Goal: Task Accomplishment & Management: Manage account settings

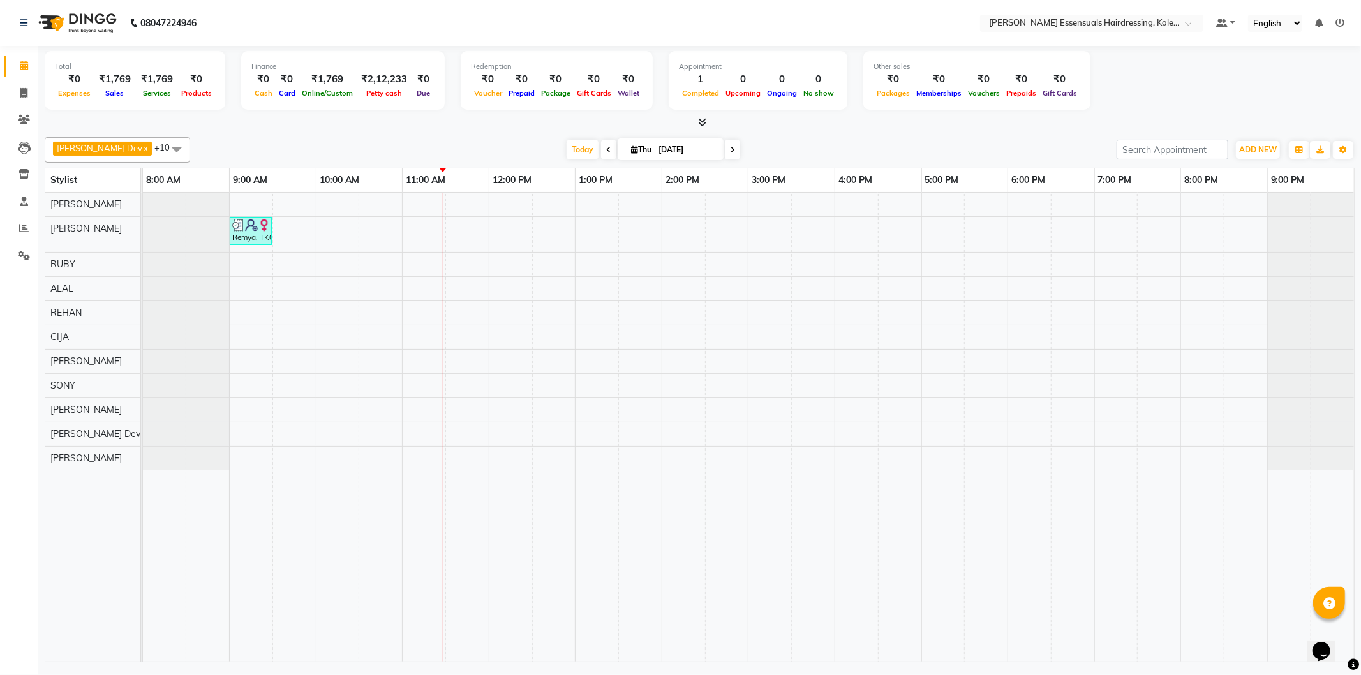
click at [429, 360] on div "Remya, TK01, 09:00 AM-09:30 AM, WOMENS STYLING (WOMEN)" at bounding box center [748, 427] width 1211 height 469
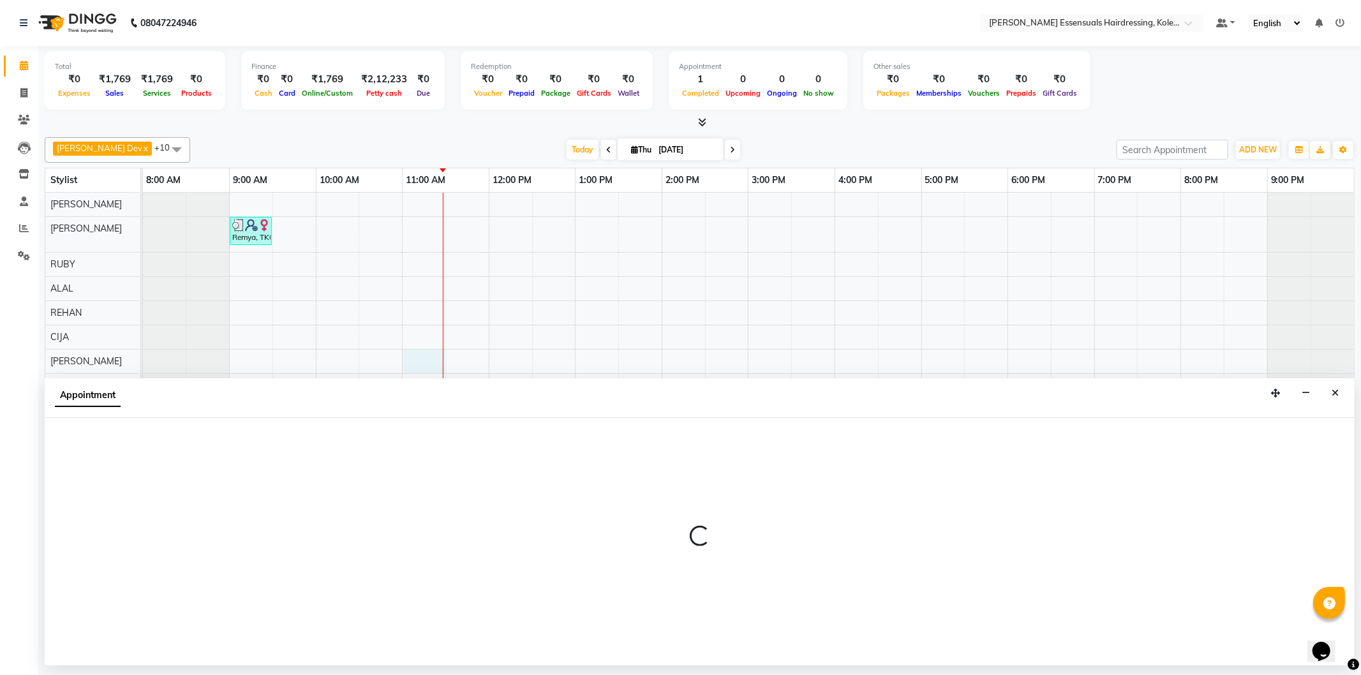
select select "79974"
select select "660"
select select "tentative"
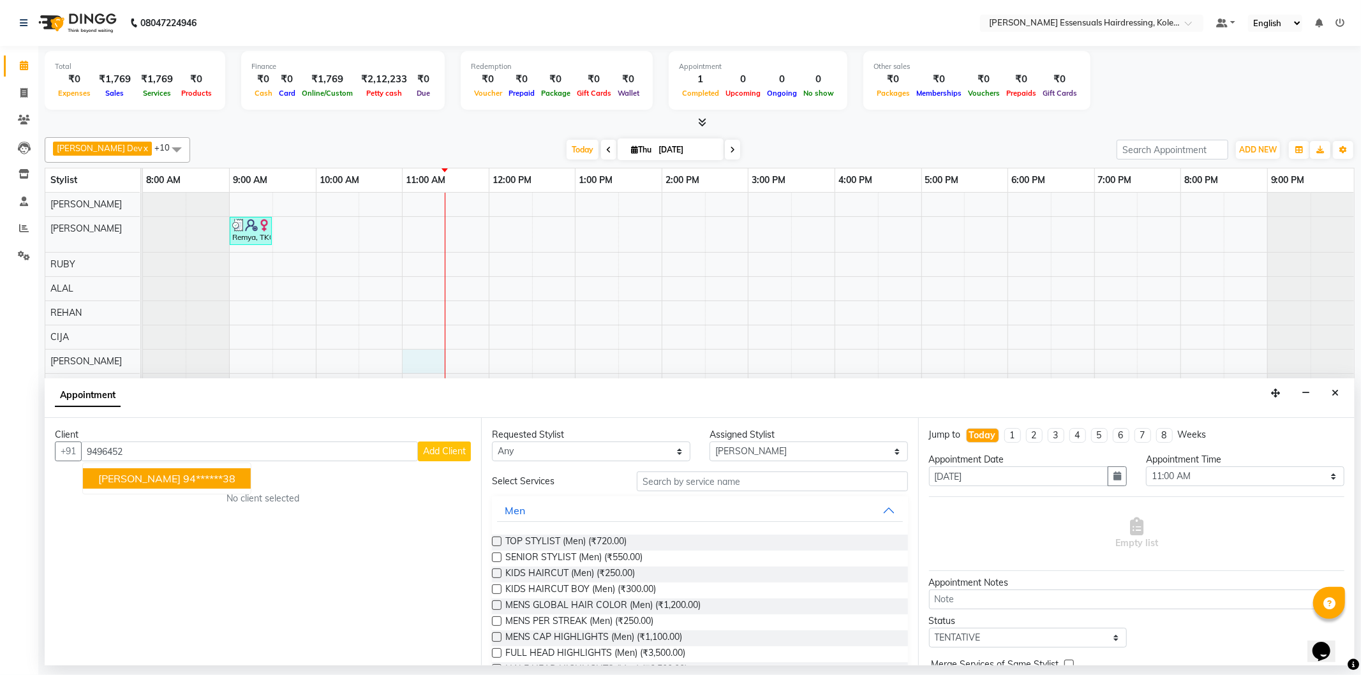
click at [144, 479] on span "[PERSON_NAME]" at bounding box center [139, 478] width 82 height 13
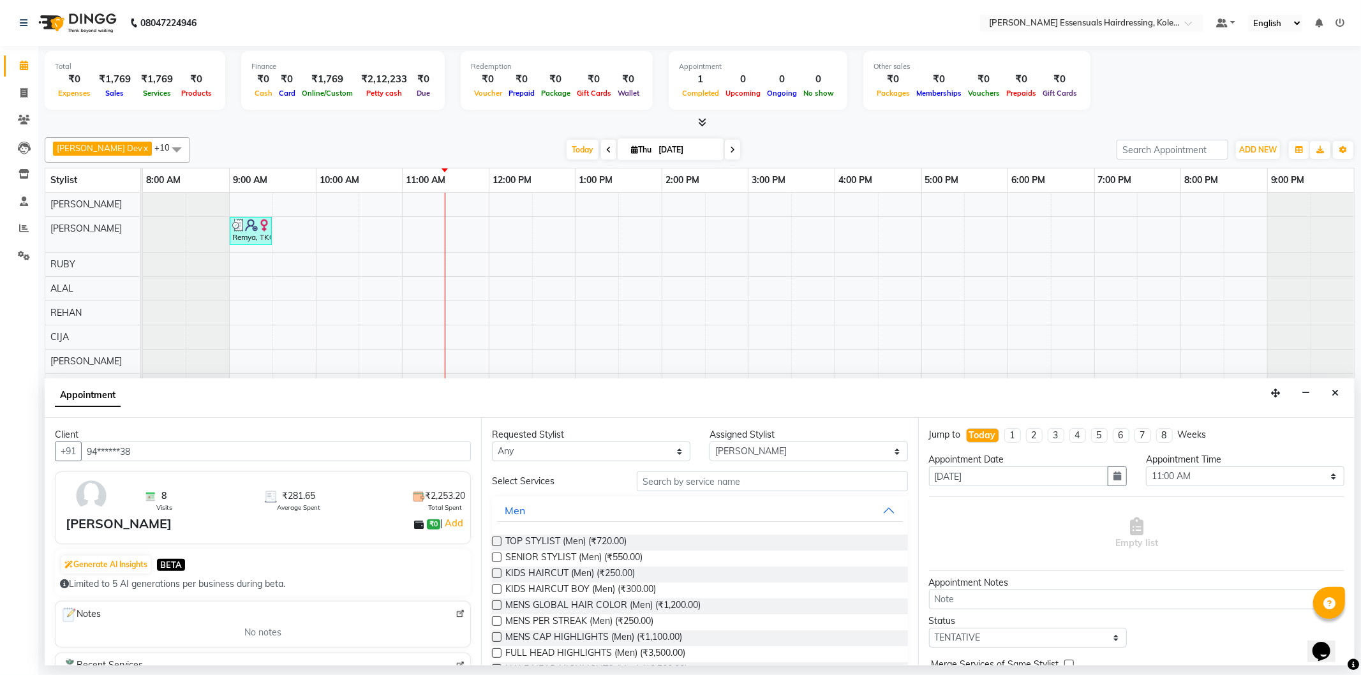
type input "94******38"
click at [713, 484] on input "text" at bounding box center [772, 482] width 271 height 20
click at [669, 487] on input "text" at bounding box center [772, 482] width 271 height 20
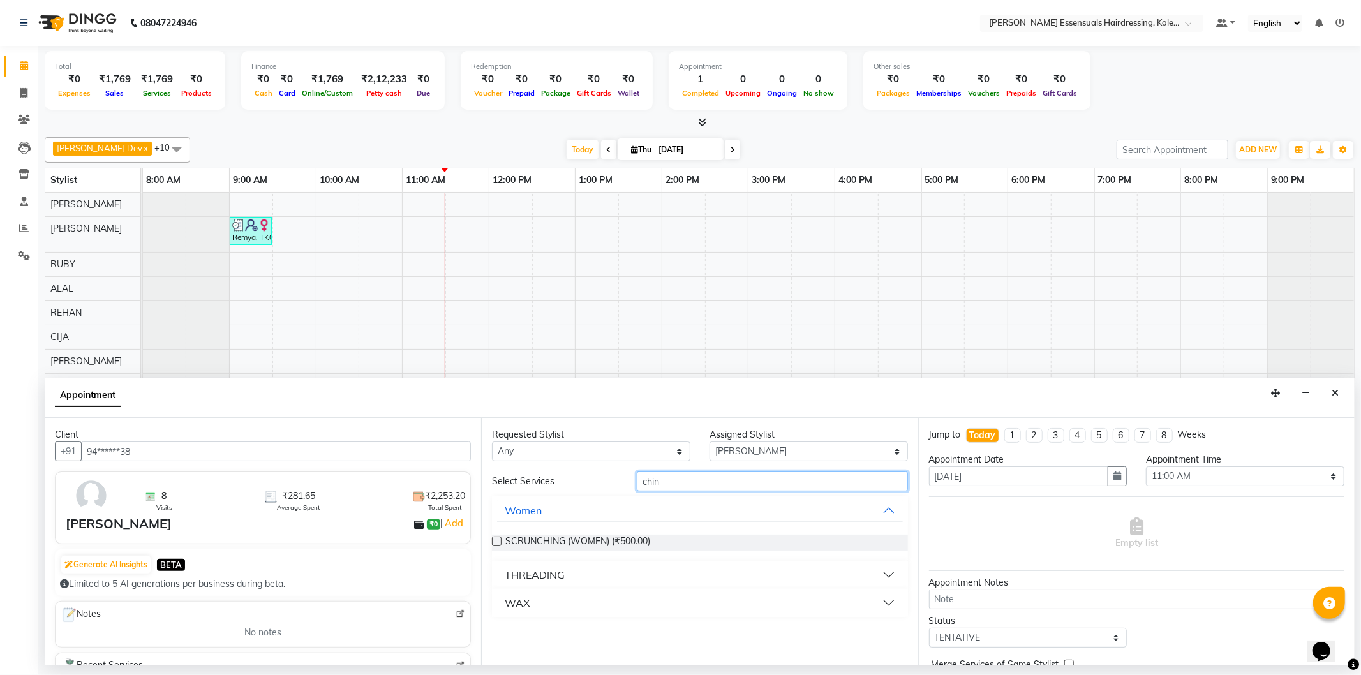
type input "chin"
click at [548, 598] on button "WAX" at bounding box center [699, 603] width 405 height 23
click at [498, 634] on label at bounding box center [497, 634] width 10 height 10
click at [498, 634] on input "checkbox" at bounding box center [496, 635] width 8 height 8
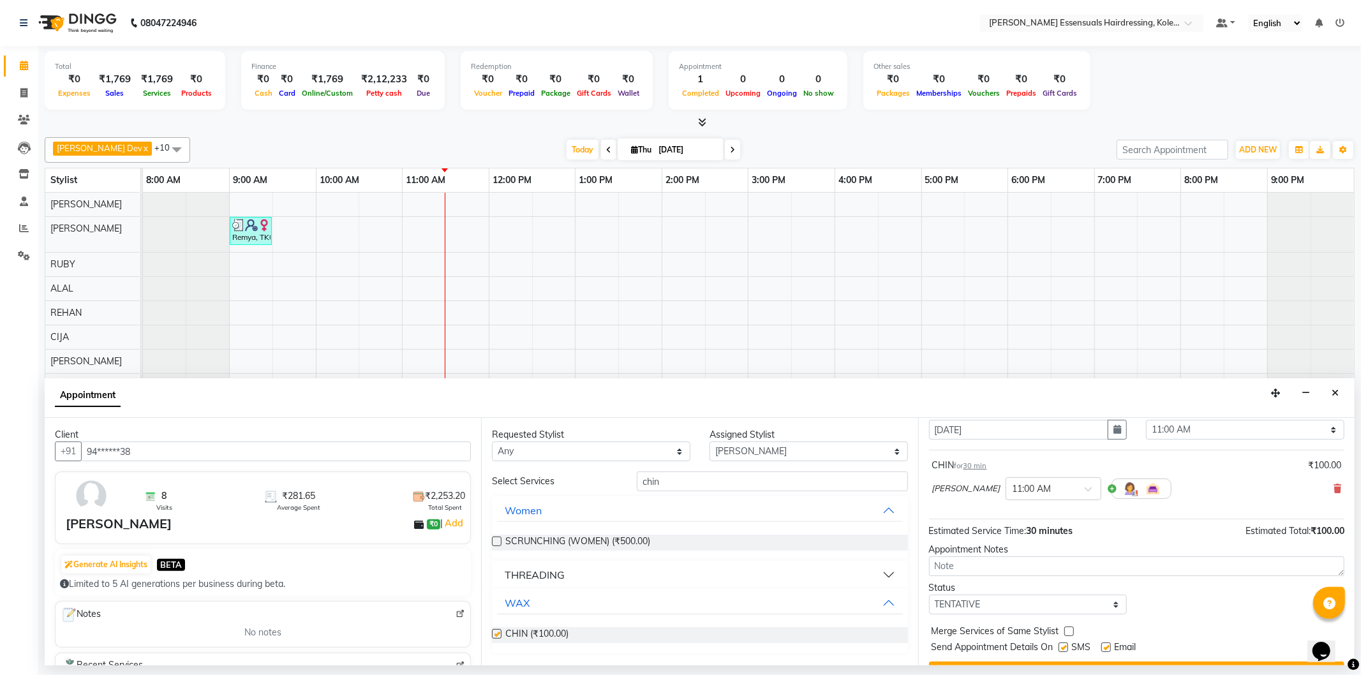
checkbox input "false"
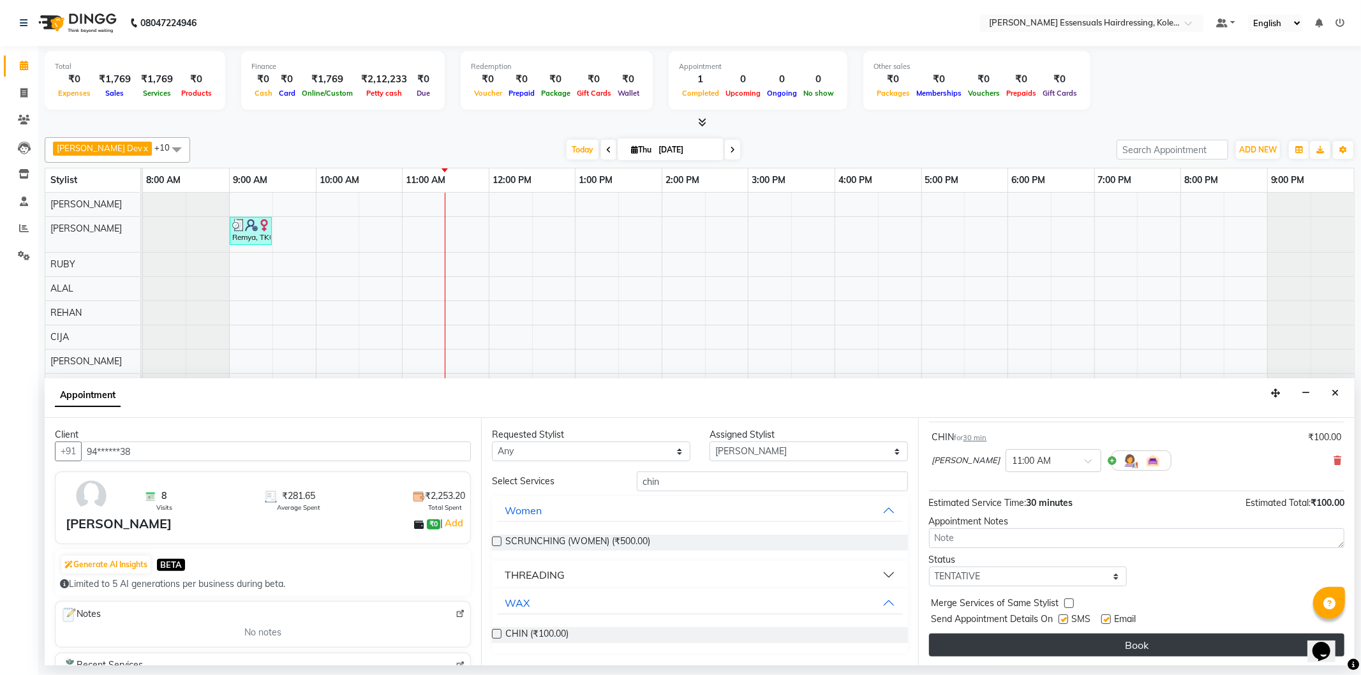
scroll to position [75, 0]
click at [1083, 637] on button "Book" at bounding box center [1137, 644] width 416 height 23
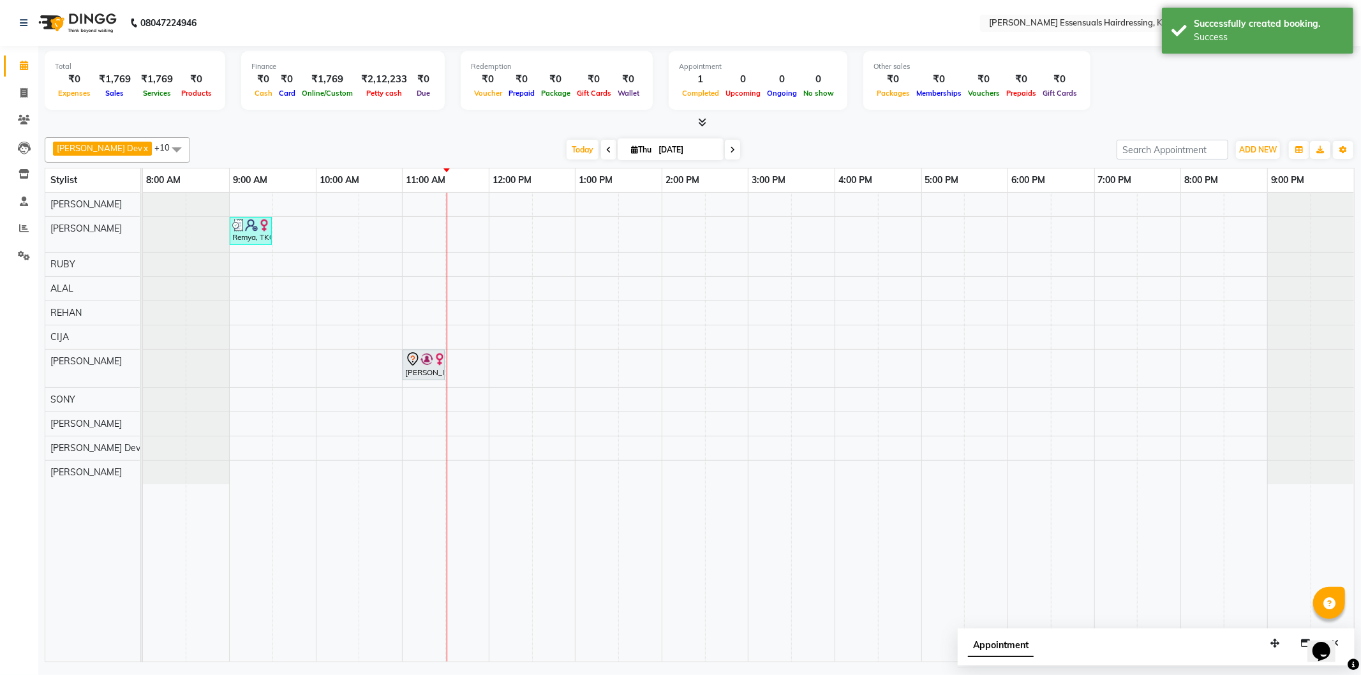
click at [451, 200] on div "Remya, TK01, 09:00 AM-09:30 AM, WOMENS STYLING (WOMEN) Alexandra A, TK02, 11:00…" at bounding box center [748, 427] width 1211 height 469
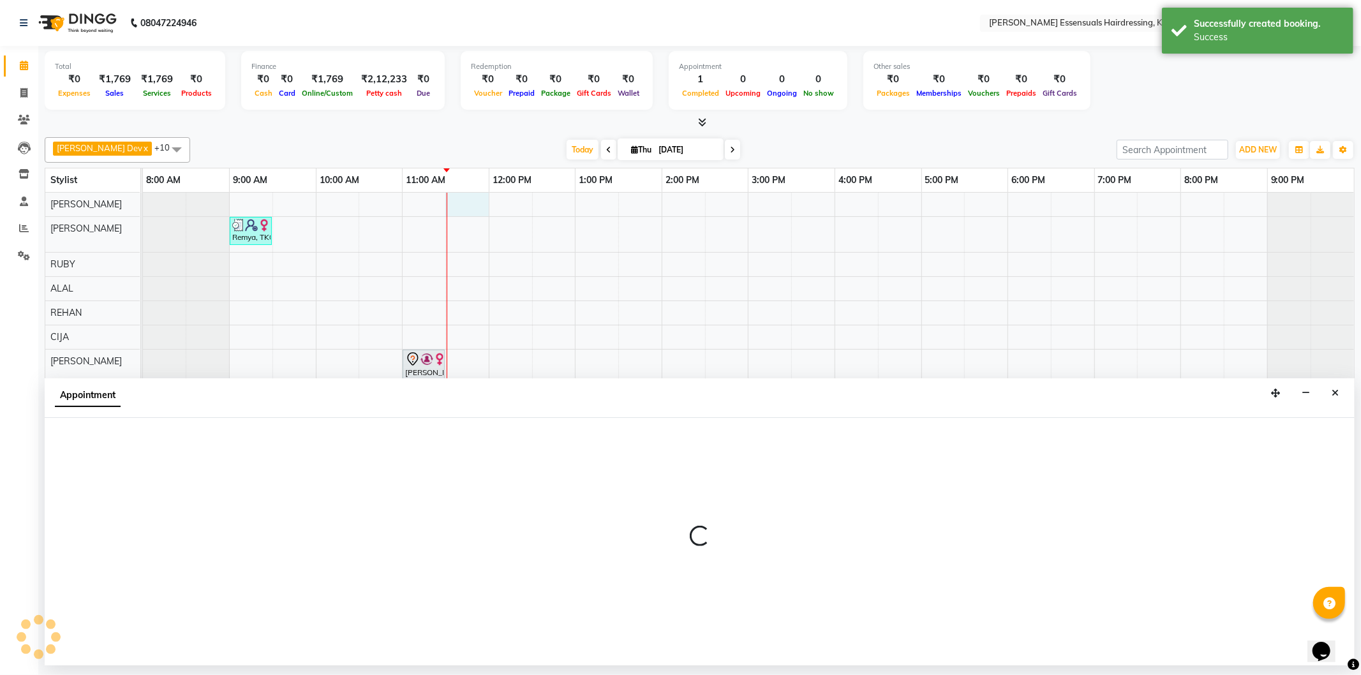
select select "79966"
select select "690"
select select "tentative"
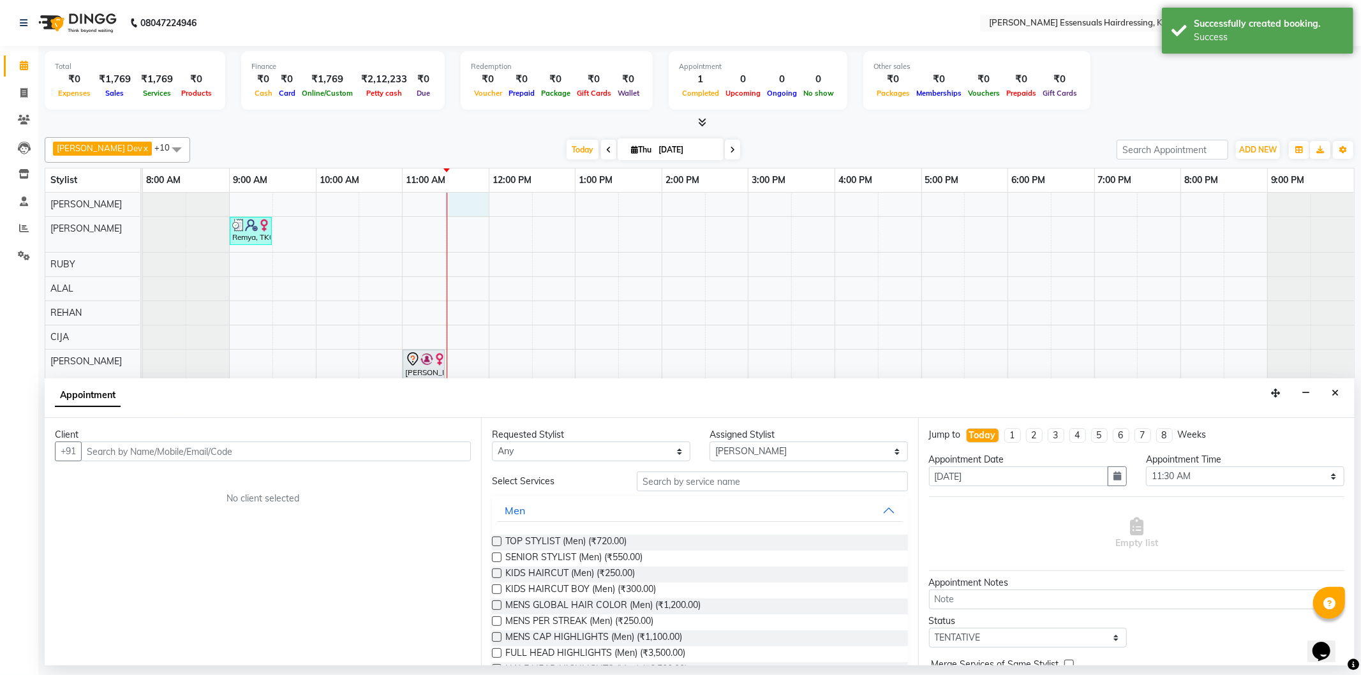
click at [142, 454] on input "text" at bounding box center [276, 452] width 390 height 20
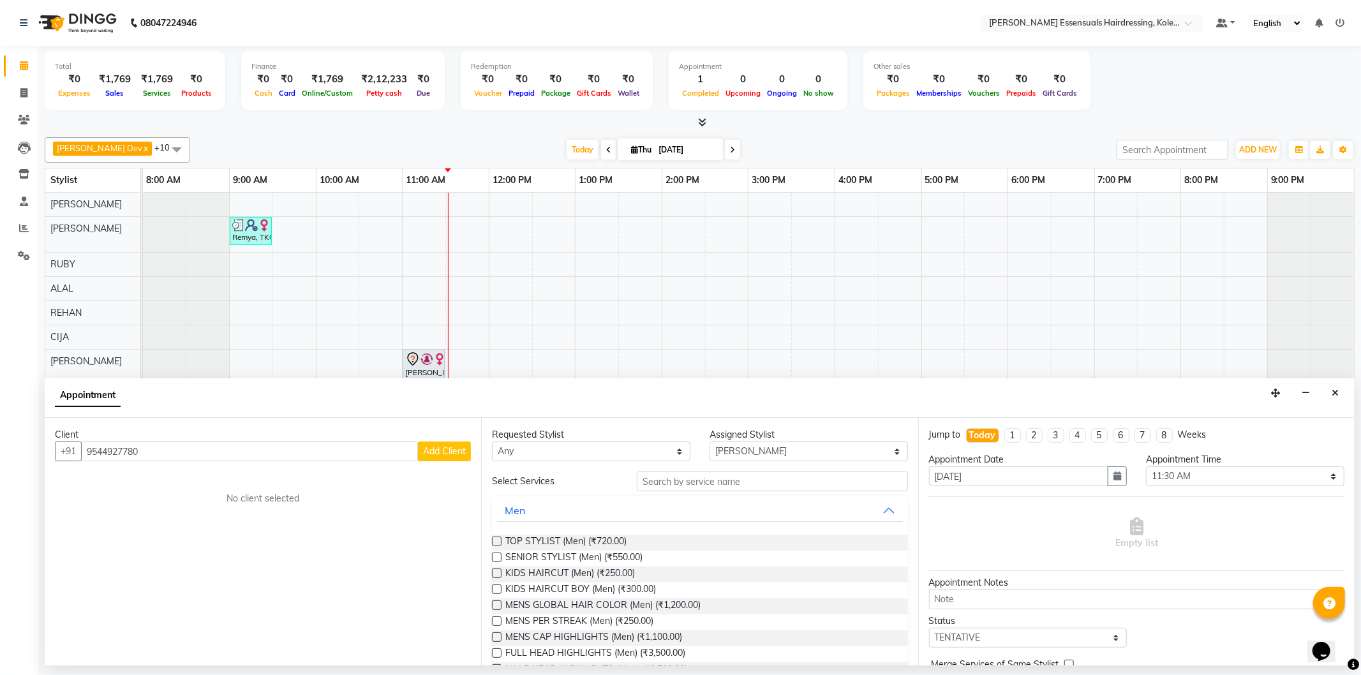
type input "9544927780"
click at [435, 458] on button "Add Client" at bounding box center [444, 452] width 53 height 20
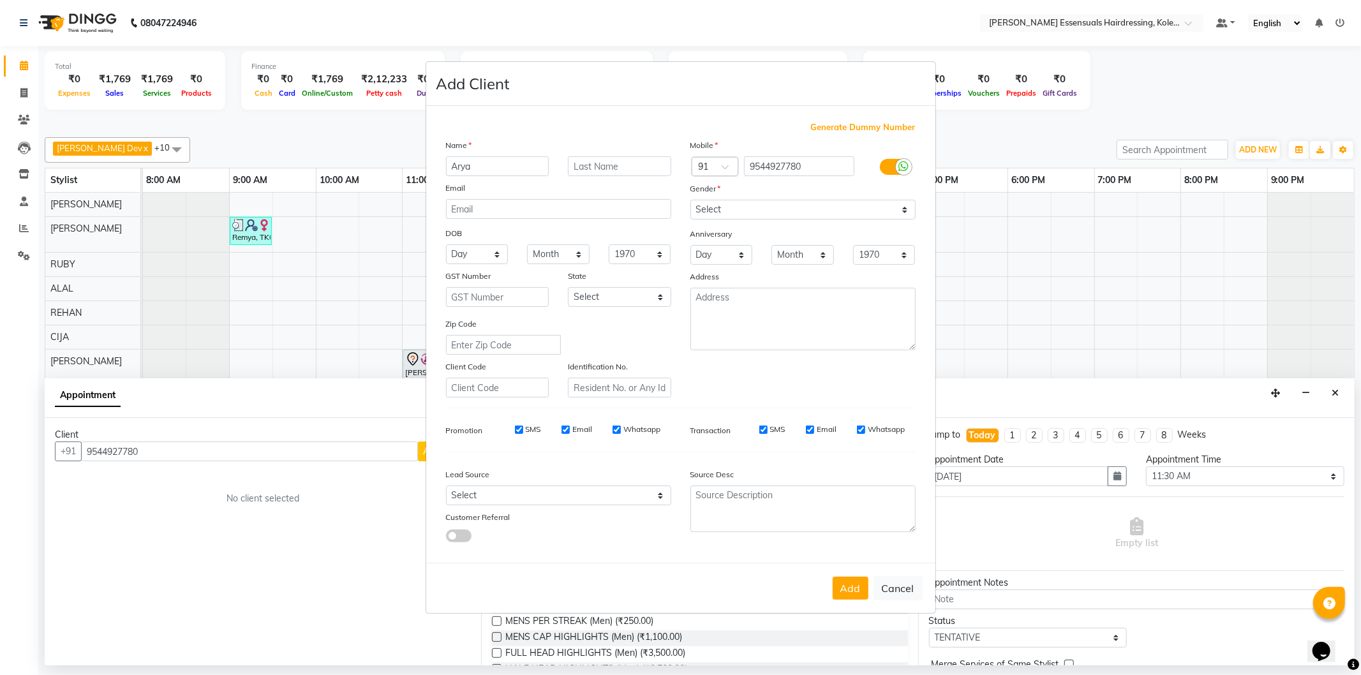
type input "Arya"
type input "M"
click at [754, 206] on select "Select [DEMOGRAPHIC_DATA] [DEMOGRAPHIC_DATA] Other Prefer Not To Say" at bounding box center [803, 210] width 225 height 20
select select "[DEMOGRAPHIC_DATA]"
click at [691, 200] on select "Select [DEMOGRAPHIC_DATA] [DEMOGRAPHIC_DATA] Other Prefer Not To Say" at bounding box center [803, 210] width 225 height 20
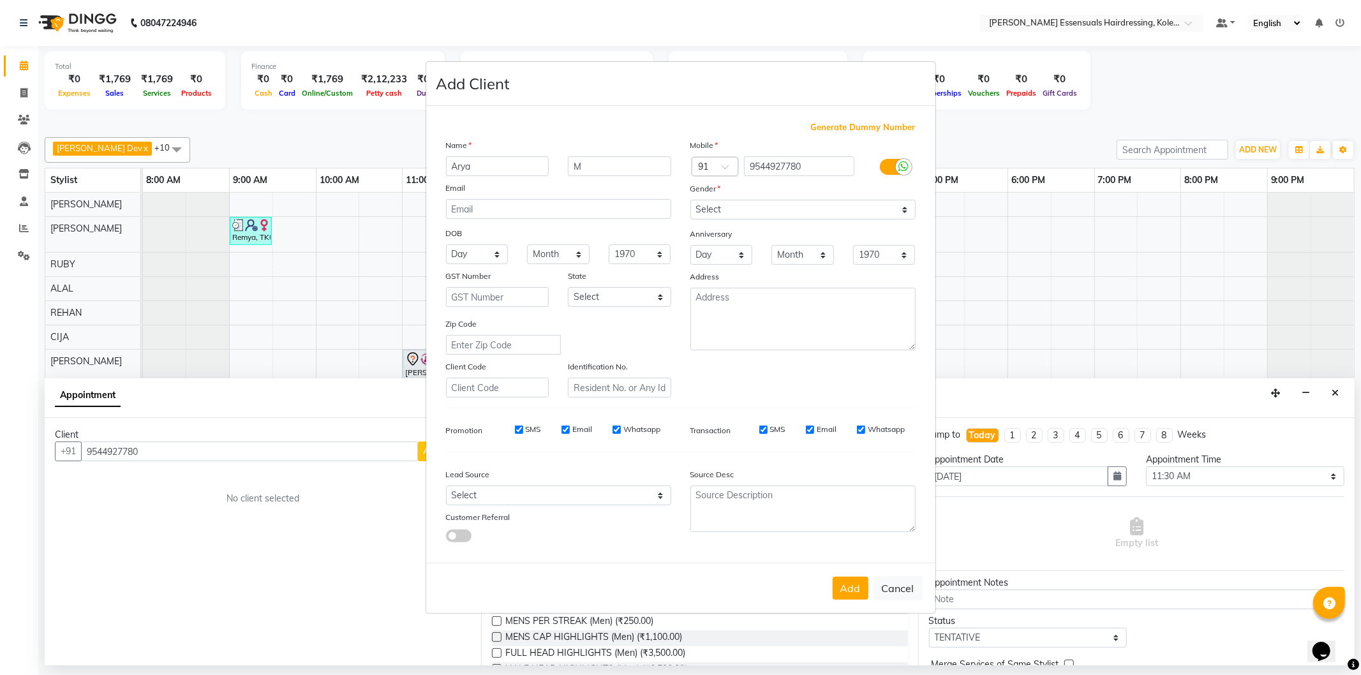
click at [832, 588] on div "Add Cancel" at bounding box center [680, 588] width 509 height 50
click at [843, 585] on button "Add" at bounding box center [851, 588] width 36 height 23
type input "95******80"
select select
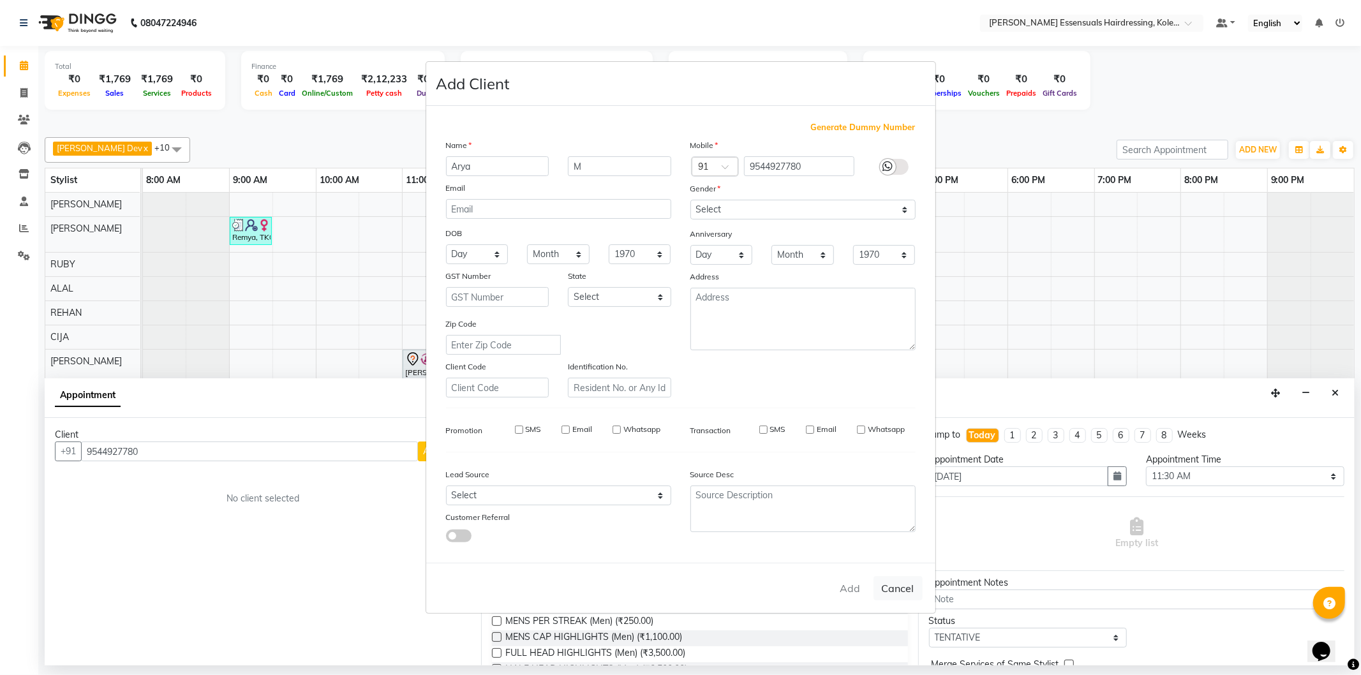
select select
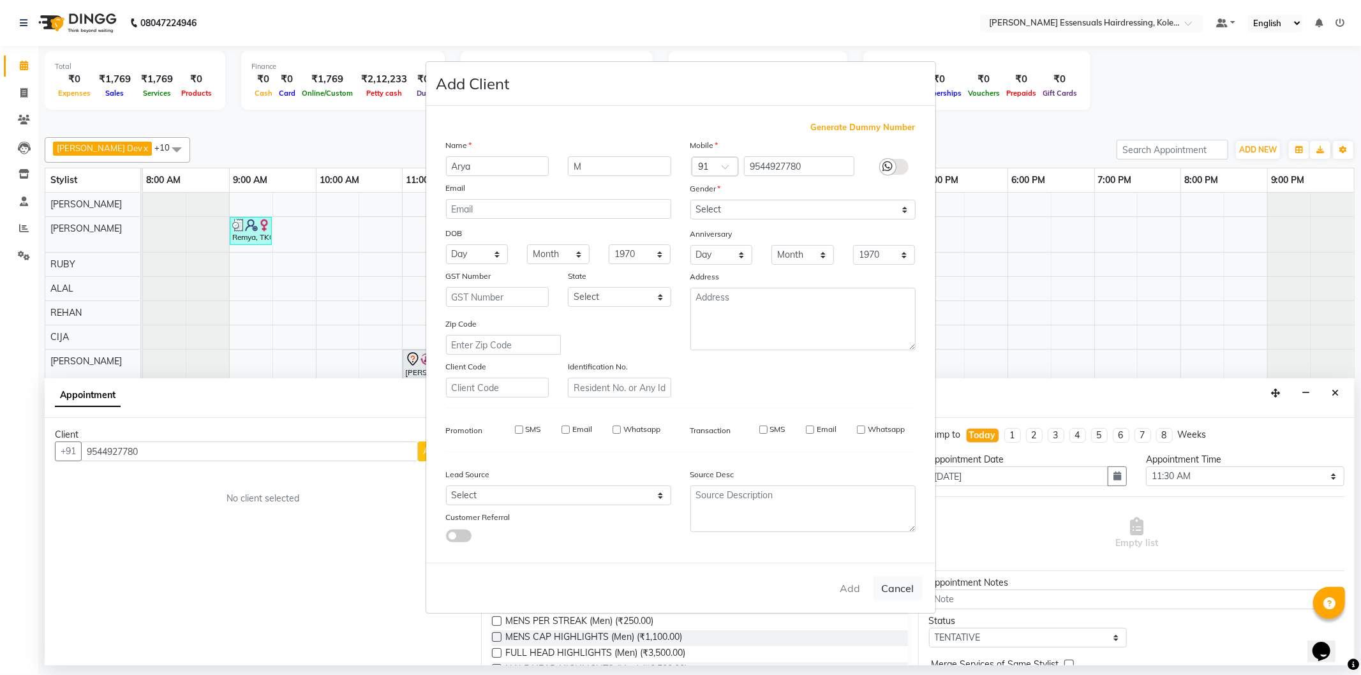
checkbox input "false"
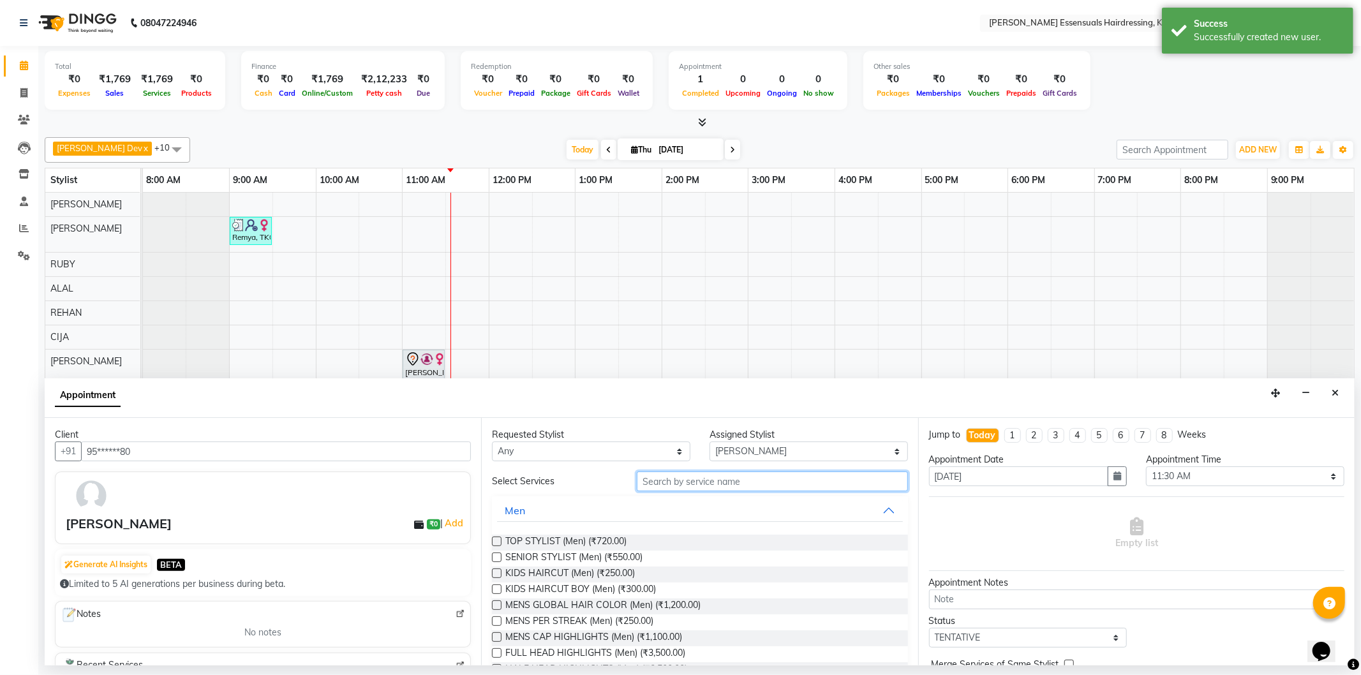
click at [678, 481] on input "text" at bounding box center [772, 482] width 271 height 20
type input "w"
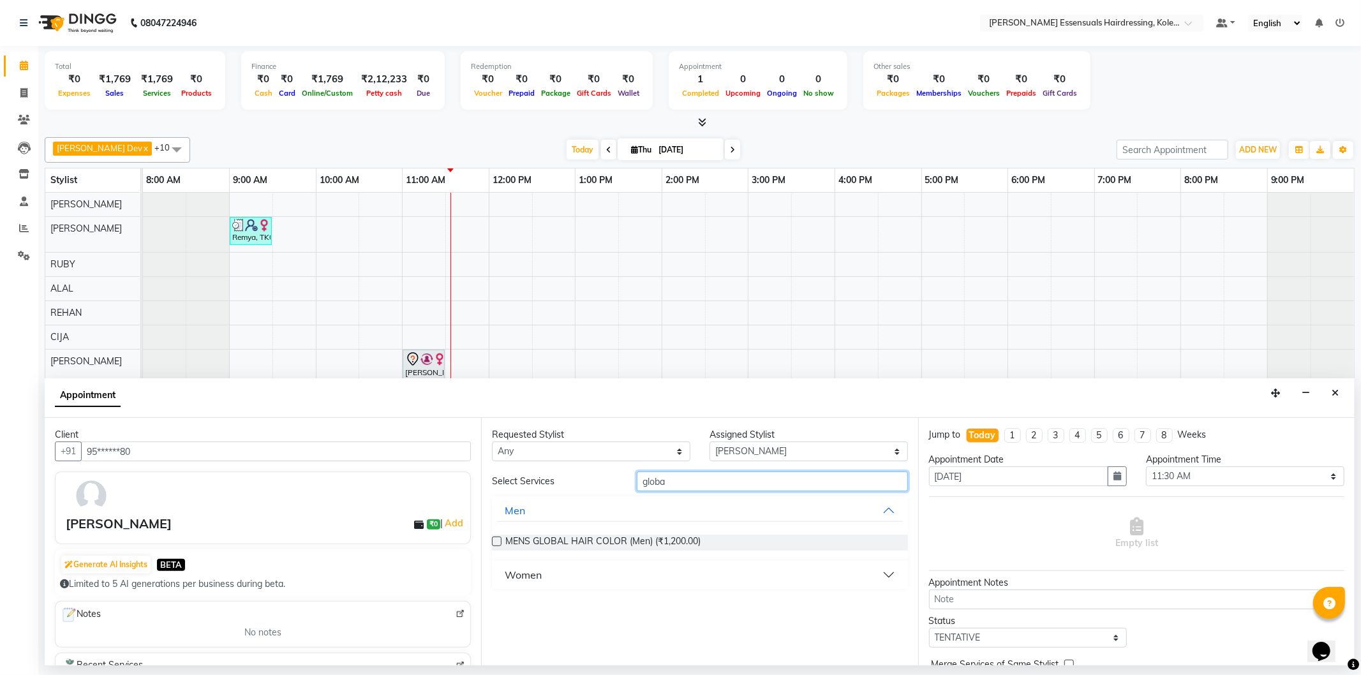
type input "globa"
click at [527, 570] on div "Women" at bounding box center [523, 574] width 37 height 15
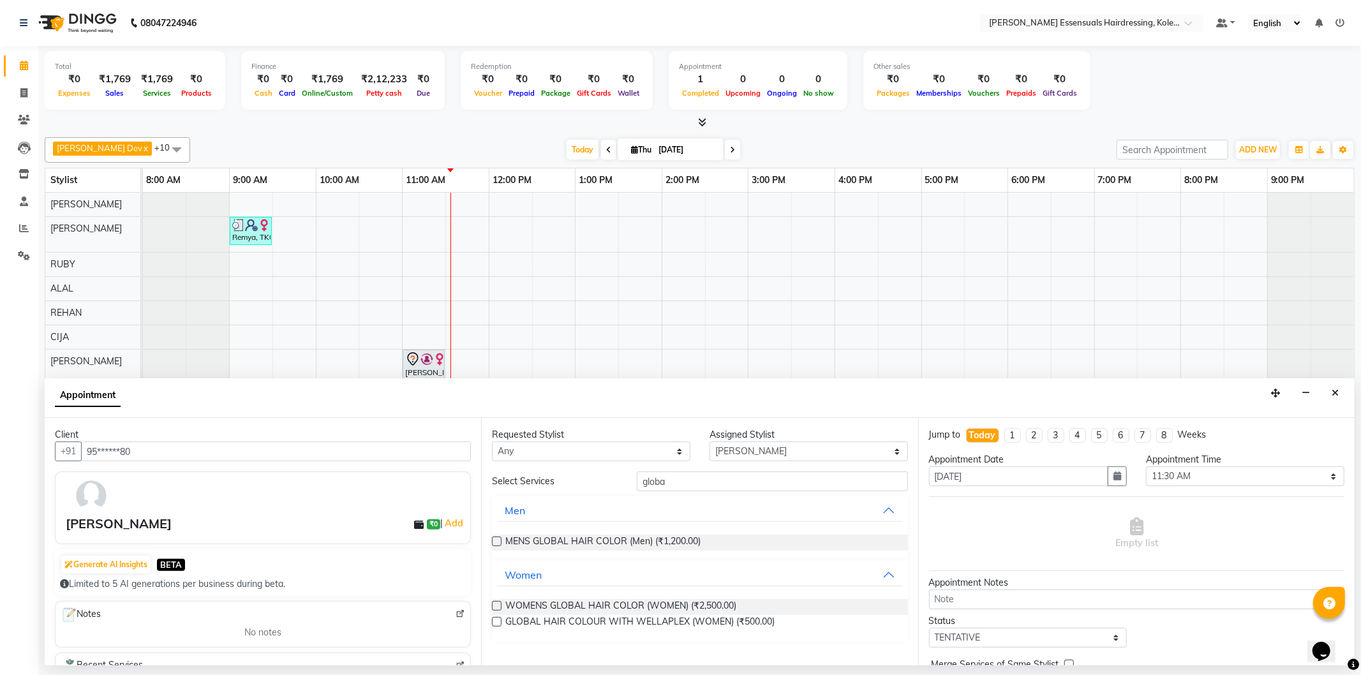
click at [495, 604] on label at bounding box center [497, 606] width 10 height 10
click at [495, 604] on input "checkbox" at bounding box center [496, 607] width 8 height 8
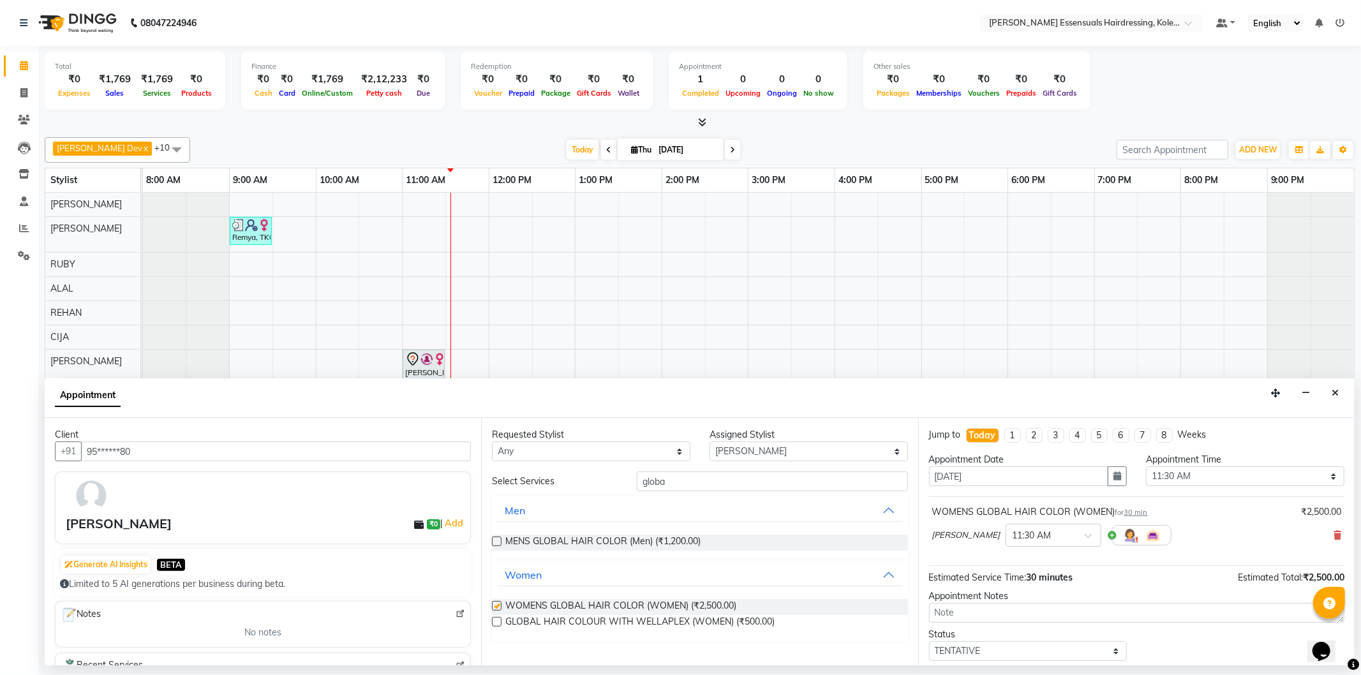
checkbox input "false"
click at [674, 481] on input "globa" at bounding box center [772, 482] width 271 height 20
type input "seni"
click at [495, 611] on div at bounding box center [496, 608] width 8 height 13
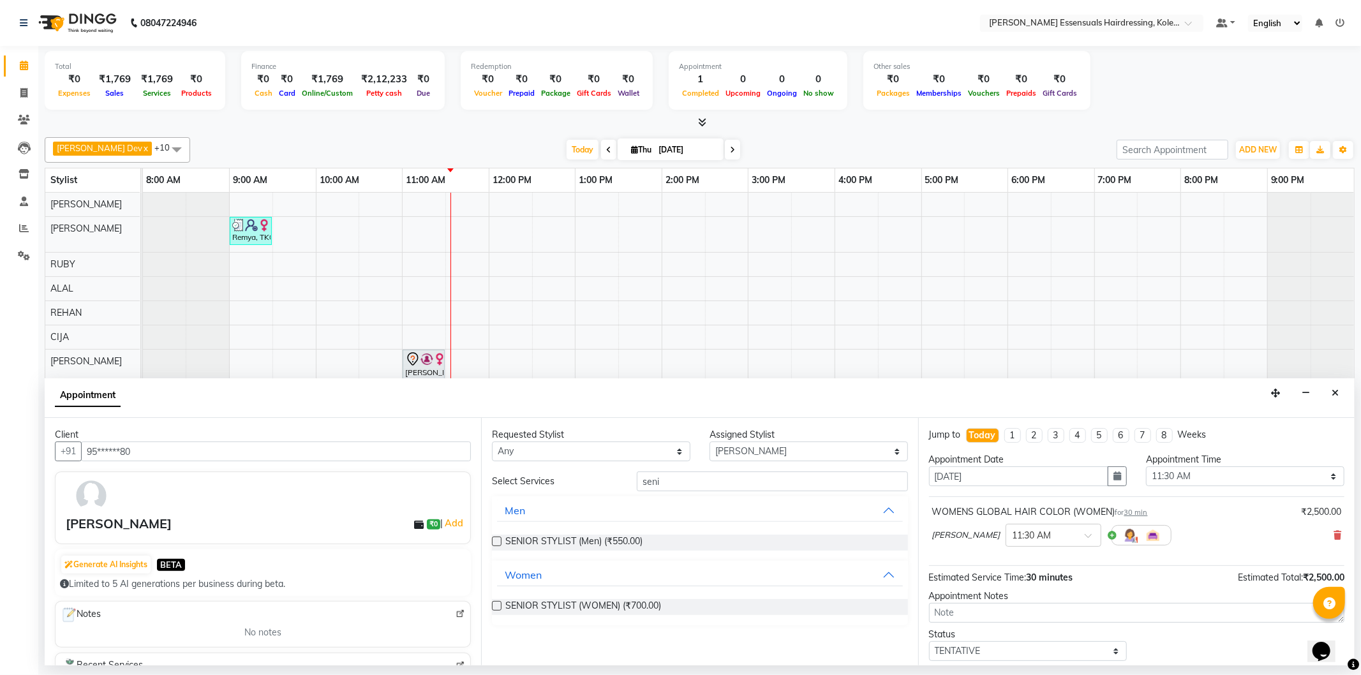
click at [495, 607] on label at bounding box center [497, 606] width 10 height 10
click at [495, 607] on input "checkbox" at bounding box center [496, 607] width 8 height 8
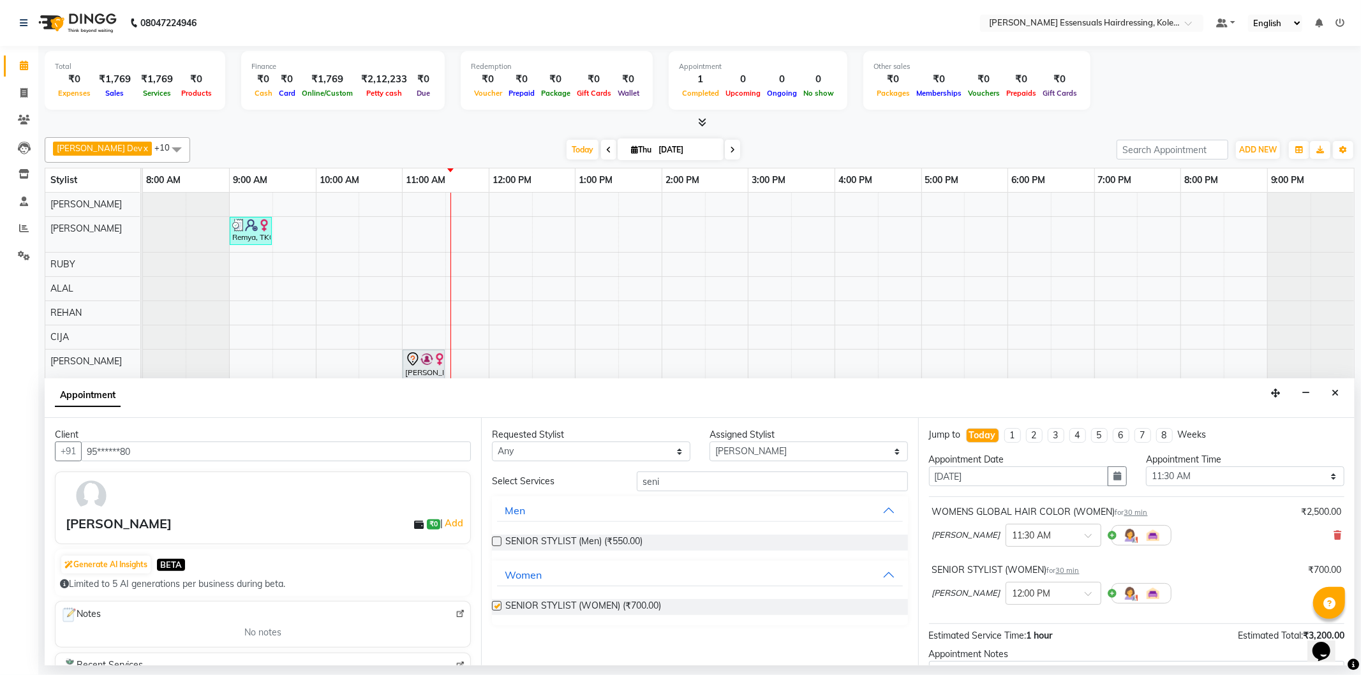
checkbox input "false"
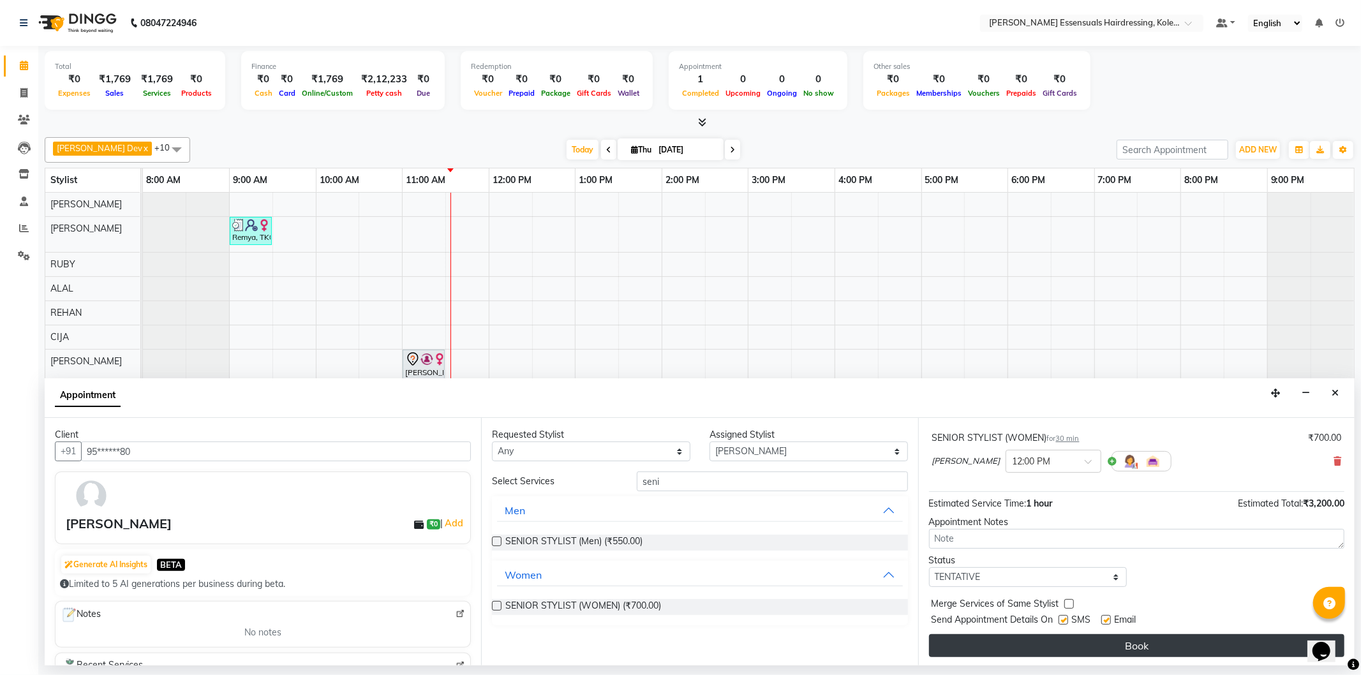
scroll to position [134, 0]
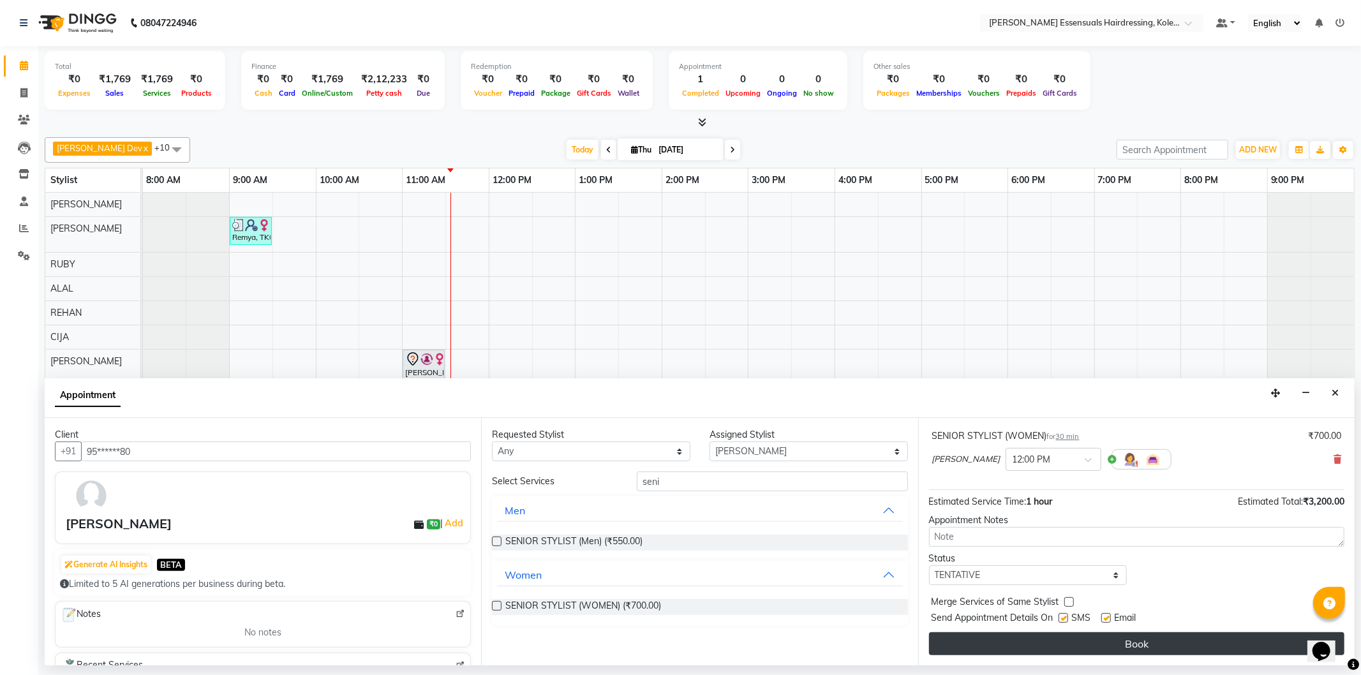
click at [1001, 645] on button "Book" at bounding box center [1137, 644] width 416 height 23
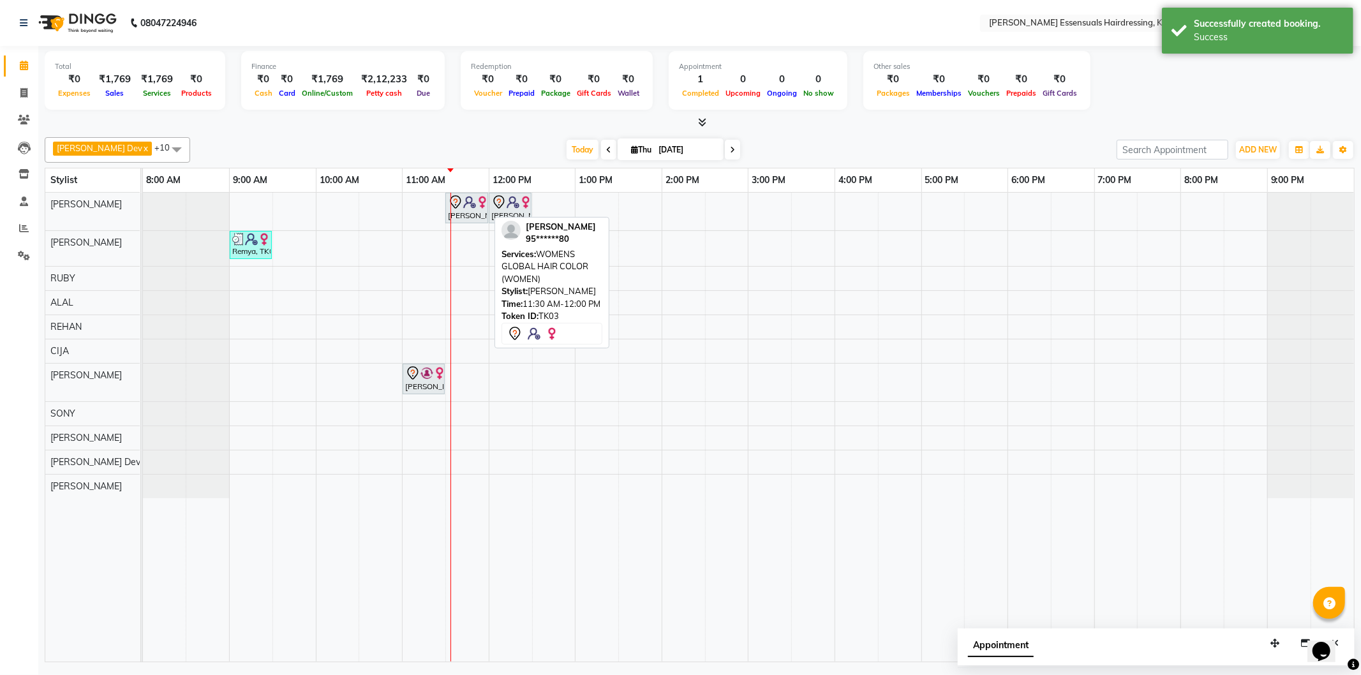
click at [470, 206] on img at bounding box center [469, 202] width 13 height 13
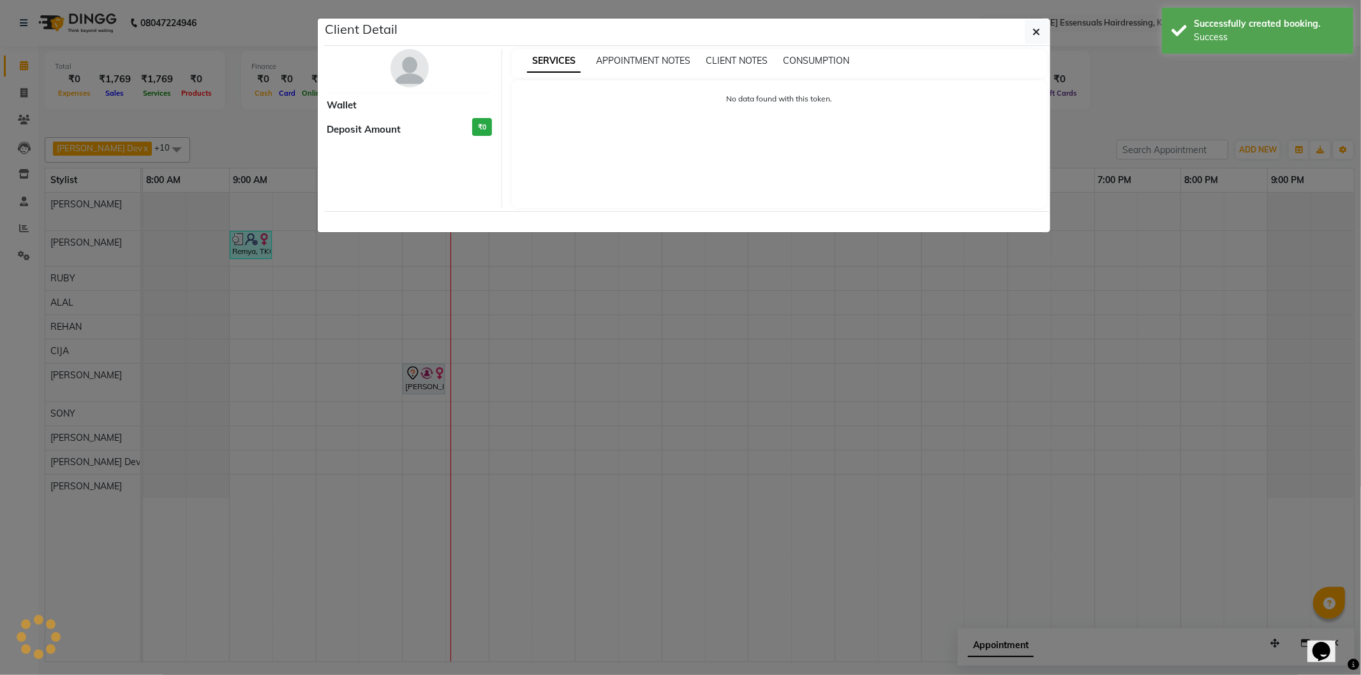
select select "7"
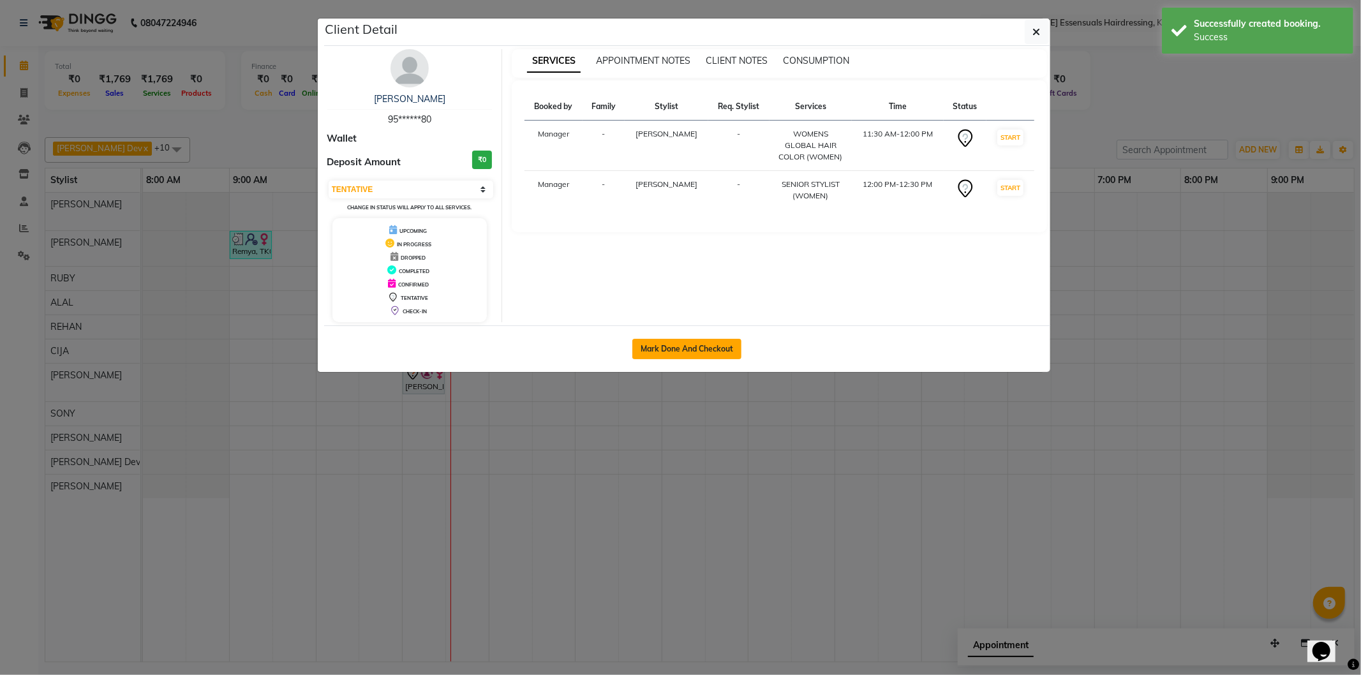
click at [674, 339] on button "Mark Done And Checkout" at bounding box center [687, 349] width 109 height 20
select select "8281"
select select "service"
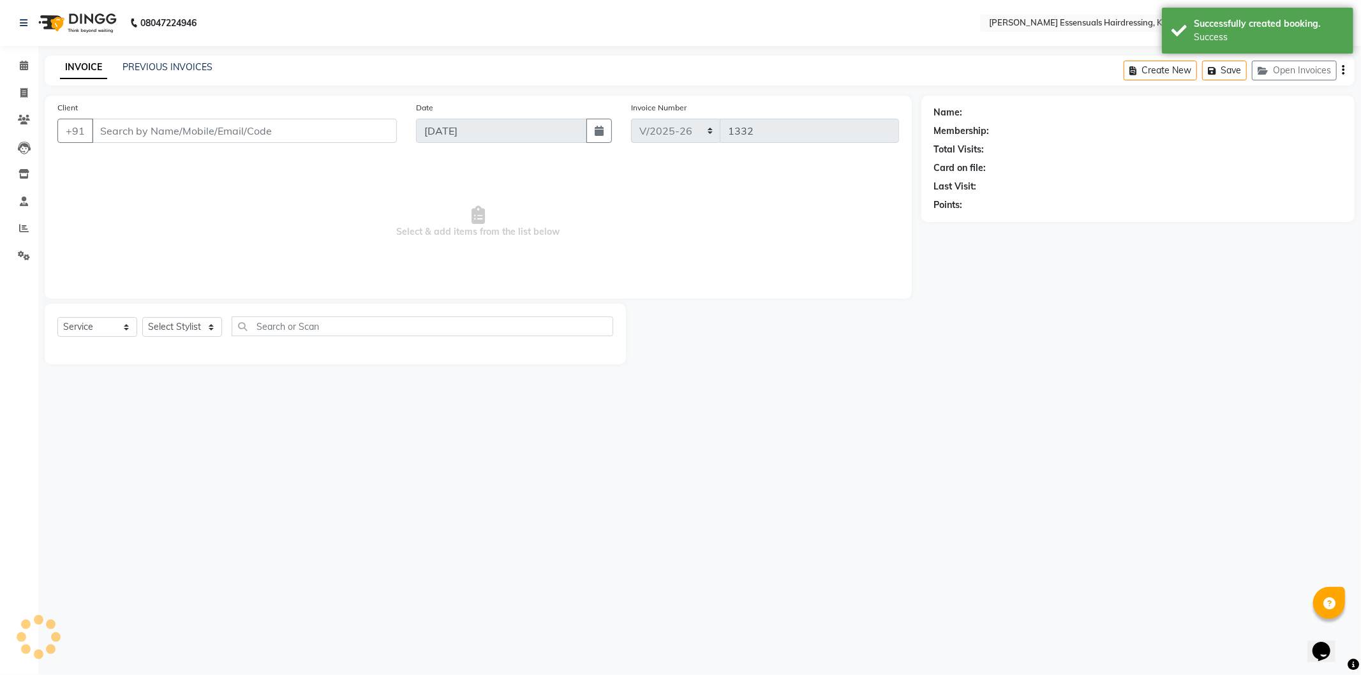
type input "95******80"
select select "79966"
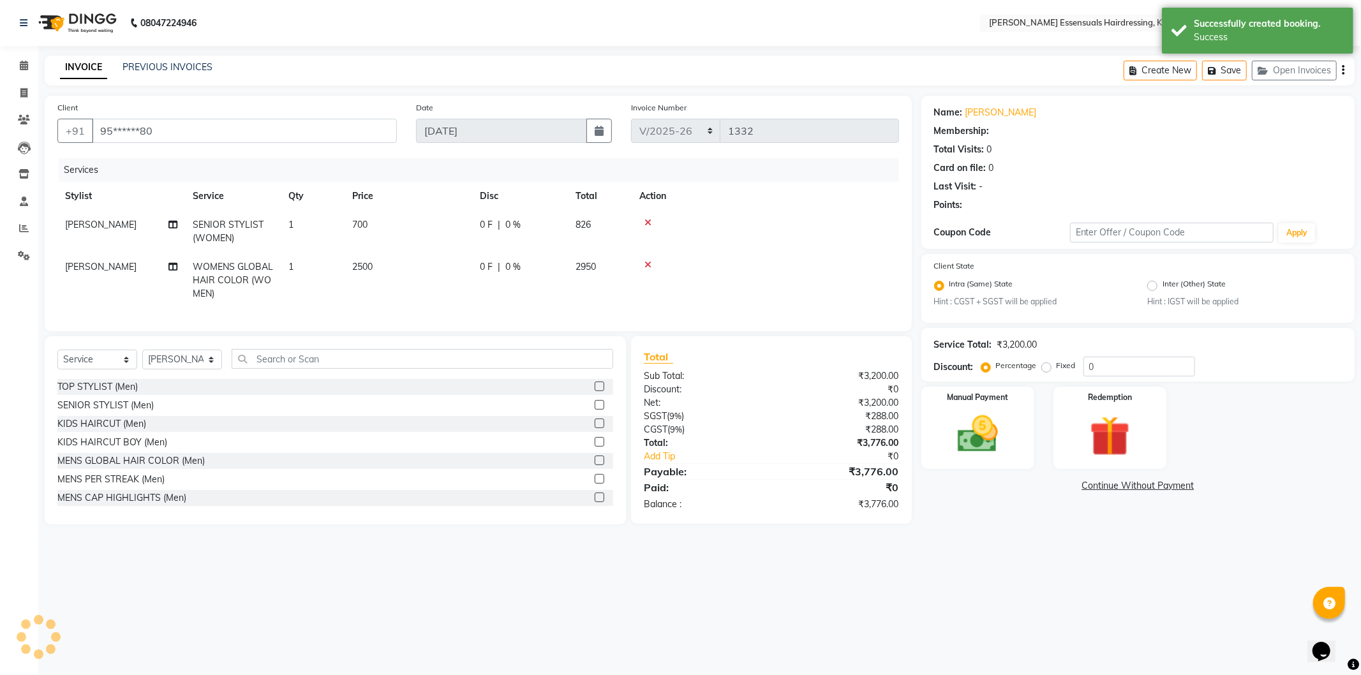
select select "1: Object"
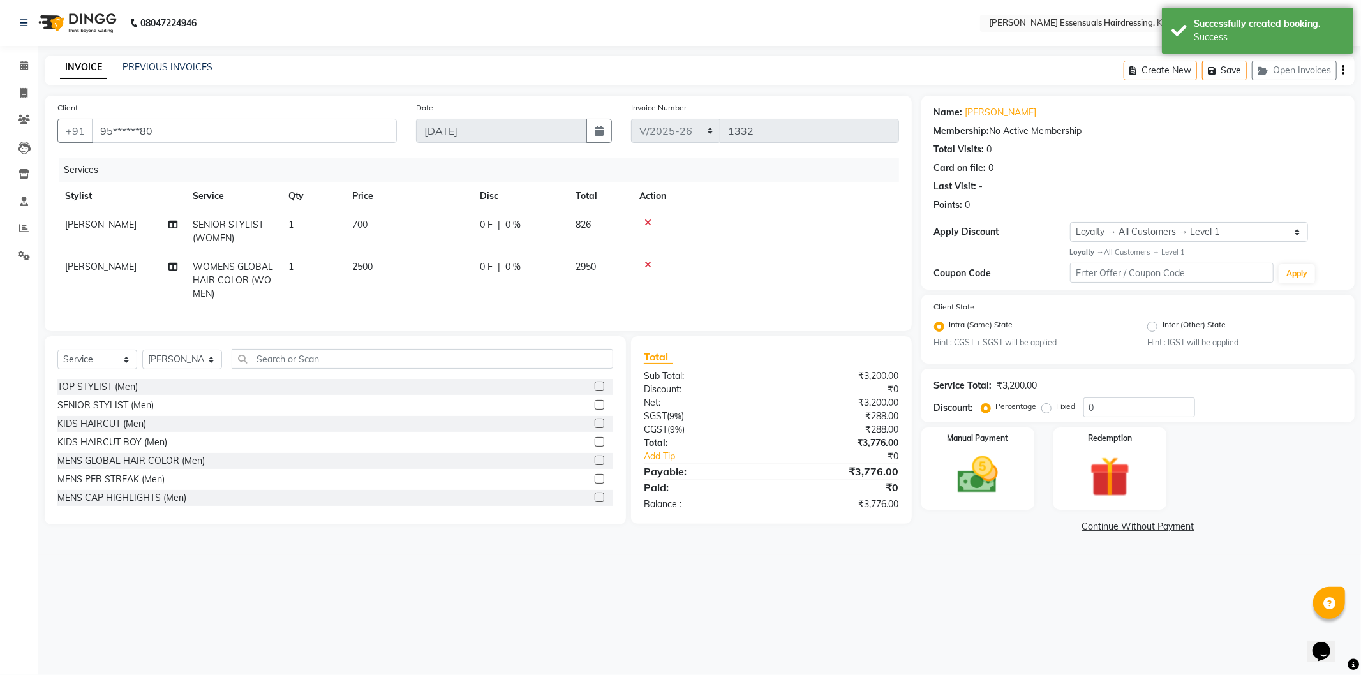
click at [364, 253] on td "2500" at bounding box center [409, 281] width 128 height 56
select select "79966"
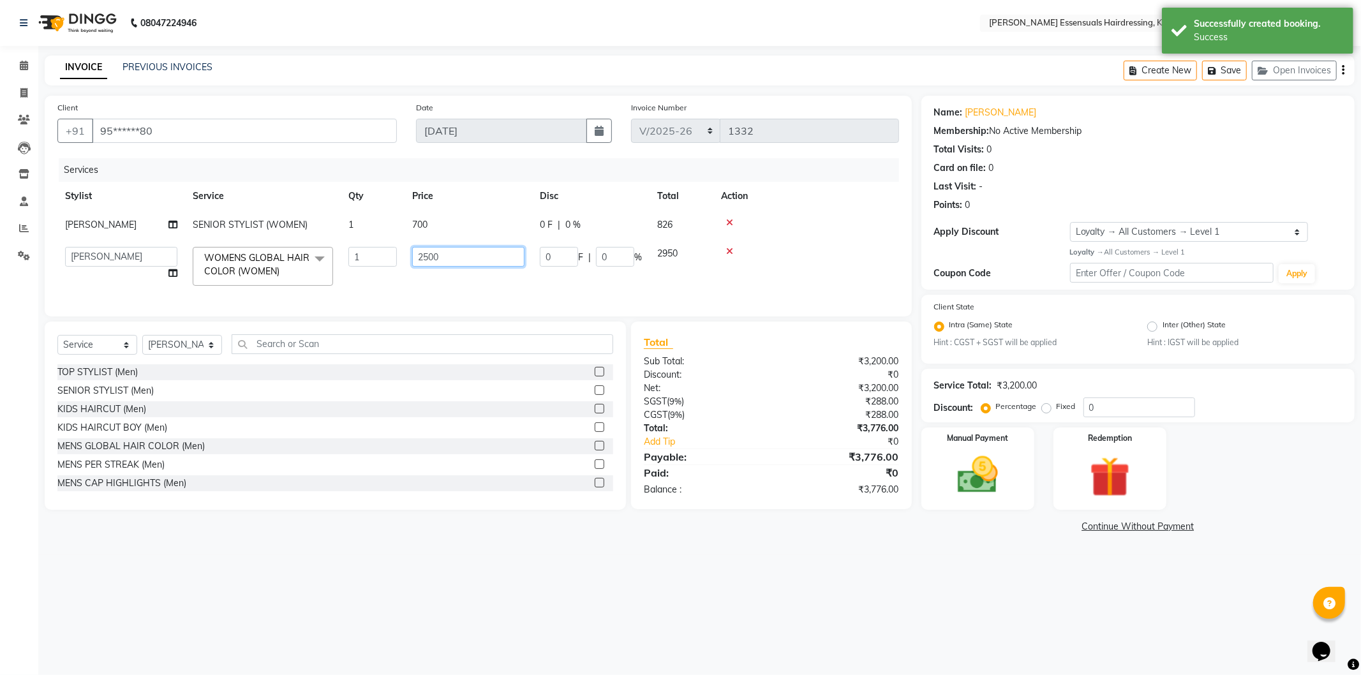
click at [423, 248] on input "2500" at bounding box center [468, 257] width 112 height 20
type input "3500"
click at [434, 285] on td "3500" at bounding box center [469, 266] width 128 height 54
select select "79966"
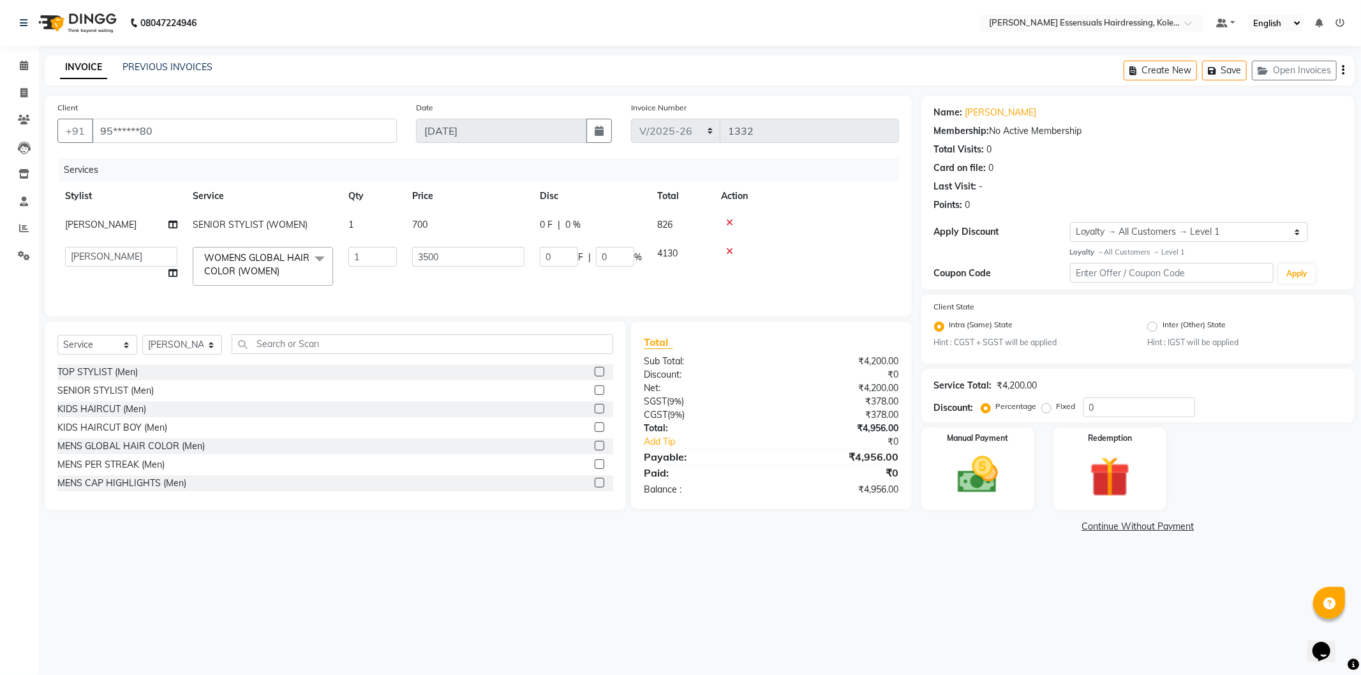
click at [434, 290] on td "3500" at bounding box center [469, 266] width 128 height 54
click at [1222, 71] on button "Save" at bounding box center [1224, 71] width 45 height 20
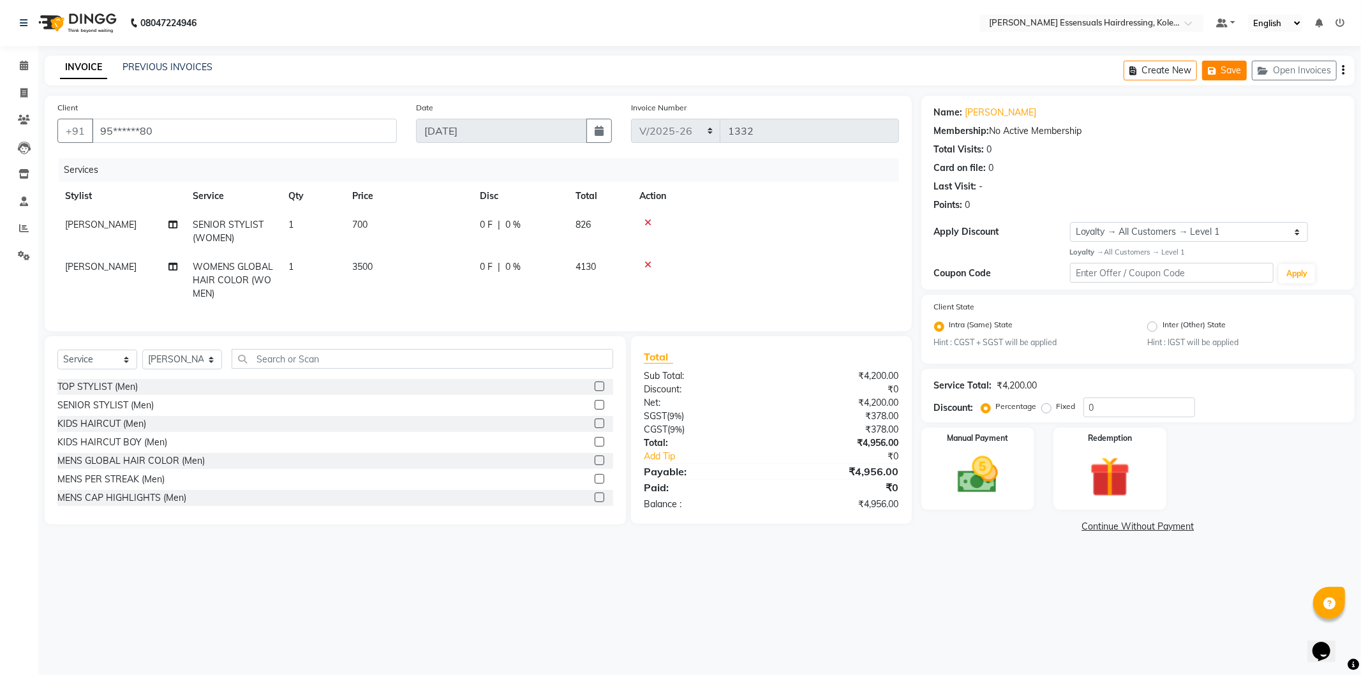
click at [1239, 68] on button "Save" at bounding box center [1224, 71] width 45 height 20
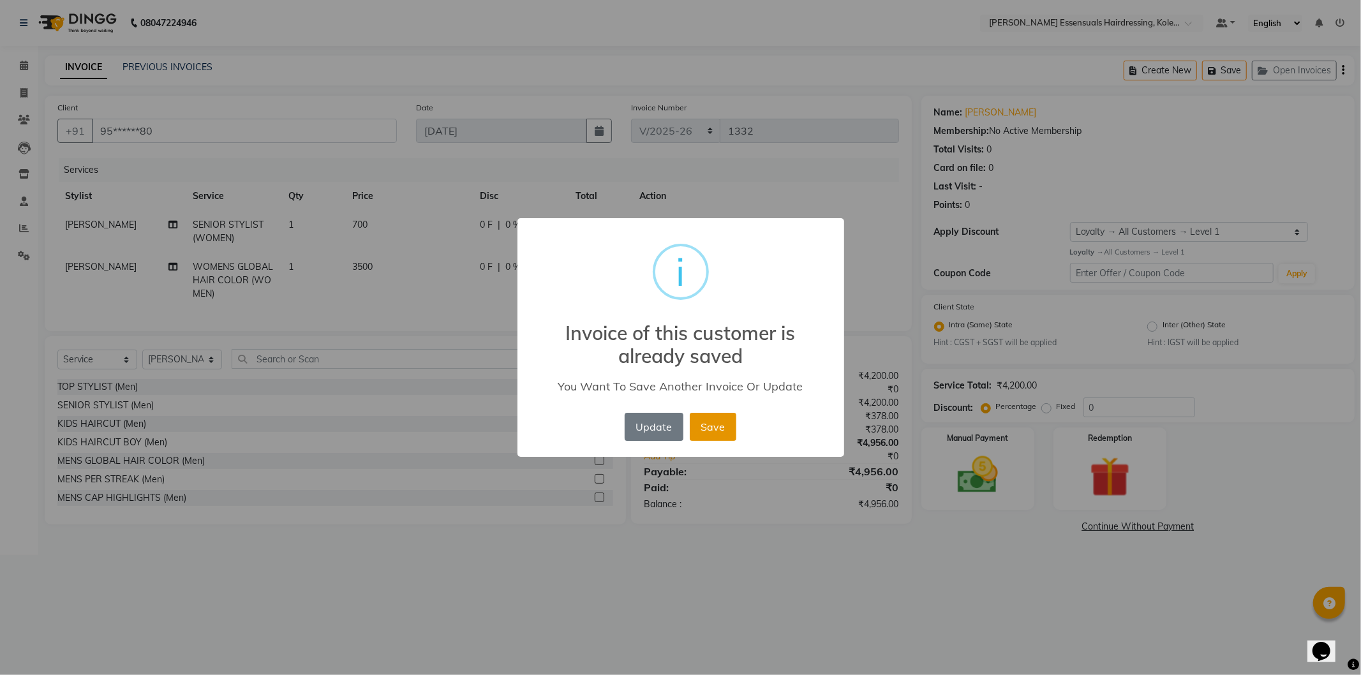
click at [728, 436] on button "Save" at bounding box center [713, 427] width 47 height 28
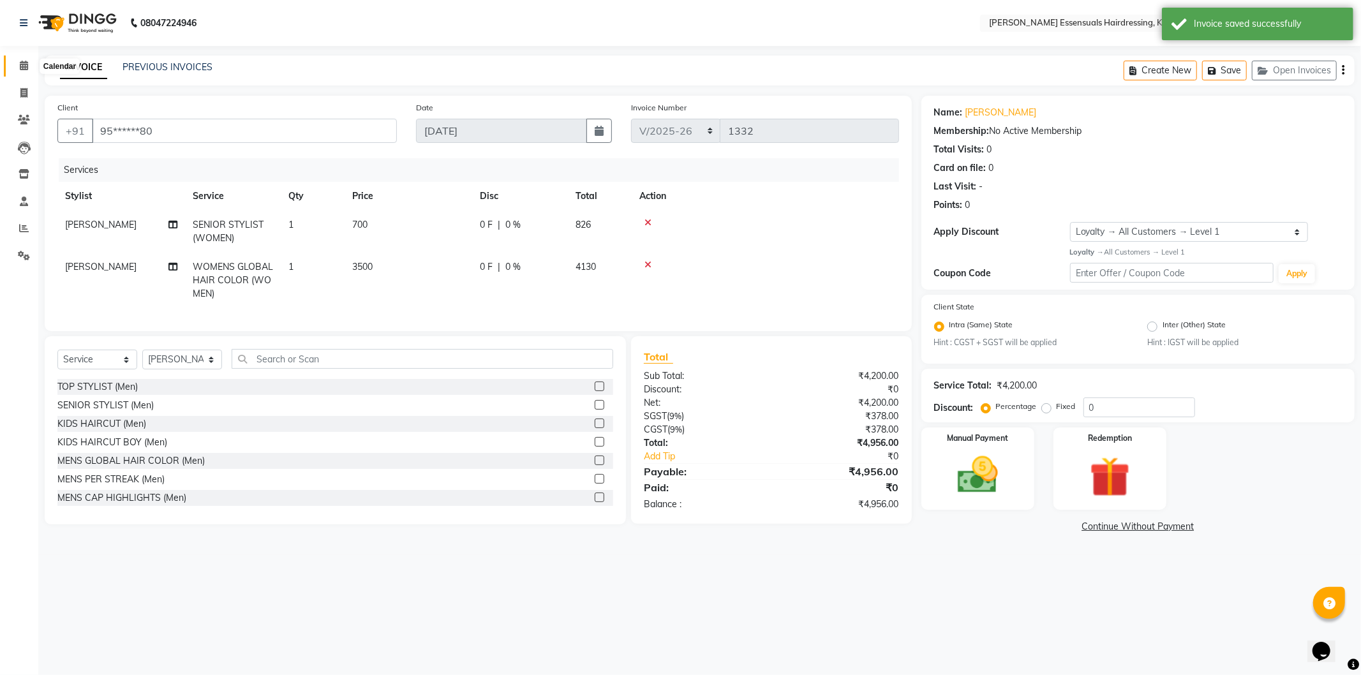
click at [17, 59] on span at bounding box center [24, 66] width 22 height 15
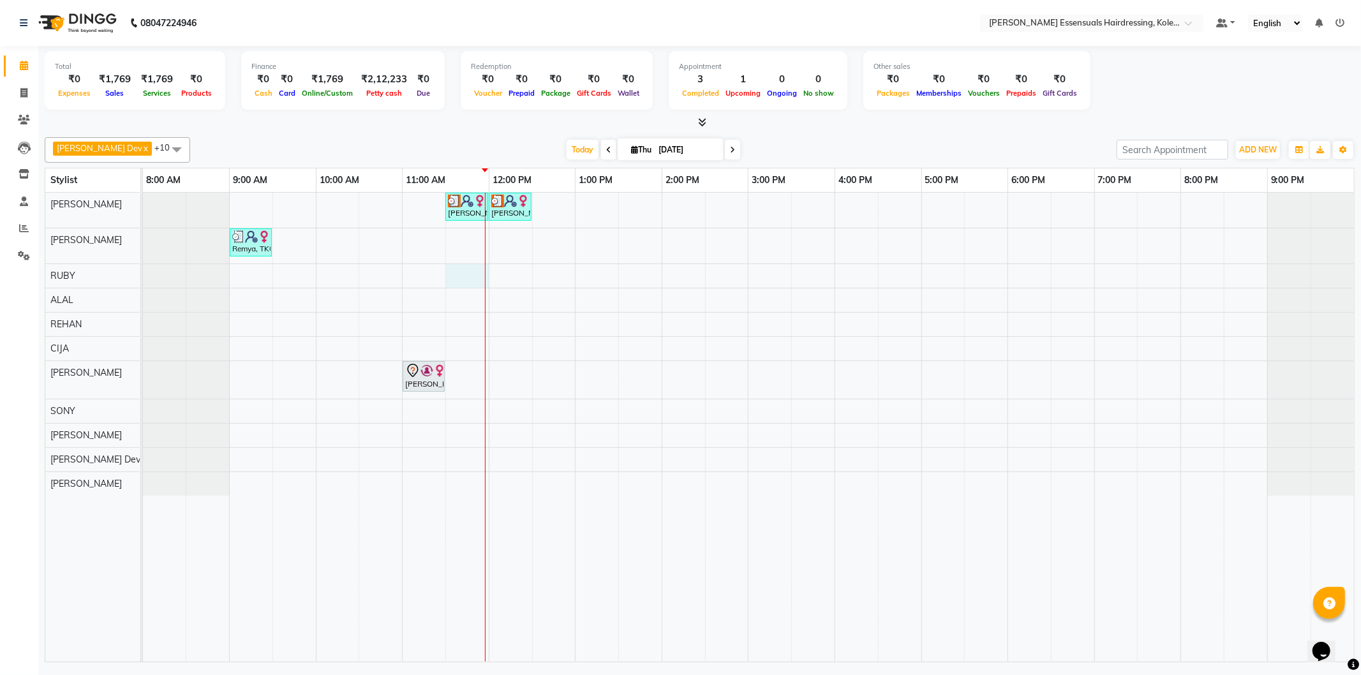
click at [465, 271] on div "Arya M, TK03, 11:30 AM-12:00 PM, WOMENS GLOBAL HAIR COLOR (WOMEN) Arya M, TK03,…" at bounding box center [748, 427] width 1211 height 469
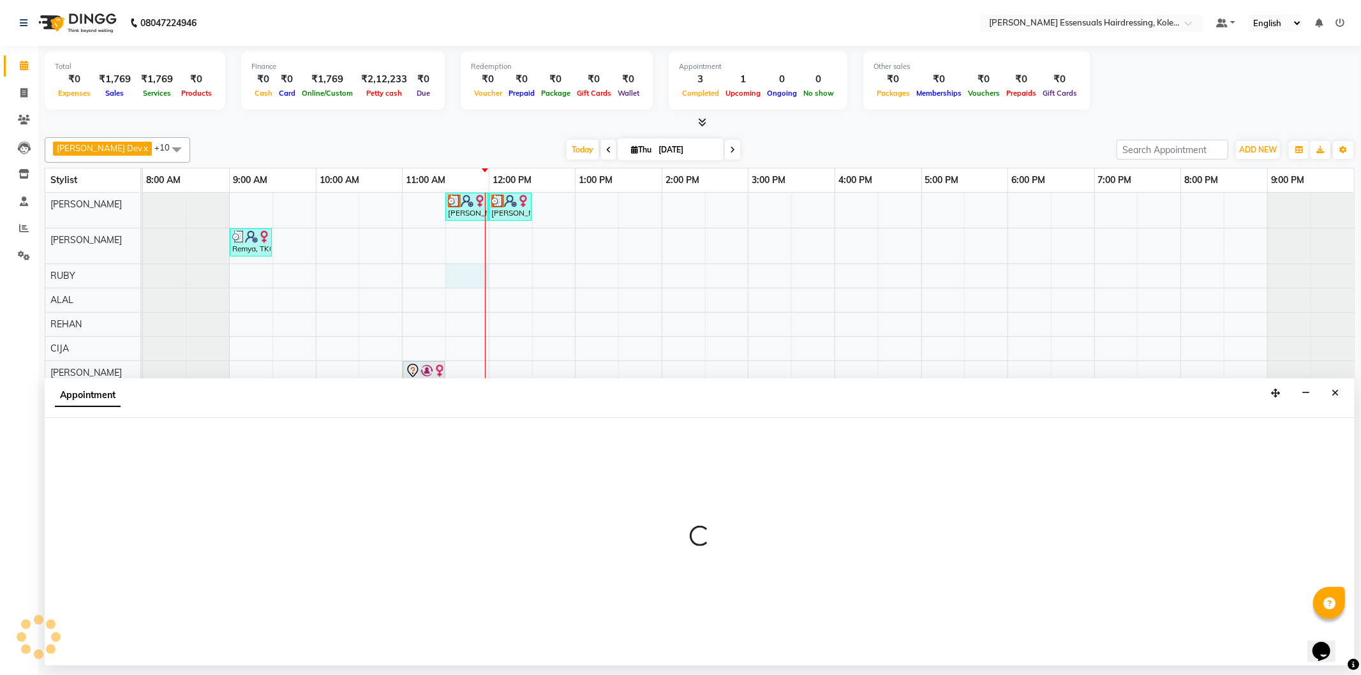
select select "79968"
select select "690"
select select "tentative"
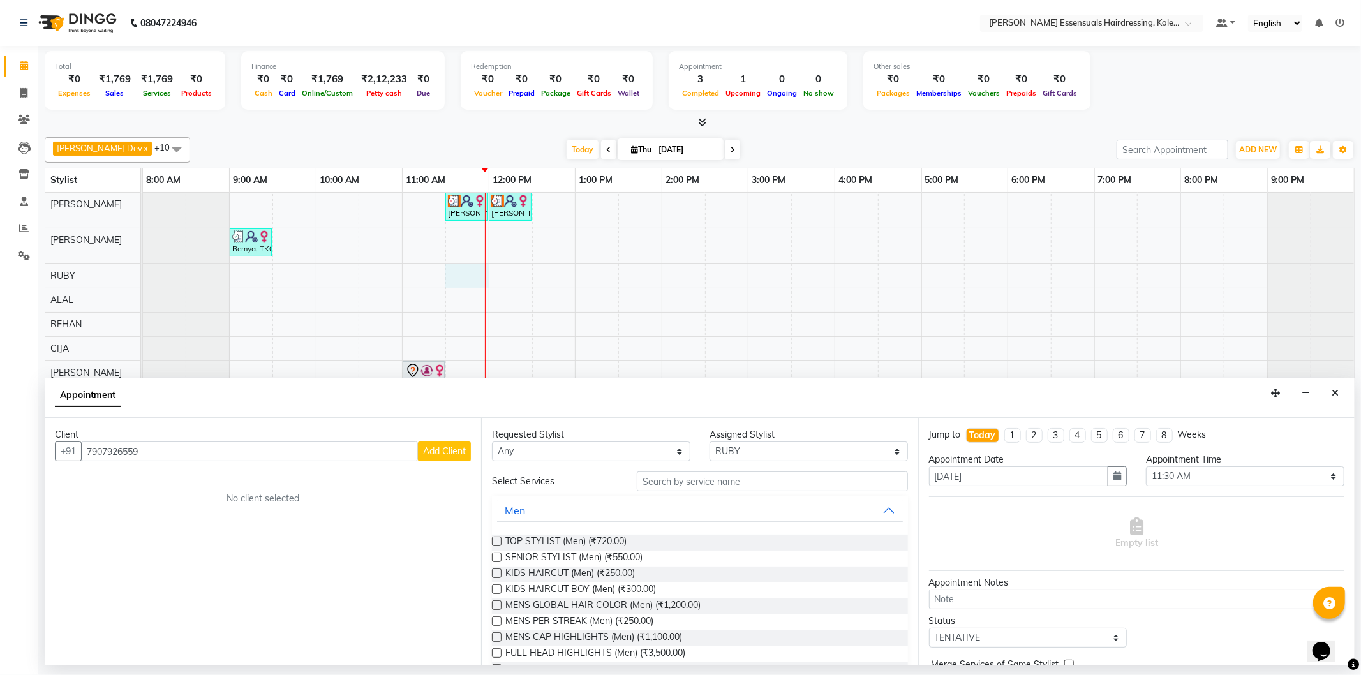
type input "7907926559"
click at [454, 451] on span "Add Client" at bounding box center [444, 451] width 43 height 11
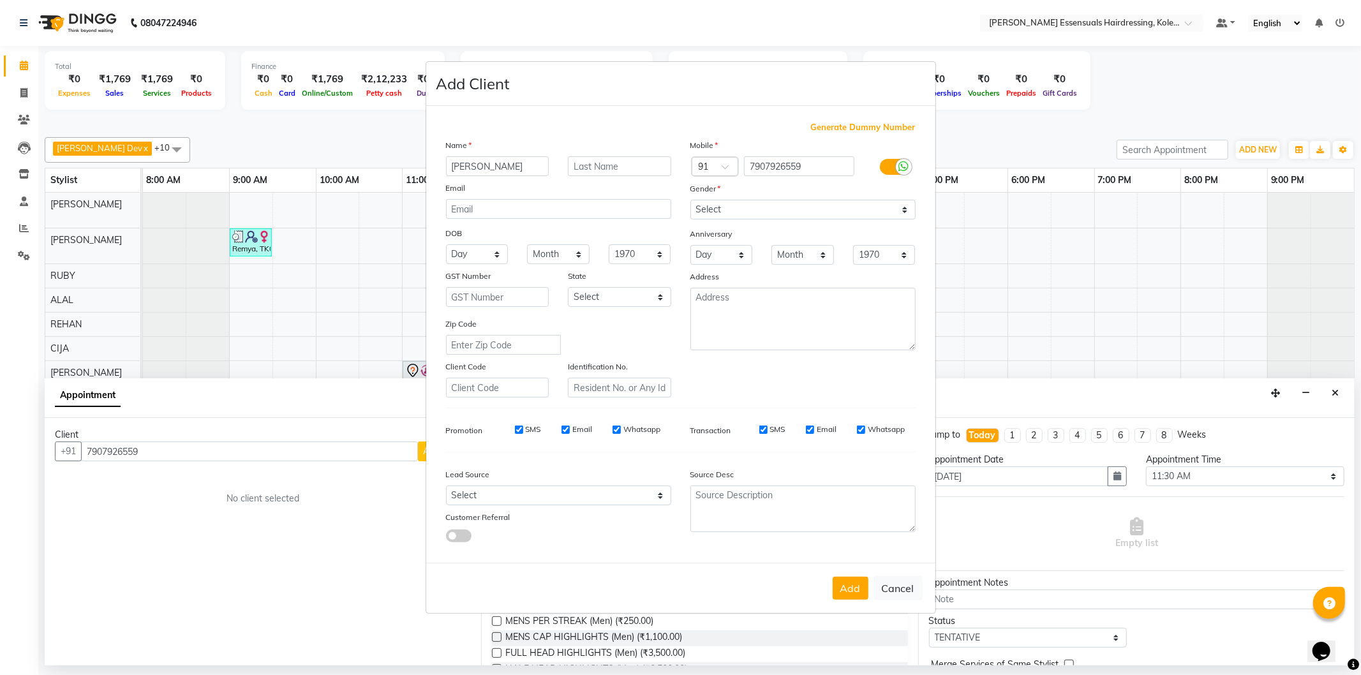
type input "[PERSON_NAME]"
type input "M"
click at [807, 223] on div "Mobile Country Code × 91 7907926559 Gender Select Male Female Other Prefer Not …" at bounding box center [803, 268] width 244 height 259
click at [798, 203] on select "Select [DEMOGRAPHIC_DATA] [DEMOGRAPHIC_DATA] Other Prefer Not To Say" at bounding box center [803, 210] width 225 height 20
select select "[DEMOGRAPHIC_DATA]"
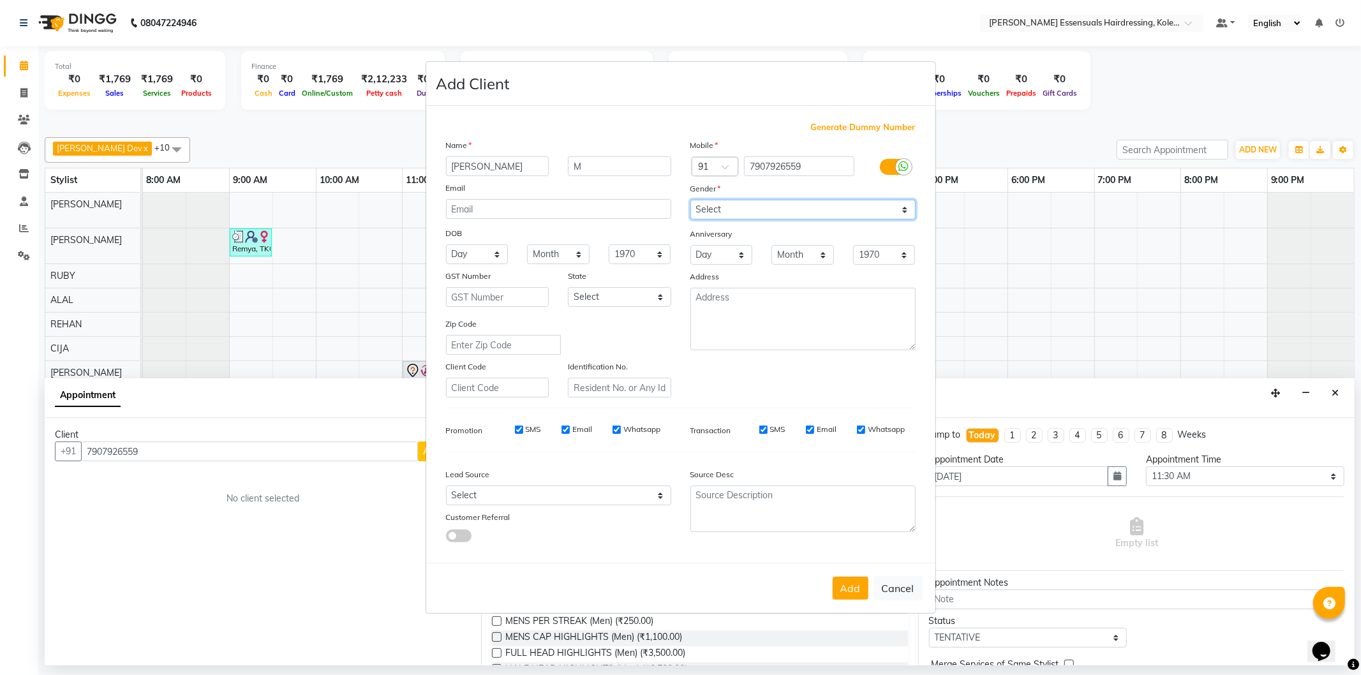
click at [691, 200] on select "Select [DEMOGRAPHIC_DATA] [DEMOGRAPHIC_DATA] Other Prefer Not To Say" at bounding box center [803, 210] width 225 height 20
click at [857, 588] on button "Add" at bounding box center [851, 588] width 36 height 23
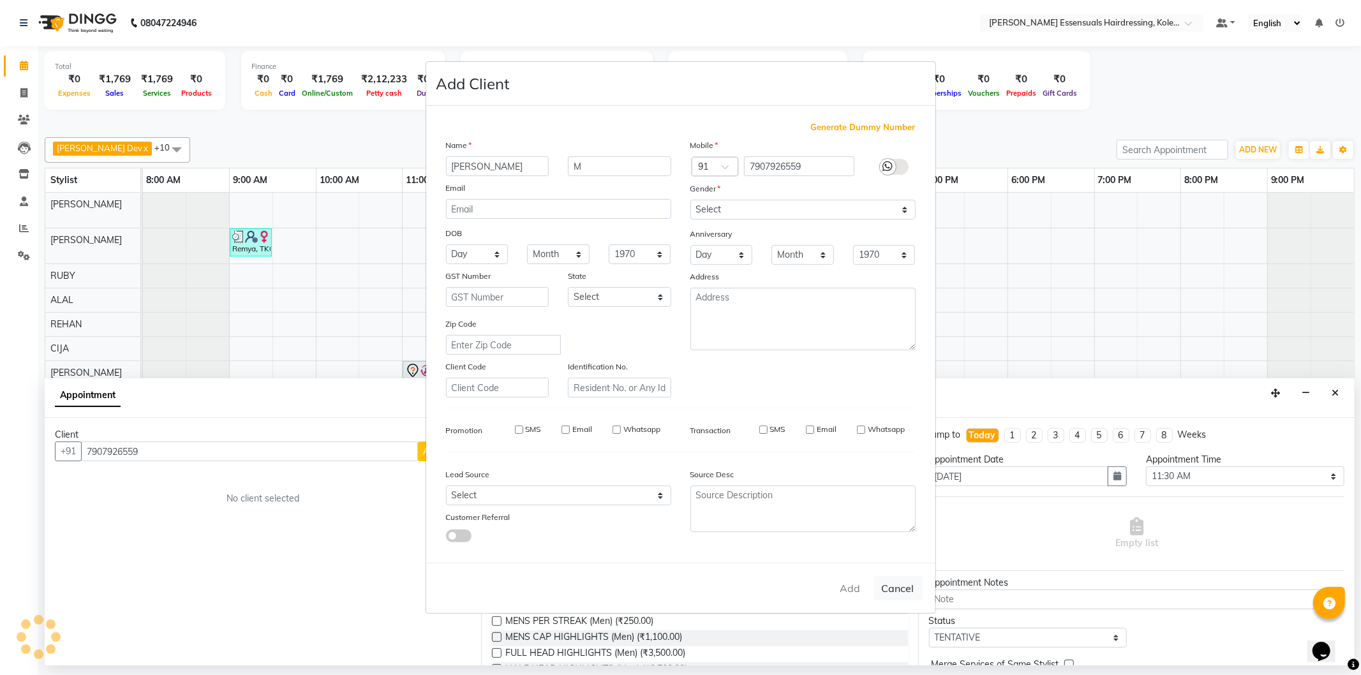
type input "79******59"
select select
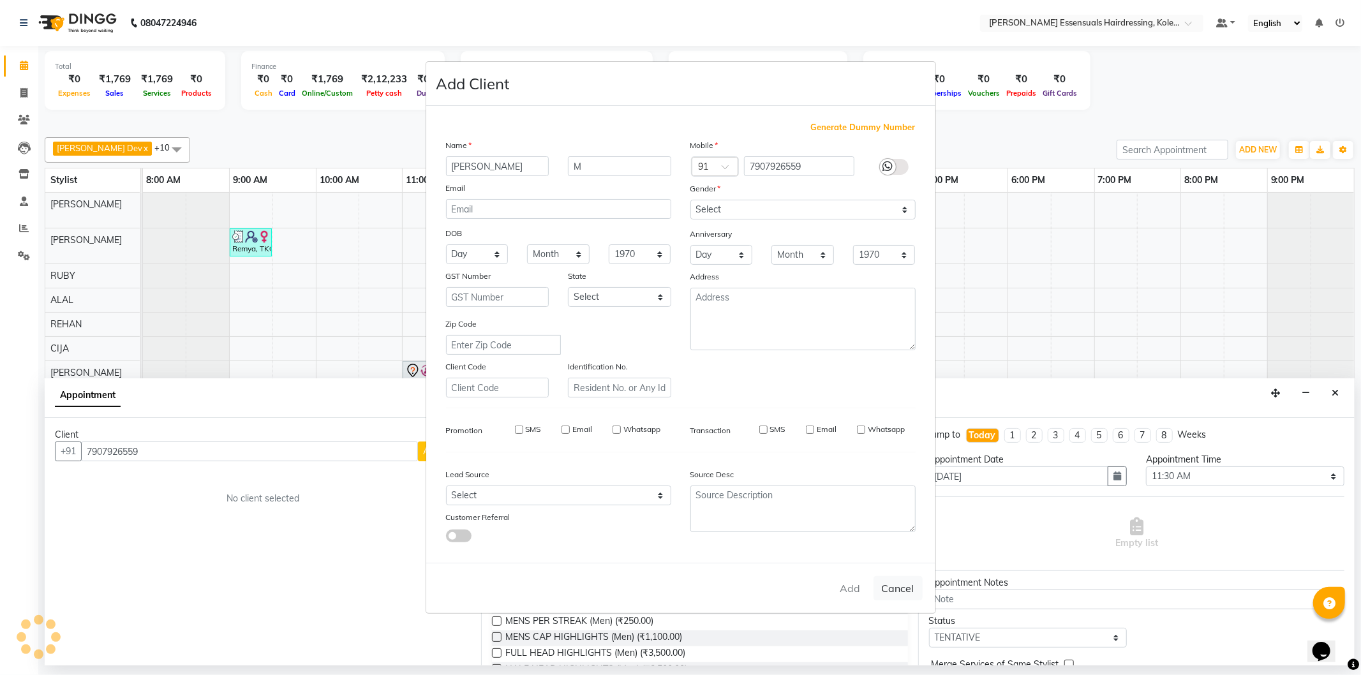
select select
checkbox input "false"
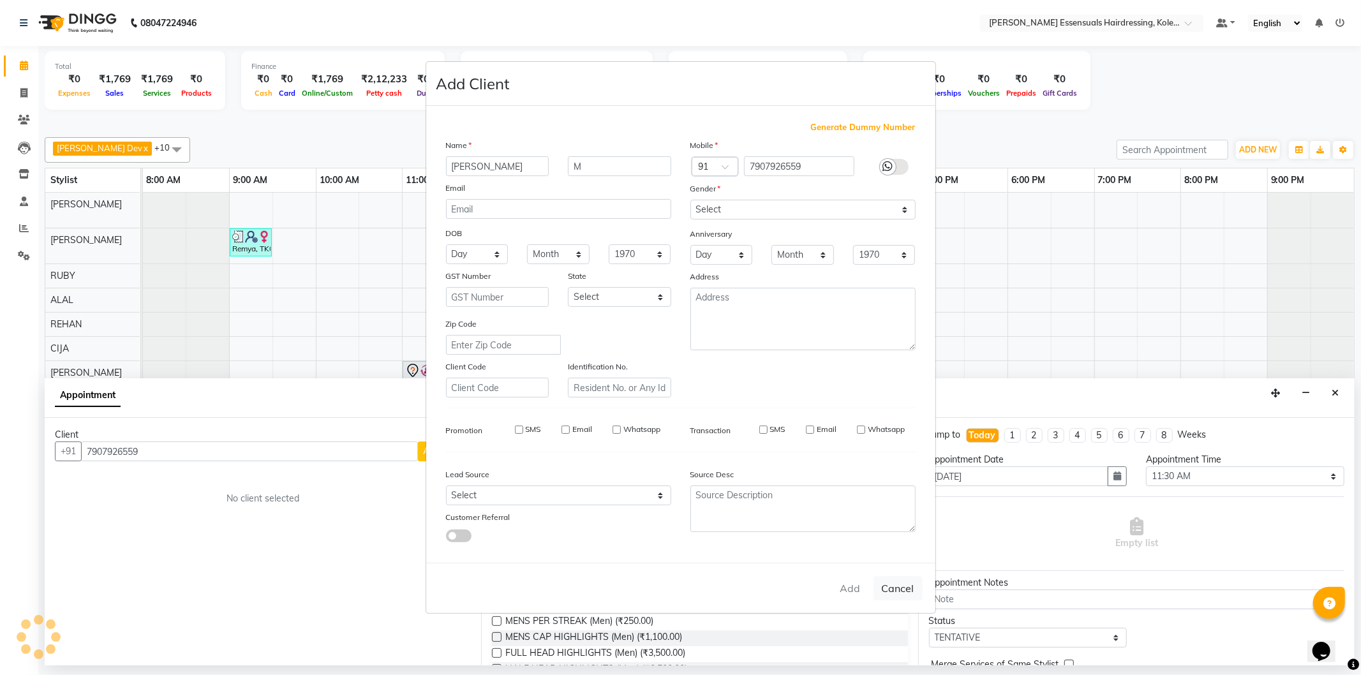
checkbox input "false"
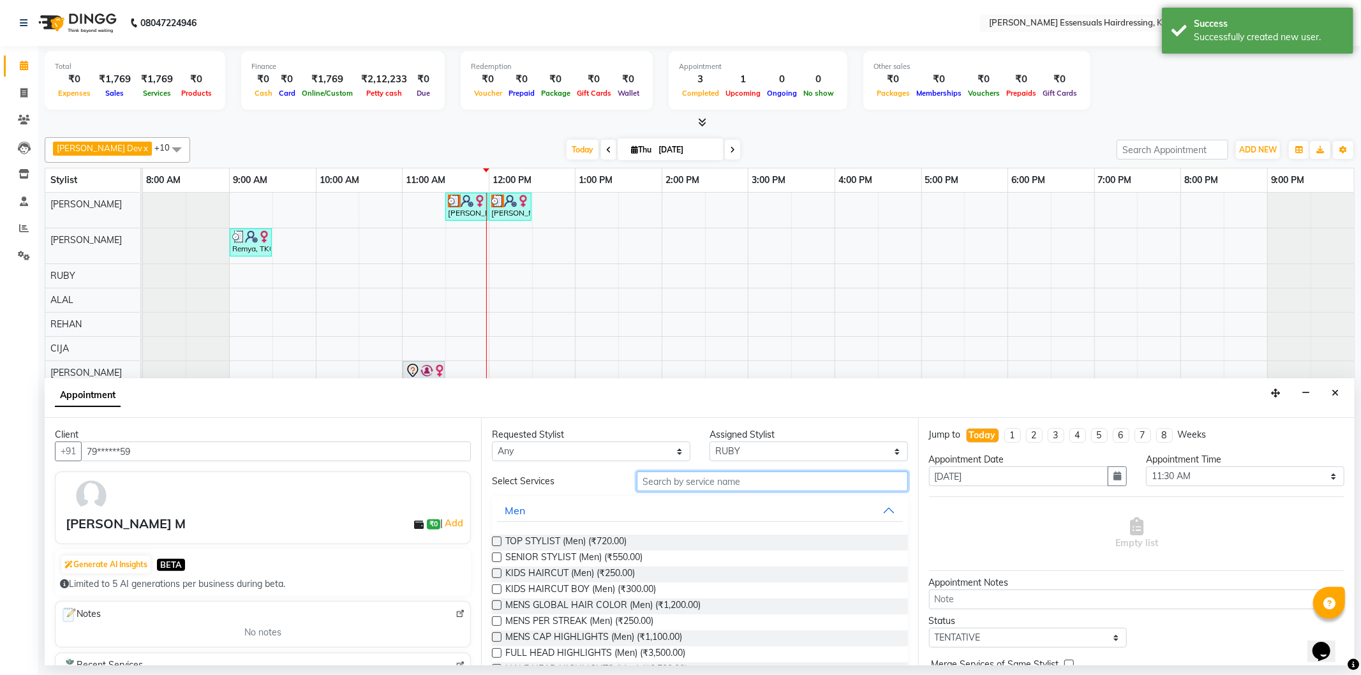
click at [730, 488] on input "text" at bounding box center [772, 482] width 271 height 20
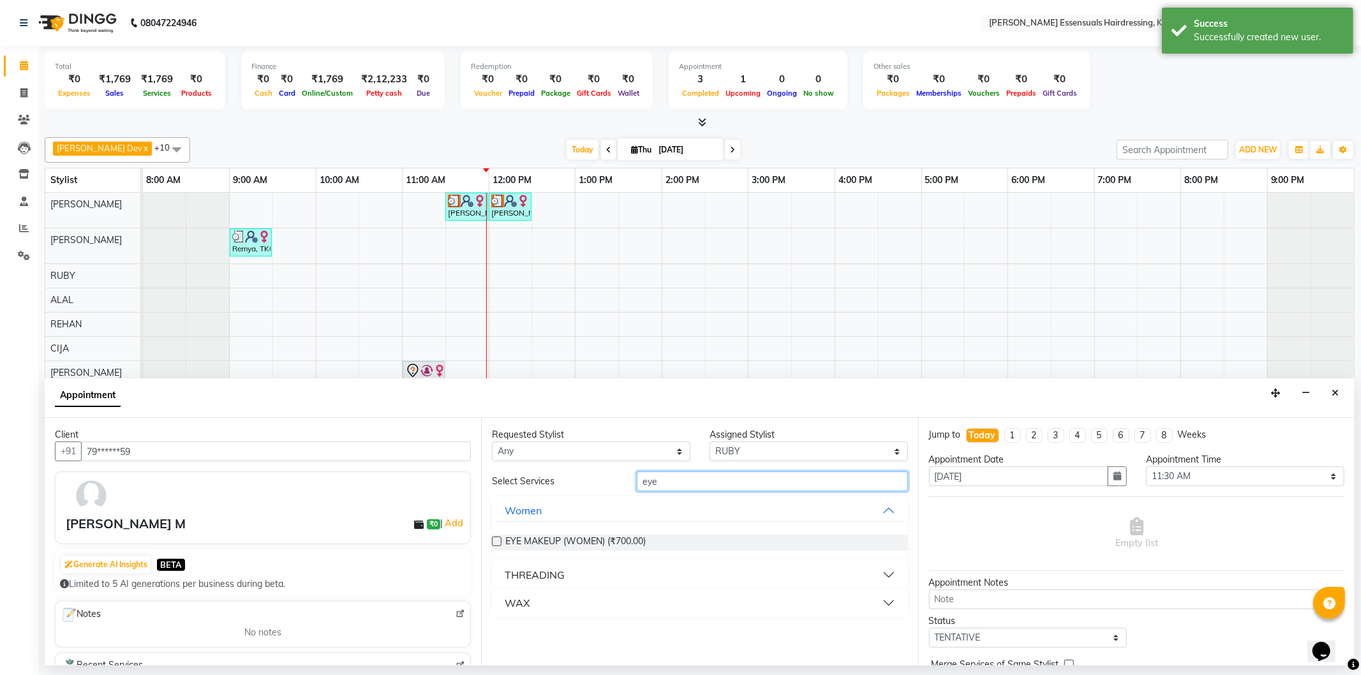
type input "eye"
click at [541, 575] on div "THREADING" at bounding box center [535, 574] width 60 height 15
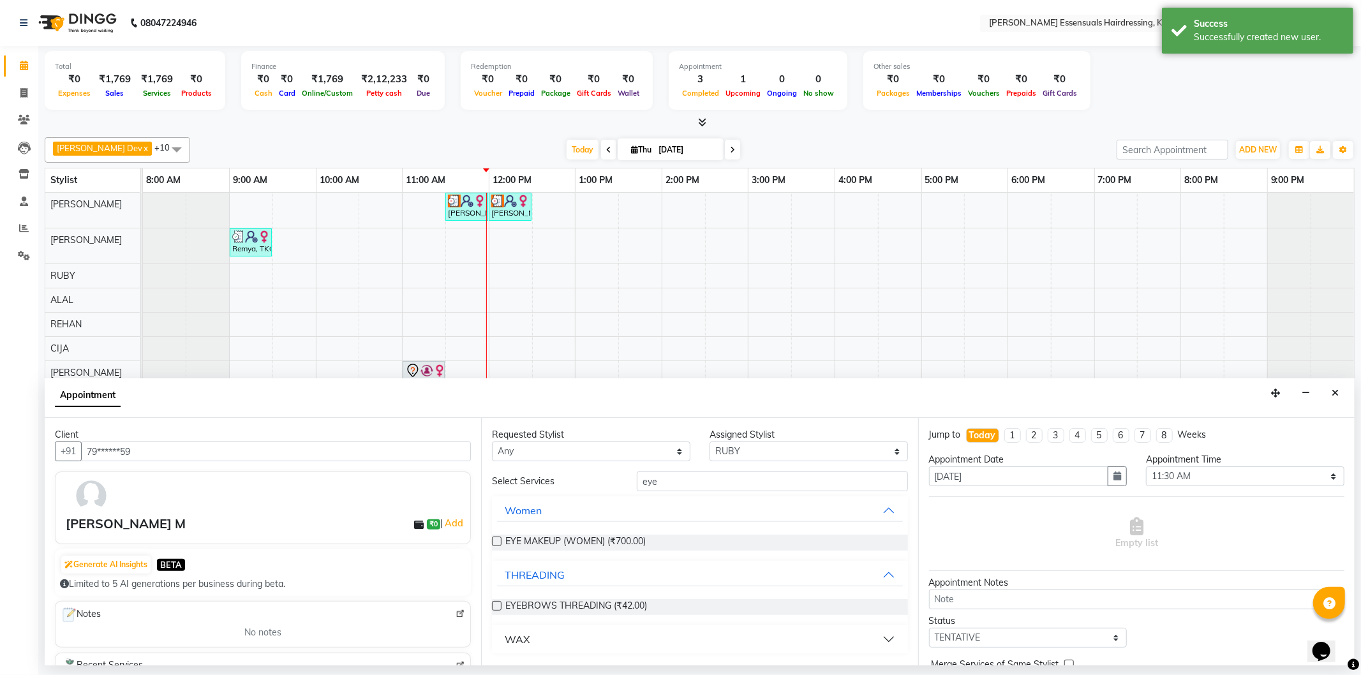
click at [495, 602] on label at bounding box center [497, 606] width 10 height 10
click at [495, 603] on input "checkbox" at bounding box center [496, 607] width 8 height 8
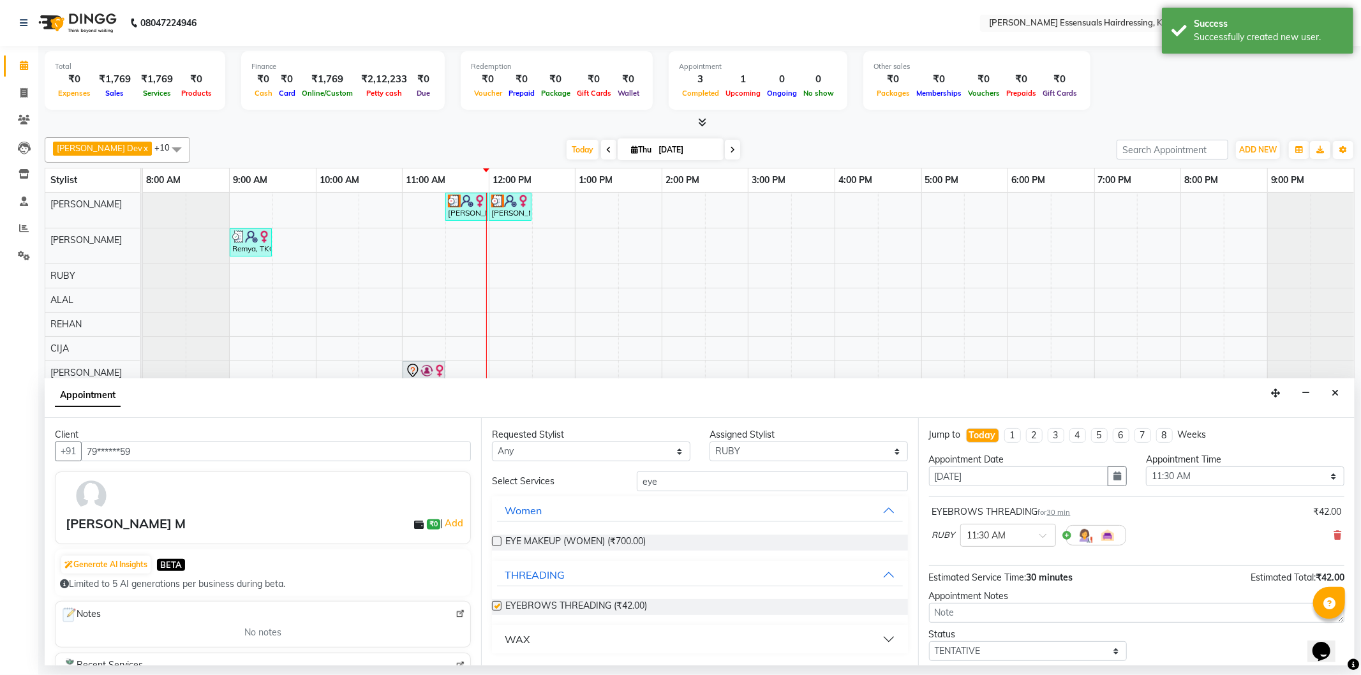
checkbox input "false"
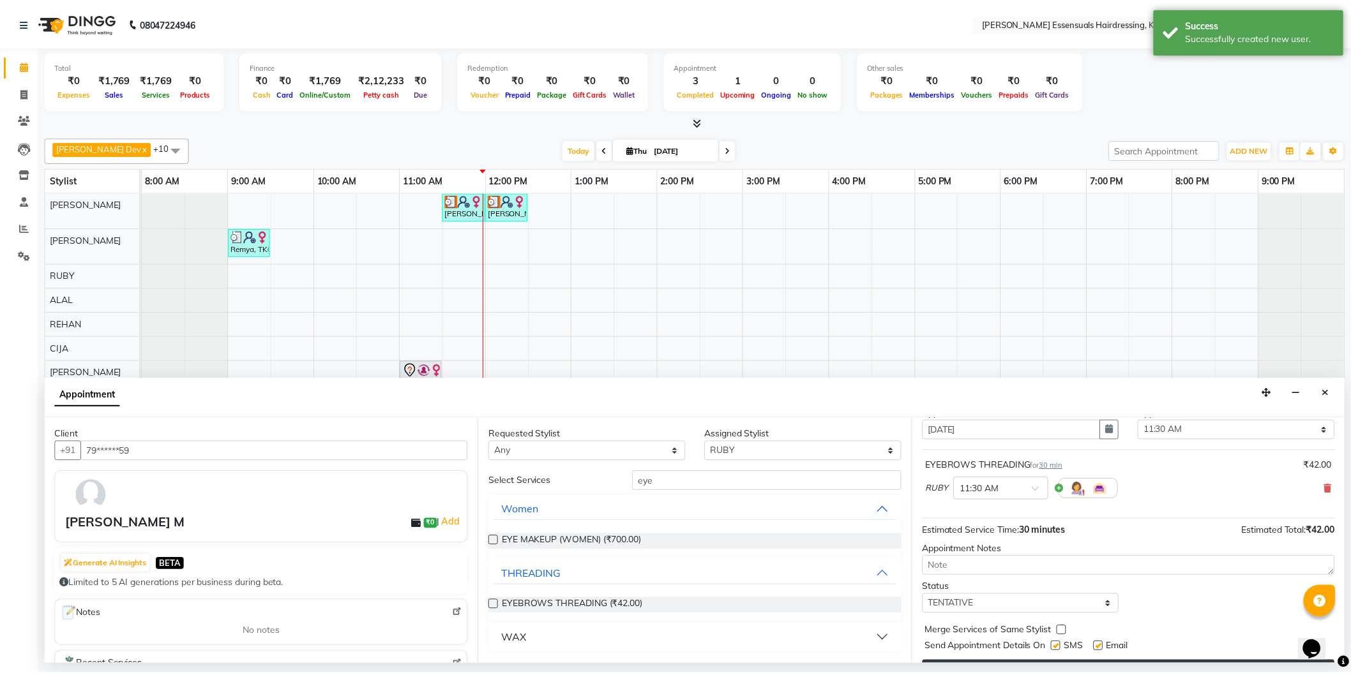
scroll to position [75, 0]
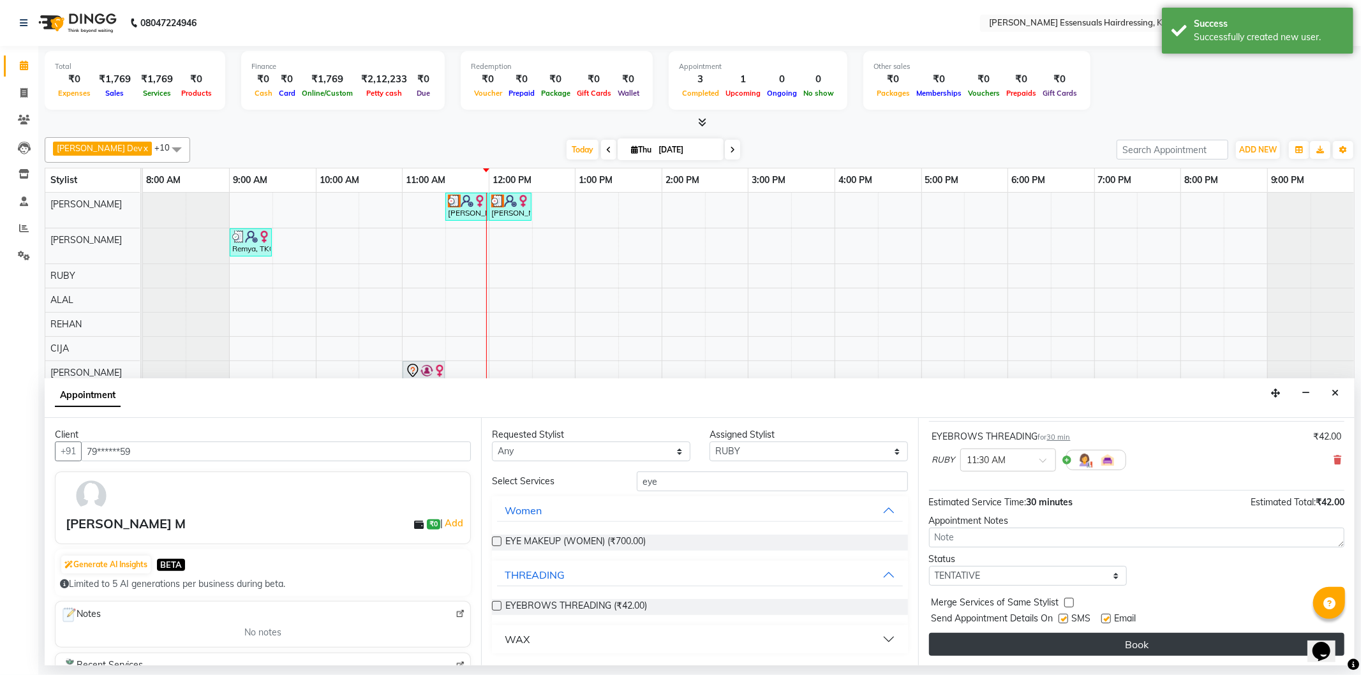
click at [1065, 654] on button "Book" at bounding box center [1137, 644] width 416 height 23
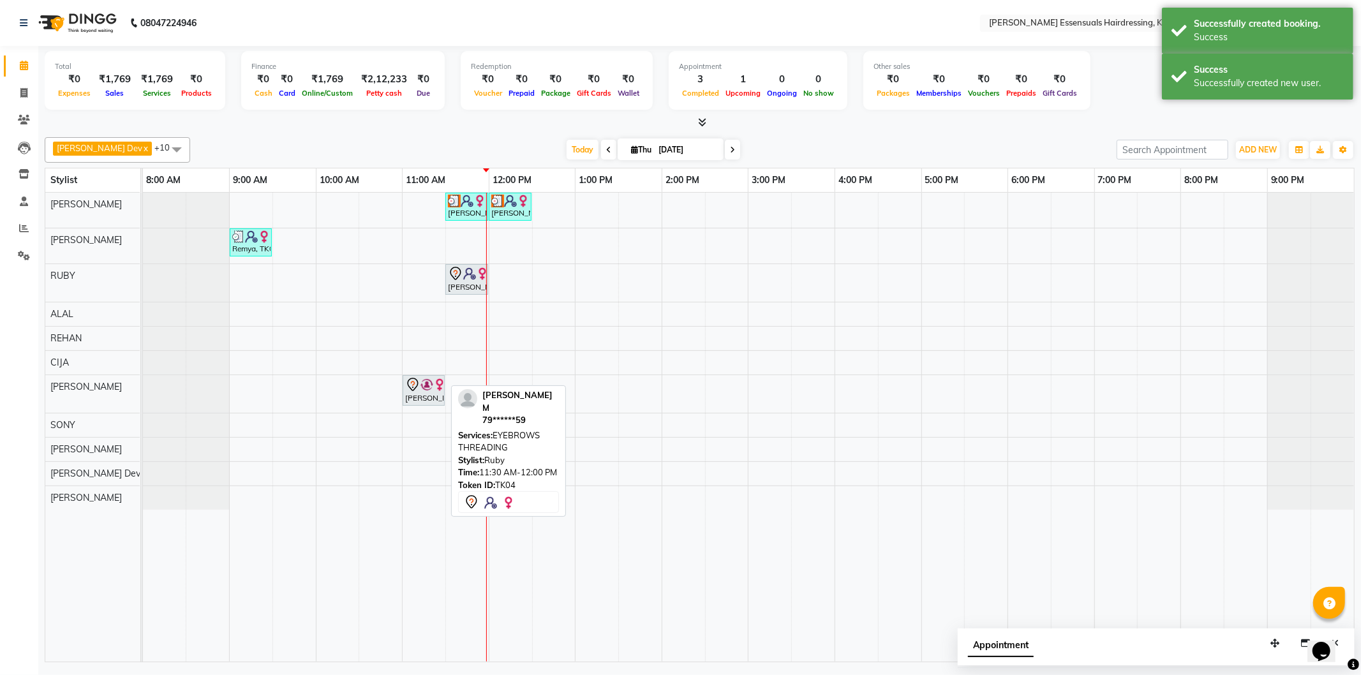
click at [468, 278] on img at bounding box center [469, 273] width 13 height 13
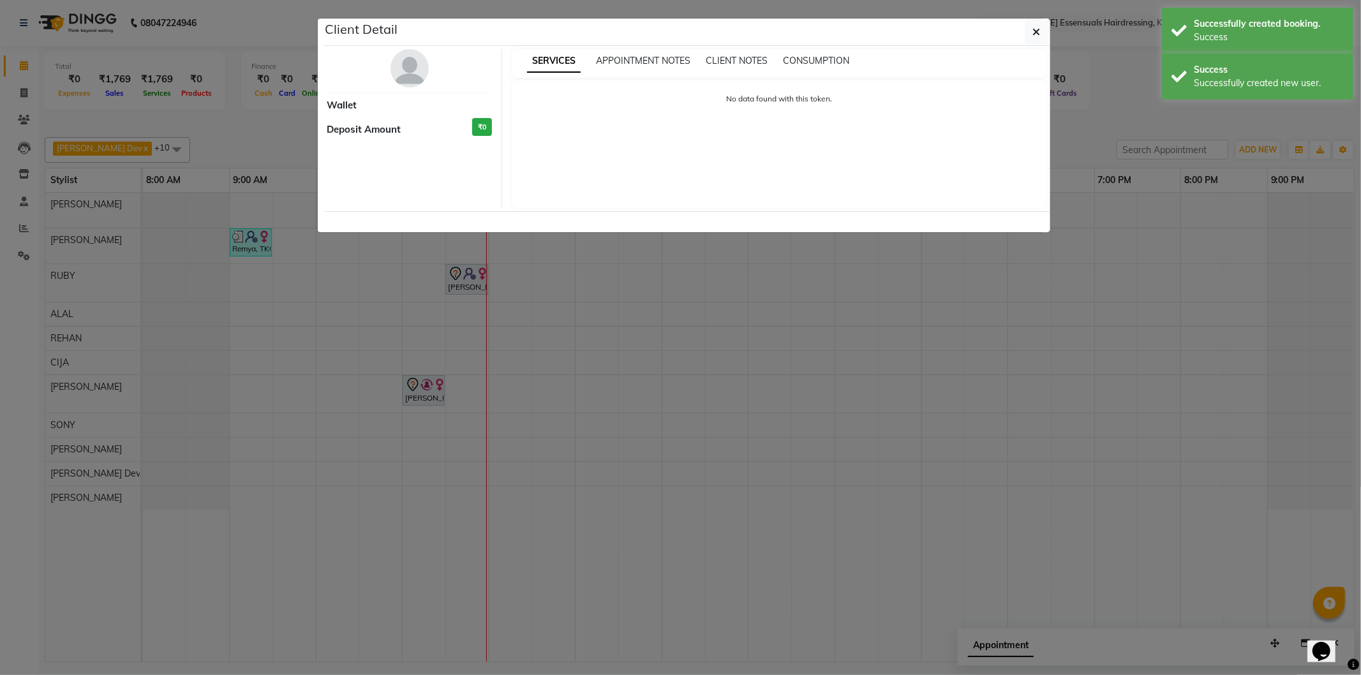
select select "7"
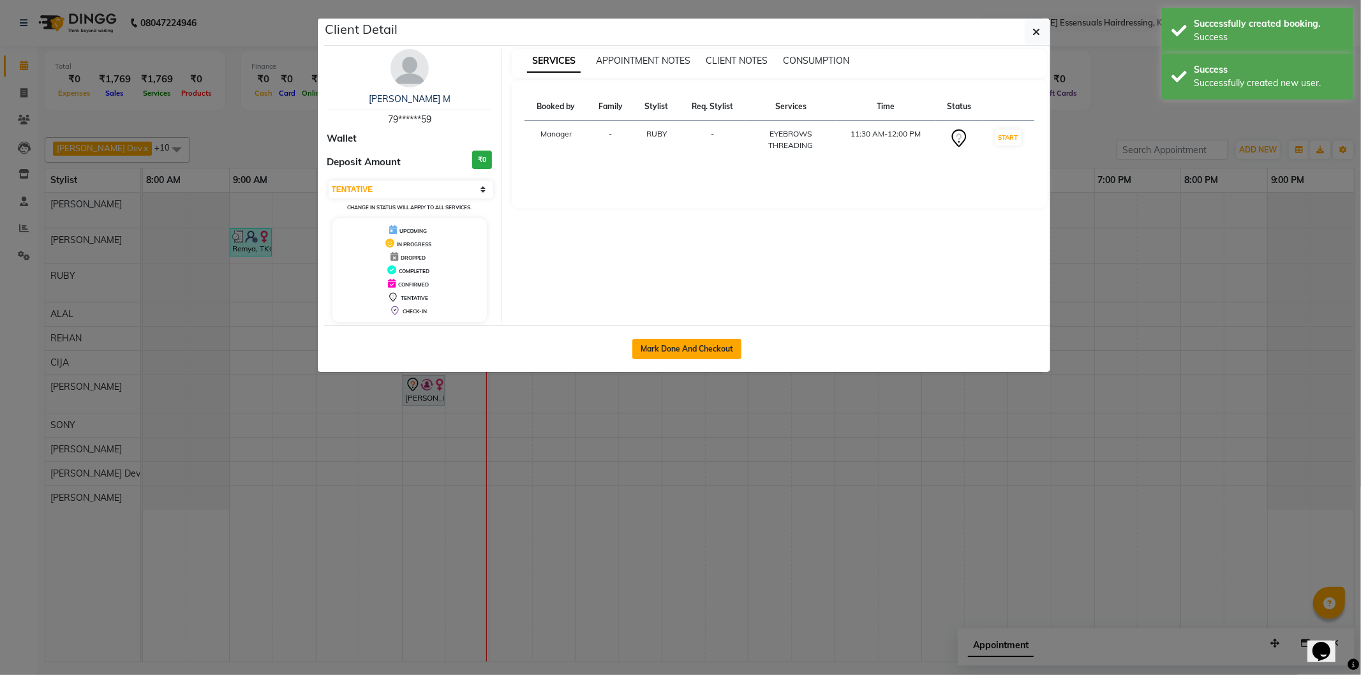
click at [715, 342] on button "Mark Done And Checkout" at bounding box center [687, 349] width 109 height 20
select select "8281"
select select "service"
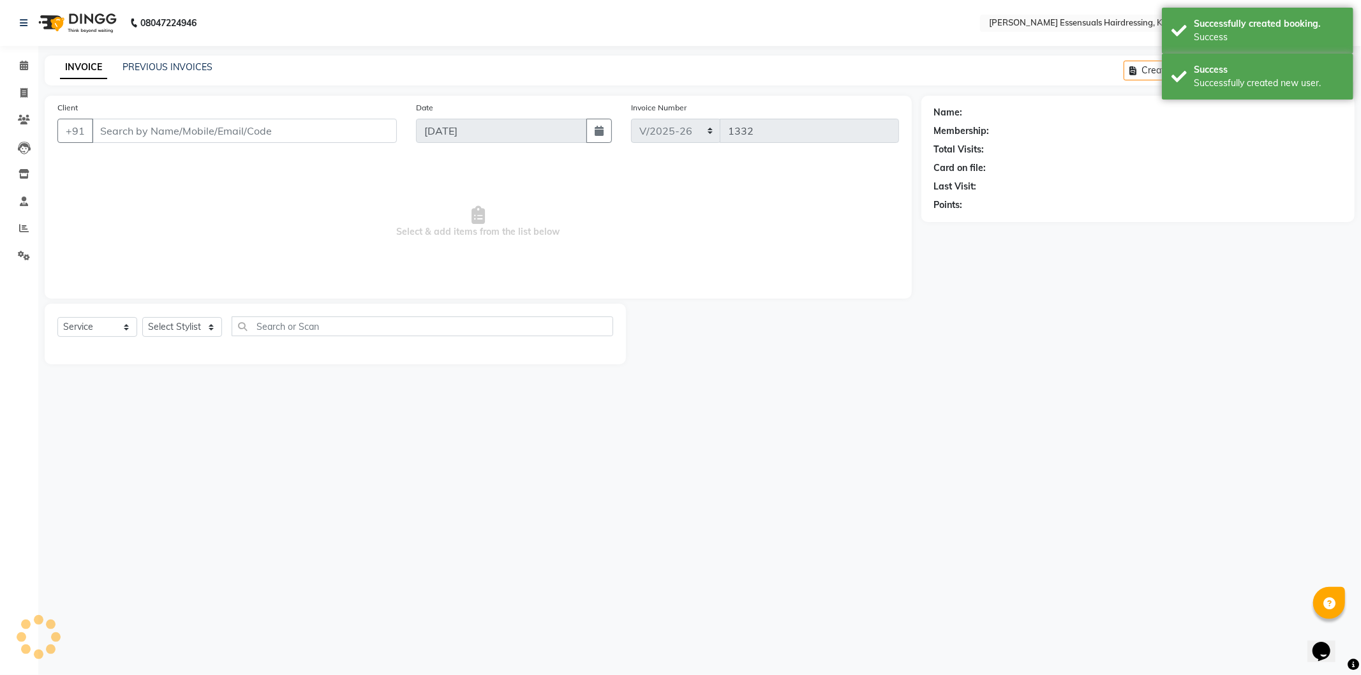
type input "79******59"
select select "79968"
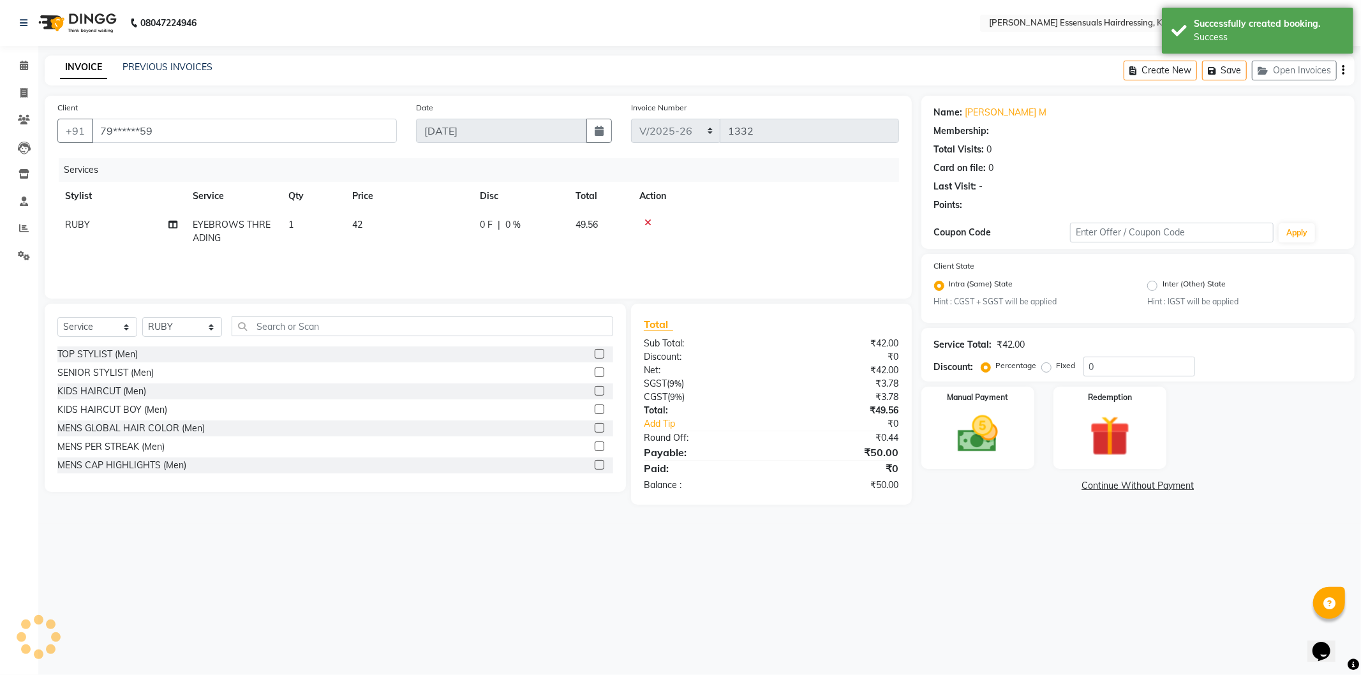
select select "1: Object"
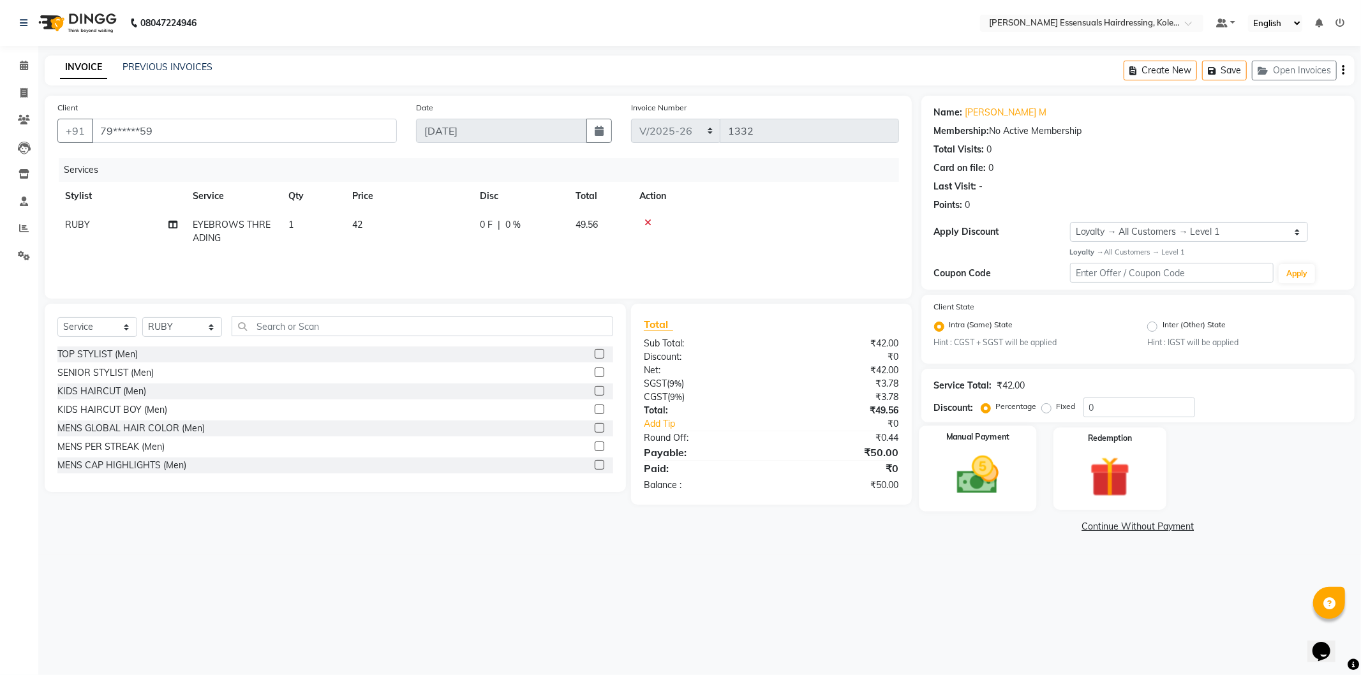
drag, startPoint x: 980, startPoint y: 480, endPoint x: 981, endPoint y: 502, distance: 21.7
click at [981, 480] on img at bounding box center [978, 475] width 68 height 49
click at [1029, 526] on span "CASH" at bounding box center [1027, 527] width 27 height 15
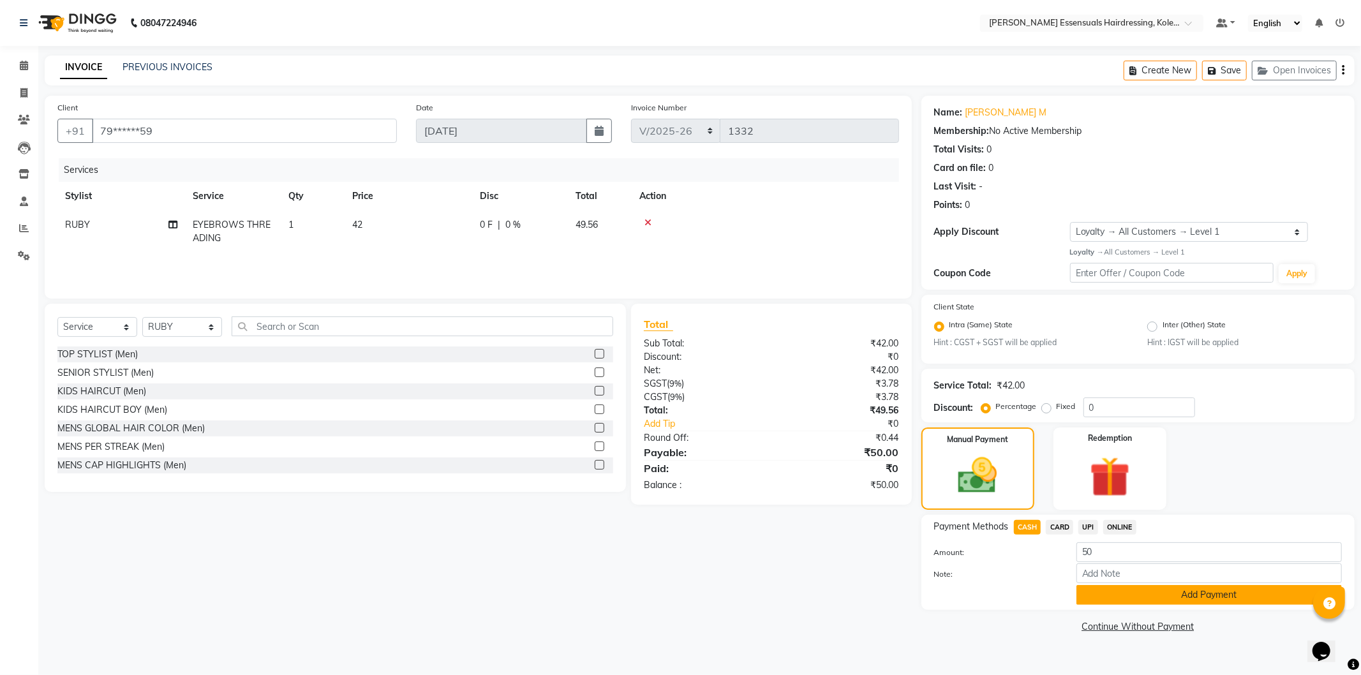
click at [1116, 585] on button "Add Payment" at bounding box center [1210, 595] width 266 height 20
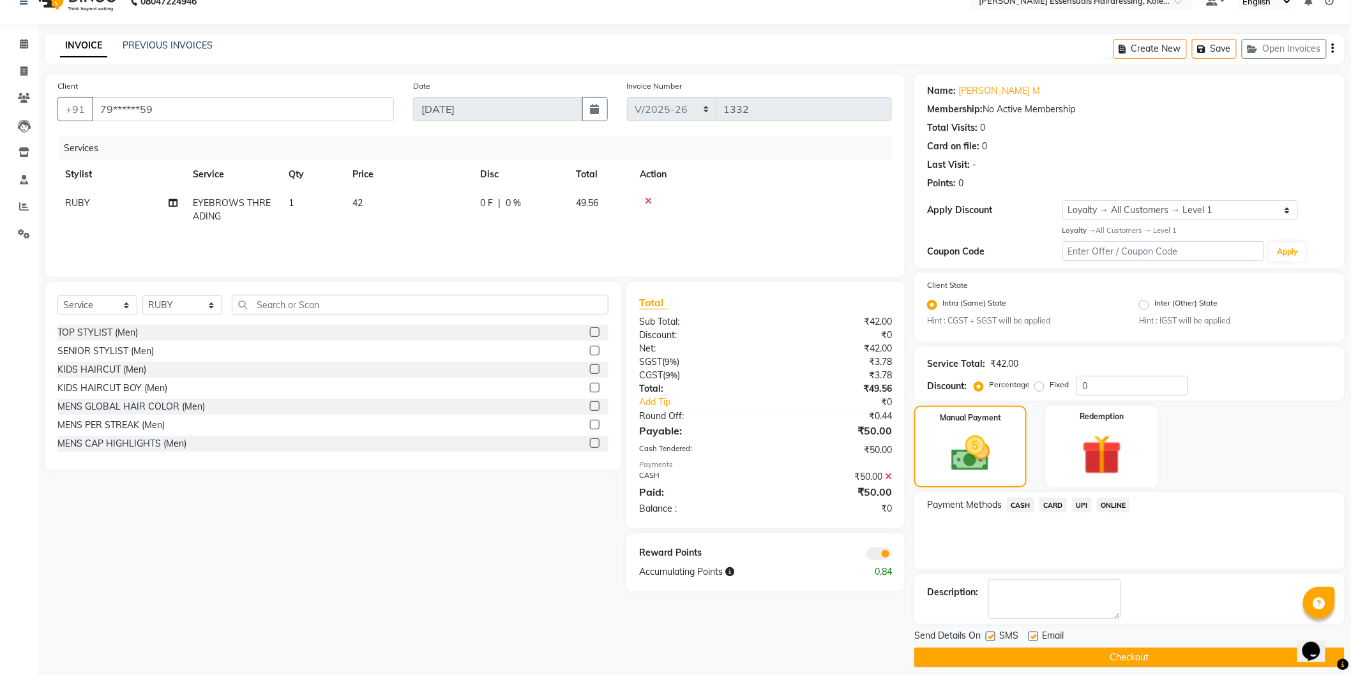
scroll to position [33, 0]
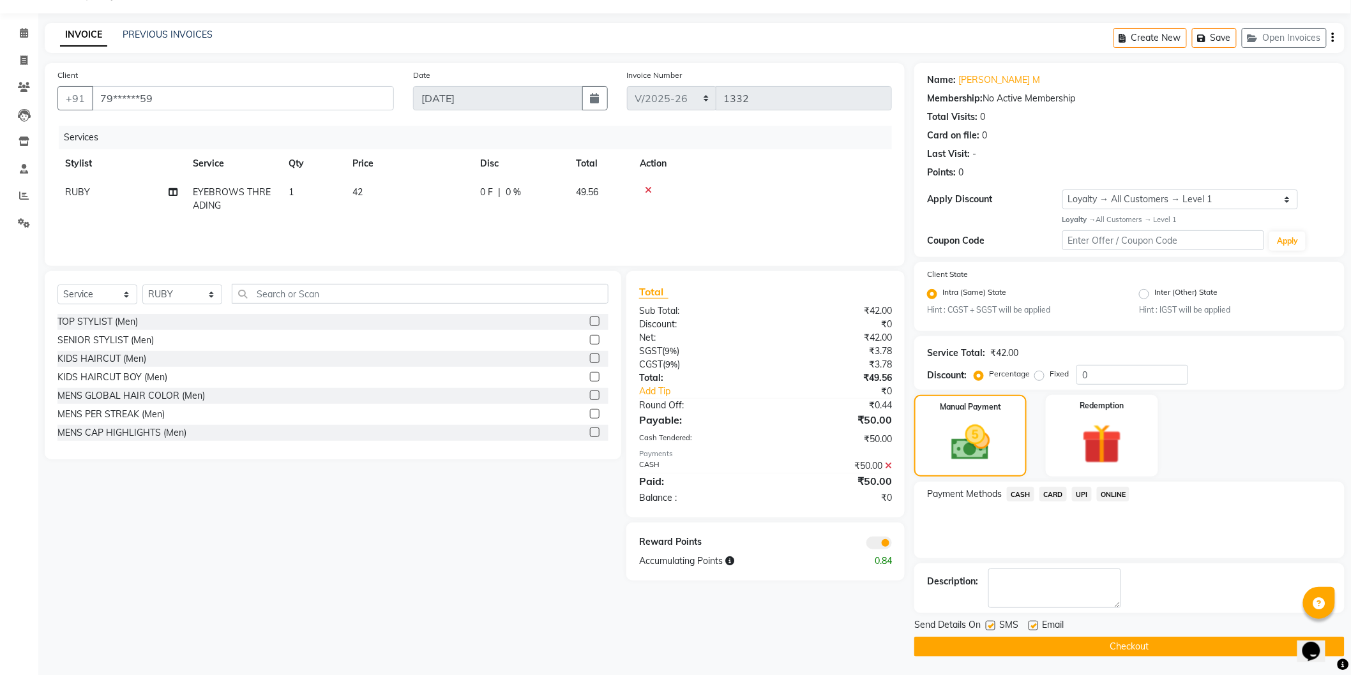
click at [1121, 650] on button "Checkout" at bounding box center [1129, 647] width 430 height 20
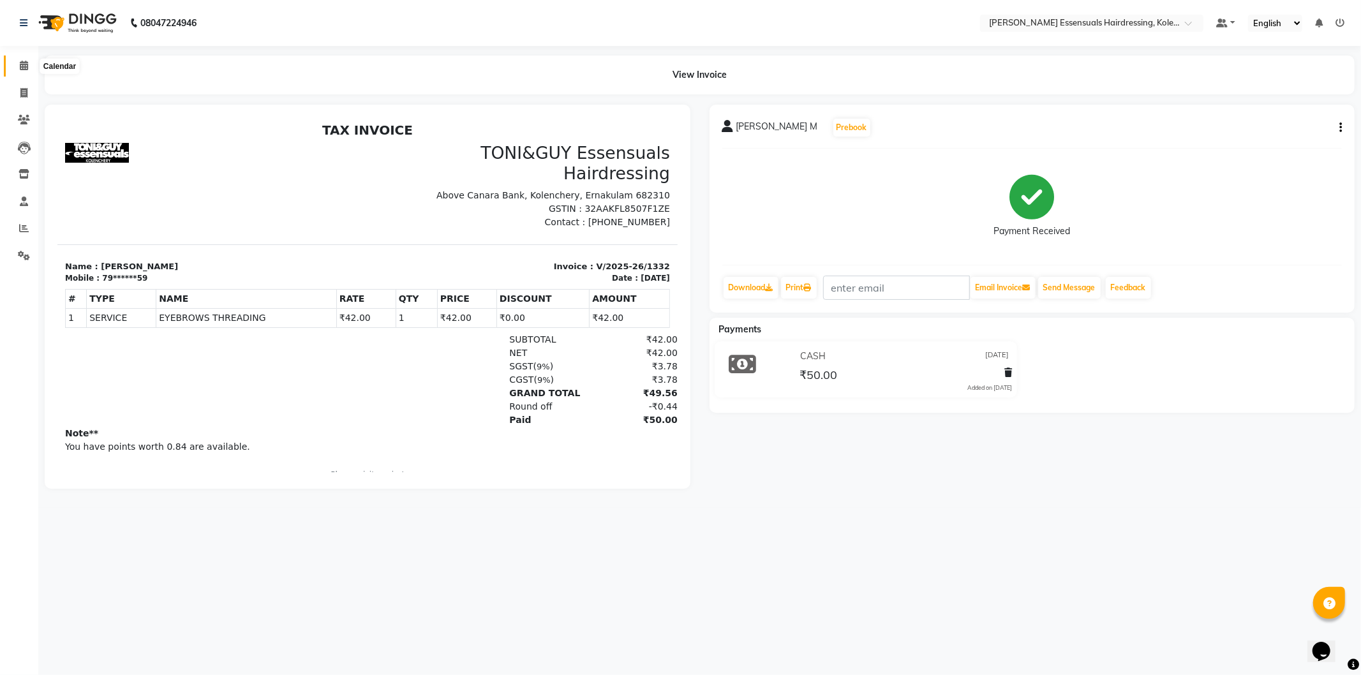
click at [18, 59] on span at bounding box center [24, 66] width 22 height 15
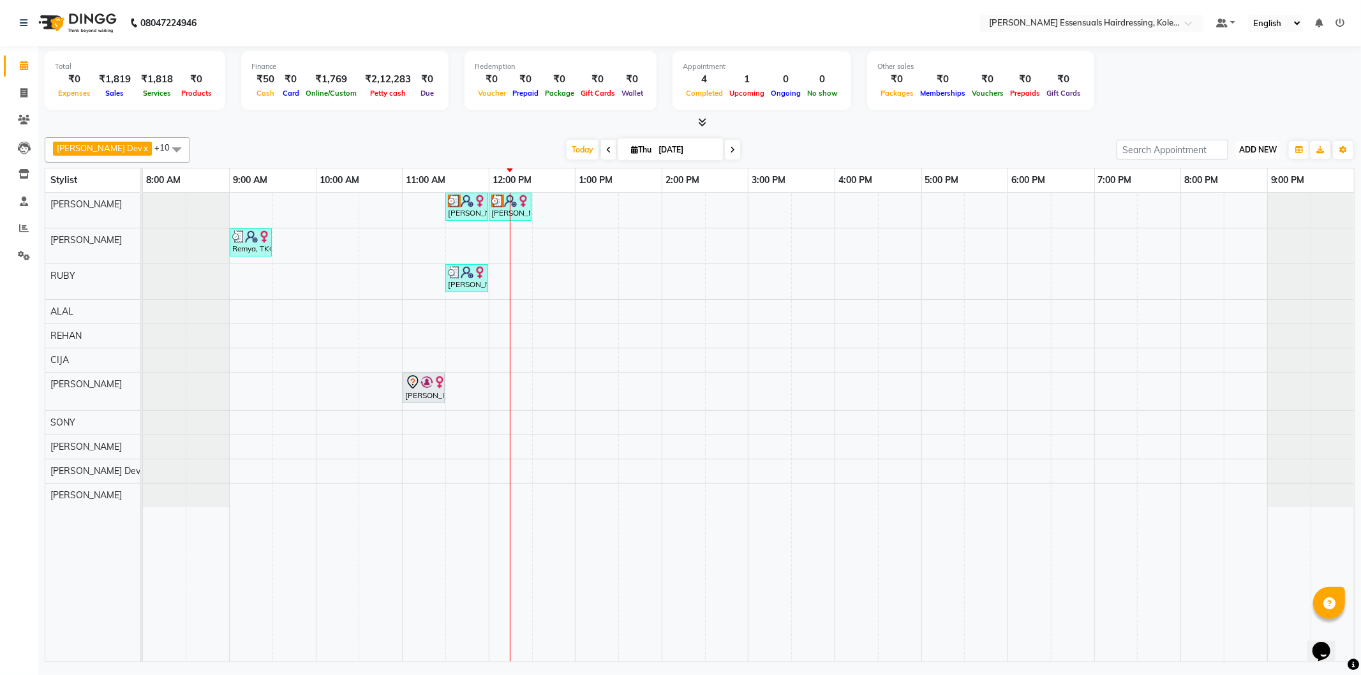
click at [1268, 145] on span "ADD NEW" at bounding box center [1259, 150] width 38 height 10
click at [1216, 188] on link "Add Invoice" at bounding box center [1229, 190] width 101 height 17
select select "service"
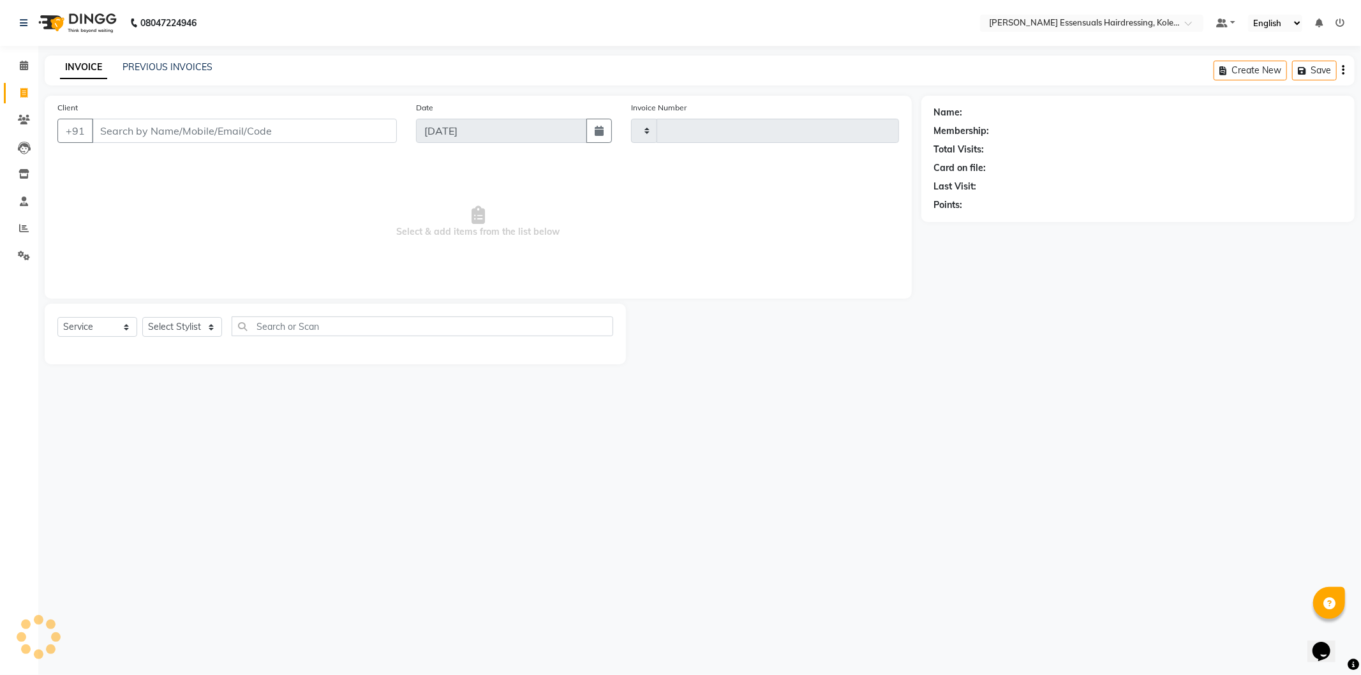
type input "1333"
select select "8281"
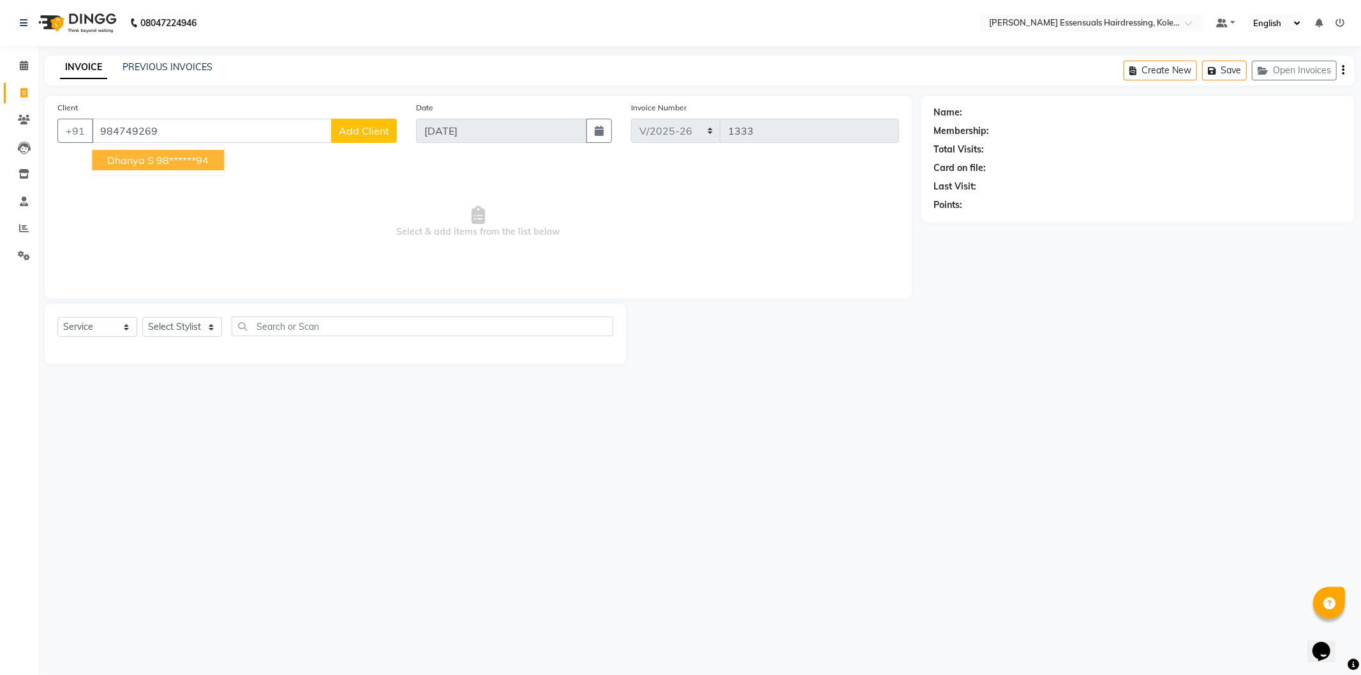
click at [177, 163] on ngb-highlight "98******94" at bounding box center [182, 160] width 52 height 13
type input "98******94"
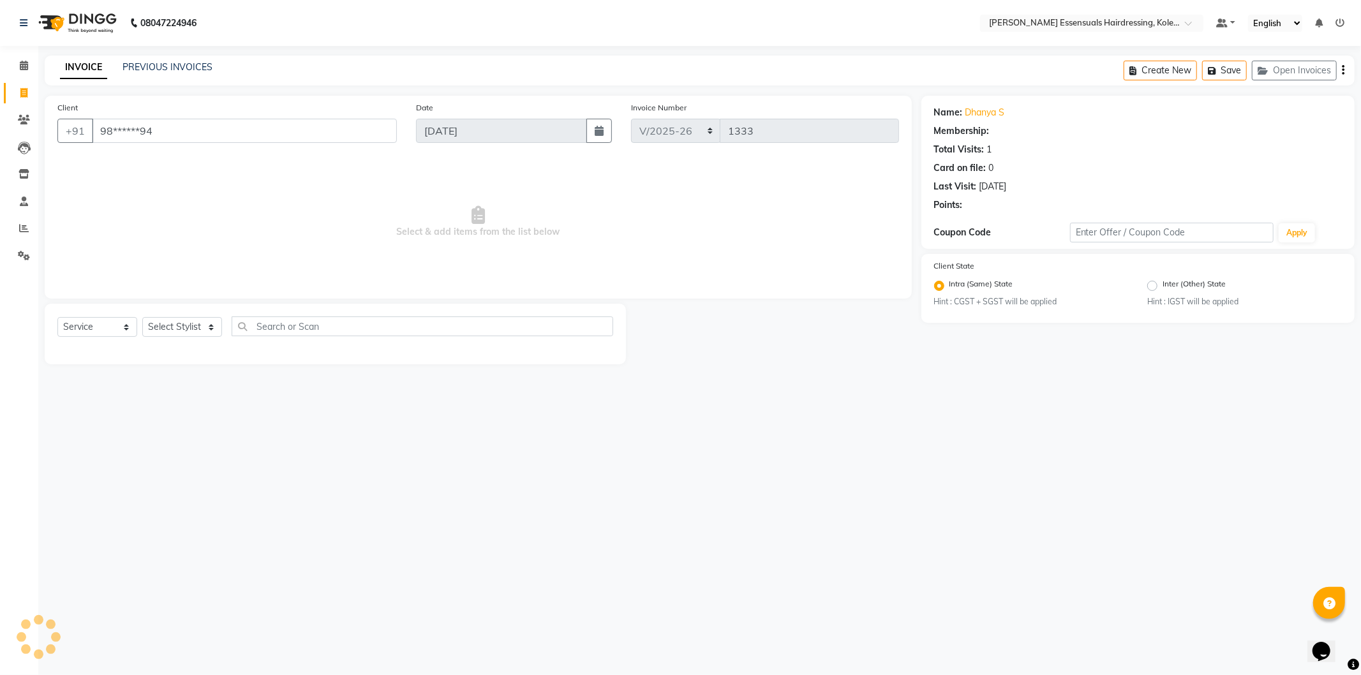
select select "1: Object"
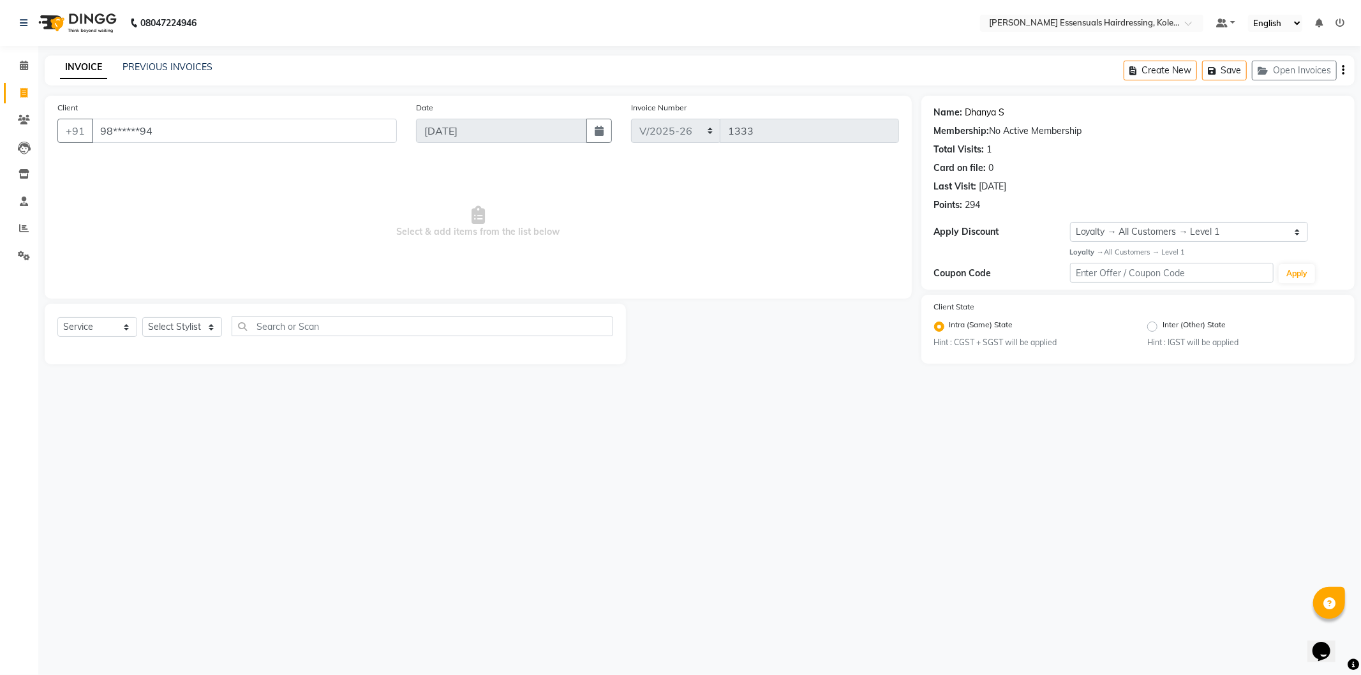
click at [993, 115] on link "Dhanya S" at bounding box center [986, 112] width 40 height 13
click at [16, 61] on span at bounding box center [24, 66] width 22 height 15
click at [24, 68] on icon at bounding box center [24, 66] width 8 height 10
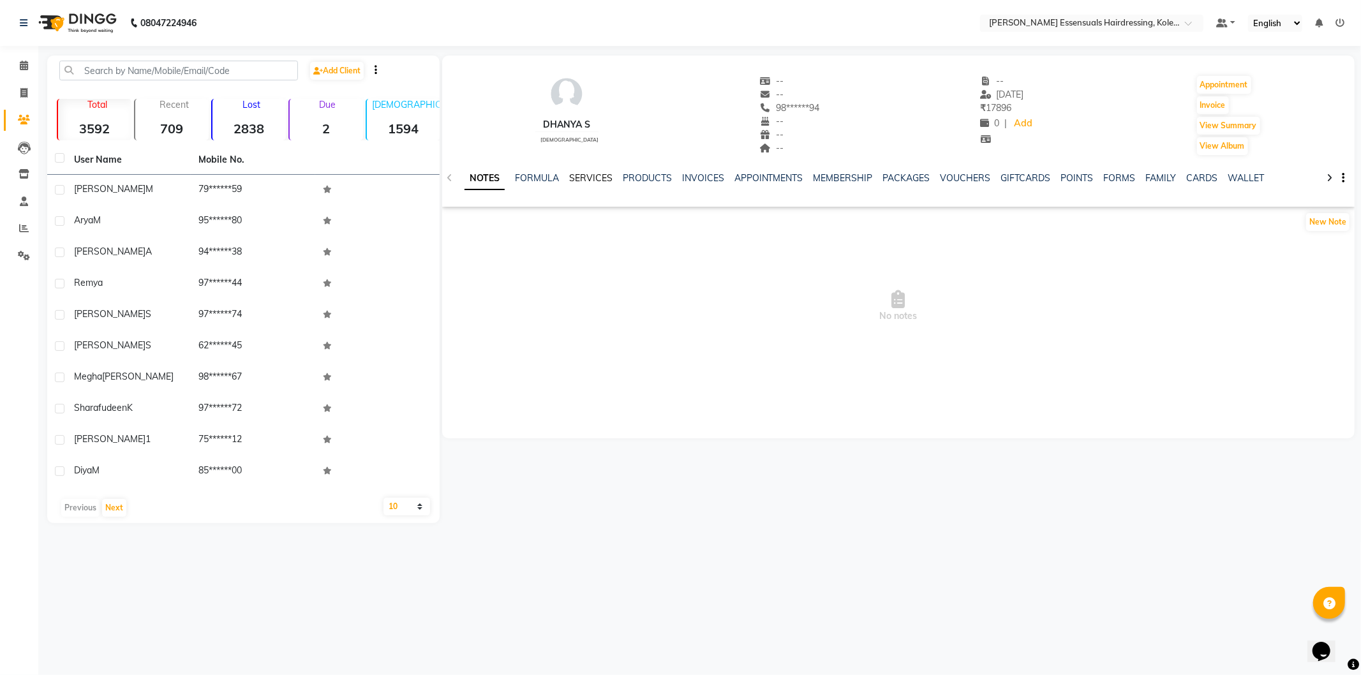
click at [594, 177] on link "SERVICES" at bounding box center [590, 177] width 43 height 11
click at [1211, 110] on button "Invoice" at bounding box center [1213, 105] width 32 height 18
select select "8281"
select select "service"
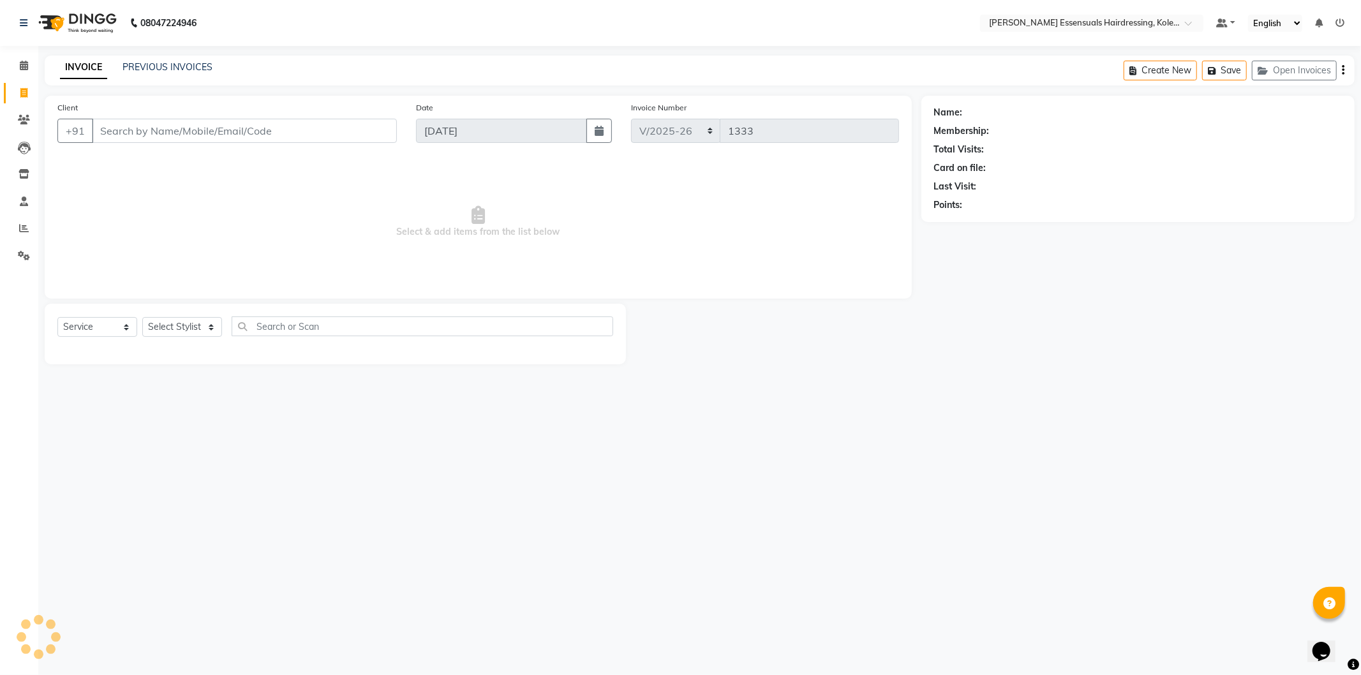
type input "98******94"
select select "1: Object"
click at [97, 315] on div "Select Service Product Membership Package Voucher Prepaid Gift Card Select Styl…" at bounding box center [335, 334] width 581 height 61
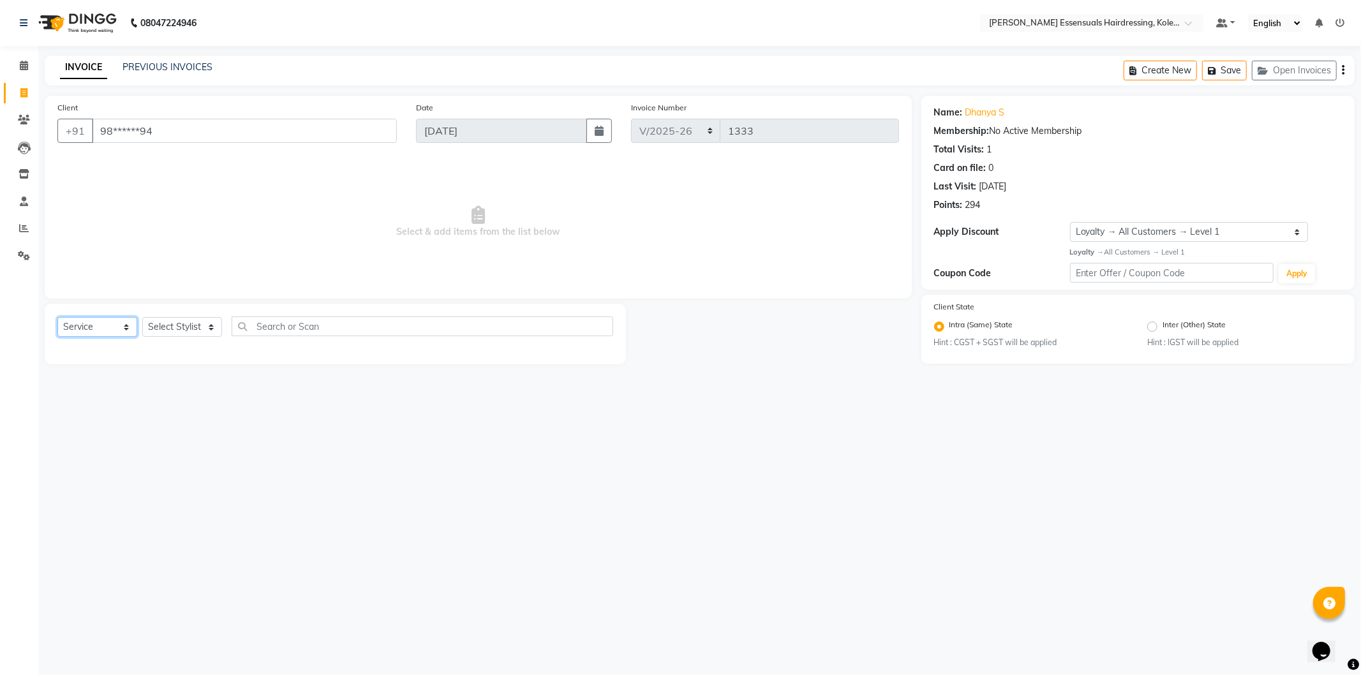
drag, startPoint x: 97, startPoint y: 317, endPoint x: 96, endPoint y: 324, distance: 6.4
click at [97, 317] on select "Select Service Product Membership Package Voucher Prepaid Gift Card" at bounding box center [97, 327] width 80 height 20
select select "product"
click at [57, 318] on select "Select Service Product Membership Package Voucher Prepaid Gift Card" at bounding box center [97, 327] width 80 height 20
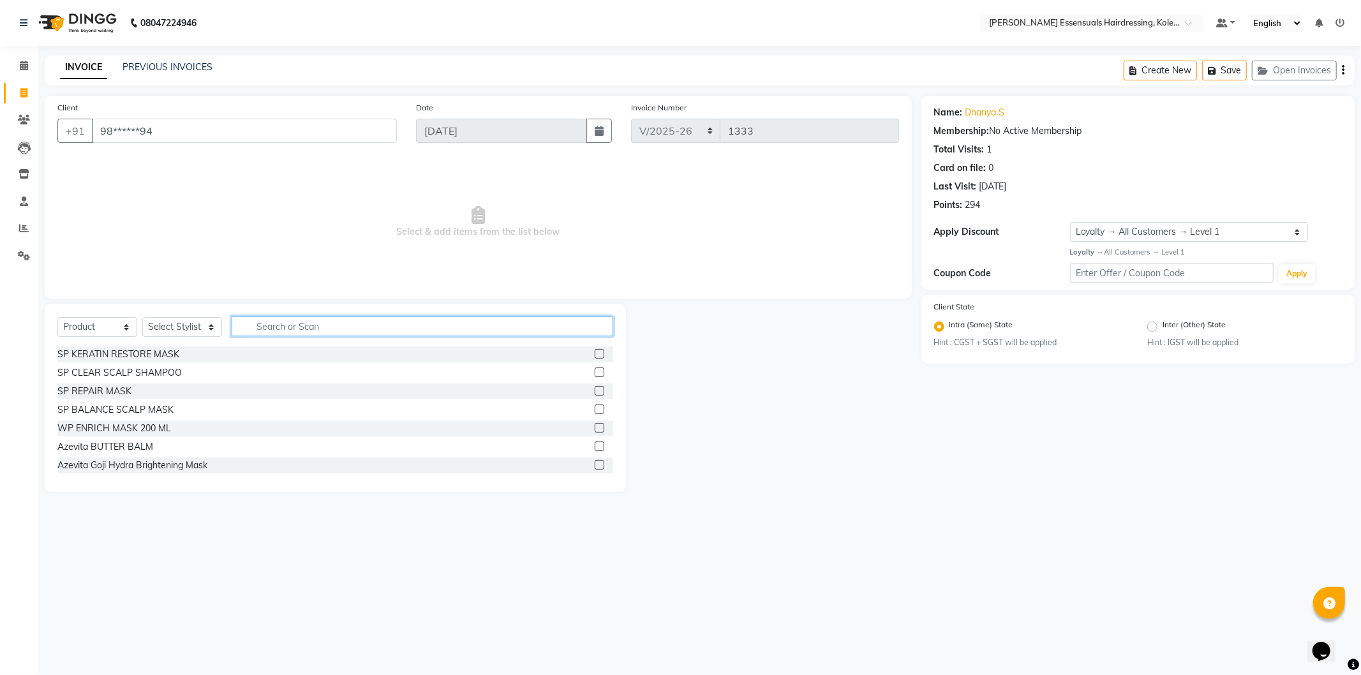
click at [290, 324] on input "text" at bounding box center [423, 327] width 382 height 20
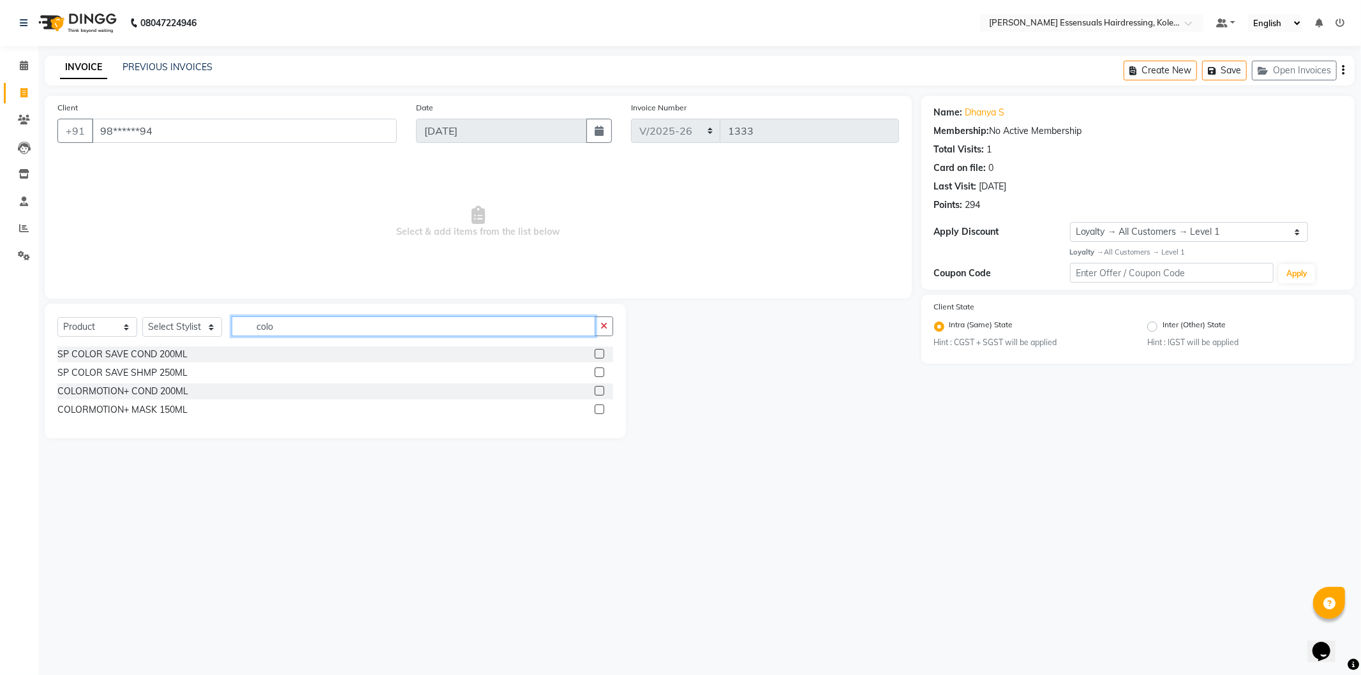
type input "colo"
click at [597, 377] on label at bounding box center [600, 373] width 10 height 10
click at [597, 377] on input "checkbox" at bounding box center [599, 373] width 8 height 8
checkbox input "false"
click at [200, 333] on select "Select Stylist Admin [PERSON_NAME] Dev [PERSON_NAME] [PERSON_NAME] [PERSON_NAME…" at bounding box center [182, 327] width 80 height 20
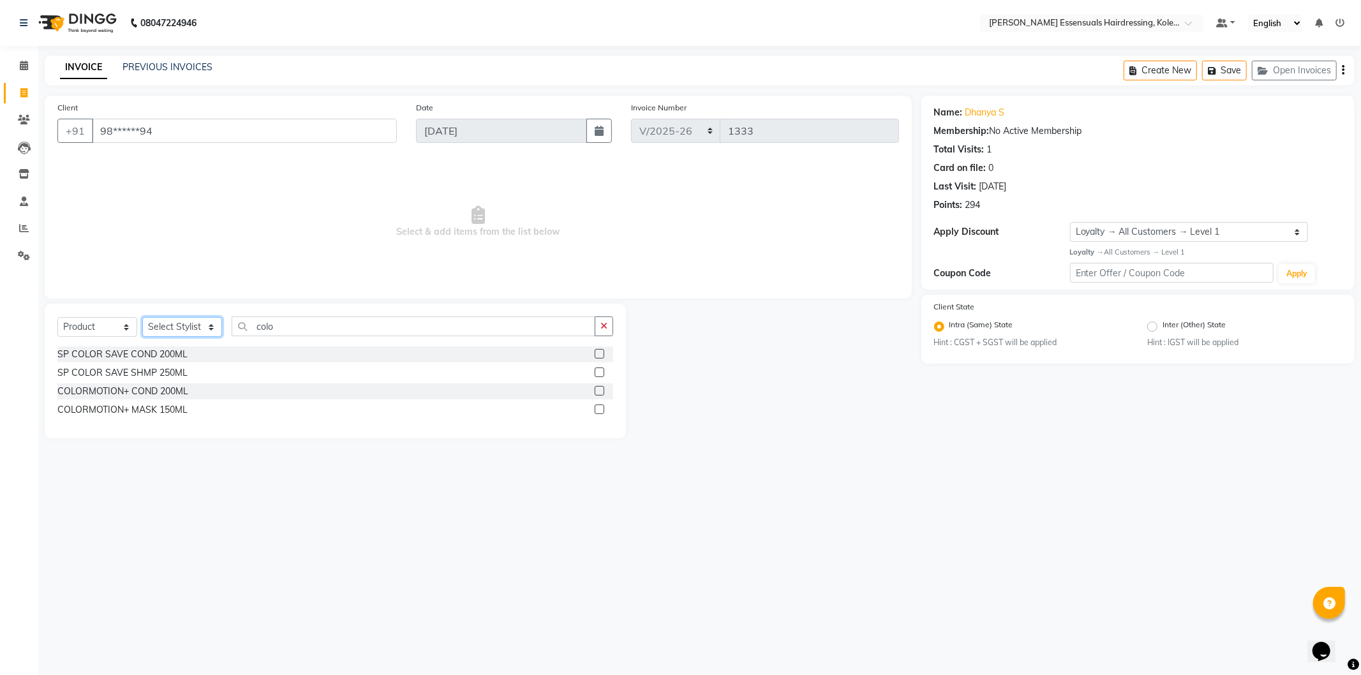
select select "79975"
click at [142, 318] on select "Select Stylist Admin [PERSON_NAME] Dev [PERSON_NAME] [PERSON_NAME] [PERSON_NAME…" at bounding box center [182, 327] width 80 height 20
click at [601, 369] on label at bounding box center [600, 373] width 10 height 10
click at [601, 369] on input "checkbox" at bounding box center [599, 373] width 8 height 8
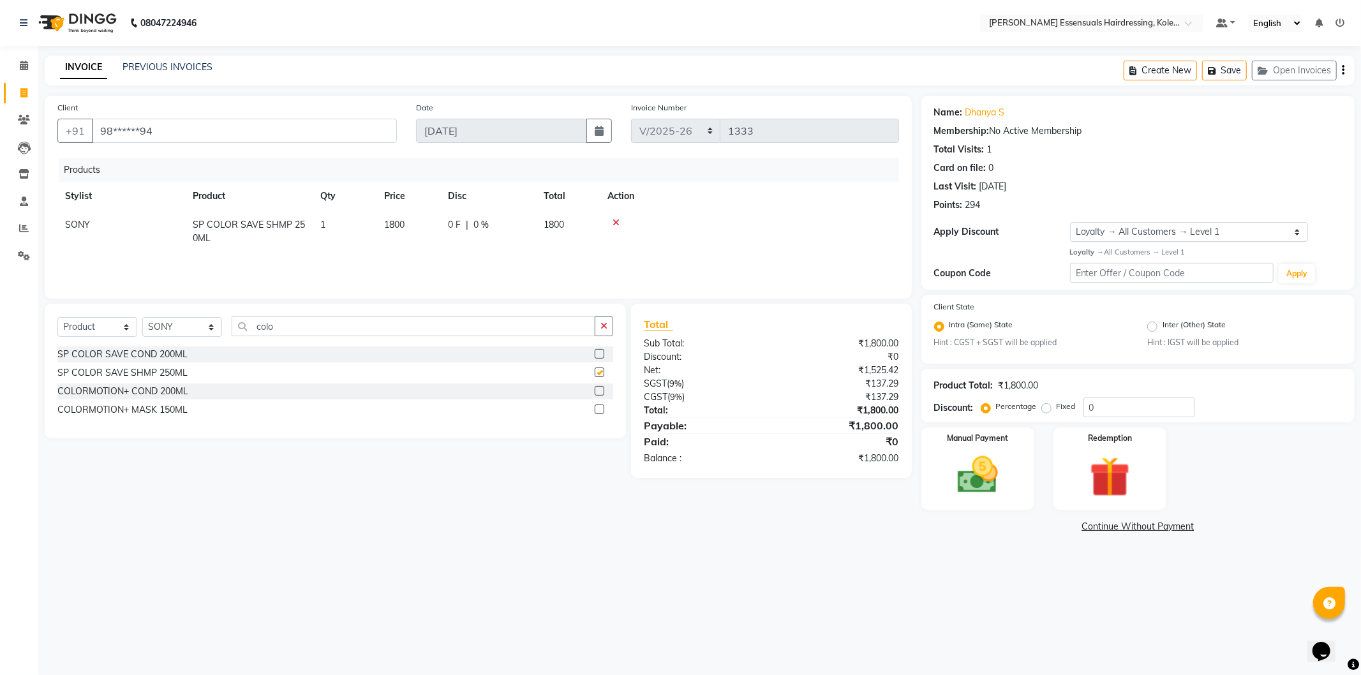
checkbox input "false"
drag, startPoint x: 1023, startPoint y: 474, endPoint x: 1058, endPoint y: 506, distance: 47.0
click at [1022, 474] on div "Manual Payment" at bounding box center [978, 469] width 113 height 82
click at [1067, 525] on span "CARD" at bounding box center [1059, 527] width 27 height 15
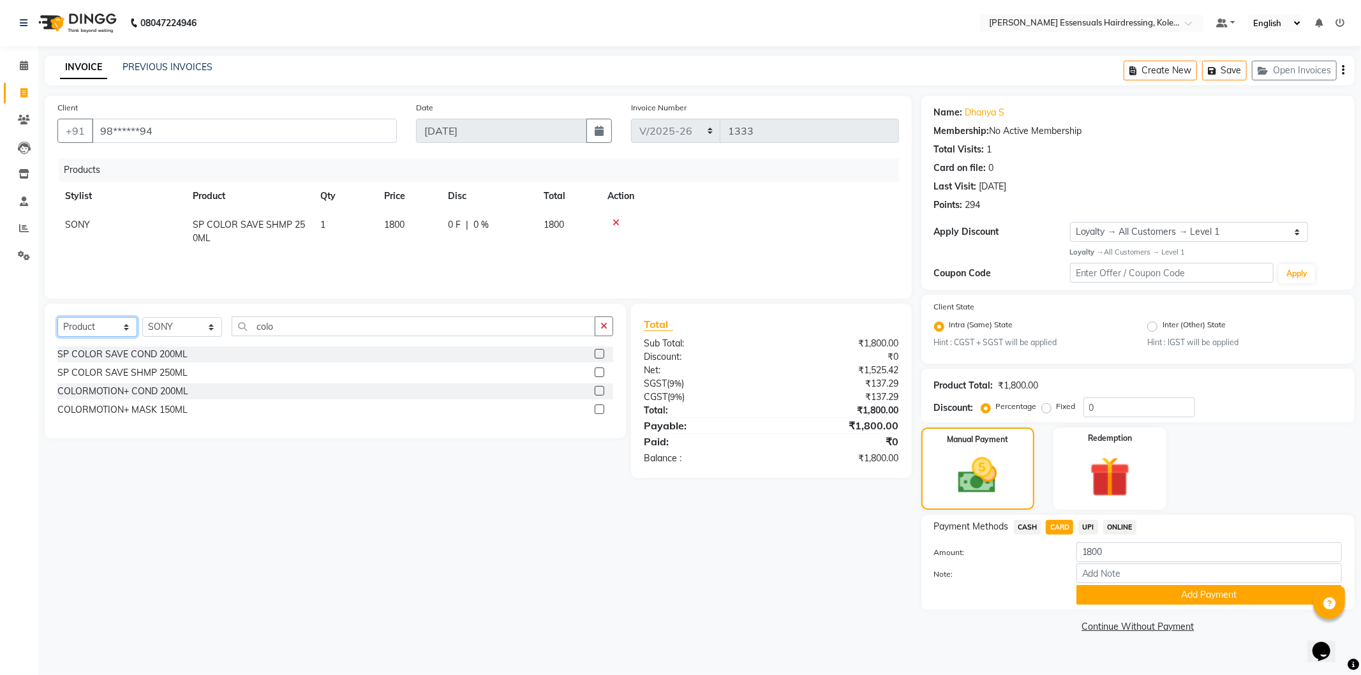
click at [124, 323] on select "Select Service Product Membership Package Voucher Prepaid Gift Card" at bounding box center [97, 327] width 80 height 20
click at [119, 327] on select "Select Service Product Membership Package Voucher Prepaid Gift Card" at bounding box center [97, 327] width 80 height 20
click at [163, 331] on select "Select Stylist Admin [PERSON_NAME] Dev [PERSON_NAME] [PERSON_NAME] [PERSON_NAME…" at bounding box center [182, 327] width 80 height 20
click at [142, 318] on select "Select Stylist Admin [PERSON_NAME] Dev [PERSON_NAME] [PERSON_NAME] [PERSON_NAME…" at bounding box center [182, 327] width 80 height 20
click at [266, 333] on input "colo" at bounding box center [414, 327] width 364 height 20
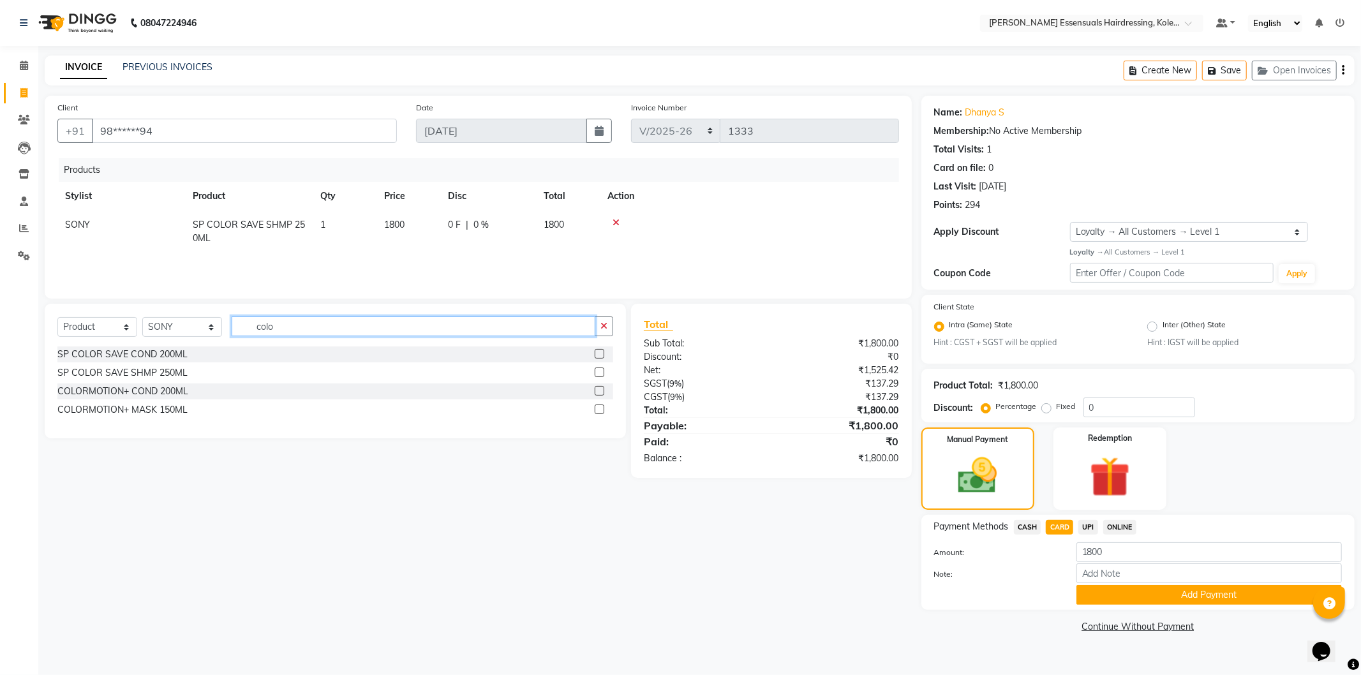
click at [266, 333] on input "colo" at bounding box center [414, 327] width 364 height 20
type input "mul"
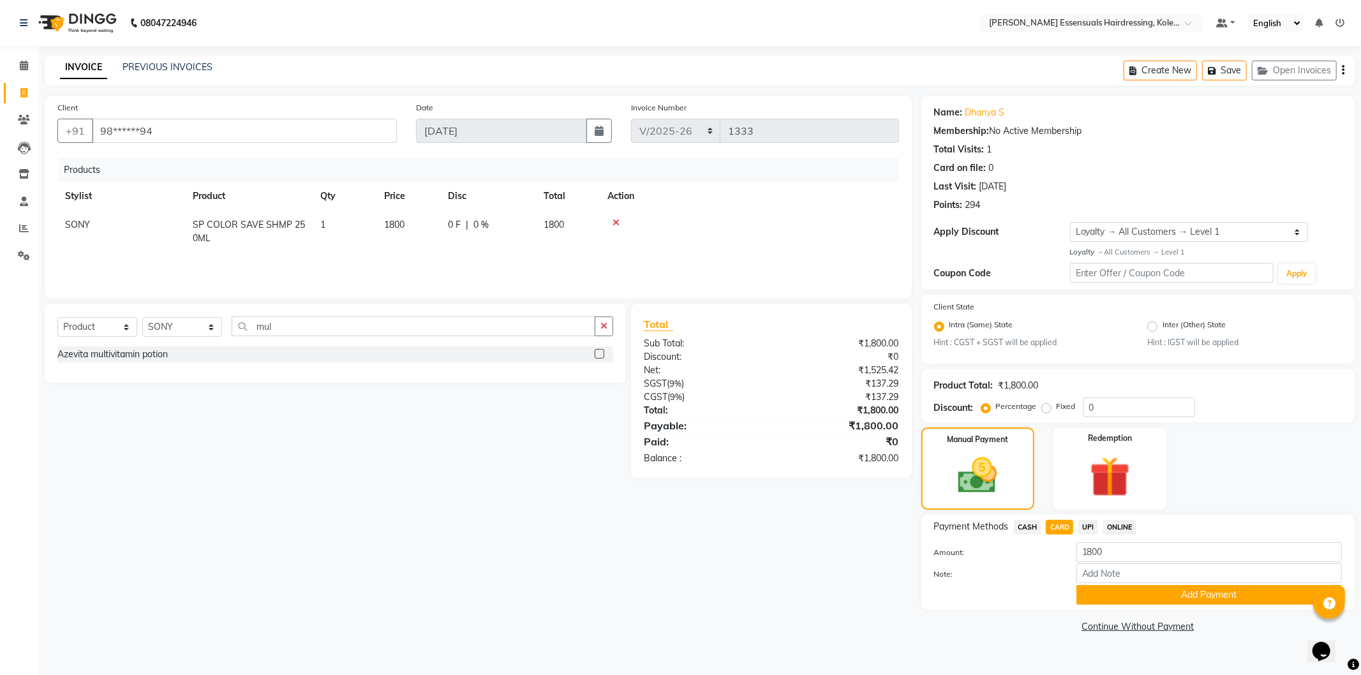
click at [599, 353] on label at bounding box center [600, 354] width 10 height 10
click at [599, 353] on input "checkbox" at bounding box center [599, 354] width 8 height 8
checkbox input "false"
click at [1139, 597] on button "Add Payment" at bounding box center [1210, 595] width 266 height 20
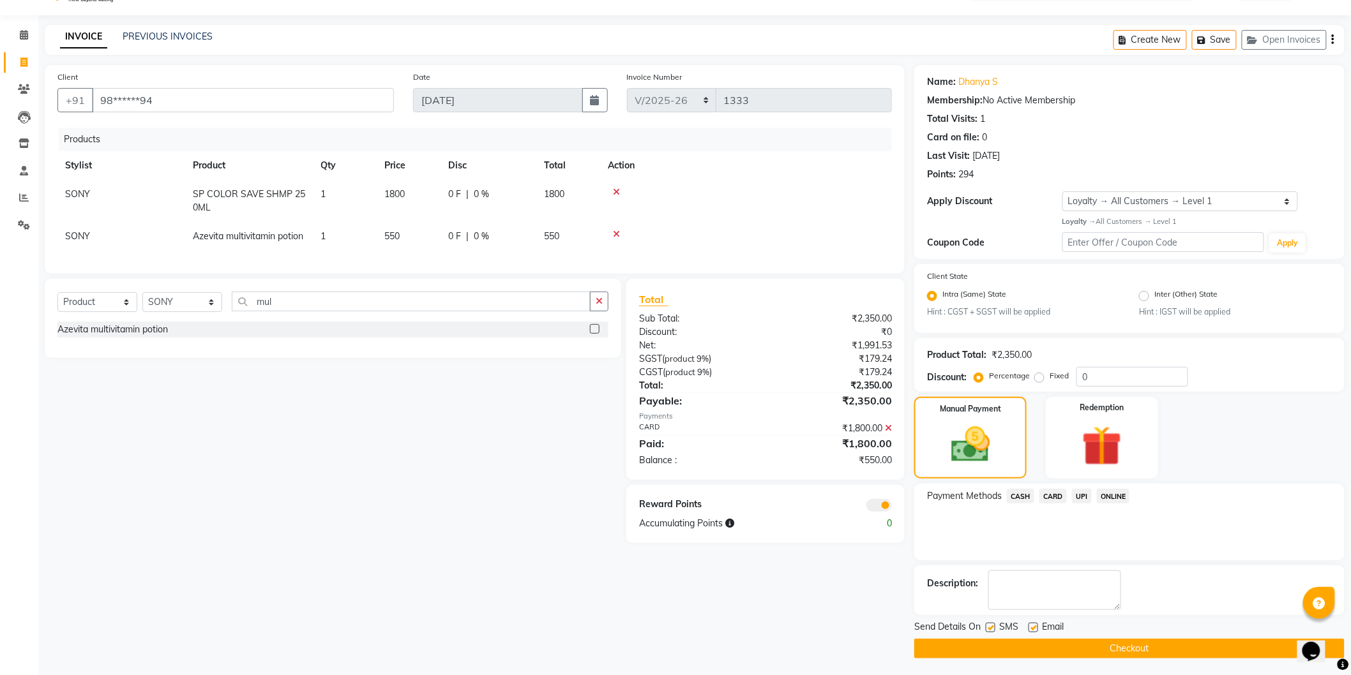
scroll to position [33, 0]
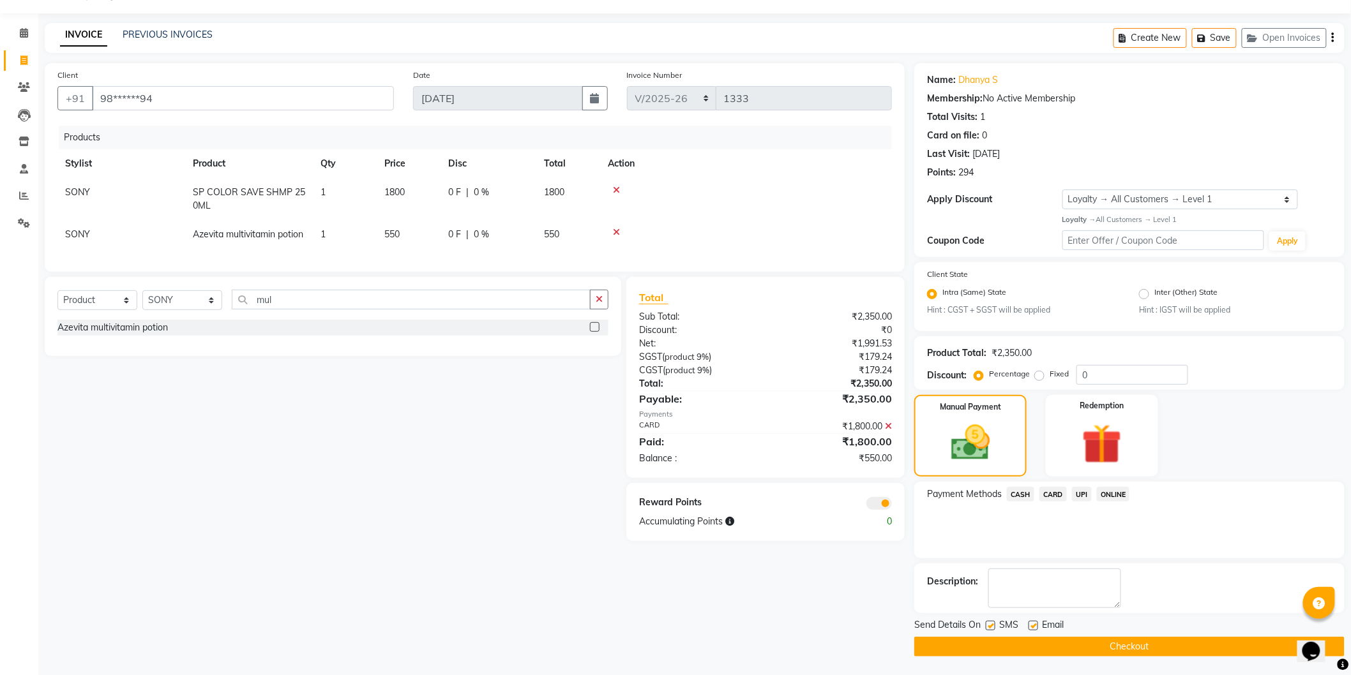
click at [886, 431] on icon at bounding box center [888, 426] width 7 height 9
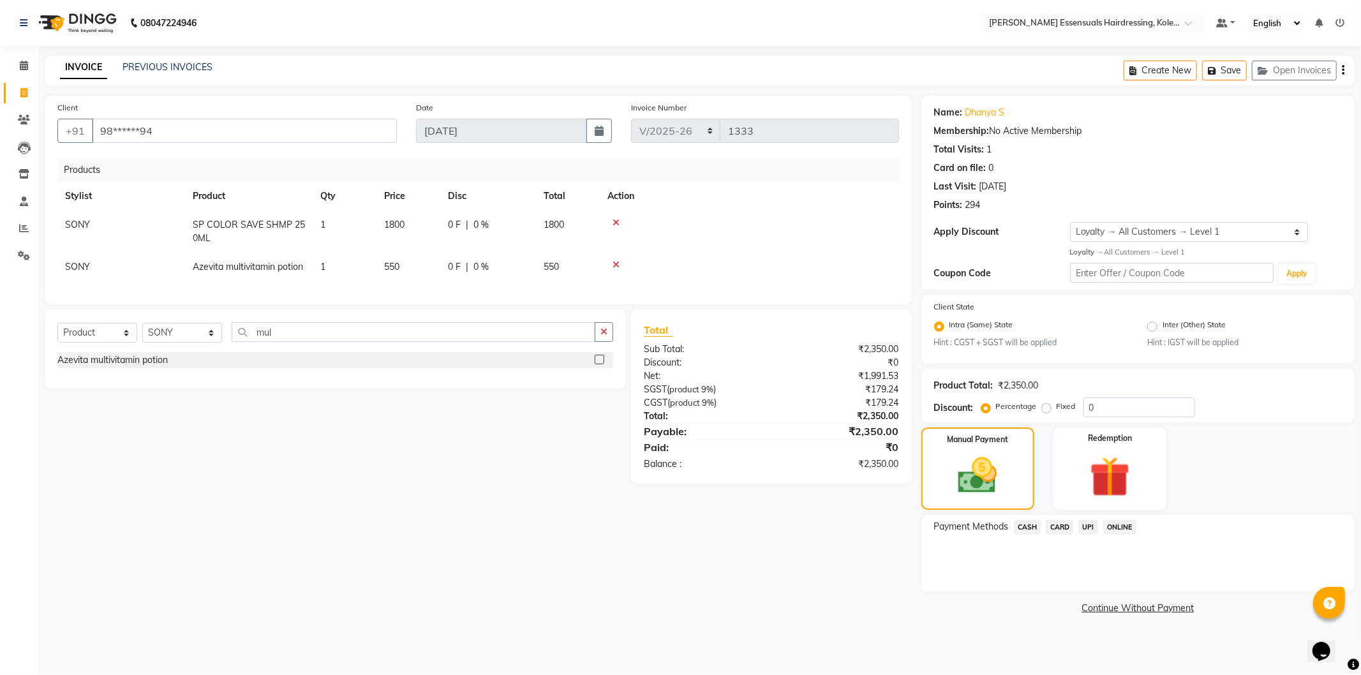
click at [1055, 525] on span "CARD" at bounding box center [1059, 527] width 27 height 15
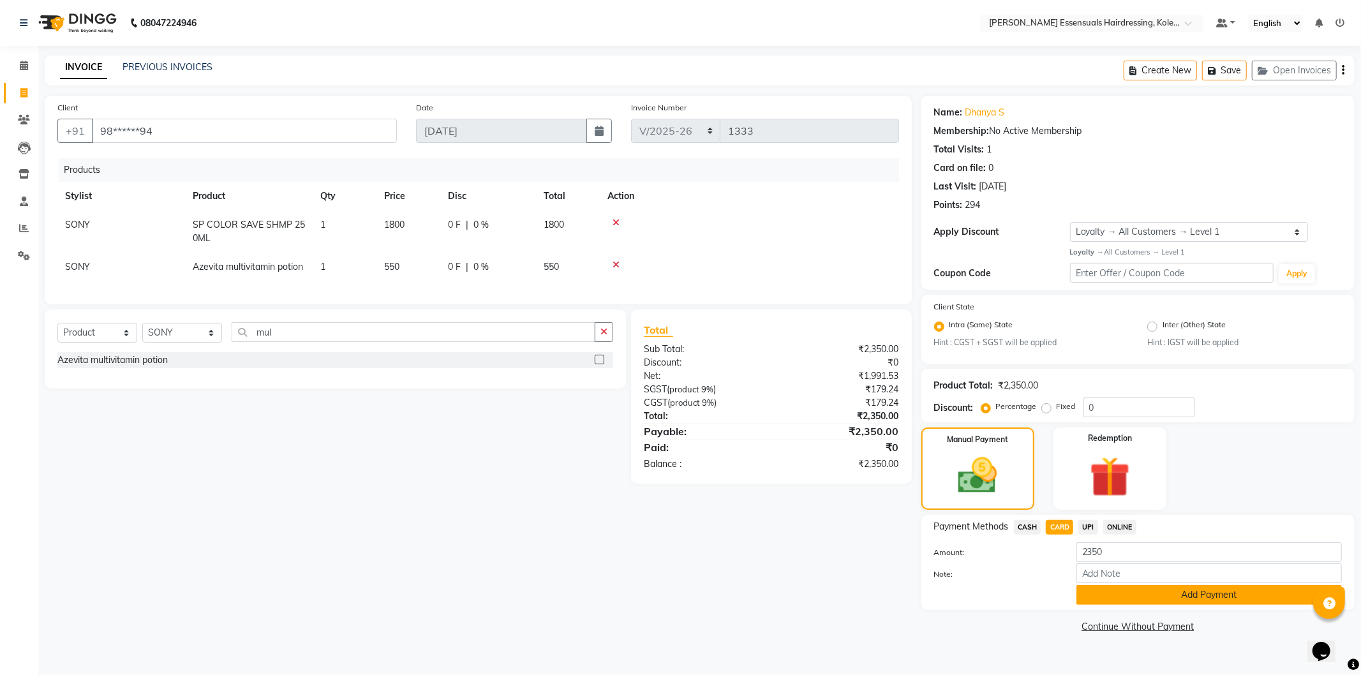
click at [1095, 589] on button "Add Payment" at bounding box center [1210, 595] width 266 height 20
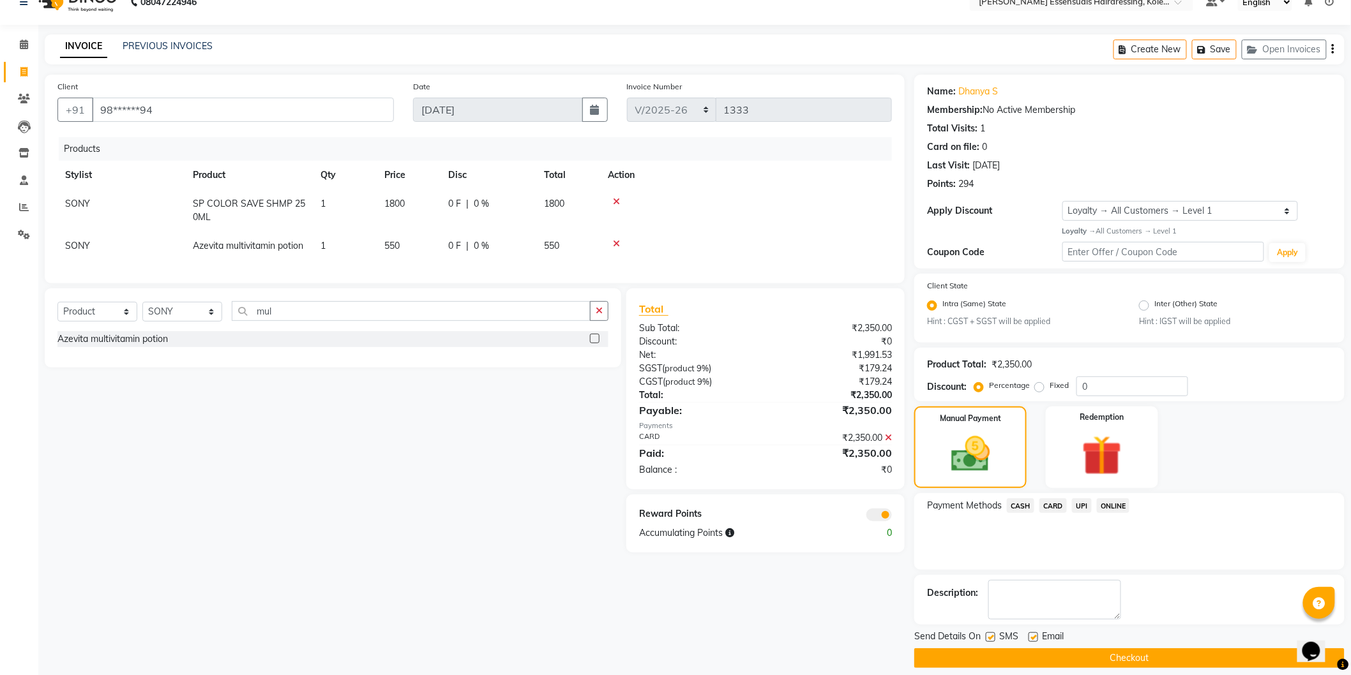
scroll to position [33, 0]
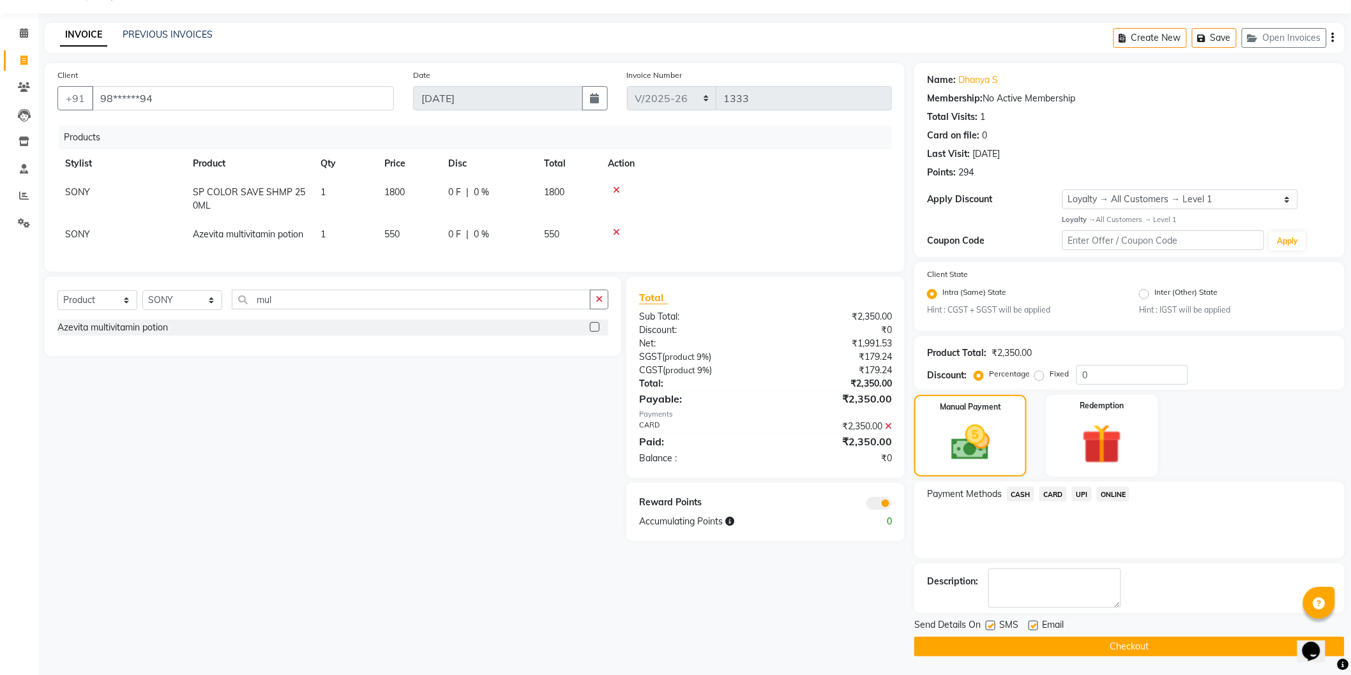
click at [1073, 652] on button "Checkout" at bounding box center [1129, 647] width 430 height 20
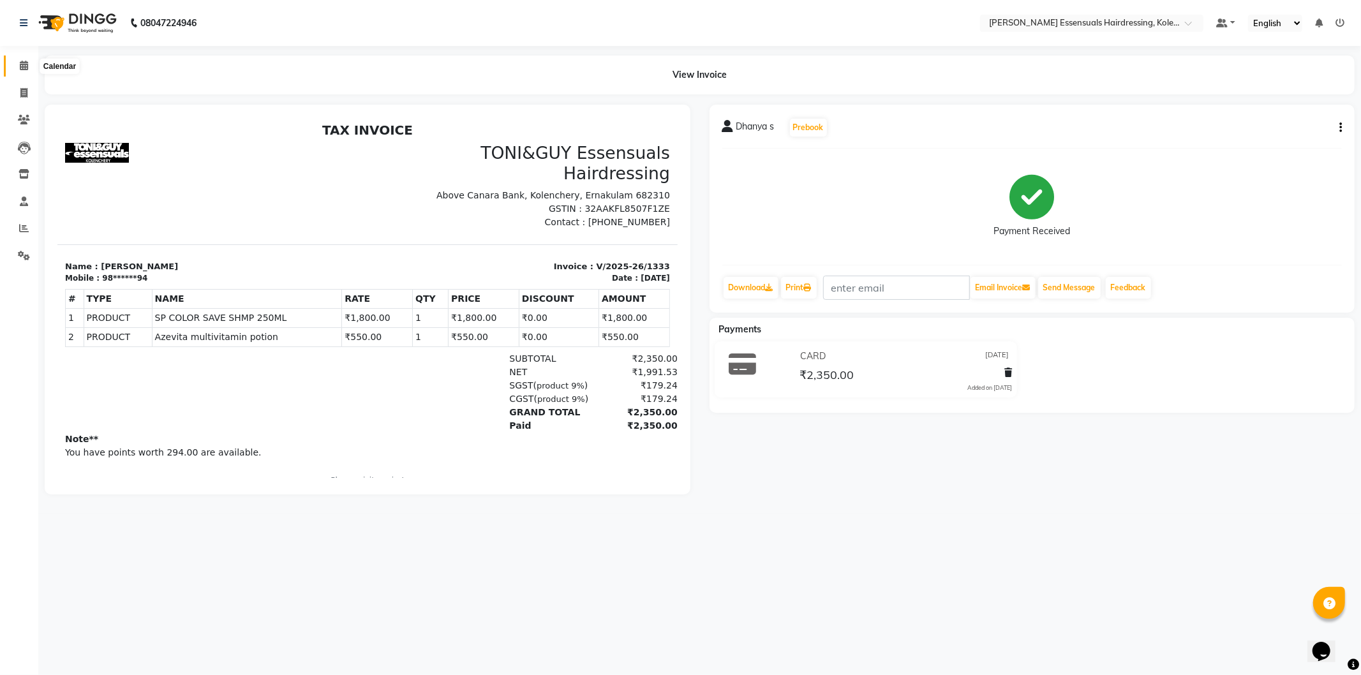
click at [17, 60] on span at bounding box center [24, 66] width 22 height 15
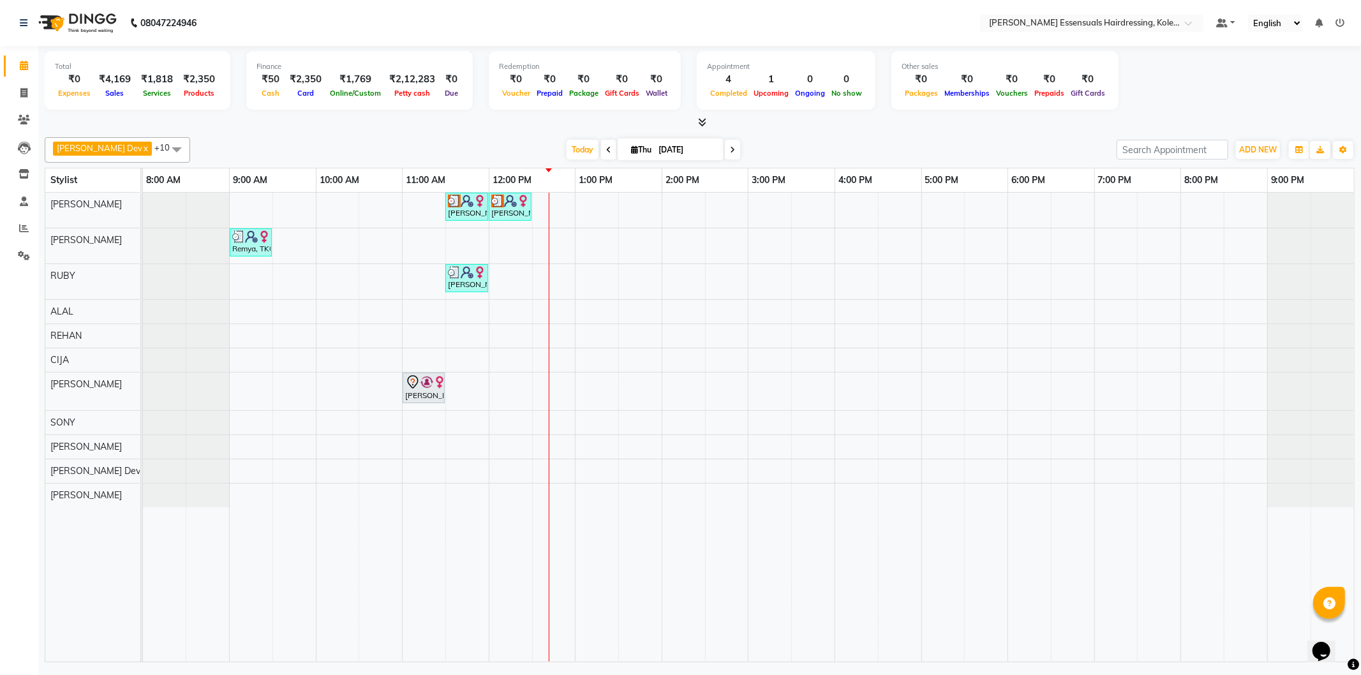
click at [525, 278] on div "Arya M, TK03, 11:30 AM-12:00 PM, WOMENS GLOBAL HAIR COLOR (WOMEN) [PERSON_NAME]…" at bounding box center [748, 427] width 1211 height 469
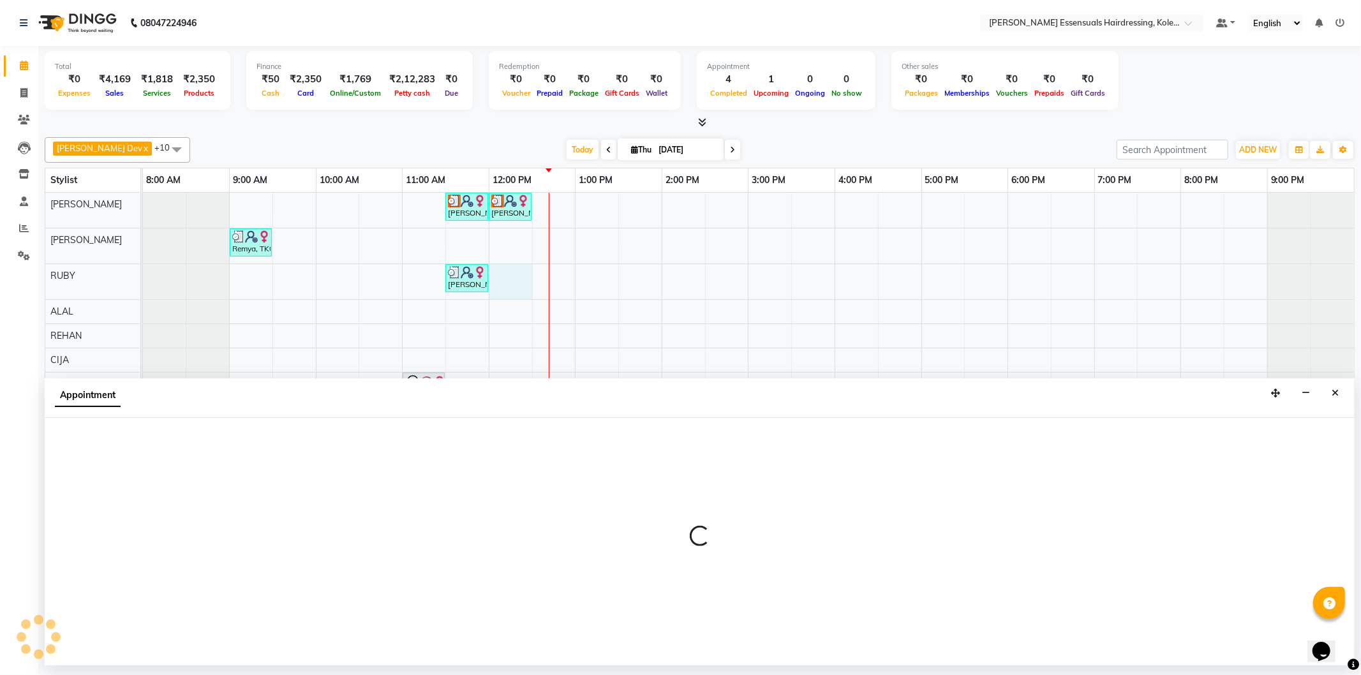
select select "79968"
select select "720"
select select "tentative"
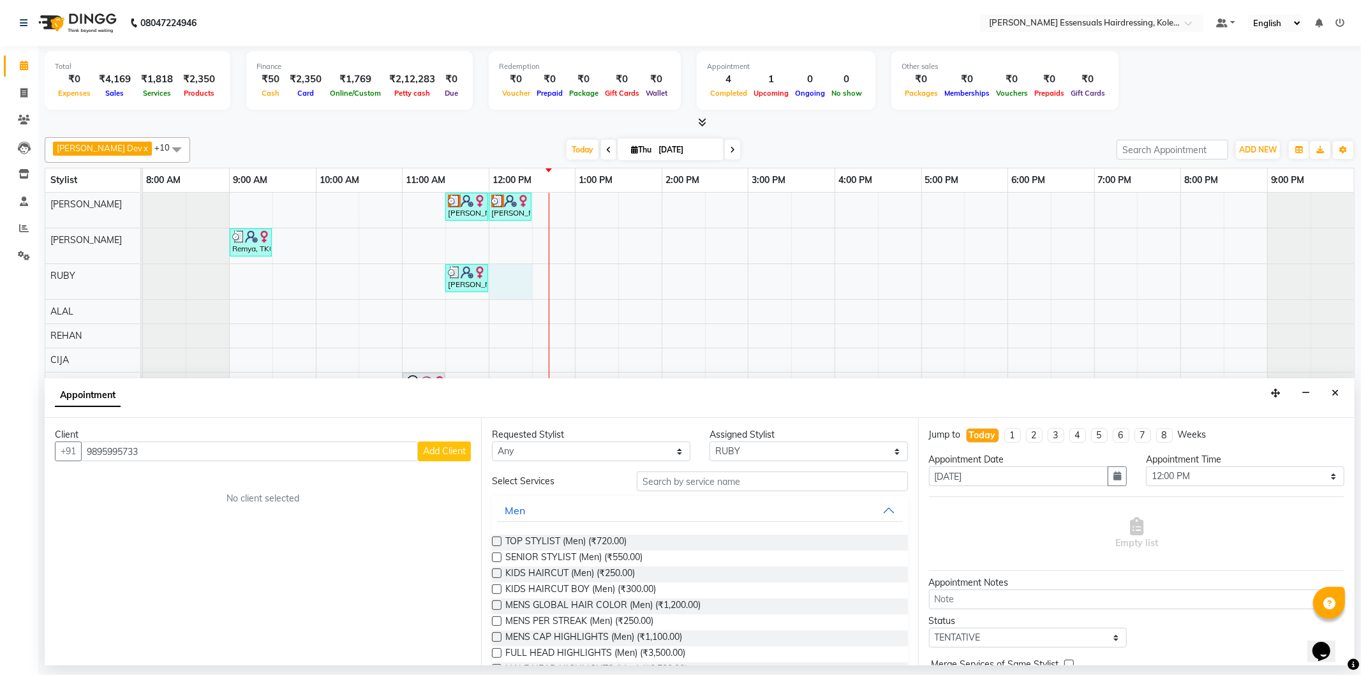
type input "9895995733"
click at [463, 446] on span "Add Client" at bounding box center [444, 451] width 43 height 11
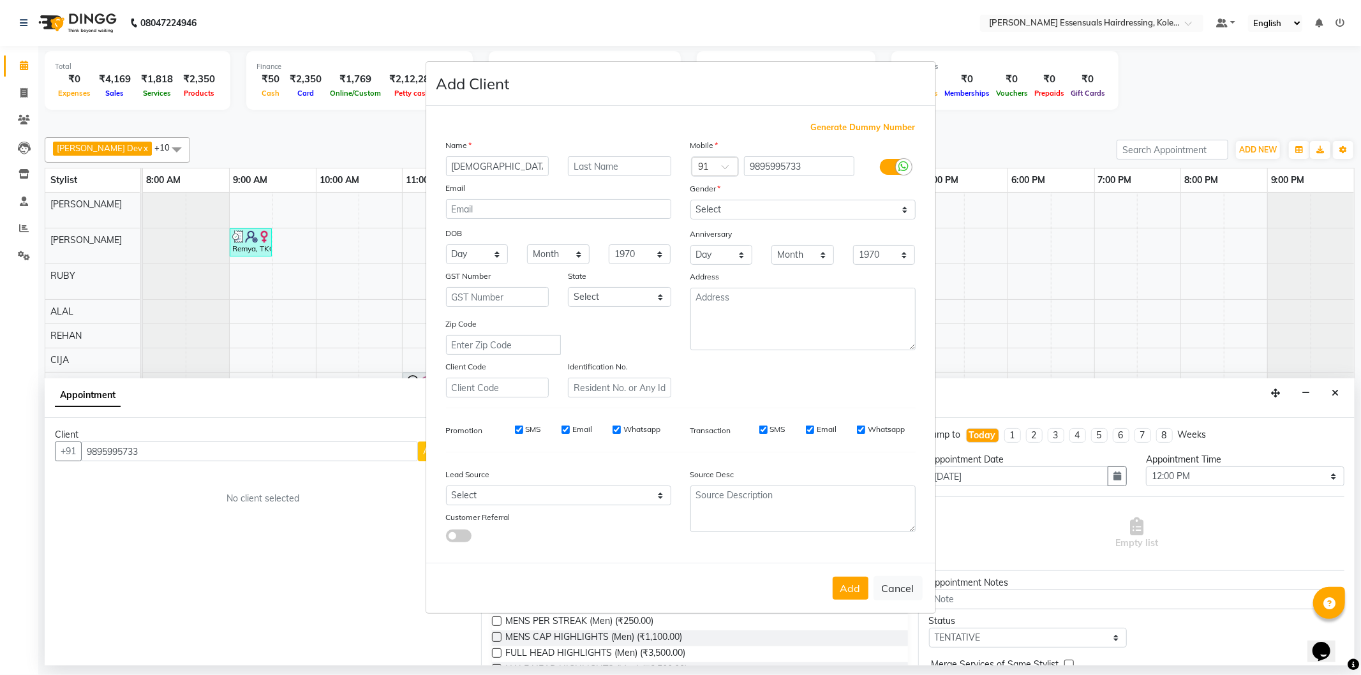
type input "[DEMOGRAPHIC_DATA]"
type input "M"
click at [760, 211] on select "Select [DEMOGRAPHIC_DATA] [DEMOGRAPHIC_DATA] Other Prefer Not To Say" at bounding box center [803, 210] width 225 height 20
select select "[DEMOGRAPHIC_DATA]"
click at [691, 200] on select "Select [DEMOGRAPHIC_DATA] [DEMOGRAPHIC_DATA] Other Prefer Not To Say" at bounding box center [803, 210] width 225 height 20
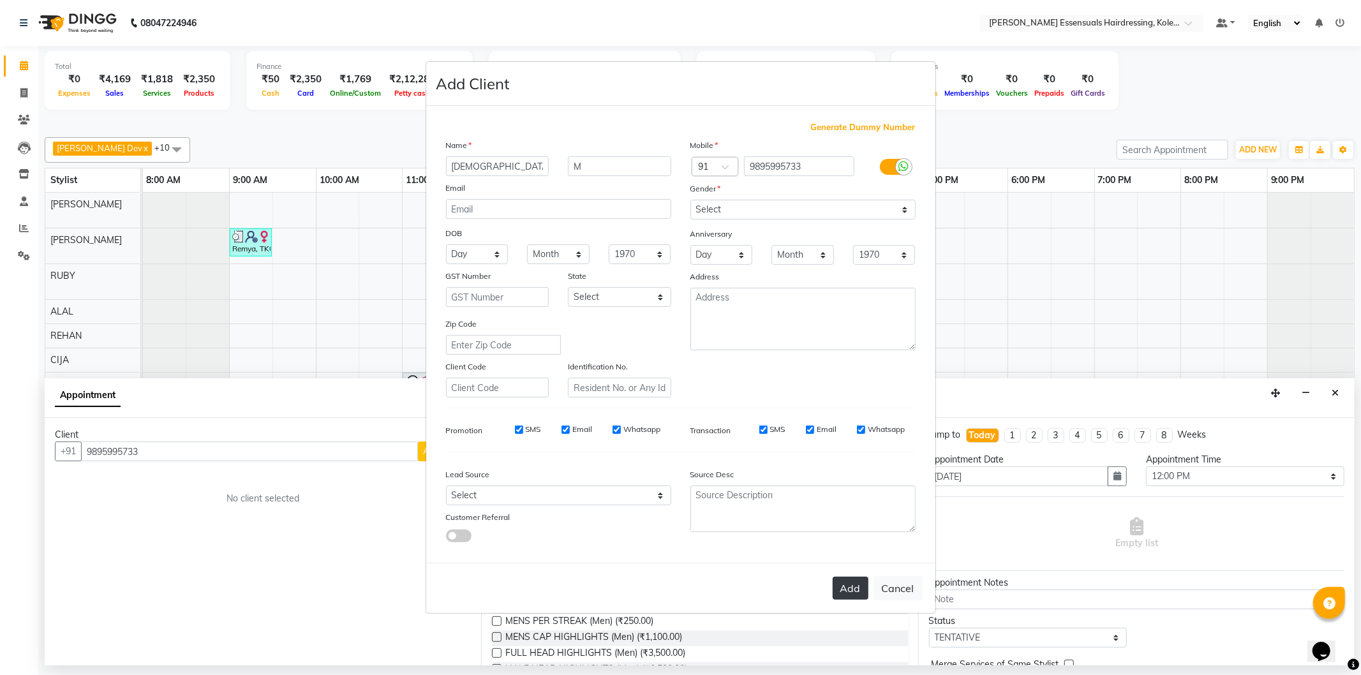
click at [844, 592] on button "Add" at bounding box center [851, 588] width 36 height 23
type input "98******33"
select select
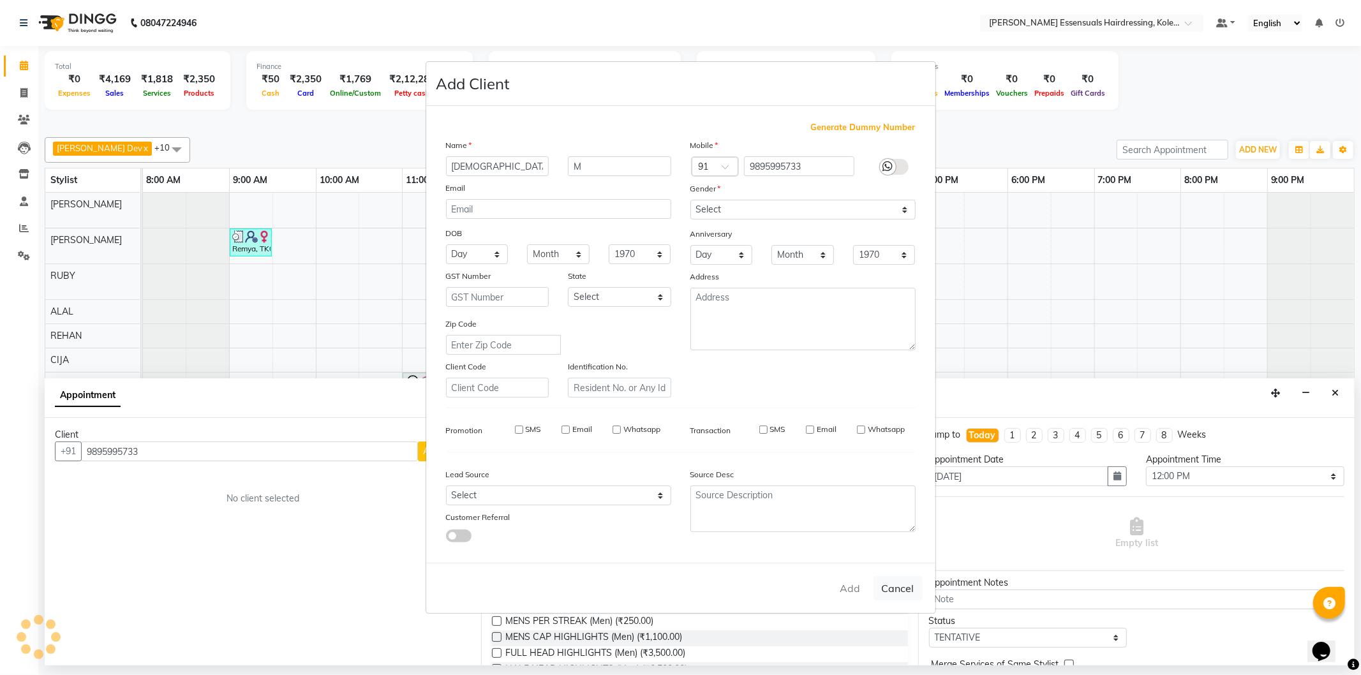
select select
checkbox input "false"
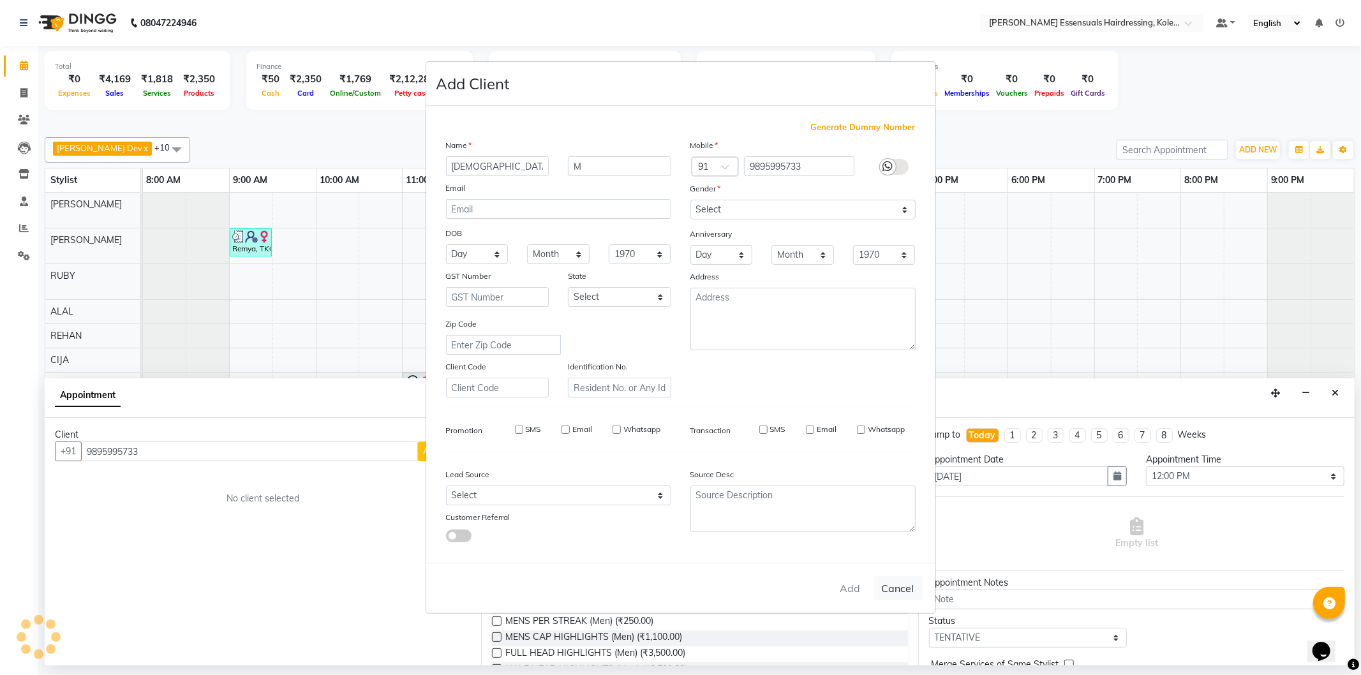
checkbox input "false"
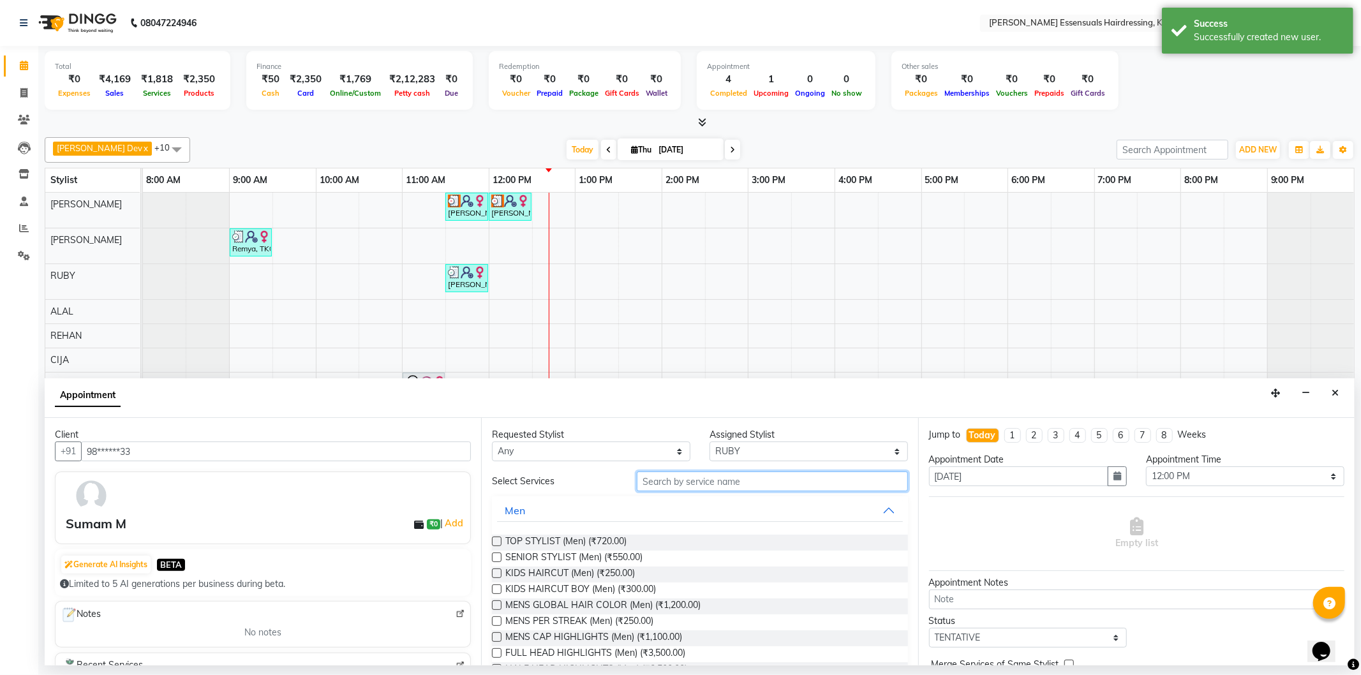
click at [691, 479] on input "text" at bounding box center [772, 482] width 271 height 20
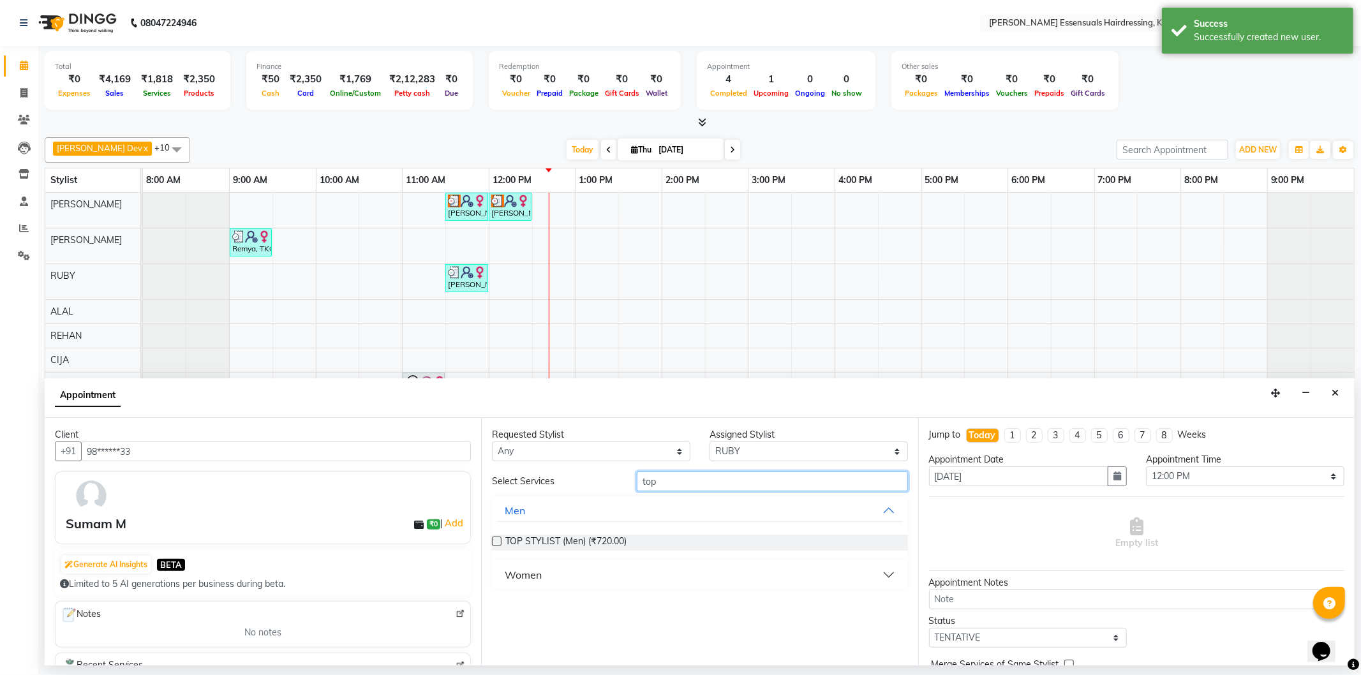
type input "top"
click at [527, 558] on div "TOP STYLIST (Men) (₹720.00)" at bounding box center [700, 543] width 416 height 36
drag, startPoint x: 527, startPoint y: 576, endPoint x: 513, endPoint y: 586, distance: 16.5
click at [526, 576] on div "Women" at bounding box center [523, 574] width 37 height 15
click at [497, 603] on label at bounding box center [497, 606] width 10 height 10
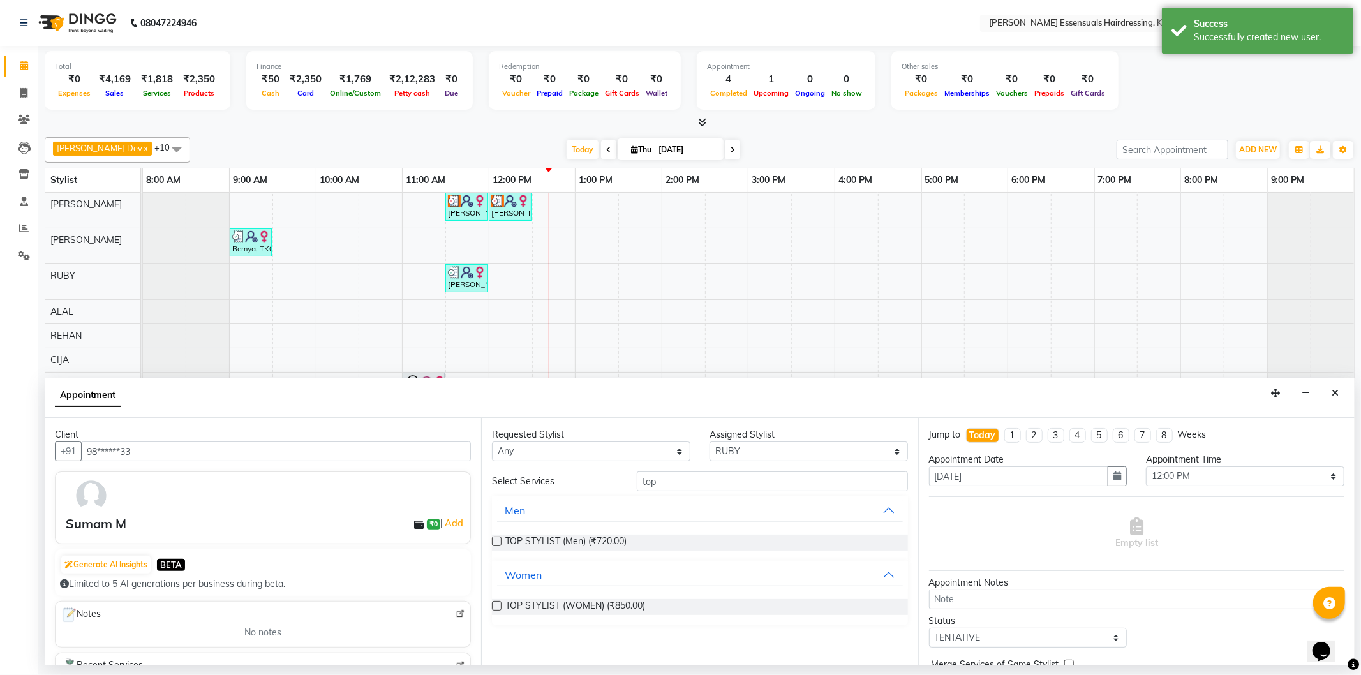
click at [497, 603] on input "checkbox" at bounding box center [496, 607] width 8 height 8
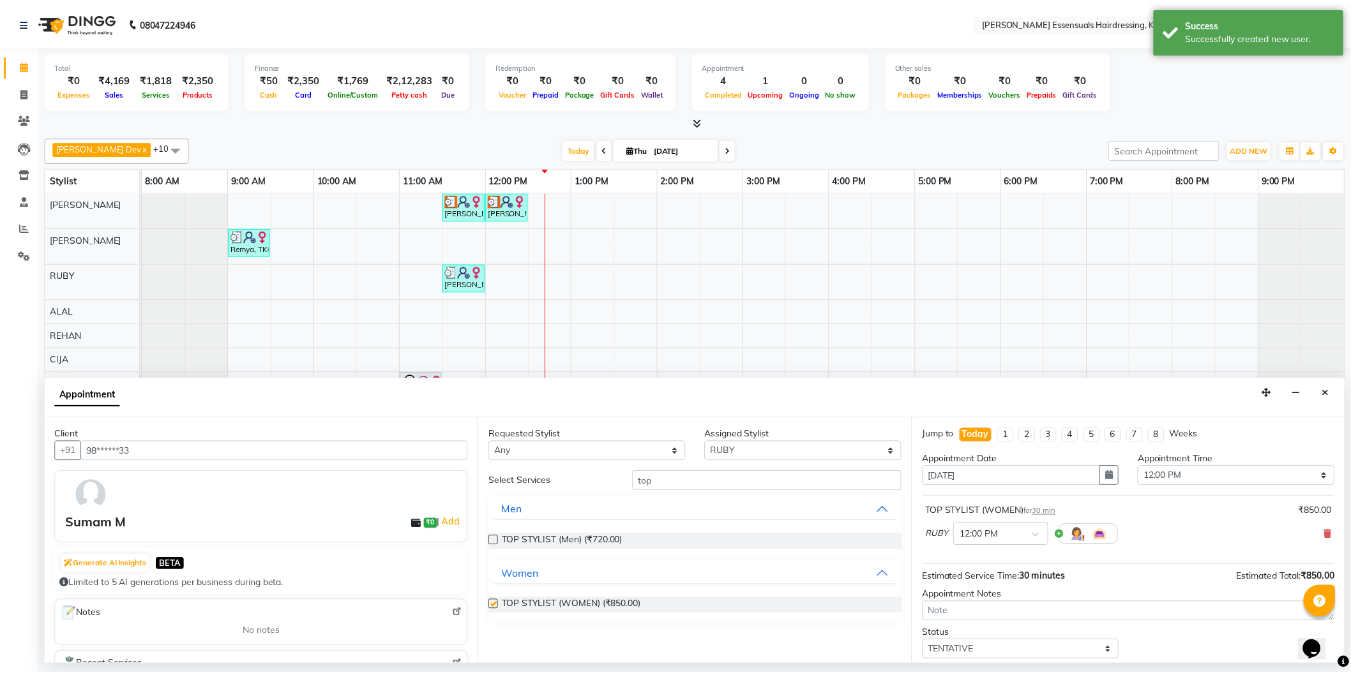
scroll to position [75, 0]
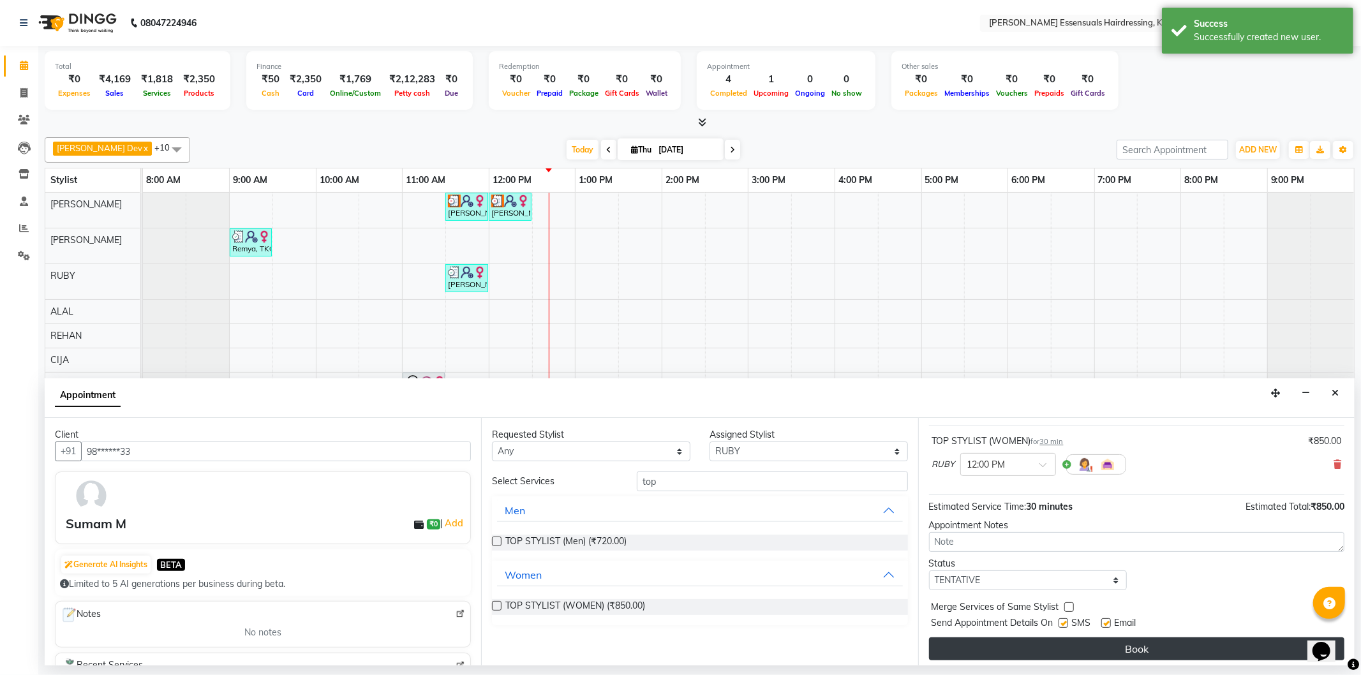
checkbox input "false"
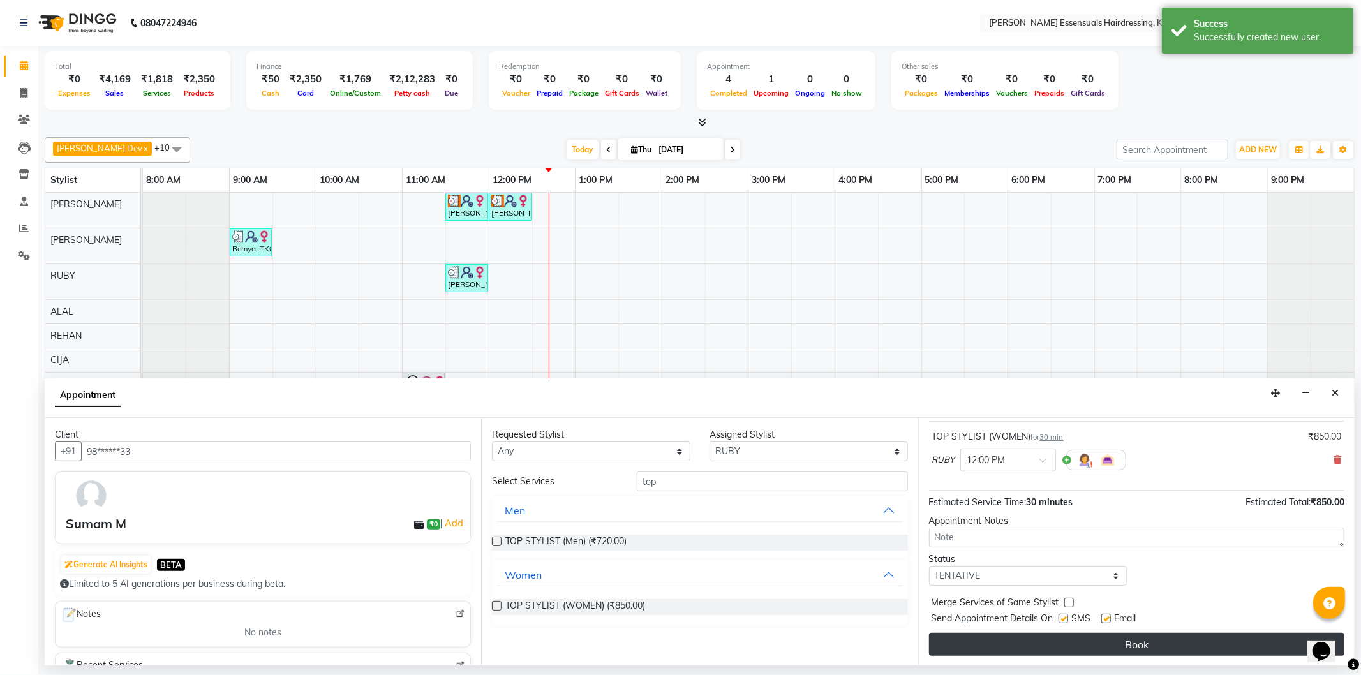
click at [1028, 652] on button "Book" at bounding box center [1137, 644] width 416 height 23
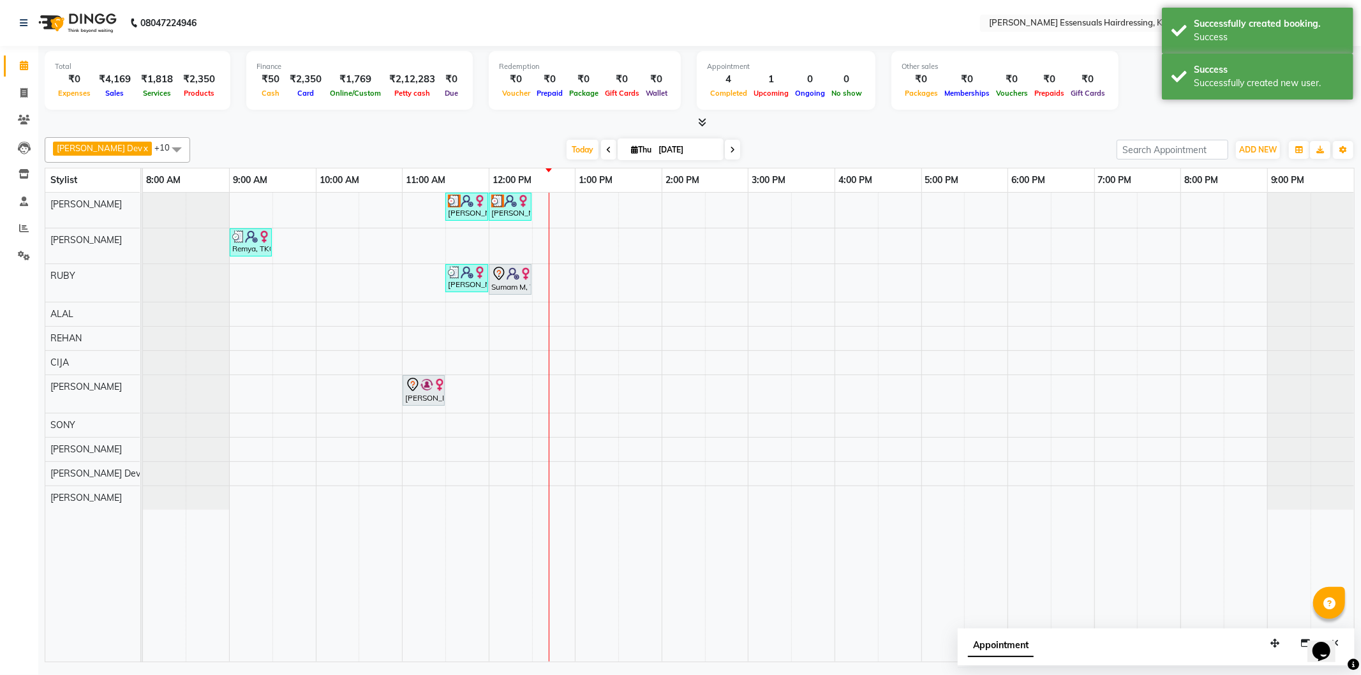
click at [515, 284] on div "Sumam M, TK05, 12:00 PM-12:30 PM, TOP STYLIST (WOMEN)" at bounding box center [510, 279] width 40 height 27
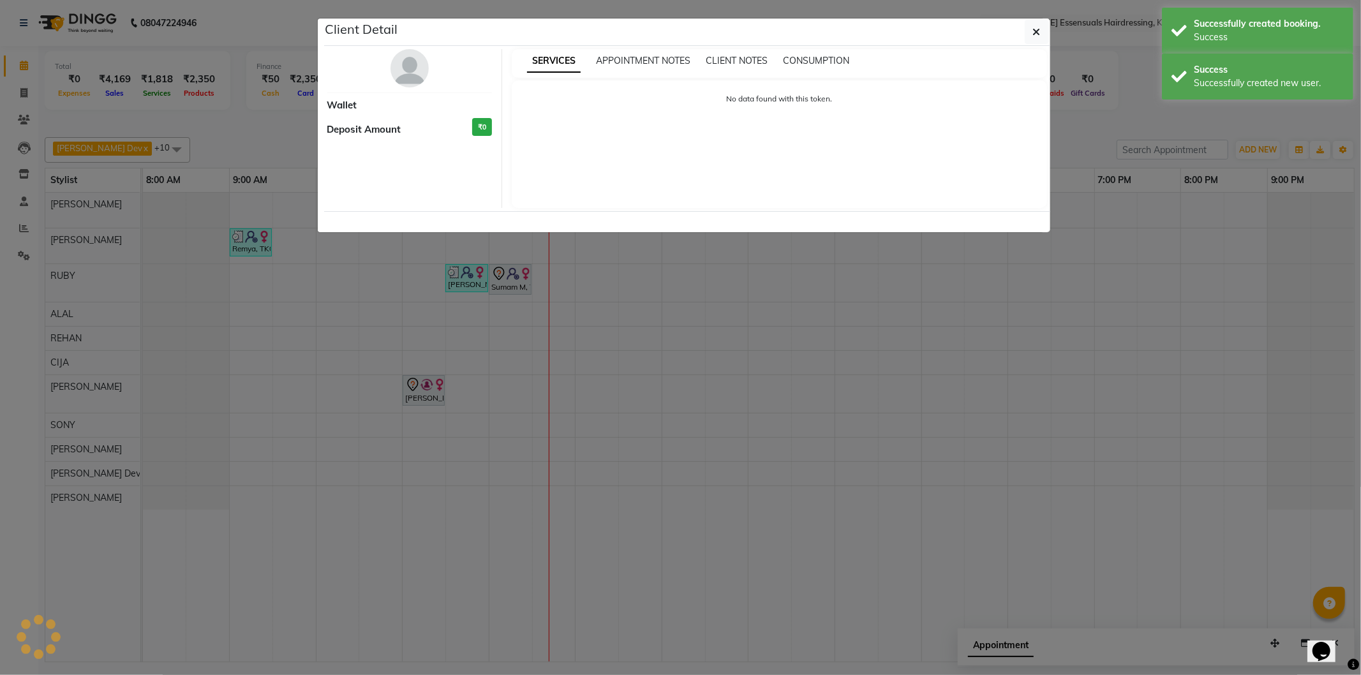
select select "7"
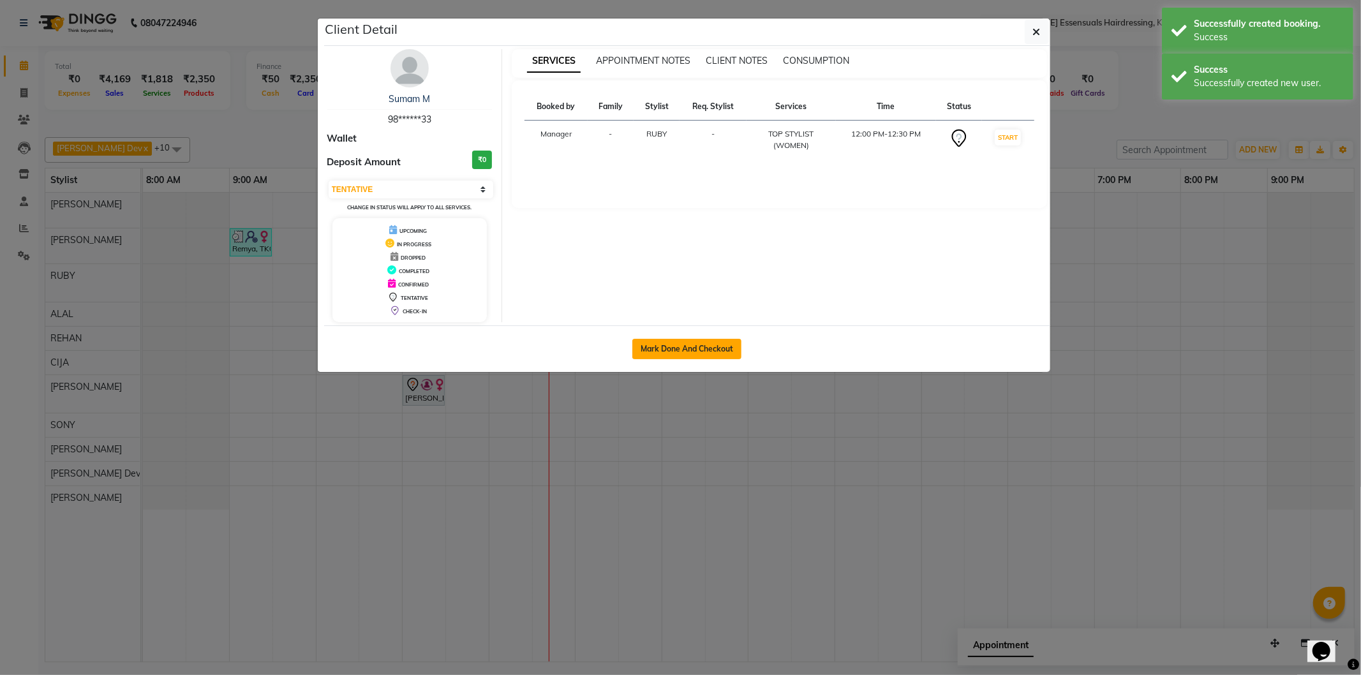
click at [672, 340] on button "Mark Done And Checkout" at bounding box center [687, 349] width 109 height 20
select select "service"
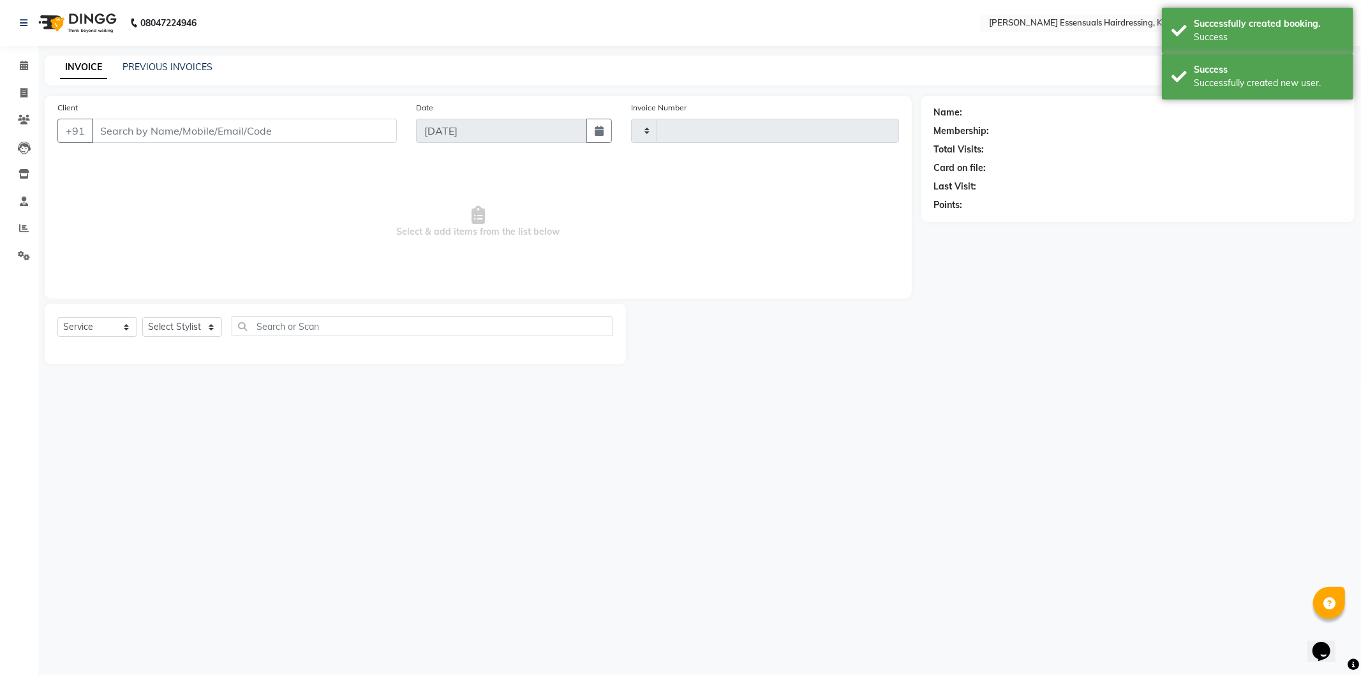
type input "1334"
select select "8281"
type input "98******33"
select select "79968"
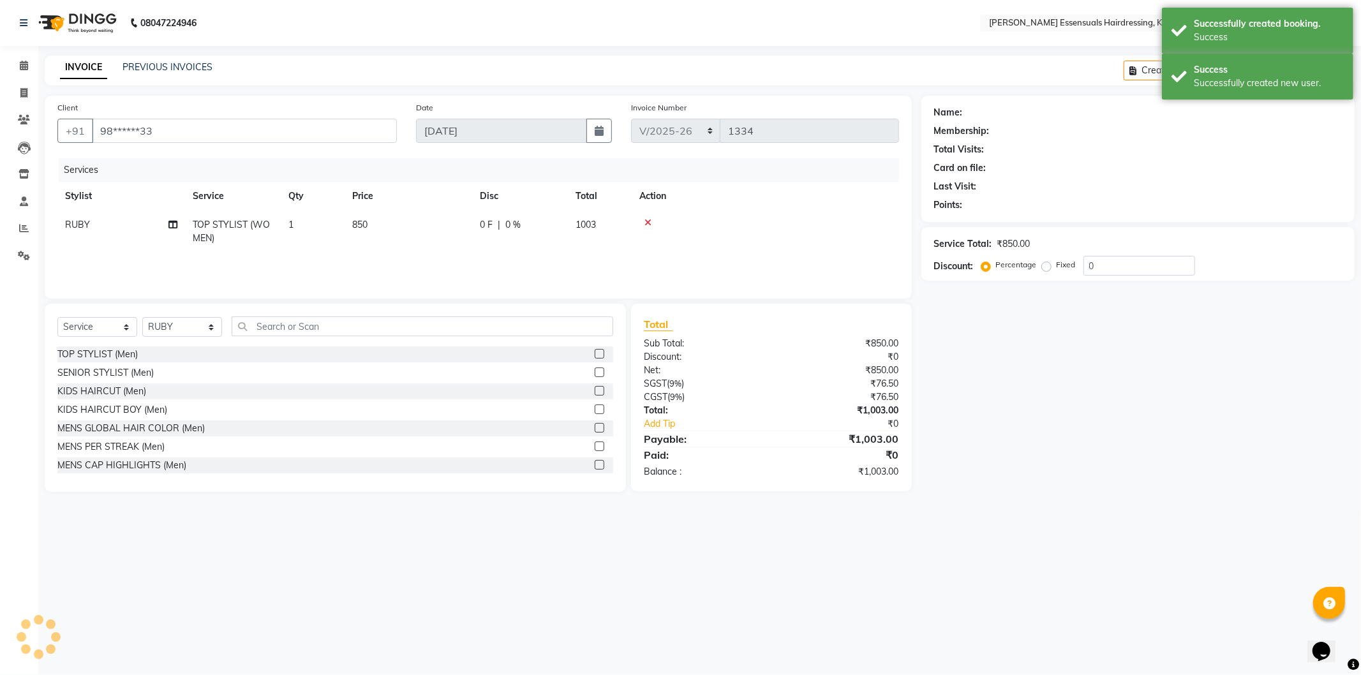
select select "1: Object"
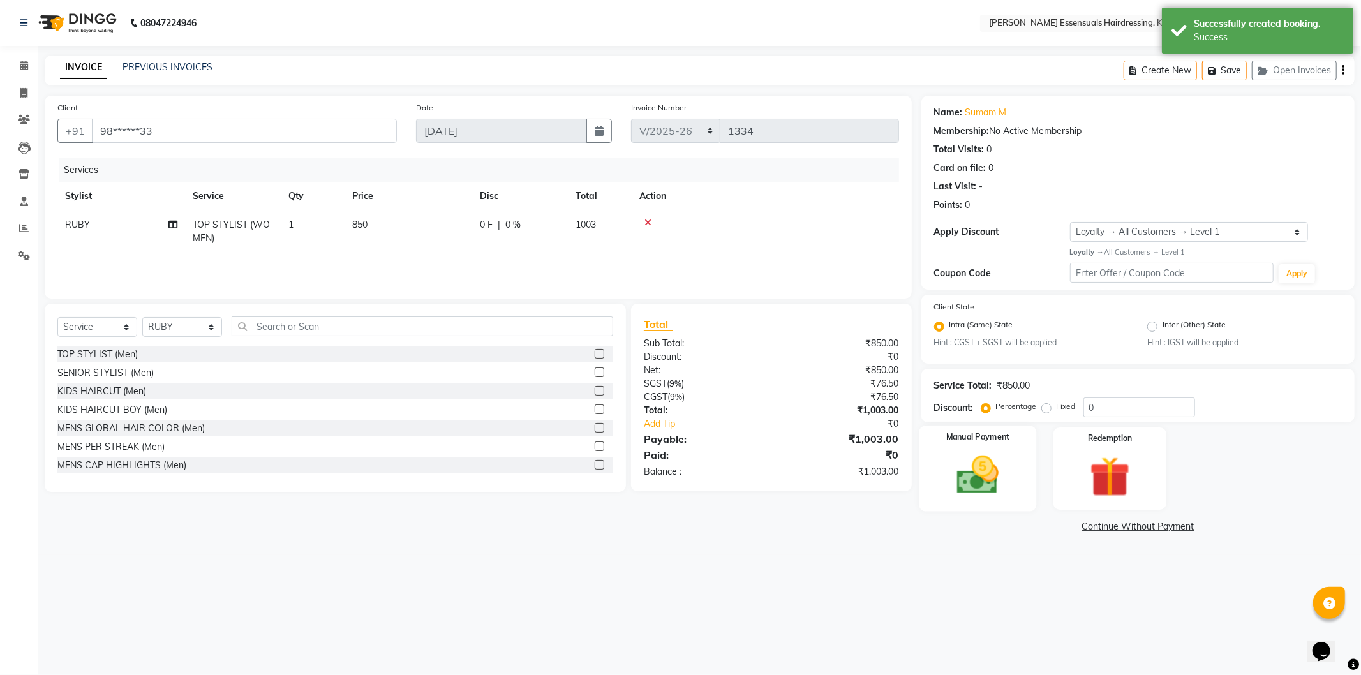
click at [998, 468] on img at bounding box center [978, 475] width 68 height 49
click at [1035, 527] on span "CASH" at bounding box center [1027, 527] width 27 height 15
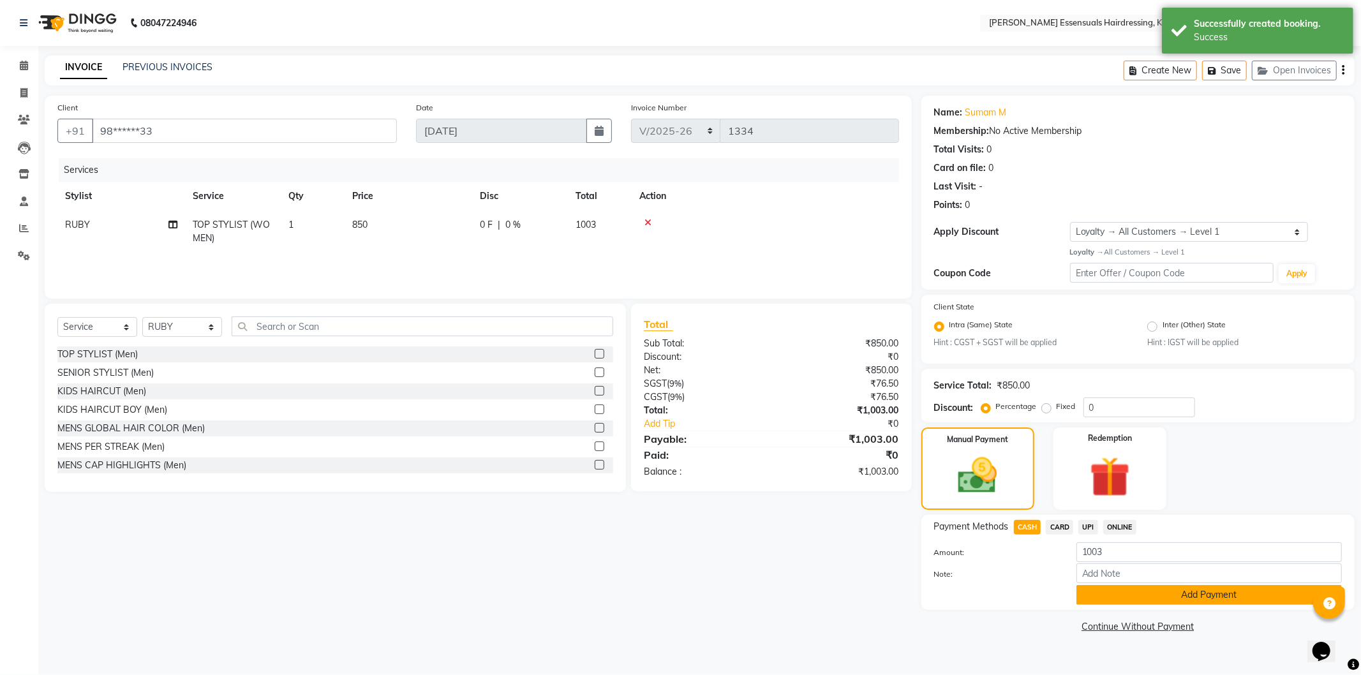
click at [1114, 591] on button "Add Payment" at bounding box center [1210, 595] width 266 height 20
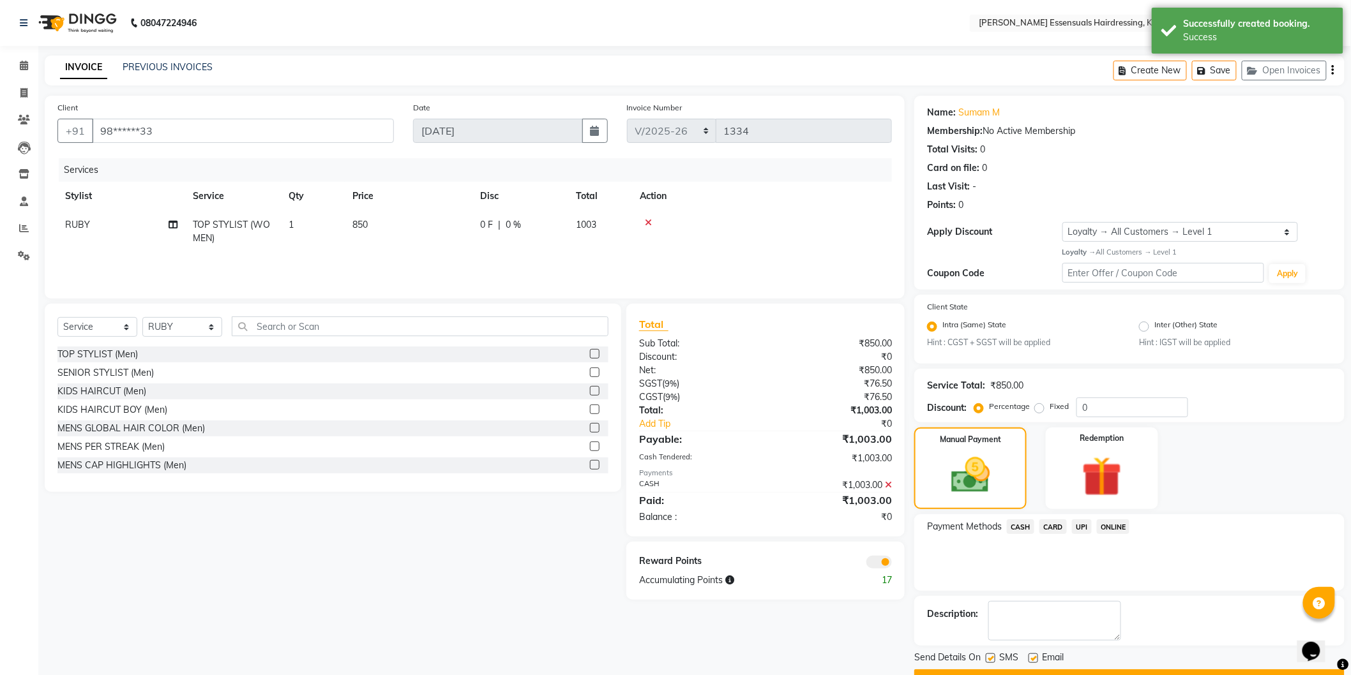
scroll to position [33, 0]
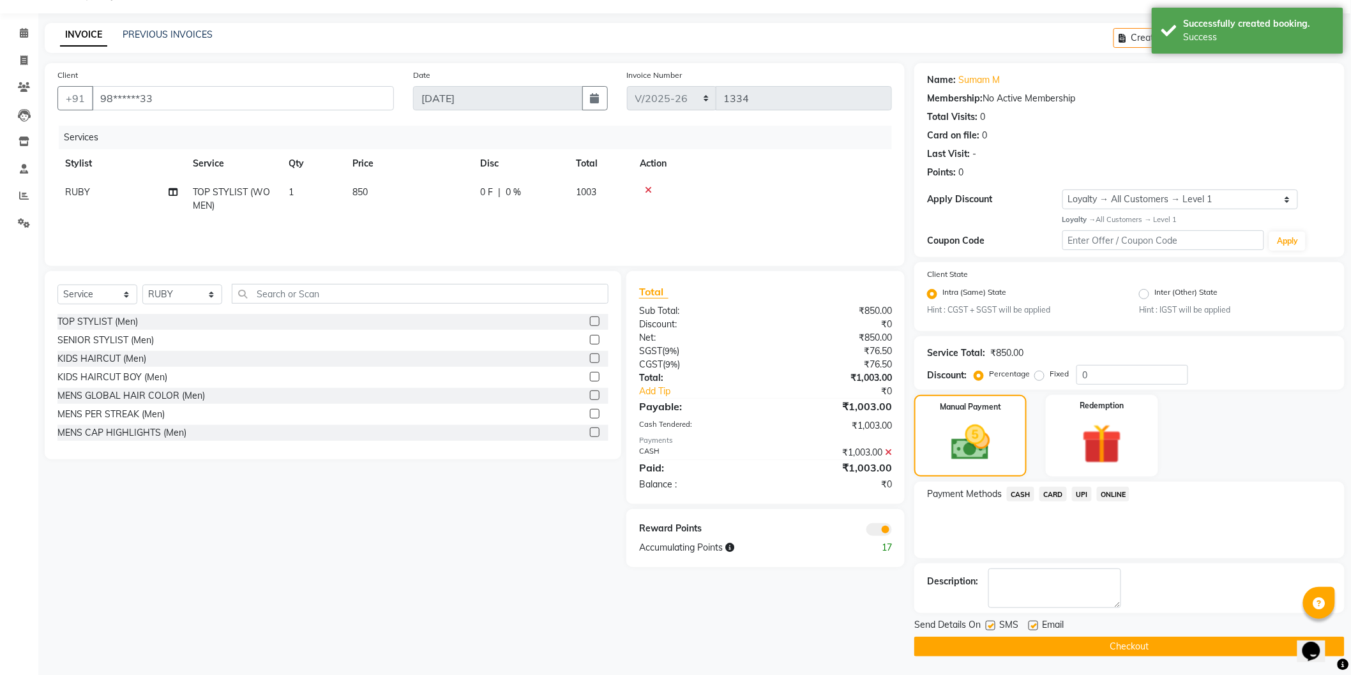
click at [1118, 636] on div "Send Details On SMS Email Checkout" at bounding box center [1129, 637] width 430 height 38
click at [1092, 636] on div "Send Details On SMS Email Checkout" at bounding box center [1129, 637] width 430 height 38
click at [1092, 639] on button "Checkout" at bounding box center [1129, 647] width 430 height 20
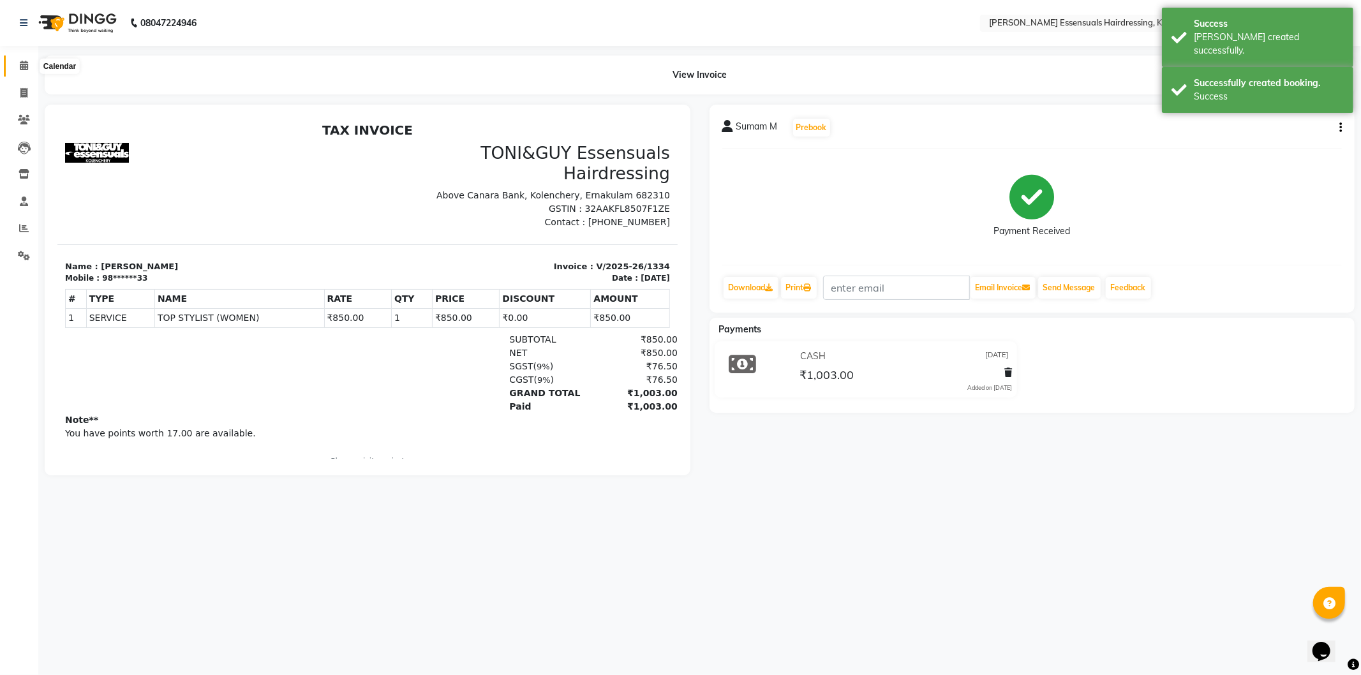
click at [27, 62] on span at bounding box center [24, 66] width 22 height 15
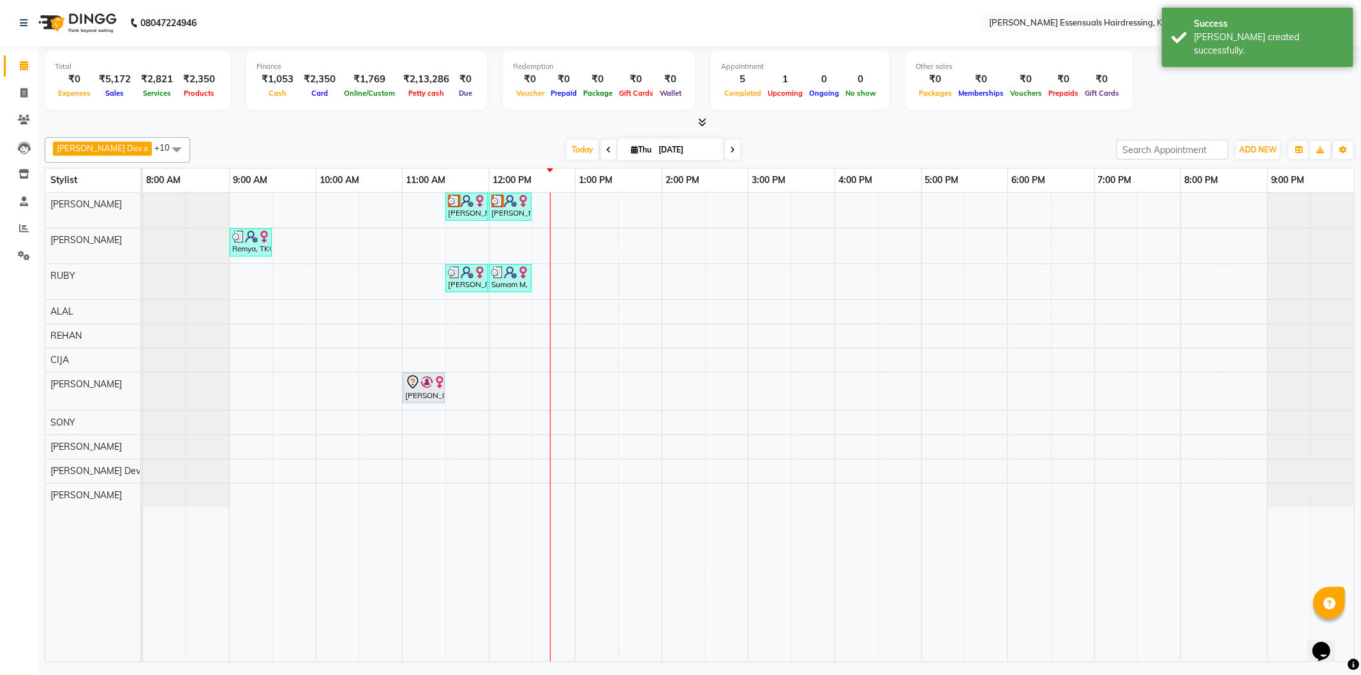
click at [540, 282] on div "Arya M, TK03, 11:30 AM-12:00 PM, WOMENS GLOBAL HAIR COLOR (WOMEN) Arya M, TK03,…" at bounding box center [748, 427] width 1211 height 469
select select "79968"
select select "tentative"
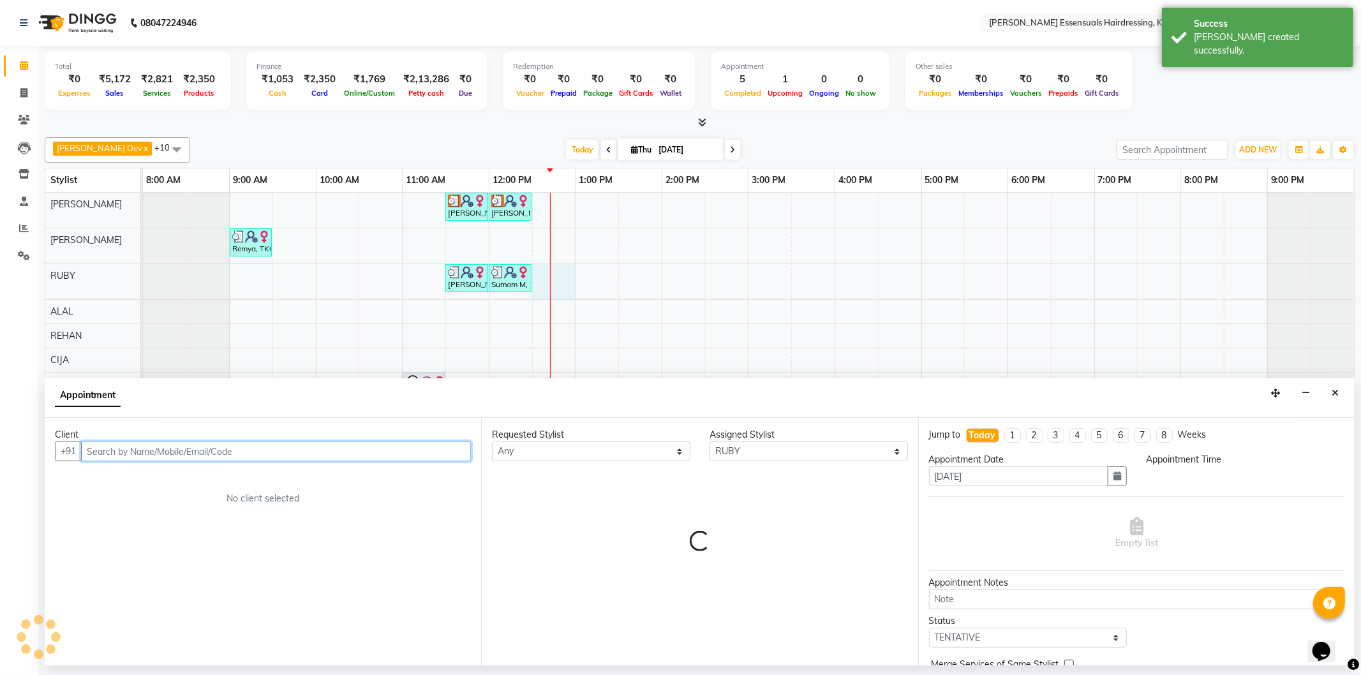
select select "750"
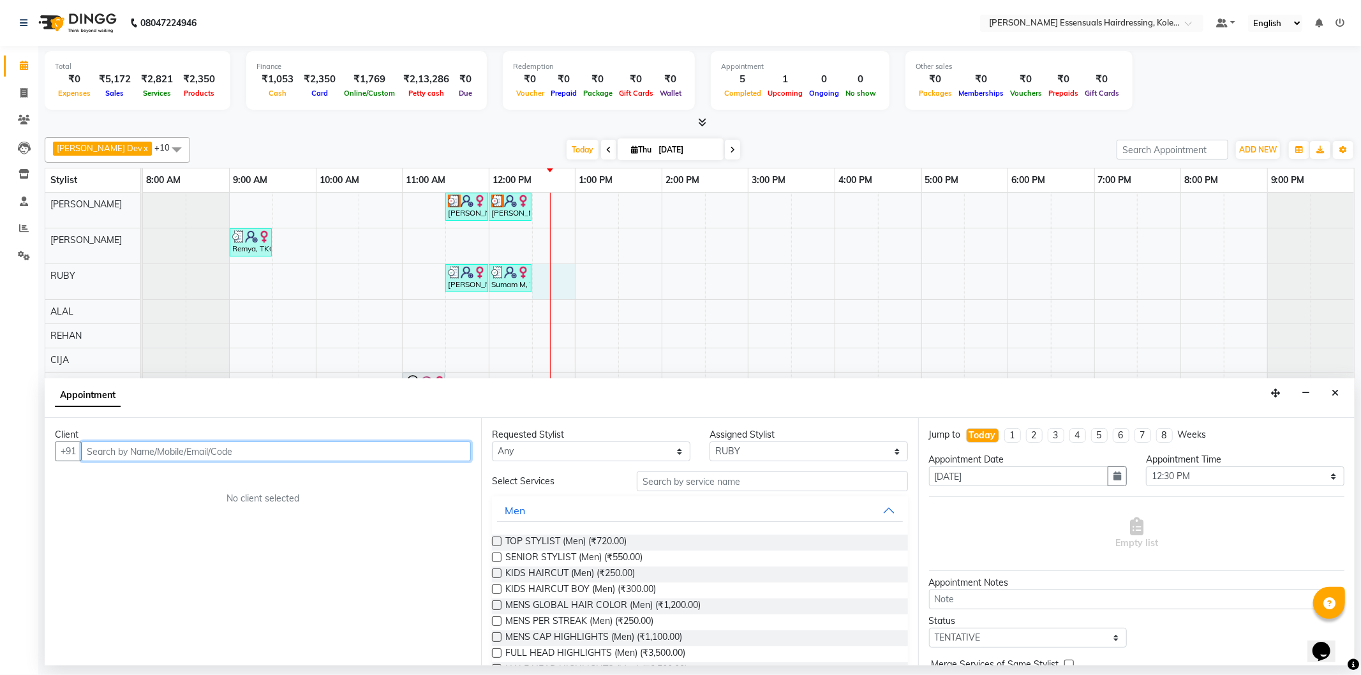
type input "9"
type input "6235416902"
click at [434, 455] on span "Add Client" at bounding box center [444, 451] width 43 height 11
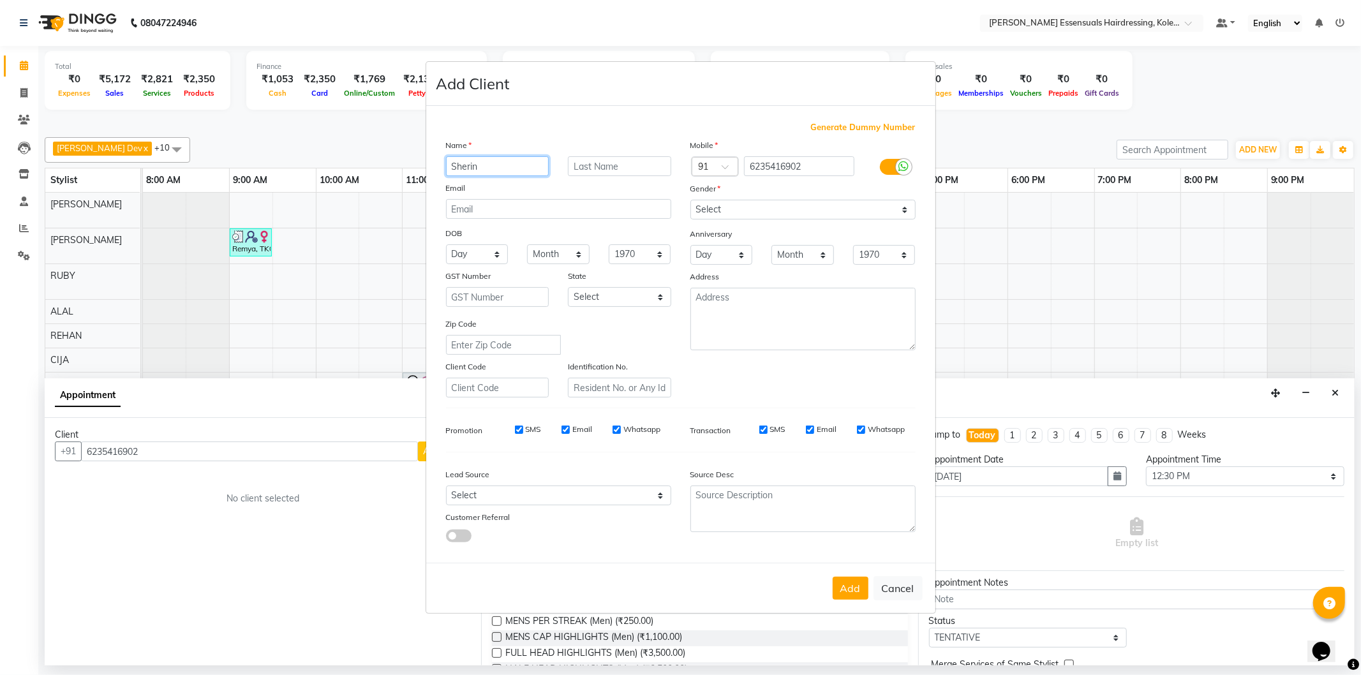
type input "Sherin"
type input "M"
drag, startPoint x: 731, startPoint y: 200, endPoint x: 726, endPoint y: 194, distance: 8.2
click at [731, 200] on select "Select [DEMOGRAPHIC_DATA] [DEMOGRAPHIC_DATA] Other Prefer Not To Say" at bounding box center [803, 210] width 225 height 20
select select "[DEMOGRAPHIC_DATA]"
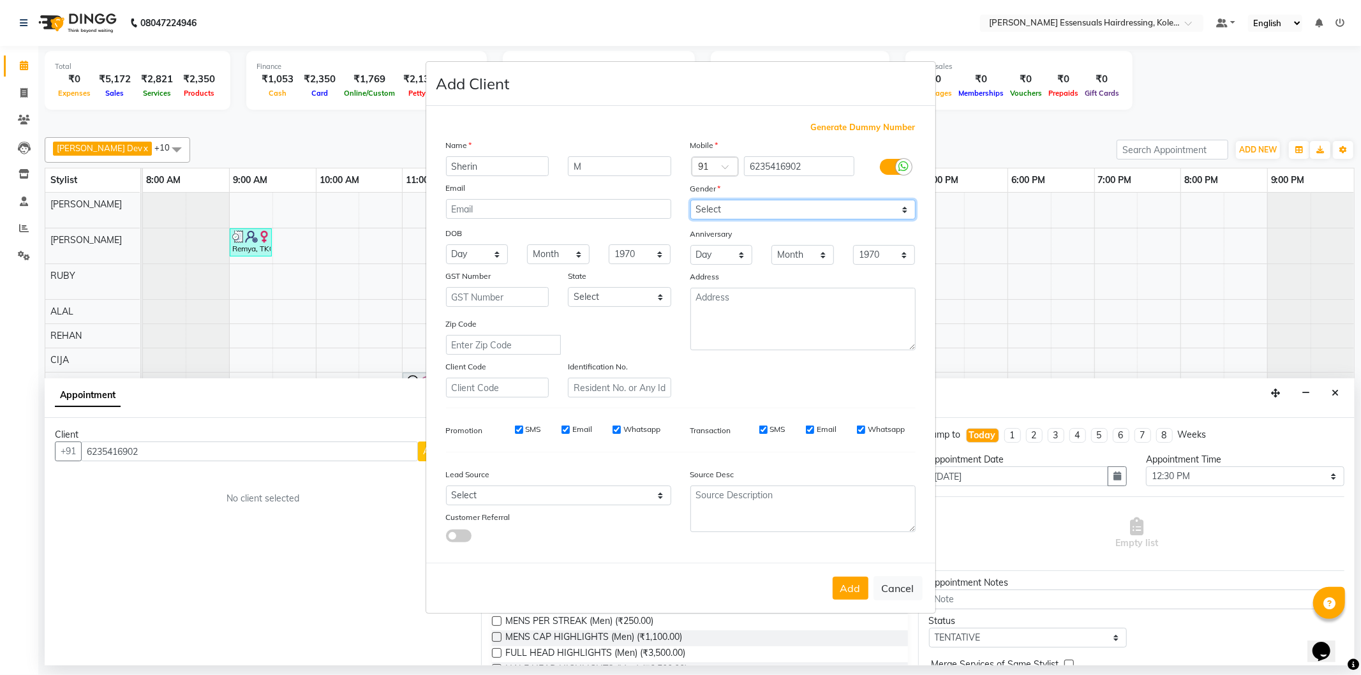
click at [691, 200] on select "Select [DEMOGRAPHIC_DATA] [DEMOGRAPHIC_DATA] Other Prefer Not To Say" at bounding box center [803, 210] width 225 height 20
click at [844, 588] on button "Add" at bounding box center [851, 588] width 36 height 23
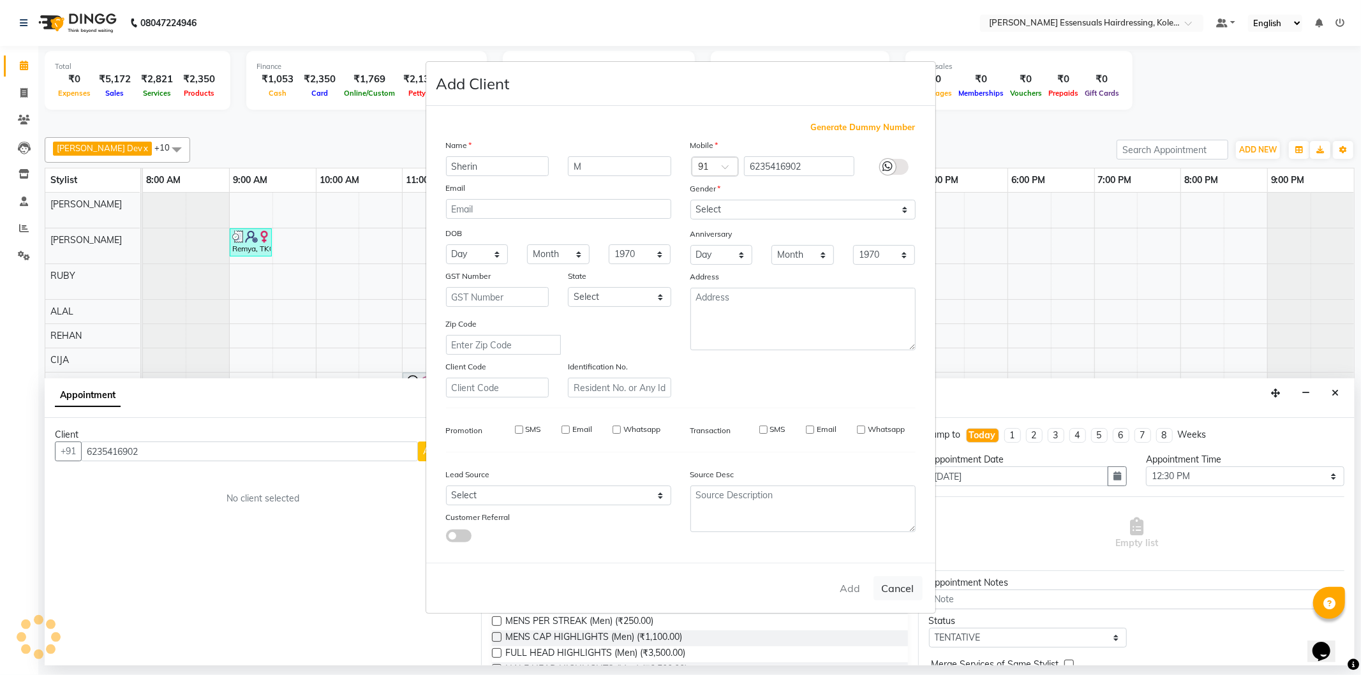
type input "62******02"
select select
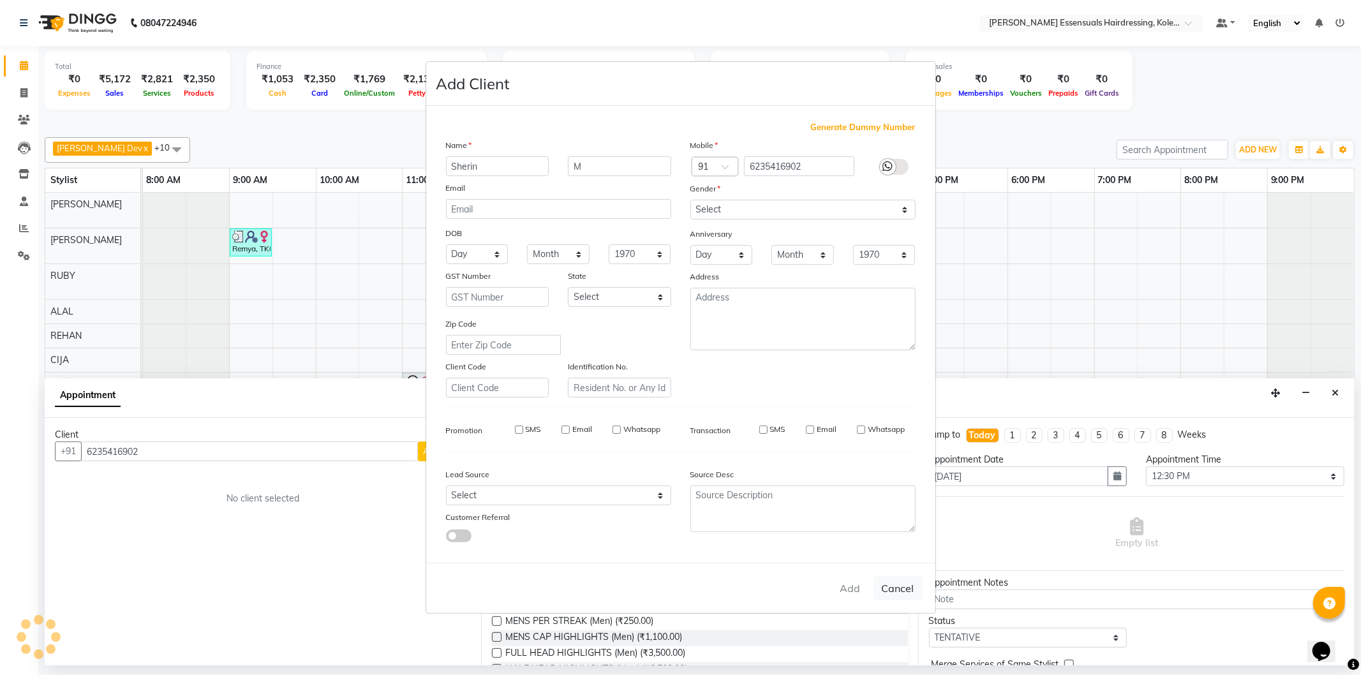
select select
checkbox input "false"
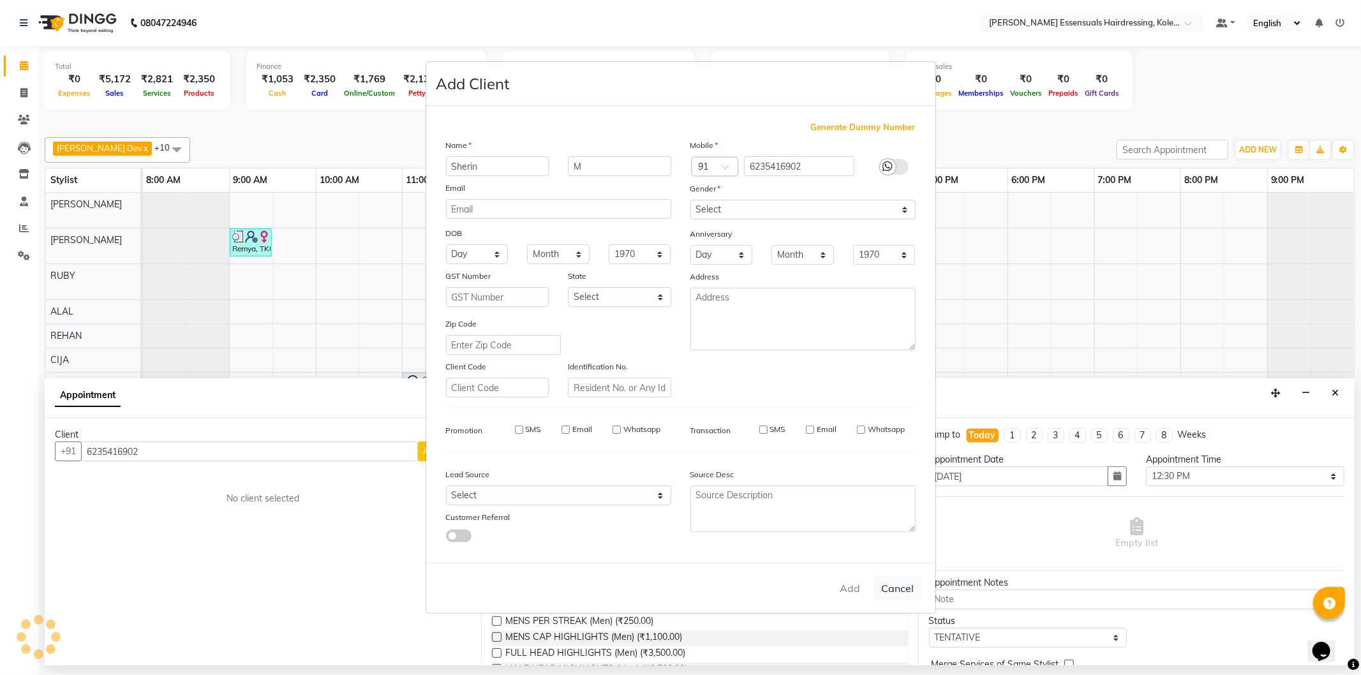
checkbox input "false"
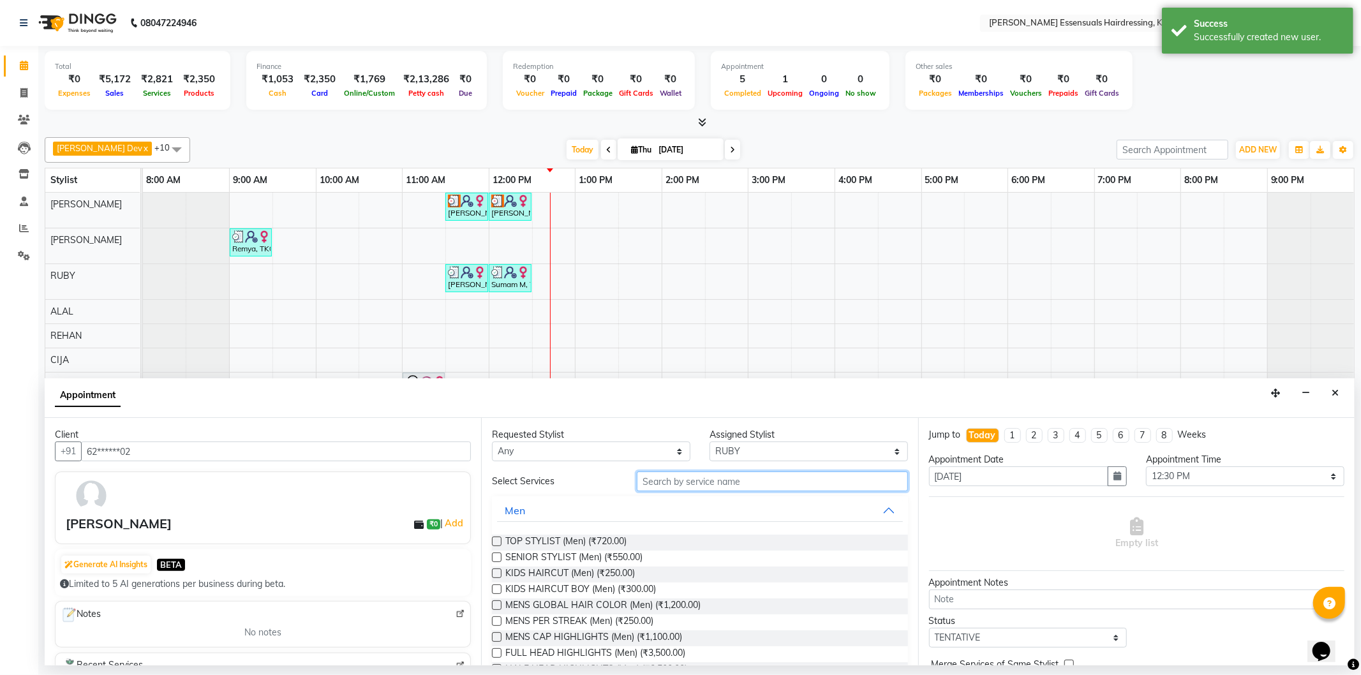
click at [691, 489] on input "text" at bounding box center [772, 482] width 271 height 20
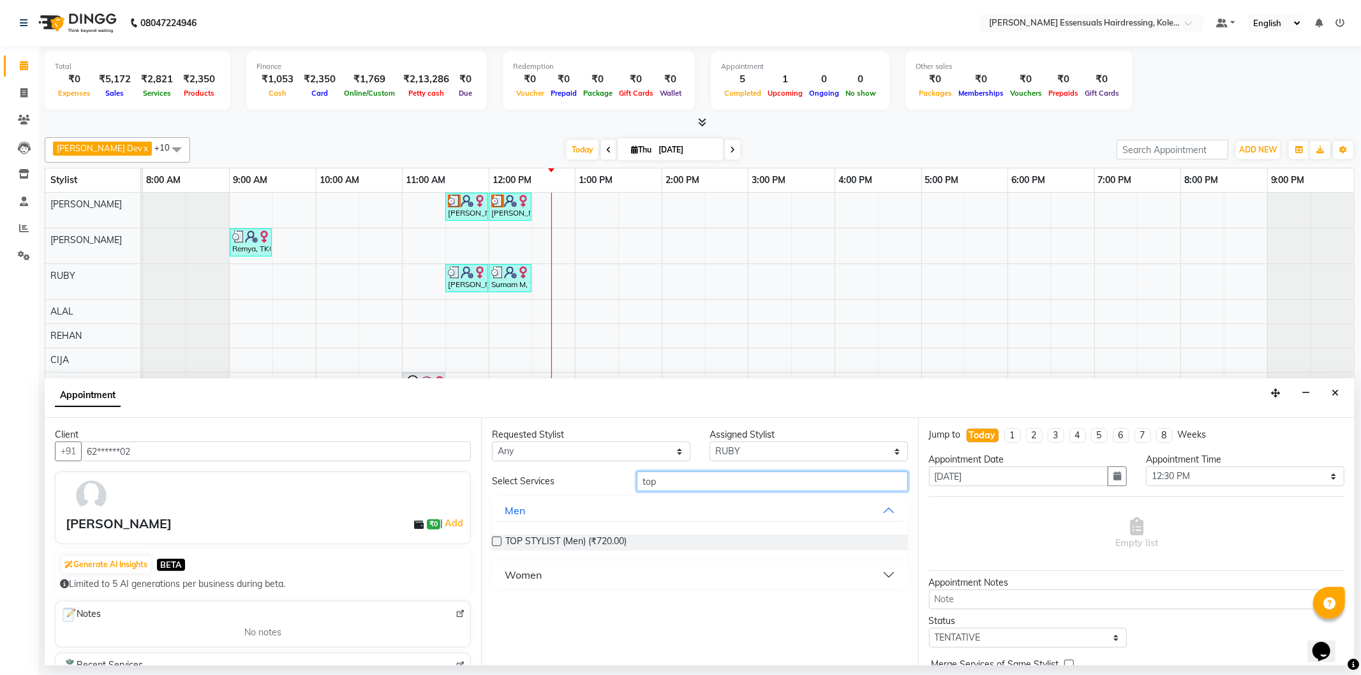
type input "top"
click at [557, 571] on button "Women" at bounding box center [699, 575] width 405 height 23
click at [493, 604] on label at bounding box center [497, 606] width 10 height 10
click at [493, 604] on input "checkbox" at bounding box center [496, 607] width 8 height 8
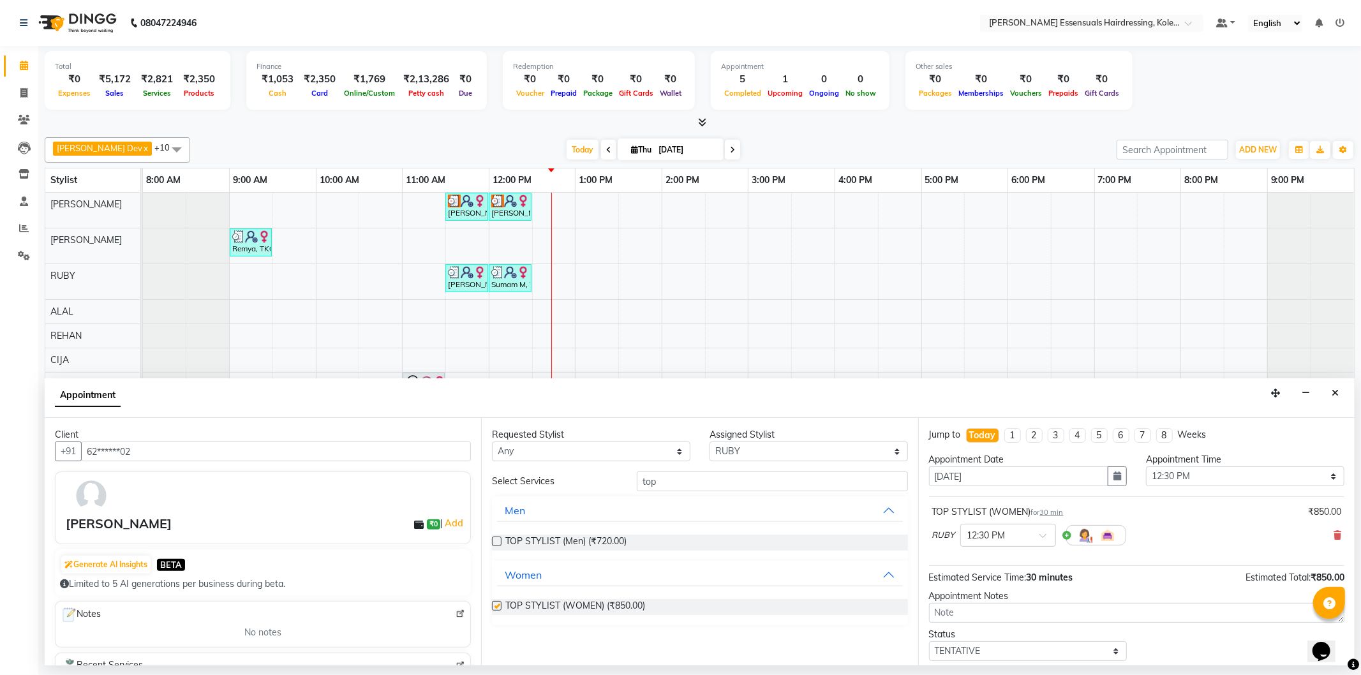
checkbox input "false"
click at [775, 445] on select "Select [PERSON_NAME] Dev [PERSON_NAME] [PERSON_NAME] [PERSON_NAME] [PERSON_NAME…" at bounding box center [809, 452] width 199 height 20
select select "79966"
click at [710, 442] on select "Select [PERSON_NAME] Dev [PERSON_NAME] [PERSON_NAME] [PERSON_NAME] [PERSON_NAME…" at bounding box center [809, 452] width 199 height 20
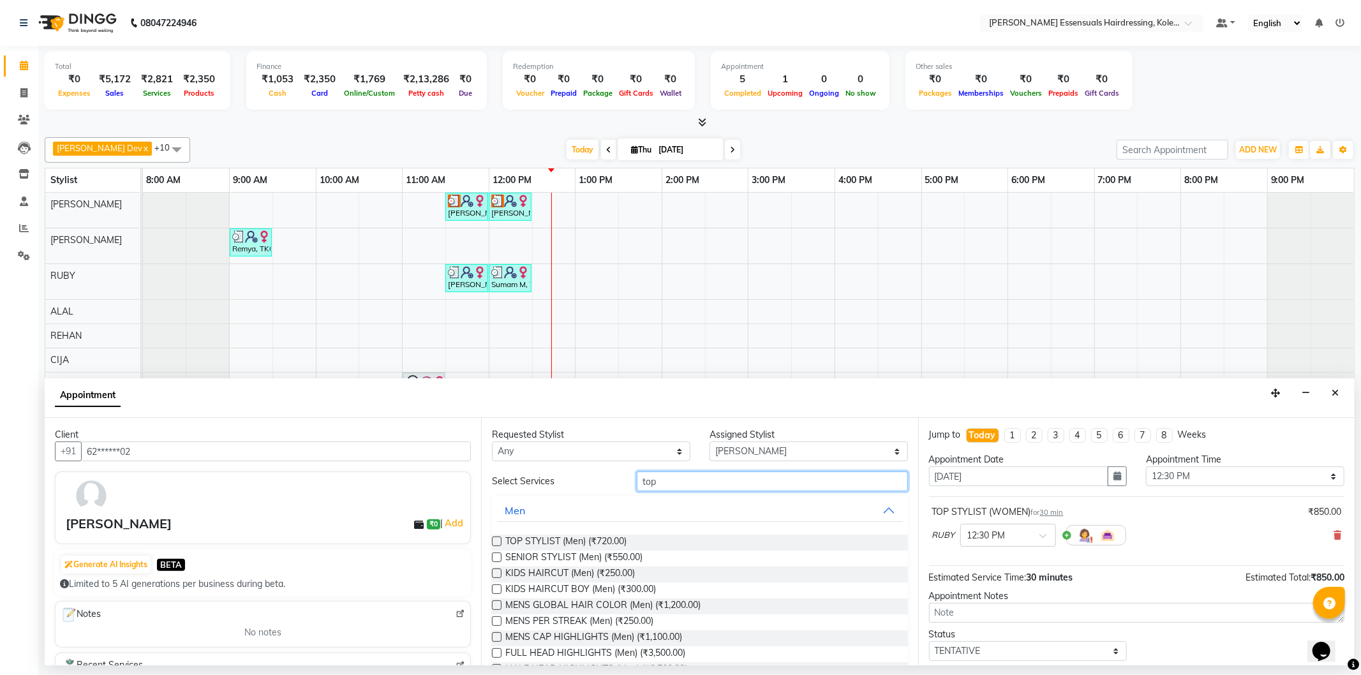
click at [668, 481] on input "top" at bounding box center [772, 482] width 271 height 20
click at [666, 480] on input "top" at bounding box center [772, 482] width 271 height 20
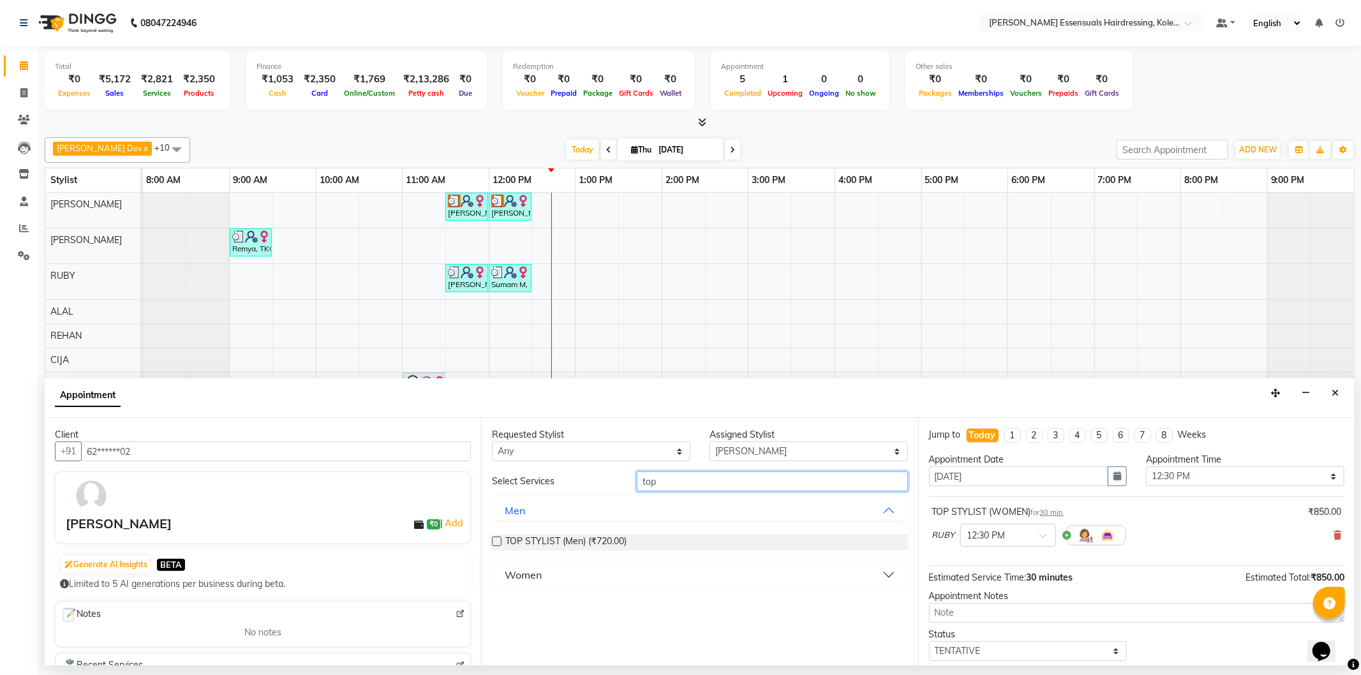
type input "top"
click at [553, 559] on div "TOP STYLIST (Men) (₹720.00)" at bounding box center [700, 543] width 416 height 36
click at [535, 577] on div "Women" at bounding box center [523, 574] width 37 height 15
click at [497, 604] on label at bounding box center [497, 606] width 10 height 10
click at [497, 604] on input "checkbox" at bounding box center [496, 607] width 8 height 8
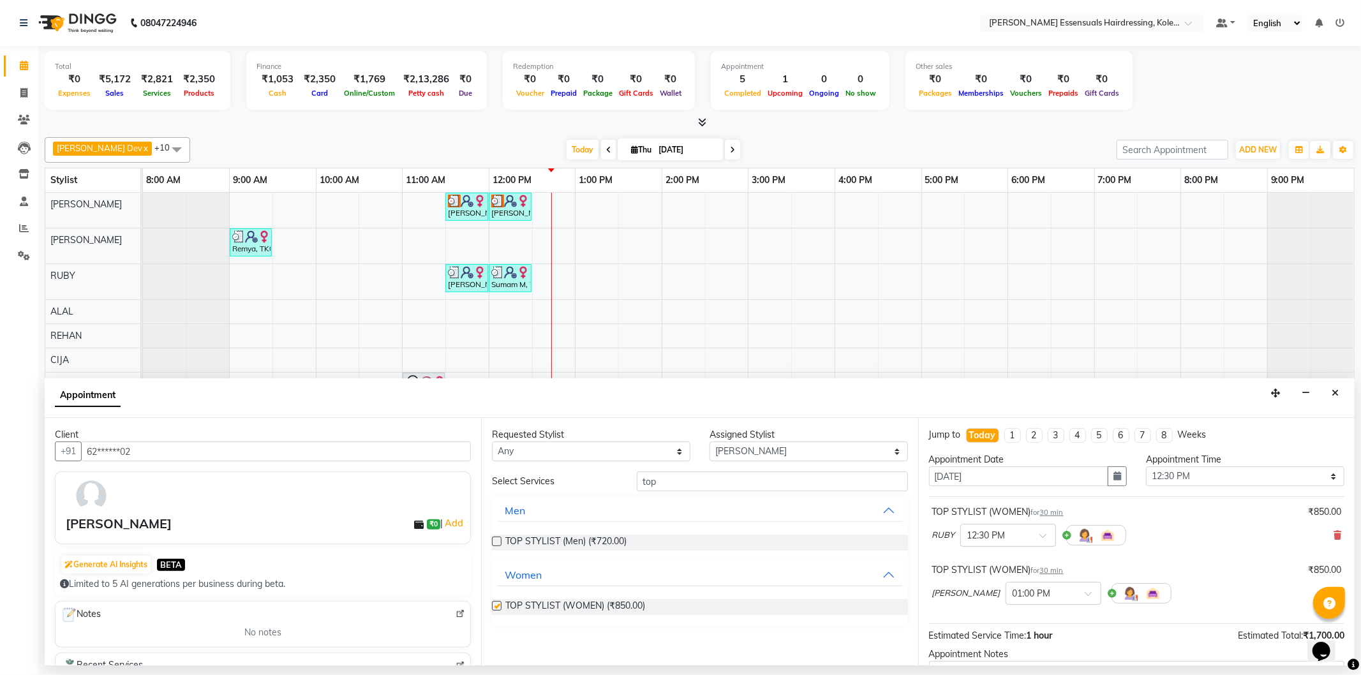
checkbox input "false"
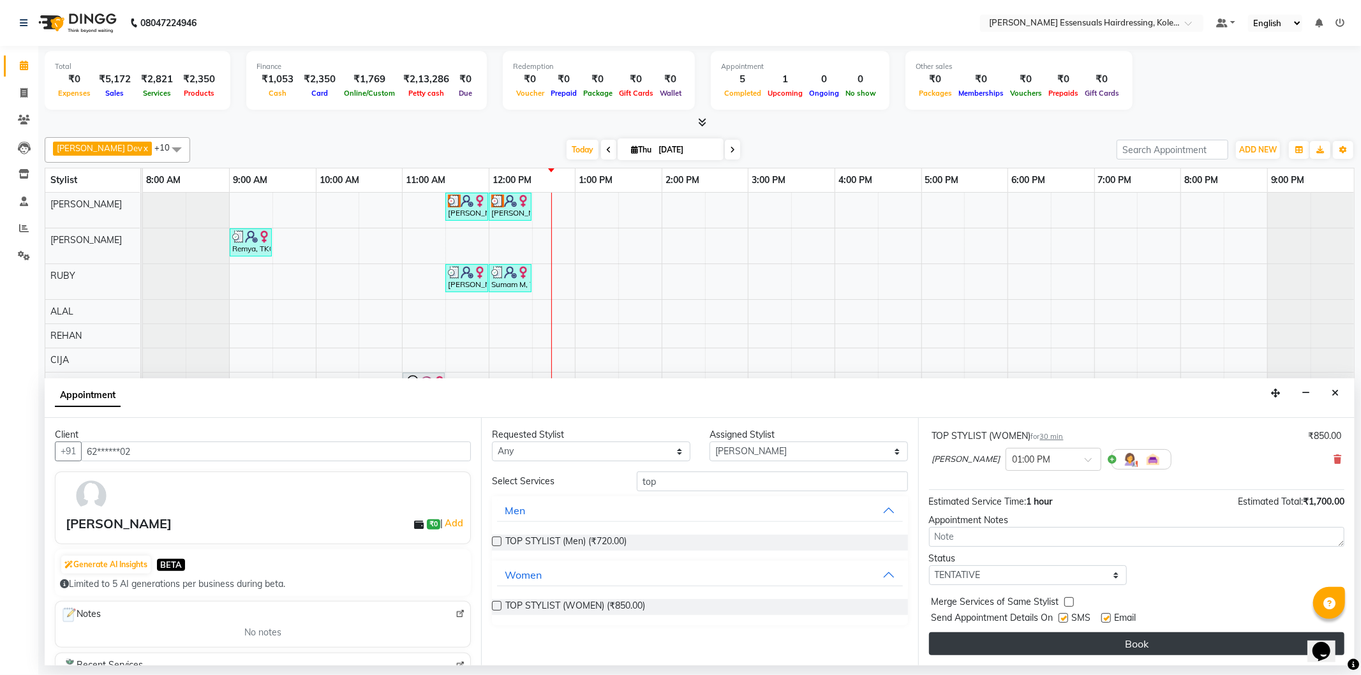
click at [1141, 648] on button "Book" at bounding box center [1137, 644] width 416 height 23
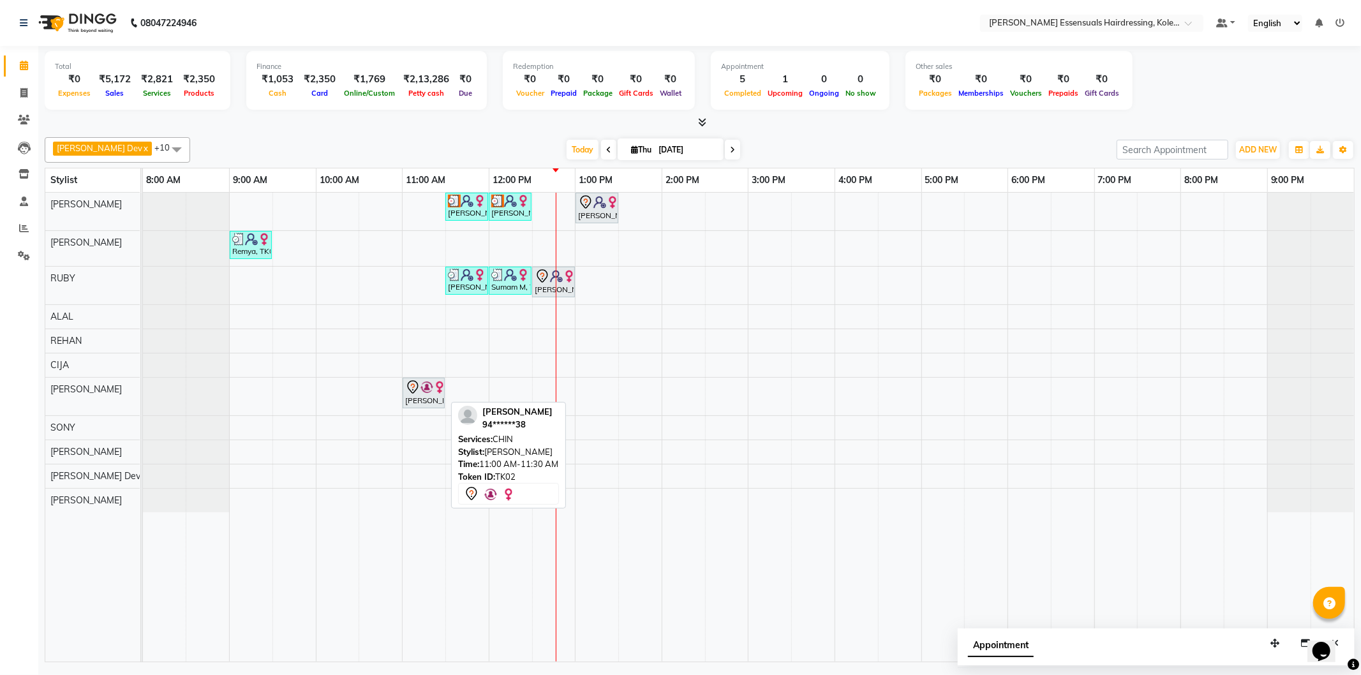
click at [423, 393] on img at bounding box center [427, 387] width 13 height 13
select select "7"
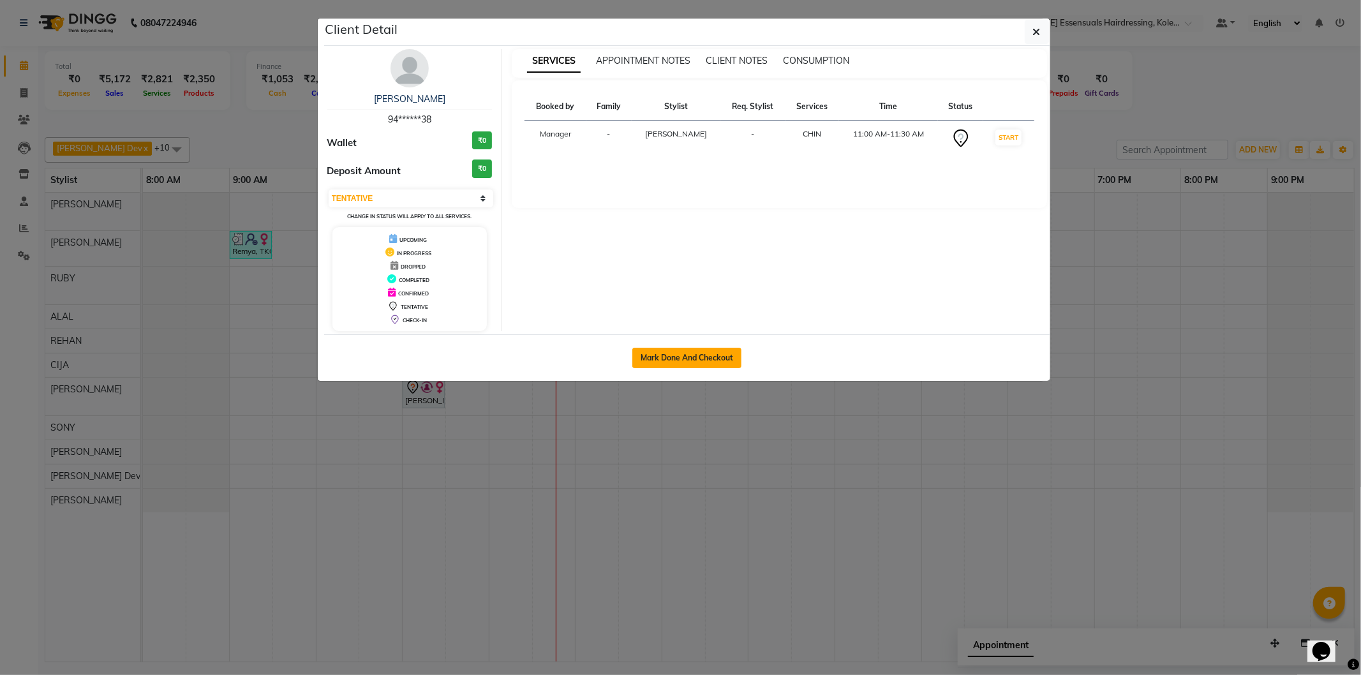
click at [672, 356] on button "Mark Done And Checkout" at bounding box center [687, 358] width 109 height 20
select select "8281"
select select "service"
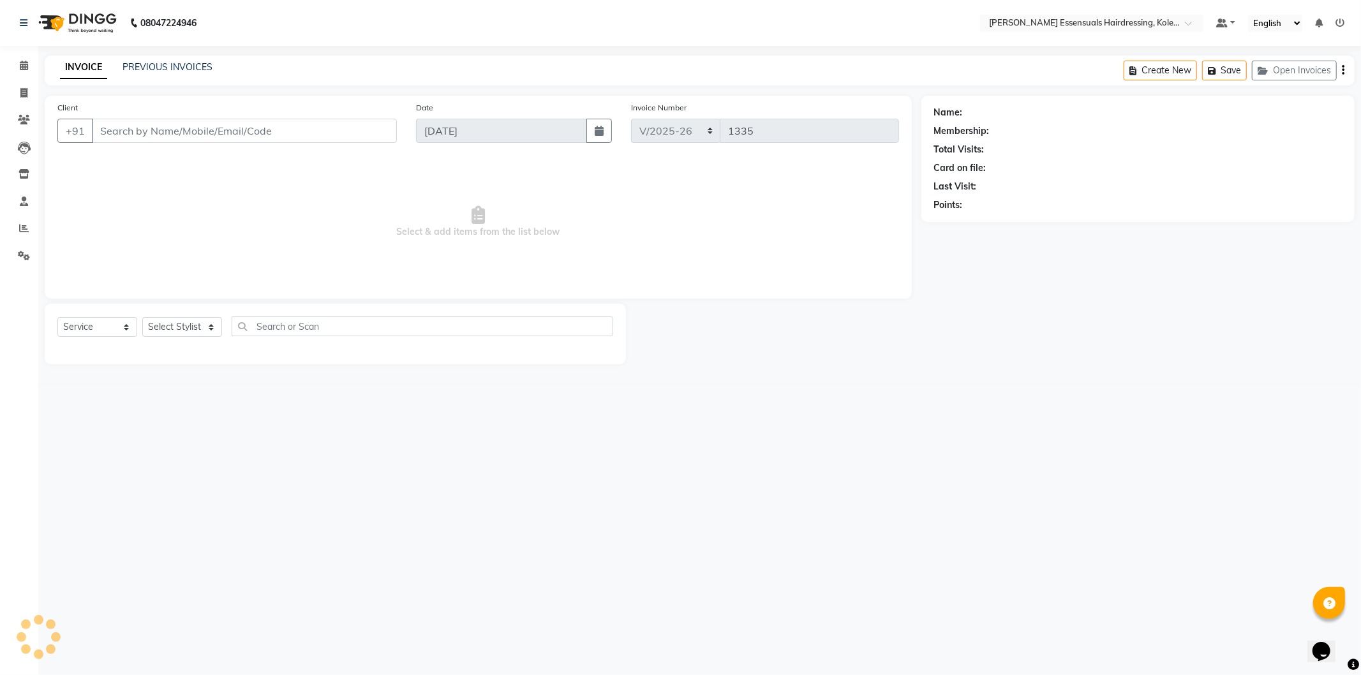
type input "94******38"
select select "79974"
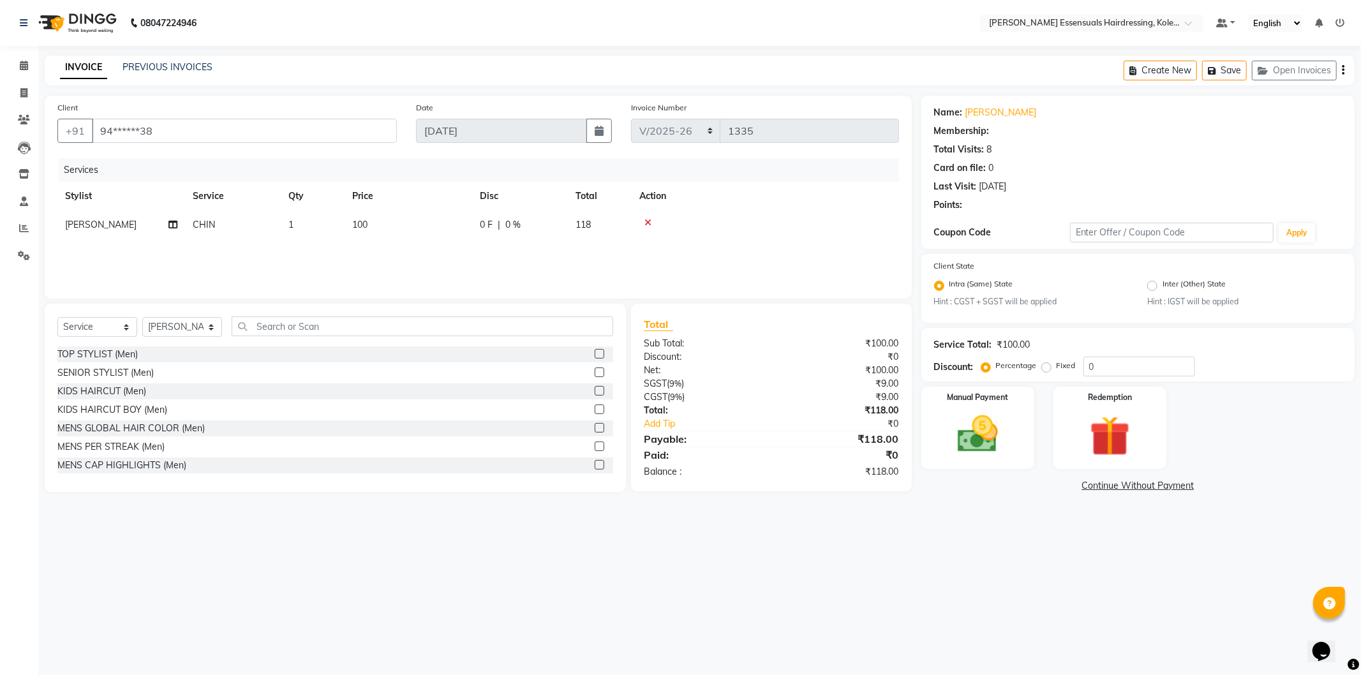
select select "1: Object"
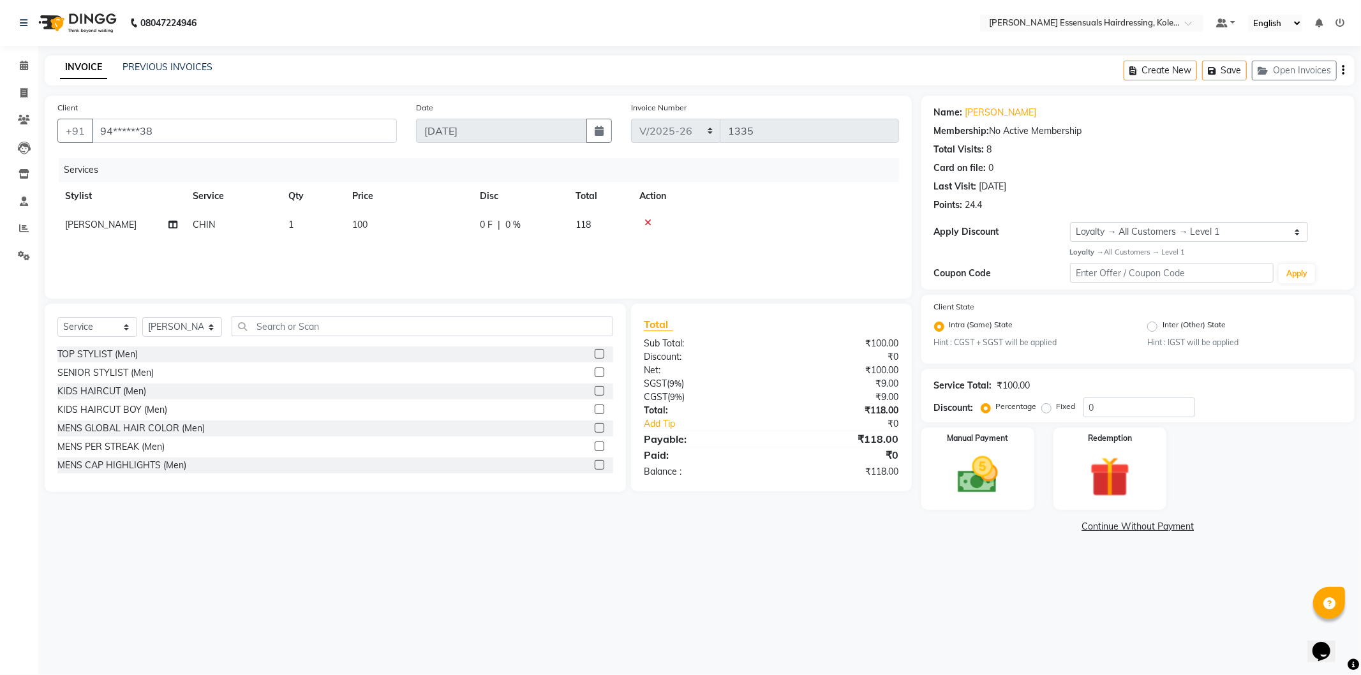
click at [381, 191] on th "Price" at bounding box center [409, 196] width 128 height 29
click at [384, 227] on td "100" at bounding box center [409, 225] width 128 height 29
select select "79974"
click at [381, 232] on input "1" at bounding box center [372, 228] width 49 height 20
click at [442, 233] on td "100" at bounding box center [409, 225] width 128 height 29
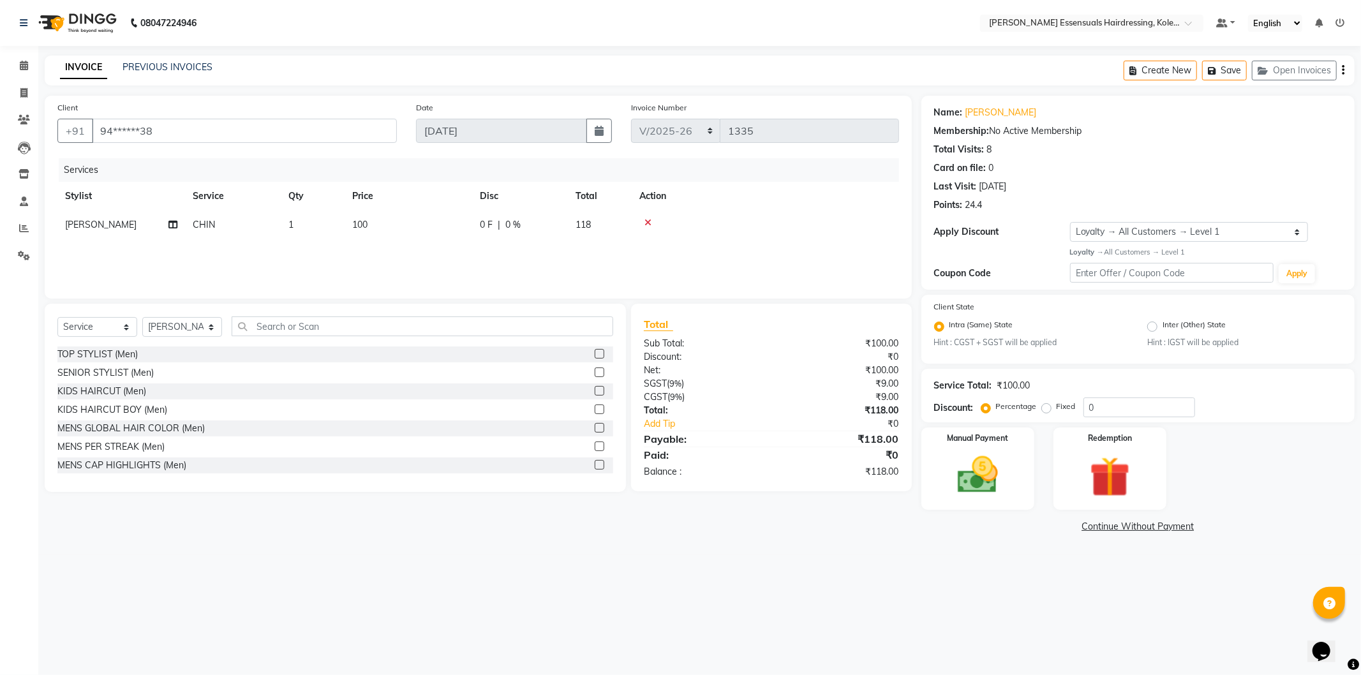
select select "79974"
click at [442, 233] on input "100" at bounding box center [468, 228] width 112 height 20
type input "250"
click at [538, 265] on div "Services Stylist Service Qty Price Disc Total Action [PERSON_NAME] 1 250 0 F | …" at bounding box center [478, 222] width 842 height 128
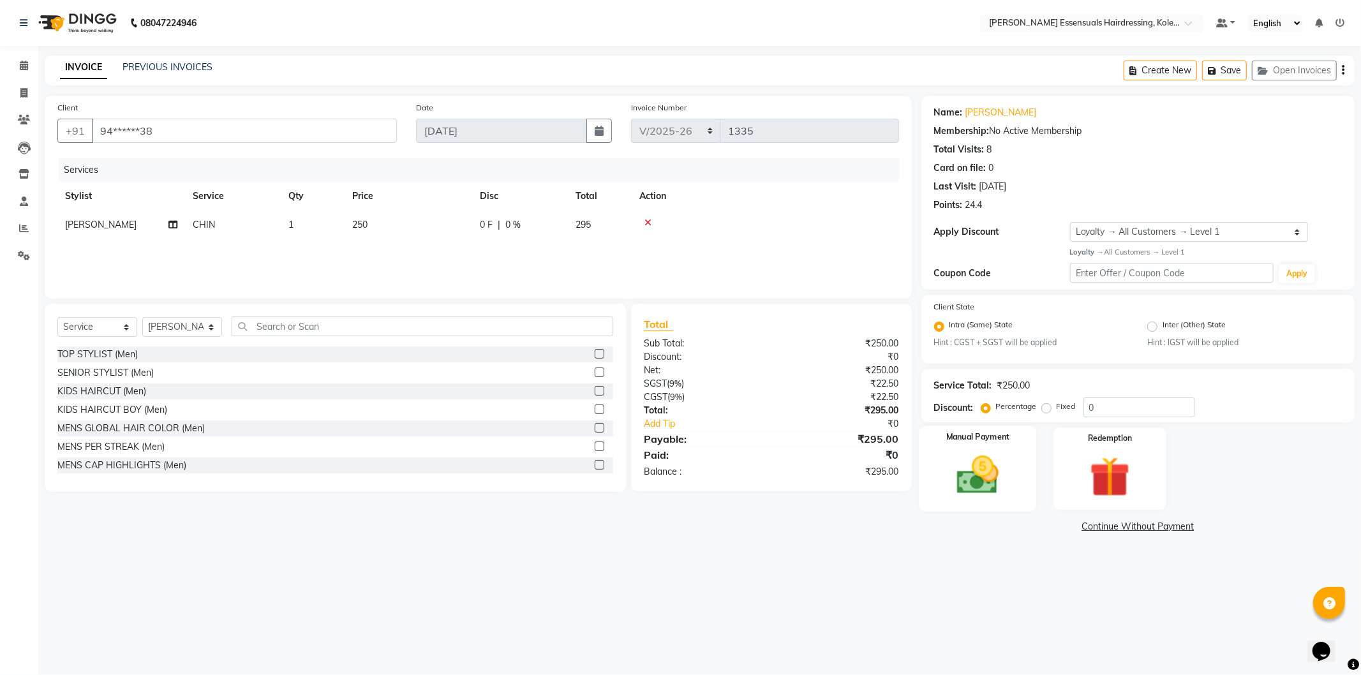
click at [979, 466] on img at bounding box center [978, 475] width 68 height 49
click at [1055, 528] on span "CARD" at bounding box center [1059, 527] width 27 height 15
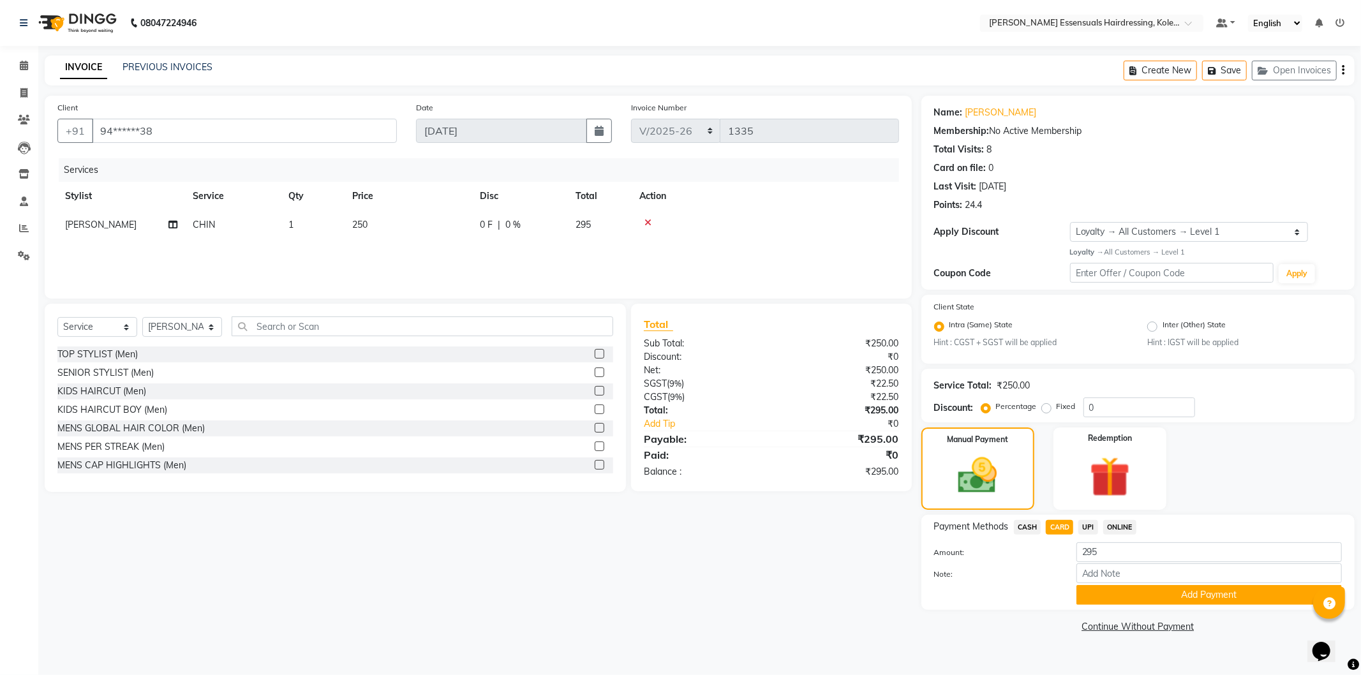
click at [1034, 522] on span "CASH" at bounding box center [1027, 527] width 27 height 15
click at [1099, 604] on button "Add Payment" at bounding box center [1210, 595] width 266 height 20
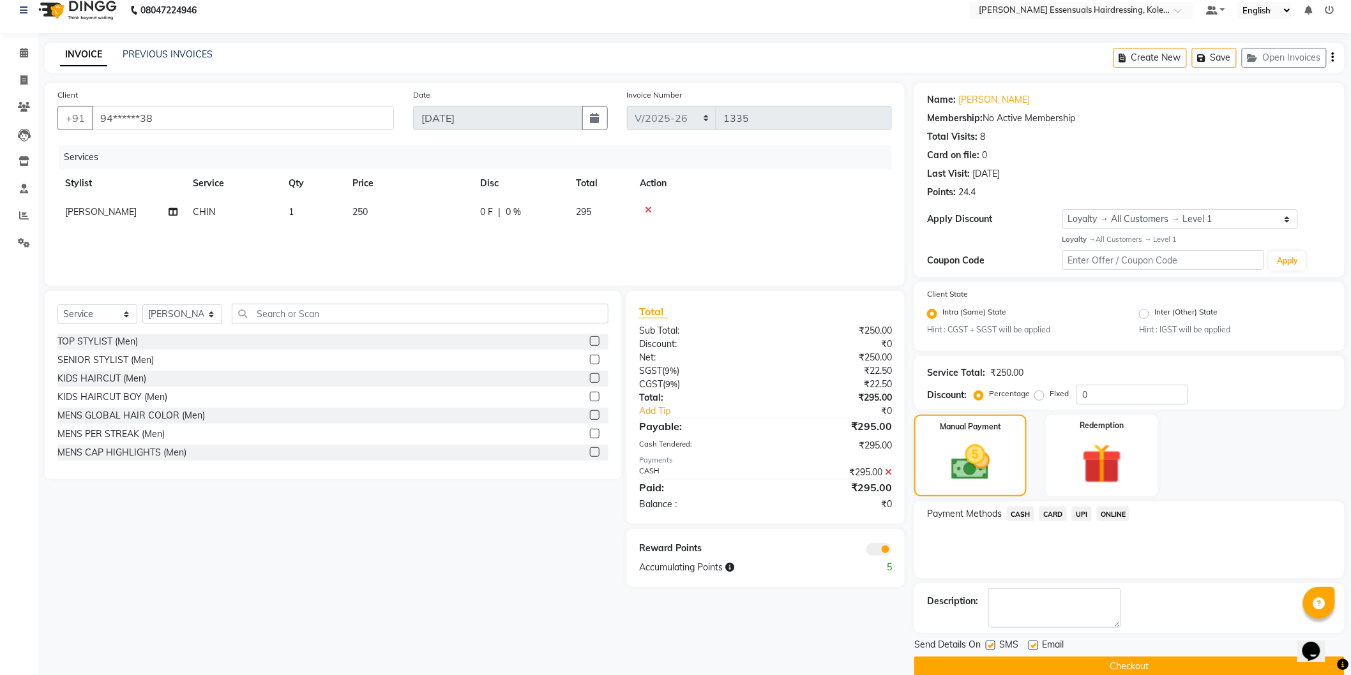
scroll to position [33, 0]
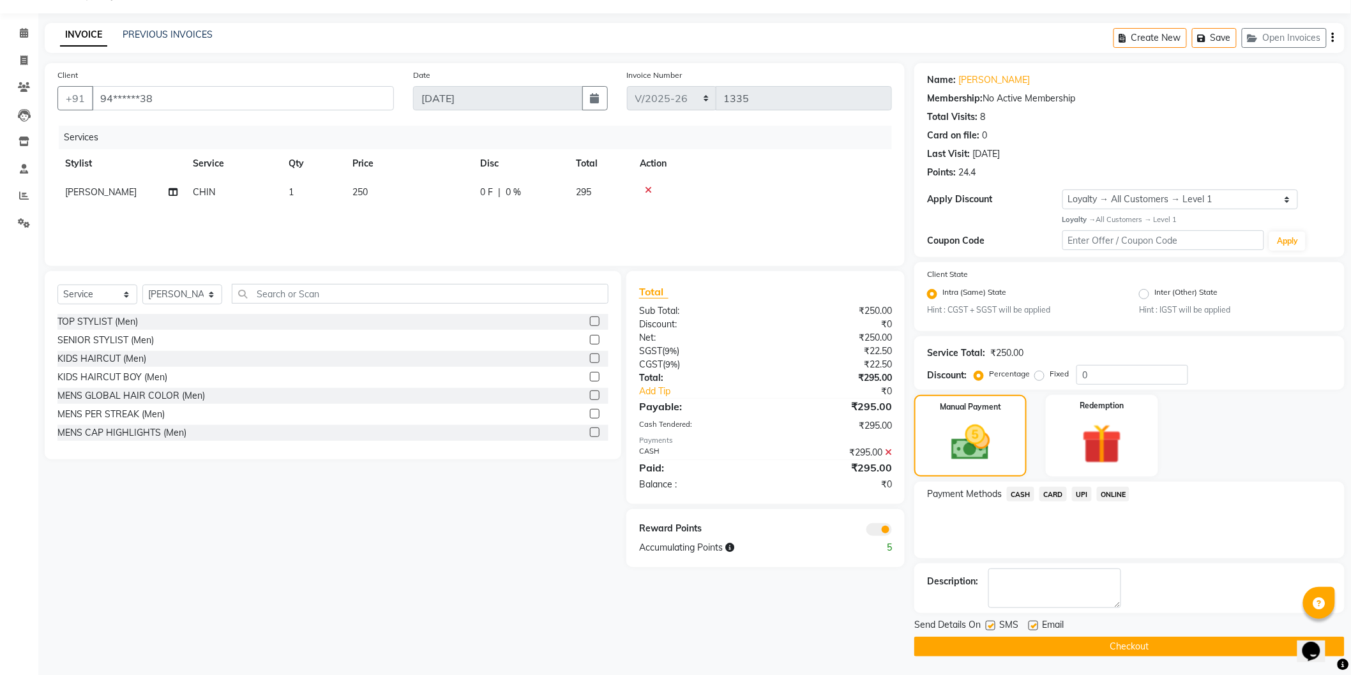
click at [1098, 643] on button "Checkout" at bounding box center [1129, 647] width 430 height 20
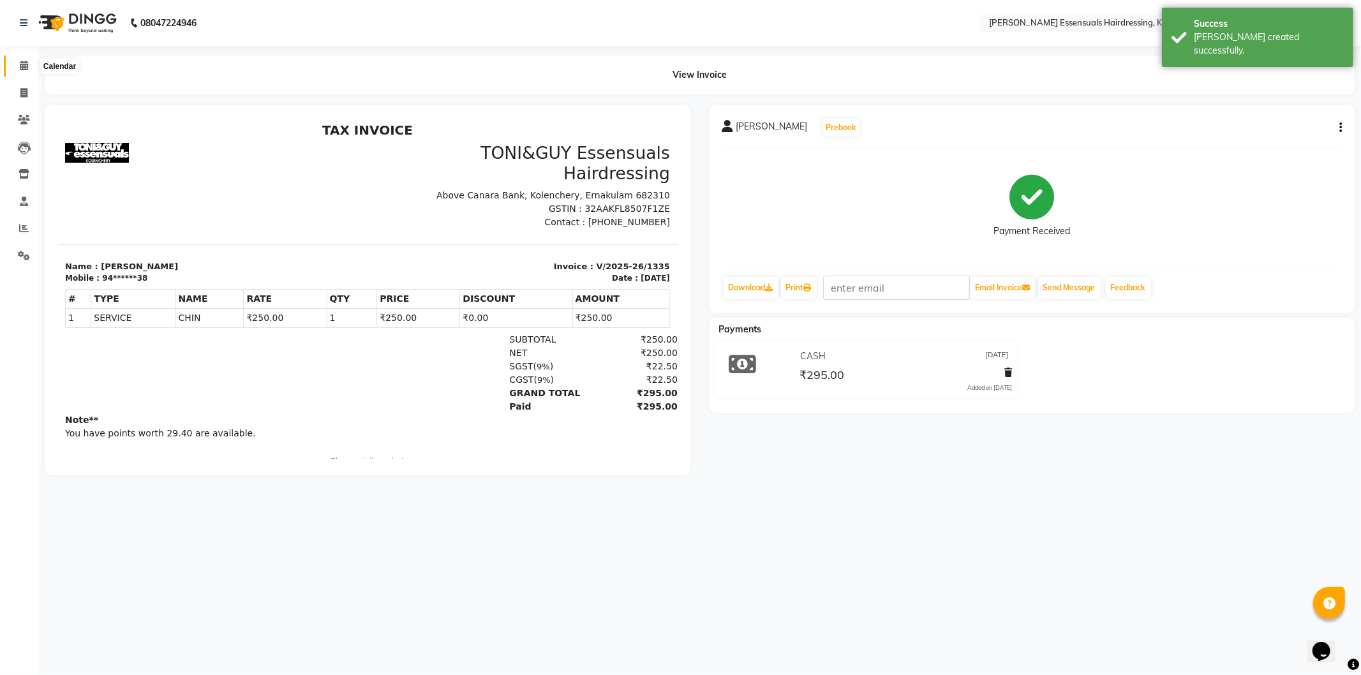
click at [18, 72] on span at bounding box center [24, 66] width 22 height 15
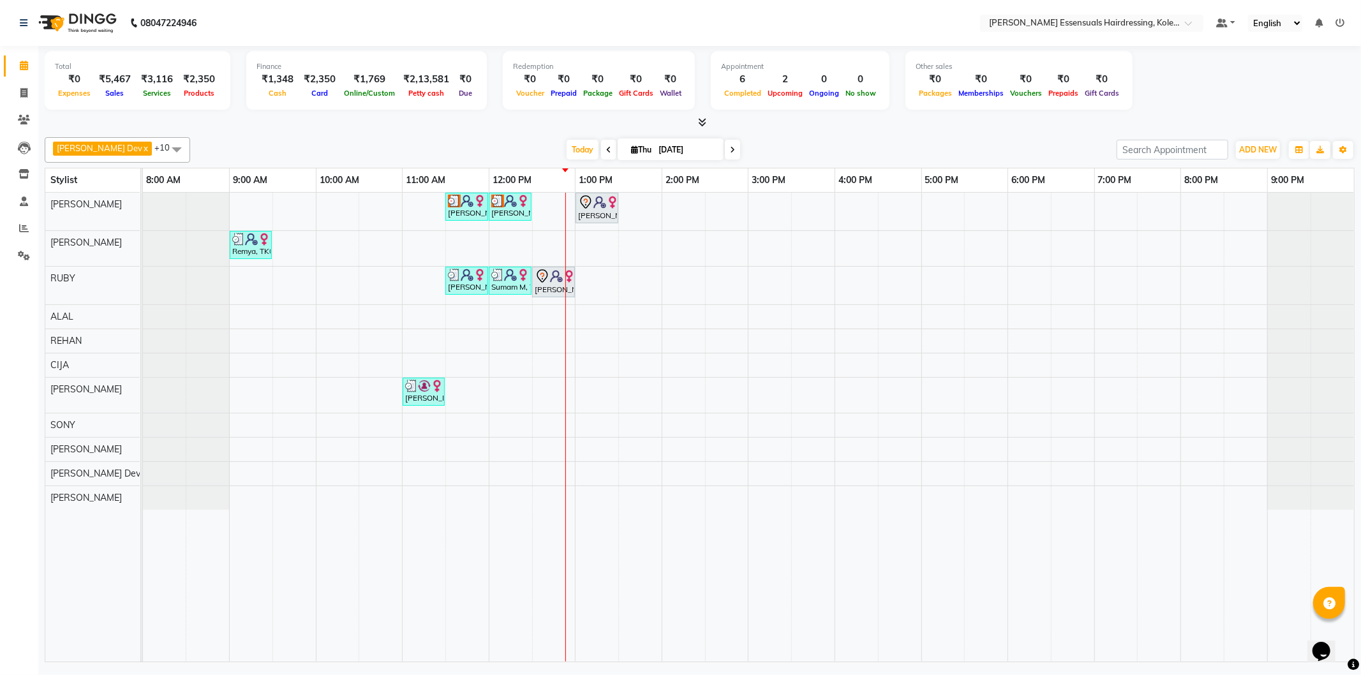
click at [476, 336] on div "[PERSON_NAME], TK03, 11:30 AM-12:00 PM, WOMENS GLOBAL HAIR COLOR (WOMEN) Arya M…" at bounding box center [748, 427] width 1211 height 469
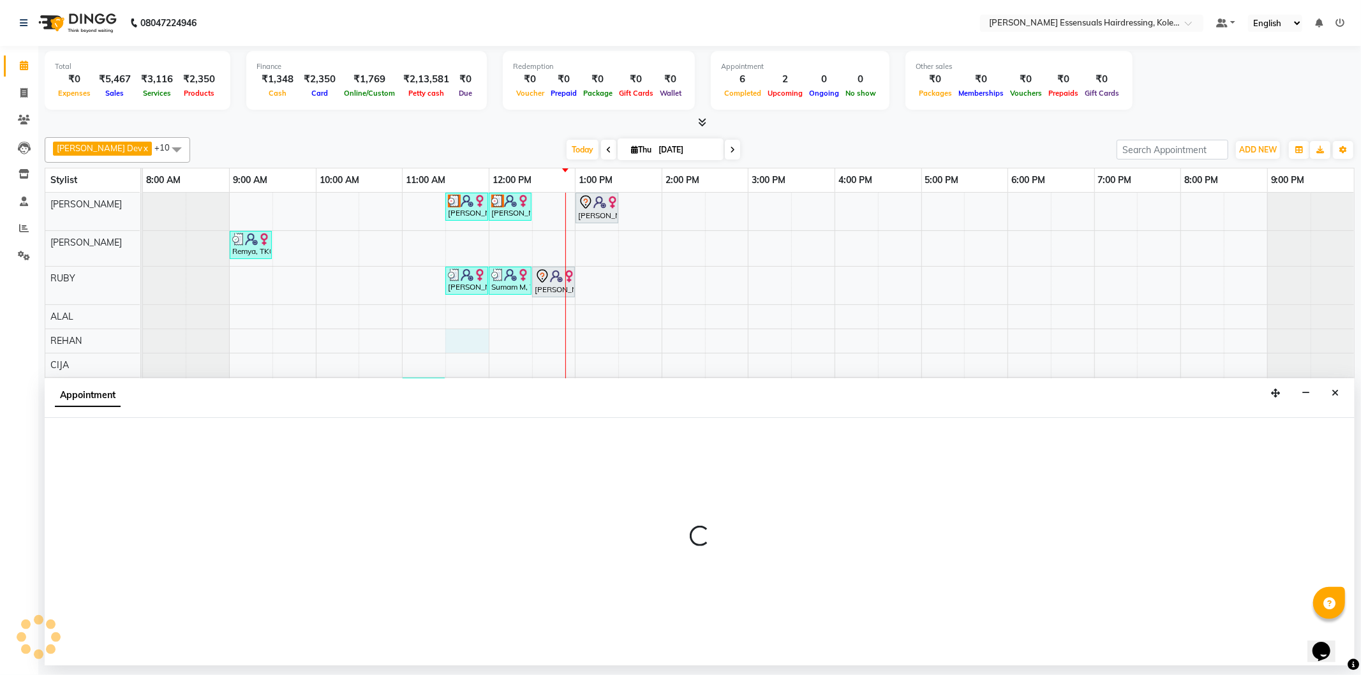
select select "79972"
select select "tentative"
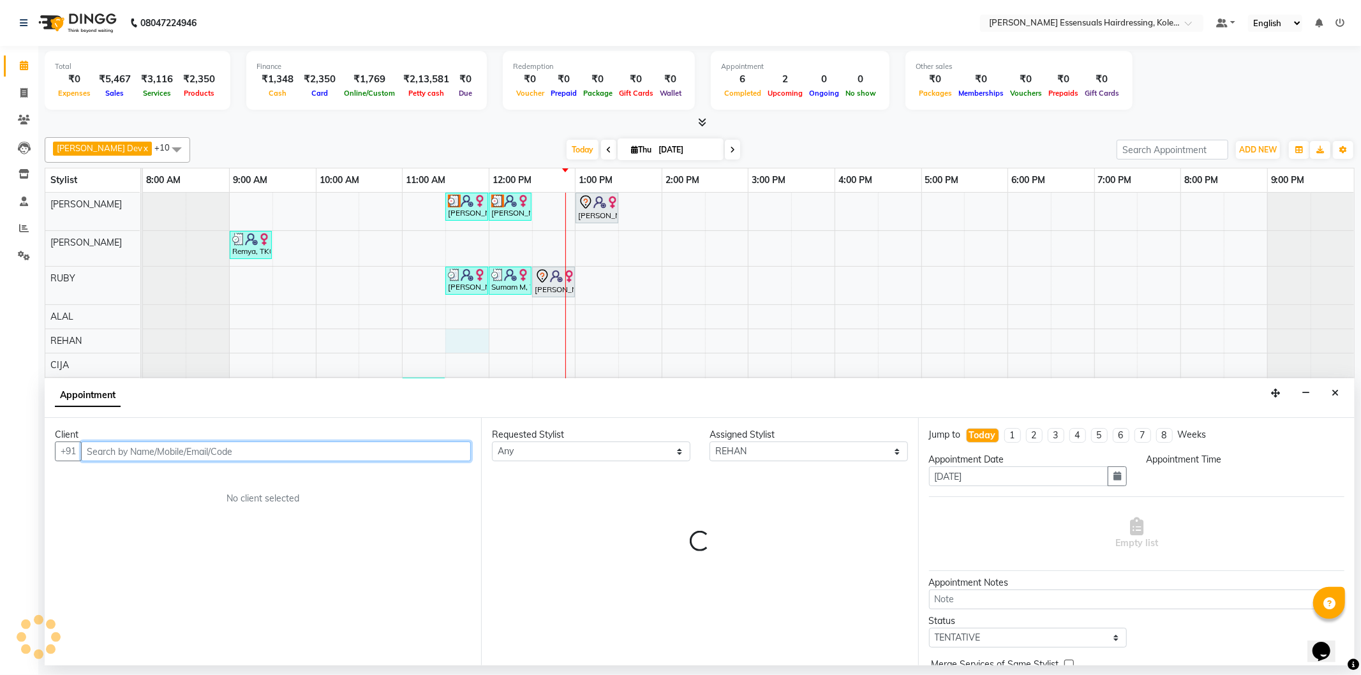
select select "690"
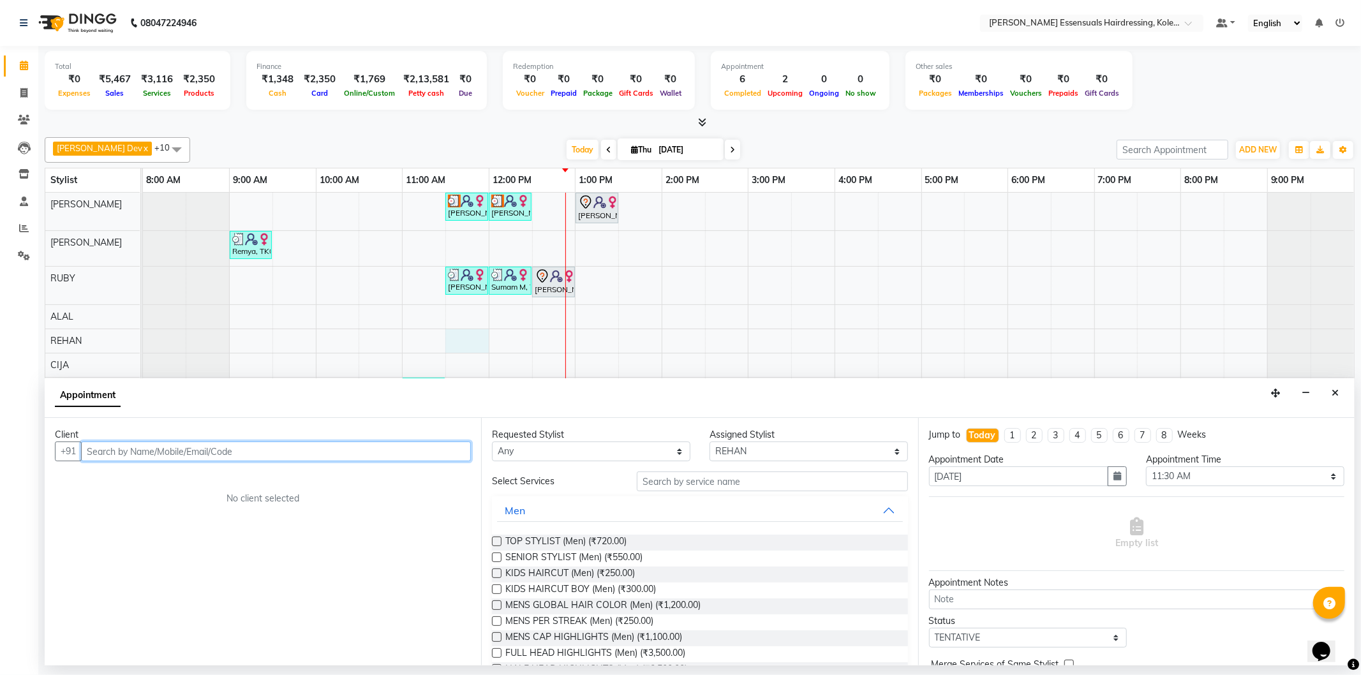
click at [153, 449] on input "text" at bounding box center [276, 452] width 390 height 20
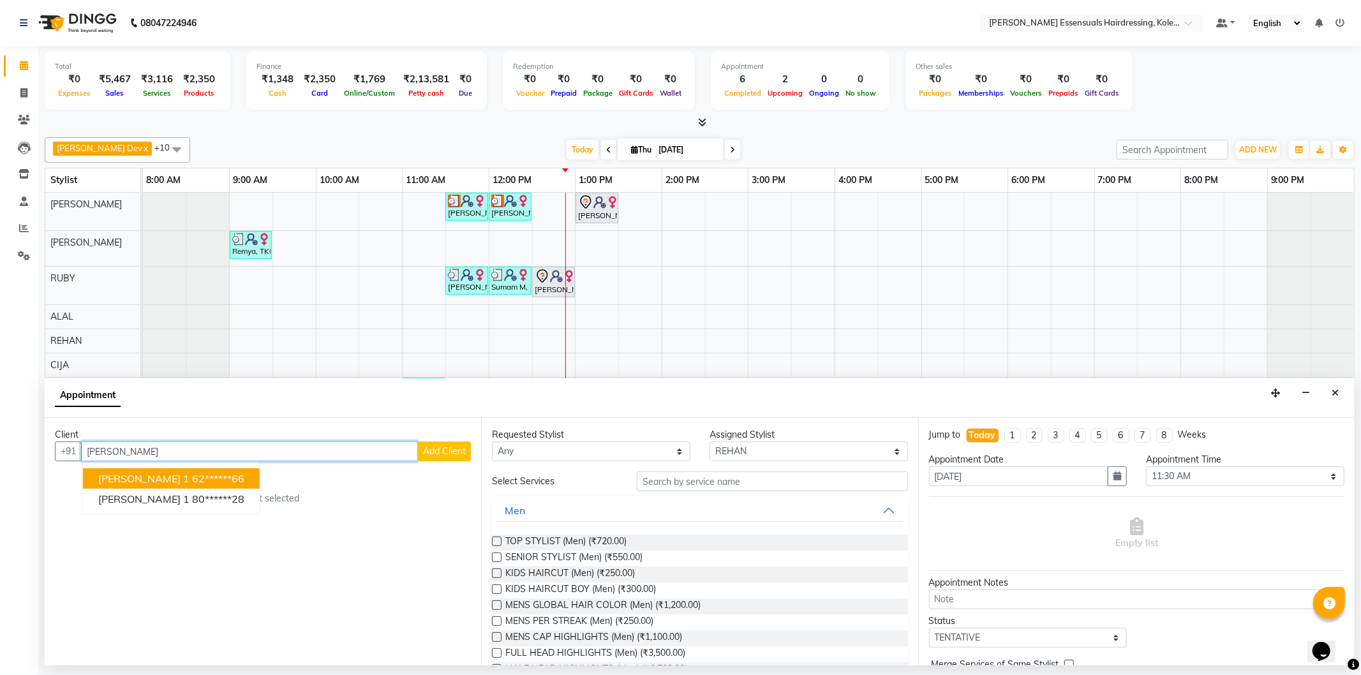
click at [192, 483] on ngb-highlight "62******66" at bounding box center [218, 478] width 52 height 13
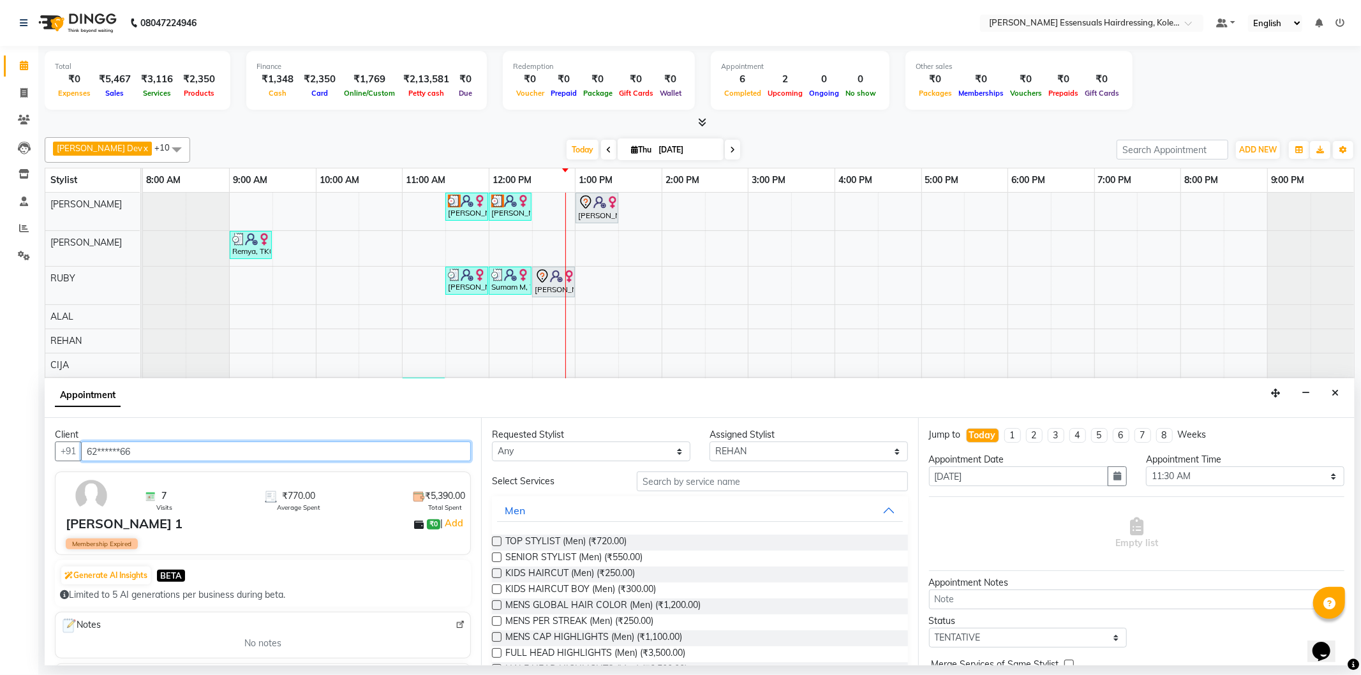
type input "62******66"
click at [495, 557] on label at bounding box center [497, 558] width 10 height 10
click at [495, 557] on input "checkbox" at bounding box center [496, 559] width 8 height 8
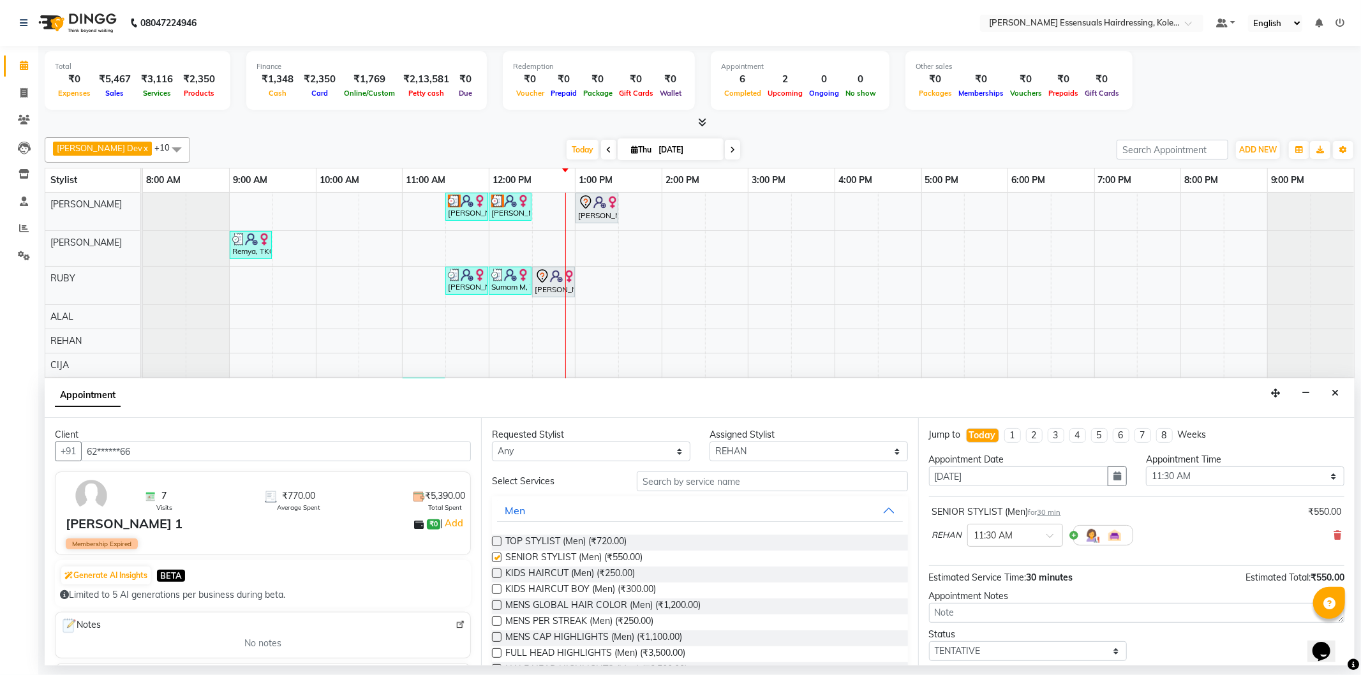
checkbox input "false"
click at [691, 484] on input "text" at bounding box center [772, 482] width 271 height 20
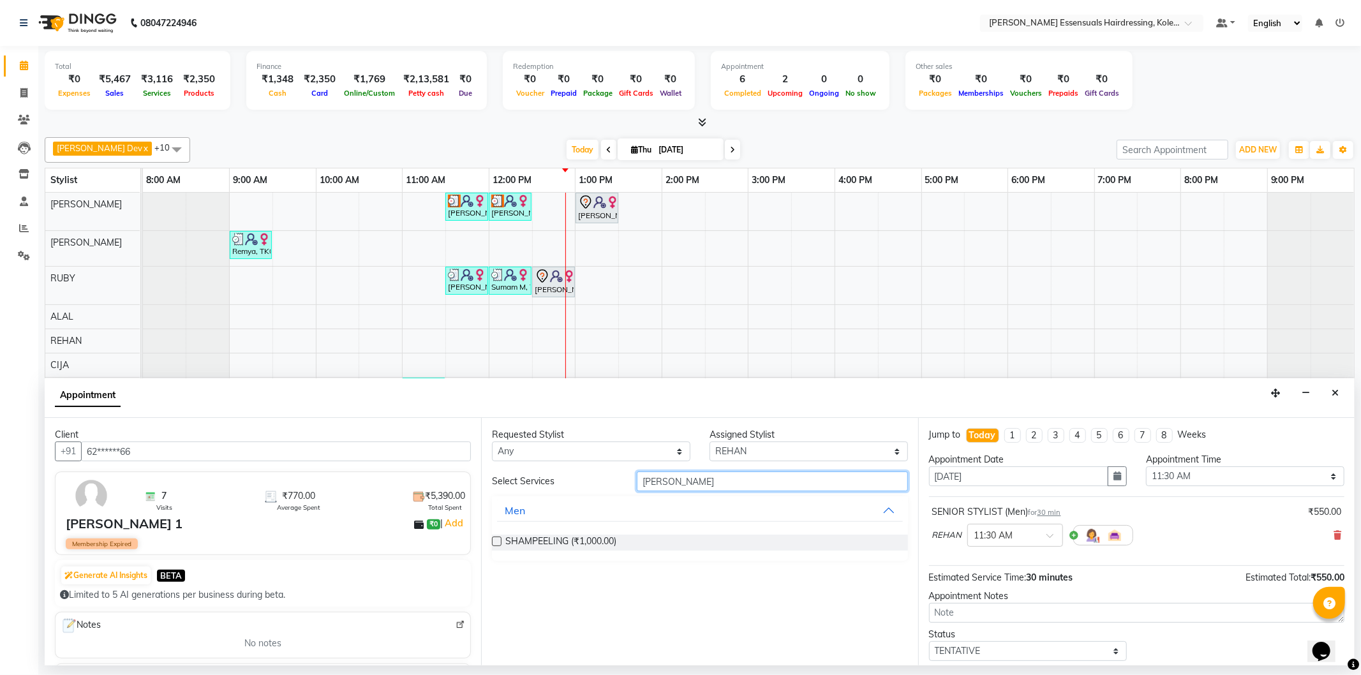
type input "[PERSON_NAME]"
click at [485, 541] on div "Requested Stylist Any [PERSON_NAME] Dev [PERSON_NAME] [PERSON_NAME] [PERSON_NAM…" at bounding box center [699, 542] width 437 height 248
click at [492, 540] on label at bounding box center [497, 542] width 10 height 10
click at [492, 540] on input "checkbox" at bounding box center [496, 543] width 8 height 8
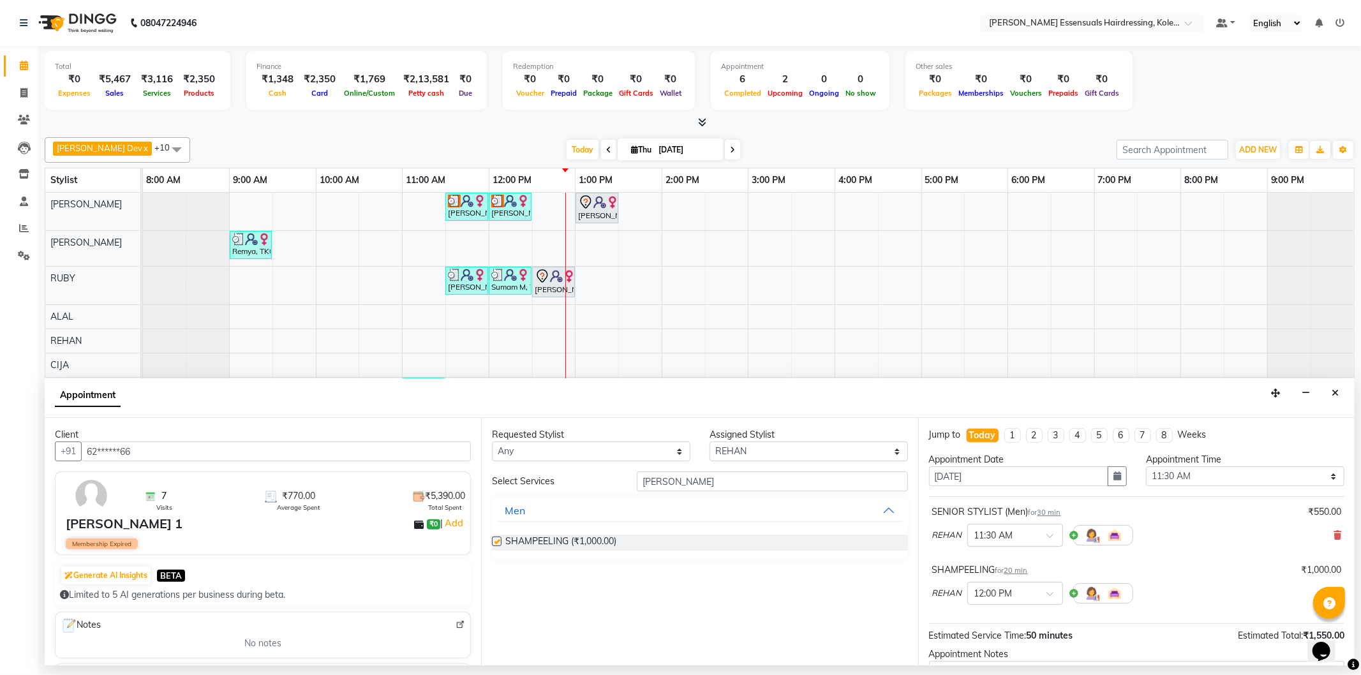
checkbox input "false"
click at [655, 486] on input "[PERSON_NAME]" at bounding box center [772, 482] width 271 height 20
type input "basi"
click at [497, 541] on label at bounding box center [497, 542] width 10 height 10
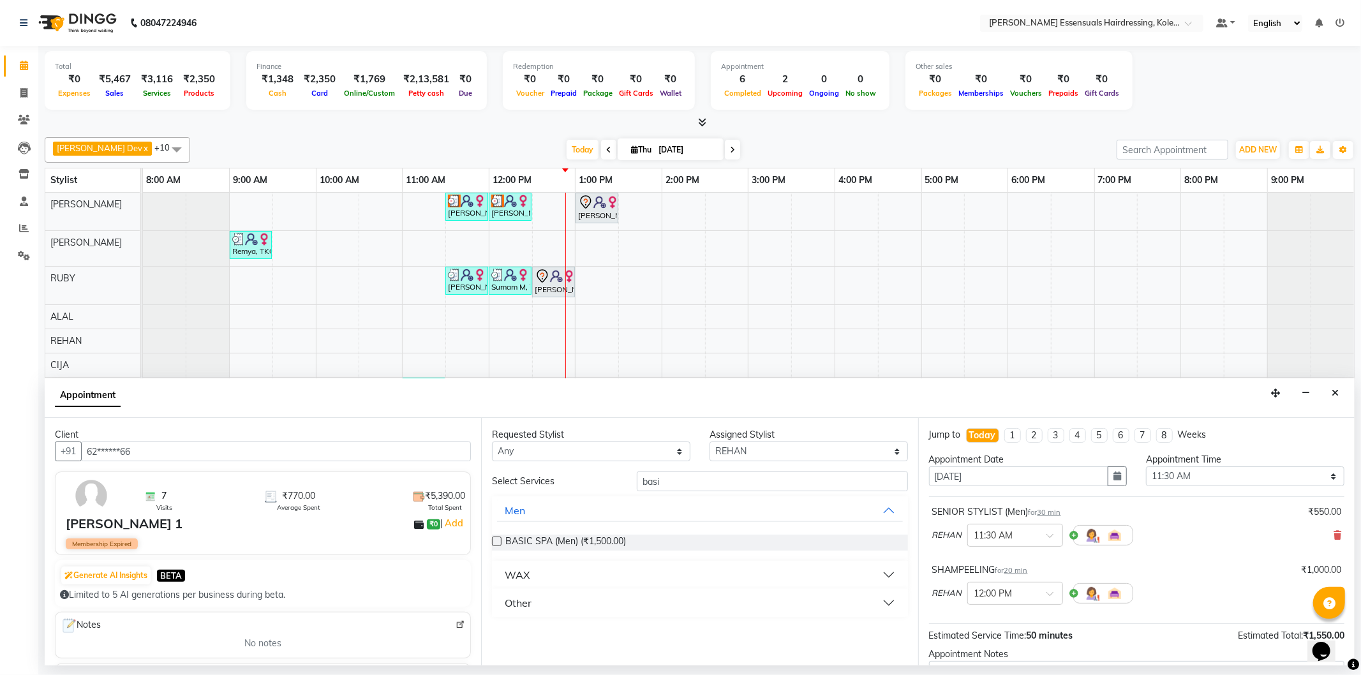
click at [497, 541] on input "checkbox" at bounding box center [496, 543] width 8 height 8
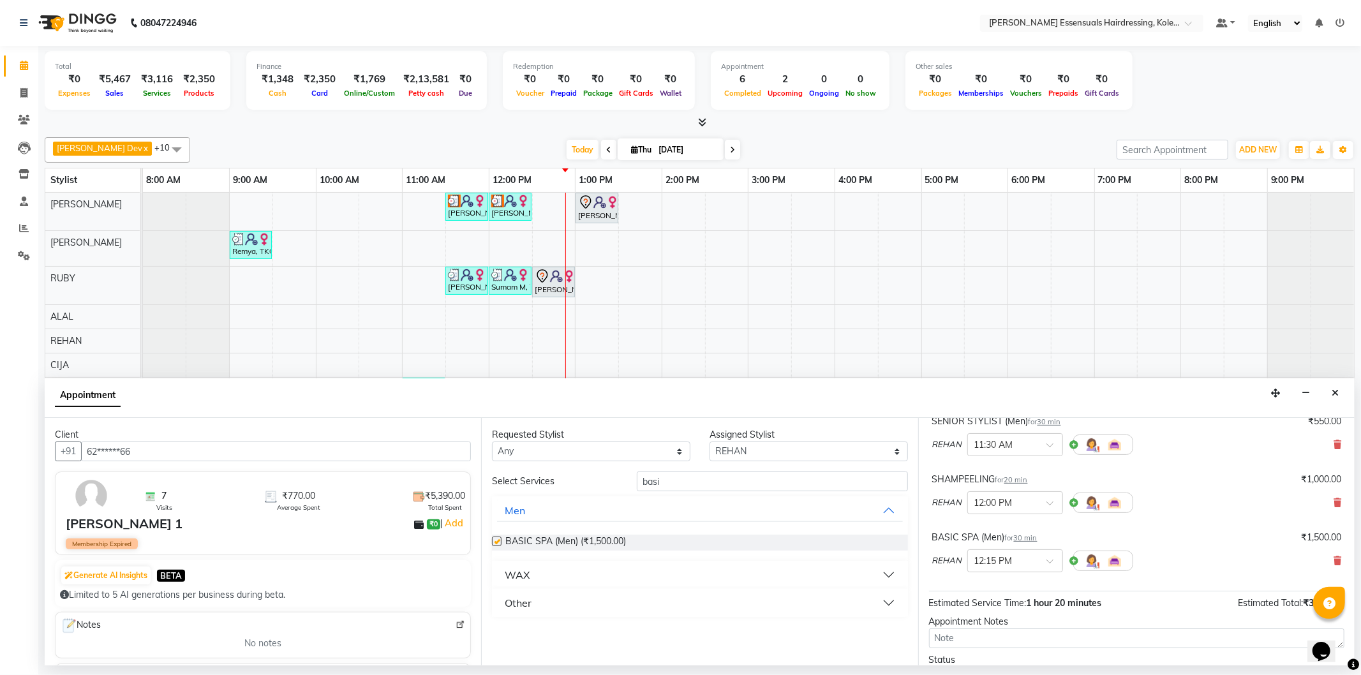
checkbox input "false"
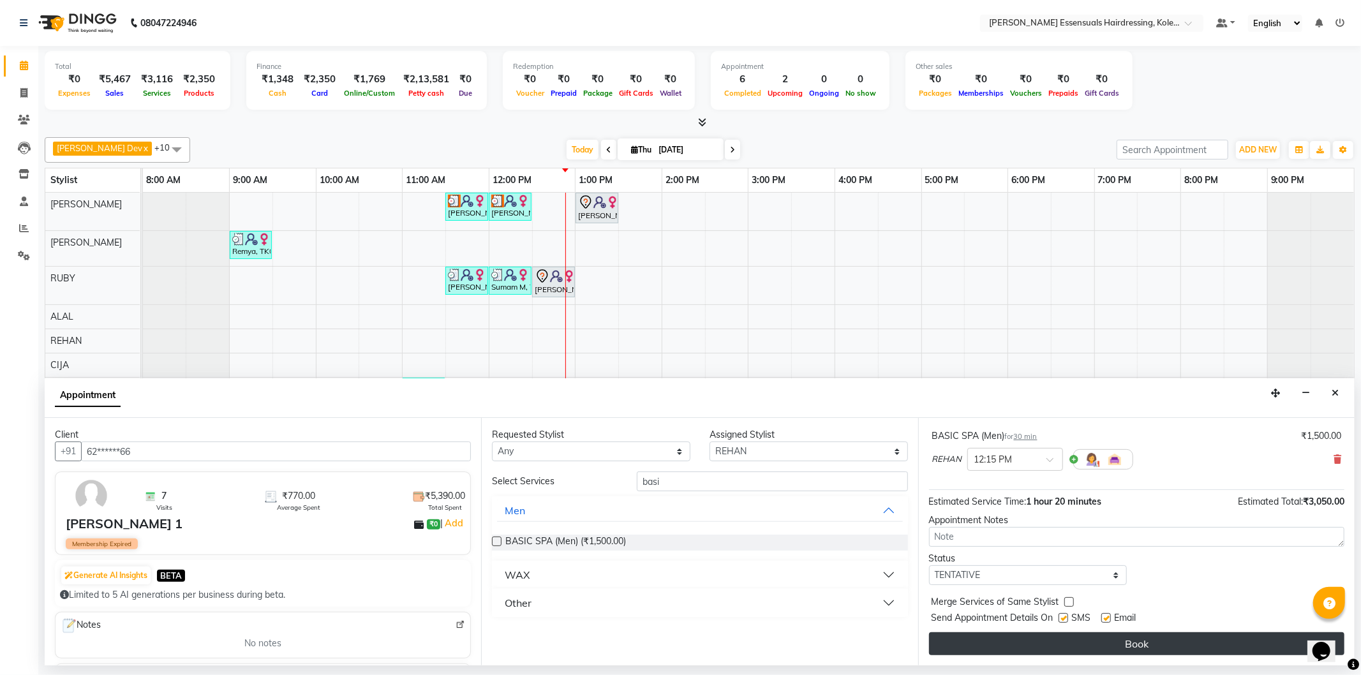
click at [1073, 643] on button "Book" at bounding box center [1137, 644] width 416 height 23
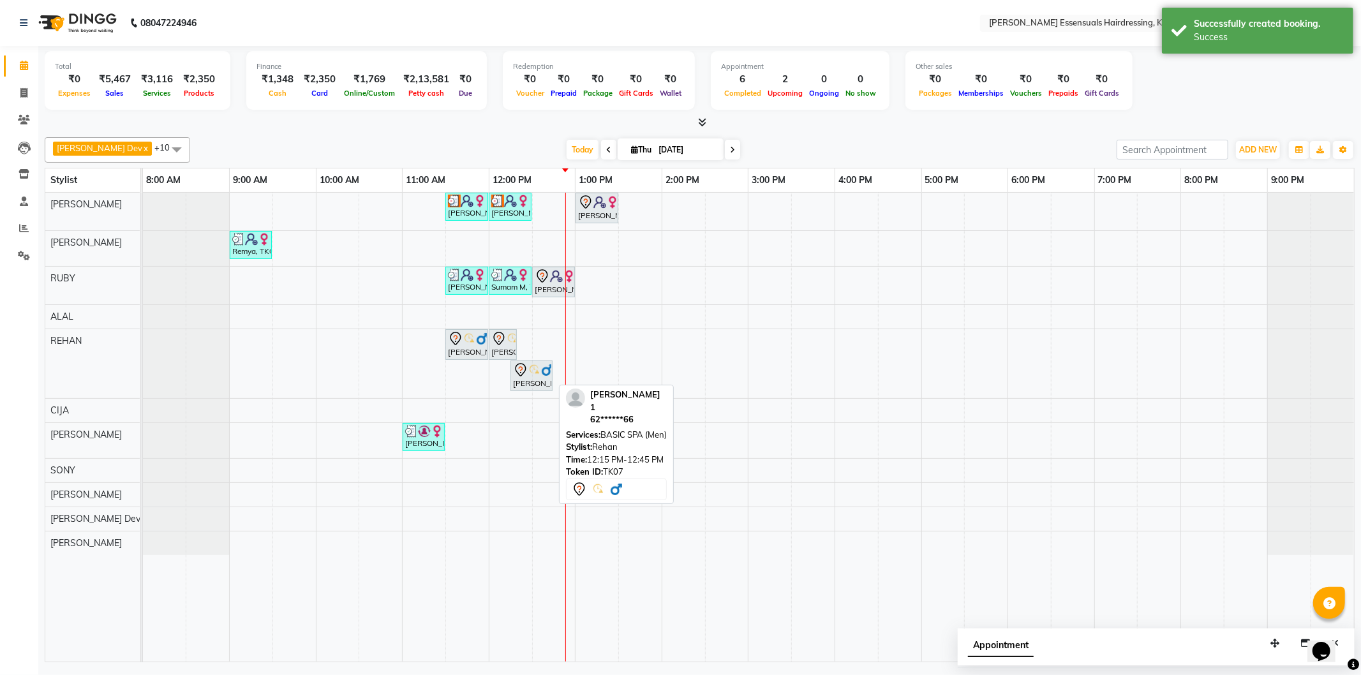
drag, startPoint x: 533, startPoint y: 377, endPoint x: 544, endPoint y: 357, distance: 22.9
click at [544, 357] on div "[PERSON_NAME], TK03, 11:30 AM-12:00 PM, WOMENS GLOBAL HAIR COLOR (WOMEN) Arya M…" at bounding box center [748, 427] width 1211 height 469
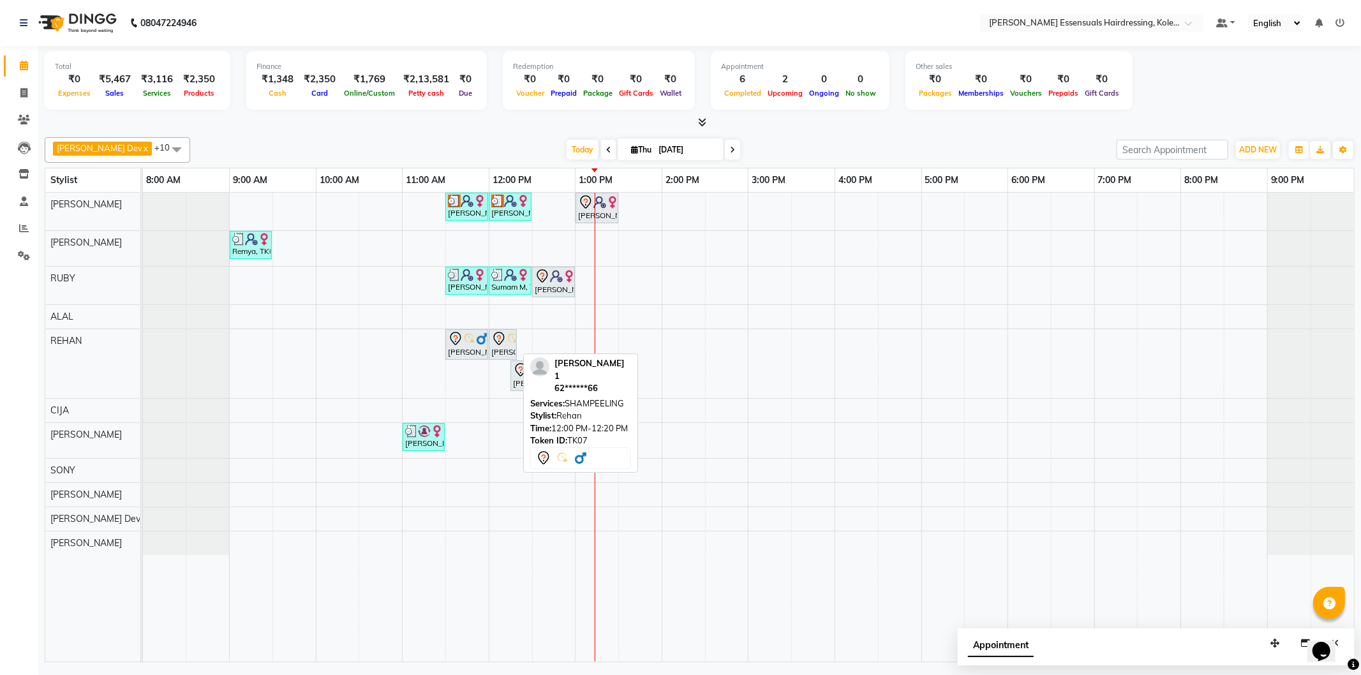
click at [500, 343] on icon at bounding box center [498, 338] width 11 height 13
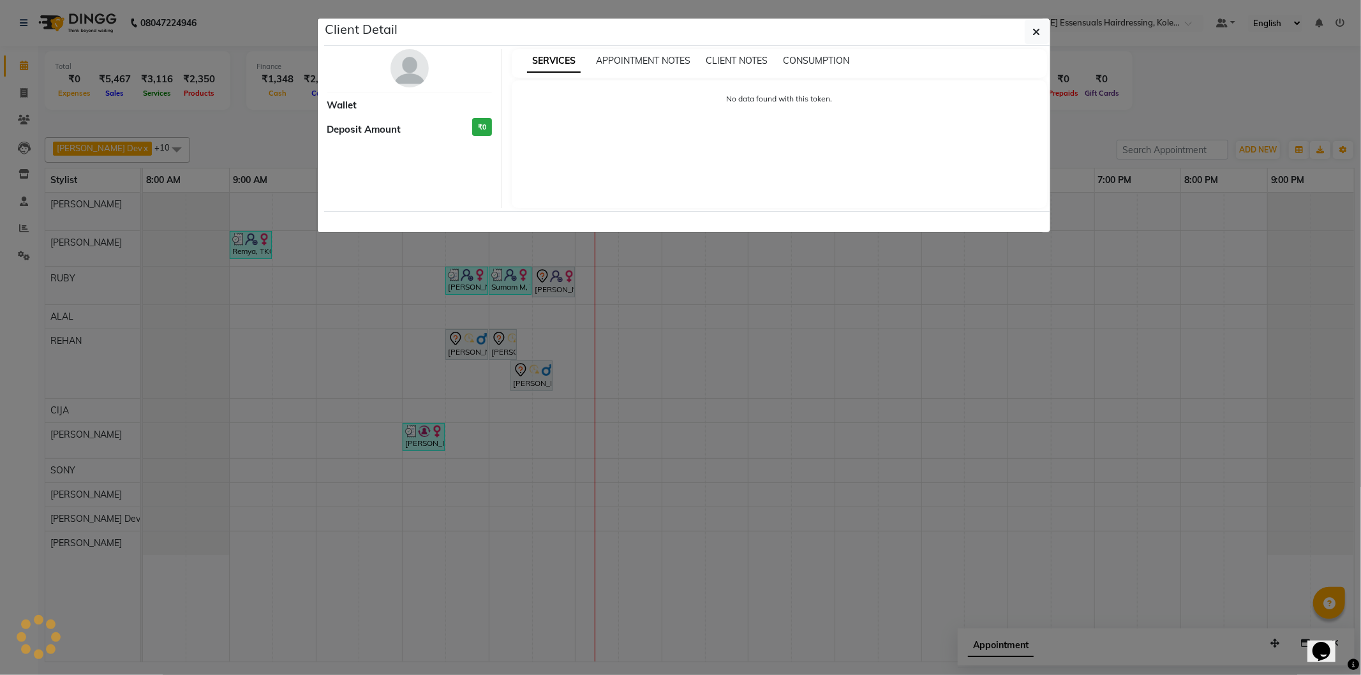
select select "7"
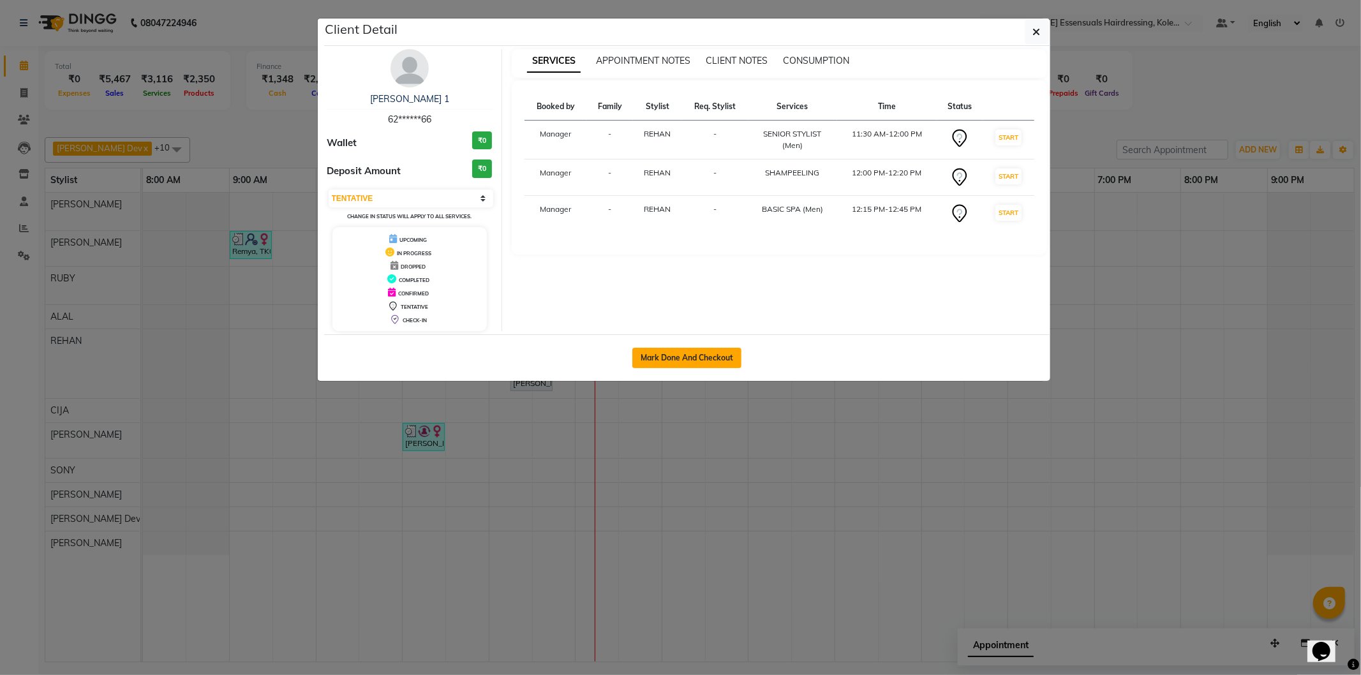
click at [674, 357] on button "Mark Done And Checkout" at bounding box center [687, 358] width 109 height 20
select select "service"
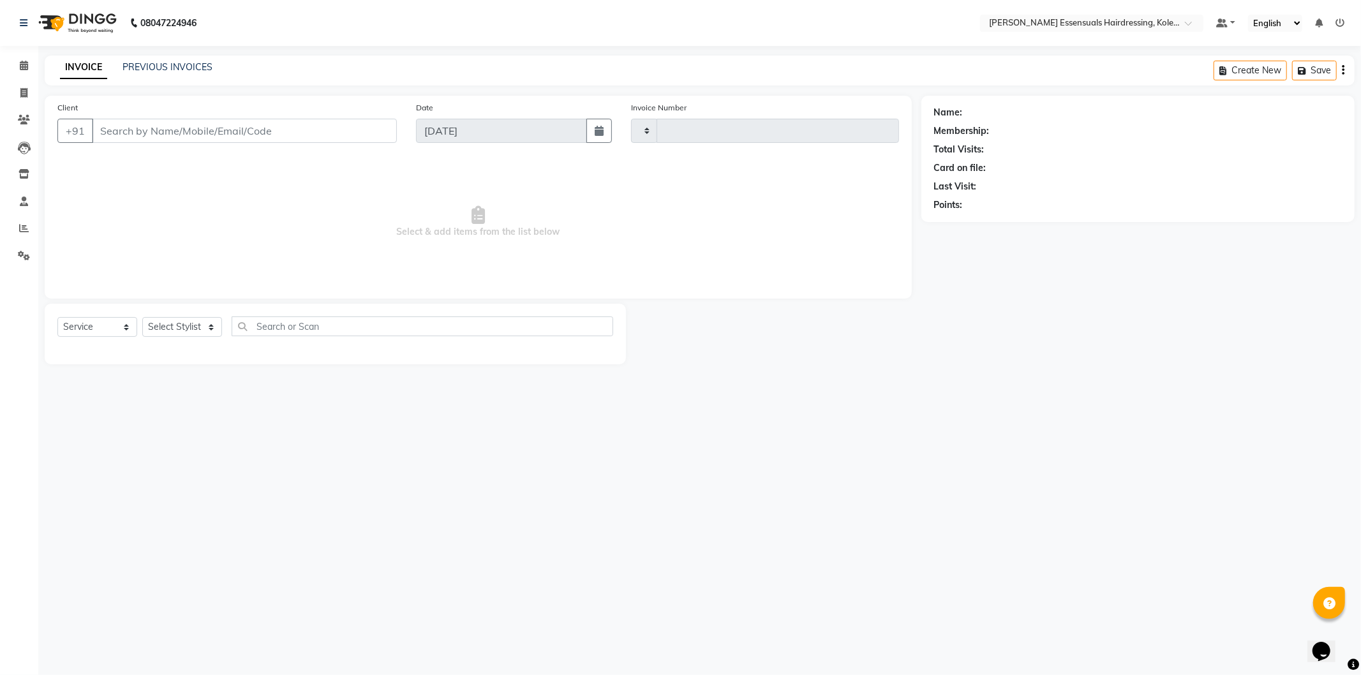
type input "1336"
select select "8281"
type input "62******66"
select select "79972"
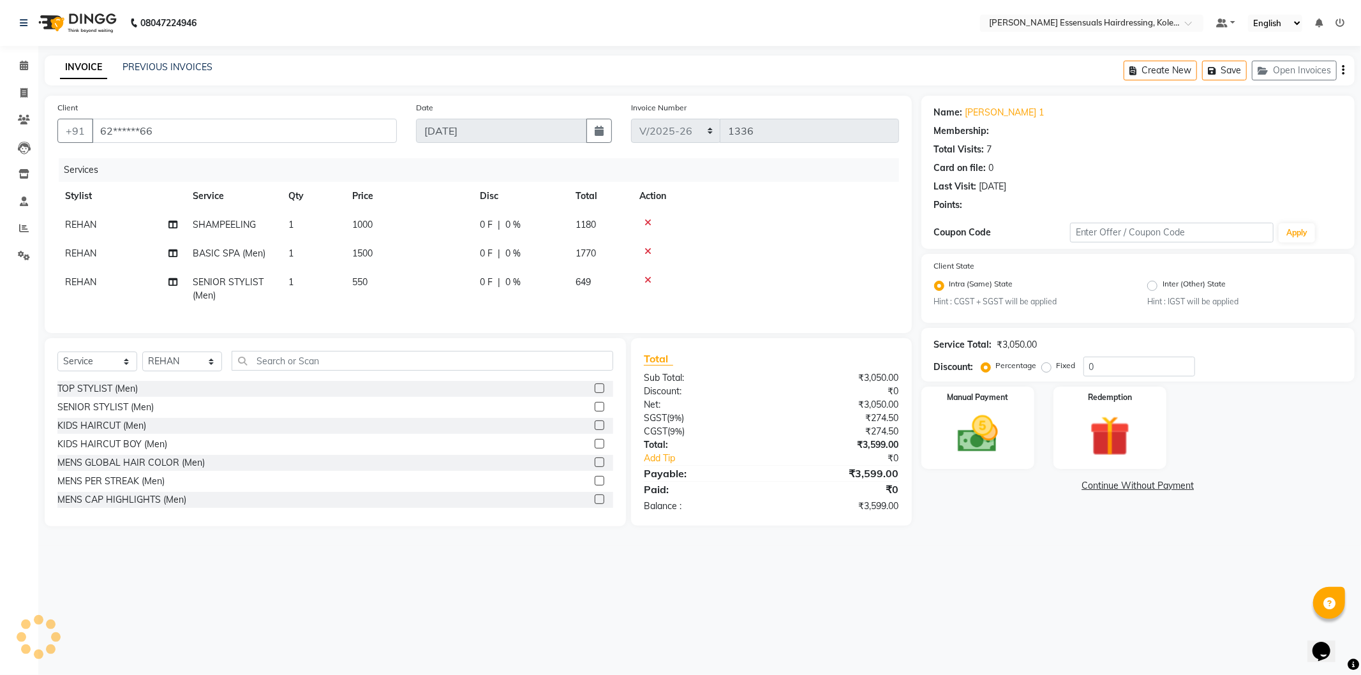
select select "1: Object"
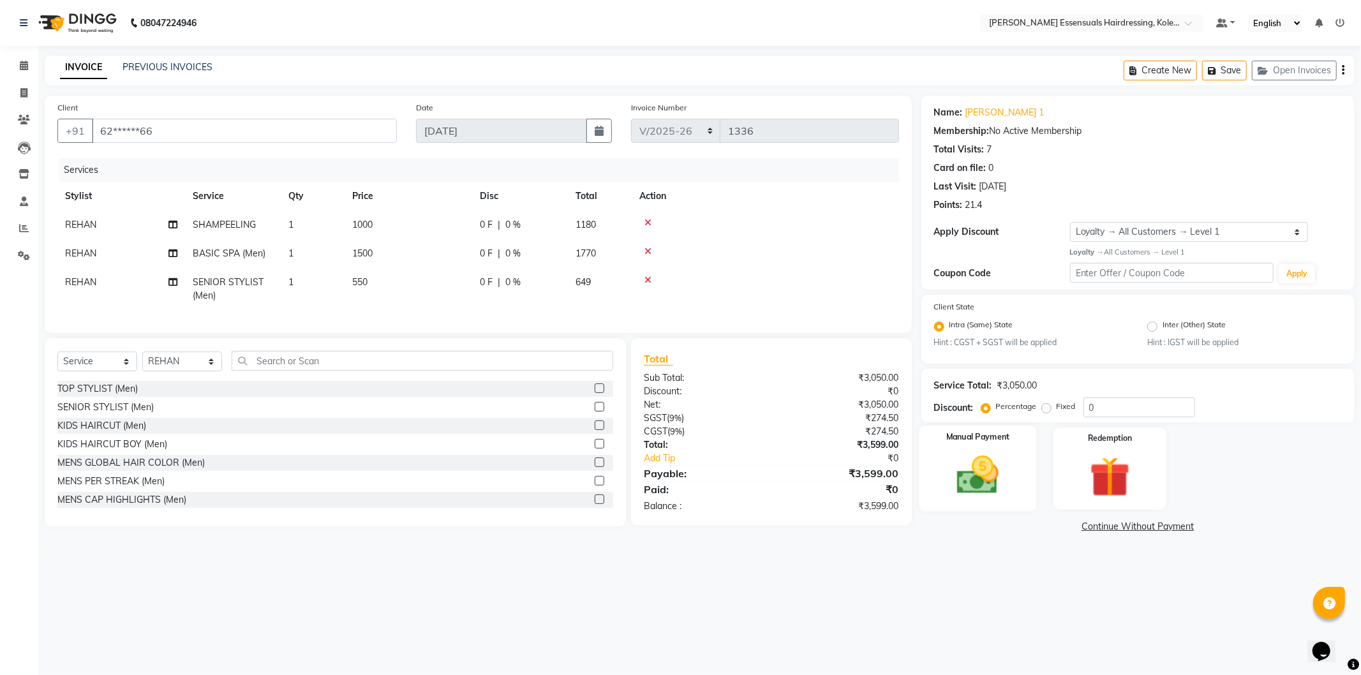
click at [980, 471] on img at bounding box center [978, 475] width 68 height 49
click at [1026, 527] on span "CASH" at bounding box center [1027, 527] width 27 height 15
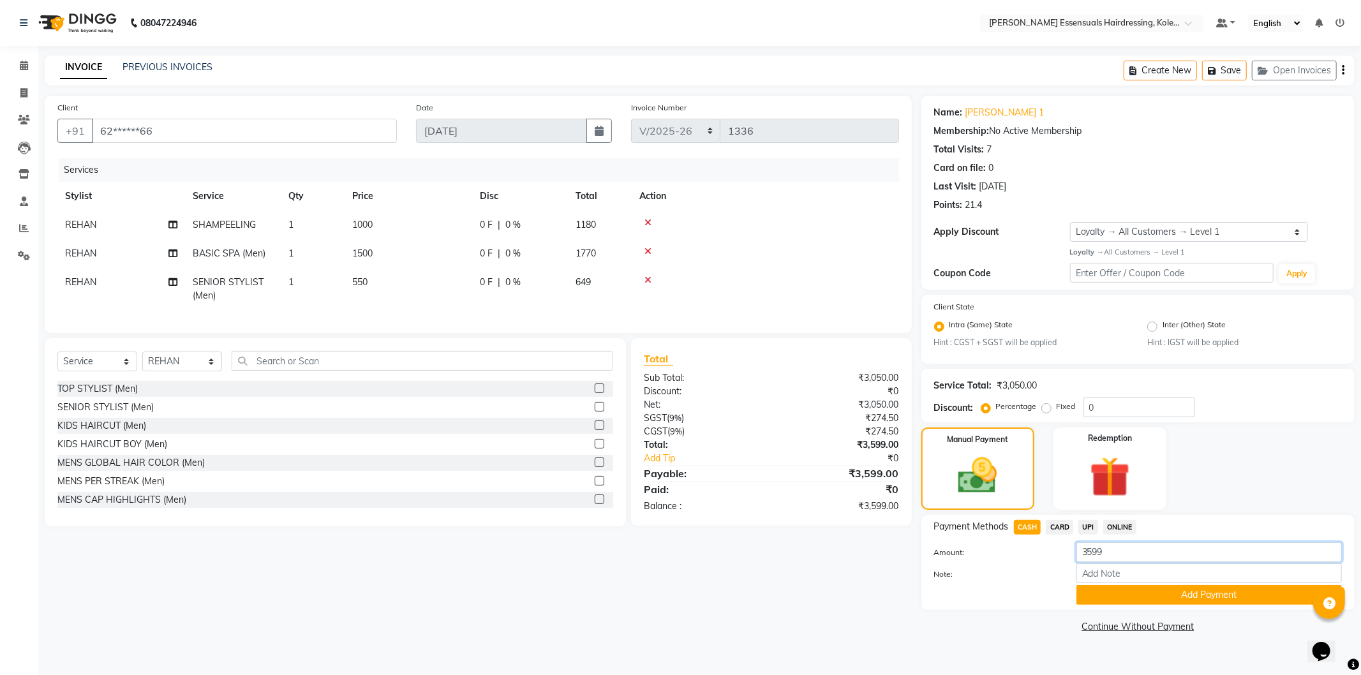
click at [1096, 549] on input "3599" at bounding box center [1210, 553] width 266 height 20
type input "3500"
click at [1099, 597] on button "Add Payment" at bounding box center [1210, 595] width 266 height 20
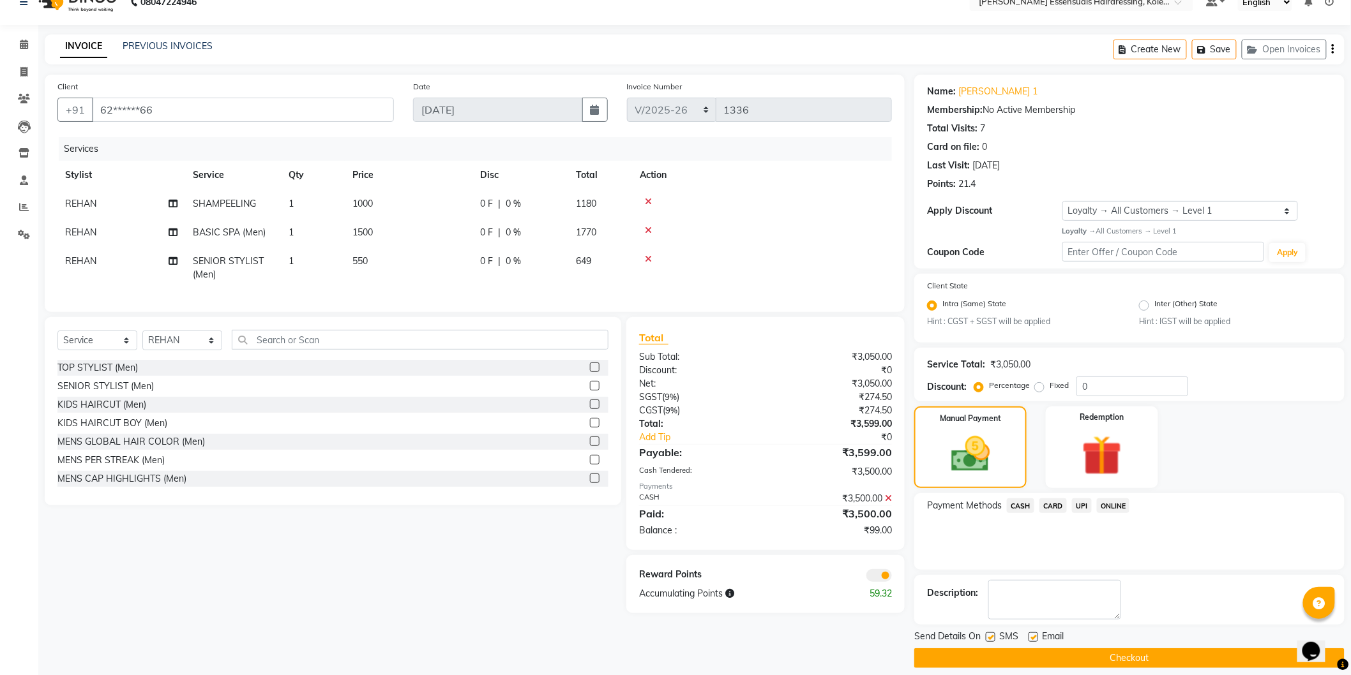
scroll to position [33, 0]
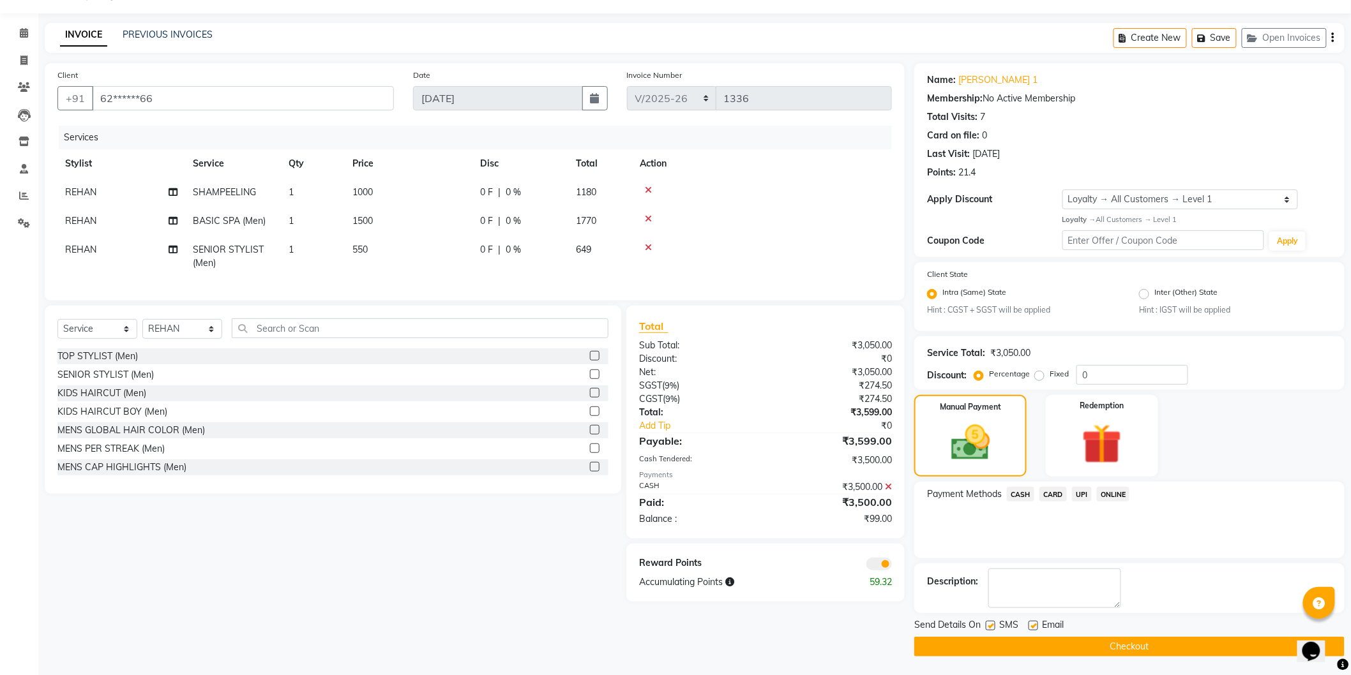
click at [1076, 495] on span "UPI" at bounding box center [1082, 494] width 20 height 15
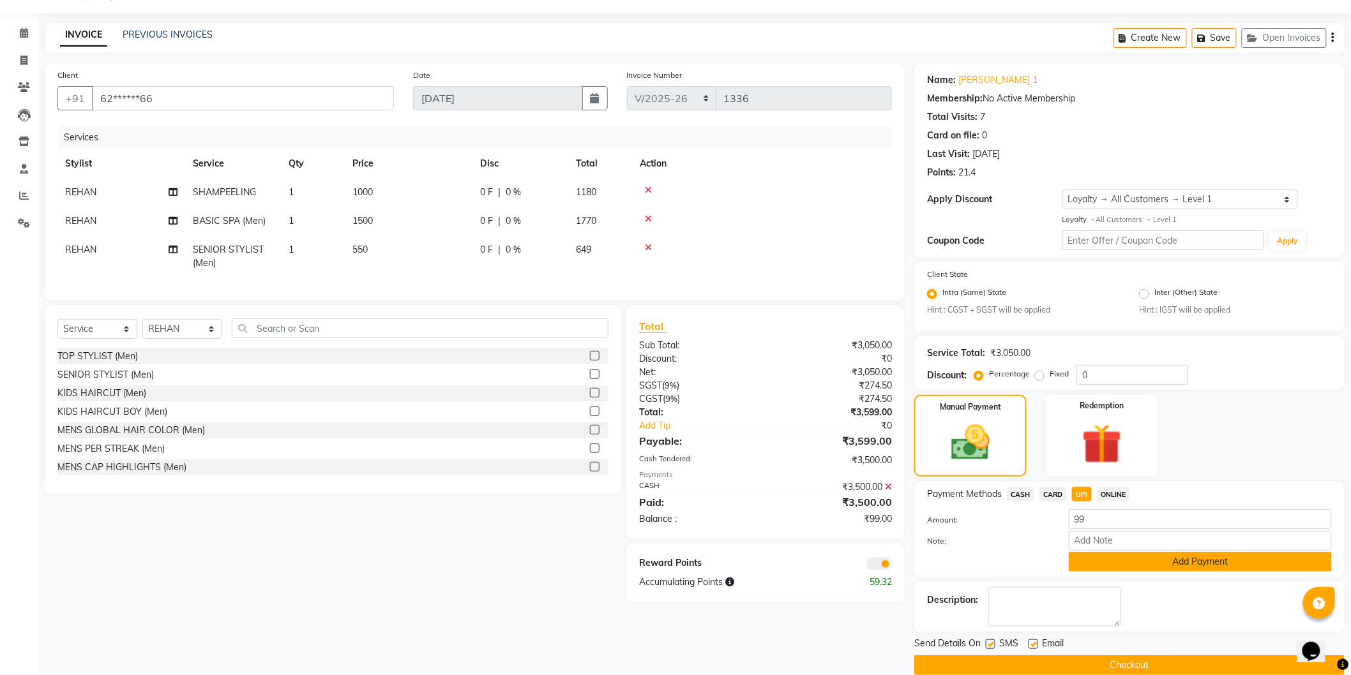
click at [1089, 567] on button "Add Payment" at bounding box center [1199, 562] width 263 height 20
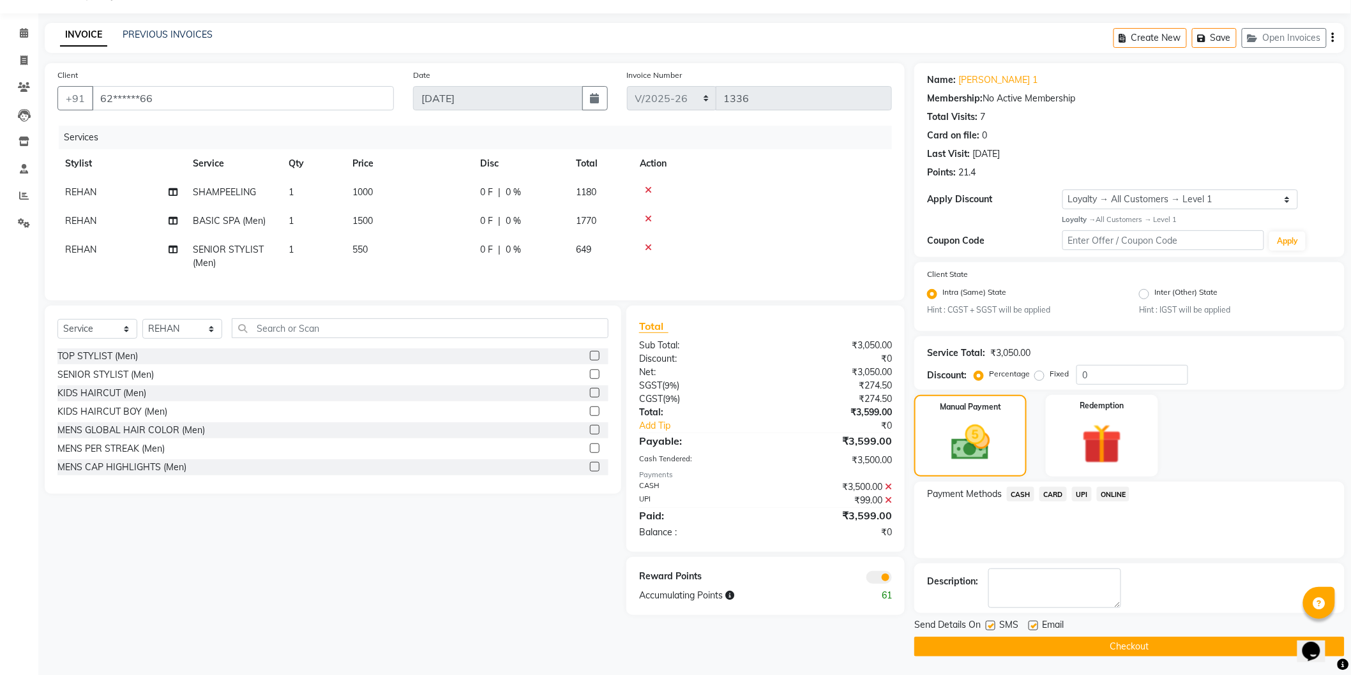
click at [1098, 646] on button "Checkout" at bounding box center [1129, 647] width 430 height 20
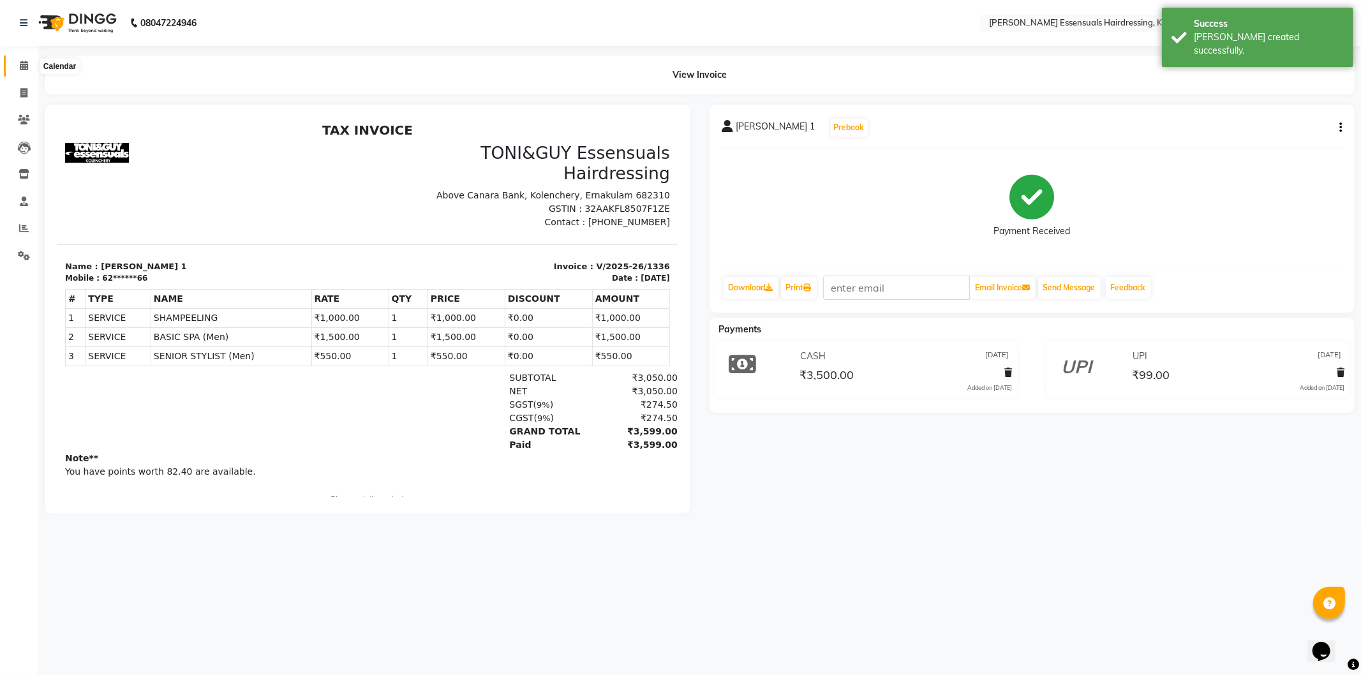
click at [23, 70] on icon at bounding box center [24, 66] width 8 height 10
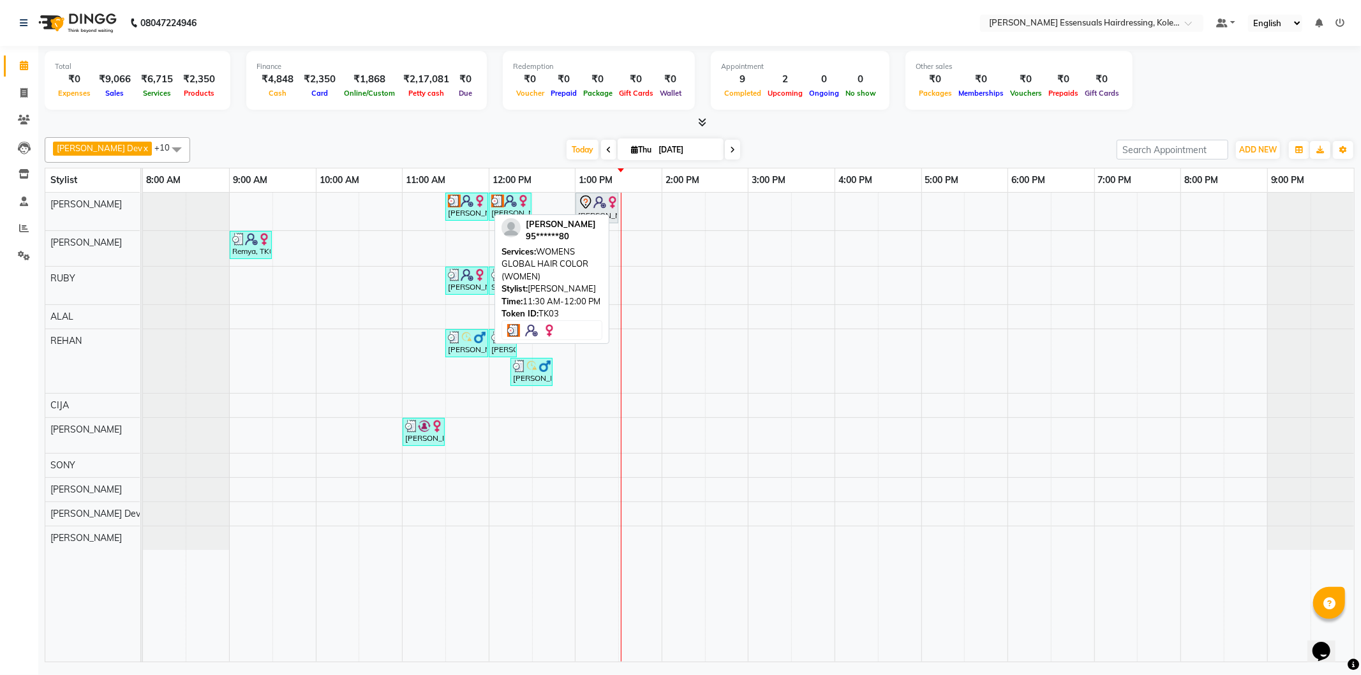
click at [461, 198] on img at bounding box center [467, 201] width 13 height 13
select select "3"
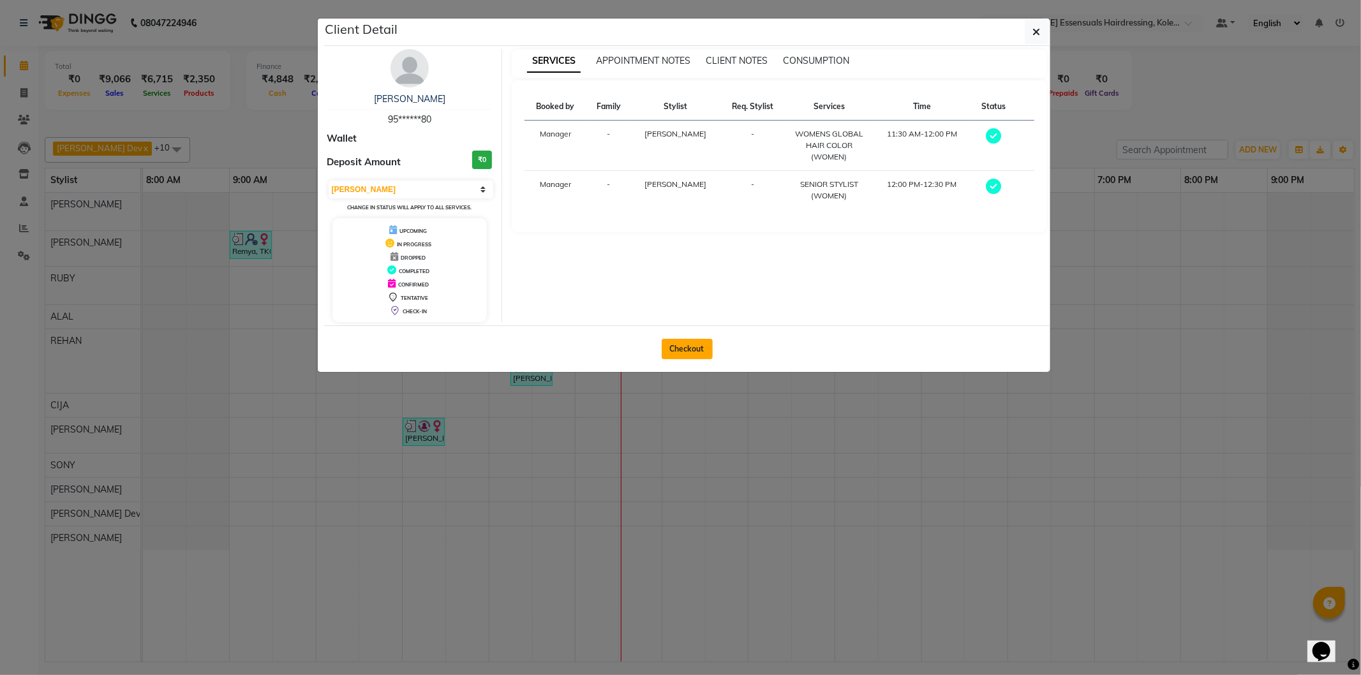
click at [700, 352] on button "Checkout" at bounding box center [687, 349] width 51 height 20
select select "8281"
select select "service"
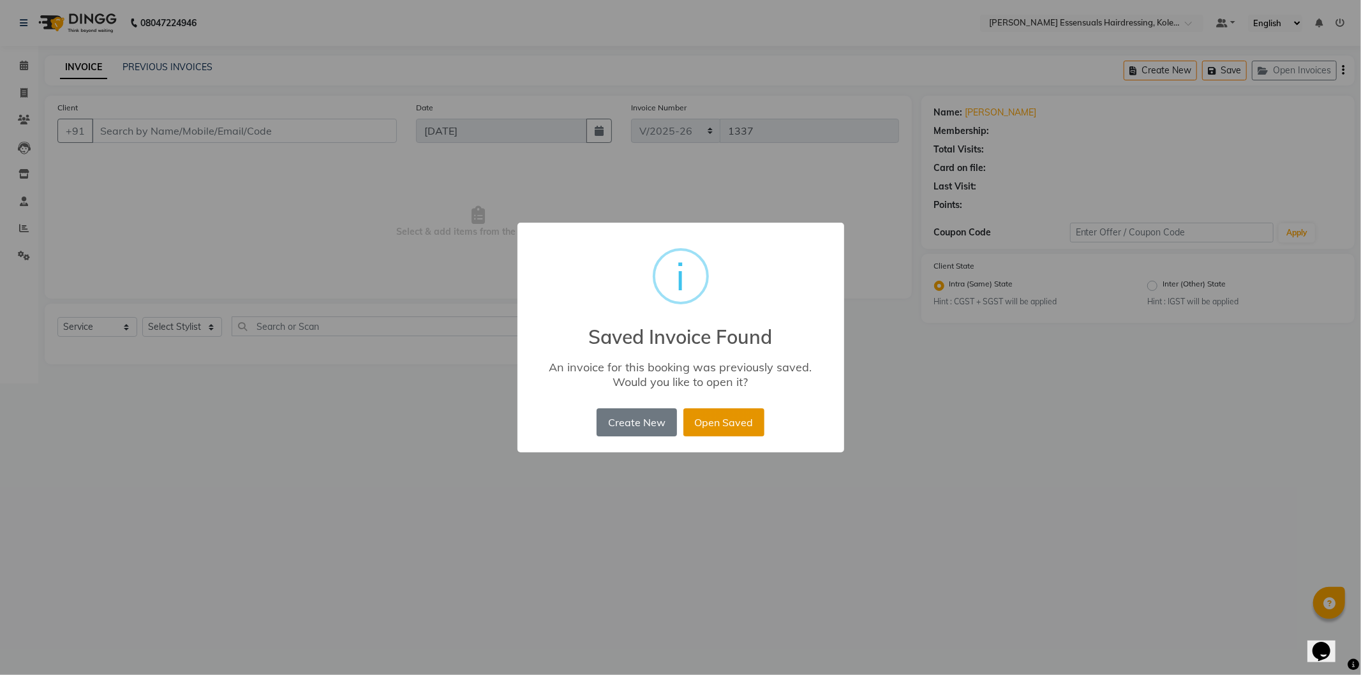
click at [699, 414] on button "Open Saved" at bounding box center [724, 422] width 81 height 28
type input "95******80"
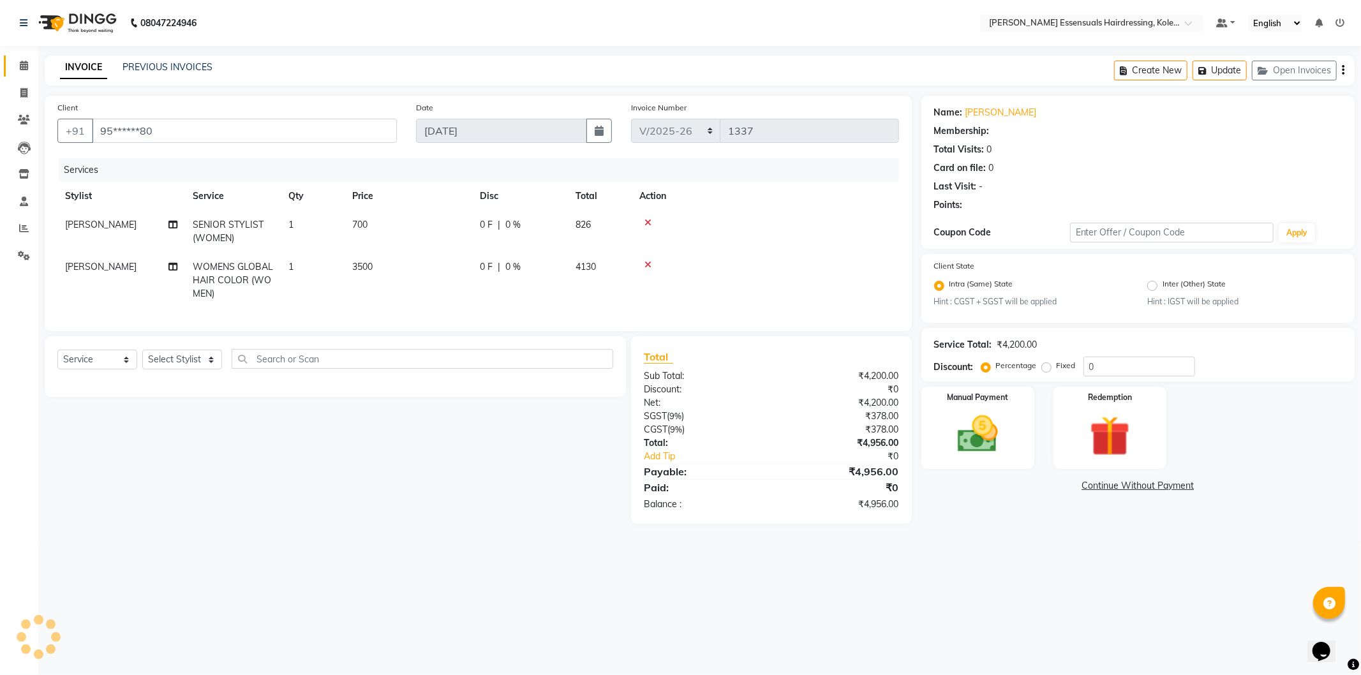
select select "1: Object"
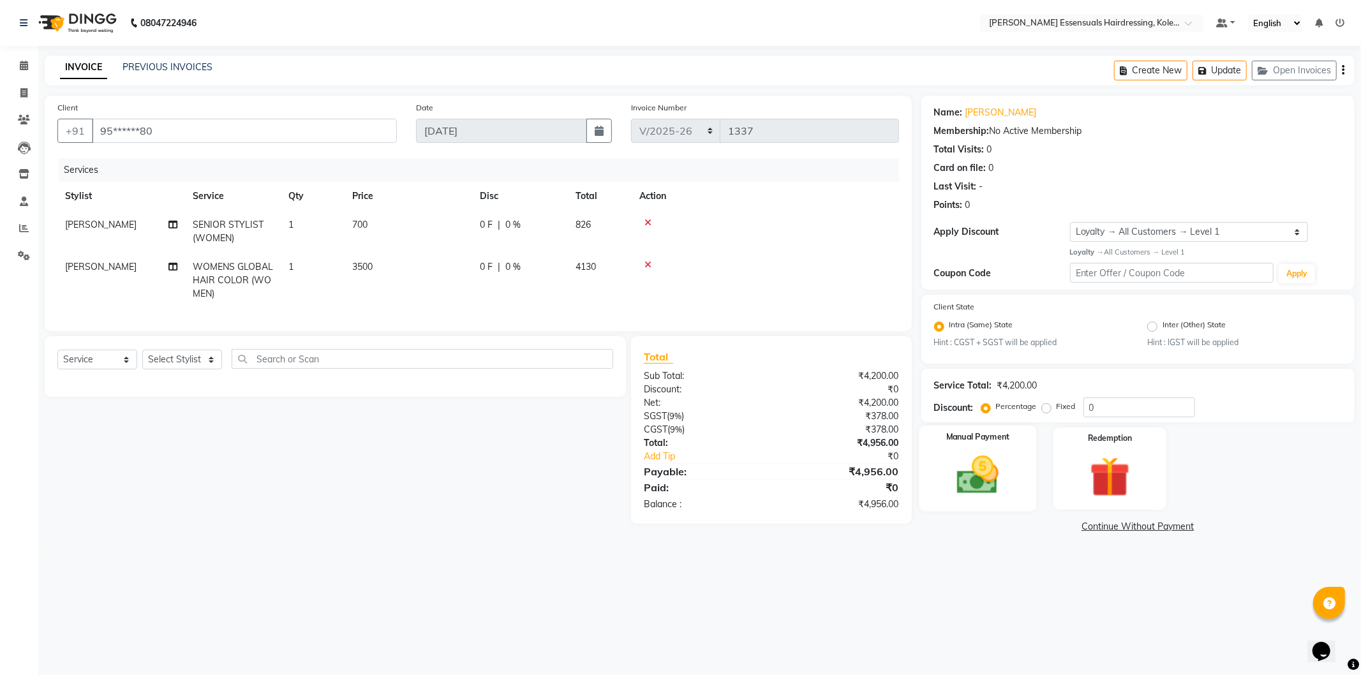
click at [996, 466] on img at bounding box center [978, 475] width 68 height 49
click at [1023, 523] on span "CASH" at bounding box center [1027, 527] width 27 height 15
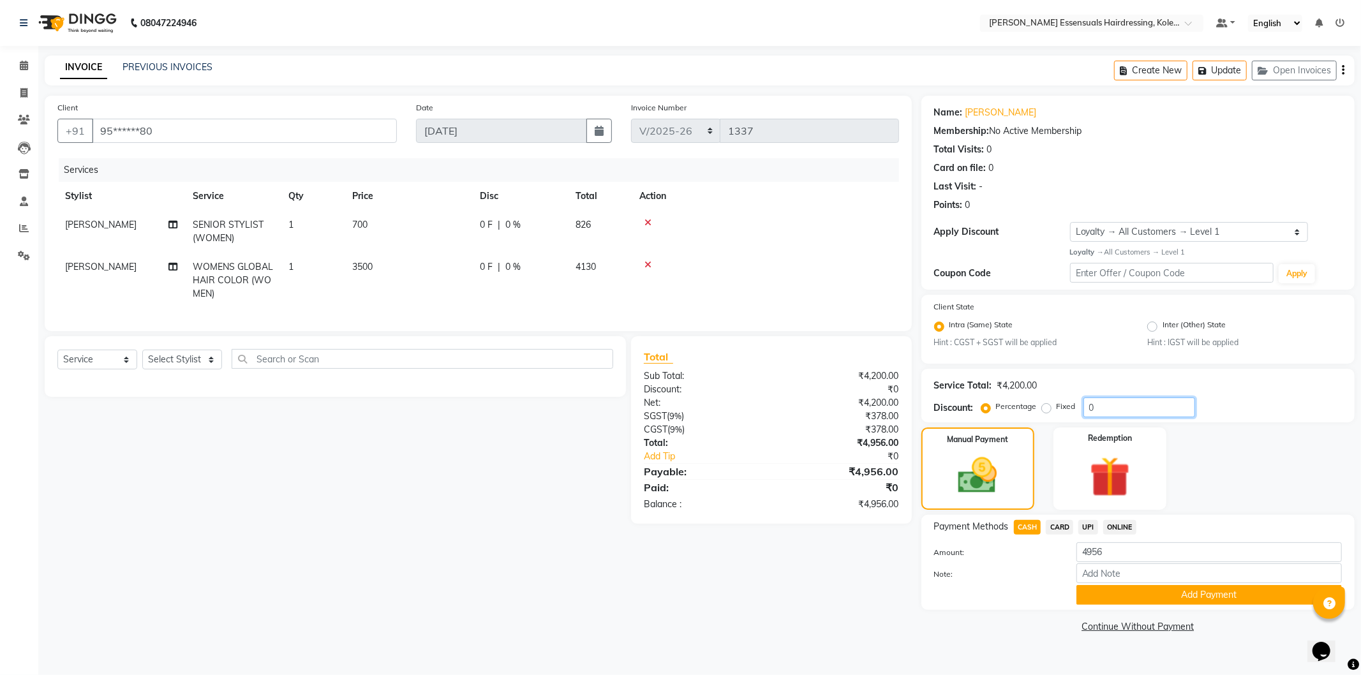
click at [1098, 410] on input "0" at bounding box center [1140, 408] width 112 height 20
type input "1"
click at [1095, 554] on input "4956" at bounding box center [1210, 553] width 266 height 20
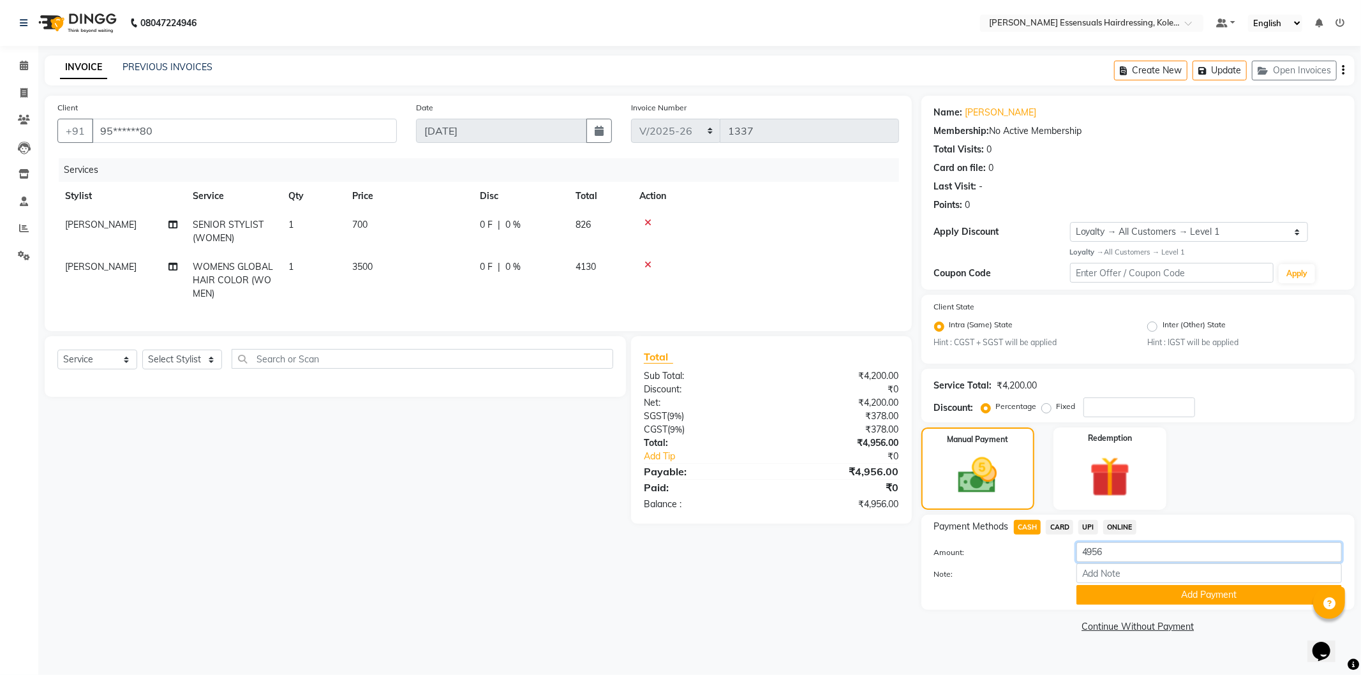
click at [1095, 554] on input "4956" at bounding box center [1210, 553] width 266 height 20
type input "4000"
click at [1130, 601] on button "Add Payment" at bounding box center [1210, 595] width 266 height 20
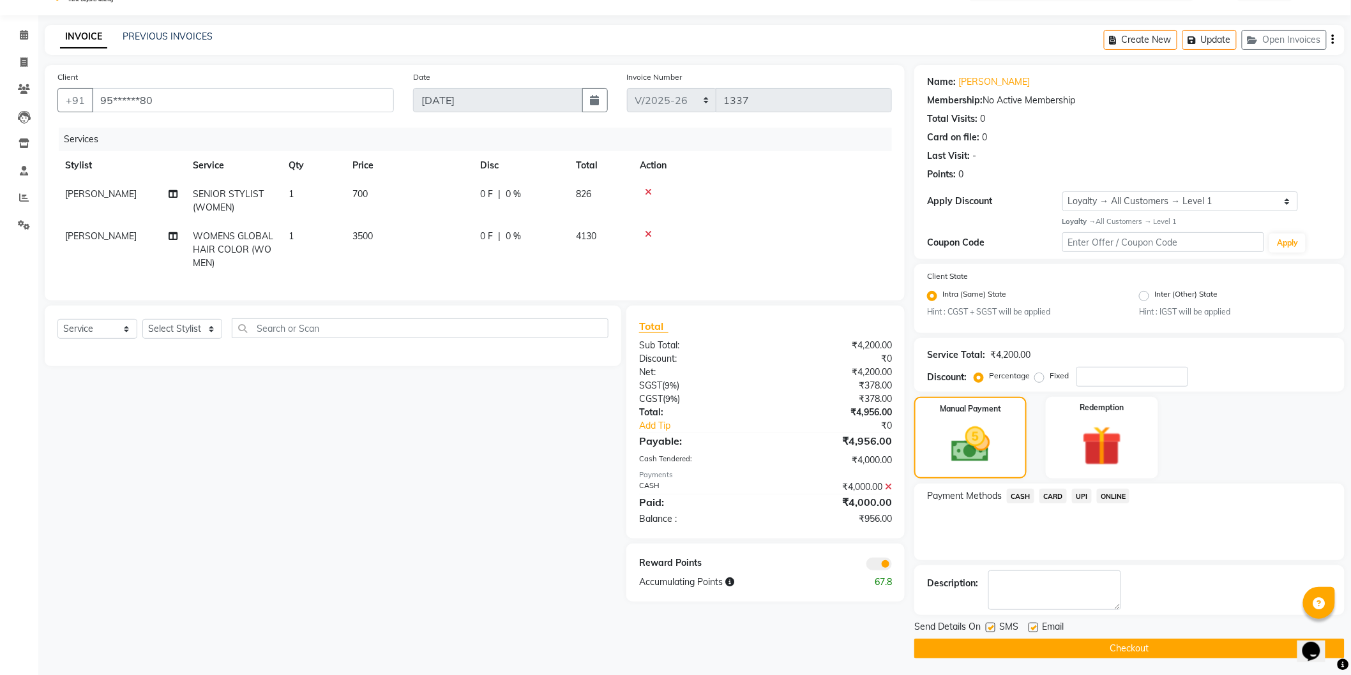
scroll to position [33, 0]
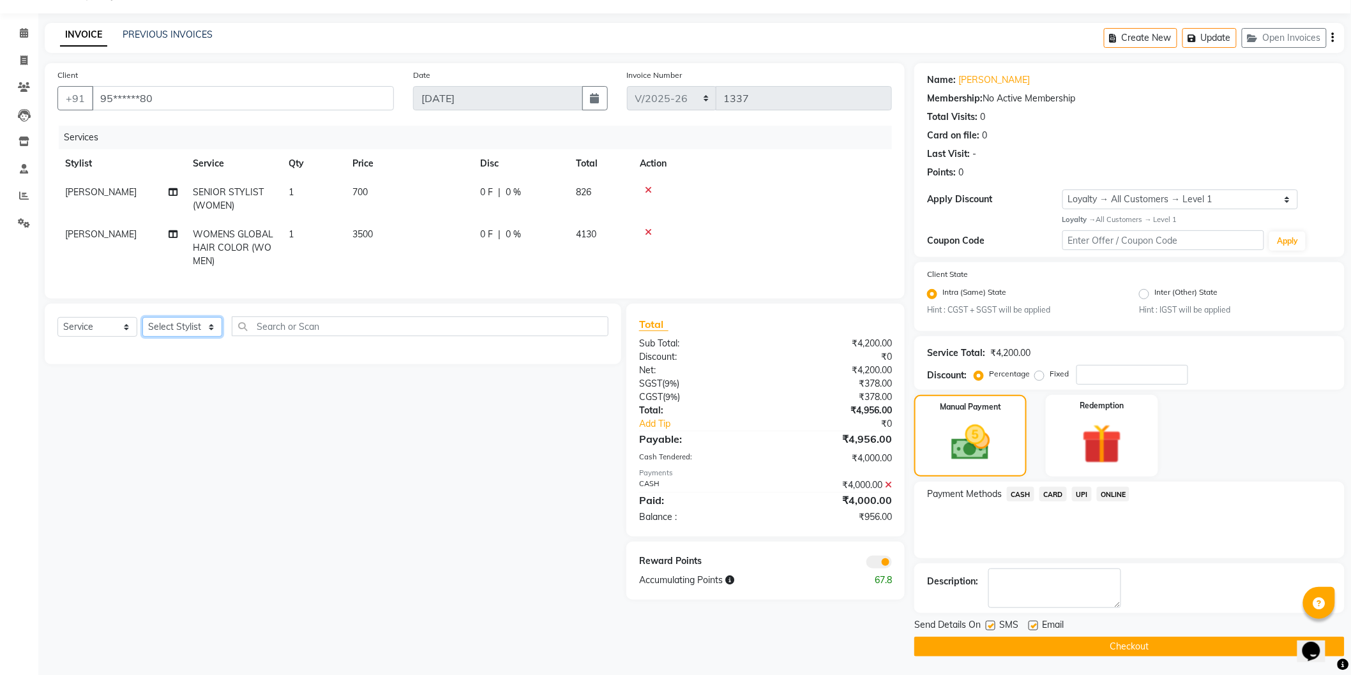
click at [173, 337] on select "Select Stylist Admin [PERSON_NAME] Dev [PERSON_NAME] [PERSON_NAME] [PERSON_NAME…" at bounding box center [182, 327] width 80 height 20
select select "79974"
click at [142, 328] on select "Select Stylist Admin [PERSON_NAME] Dev [PERSON_NAME] [PERSON_NAME] [PERSON_NAME…" at bounding box center [182, 327] width 80 height 20
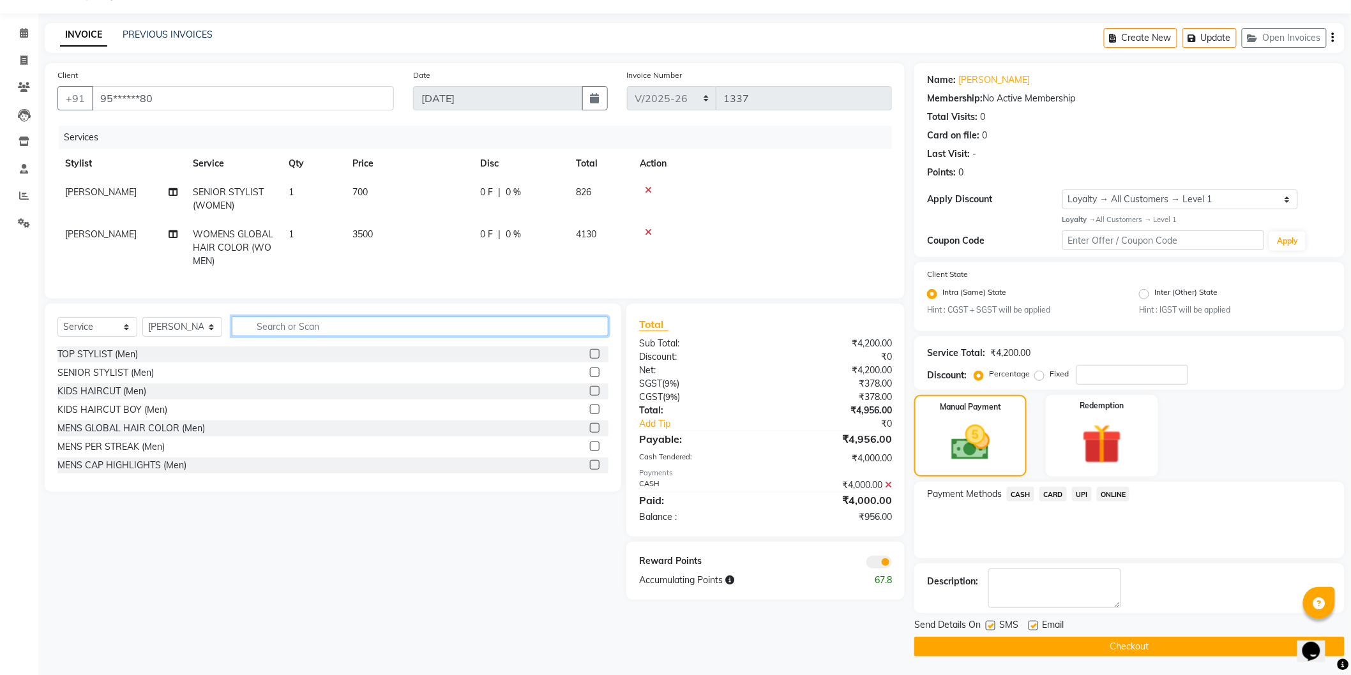
click at [269, 336] on input "text" at bounding box center [420, 327] width 377 height 20
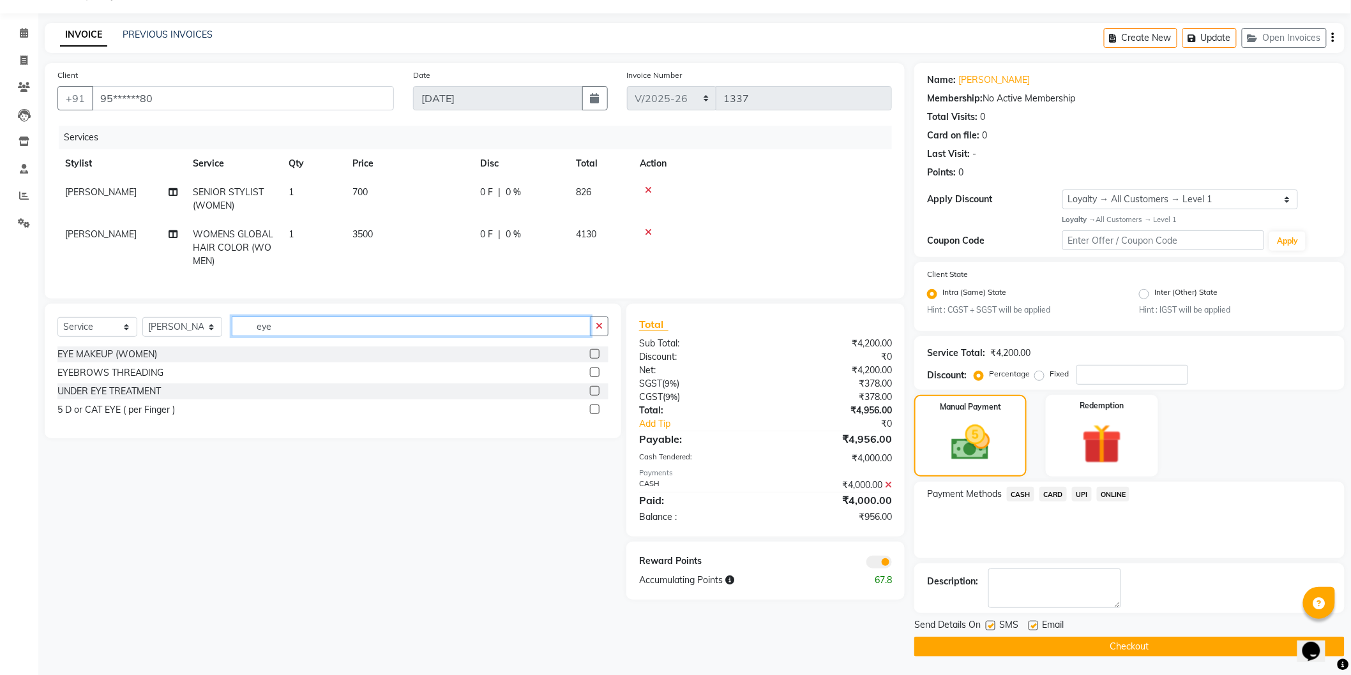
type input "eye"
click at [592, 377] on label at bounding box center [595, 373] width 10 height 10
click at [592, 377] on input "checkbox" at bounding box center [594, 373] width 8 height 8
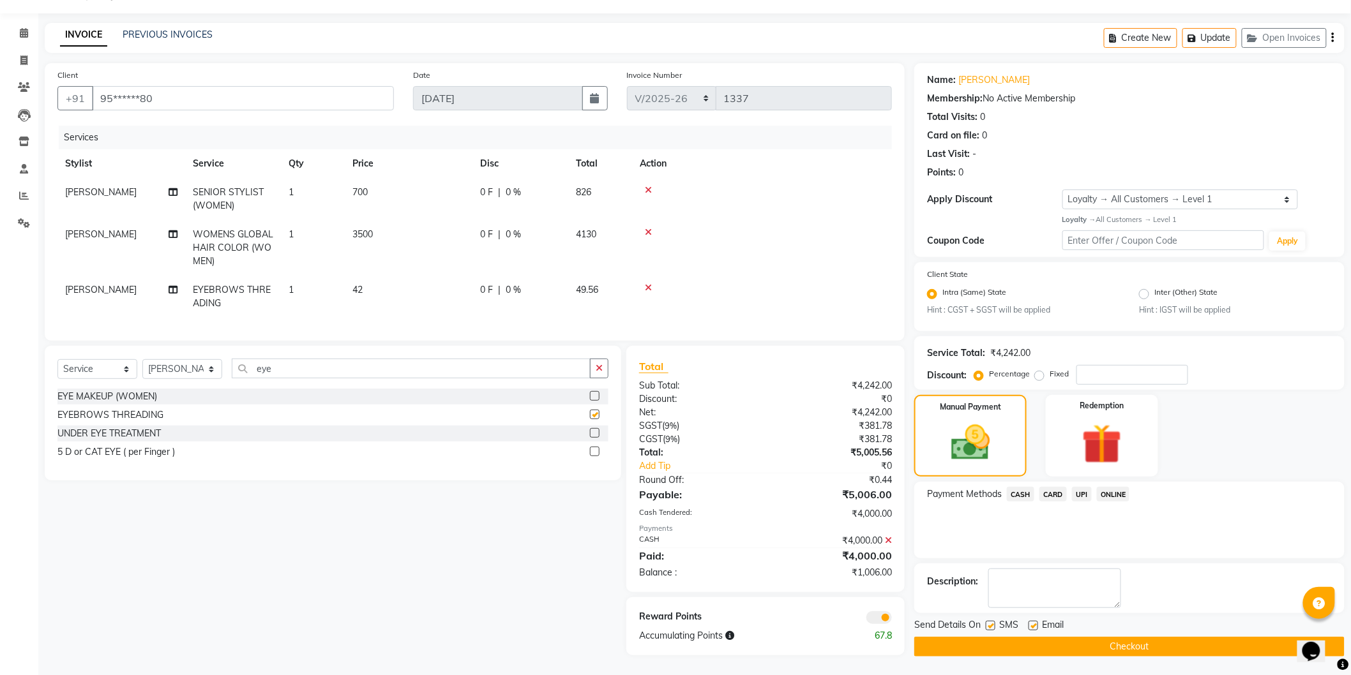
checkbox input "false"
click at [889, 543] on icon at bounding box center [888, 540] width 7 height 9
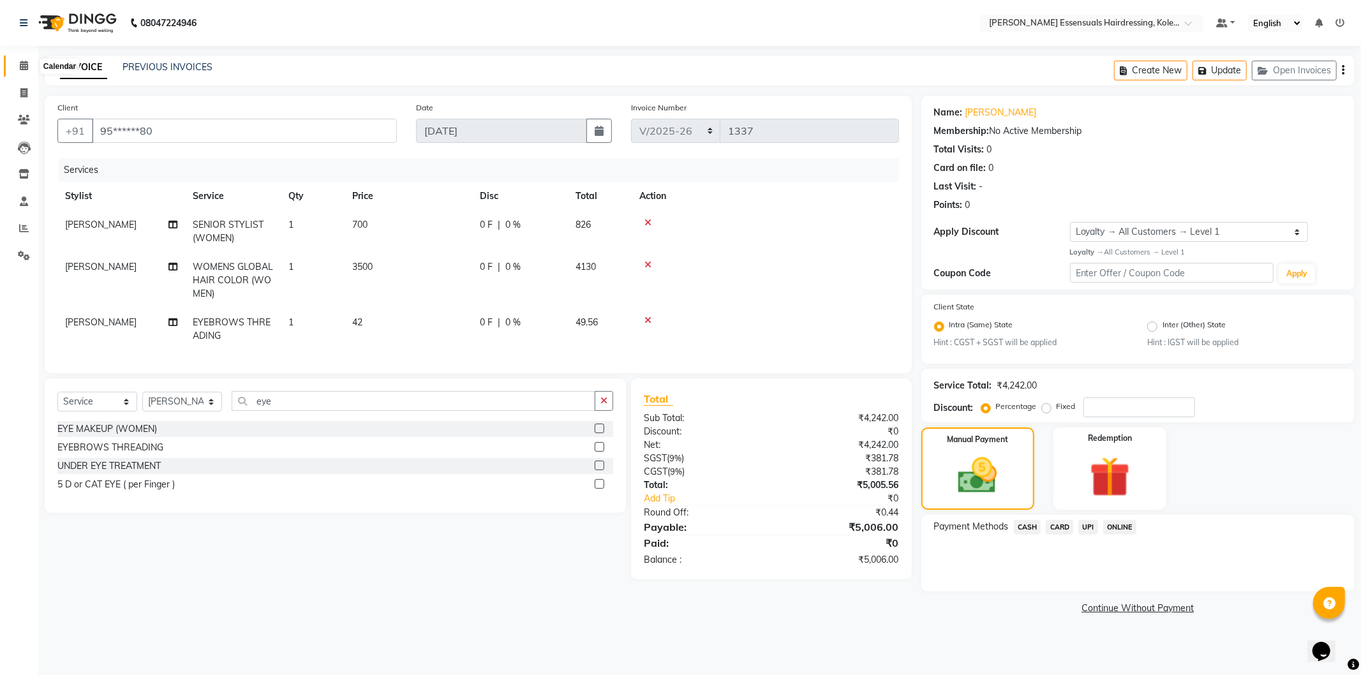
click at [28, 70] on span at bounding box center [24, 66] width 22 height 15
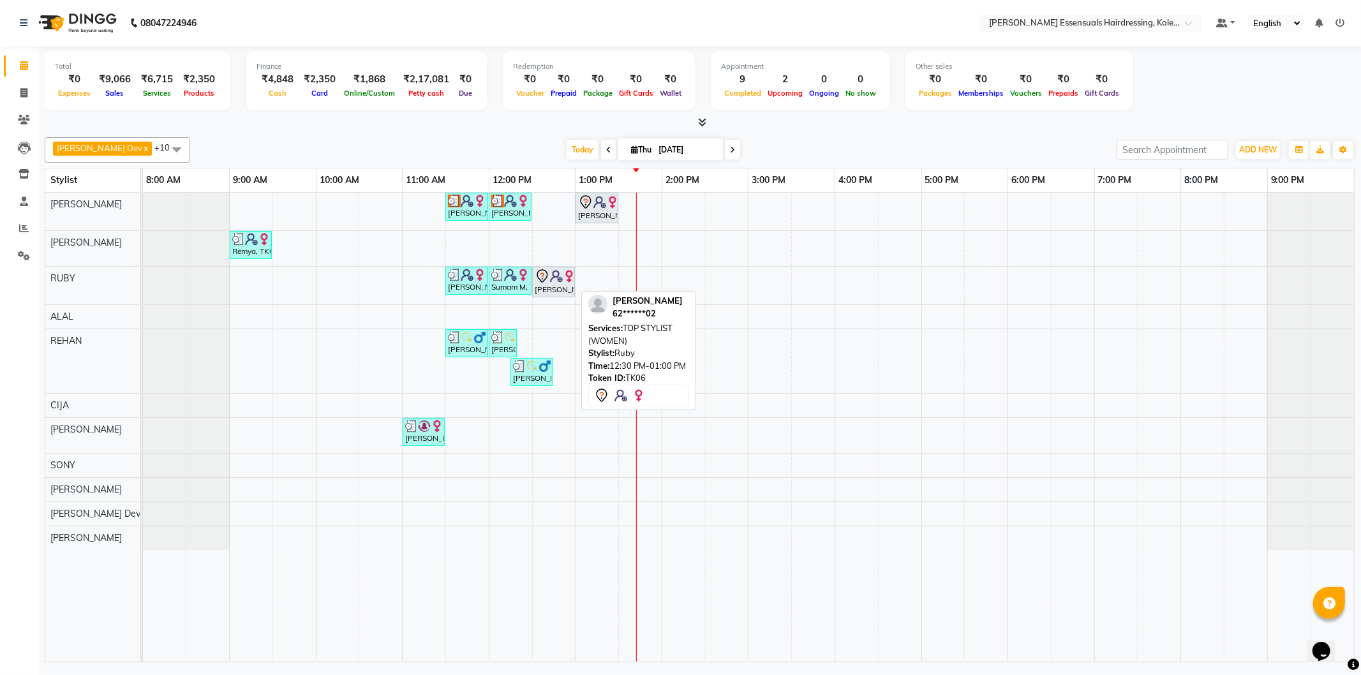
click at [559, 282] on img at bounding box center [556, 276] width 13 height 13
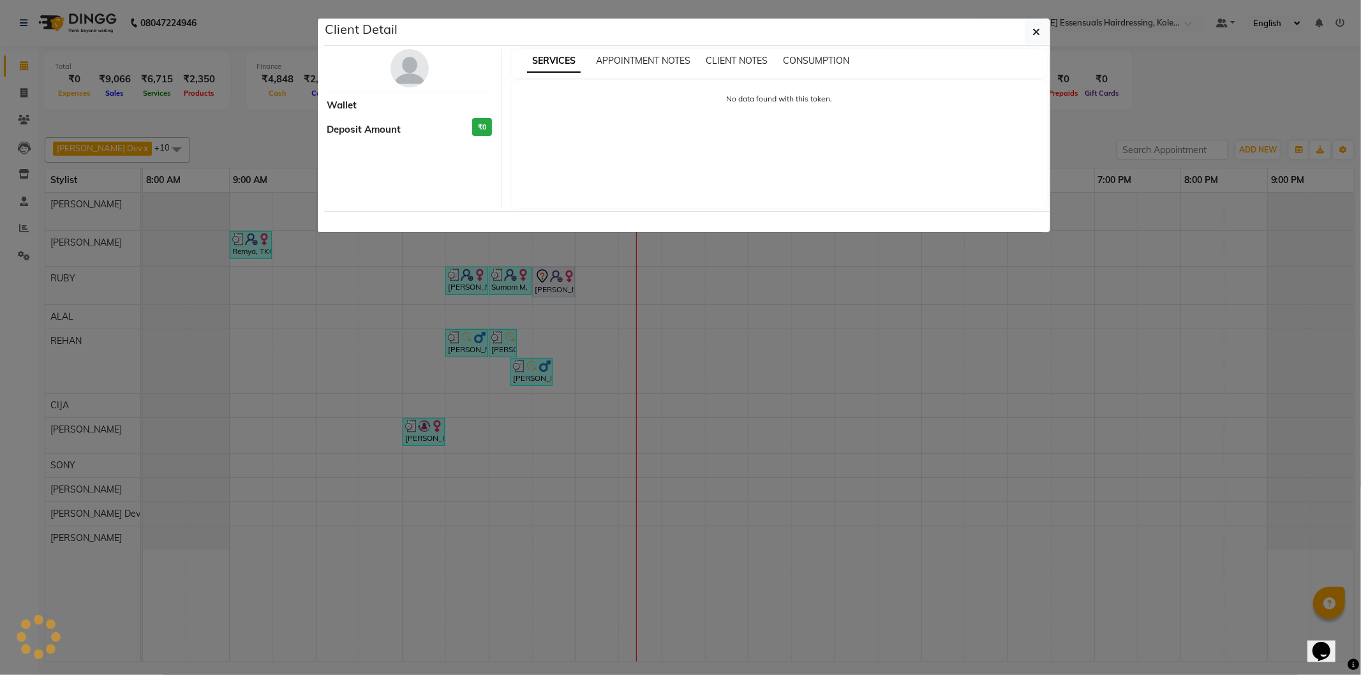
select select "7"
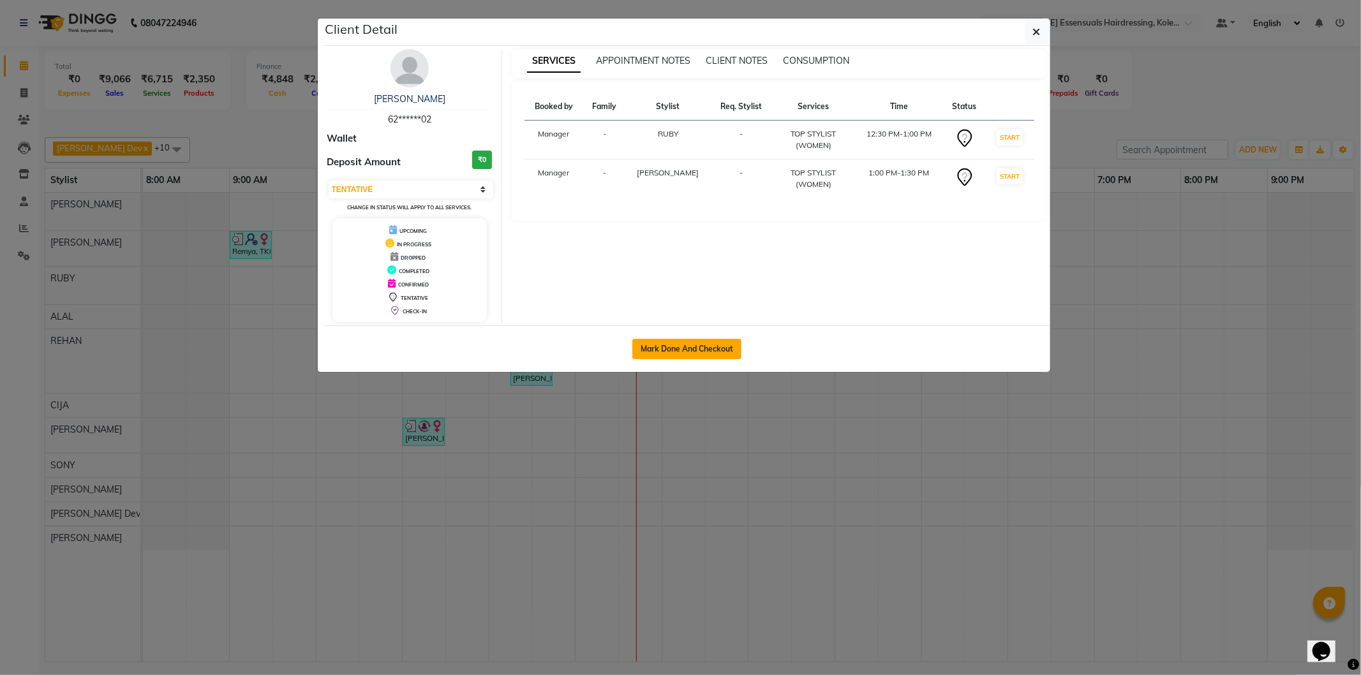
click at [722, 343] on button "Mark Done And Checkout" at bounding box center [687, 349] width 109 height 20
select select "service"
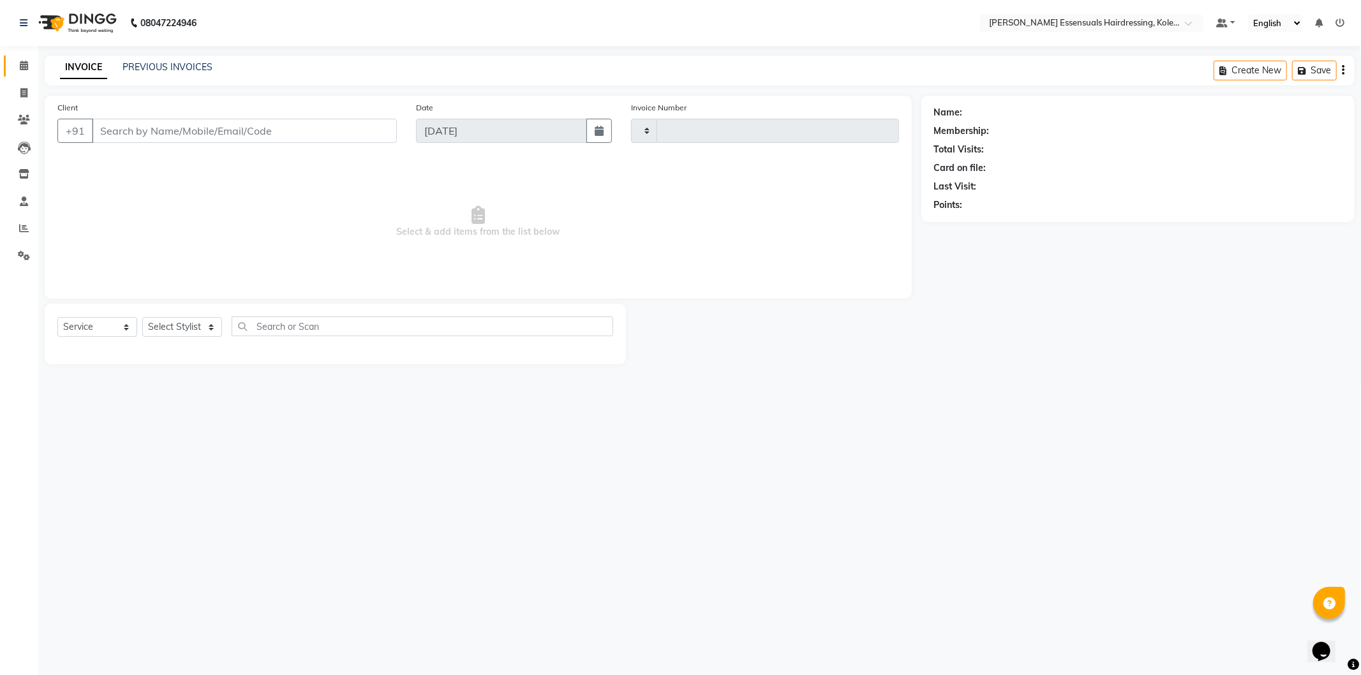
type input "1337"
select select "8281"
type input "62******02"
select select "79968"
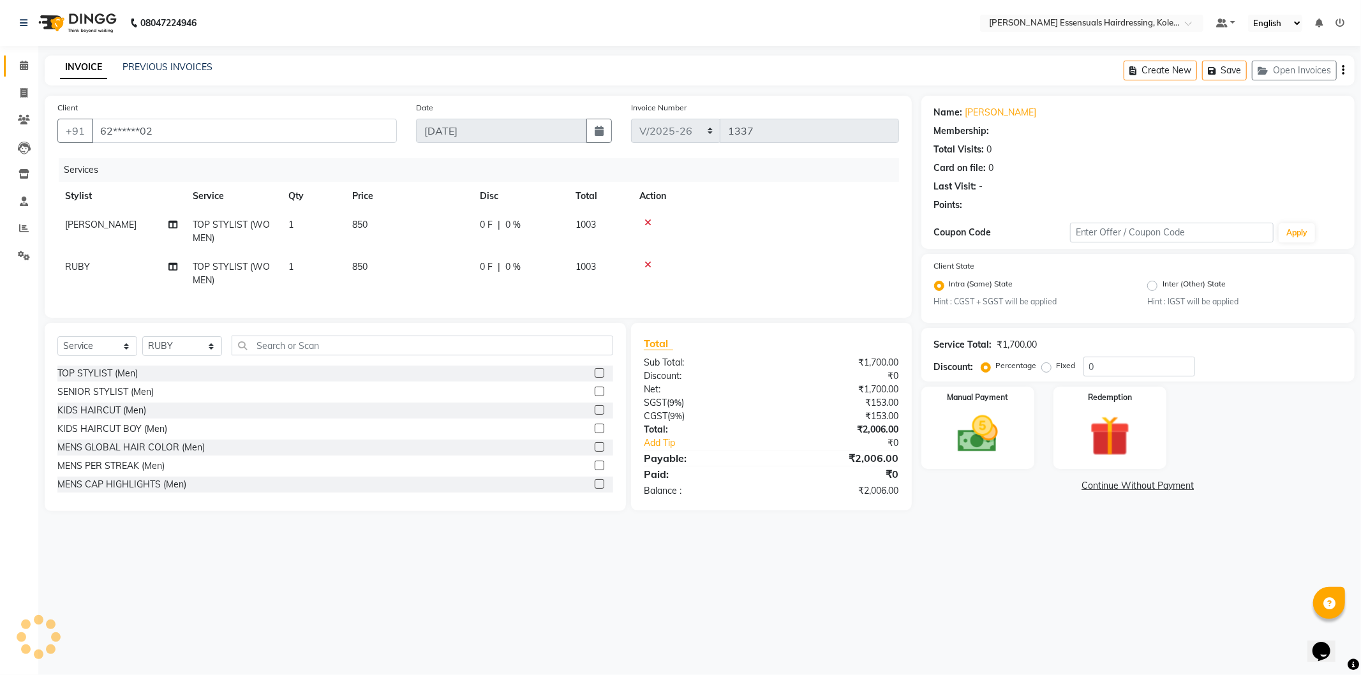
select select "1: Object"
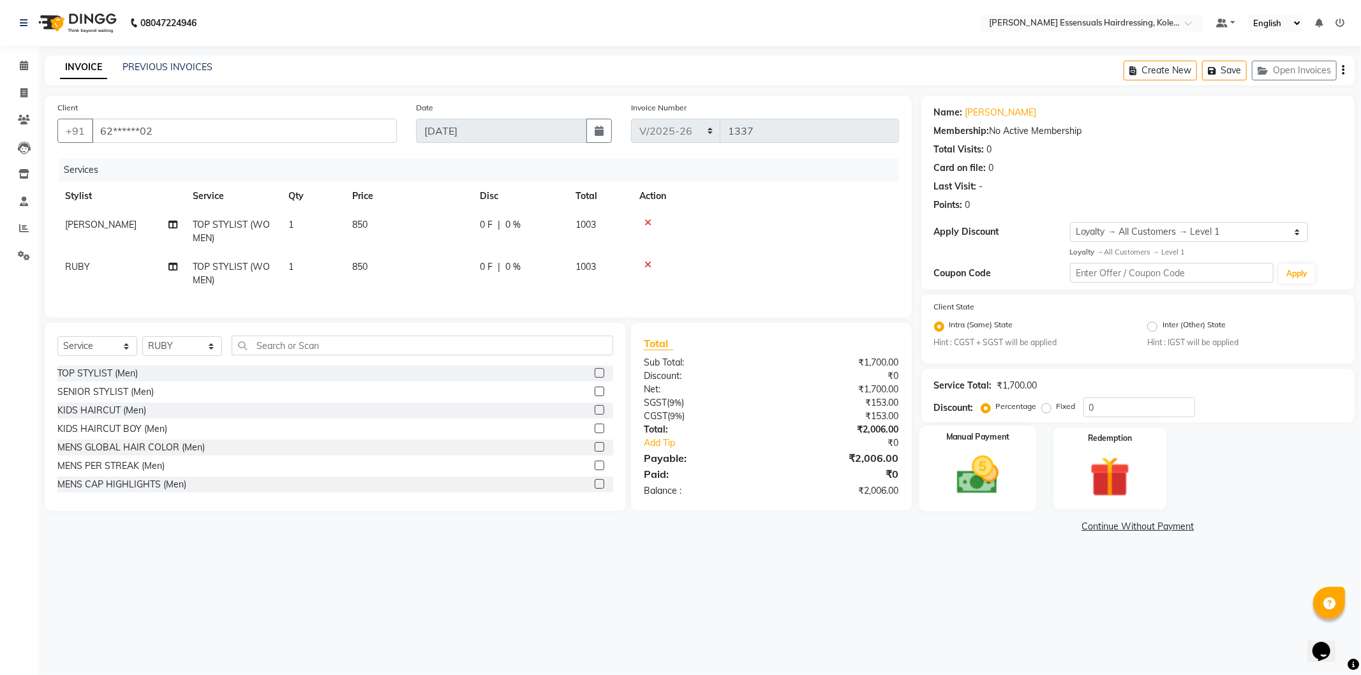
click at [996, 453] on img at bounding box center [978, 475] width 68 height 49
click at [1037, 525] on span "CASH" at bounding box center [1027, 527] width 27 height 15
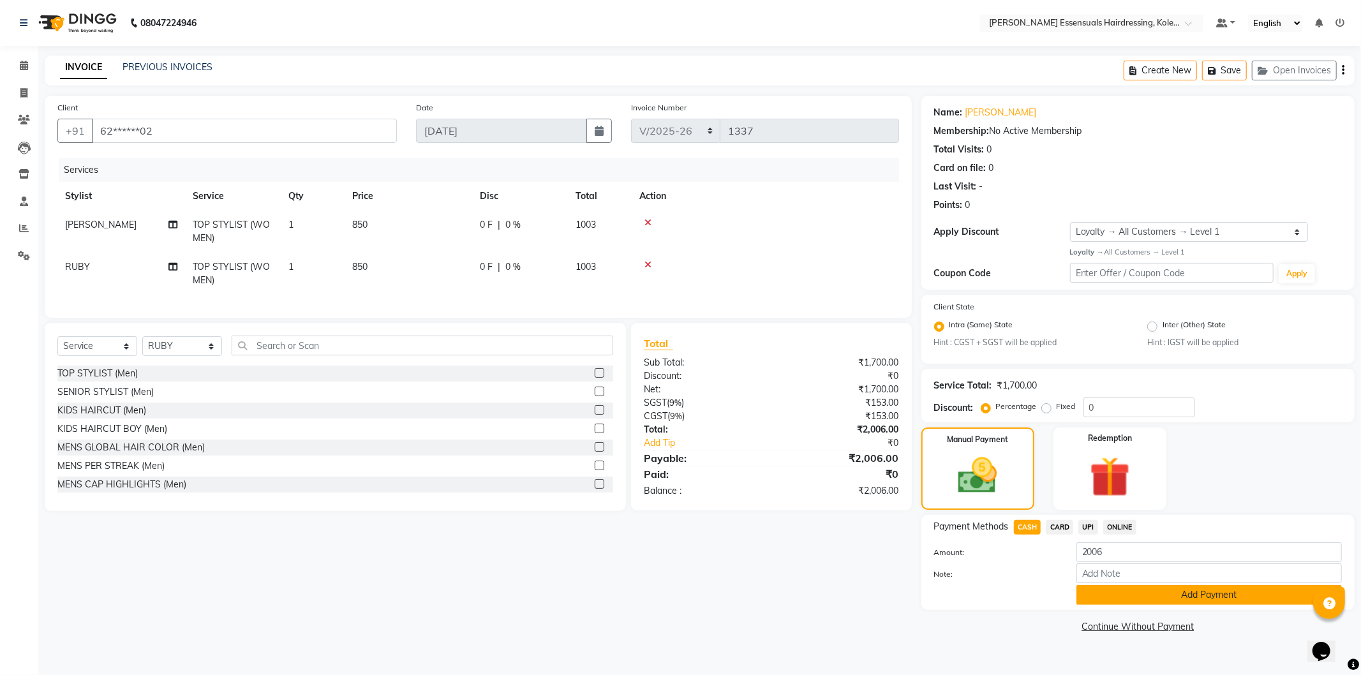
click at [1131, 589] on button "Add Payment" at bounding box center [1210, 595] width 266 height 20
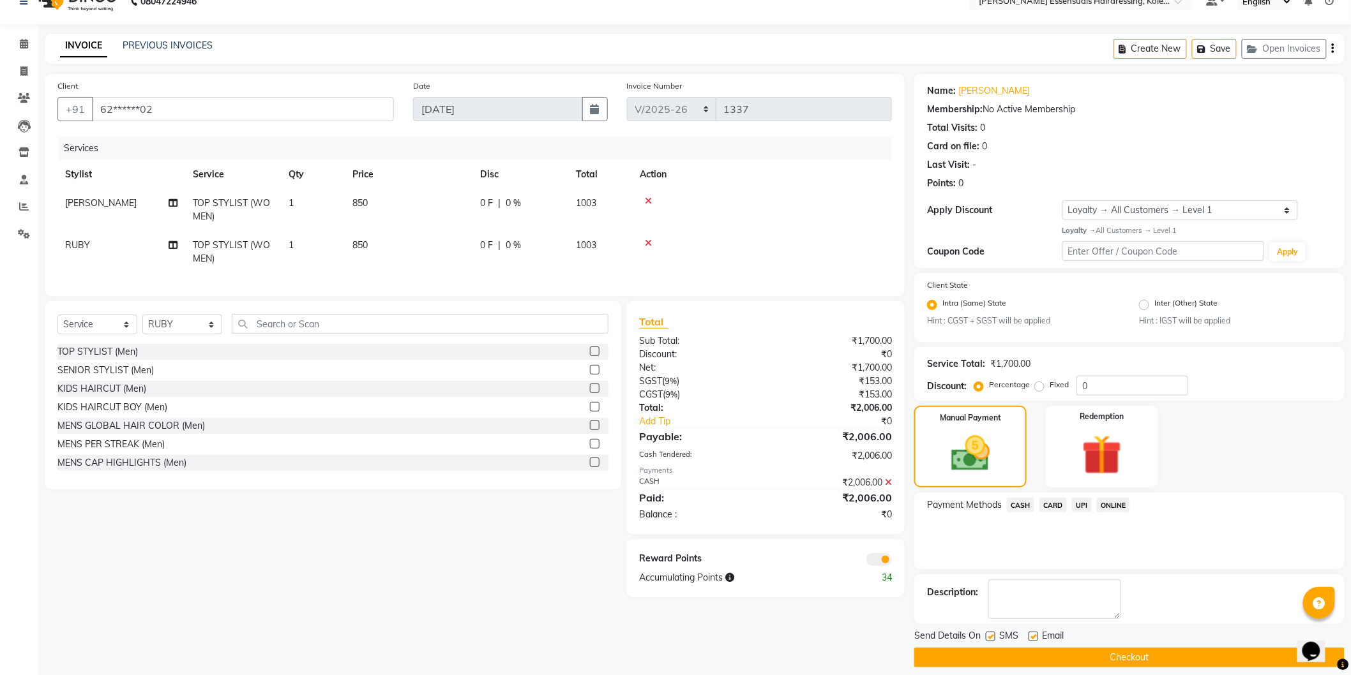
scroll to position [33, 0]
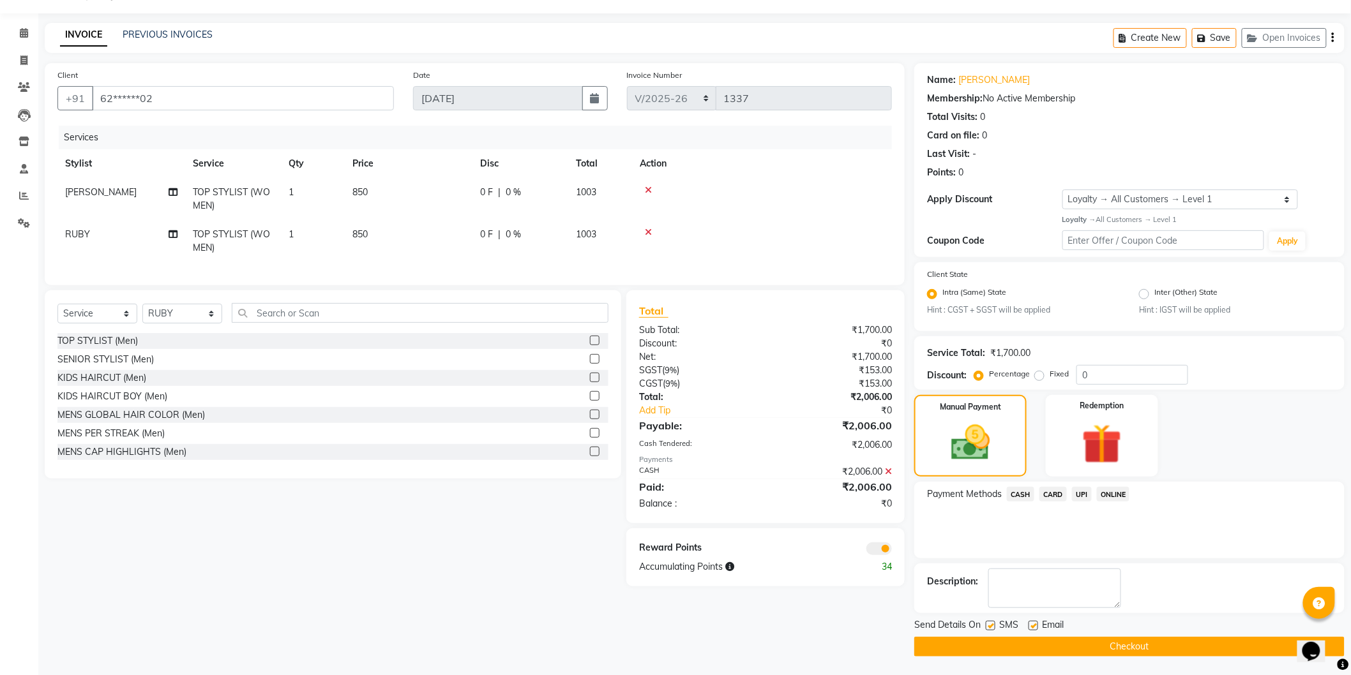
click at [1116, 652] on button "Checkout" at bounding box center [1129, 647] width 430 height 20
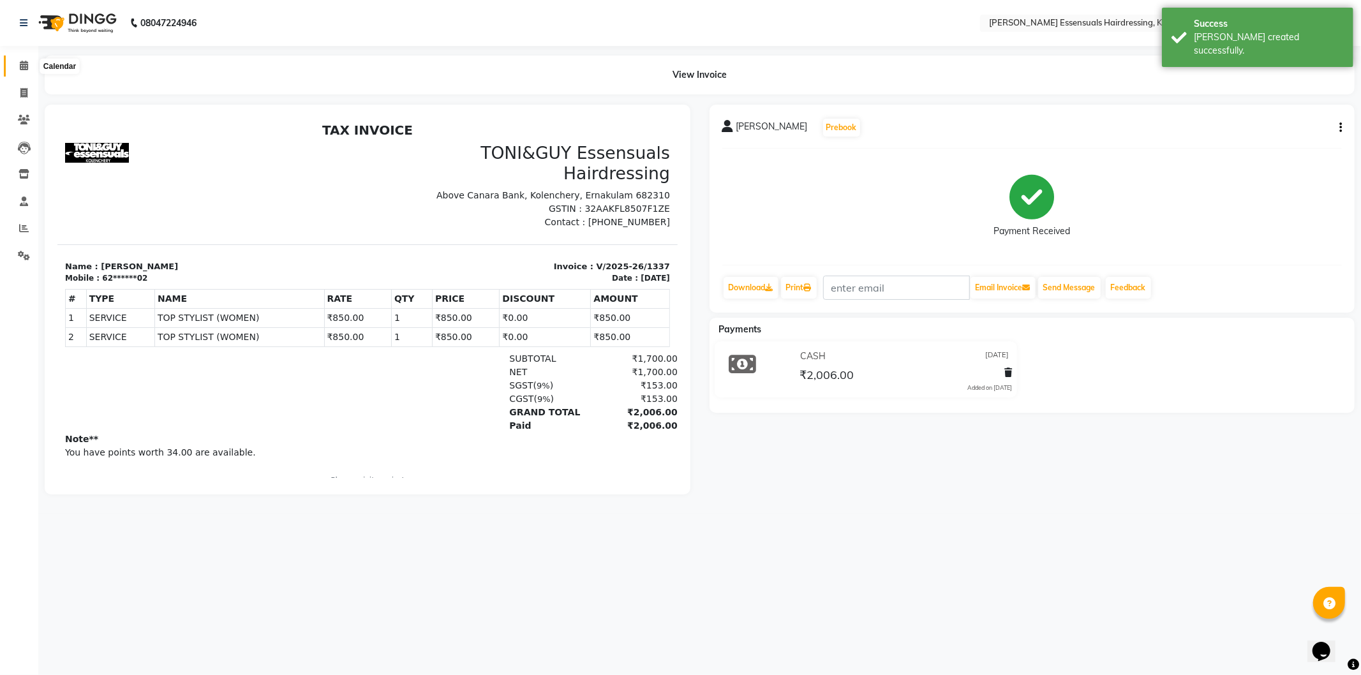
click at [28, 61] on span at bounding box center [24, 66] width 22 height 15
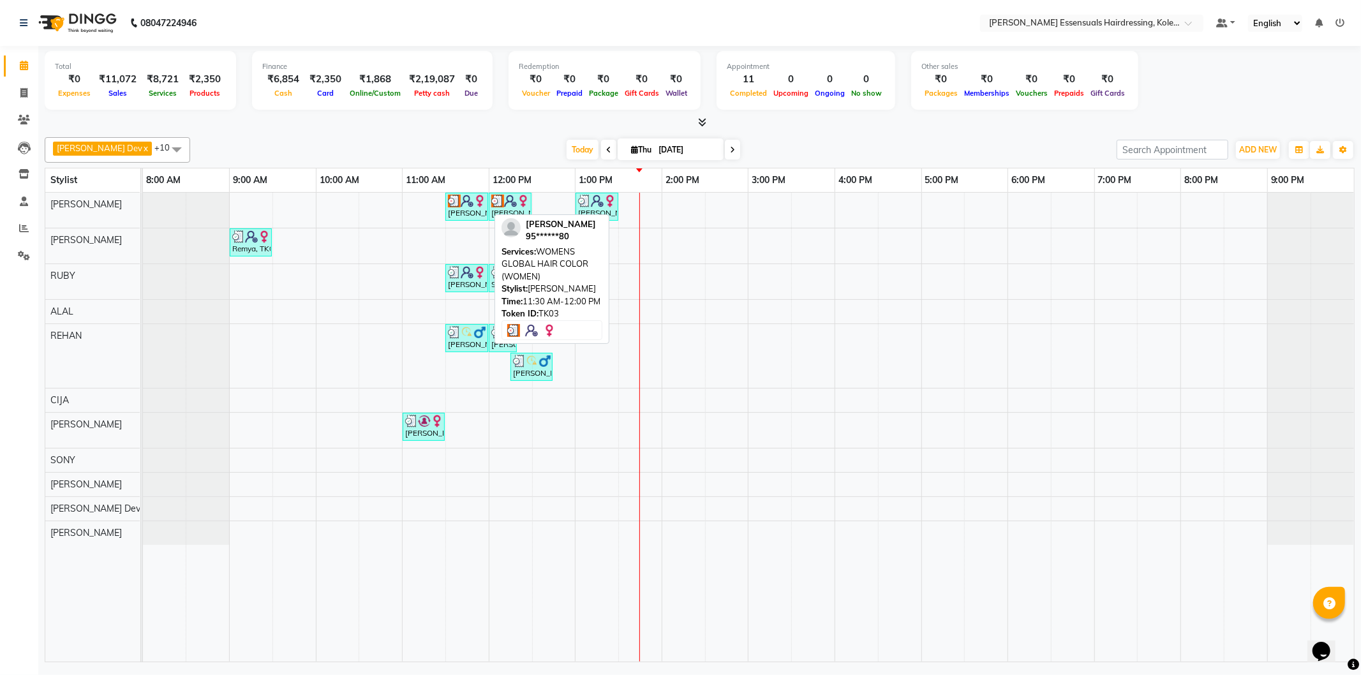
click at [451, 213] on div "[PERSON_NAME], TK03, 11:30 AM-12:00 PM, WOMENS GLOBAL HAIR COLOR (WOMEN)" at bounding box center [467, 207] width 40 height 24
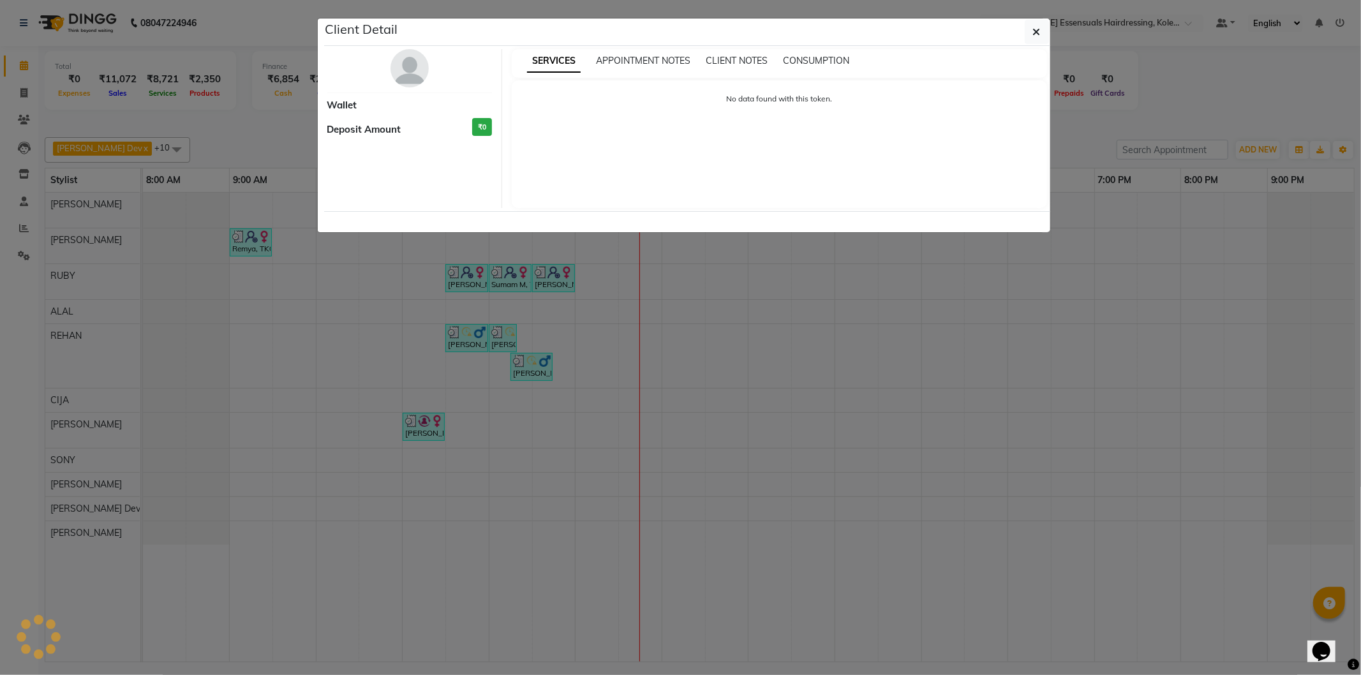
select select "3"
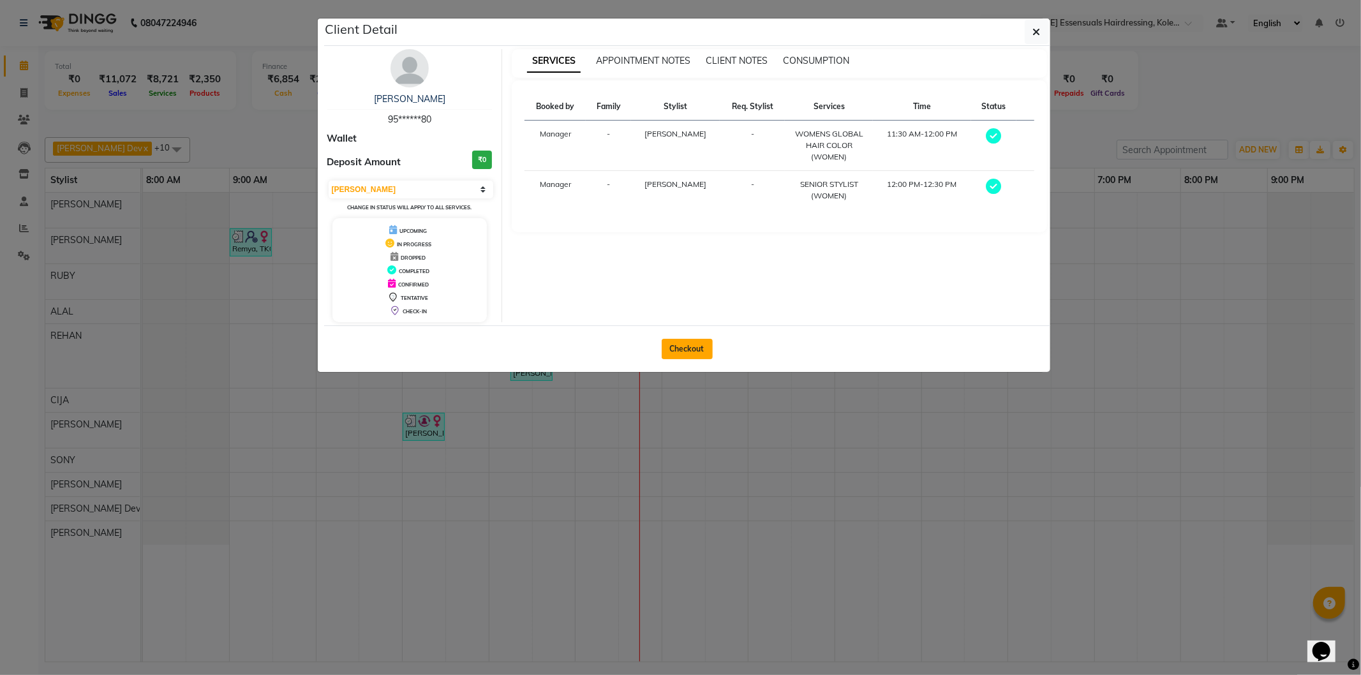
click at [694, 343] on button "Checkout" at bounding box center [687, 349] width 51 height 20
select select "service"
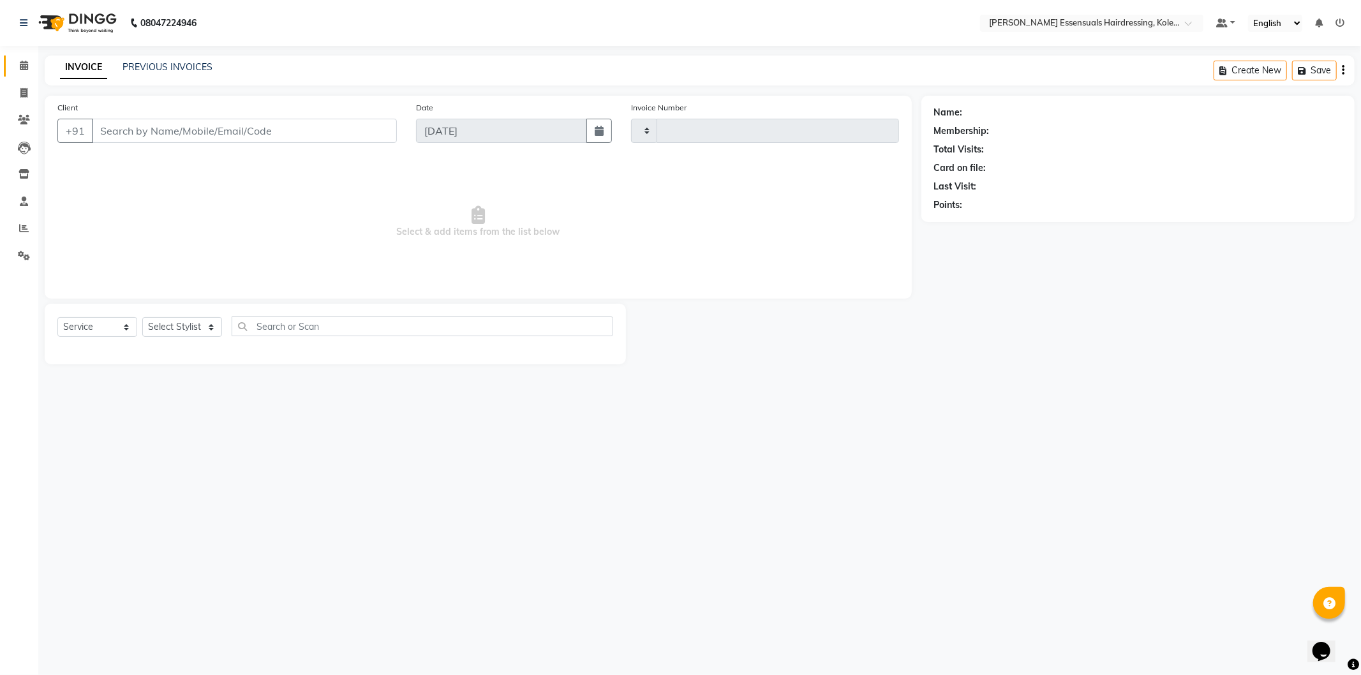
type input "1338"
select select "8281"
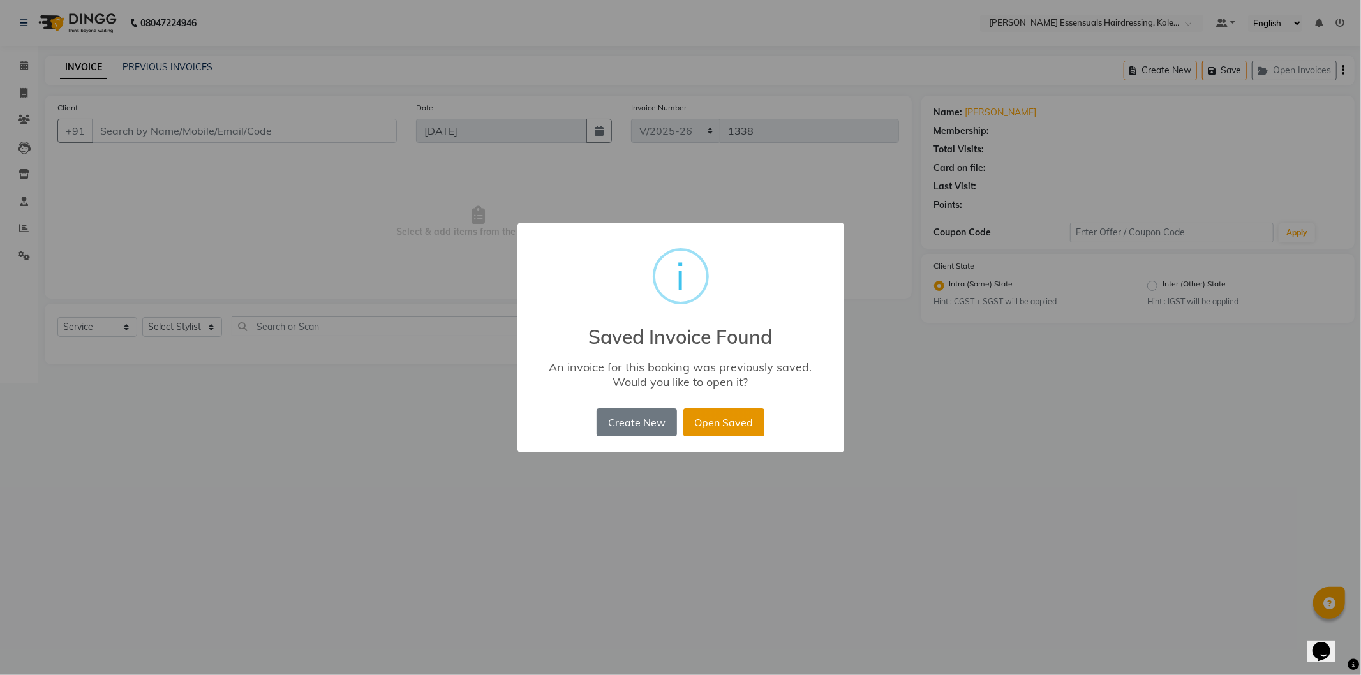
click at [745, 424] on button "Open Saved" at bounding box center [724, 422] width 81 height 28
type input "95******80"
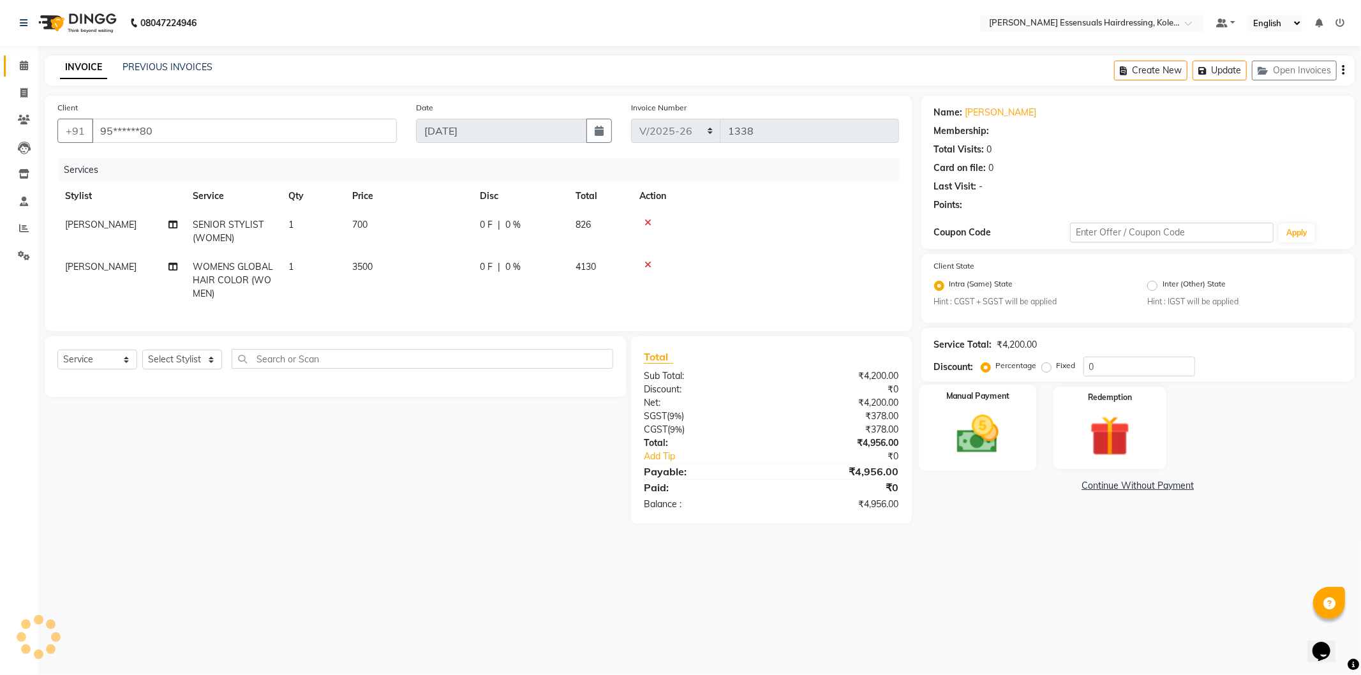
select select "1: Object"
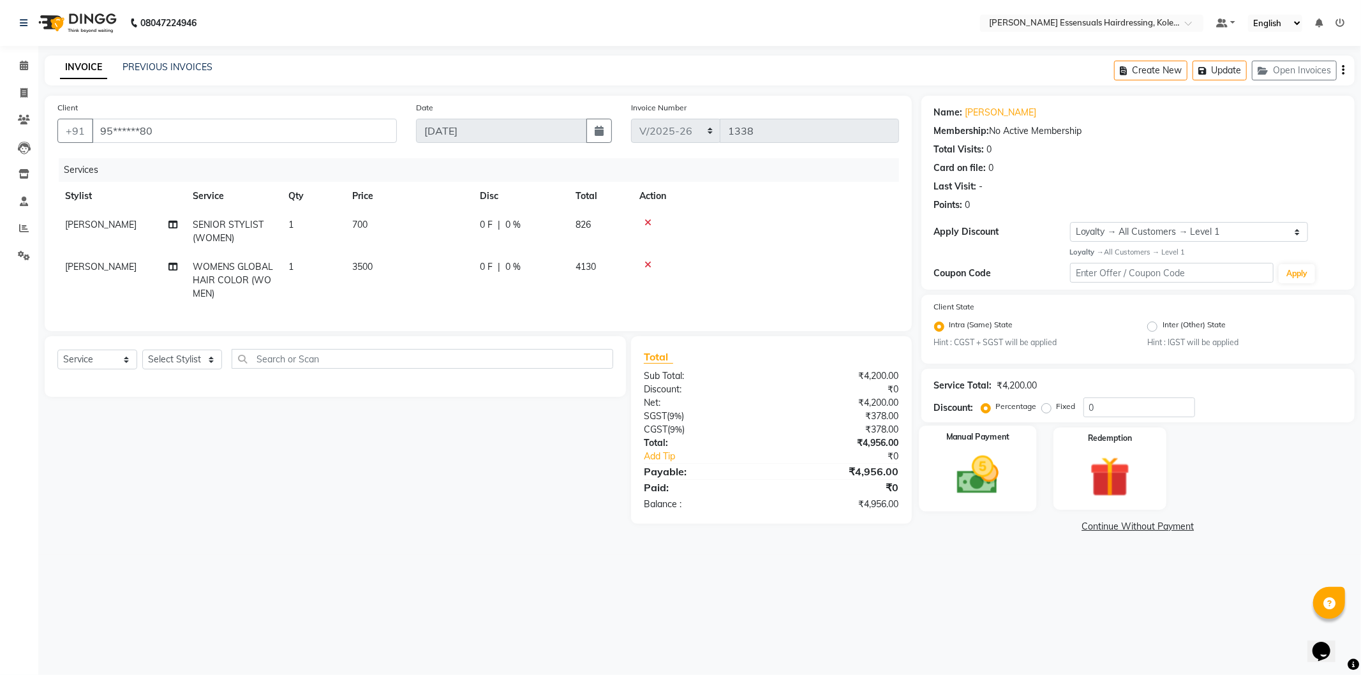
click at [969, 480] on img at bounding box center [978, 475] width 68 height 49
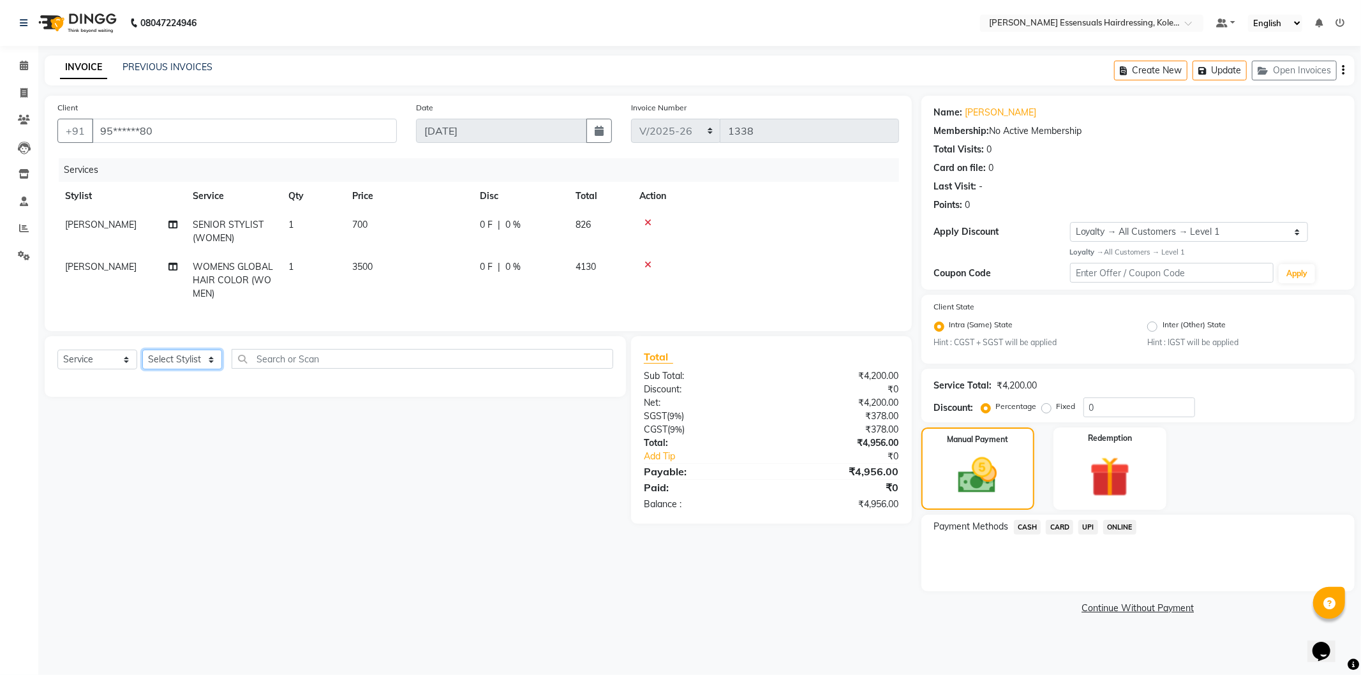
click at [195, 369] on select "Select Stylist Admin [PERSON_NAME] Dev [PERSON_NAME] [PERSON_NAME] [PERSON_NAME…" at bounding box center [182, 360] width 80 height 20
select select "79974"
click at [142, 361] on select "Select Stylist Admin [PERSON_NAME] Dev [PERSON_NAME] [PERSON_NAME] [PERSON_NAME…" at bounding box center [182, 360] width 80 height 20
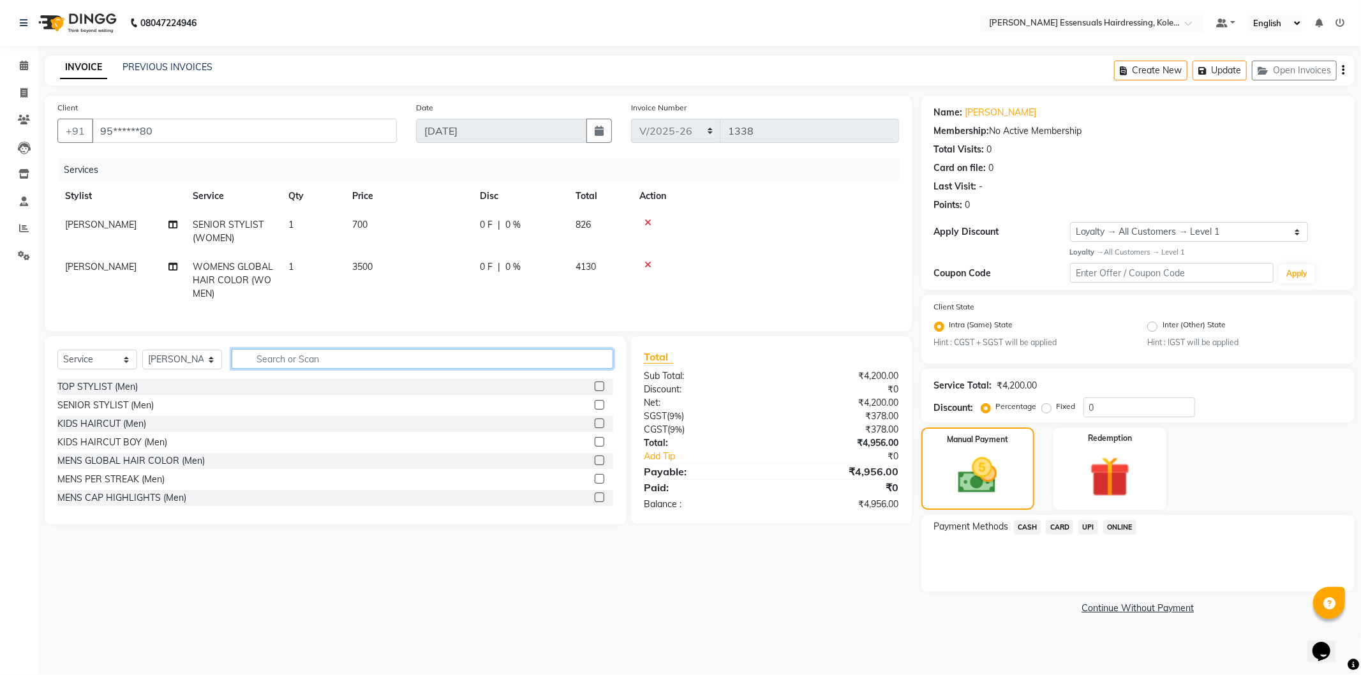
click at [275, 365] on input "text" at bounding box center [423, 359] width 382 height 20
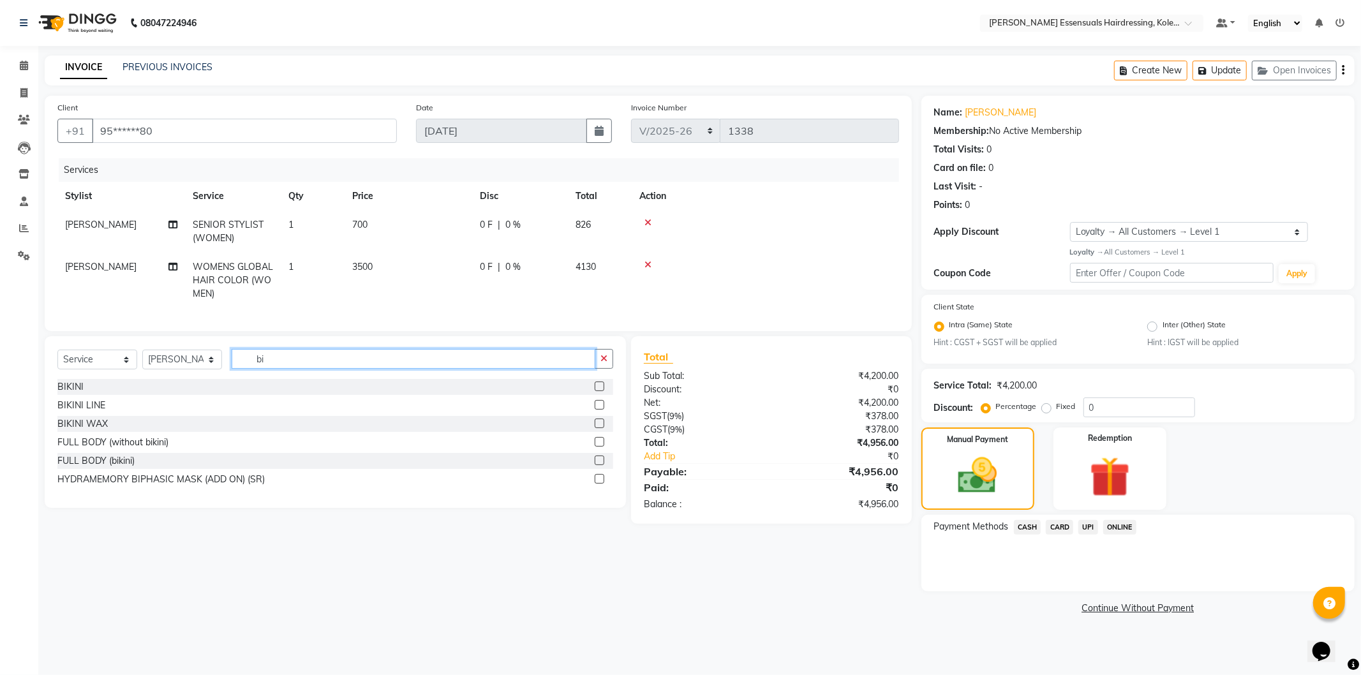
type input "b"
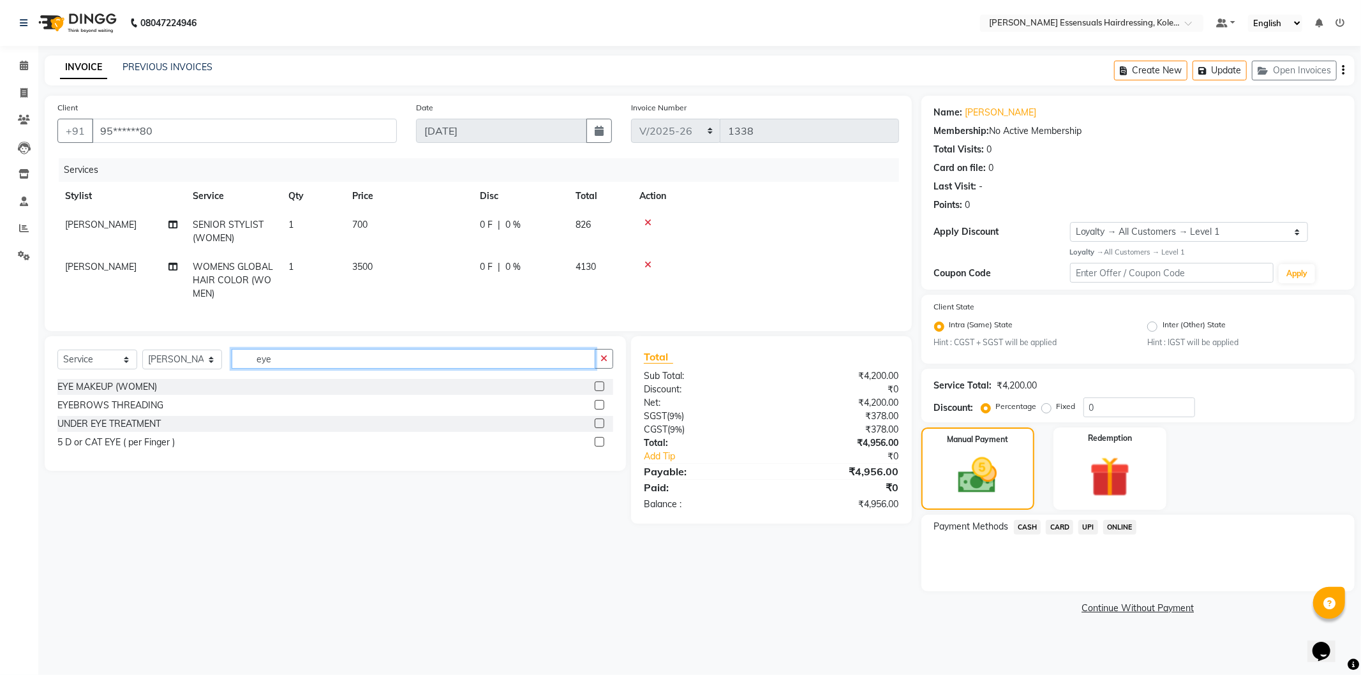
type input "eye"
click at [595, 410] on label at bounding box center [600, 405] width 10 height 10
click at [595, 410] on input "checkbox" at bounding box center [599, 405] width 8 height 8
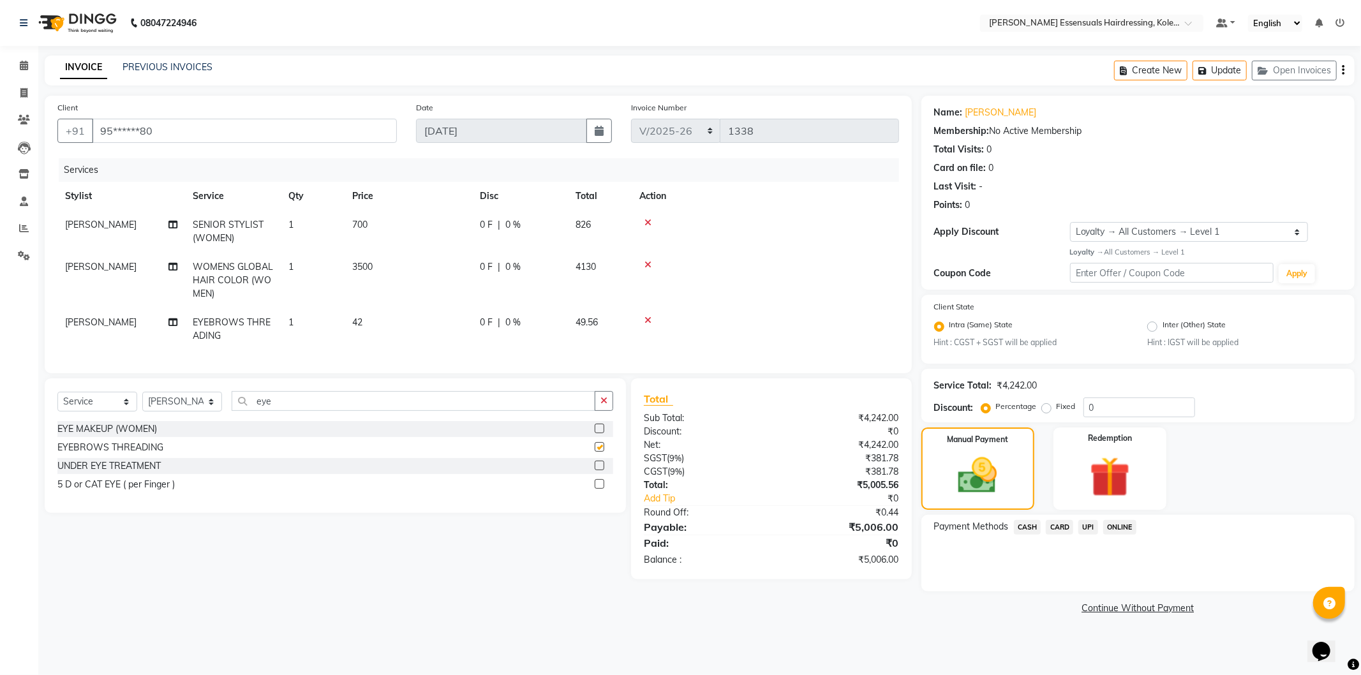
checkbox input "false"
click at [1035, 528] on span "CASH" at bounding box center [1027, 527] width 27 height 15
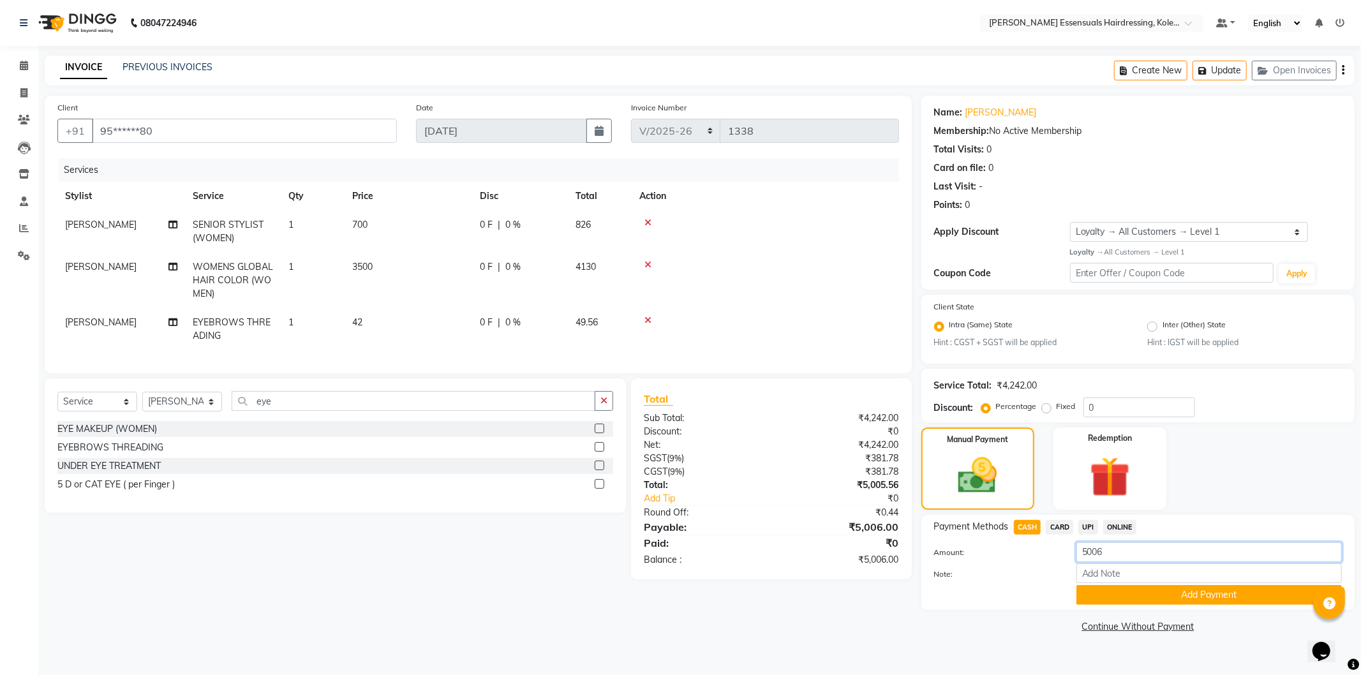
click at [1106, 558] on input "5006" at bounding box center [1210, 553] width 266 height 20
click at [1105, 557] on input "5006" at bounding box center [1210, 553] width 266 height 20
click at [1101, 557] on input "5006" at bounding box center [1210, 553] width 266 height 20
click at [1093, 557] on input "5006" at bounding box center [1210, 553] width 266 height 20
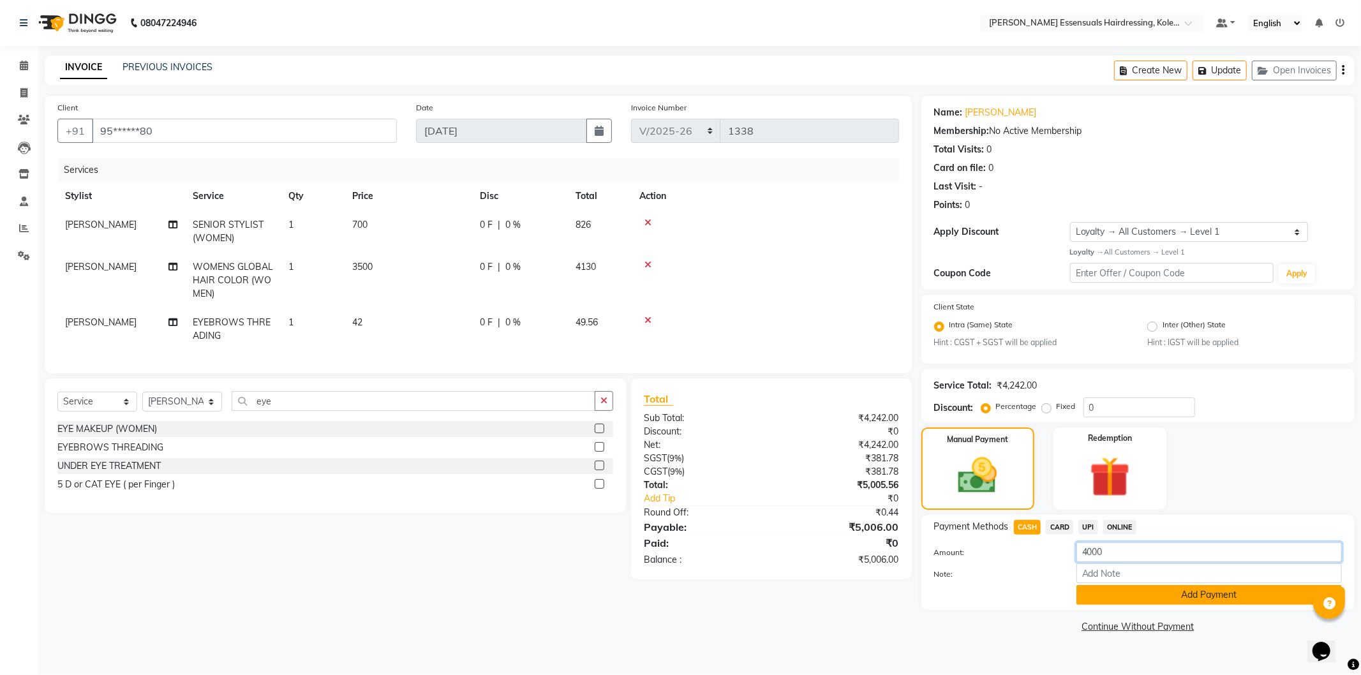
type input "4000"
click at [1194, 601] on button "Add Payment" at bounding box center [1210, 595] width 266 height 20
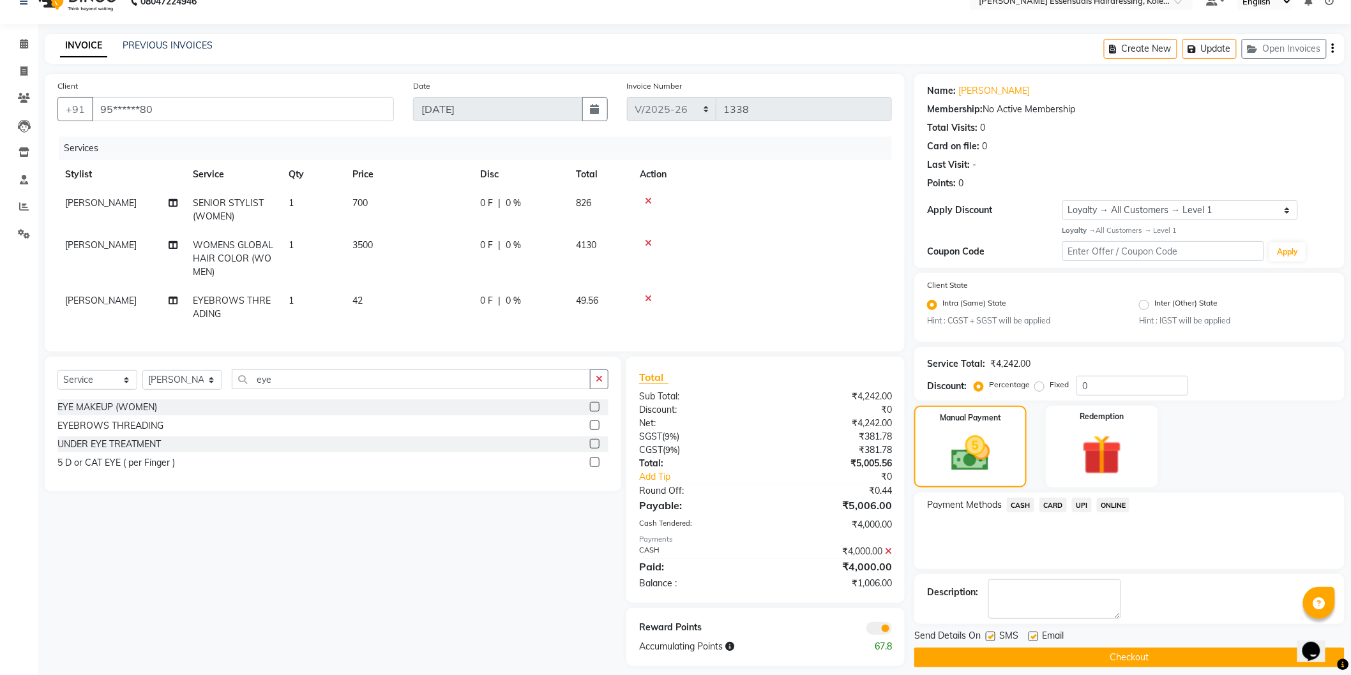
scroll to position [41, 0]
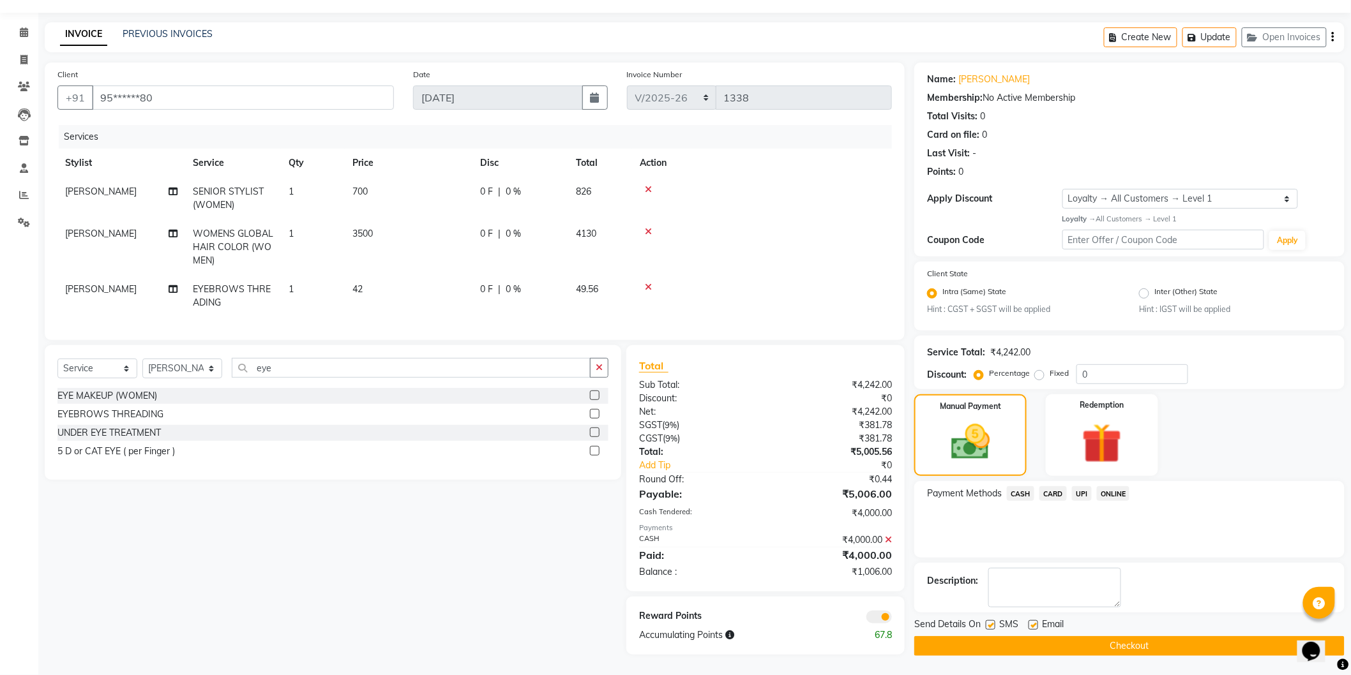
click at [1084, 490] on span "UPI" at bounding box center [1082, 493] width 20 height 15
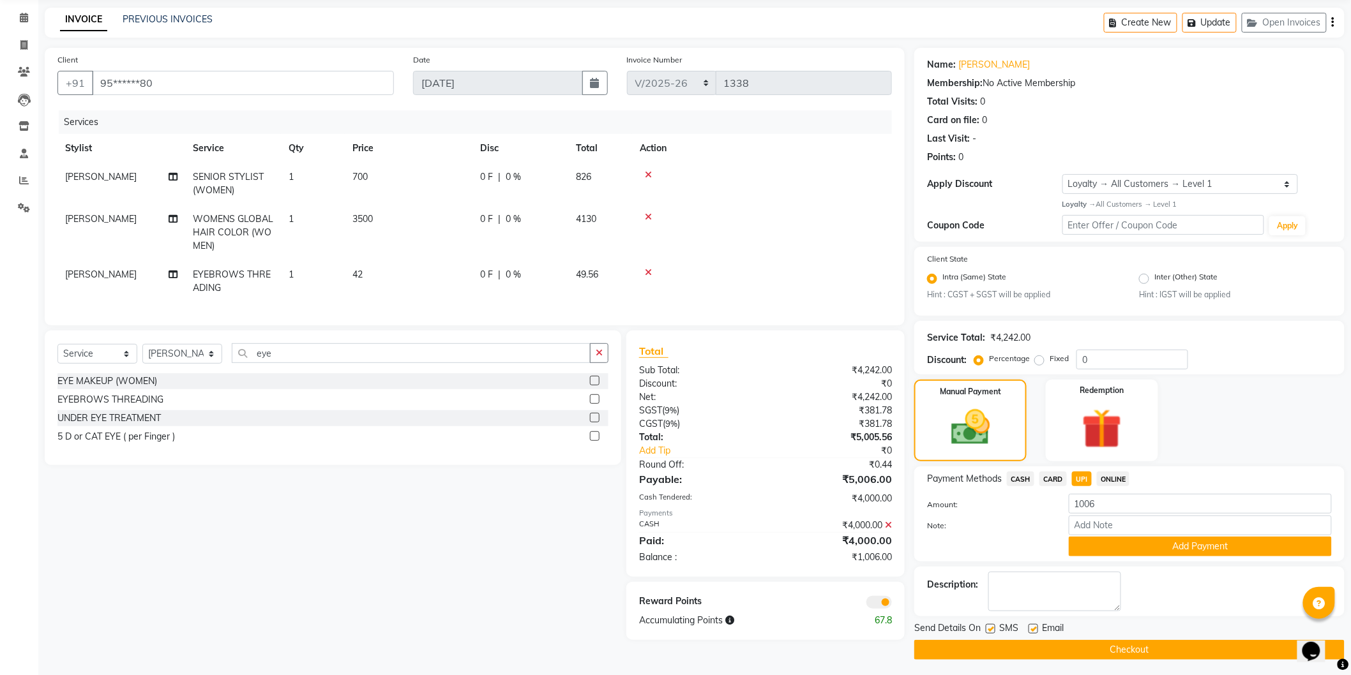
scroll to position [52, 0]
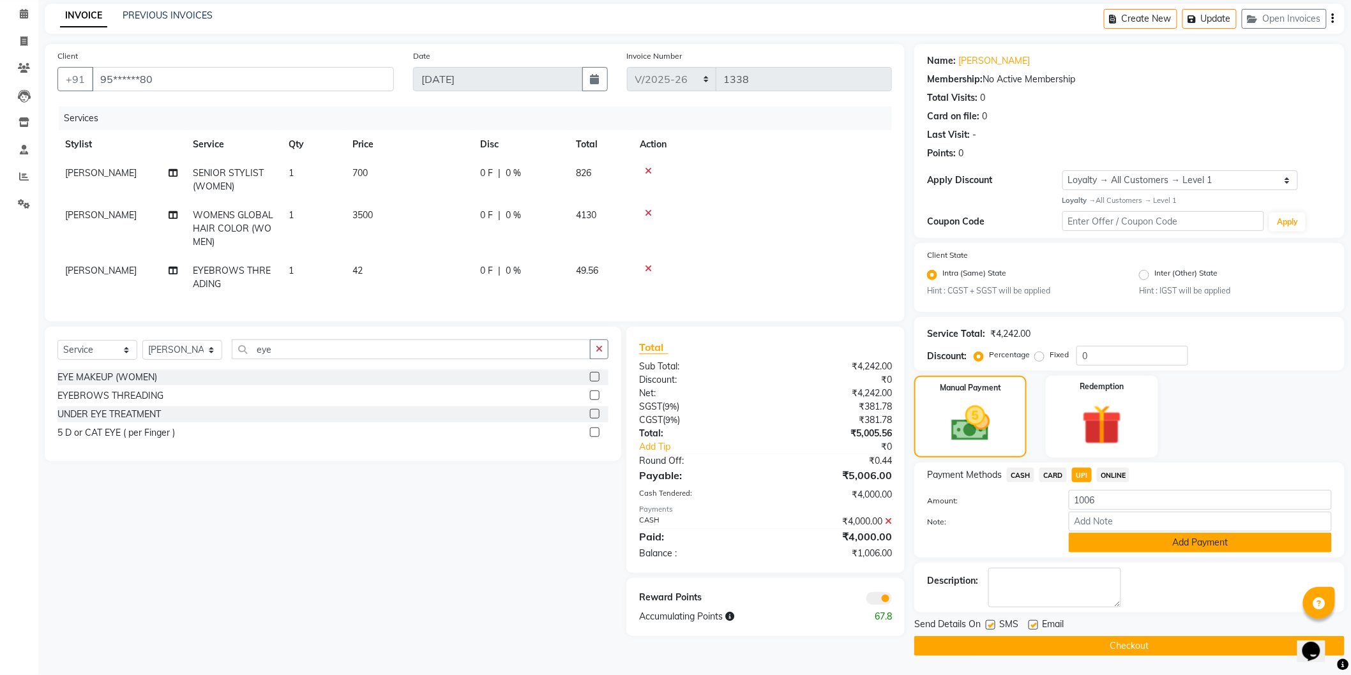
click at [1120, 550] on button "Add Payment" at bounding box center [1199, 543] width 263 height 20
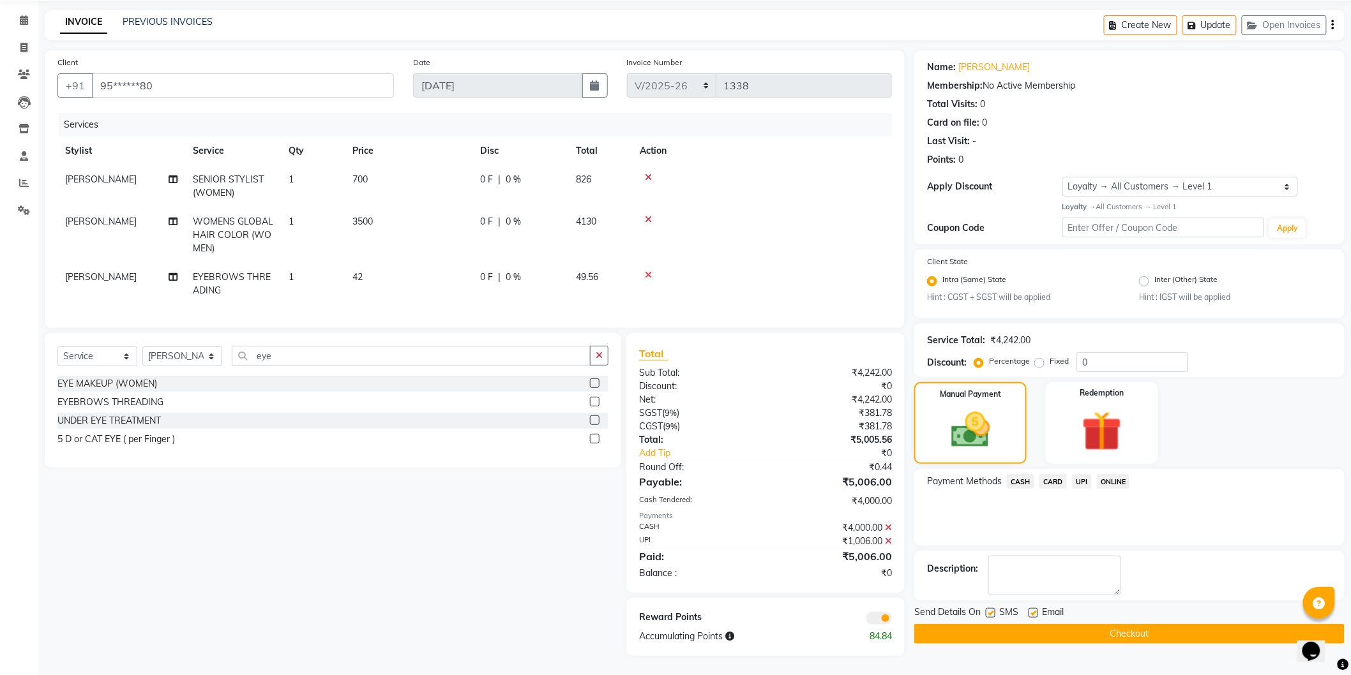
scroll to position [55, 0]
click at [1107, 624] on button "Checkout" at bounding box center [1129, 634] width 430 height 20
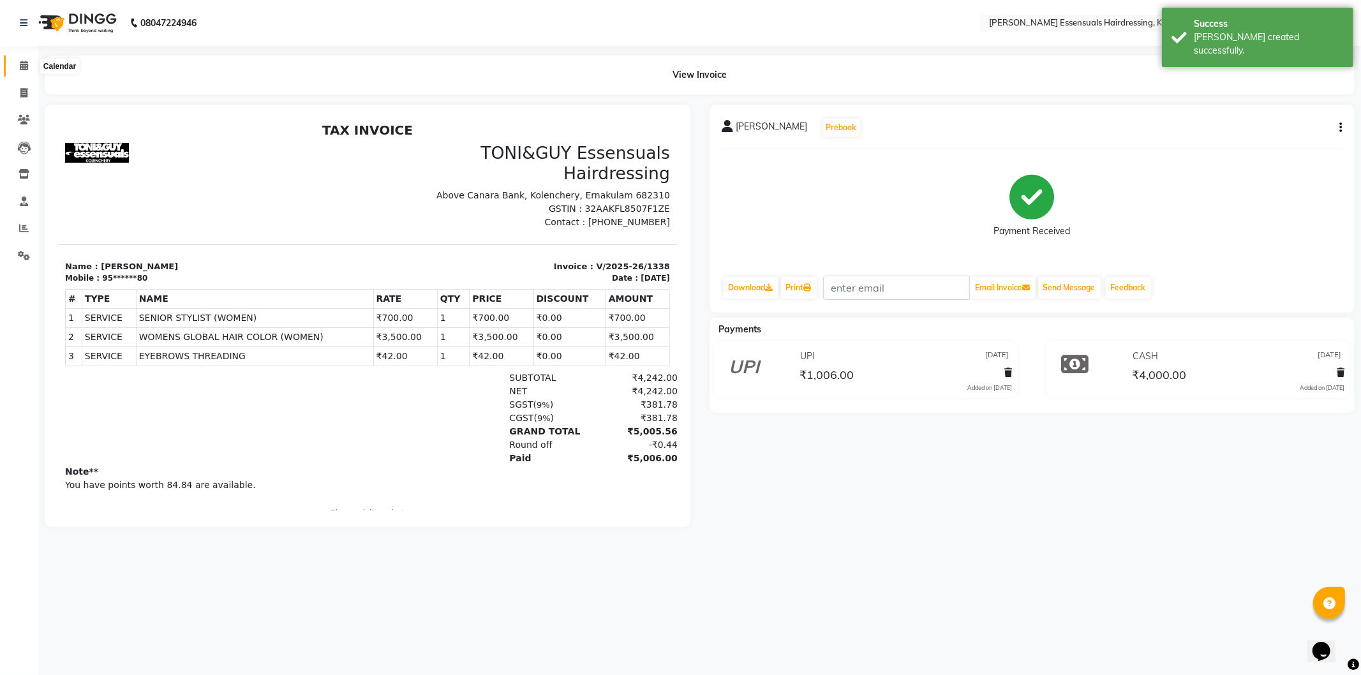
click at [20, 68] on icon at bounding box center [24, 66] width 8 height 10
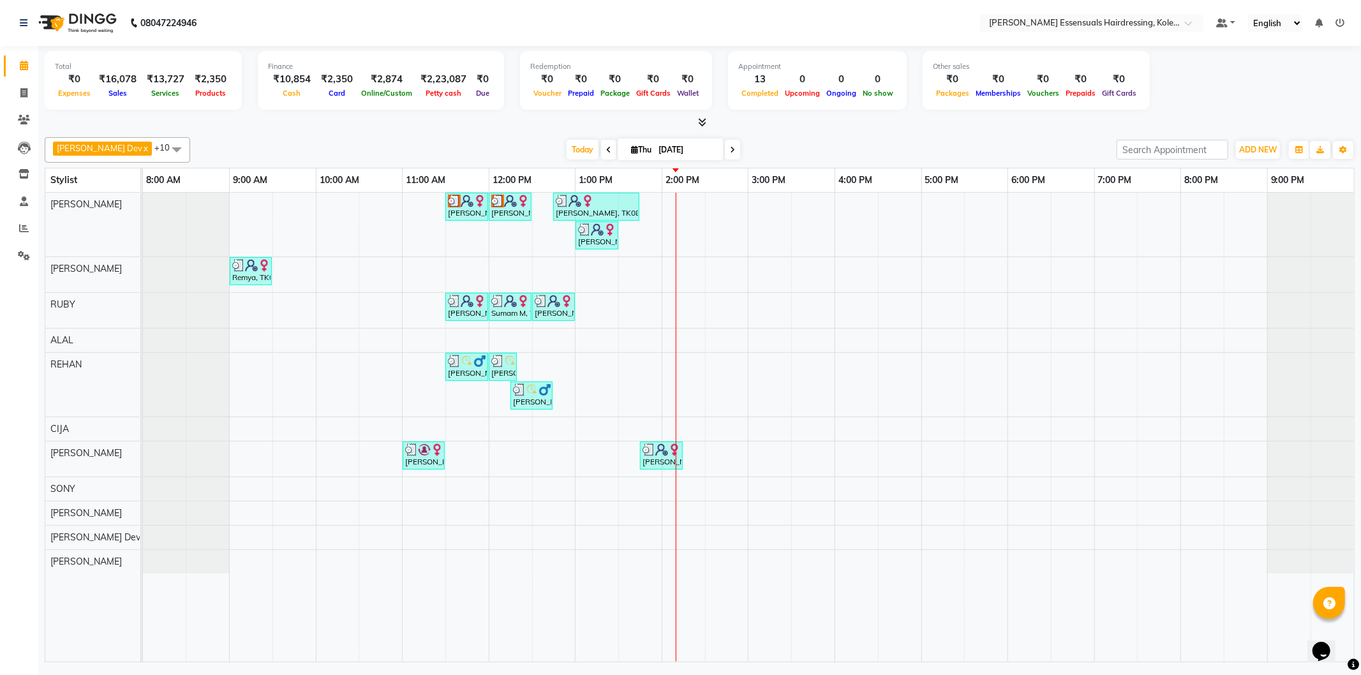
click at [665, 308] on div "Arya M, TK03, 11:30 AM-12:00 PM, WOMENS GLOBAL HAIR COLOR (WOMEN) Arya M, TK03,…" at bounding box center [748, 427] width 1211 height 469
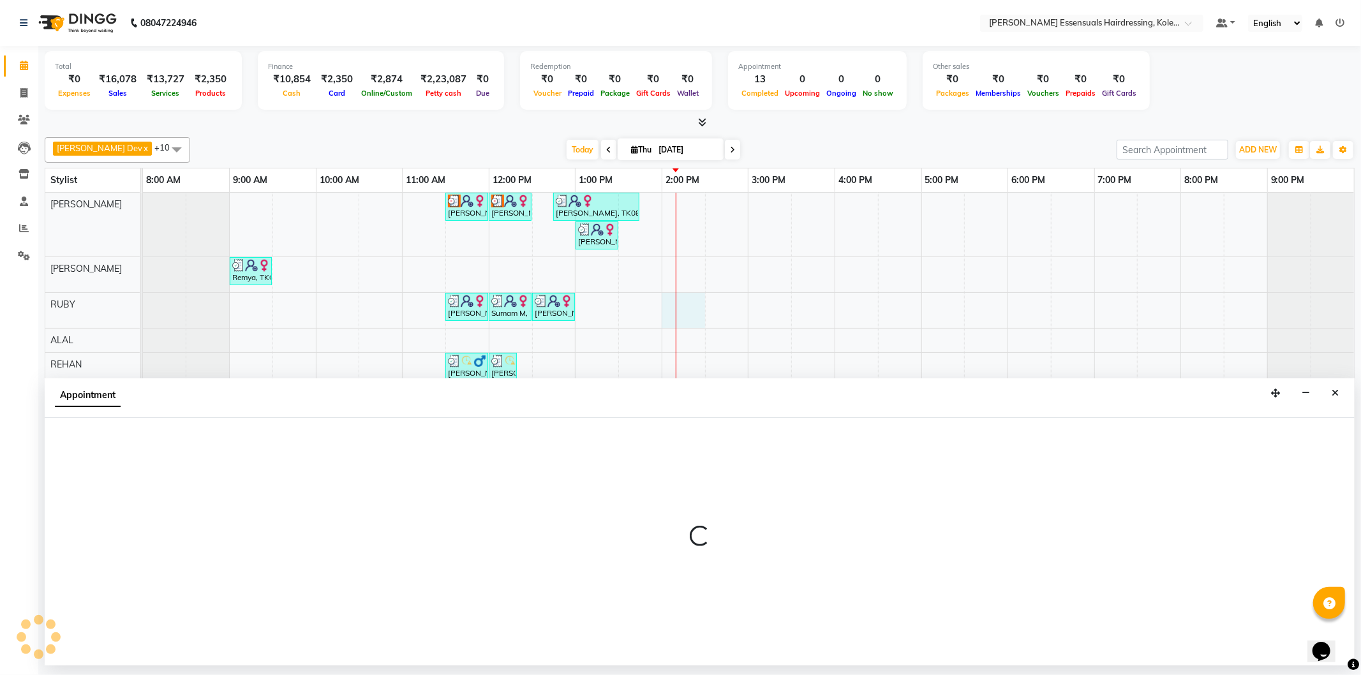
select select "79968"
select select "tentative"
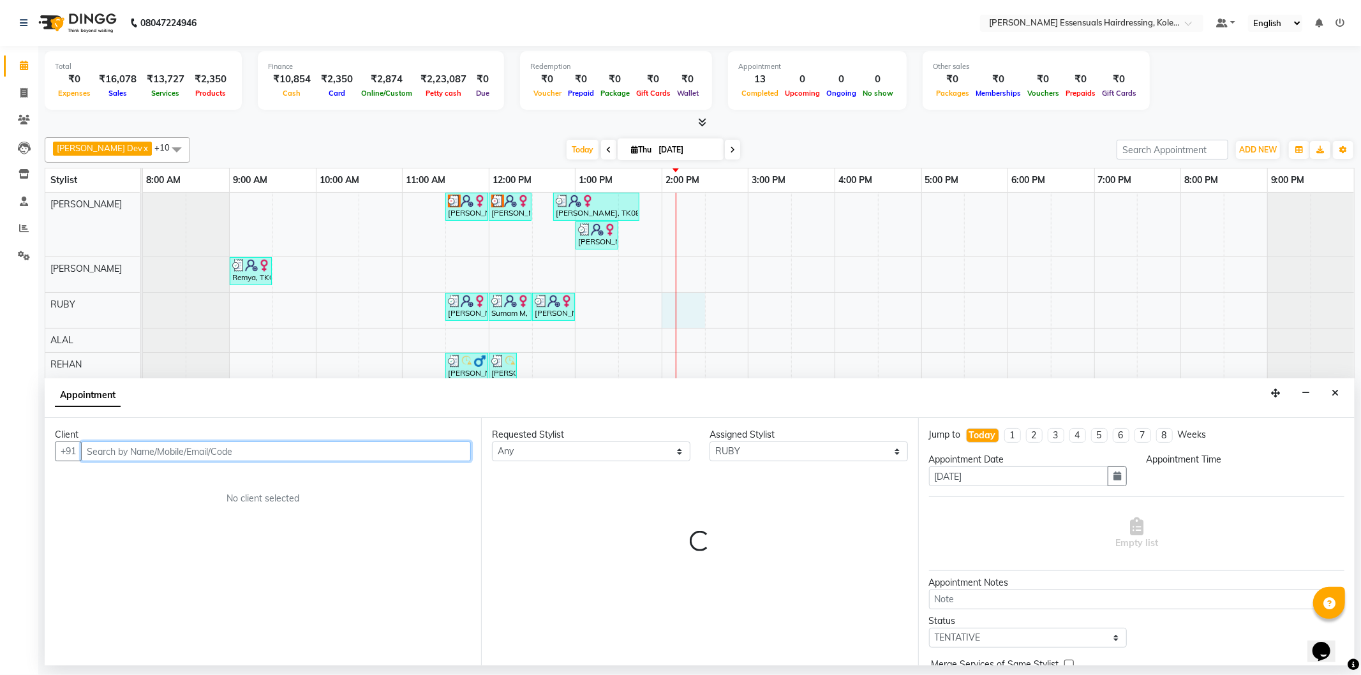
select select "840"
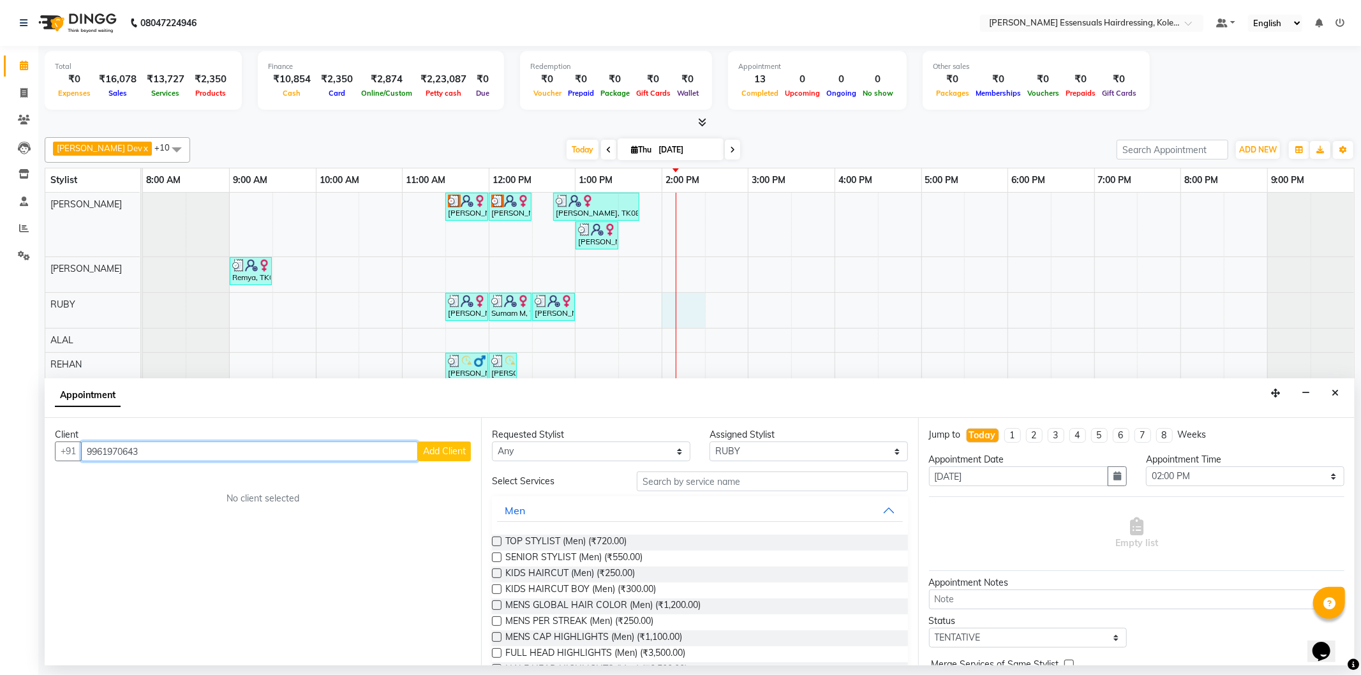
type input "9961970643"
click at [439, 450] on span "Add Client" at bounding box center [444, 451] width 43 height 11
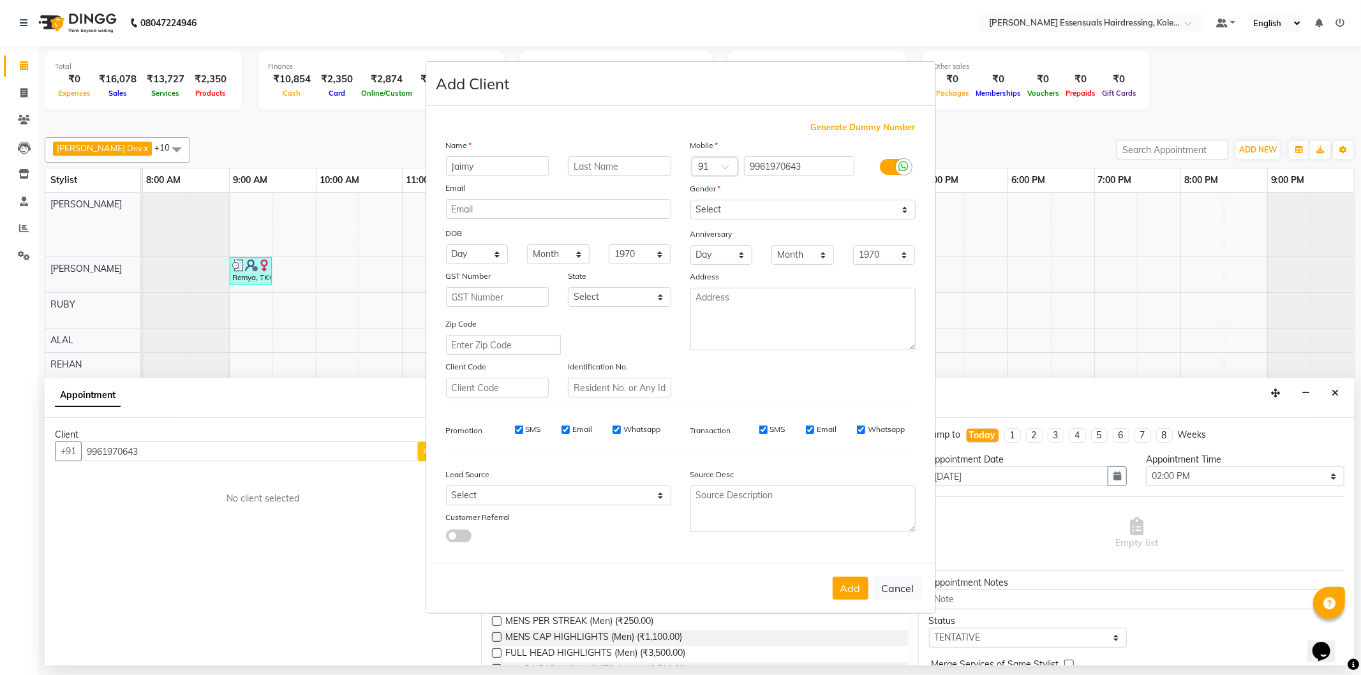
type input "Jaimy"
type input "N"
type input "M"
click at [800, 223] on div "Mobile Country Code × 91 9961970643 Gender Select [DEMOGRAPHIC_DATA] [DEMOGRAPH…" at bounding box center [803, 268] width 244 height 259
click at [800, 206] on select "Select [DEMOGRAPHIC_DATA] [DEMOGRAPHIC_DATA] Other Prefer Not To Say" at bounding box center [803, 210] width 225 height 20
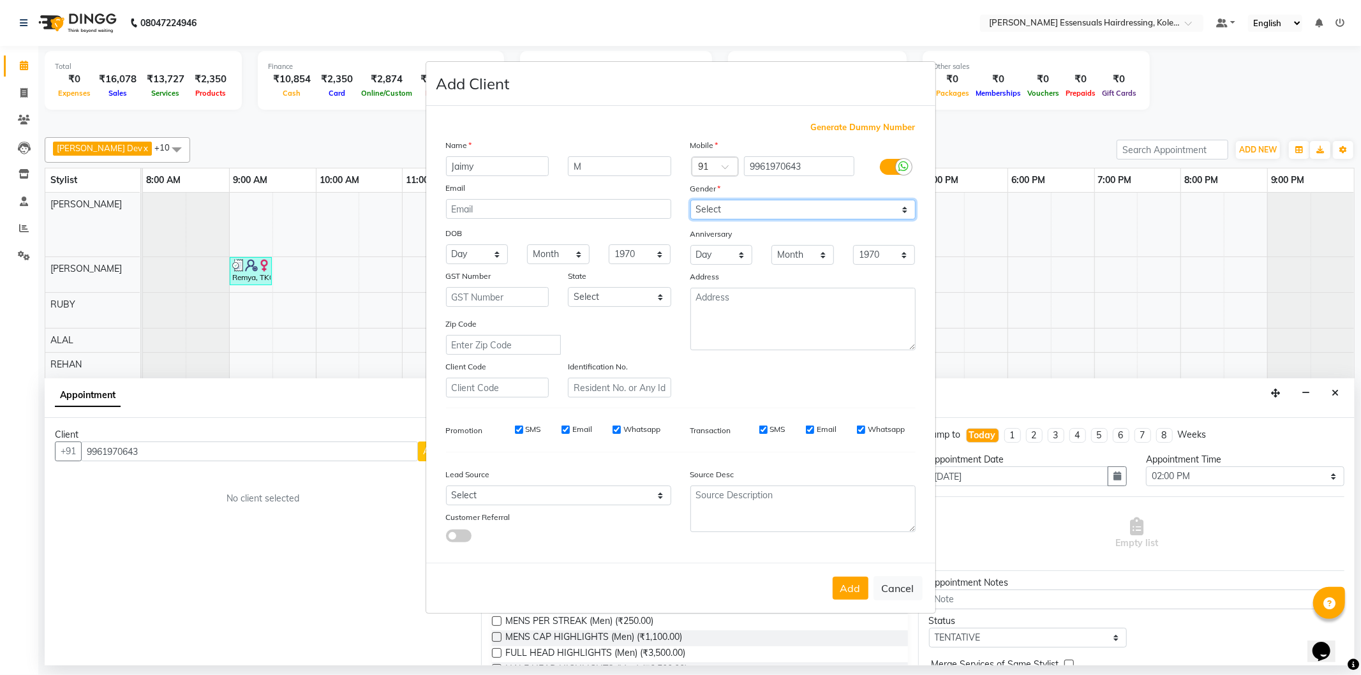
select select "[DEMOGRAPHIC_DATA]"
click at [691, 200] on select "Select [DEMOGRAPHIC_DATA] [DEMOGRAPHIC_DATA] Other Prefer Not To Say" at bounding box center [803, 210] width 225 height 20
click at [853, 590] on button "Add" at bounding box center [851, 588] width 36 height 23
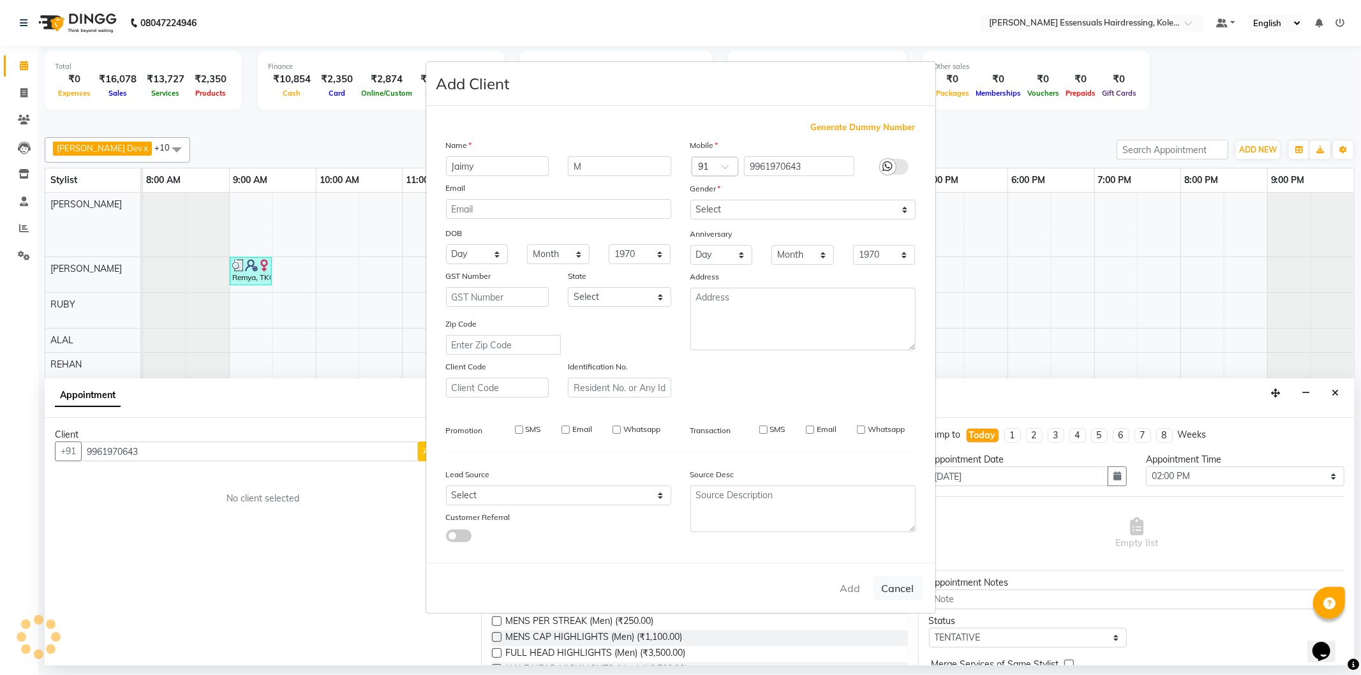
type input "99******43"
select select
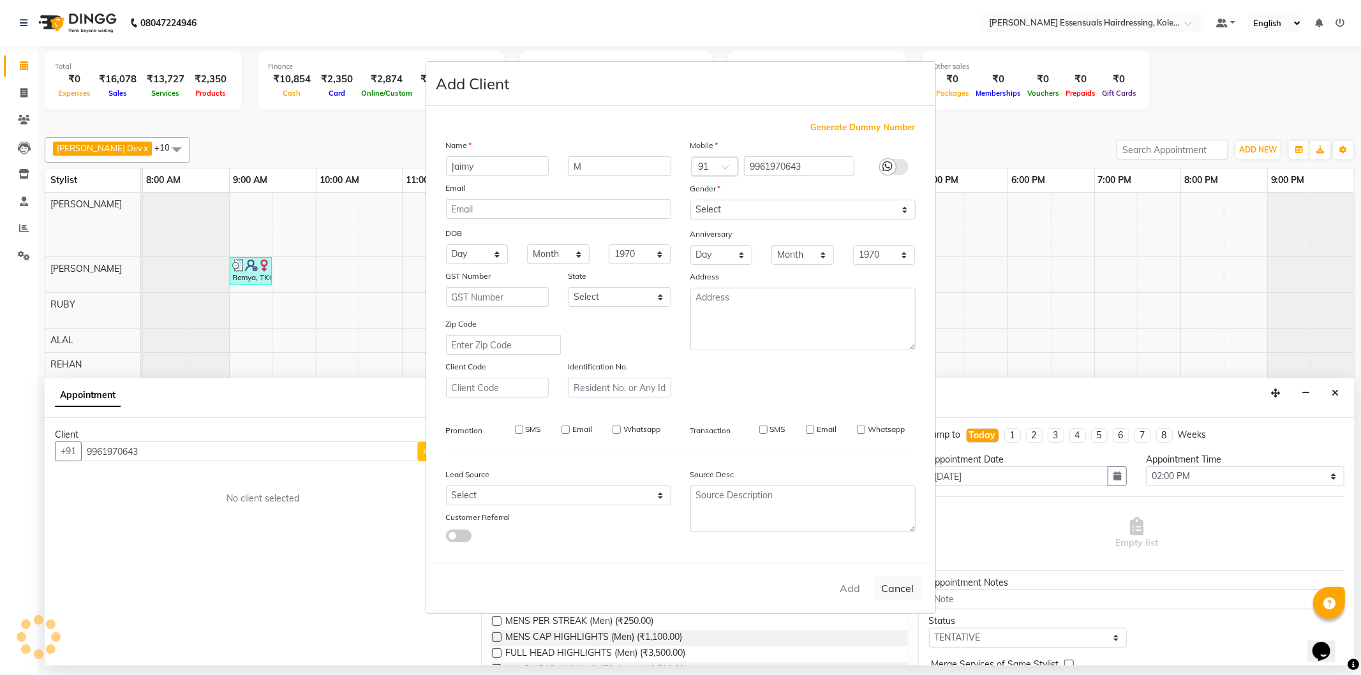
select select
checkbox input "false"
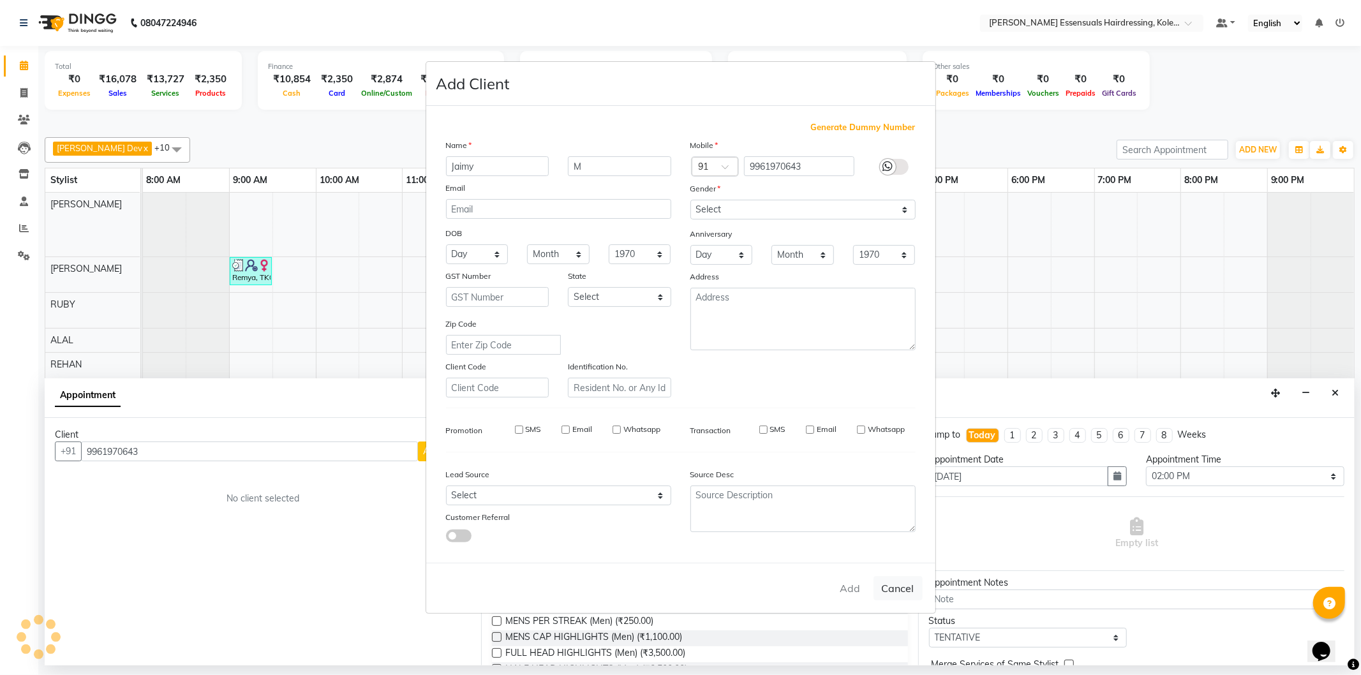
checkbox input "false"
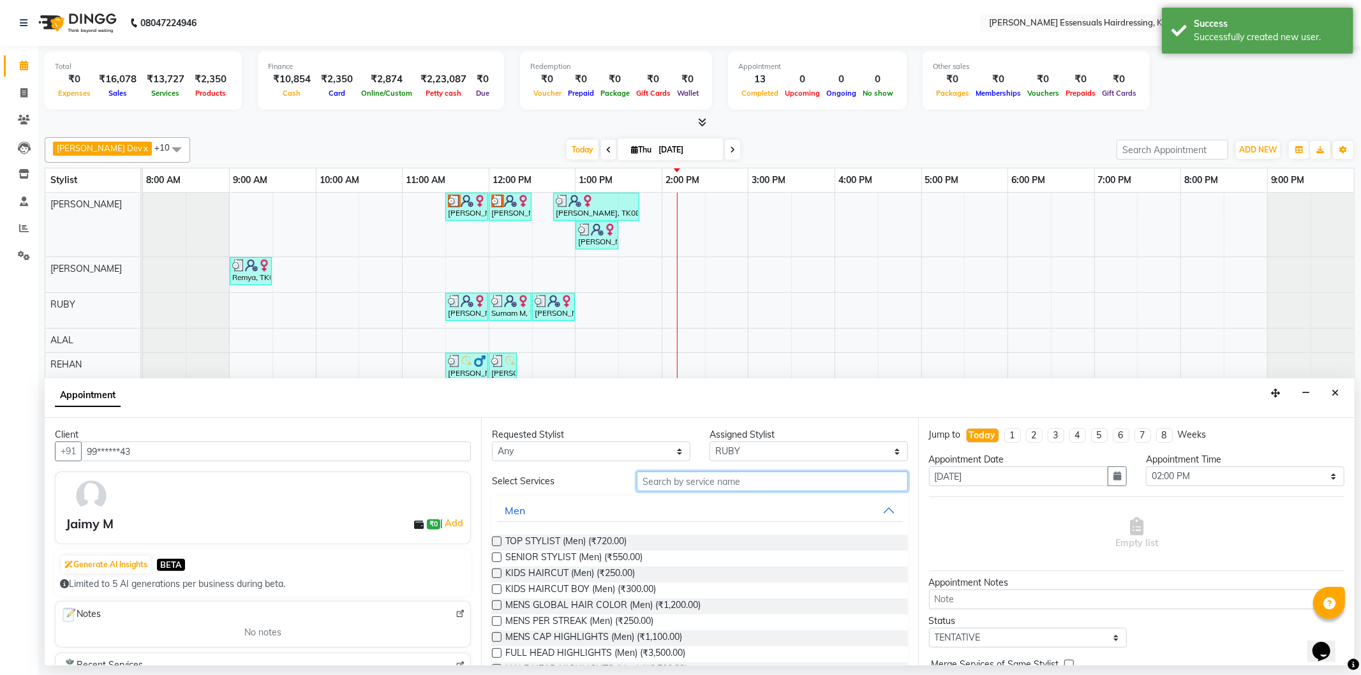
click at [694, 488] on input "text" at bounding box center [772, 482] width 271 height 20
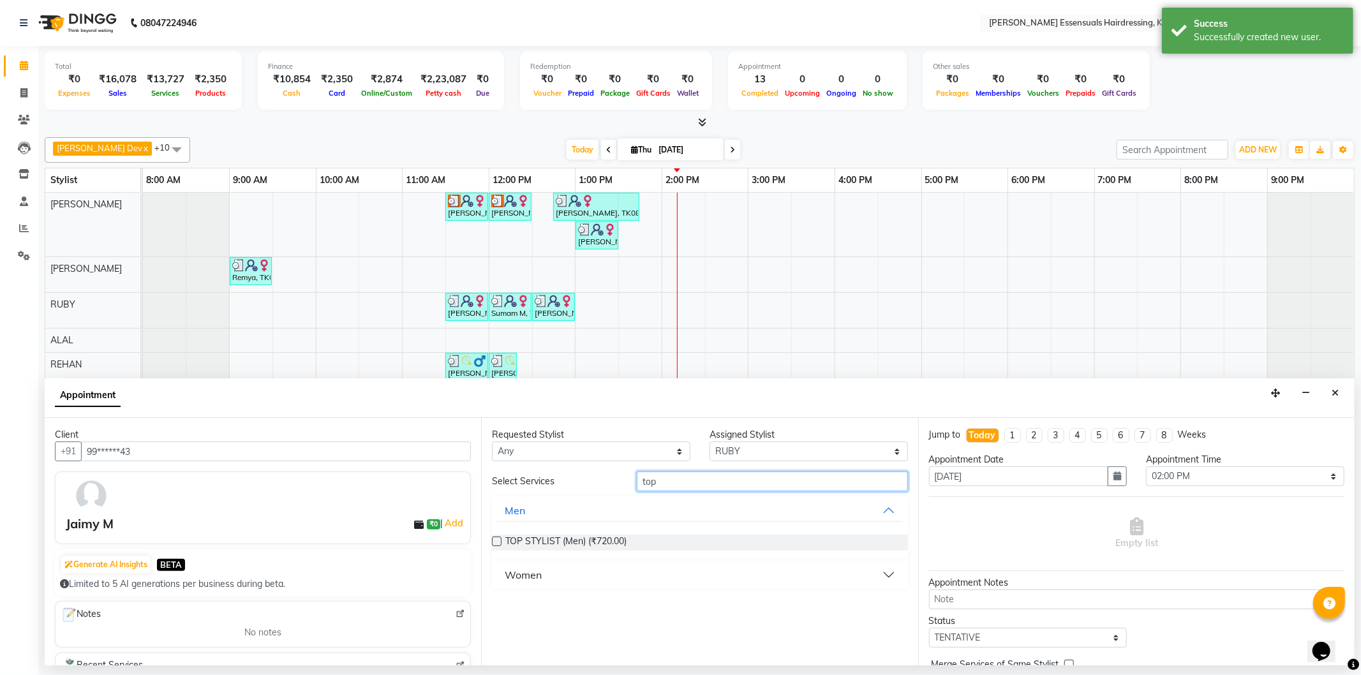
type input "top"
click at [521, 573] on div "Women" at bounding box center [523, 574] width 37 height 15
click at [497, 603] on label at bounding box center [497, 606] width 10 height 10
click at [497, 603] on input "checkbox" at bounding box center [496, 607] width 8 height 8
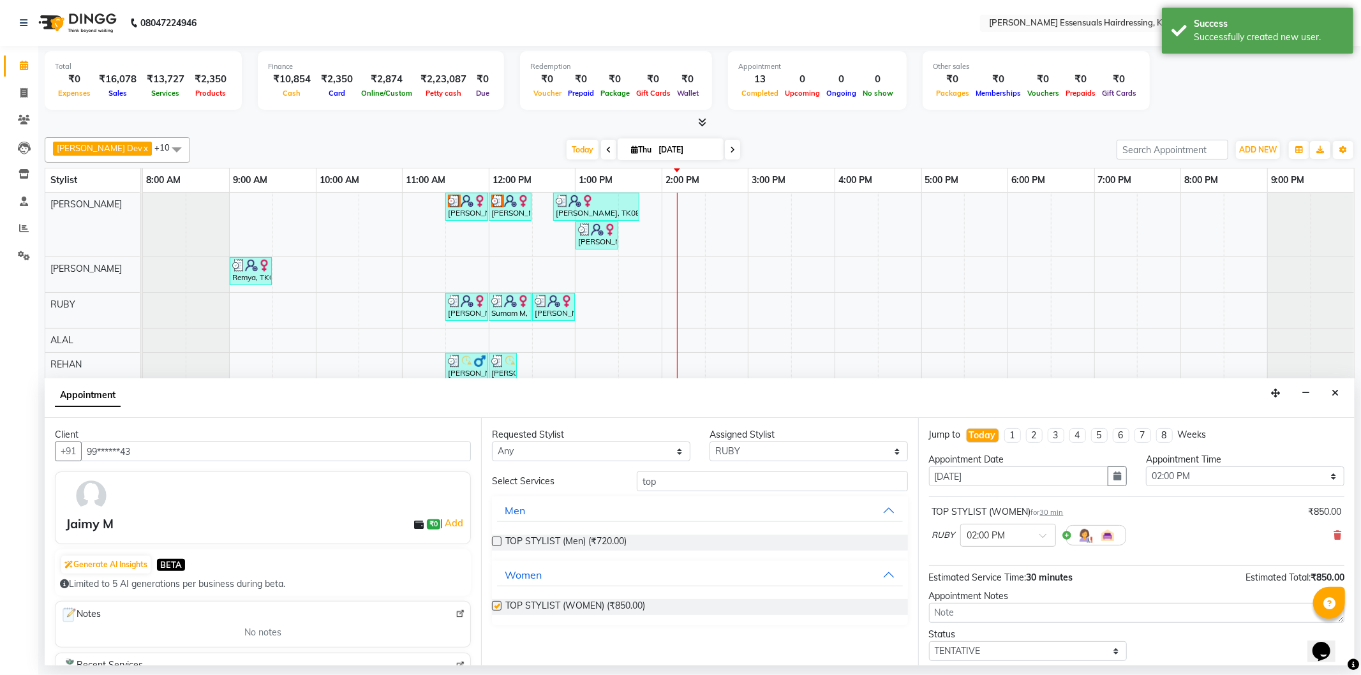
scroll to position [75, 0]
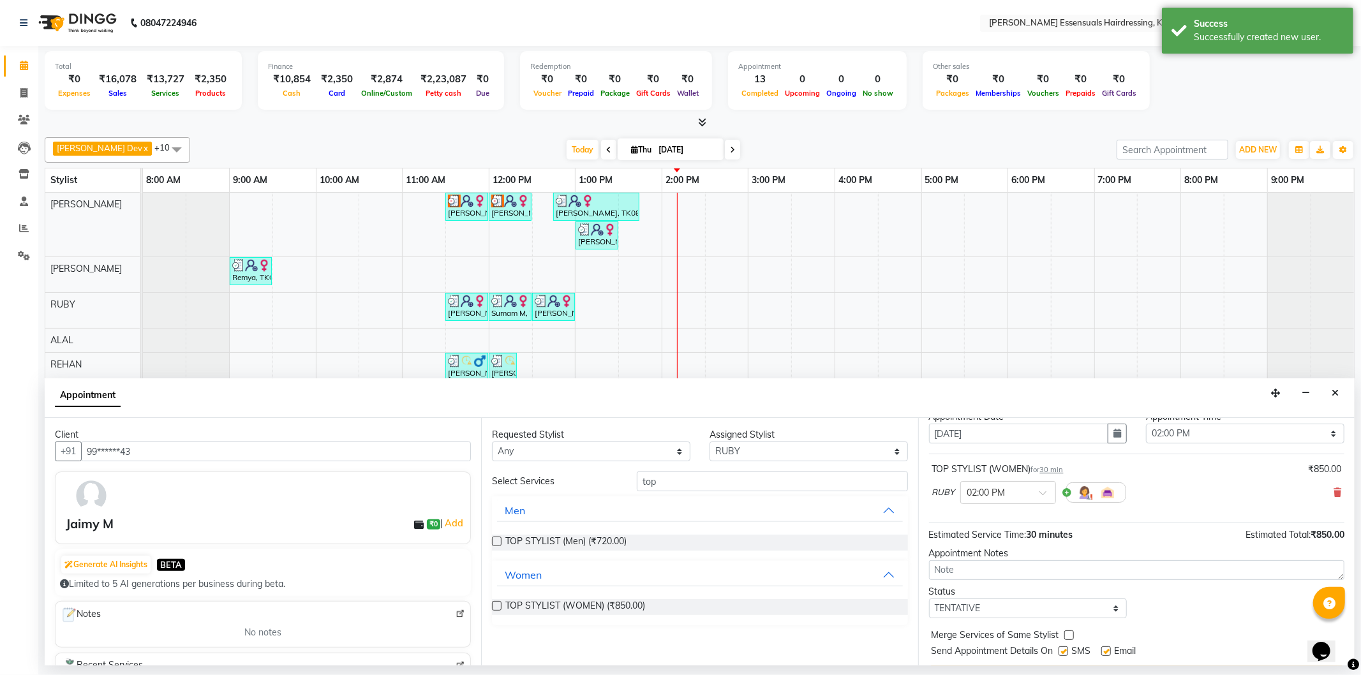
checkbox input "false"
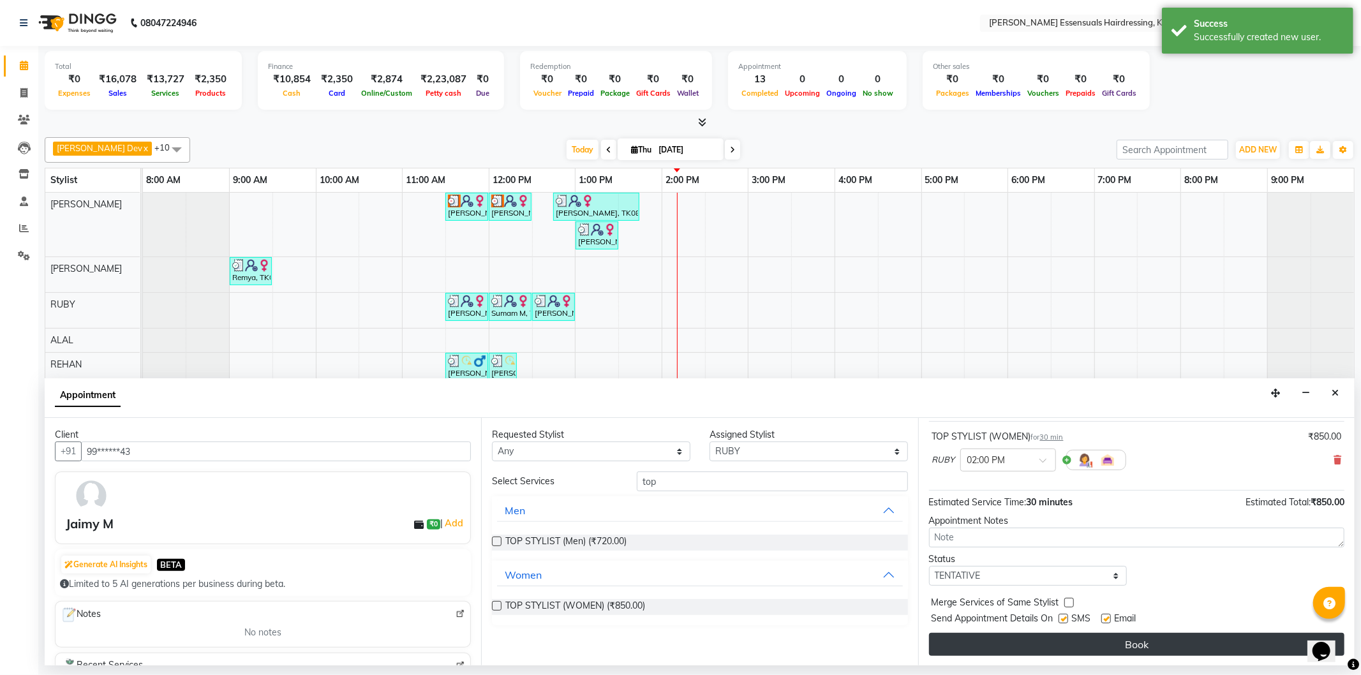
click at [1138, 654] on button "Book" at bounding box center [1137, 644] width 416 height 23
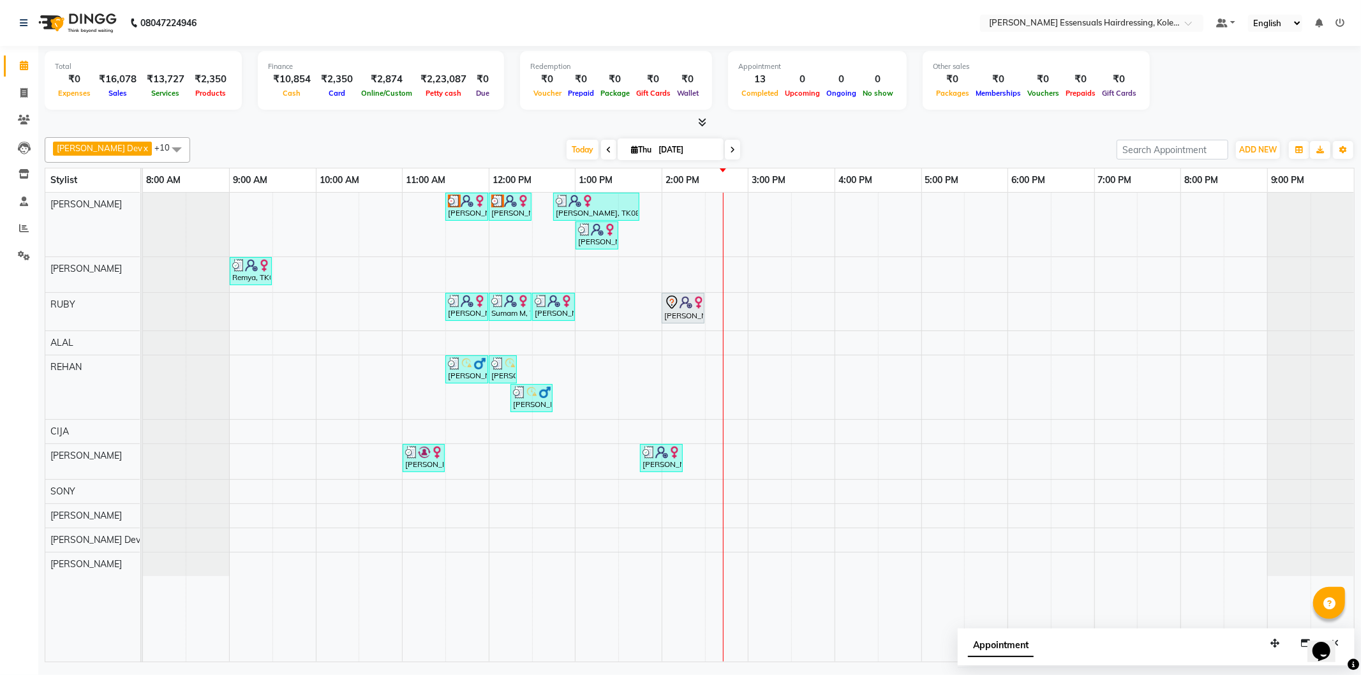
click at [682, 324] on div "Arya M, TK03, 11:30 AM-12:00 PM, WOMENS GLOBAL HAIR COLOR (WOMEN) Arya M, TK03,…" at bounding box center [748, 427] width 1211 height 469
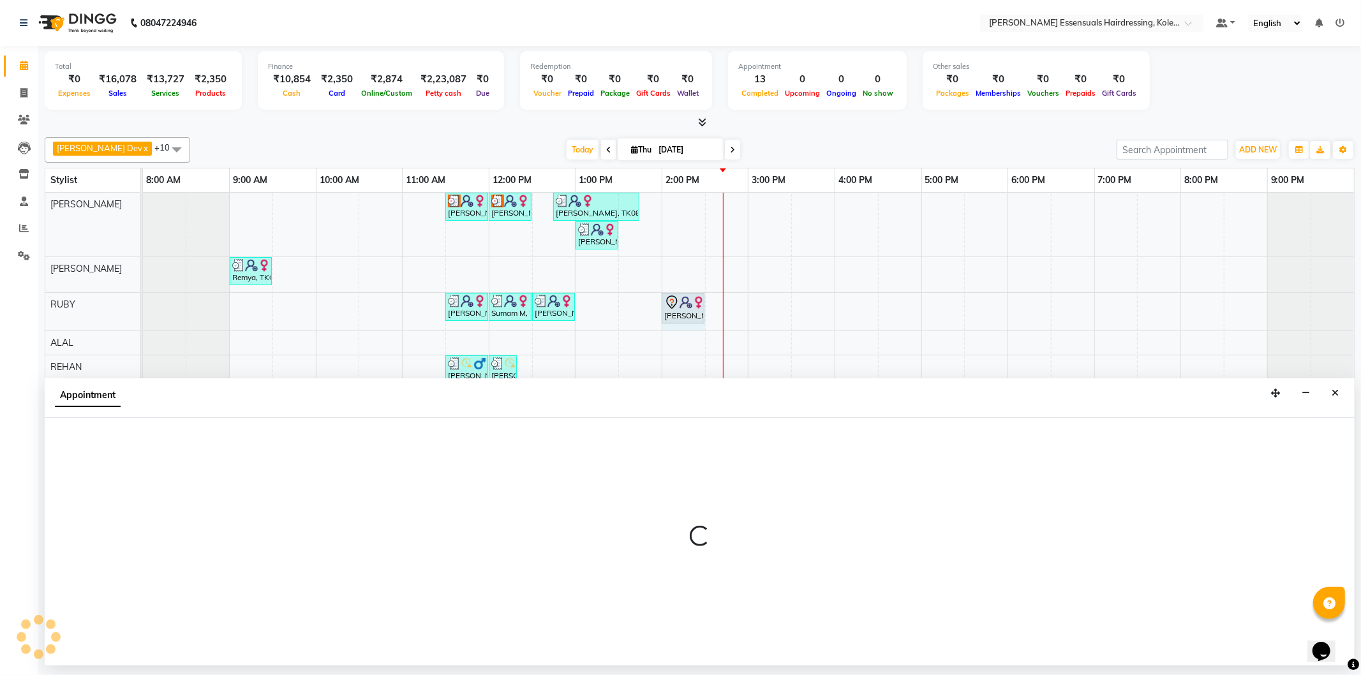
select select "79968"
select select "tentative"
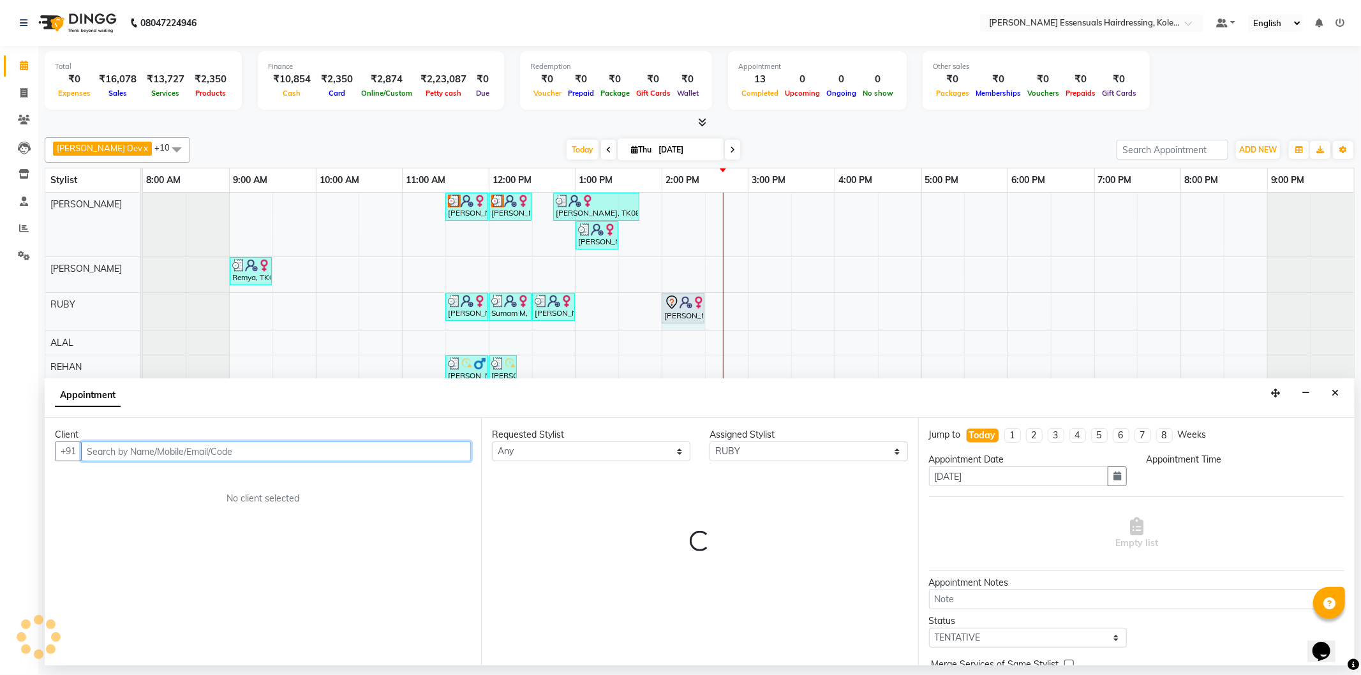
select select "840"
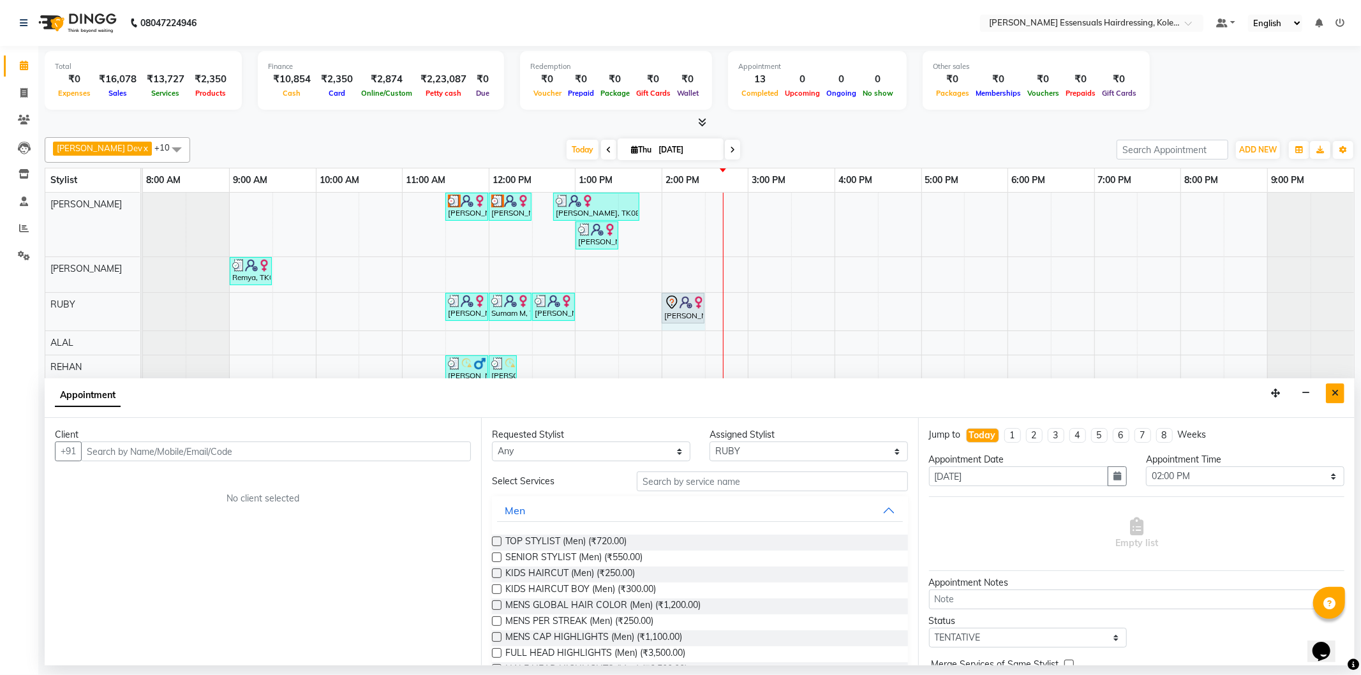
click at [1344, 392] on button "Close" at bounding box center [1335, 394] width 19 height 20
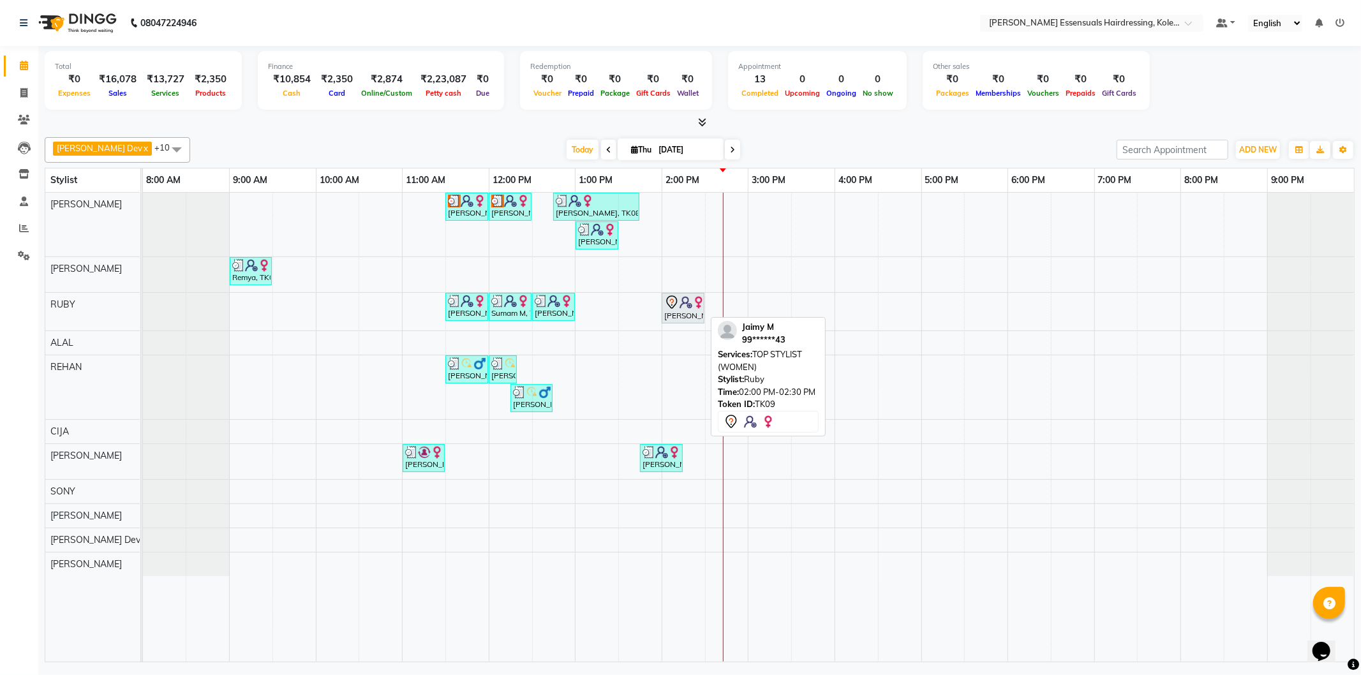
click at [686, 315] on div "[PERSON_NAME], TK09, 02:00 PM-02:30 PM, TOP STYLIST (WOMEN)" at bounding box center [683, 308] width 40 height 27
select select "7"
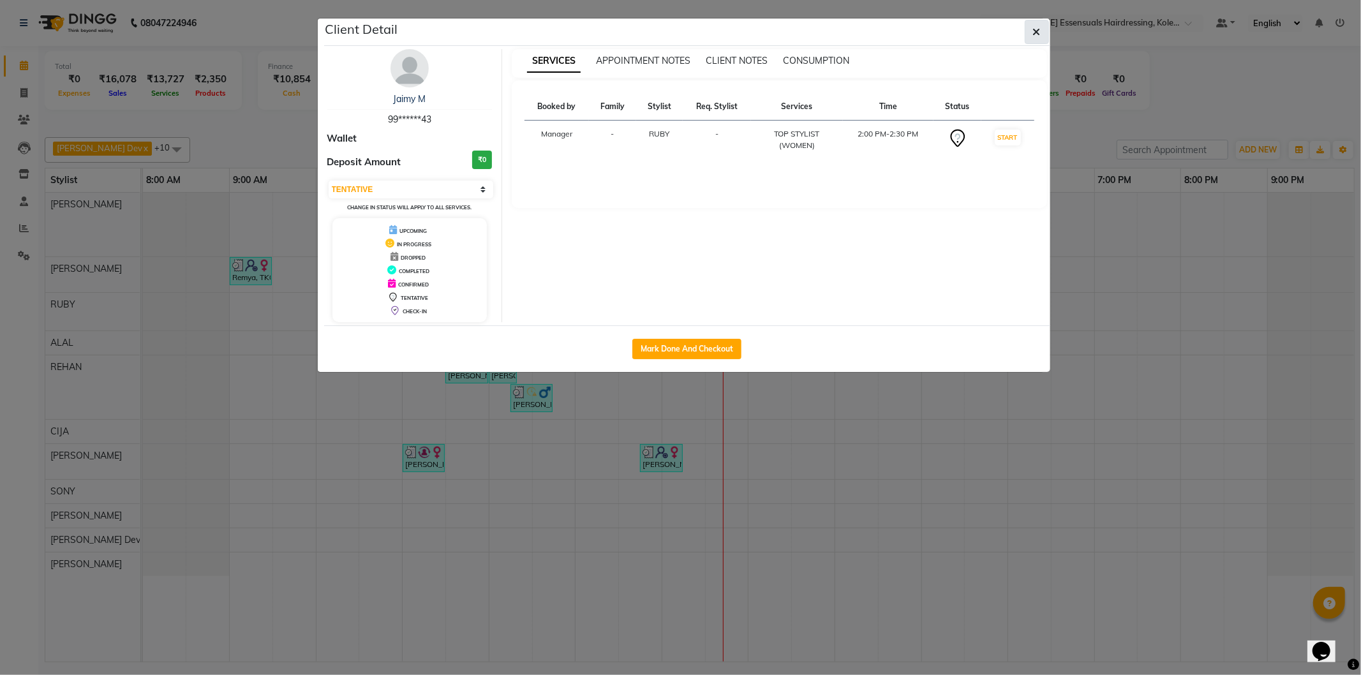
click at [1034, 29] on icon "button" at bounding box center [1037, 32] width 8 height 10
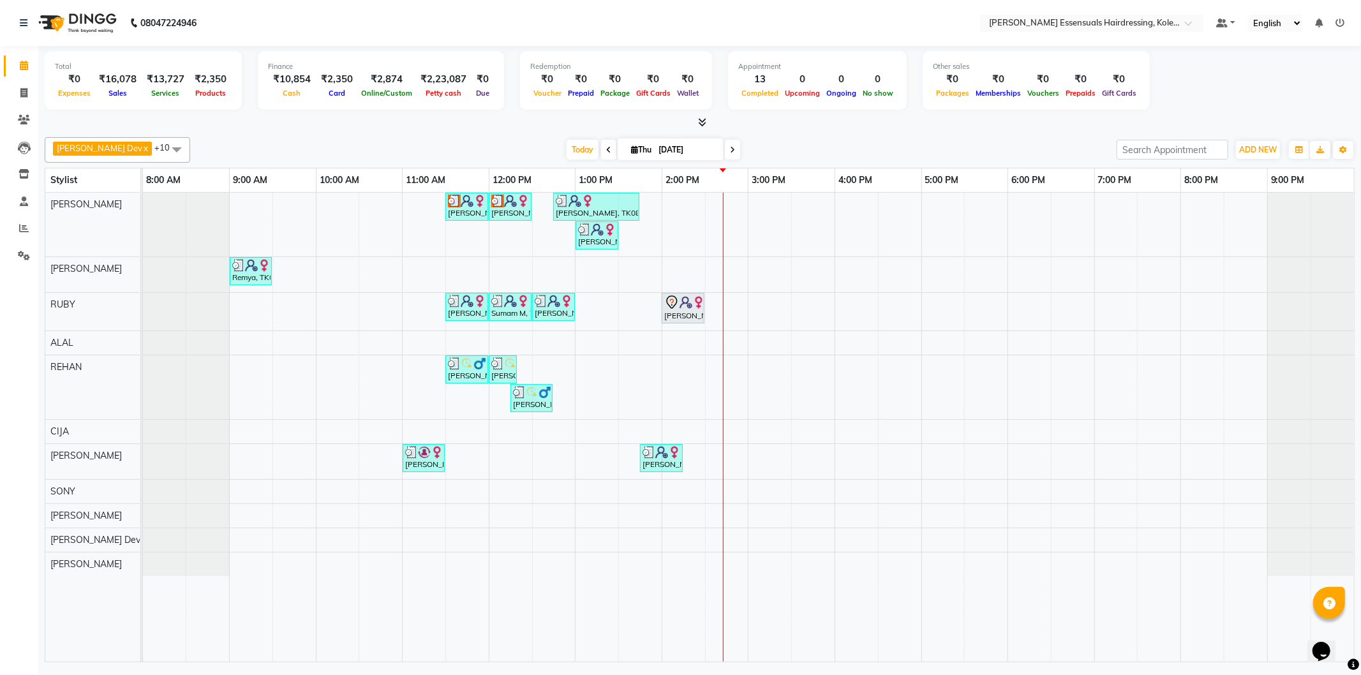
click at [717, 563] on div "Arya M, TK03, 11:30 AM-12:00 PM, WOMENS GLOBAL HAIR COLOR (WOMEN) Arya M, TK03,…" at bounding box center [748, 427] width 1211 height 469
select select "84232"
select select "tentative"
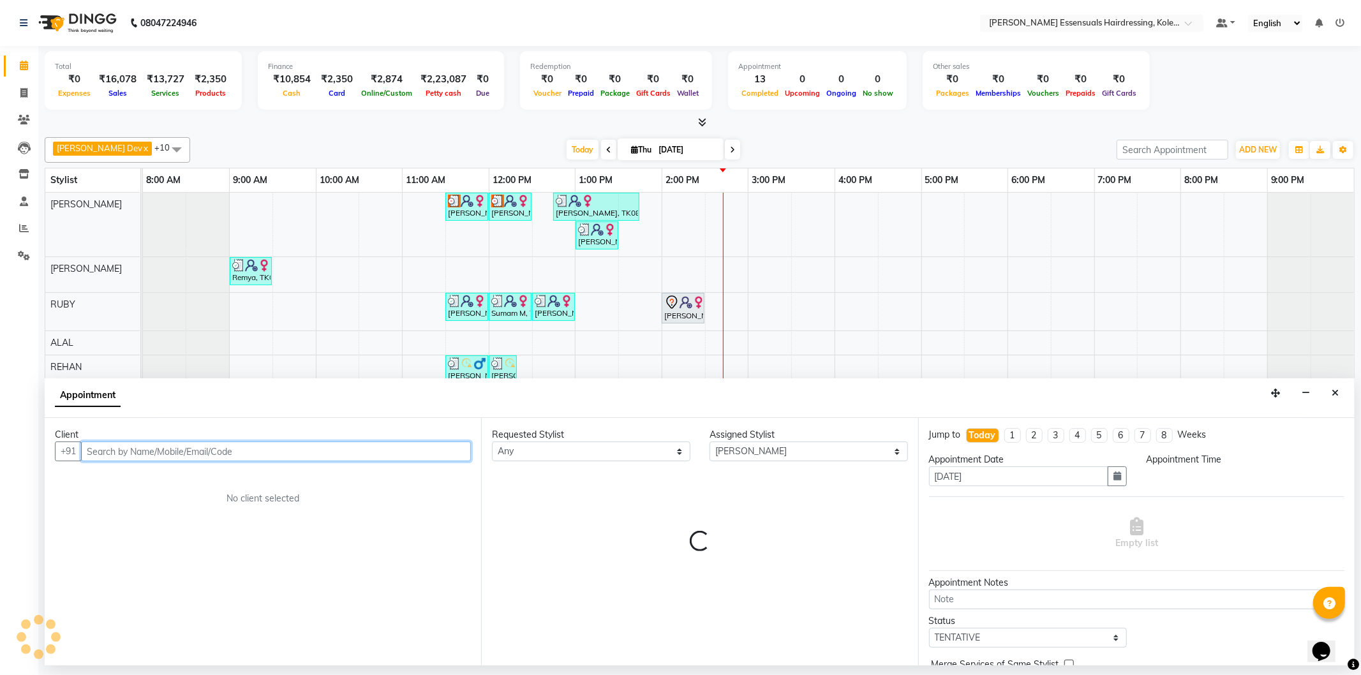
select select "870"
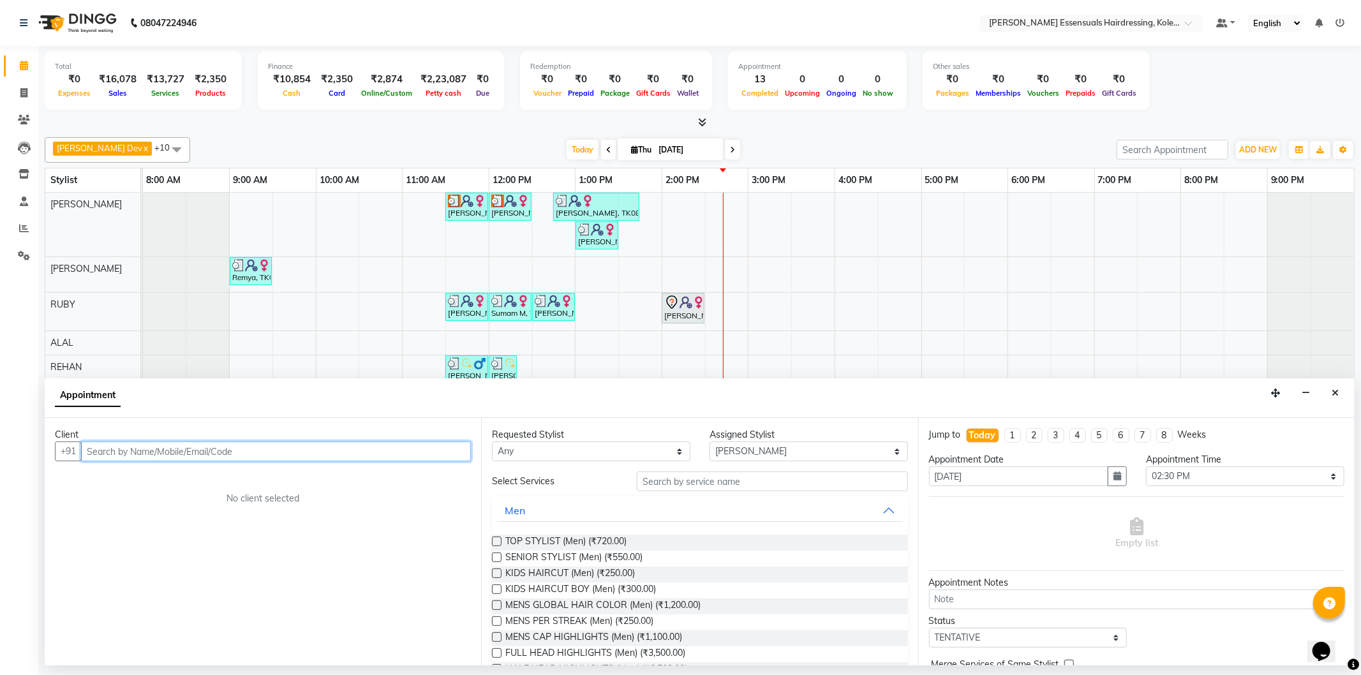
click at [149, 460] on input "text" at bounding box center [276, 452] width 390 height 20
type input "9946200534"
click at [449, 453] on span "Add Client" at bounding box center [444, 451] width 43 height 11
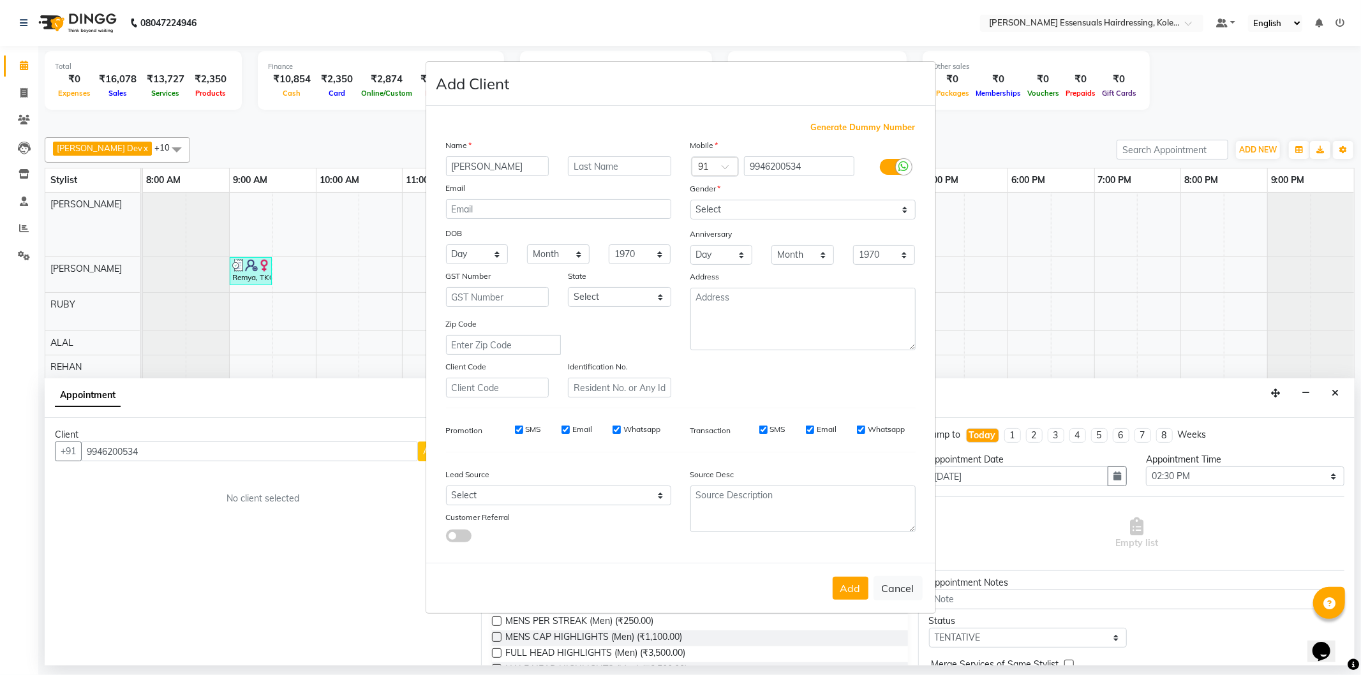
click at [486, 167] on input "[PERSON_NAME]" at bounding box center [497, 166] width 103 height 20
type input "[PERSON_NAME]"
click at [581, 158] on input "text" at bounding box center [619, 166] width 103 height 20
paste input "[PERSON_NAME]"
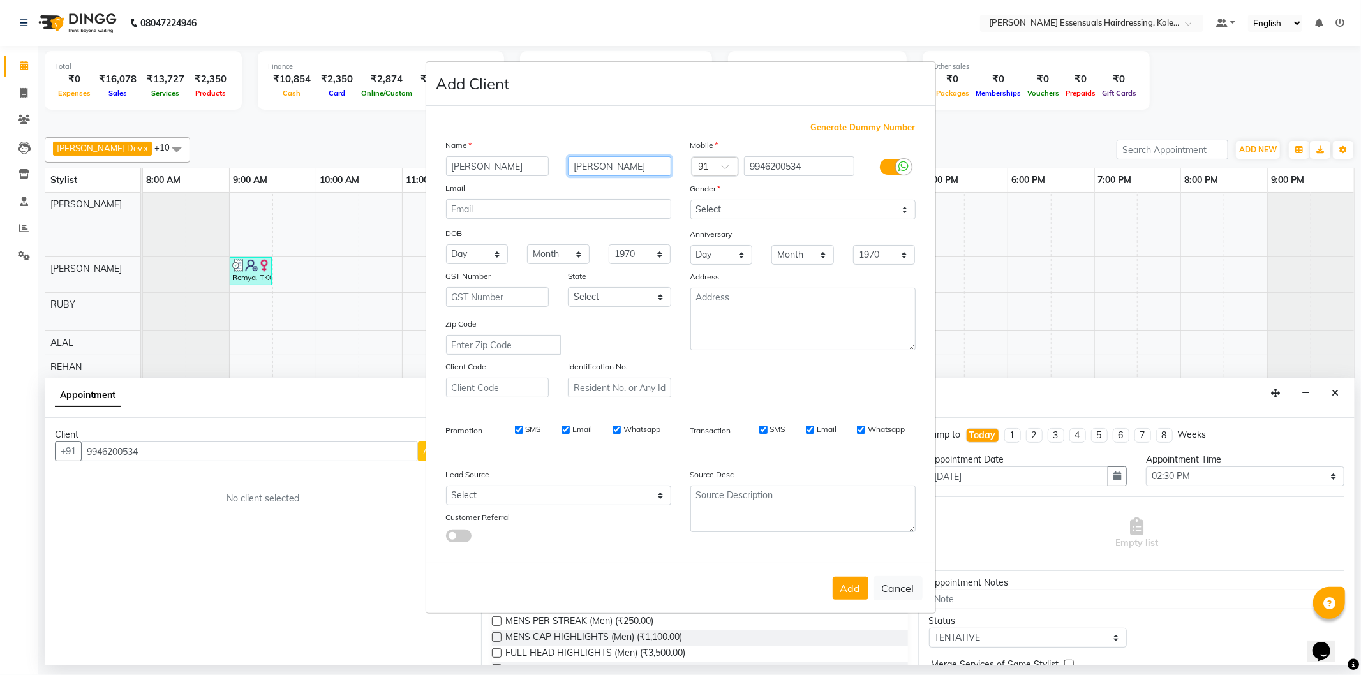
type input "[PERSON_NAME]"
click at [748, 203] on select "Select [DEMOGRAPHIC_DATA] [DEMOGRAPHIC_DATA] Other Prefer Not To Say" at bounding box center [803, 210] width 225 height 20
select select "[DEMOGRAPHIC_DATA]"
click at [691, 200] on select "Select [DEMOGRAPHIC_DATA] [DEMOGRAPHIC_DATA] Other Prefer Not To Say" at bounding box center [803, 210] width 225 height 20
click at [858, 602] on div "Add Cancel" at bounding box center [680, 588] width 509 height 50
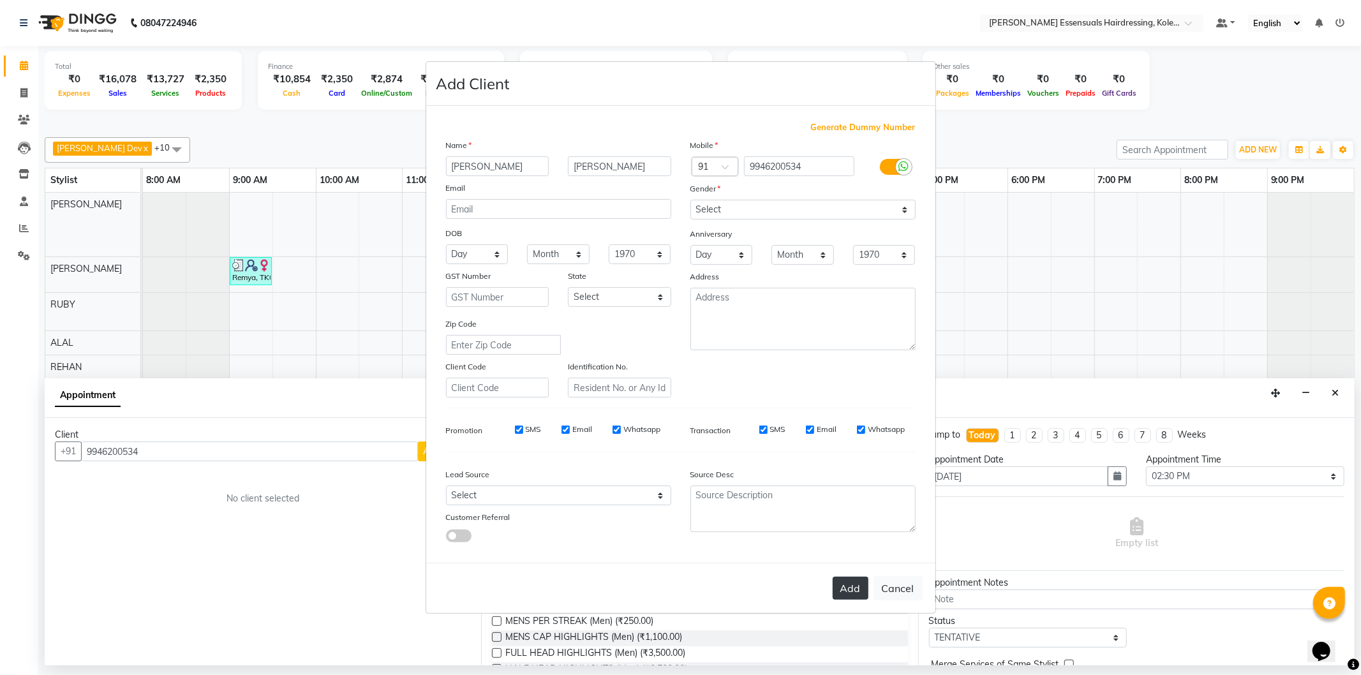
click at [854, 594] on button "Add" at bounding box center [851, 588] width 36 height 23
type input "99******34"
select select
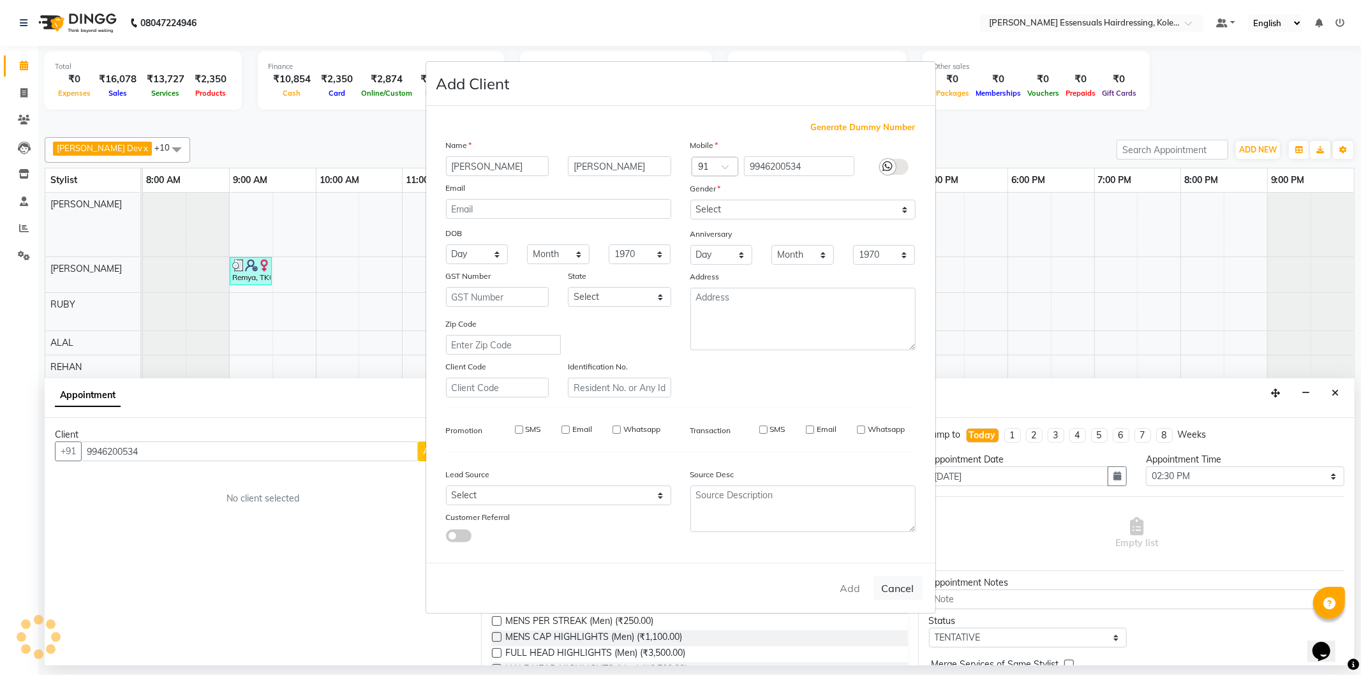
select select
checkbox input "false"
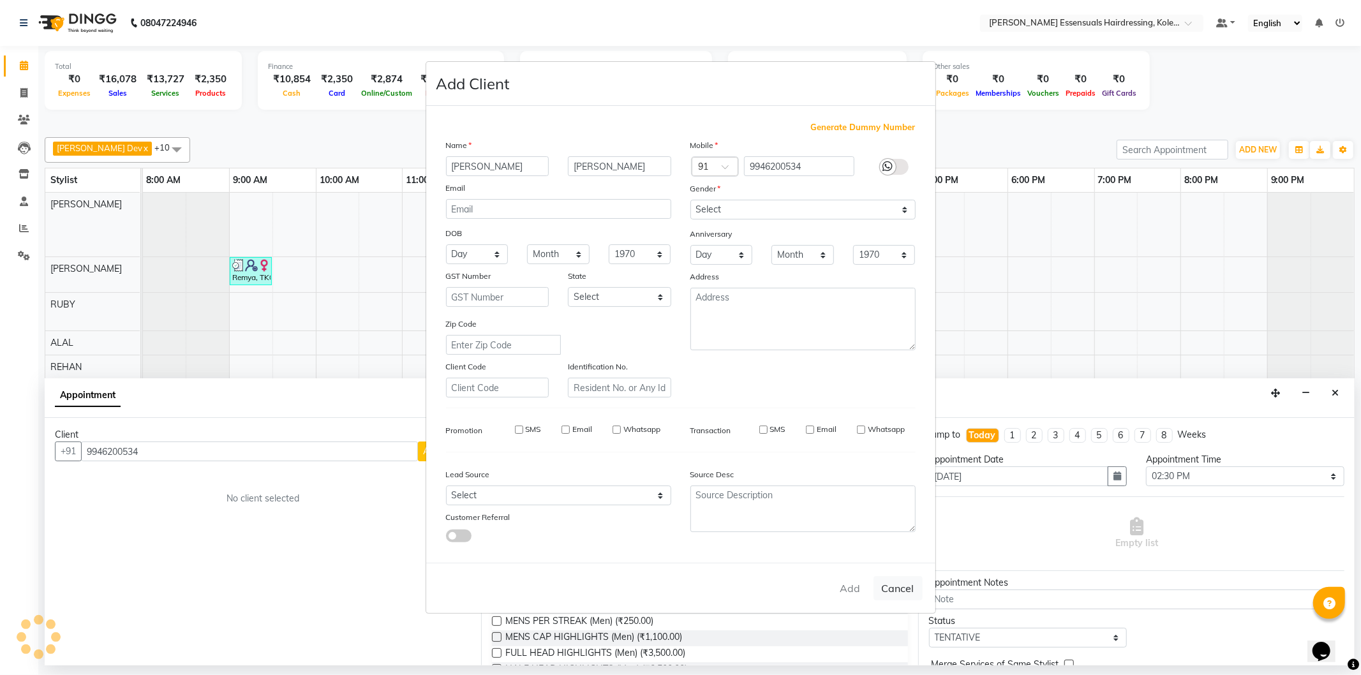
checkbox input "false"
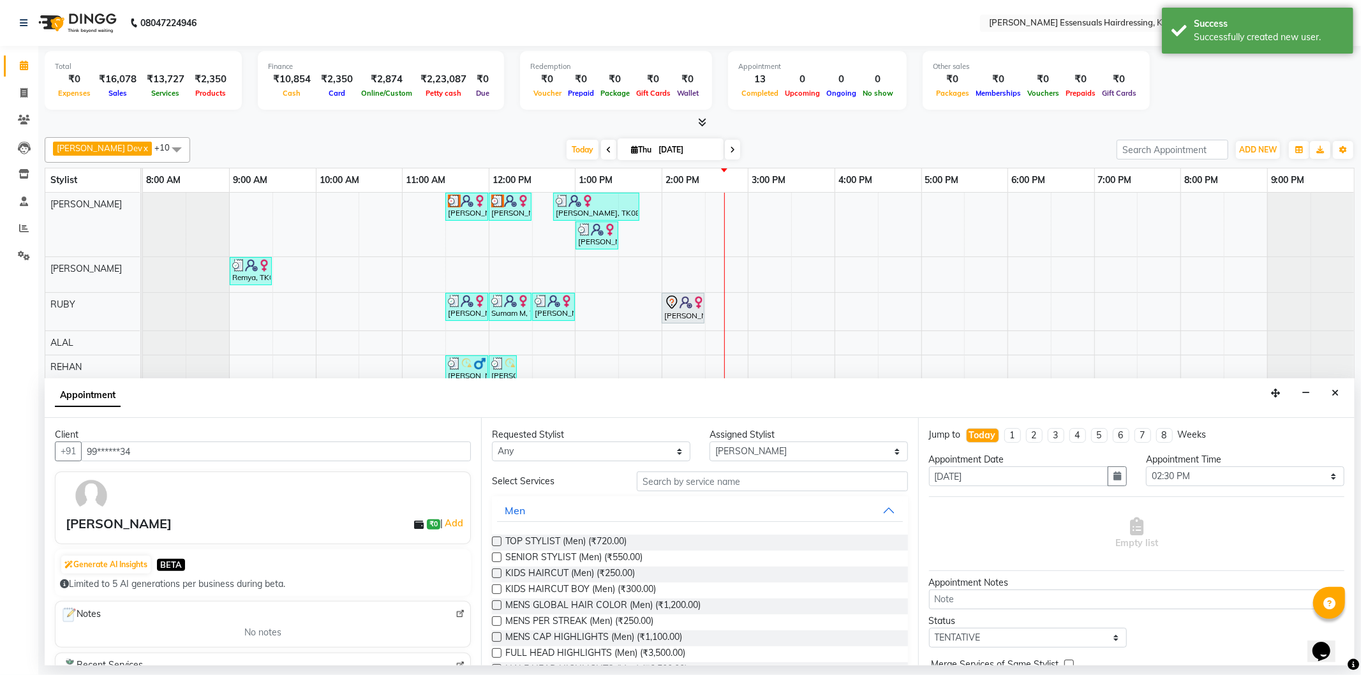
click at [490, 558] on div "Requested Stylist Any [PERSON_NAME] Dev [PERSON_NAME] [PERSON_NAME] [PERSON_NAM…" at bounding box center [699, 542] width 437 height 248
click at [494, 558] on label at bounding box center [497, 558] width 10 height 10
click at [494, 558] on input "checkbox" at bounding box center [496, 559] width 8 height 8
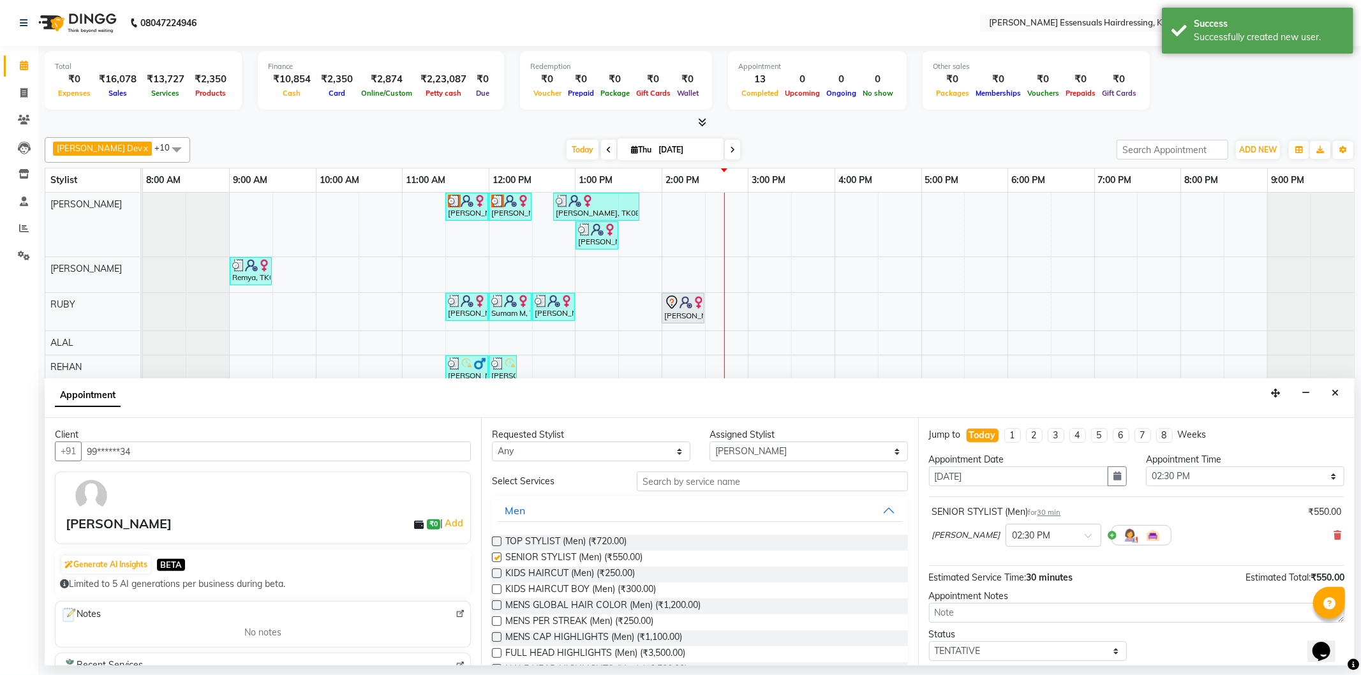
checkbox input "false"
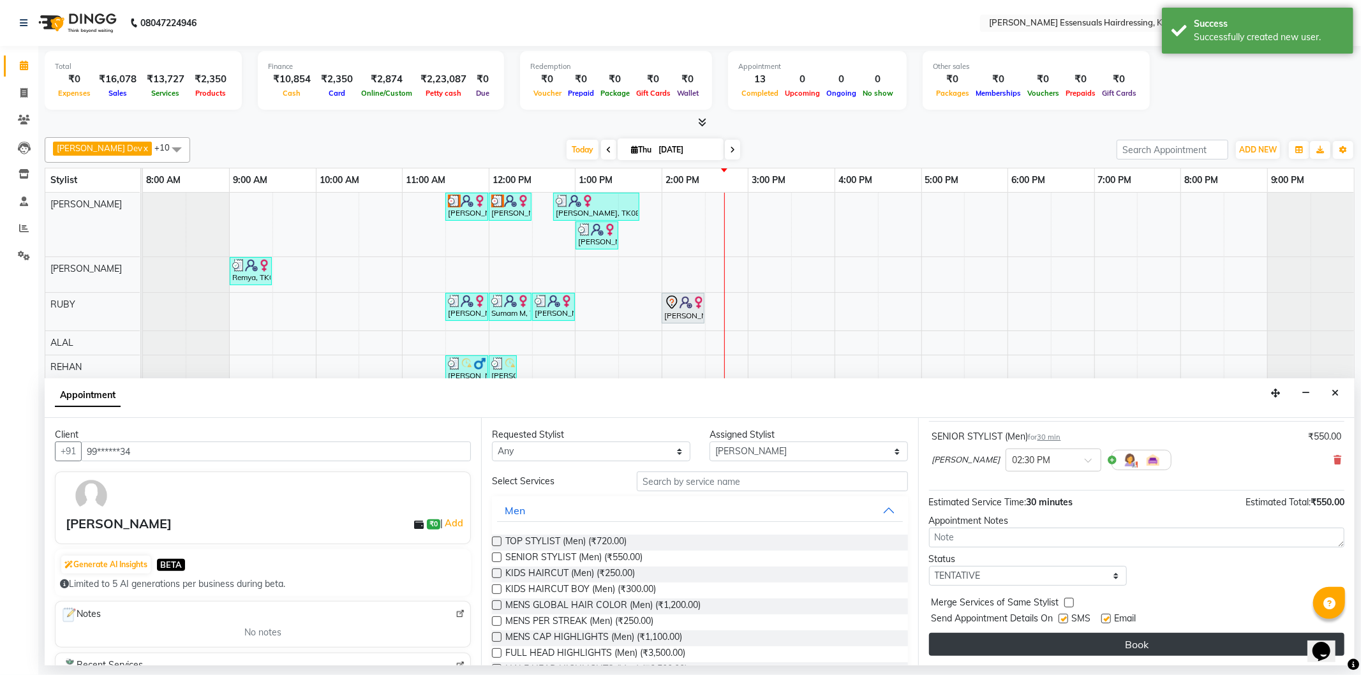
click at [1079, 648] on button "Book" at bounding box center [1137, 644] width 416 height 23
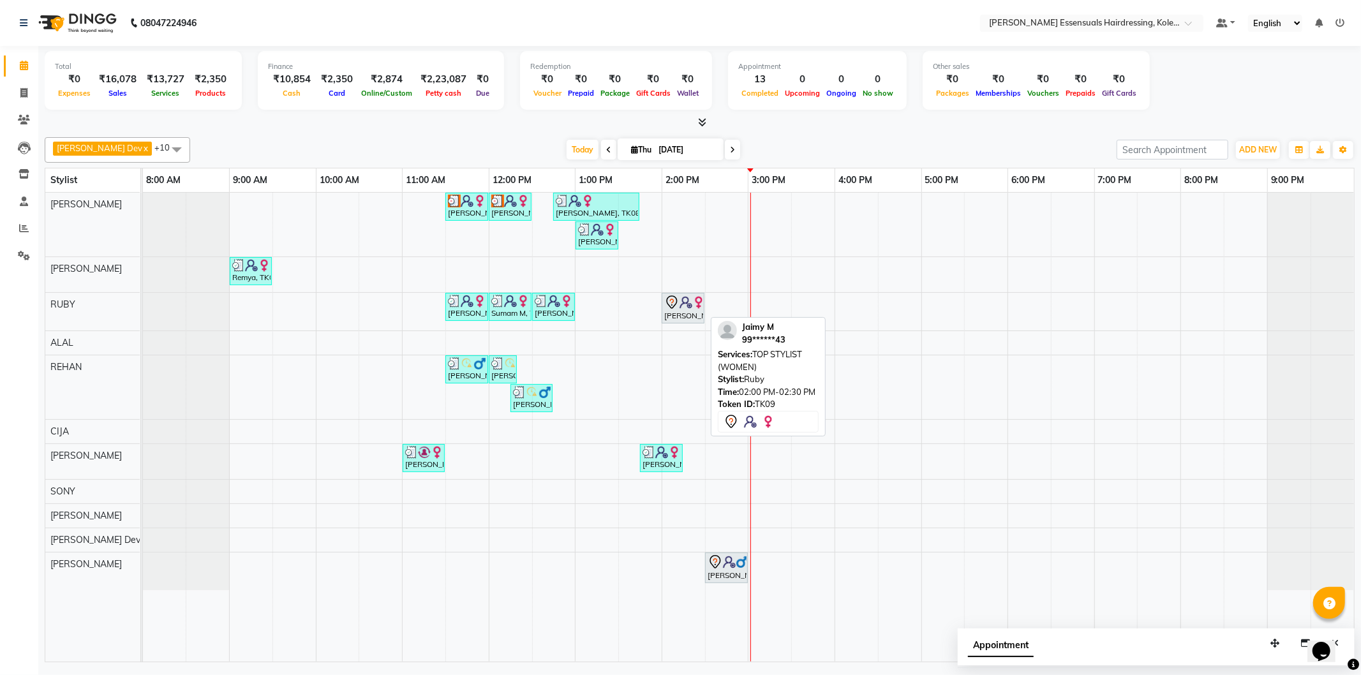
click at [689, 304] on img at bounding box center [686, 302] width 13 height 13
select select "7"
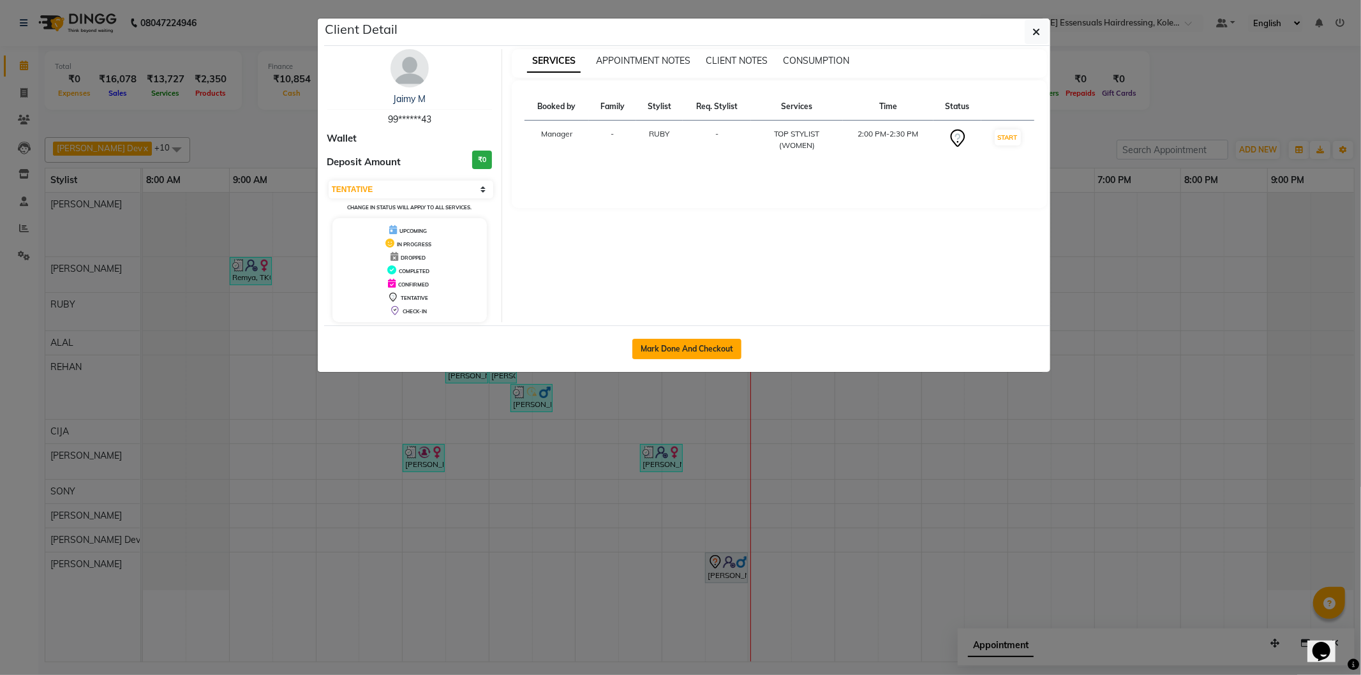
click at [699, 348] on button "Mark Done And Checkout" at bounding box center [687, 349] width 109 height 20
select select "service"
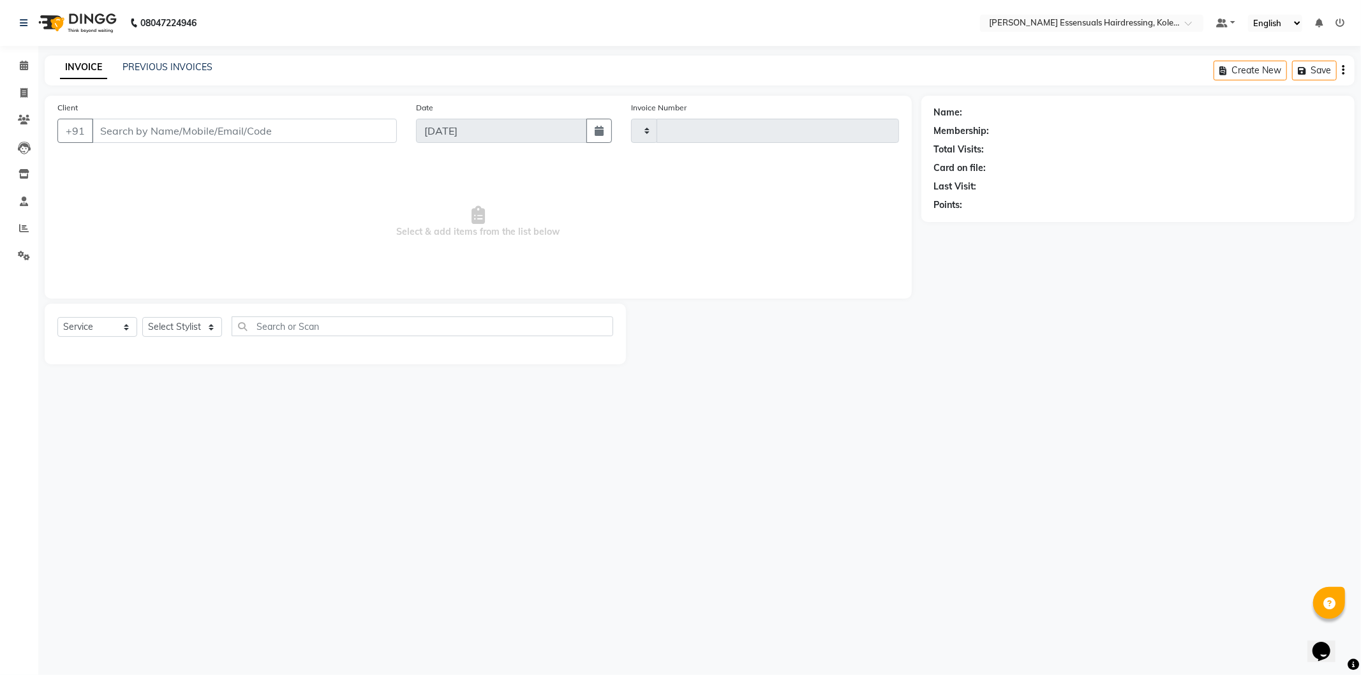
type input "1339"
select select "8281"
type input "99******43"
select select "79968"
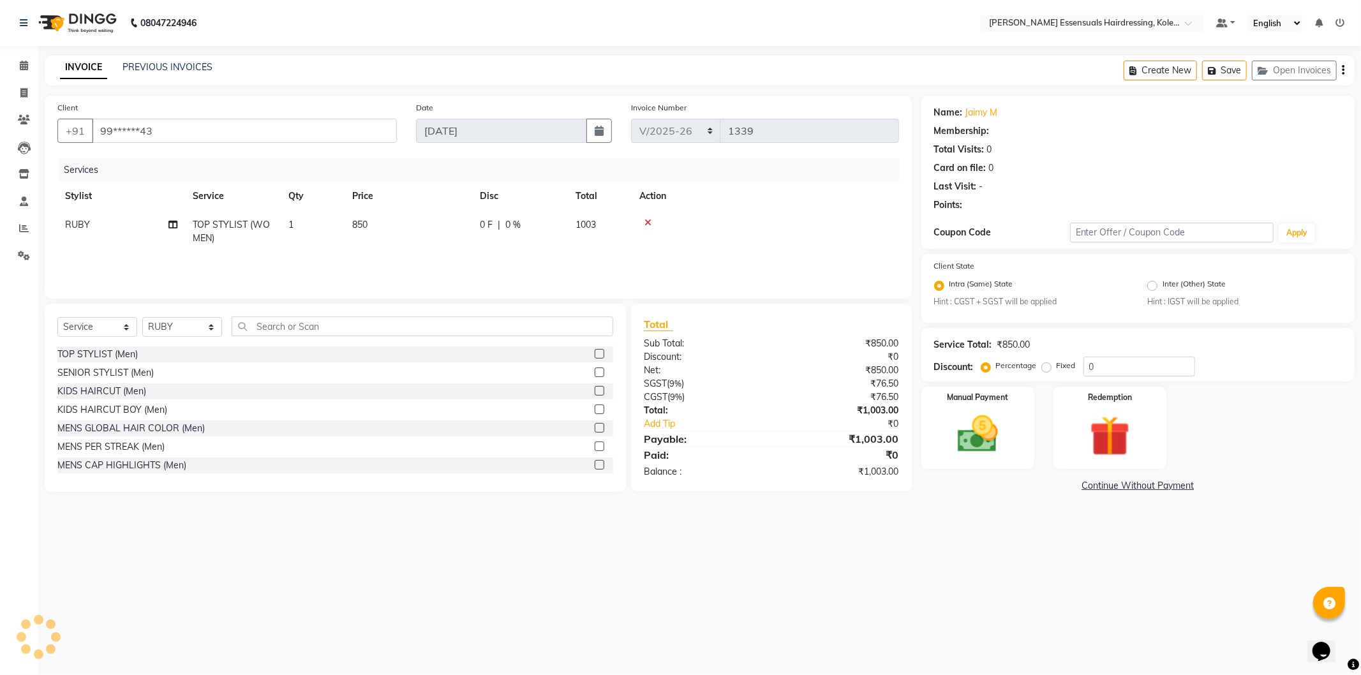
select select "1: Object"
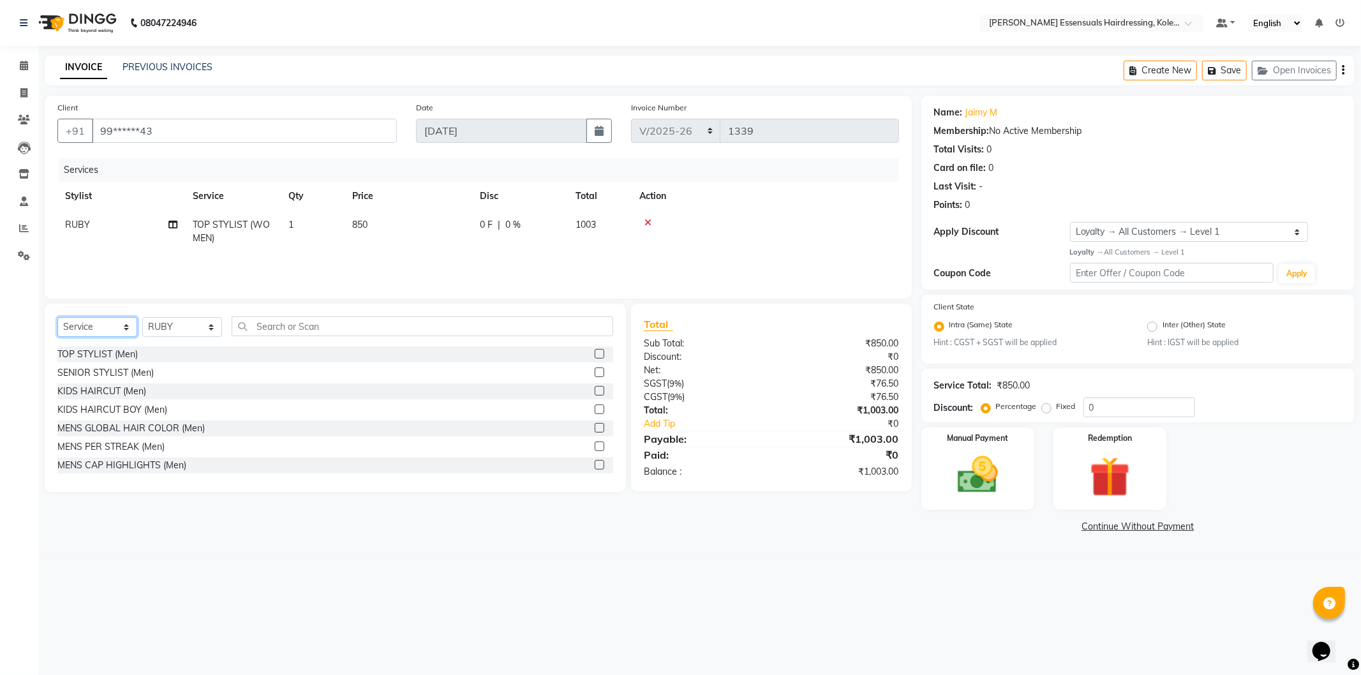
click at [123, 324] on select "Select Service Product Membership Package Voucher Prepaid Gift Card" at bounding box center [97, 327] width 80 height 20
select select "product"
click at [57, 318] on select "Select Service Product Membership Package Voucher Prepaid Gift Card" at bounding box center [97, 327] width 80 height 20
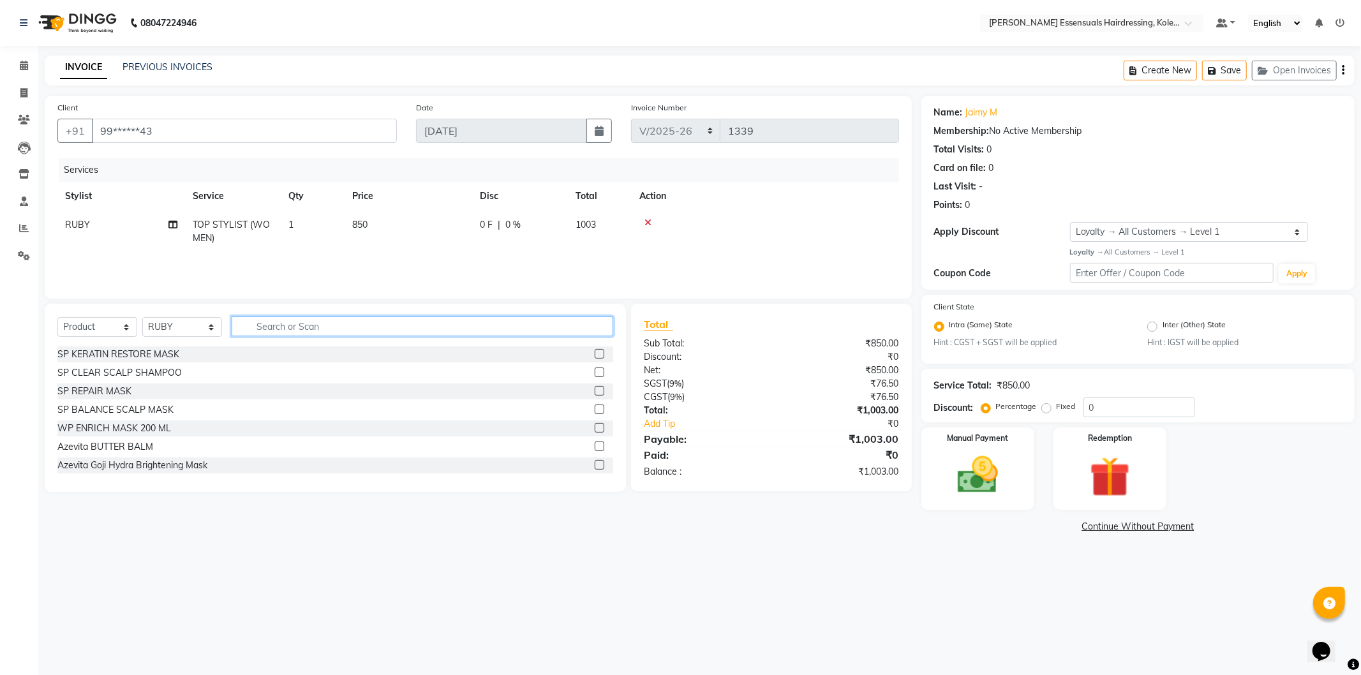
drag, startPoint x: 264, startPoint y: 323, endPoint x: 272, endPoint y: 328, distance: 9.7
click at [264, 323] on input "text" at bounding box center [423, 327] width 382 height 20
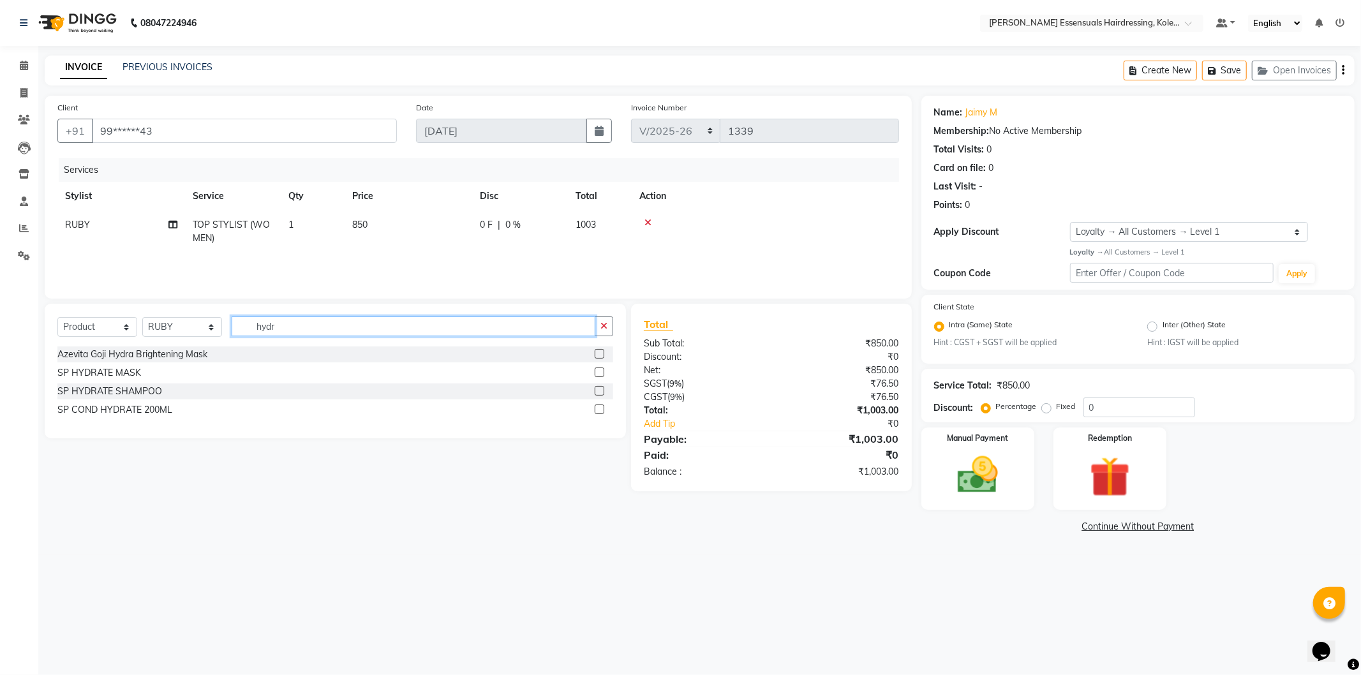
type input "hydr"
click at [600, 392] on label at bounding box center [600, 391] width 10 height 10
click at [600, 392] on input "checkbox" at bounding box center [599, 391] width 8 height 8
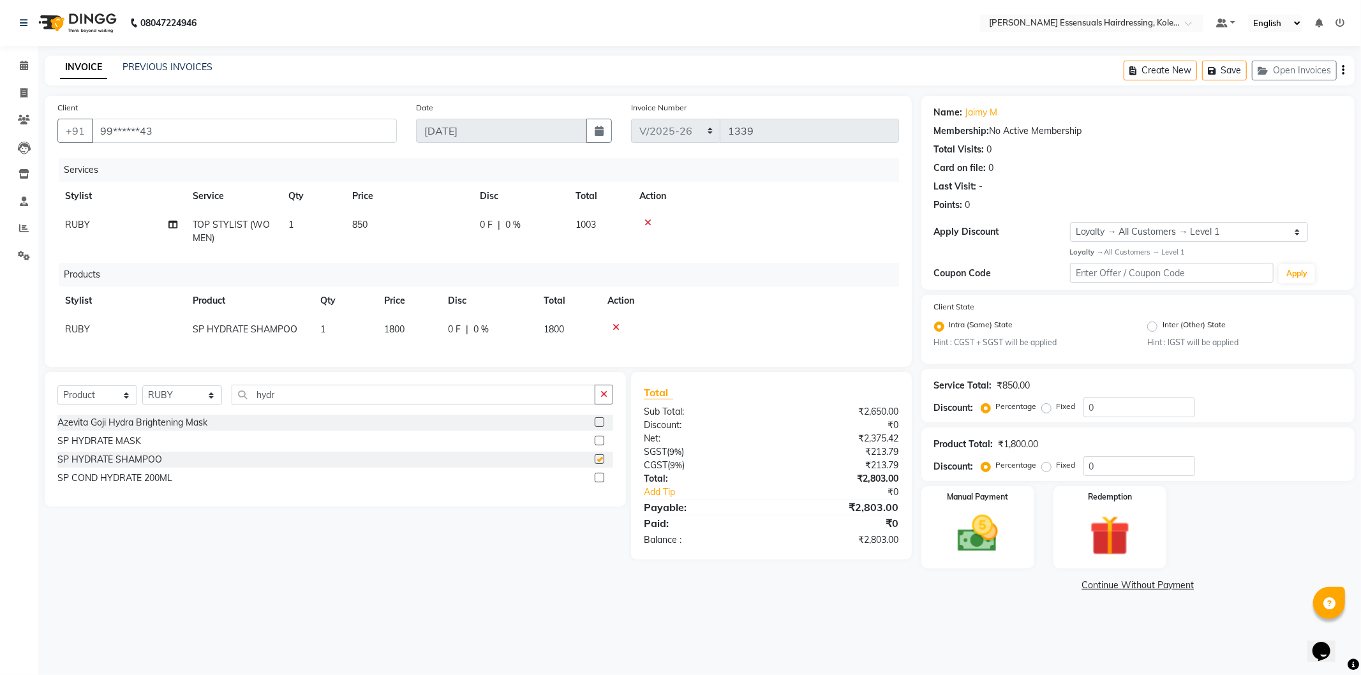
checkbox input "false"
click at [273, 398] on input "hydr" at bounding box center [414, 395] width 364 height 20
drag, startPoint x: 273, startPoint y: 398, endPoint x: 276, endPoint y: 408, distance: 10.5
click at [273, 401] on input "hydr" at bounding box center [414, 395] width 364 height 20
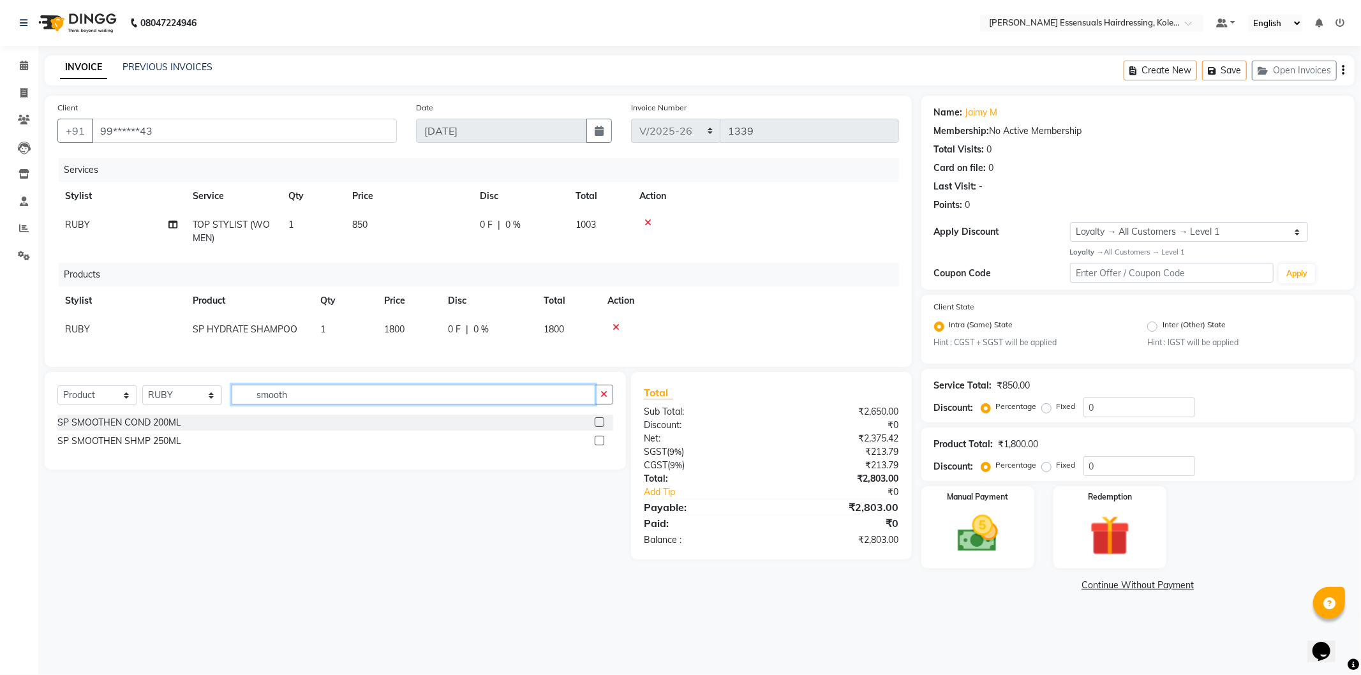
type input "smooth"
click at [597, 427] on label at bounding box center [600, 422] width 10 height 10
click at [597, 427] on input "checkbox" at bounding box center [599, 423] width 8 height 8
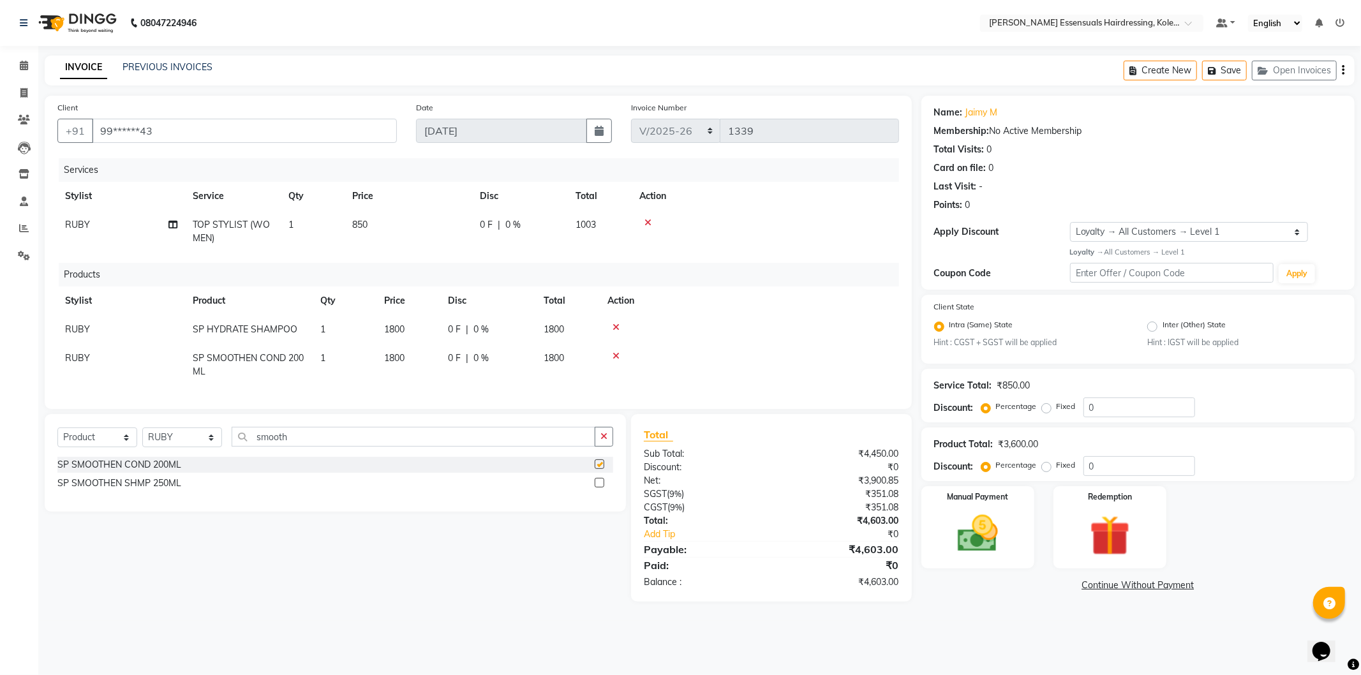
checkbox input "false"
click at [1000, 543] on img at bounding box center [978, 534] width 68 height 49
click at [1077, 584] on span "UPI" at bounding box center [1082, 585] width 20 height 15
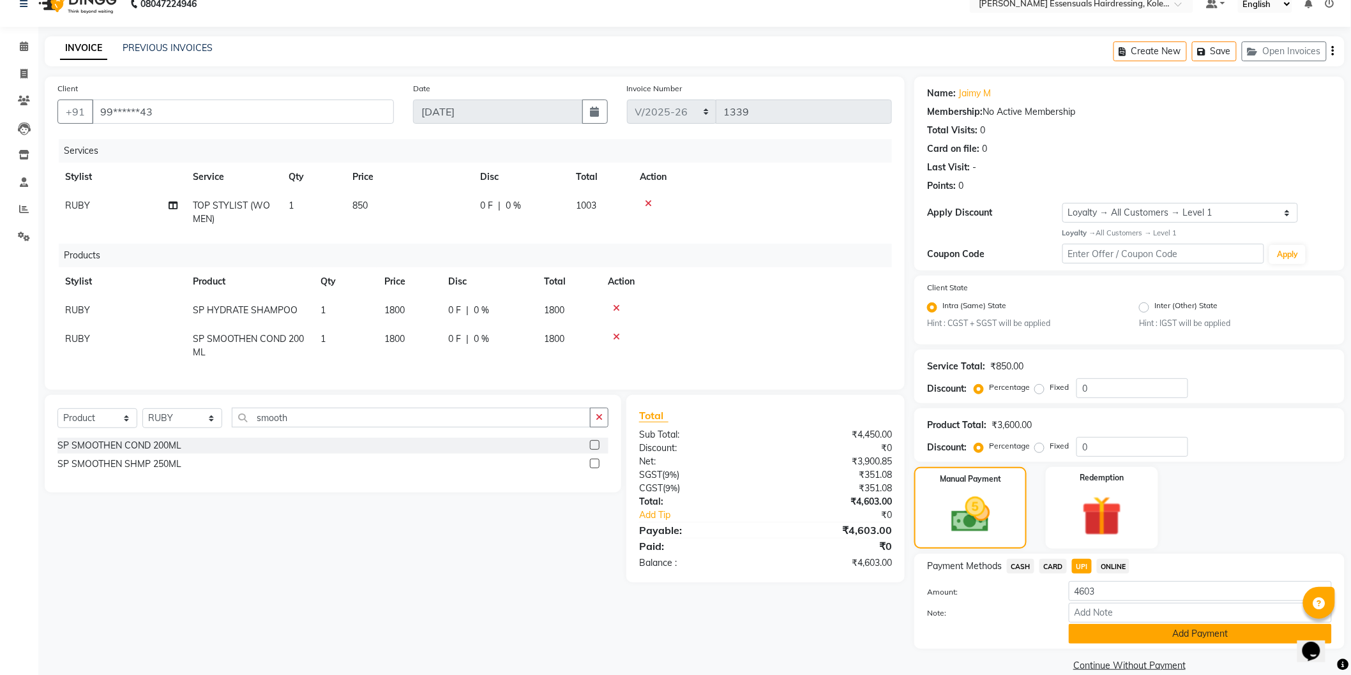
scroll to position [38, 0]
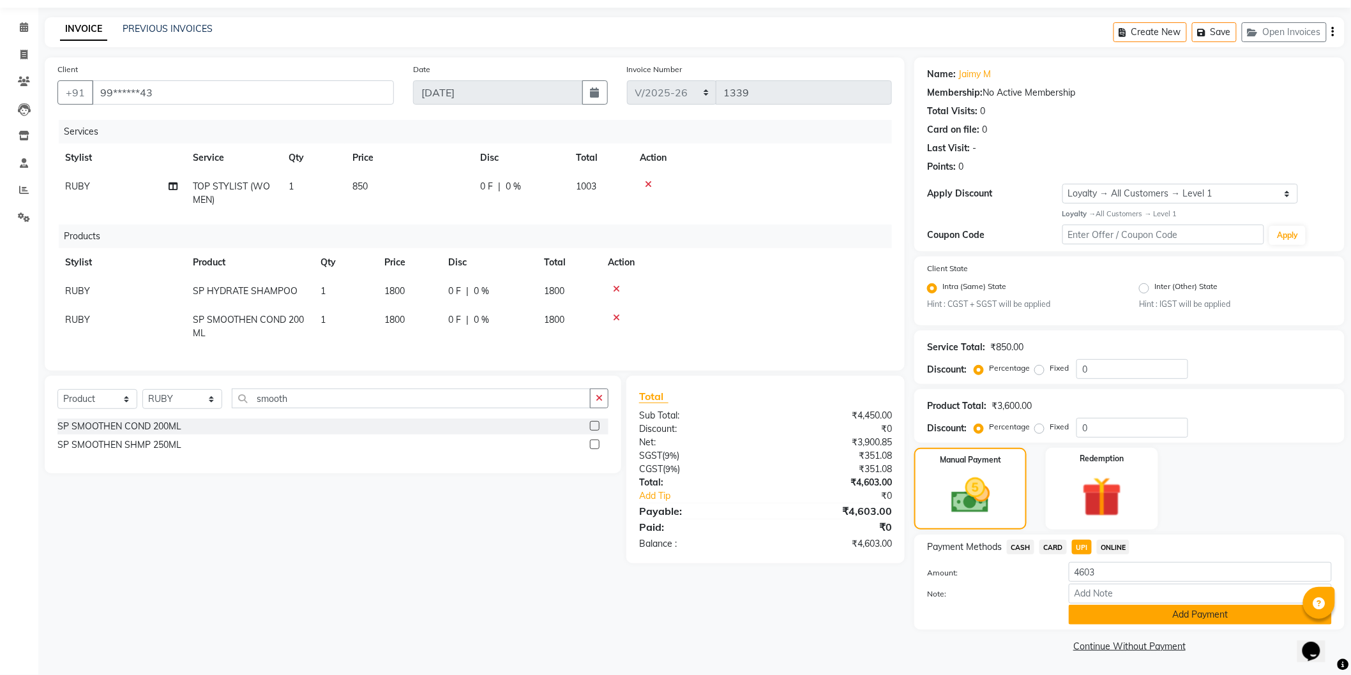
click at [1119, 615] on button "Add Payment" at bounding box center [1199, 615] width 263 height 20
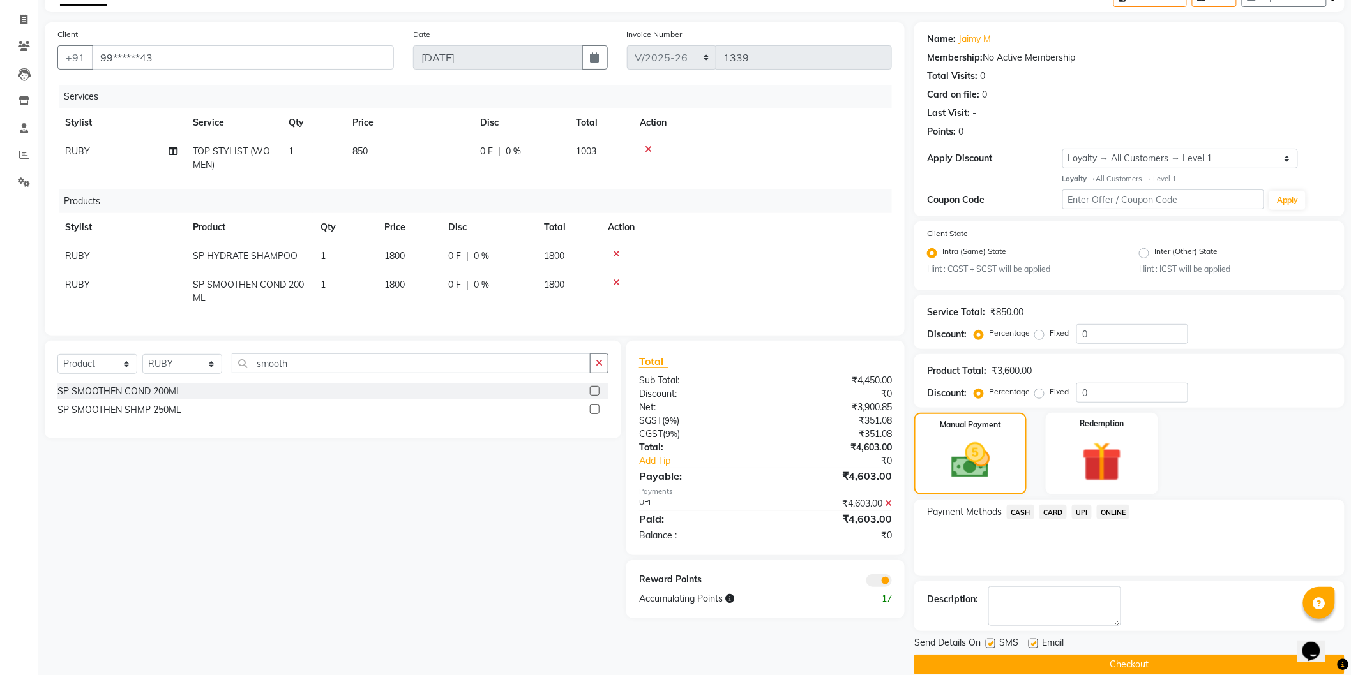
scroll to position [91, 0]
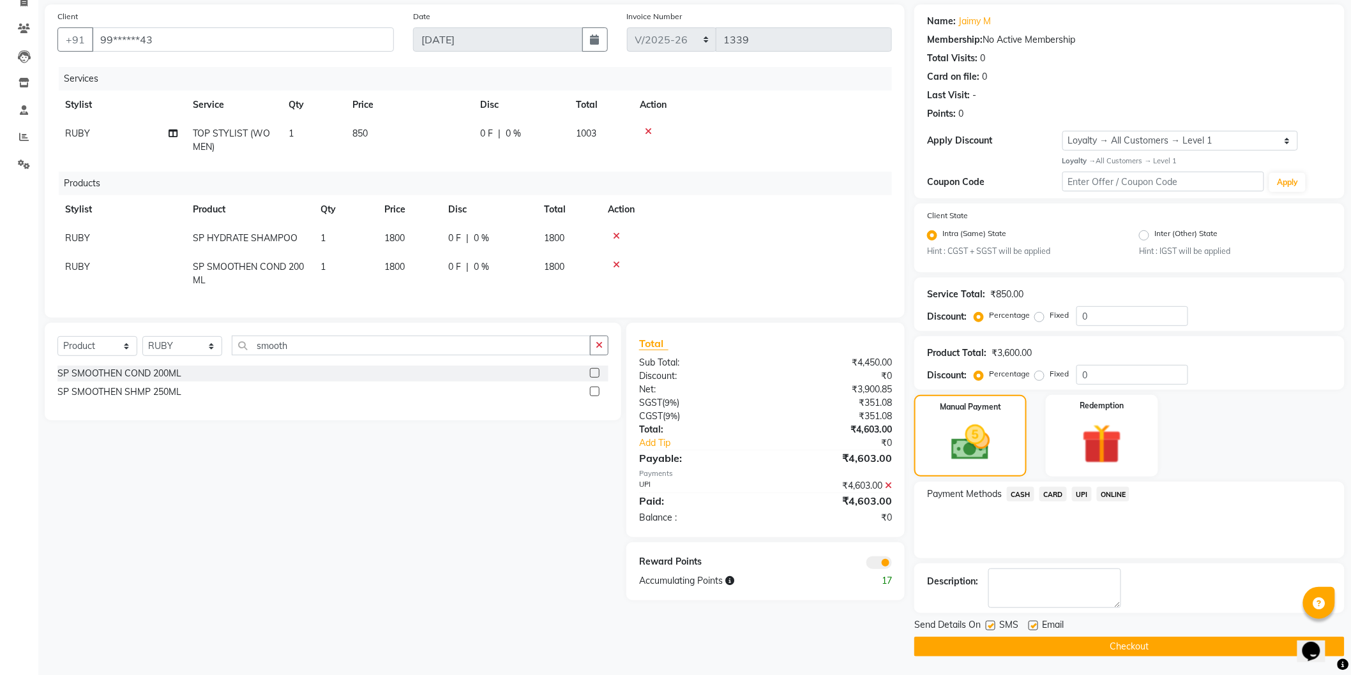
click at [1131, 641] on button "Checkout" at bounding box center [1129, 647] width 430 height 20
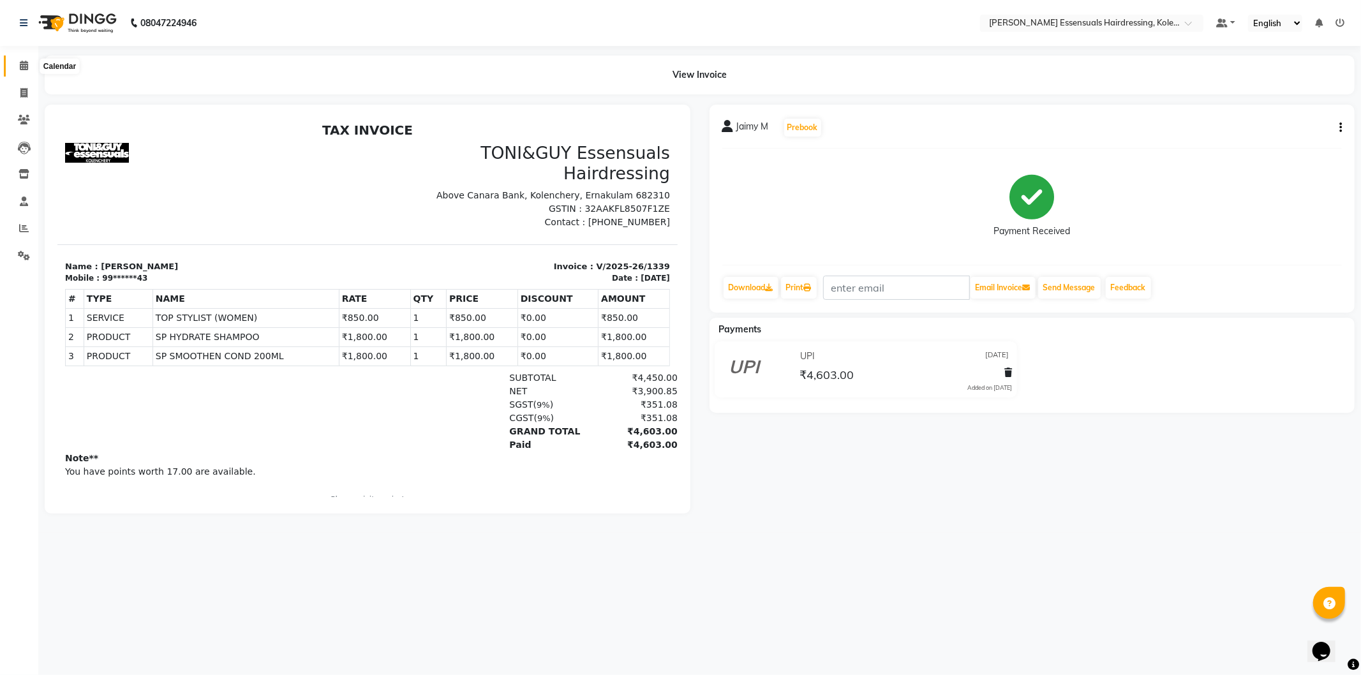
click at [26, 62] on icon at bounding box center [24, 66] width 8 height 10
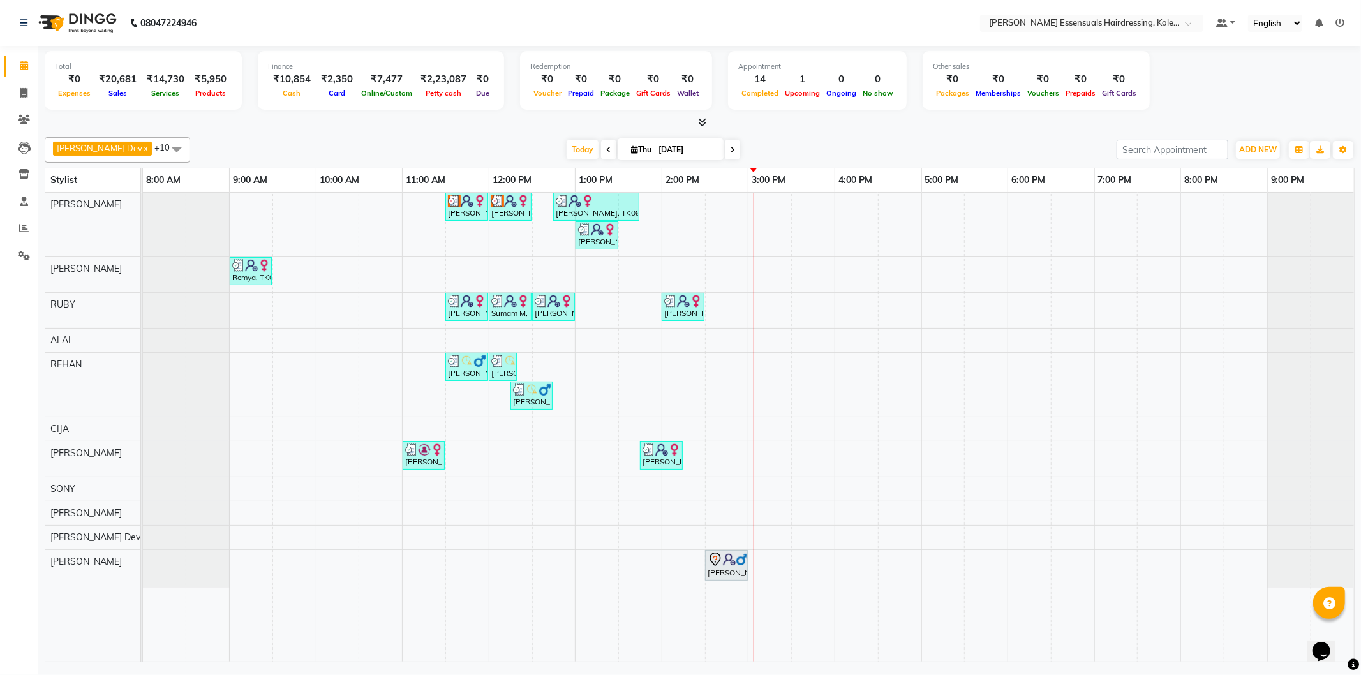
click at [754, 380] on div at bounding box center [754, 427] width 1 height 469
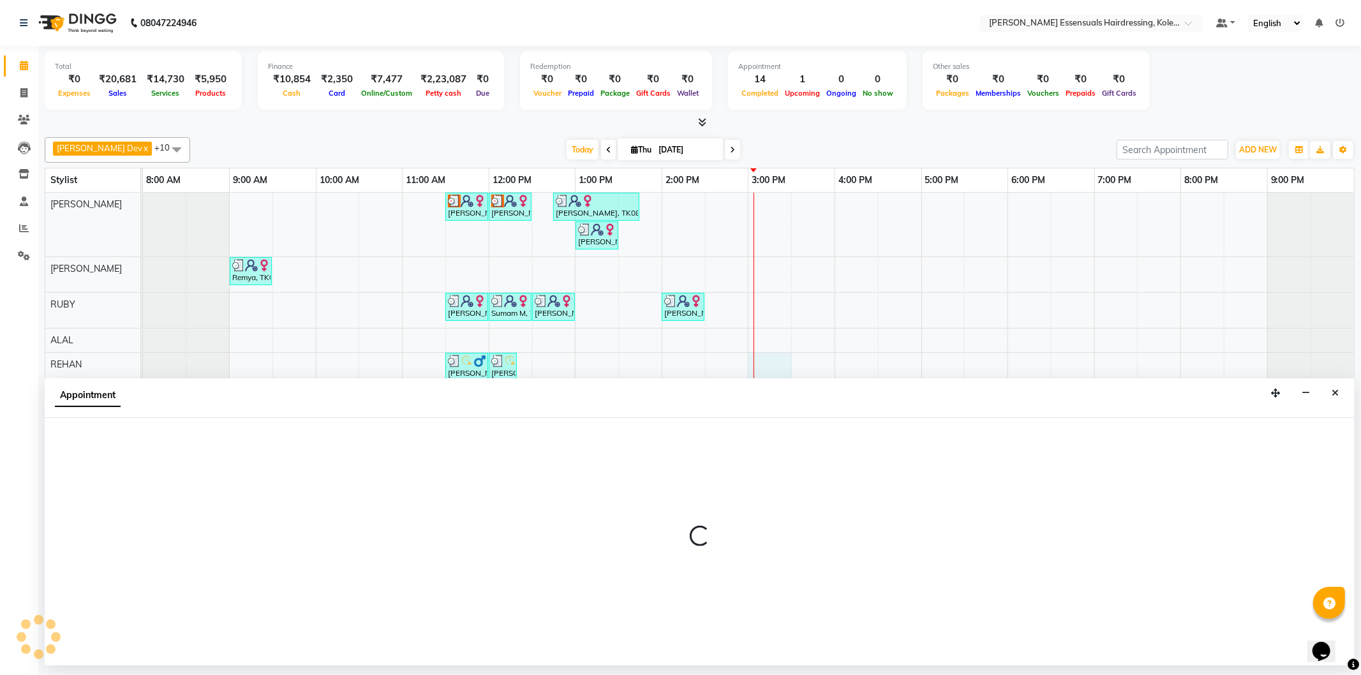
select select "79972"
select select "900"
select select "tentative"
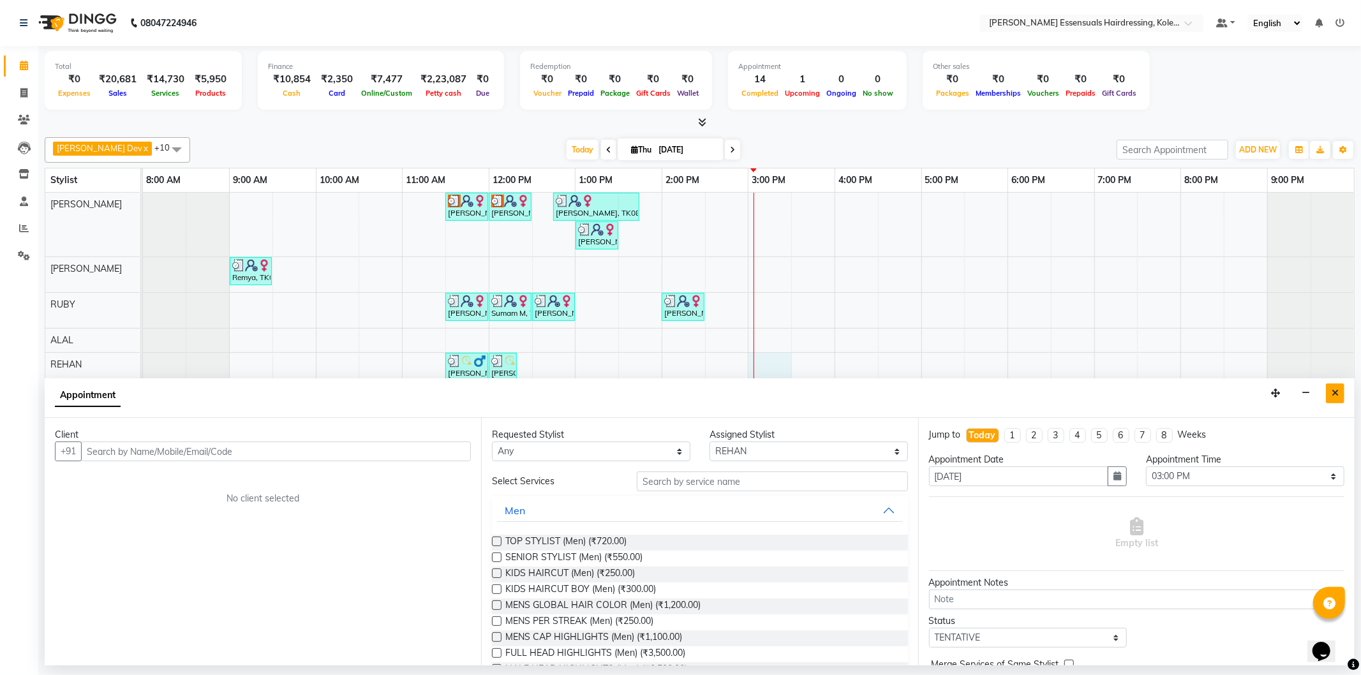
drag, startPoint x: 1337, startPoint y: 394, endPoint x: 1325, endPoint y: 399, distance: 12.6
click at [1335, 394] on icon "Close" at bounding box center [1335, 393] width 7 height 9
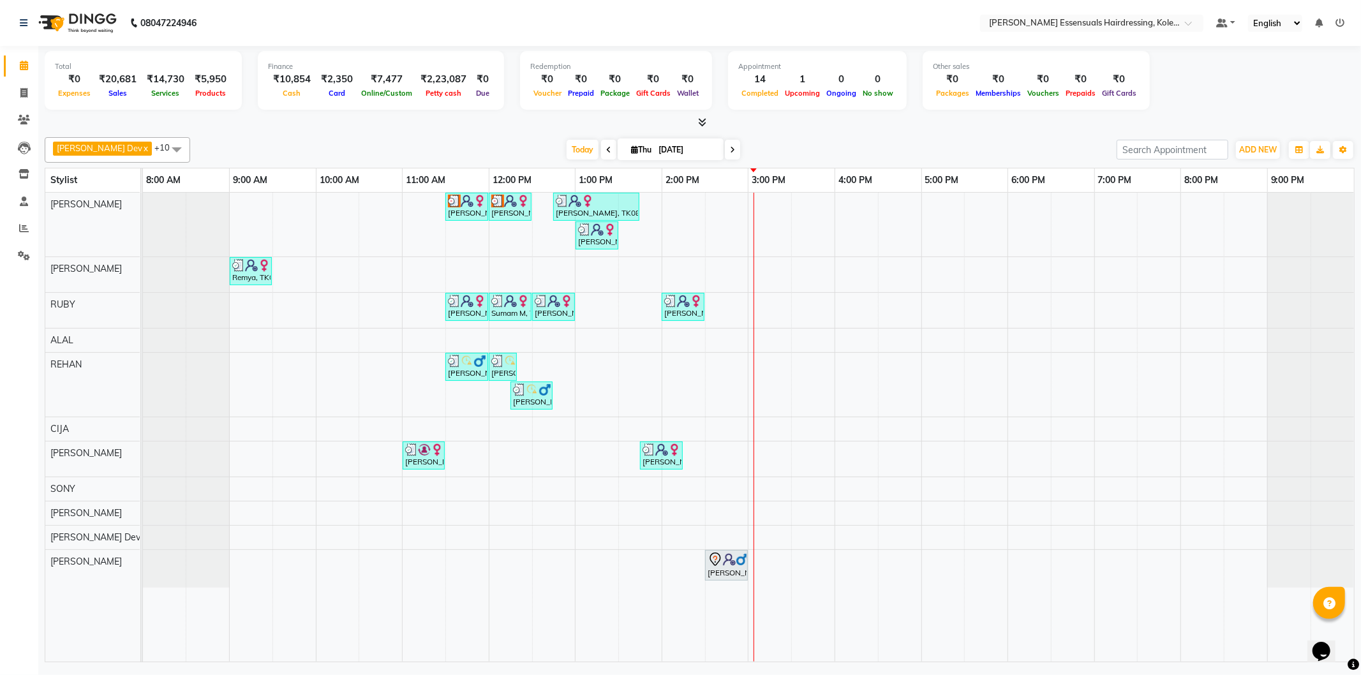
click at [689, 361] on div "Arya M, TK03, 11:30 AM-12:00 PM, WOMENS GLOBAL HAIR COLOR (WOMEN) Arya M, TK03,…" at bounding box center [748, 427] width 1211 height 469
select select "79972"
select select "840"
select select "tentative"
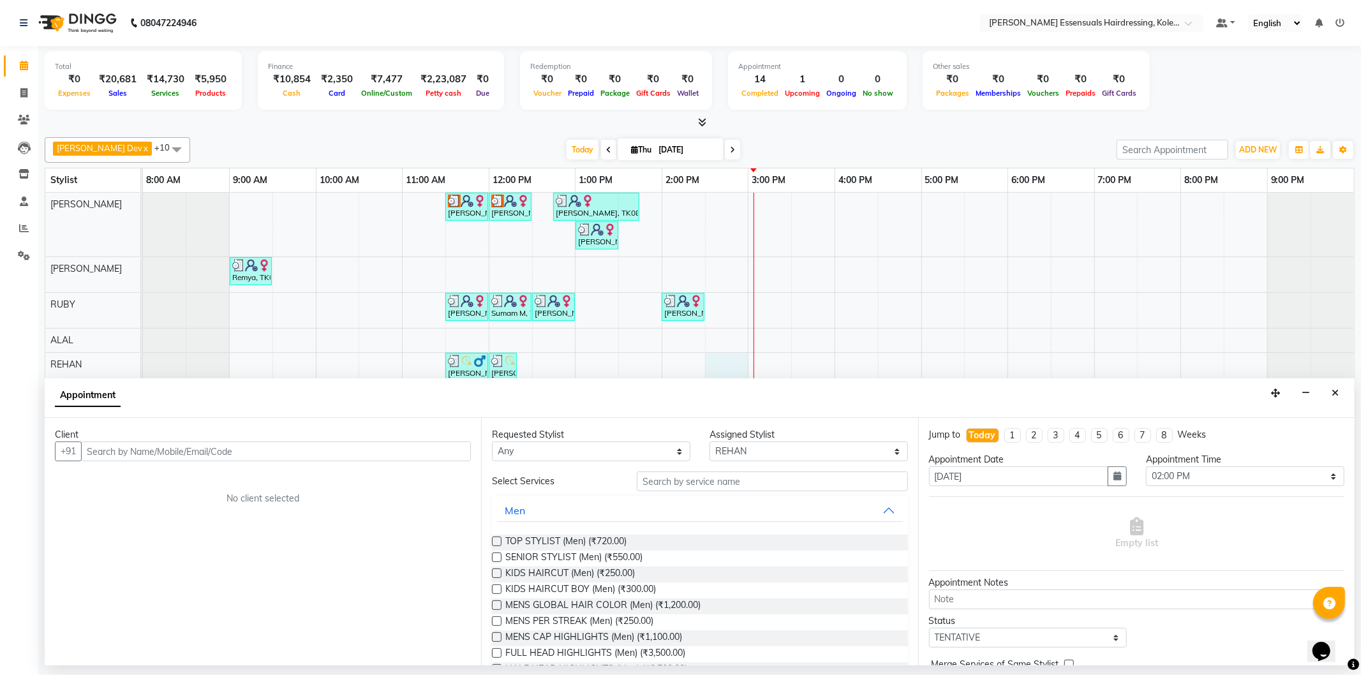
click at [731, 362] on div "Arya M, TK03, 11:30 AM-12:00 PM, WOMENS GLOBAL HAIR COLOR (WOMEN) Arya M, TK03,…" at bounding box center [748, 427] width 1211 height 469
click at [283, 460] on input "text" at bounding box center [276, 452] width 390 height 20
type input "8136884249"
click at [428, 451] on span "Add Client" at bounding box center [444, 451] width 43 height 11
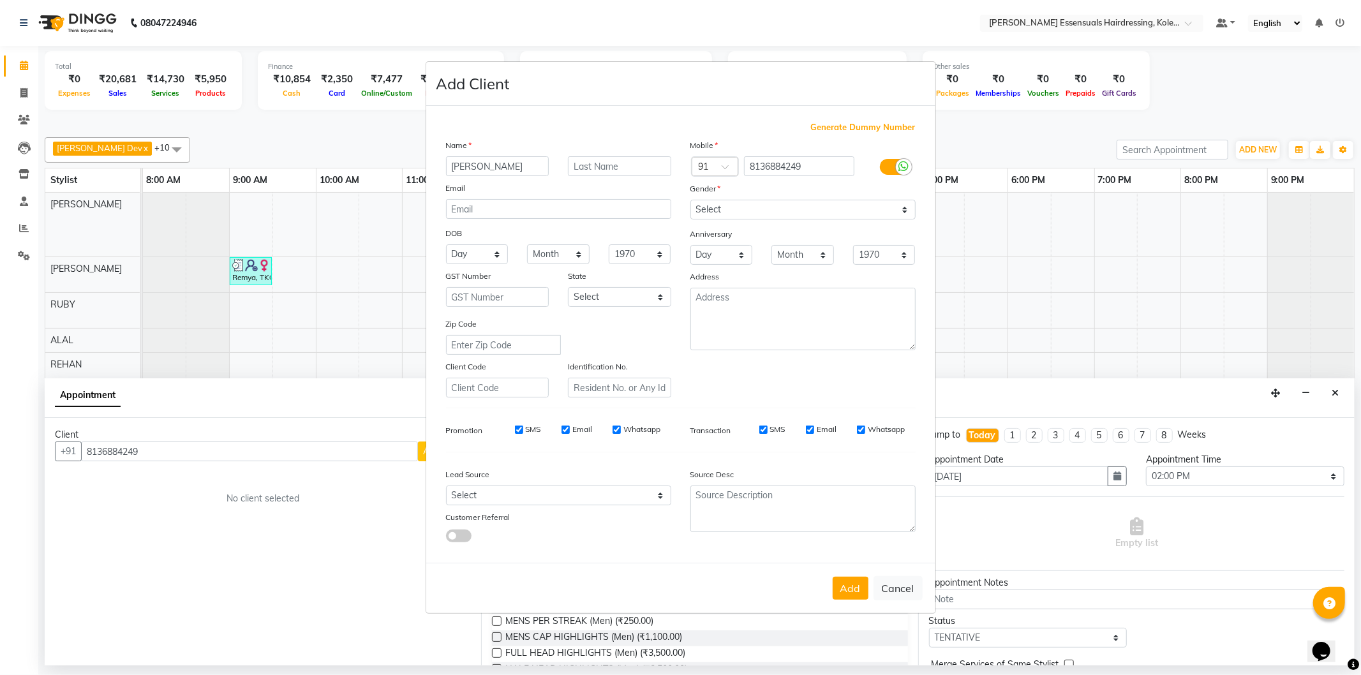
type input "[PERSON_NAME]"
click at [558, 158] on div at bounding box center [619, 166] width 123 height 20
click at [575, 161] on input "text" at bounding box center [619, 166] width 103 height 20
type input "M"
click at [712, 214] on select "Select [DEMOGRAPHIC_DATA] [DEMOGRAPHIC_DATA] Other Prefer Not To Say" at bounding box center [803, 210] width 225 height 20
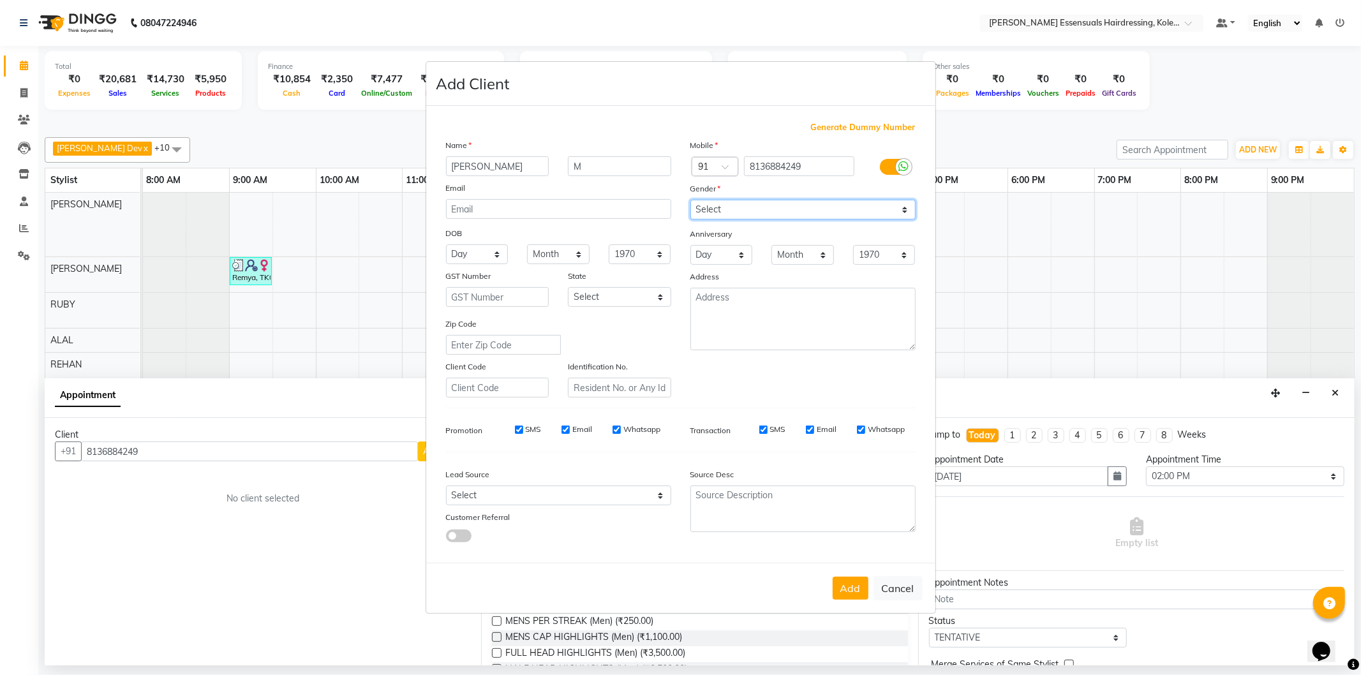
select select "[DEMOGRAPHIC_DATA]"
click at [691, 200] on select "Select [DEMOGRAPHIC_DATA] [DEMOGRAPHIC_DATA] Other Prefer Not To Say" at bounding box center [803, 210] width 225 height 20
drag, startPoint x: 863, startPoint y: 591, endPoint x: 850, endPoint y: 594, distance: 13.6
click at [862, 592] on button "Add" at bounding box center [851, 588] width 36 height 23
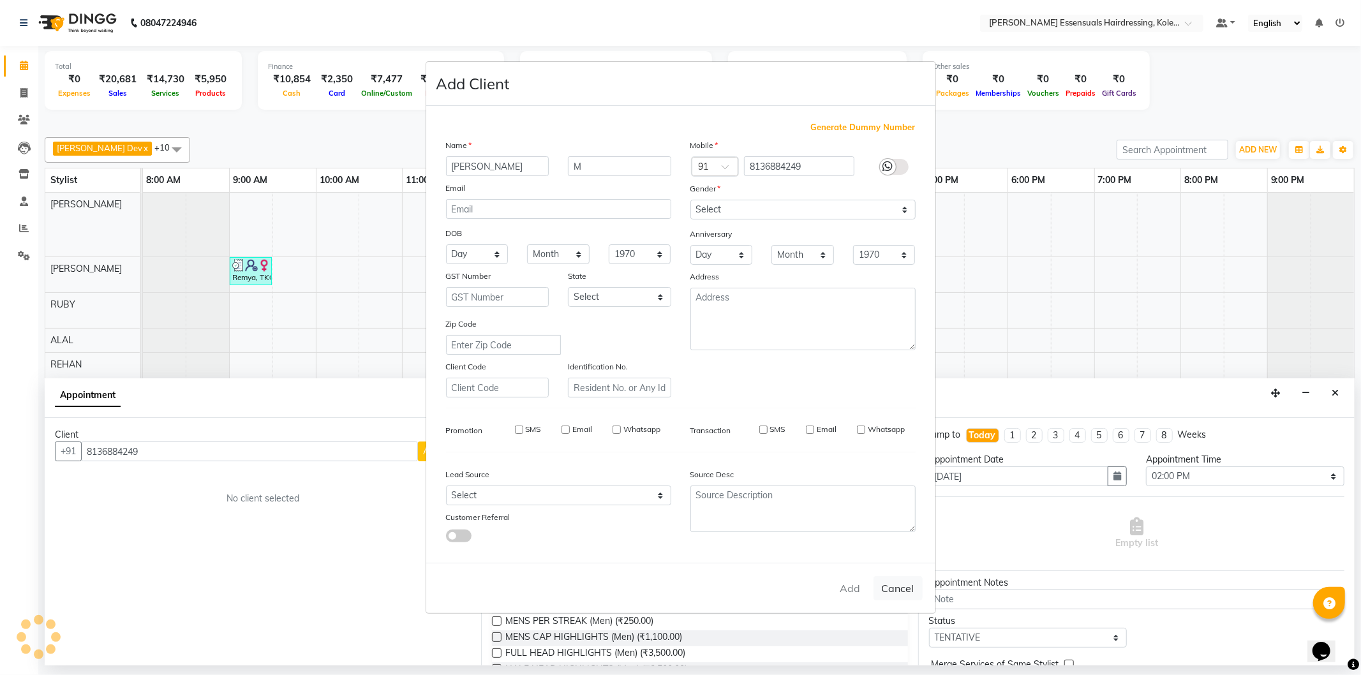
type input "81******49"
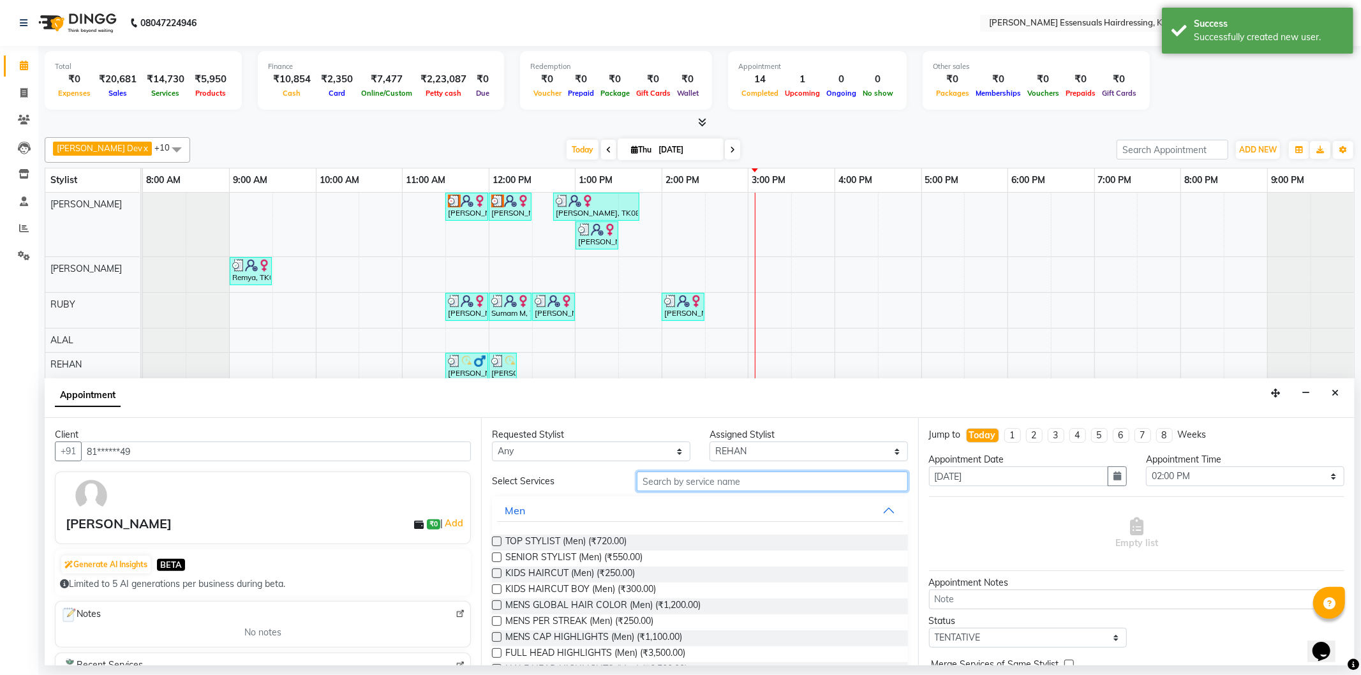
click at [708, 483] on input "text" at bounding box center [772, 482] width 271 height 20
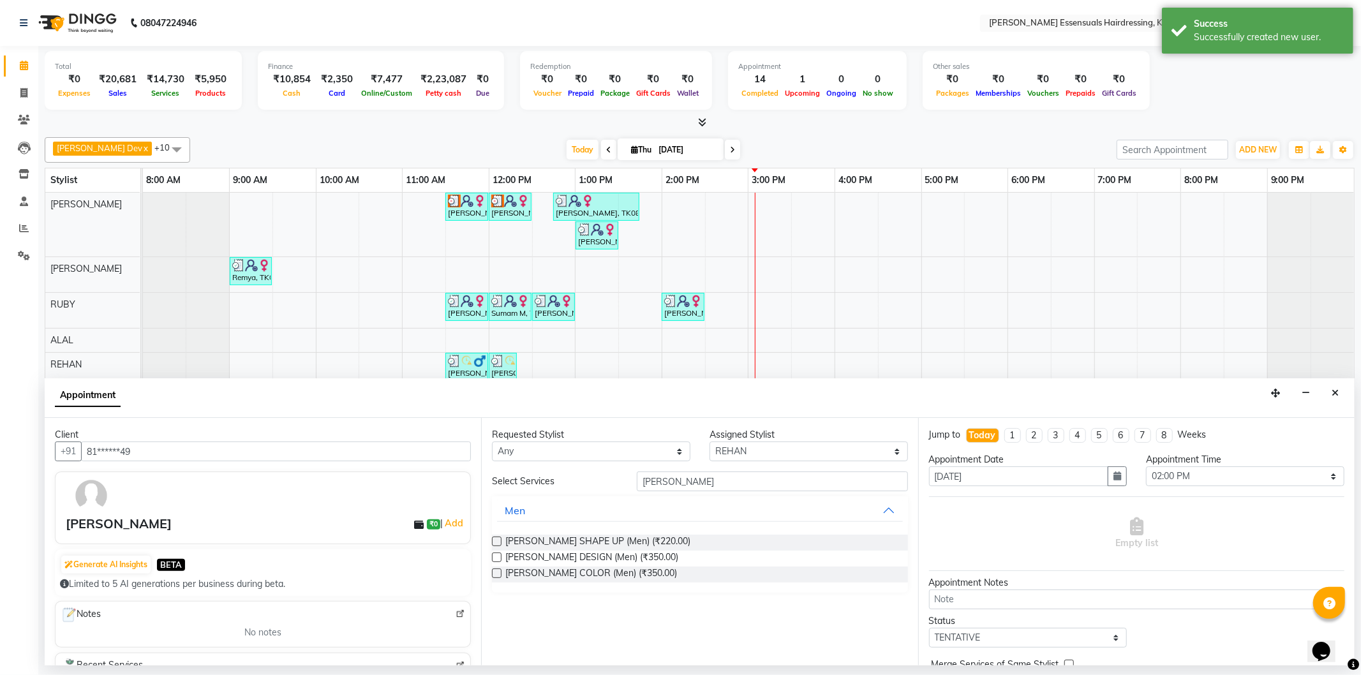
click at [495, 540] on label at bounding box center [497, 542] width 10 height 10
click at [495, 540] on input "checkbox" at bounding box center [496, 543] width 8 height 8
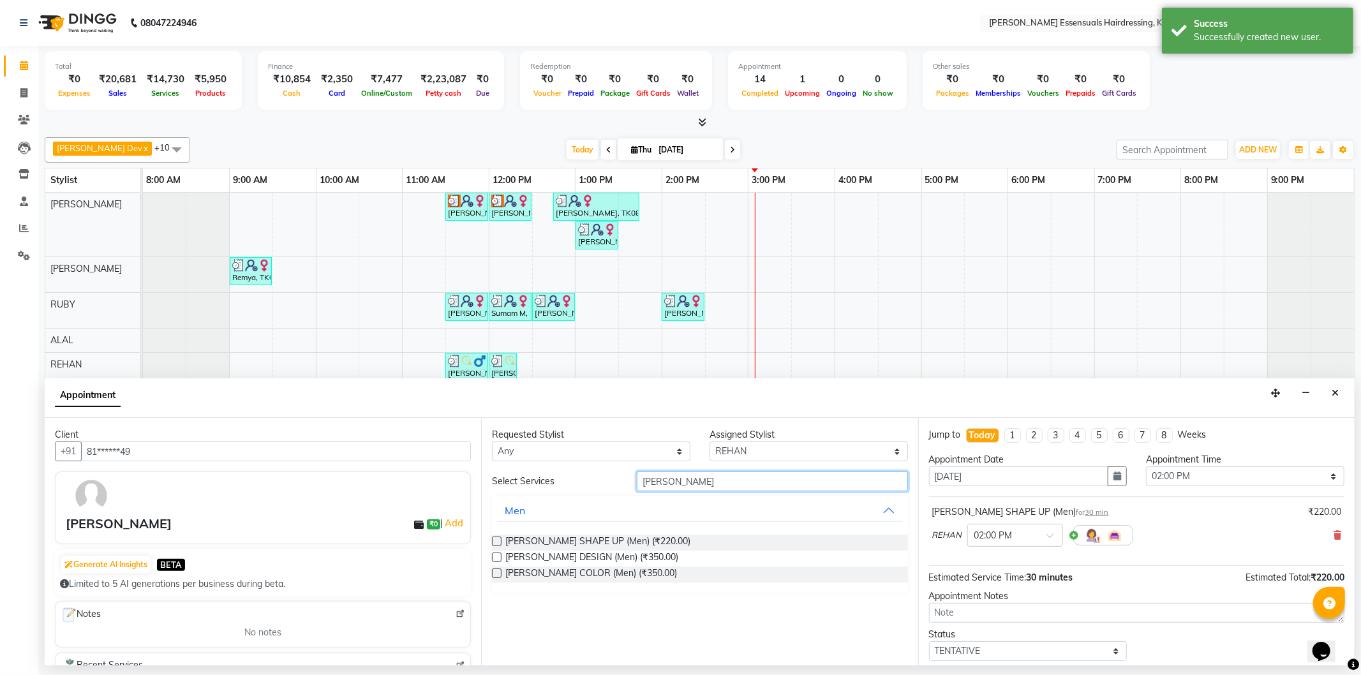
click at [673, 488] on input "[PERSON_NAME]" at bounding box center [772, 482] width 271 height 20
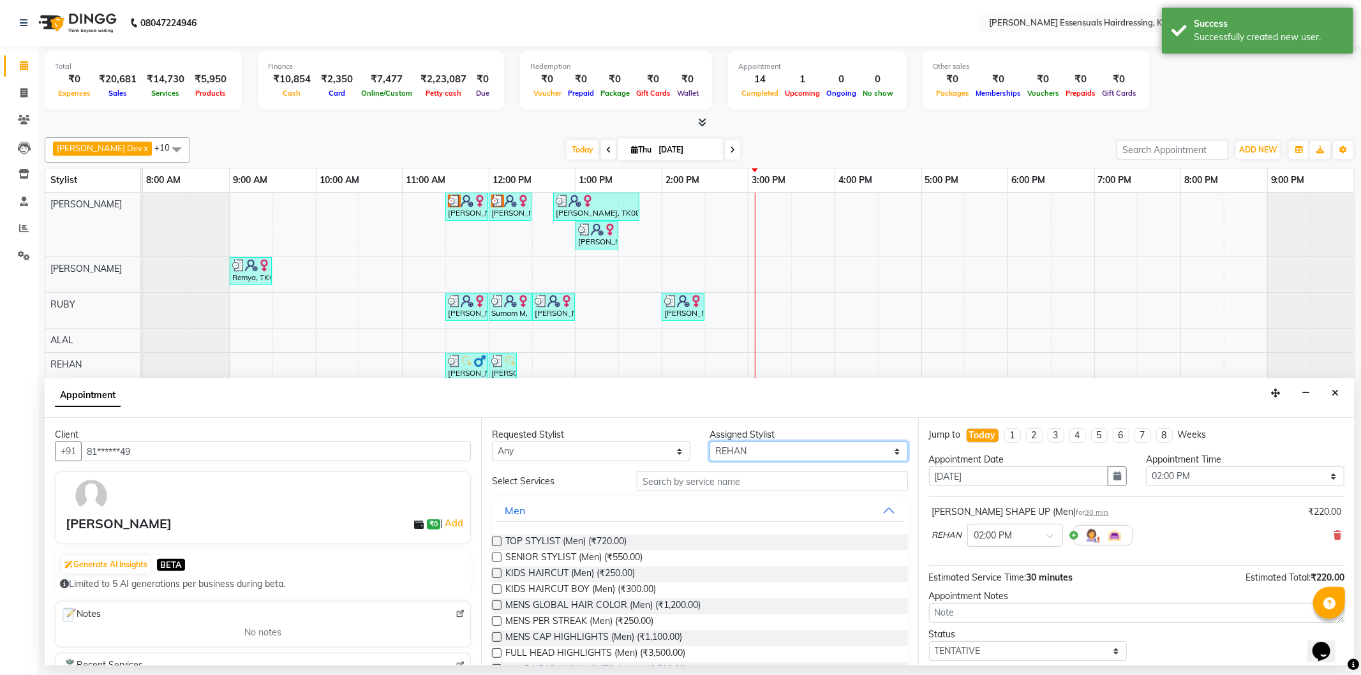
click at [737, 460] on select "Select [PERSON_NAME] Dev [PERSON_NAME] [PERSON_NAME] [PERSON_NAME] [PERSON_NAME…" at bounding box center [809, 452] width 199 height 20
click at [710, 442] on select "Select [PERSON_NAME] Dev [PERSON_NAME] [PERSON_NAME] [PERSON_NAME] [PERSON_NAME…" at bounding box center [809, 452] width 199 height 20
click at [688, 479] on input "text" at bounding box center [772, 482] width 271 height 20
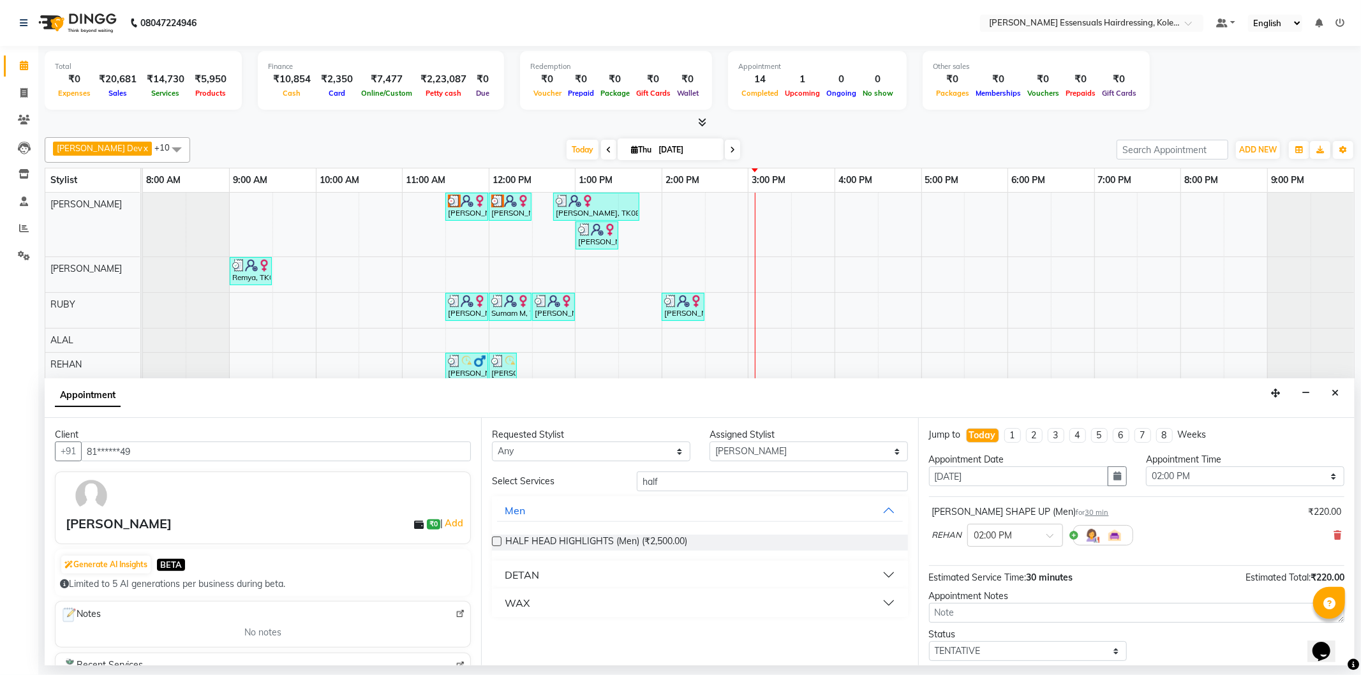
click at [530, 598] on button "WAX" at bounding box center [699, 603] width 405 height 23
click at [494, 631] on label at bounding box center [497, 634] width 10 height 10
click at [494, 631] on input "checkbox" at bounding box center [496, 635] width 8 height 8
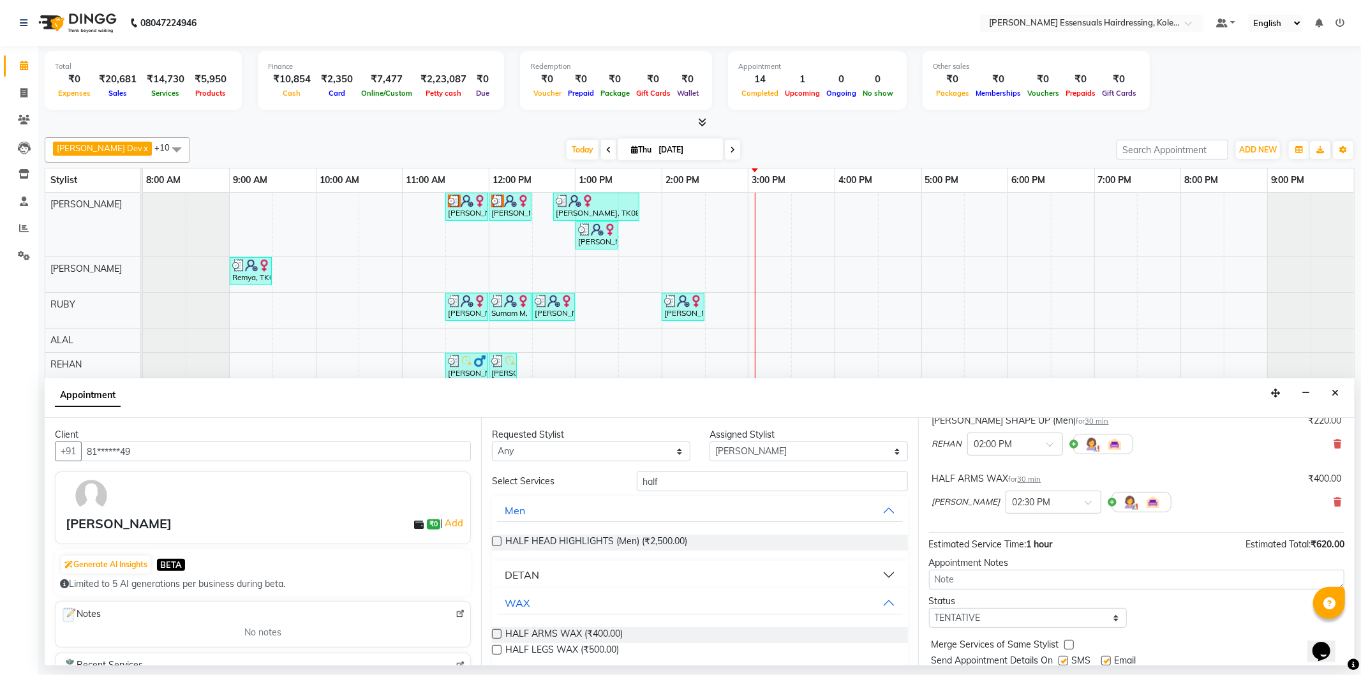
scroll to position [134, 0]
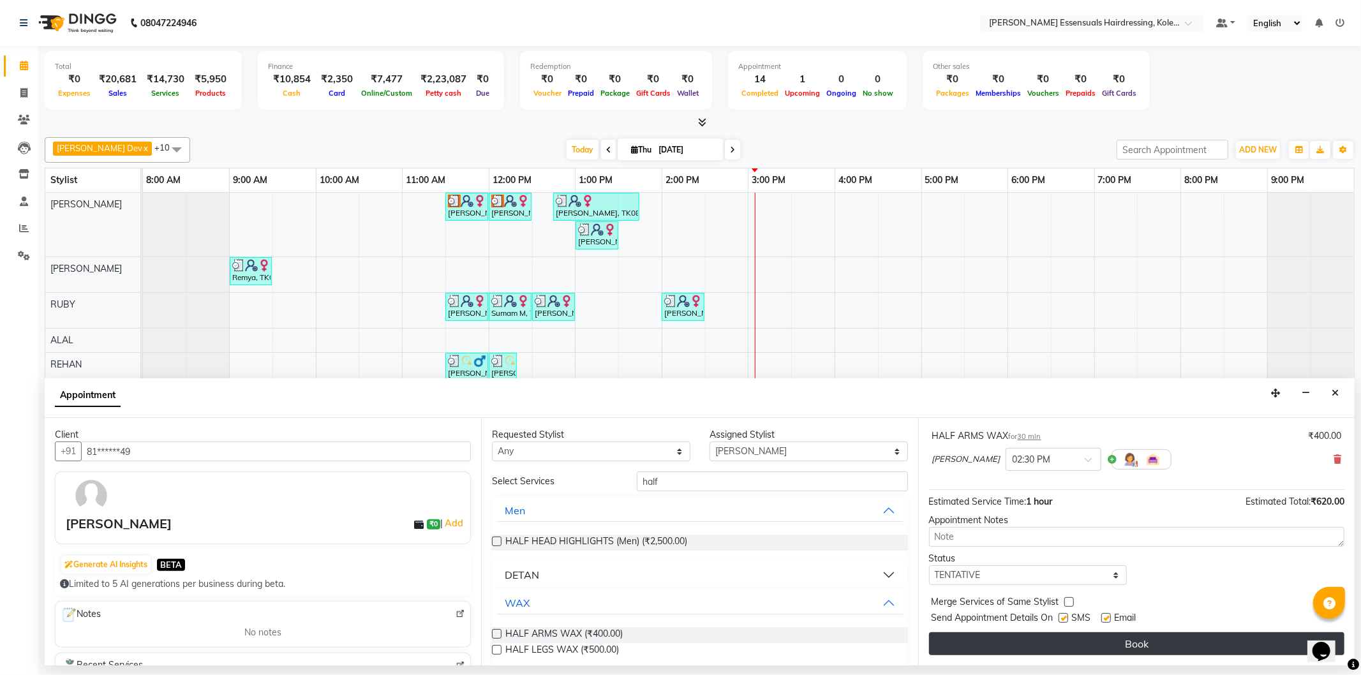
click at [1050, 653] on button "Book" at bounding box center [1137, 644] width 416 height 23
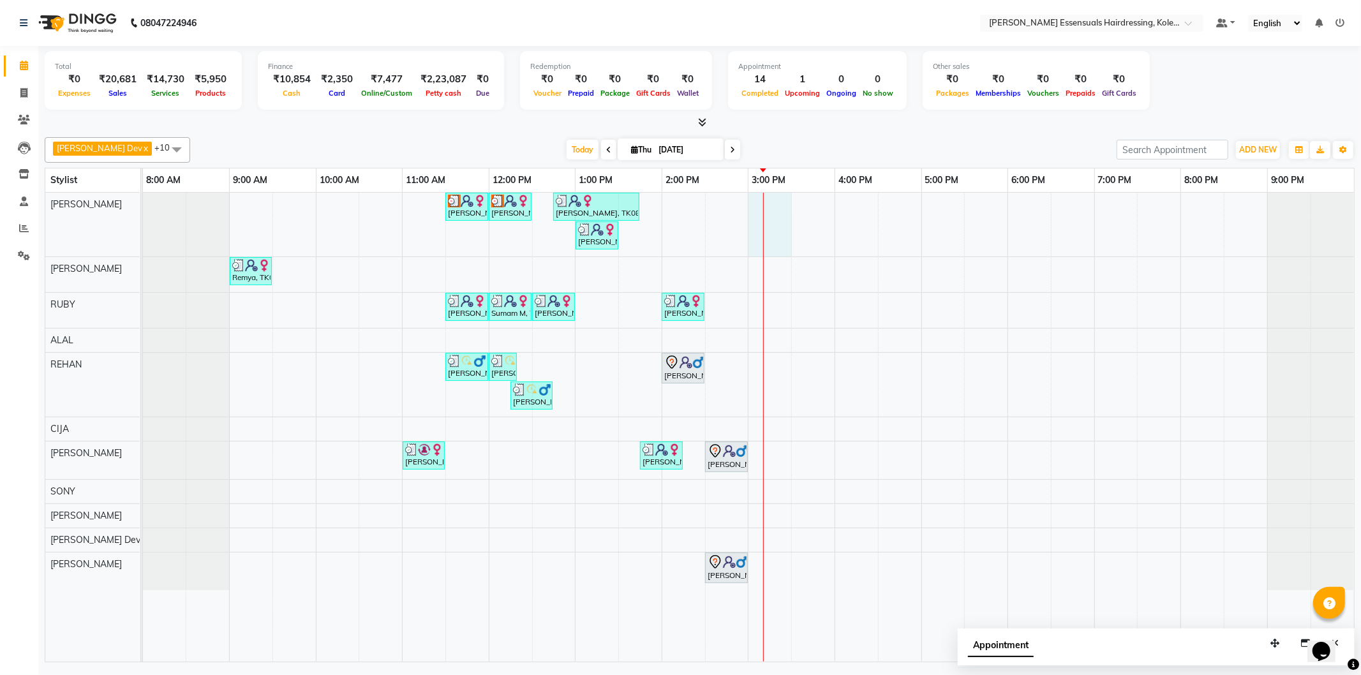
click at [756, 200] on div "Arya M, TK03, 11:30 AM-12:00 PM, WOMENS GLOBAL HAIR COLOR (WOMEN) Arya M, TK03,…" at bounding box center [748, 427] width 1211 height 469
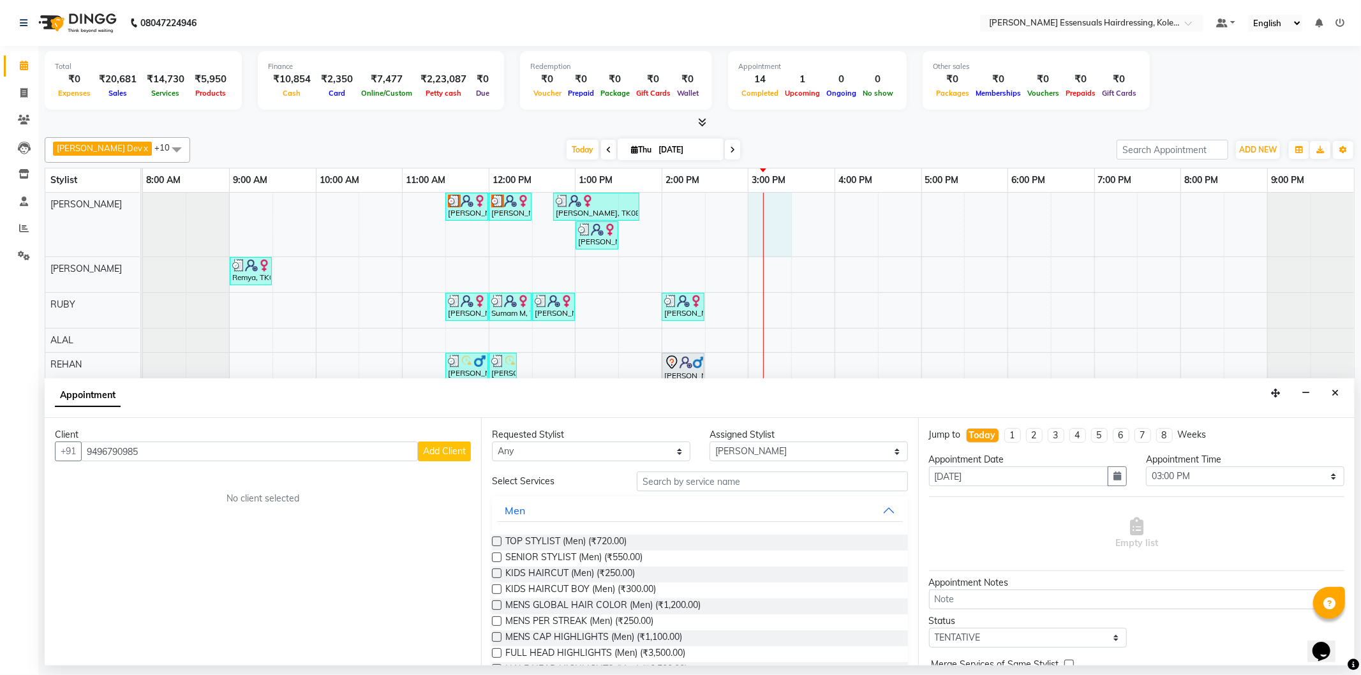
click at [462, 455] on span "Add Client" at bounding box center [444, 451] width 43 height 11
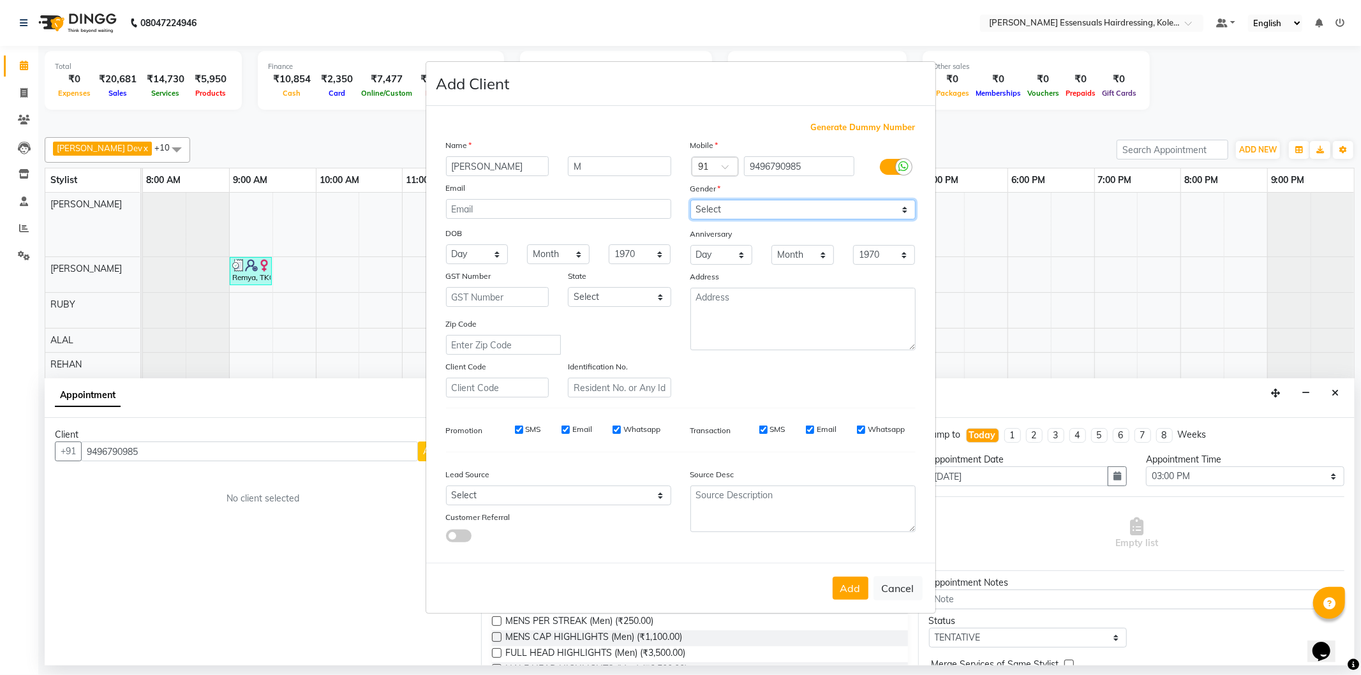
click at [765, 209] on select "Select [DEMOGRAPHIC_DATA] [DEMOGRAPHIC_DATA] Other Prefer Not To Say" at bounding box center [803, 210] width 225 height 20
click at [691, 200] on select "Select [DEMOGRAPHIC_DATA] [DEMOGRAPHIC_DATA] Other Prefer Not To Say" at bounding box center [803, 210] width 225 height 20
click at [853, 587] on button "Add" at bounding box center [851, 588] width 36 height 23
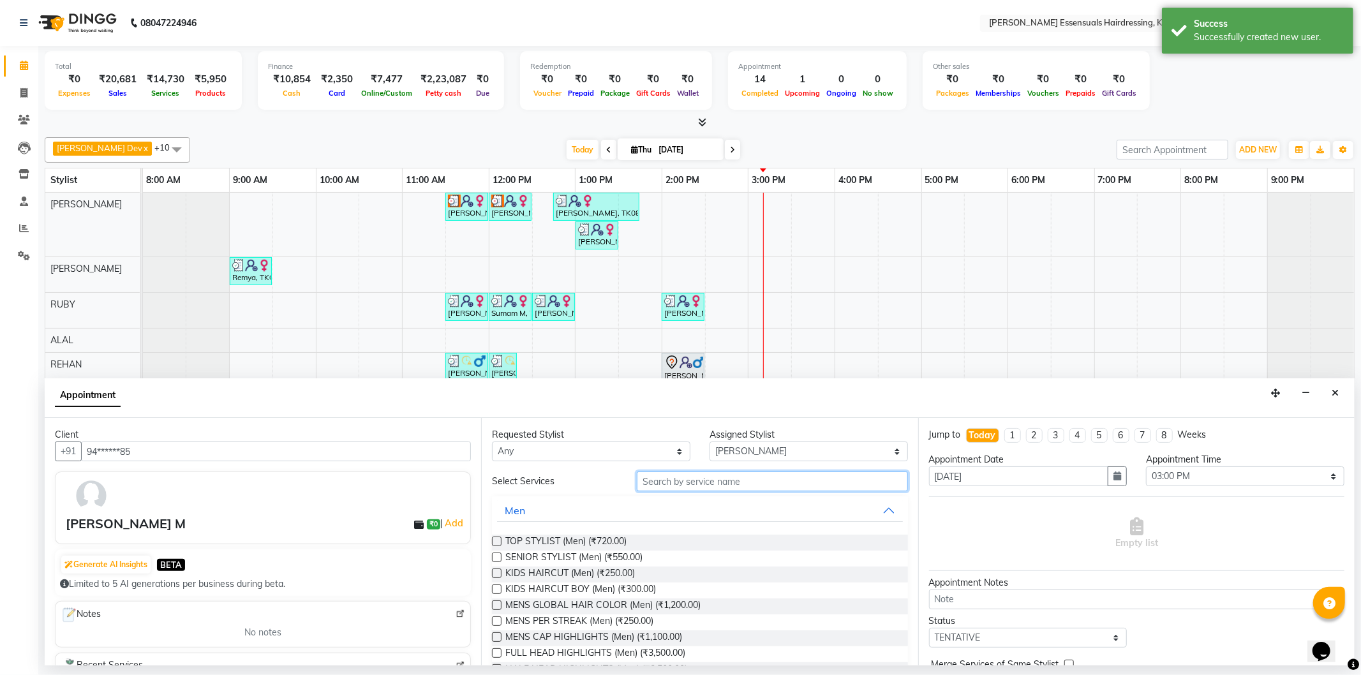
click at [747, 479] on input "text" at bounding box center [772, 482] width 271 height 20
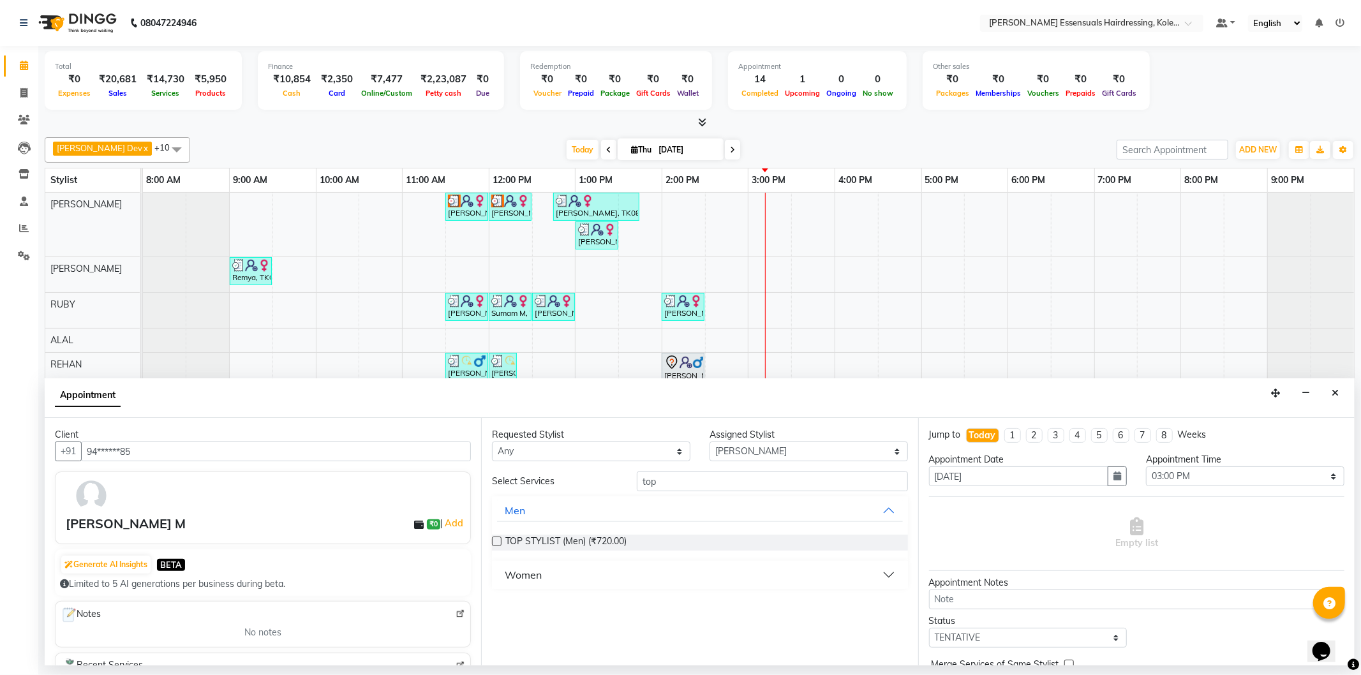
click at [562, 573] on button "Women" at bounding box center [699, 575] width 405 height 23
click at [504, 604] on div "TOP STYLIST (WOMEN) (₹850.00)" at bounding box center [700, 607] width 416 height 16
click at [496, 604] on label at bounding box center [497, 606] width 10 height 10
click at [496, 604] on input "checkbox" at bounding box center [496, 607] width 8 height 8
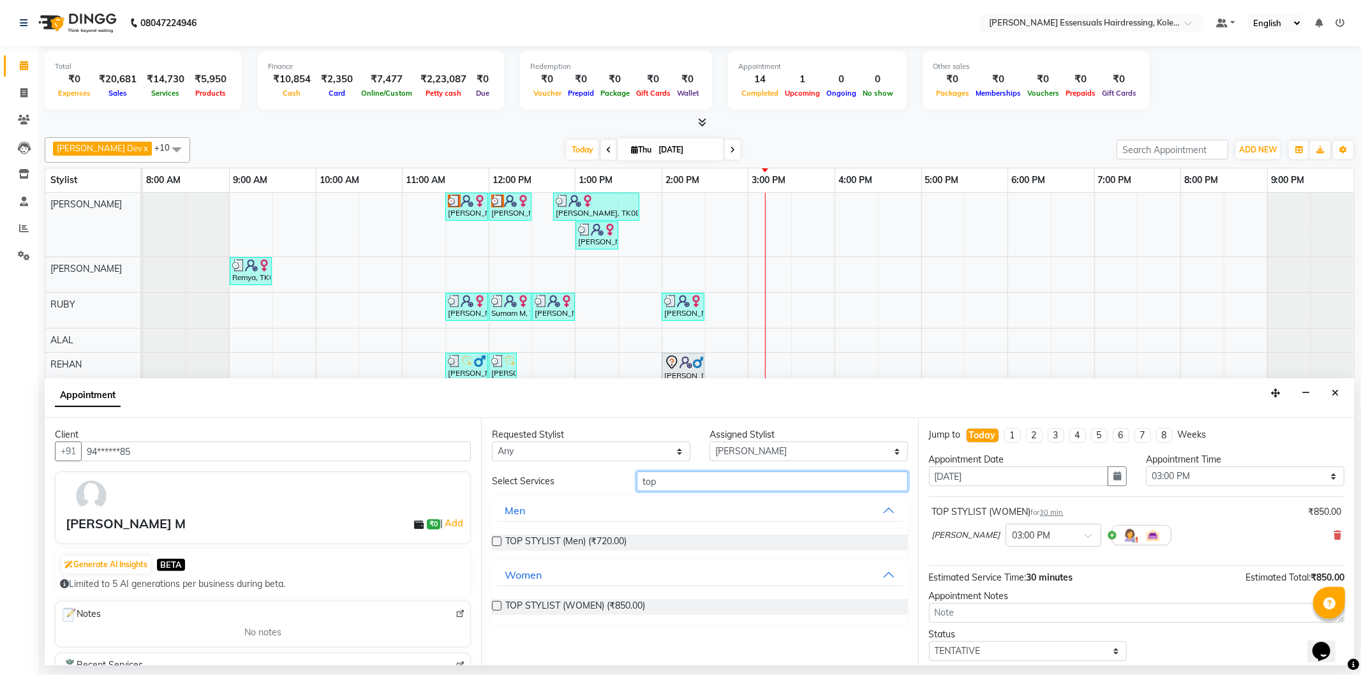
click at [653, 485] on input "top" at bounding box center [772, 482] width 271 height 20
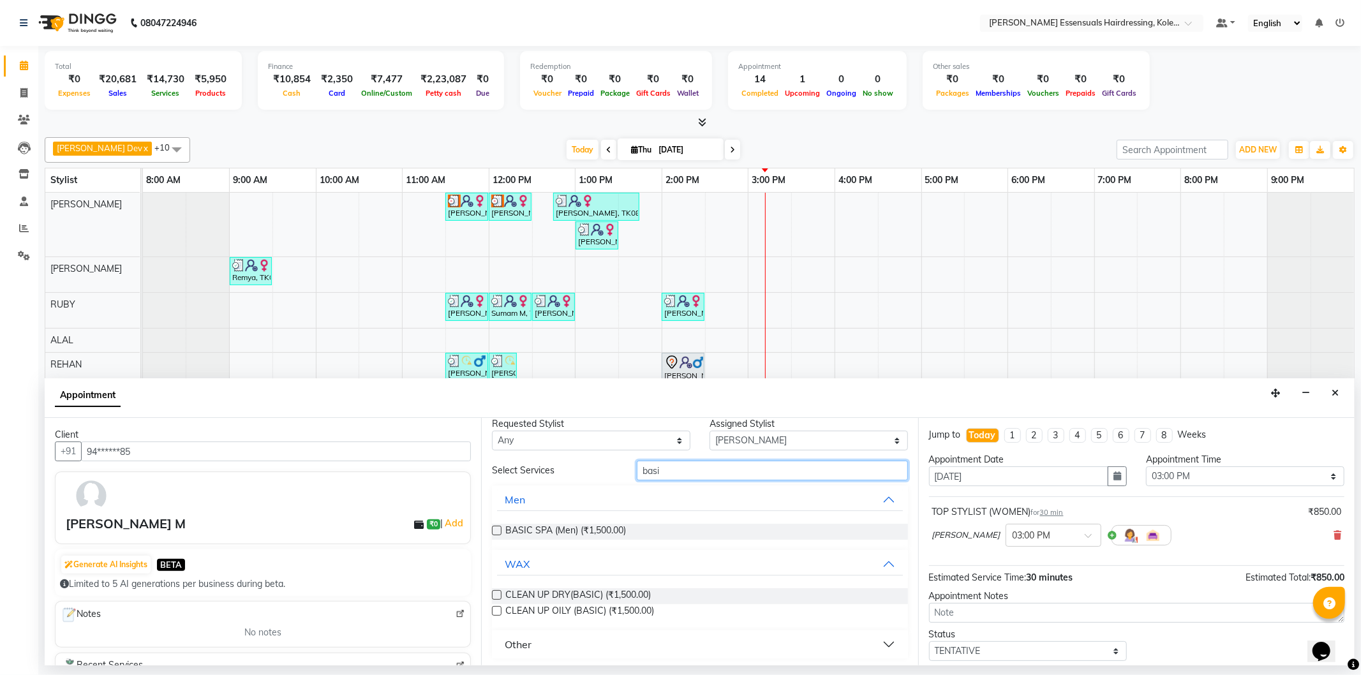
scroll to position [13, 0]
click at [535, 642] on button "Other" at bounding box center [699, 642] width 405 height 23
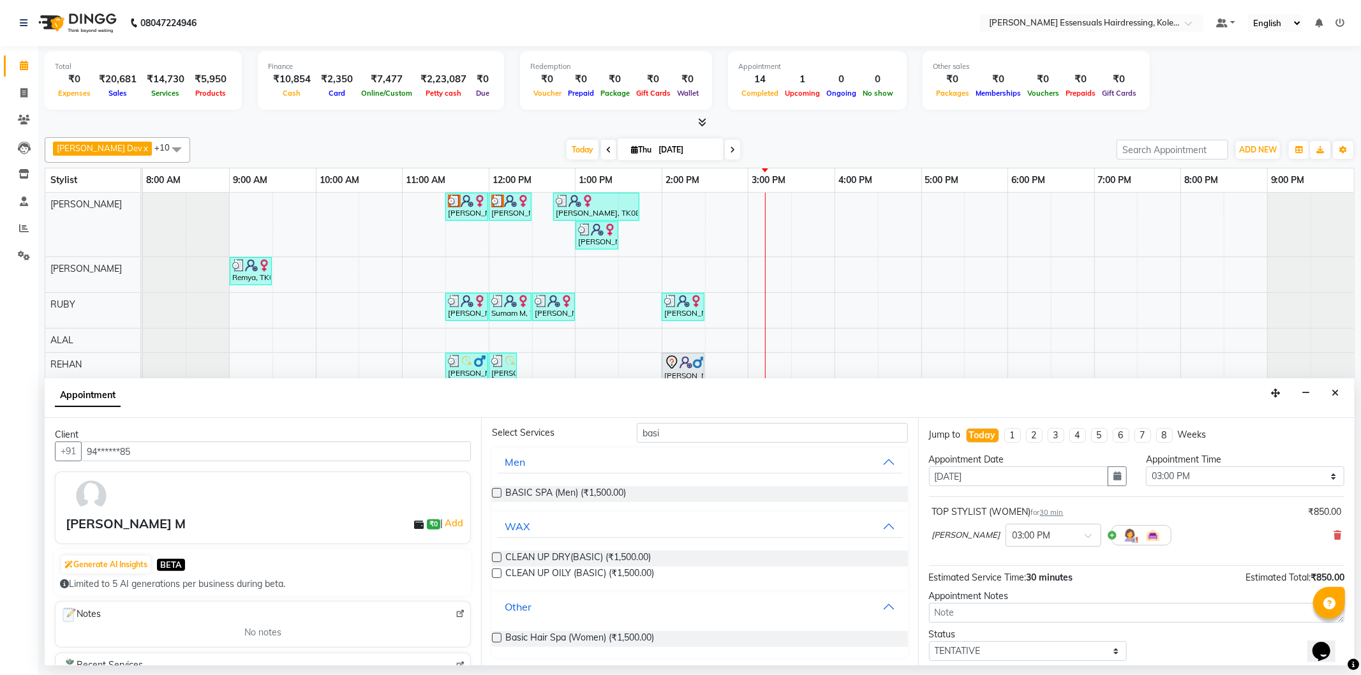
scroll to position [49, 0]
click at [499, 636] on label at bounding box center [497, 638] width 10 height 10
click at [499, 636] on input "checkbox" at bounding box center [496, 638] width 8 height 8
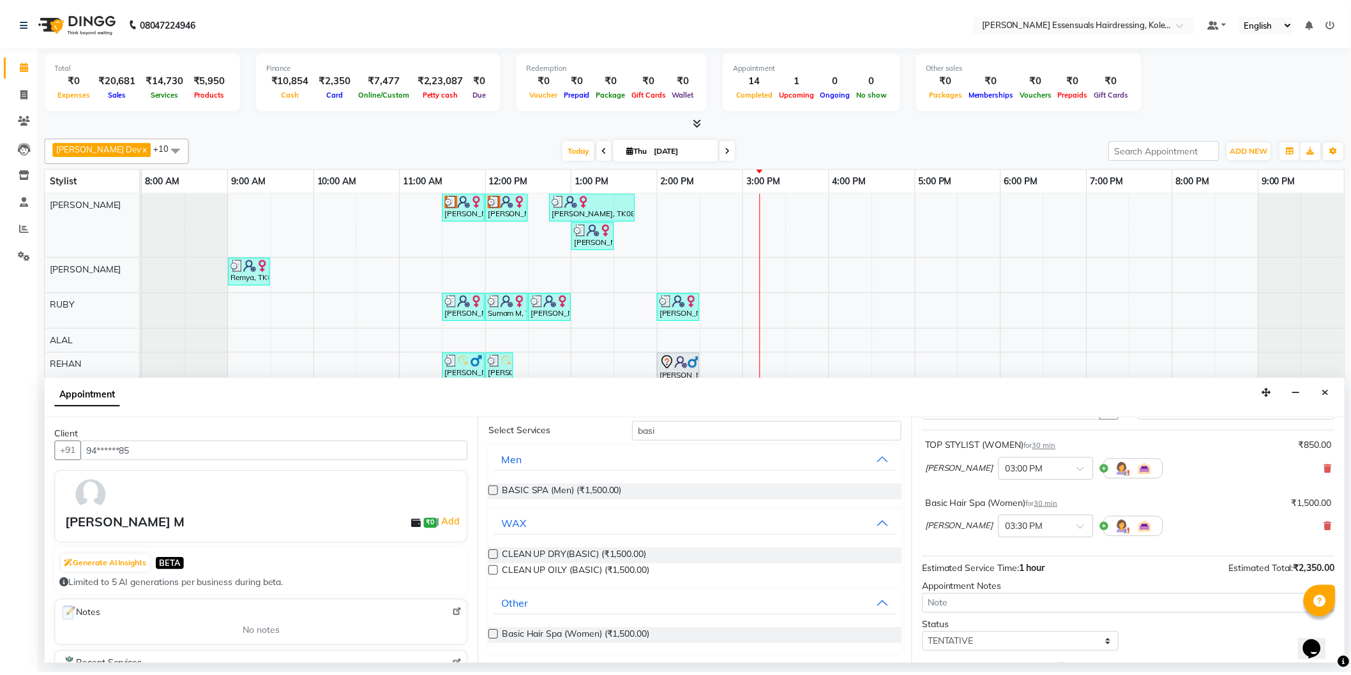
scroll to position [134, 0]
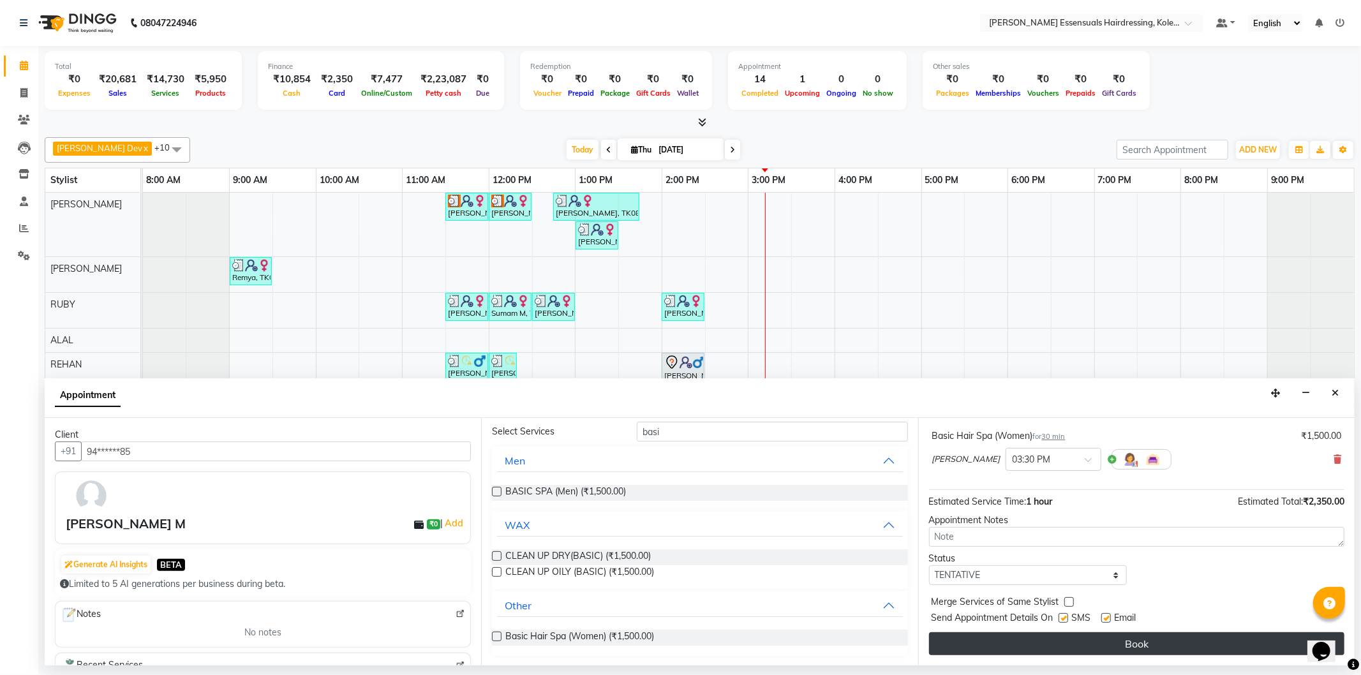
click at [997, 647] on button "Book" at bounding box center [1137, 644] width 416 height 23
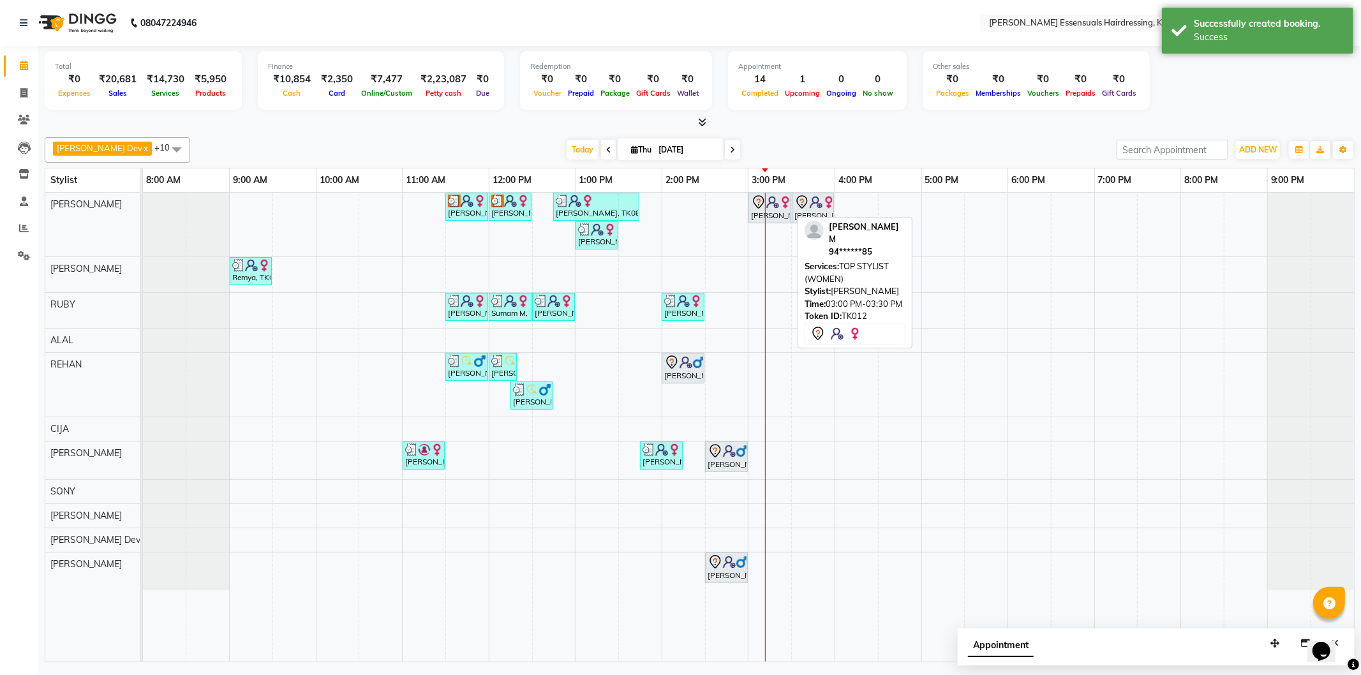
click at [777, 213] on div "[PERSON_NAME], TK12, 03:00 PM-03:30 PM, TOP STYLIST (WOMEN)" at bounding box center [770, 208] width 40 height 27
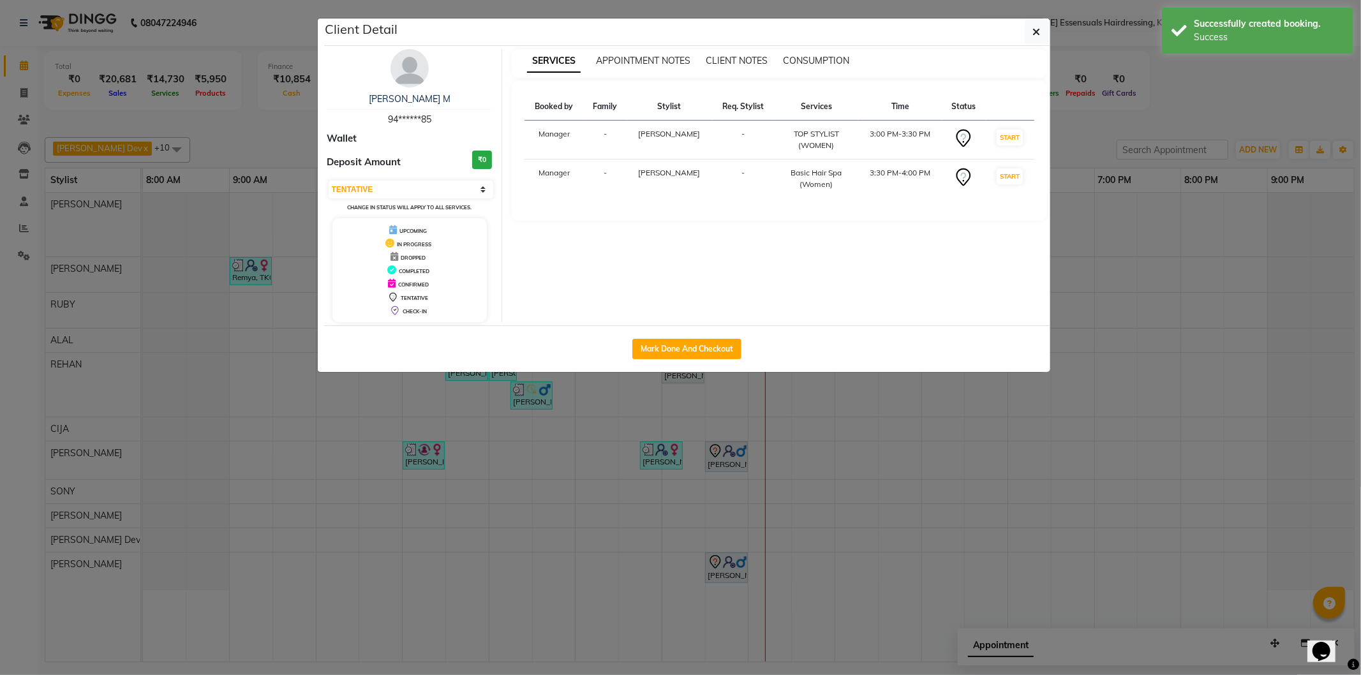
click at [993, 136] on td "START" at bounding box center [1010, 140] width 49 height 39
click at [1007, 135] on button "START" at bounding box center [1010, 138] width 26 height 16
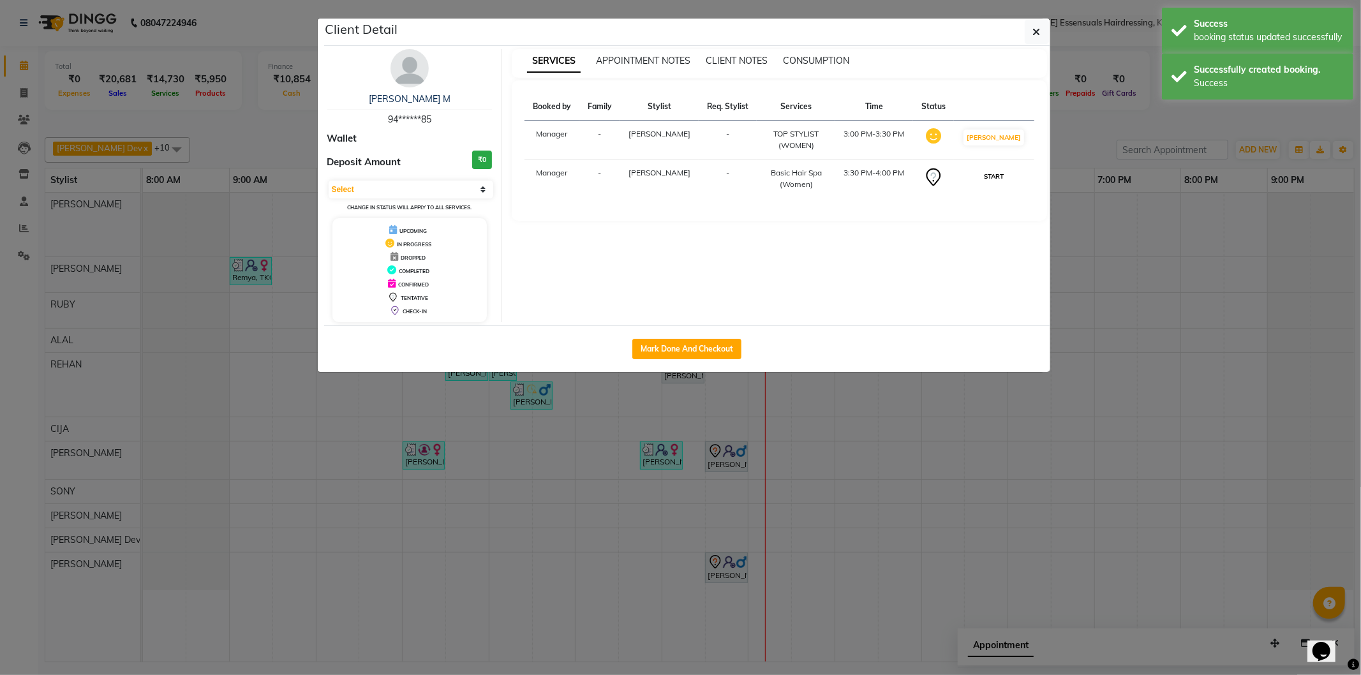
click at [1007, 176] on button "START" at bounding box center [994, 177] width 26 height 16
click at [1045, 28] on button "button" at bounding box center [1037, 32] width 24 height 24
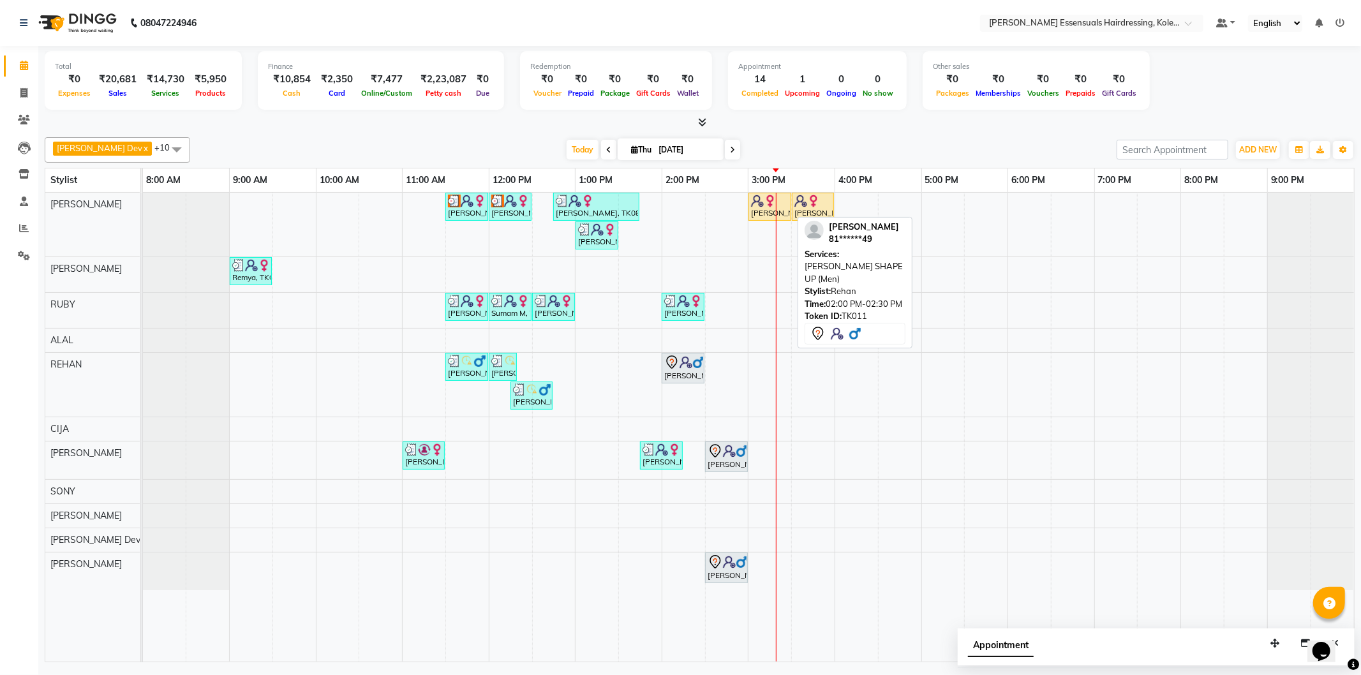
click at [689, 364] on img at bounding box center [686, 362] width 13 height 13
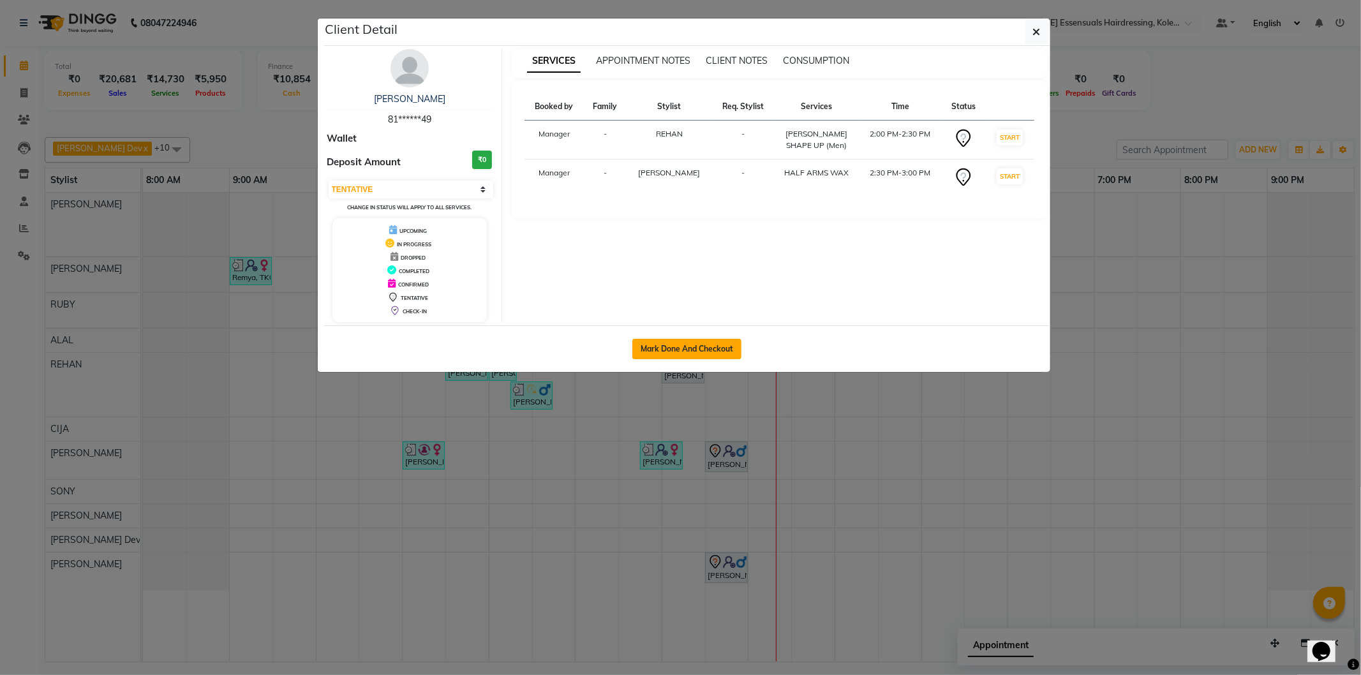
click at [710, 348] on button "Mark Done And Checkout" at bounding box center [687, 349] width 109 height 20
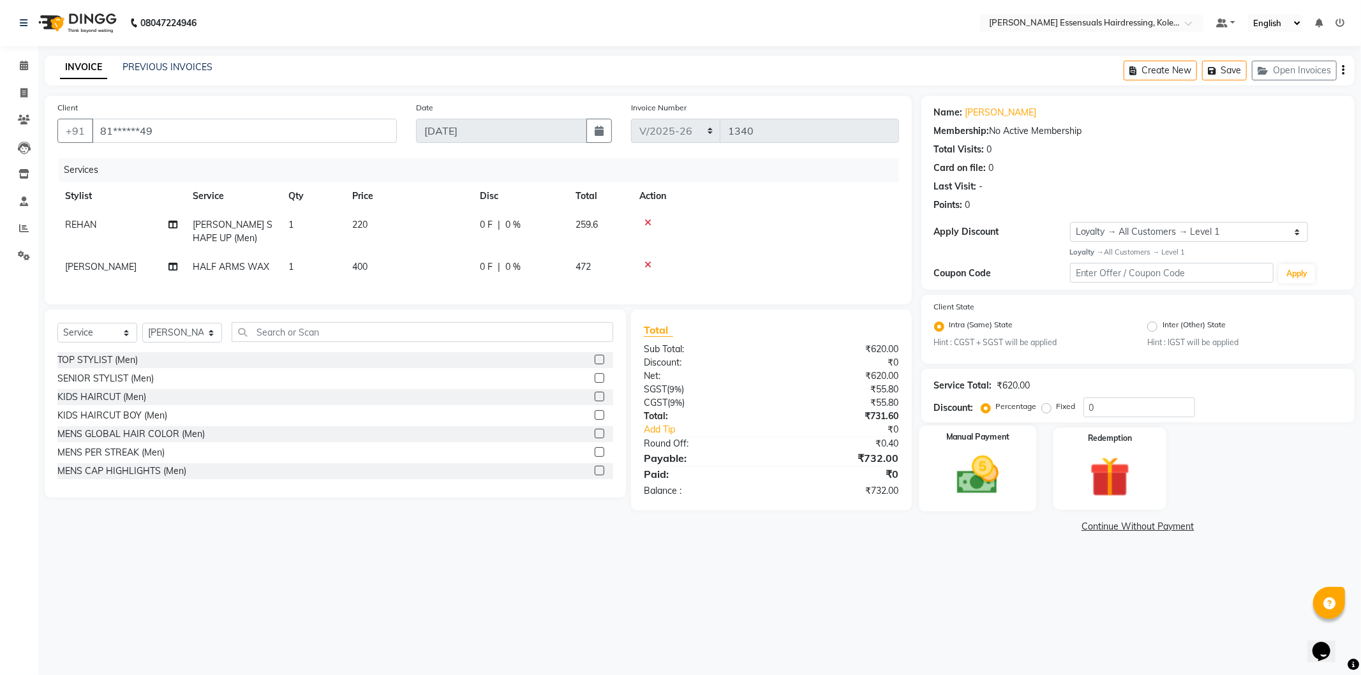
click at [954, 442] on label "Manual Payment" at bounding box center [978, 437] width 64 height 12
click at [1092, 524] on span "UPI" at bounding box center [1089, 527] width 20 height 15
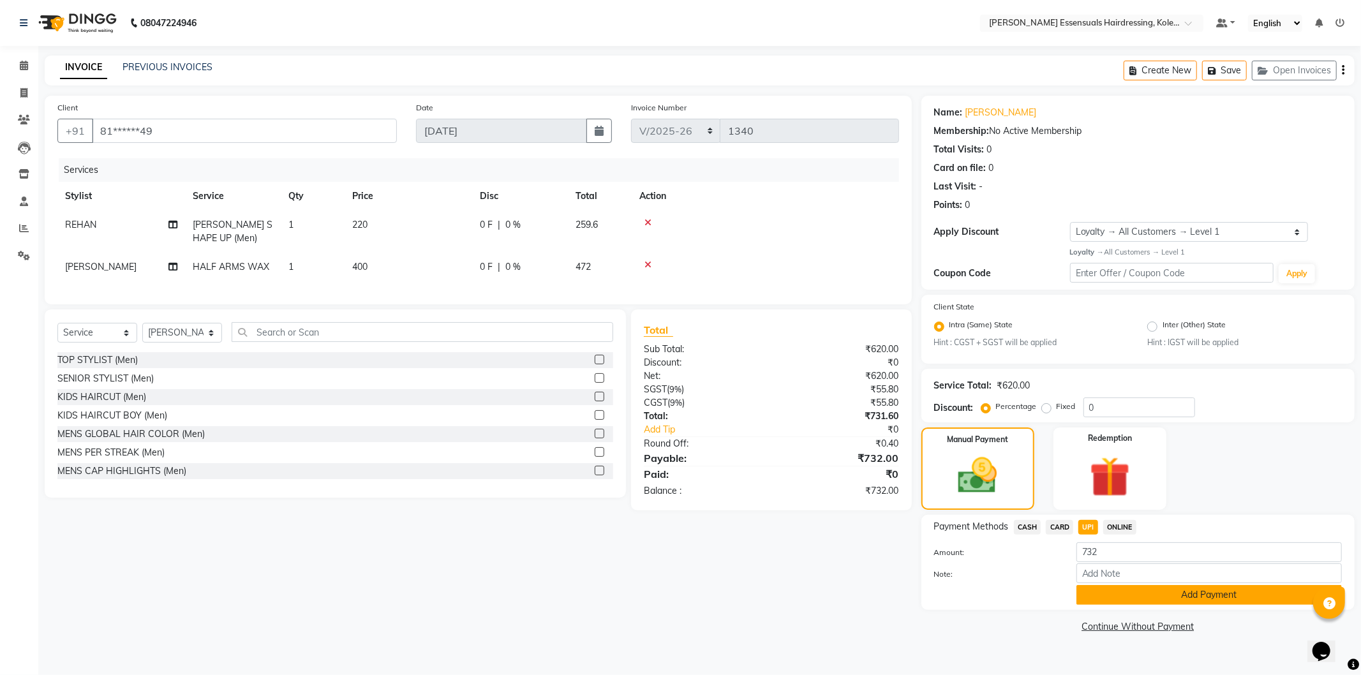
click at [1107, 594] on button "Add Payment" at bounding box center [1210, 595] width 266 height 20
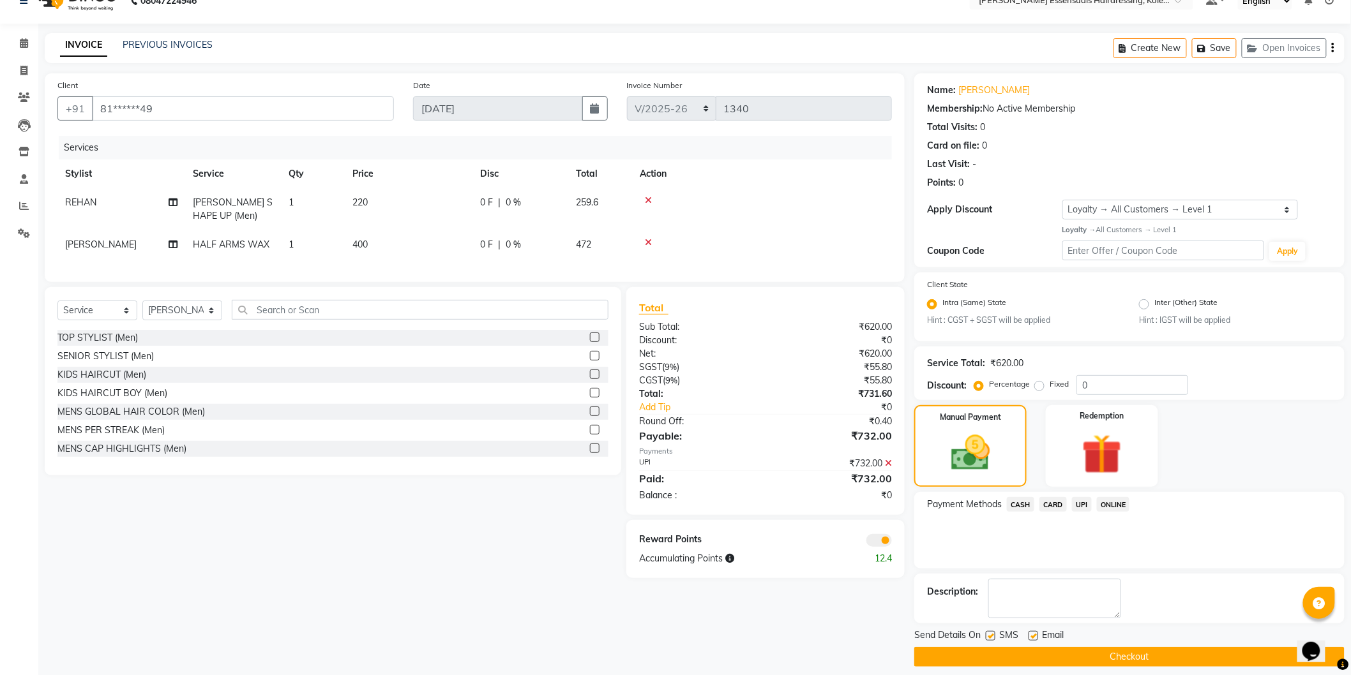
scroll to position [33, 0]
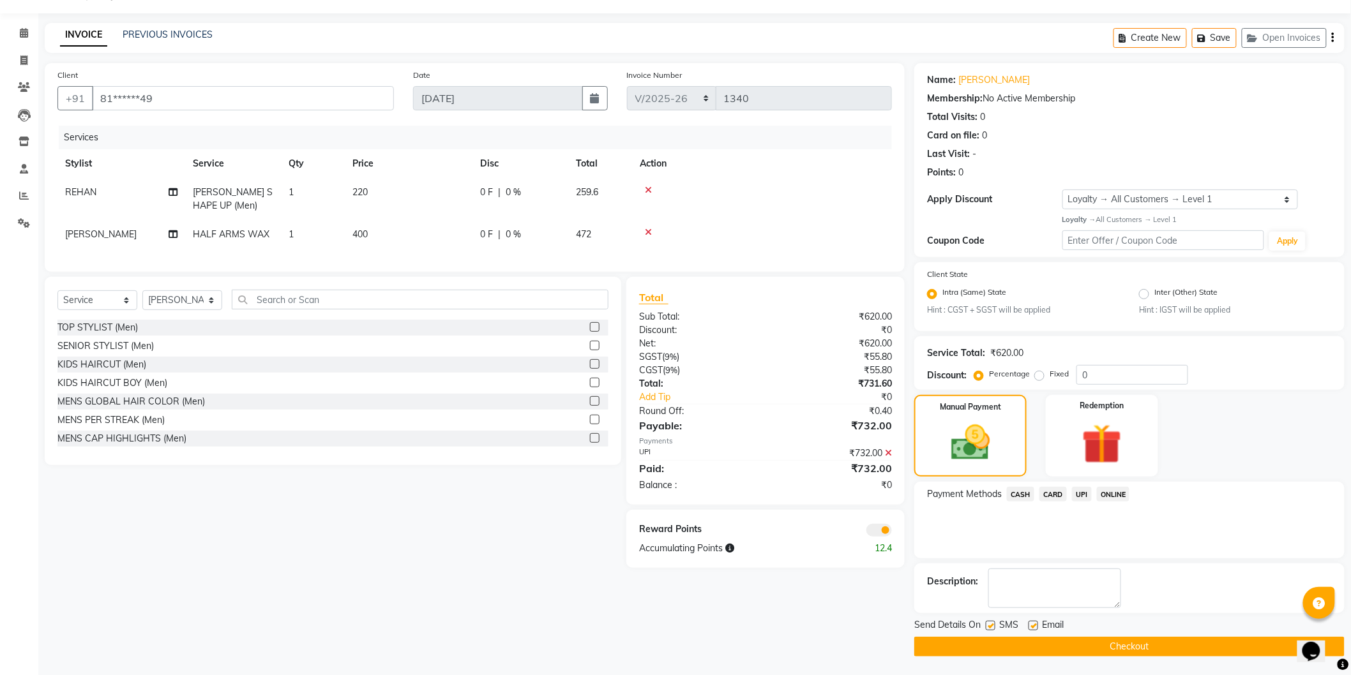
click at [1130, 647] on button "Checkout" at bounding box center [1129, 647] width 430 height 20
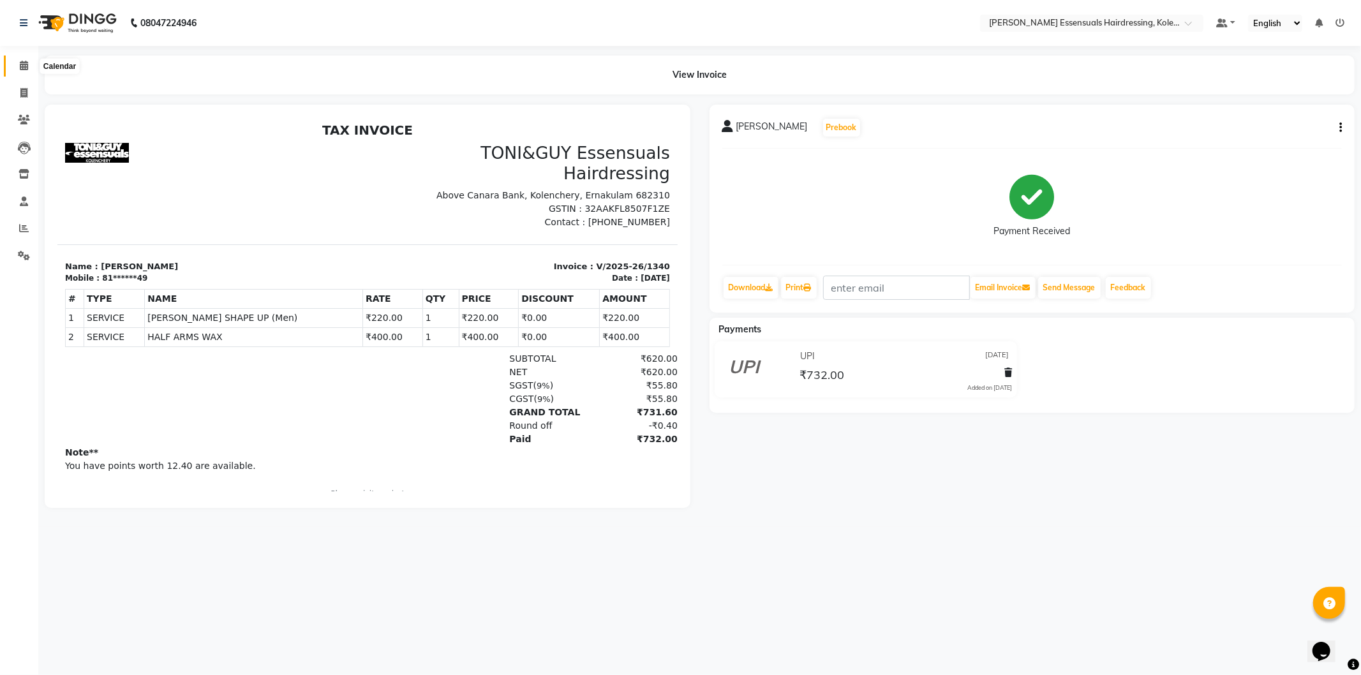
click at [21, 60] on span at bounding box center [24, 66] width 22 height 15
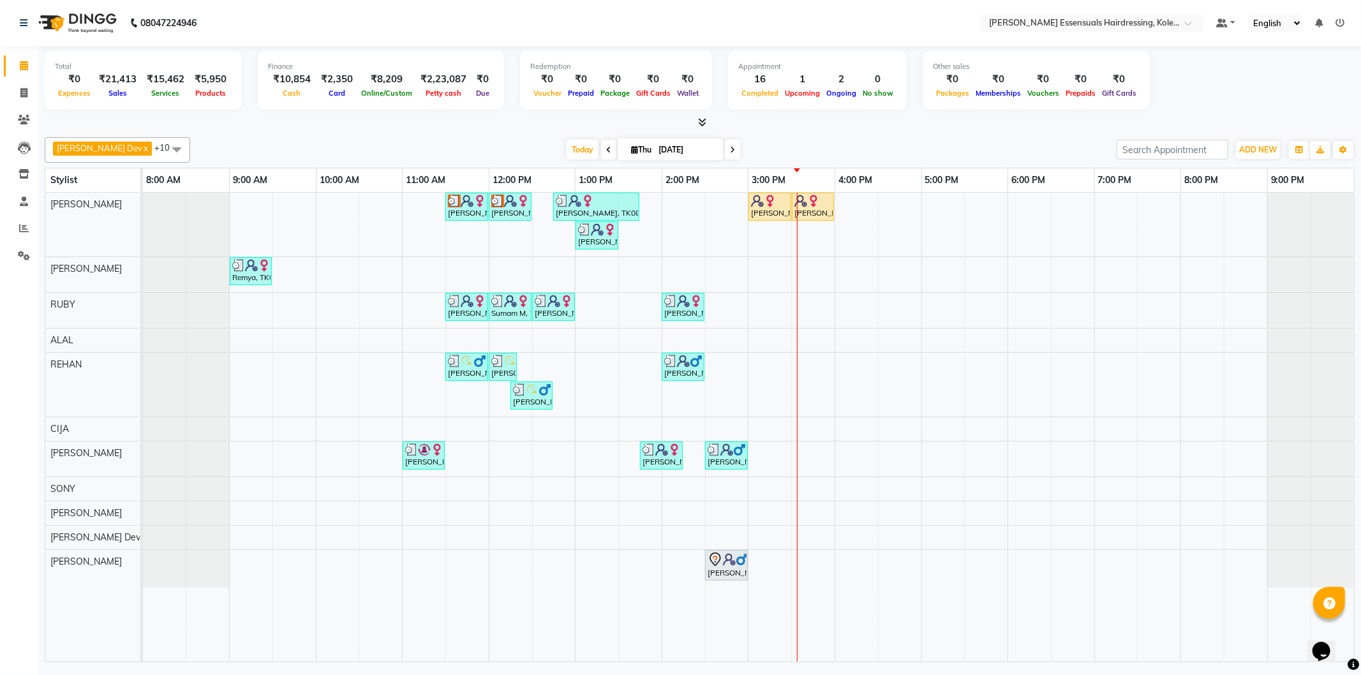
click at [800, 449] on div "Arya M, TK03, 11:30 AM-12:00 PM, WOMENS GLOBAL HAIR COLOR (WOMEN) Arya M, TK03,…" at bounding box center [748, 427] width 1211 height 469
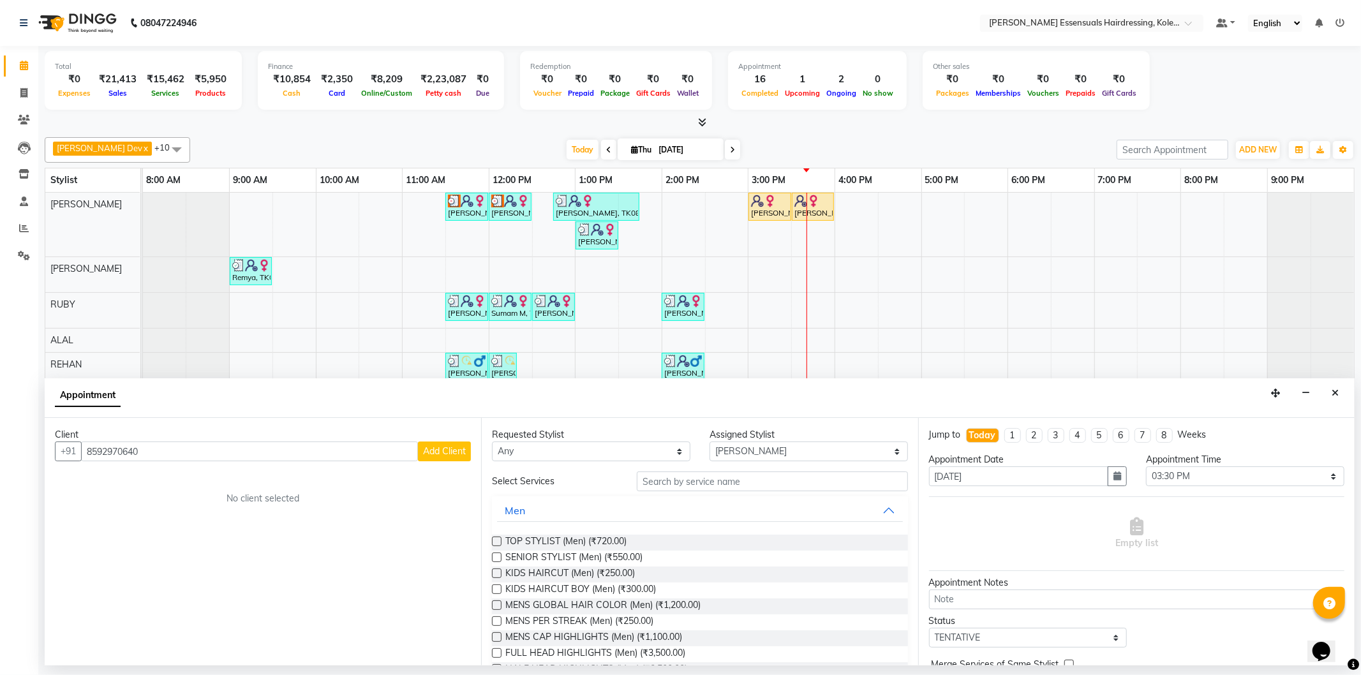
click at [432, 458] on button "Add Client" at bounding box center [444, 452] width 53 height 20
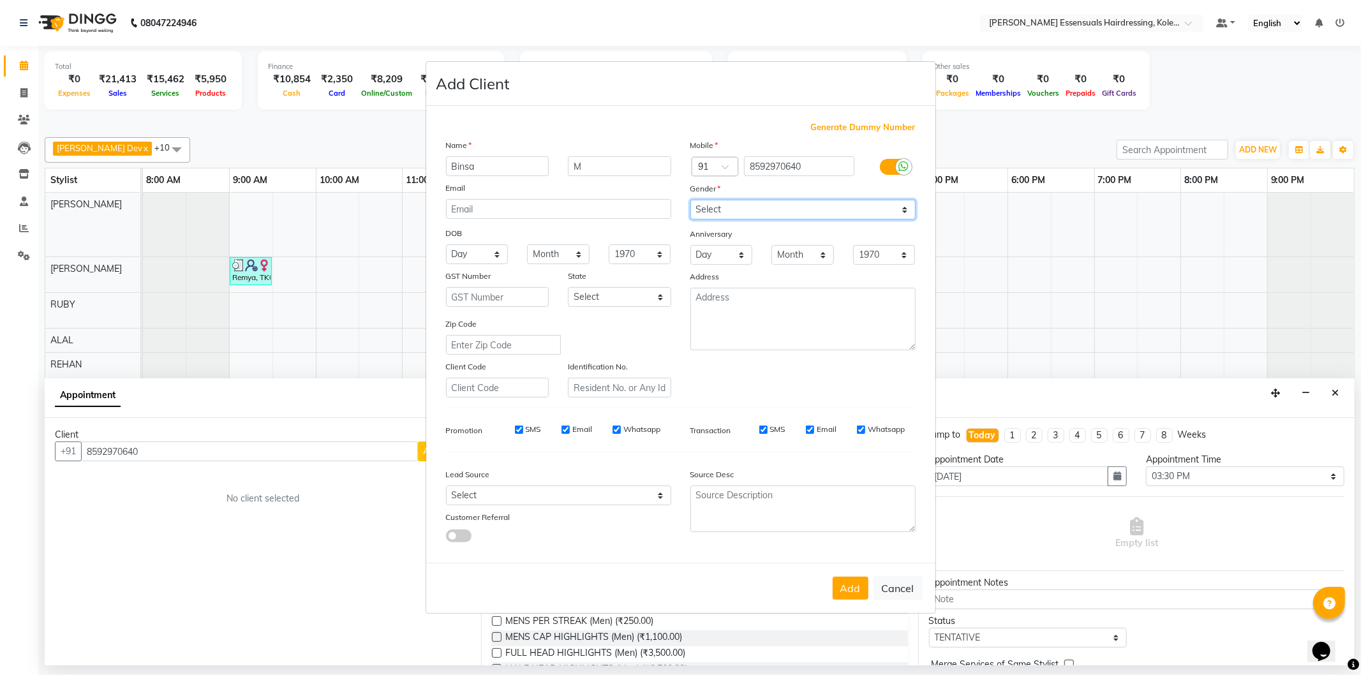
click at [722, 209] on select "Select [DEMOGRAPHIC_DATA] [DEMOGRAPHIC_DATA] Other Prefer Not To Say" at bounding box center [803, 210] width 225 height 20
click at [691, 200] on select "Select [DEMOGRAPHIC_DATA] [DEMOGRAPHIC_DATA] Other Prefer Not To Say" at bounding box center [803, 210] width 225 height 20
click at [837, 583] on button "Add" at bounding box center [851, 588] width 36 height 23
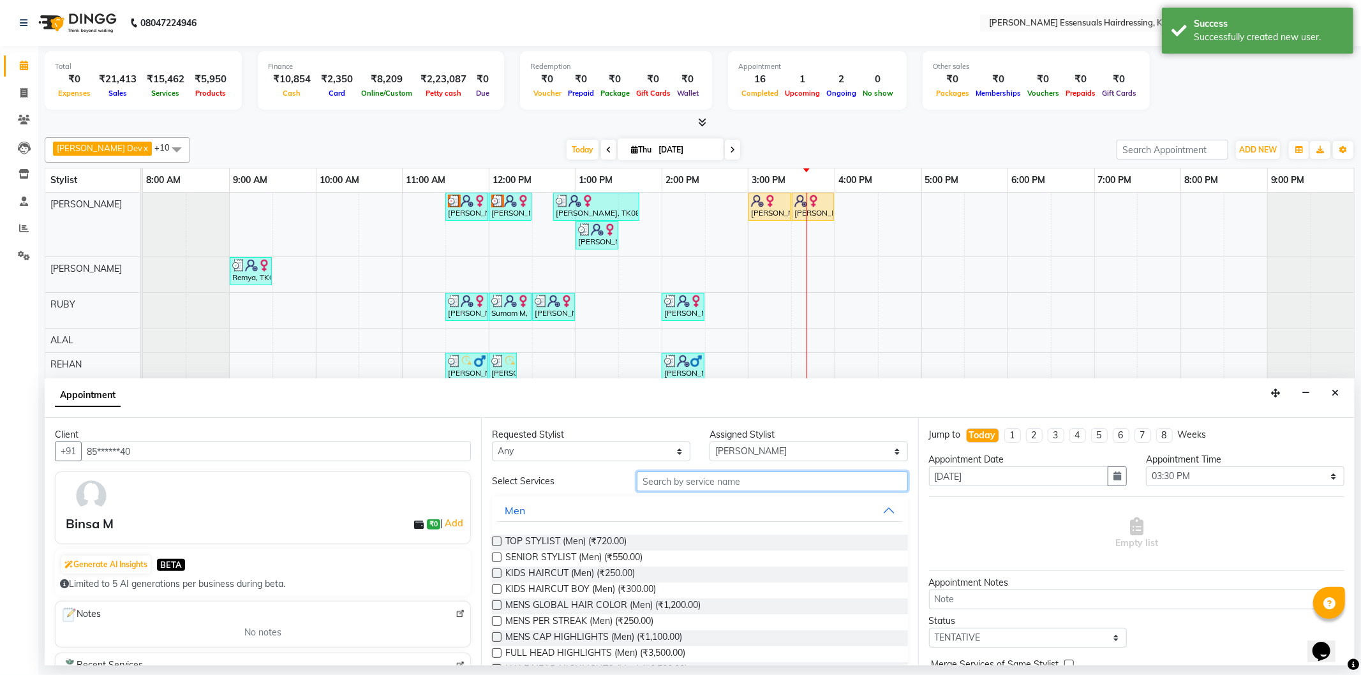
click at [715, 483] on input "text" at bounding box center [772, 482] width 271 height 20
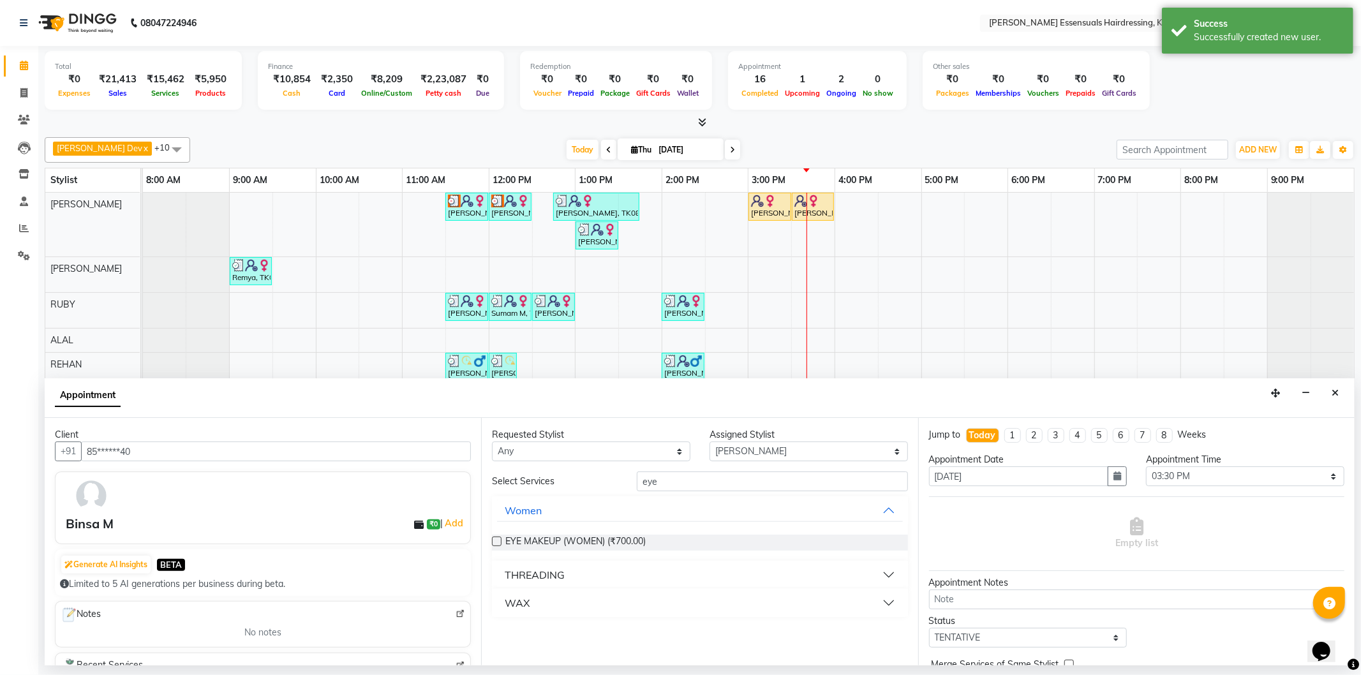
click at [865, 570] on button "THREADING" at bounding box center [699, 575] width 405 height 23
click at [864, 573] on button "THREADING" at bounding box center [699, 575] width 405 height 23
click at [761, 574] on button "THREADING" at bounding box center [699, 575] width 405 height 23
click at [498, 603] on label at bounding box center [497, 606] width 10 height 10
click at [498, 603] on input "checkbox" at bounding box center [496, 607] width 8 height 8
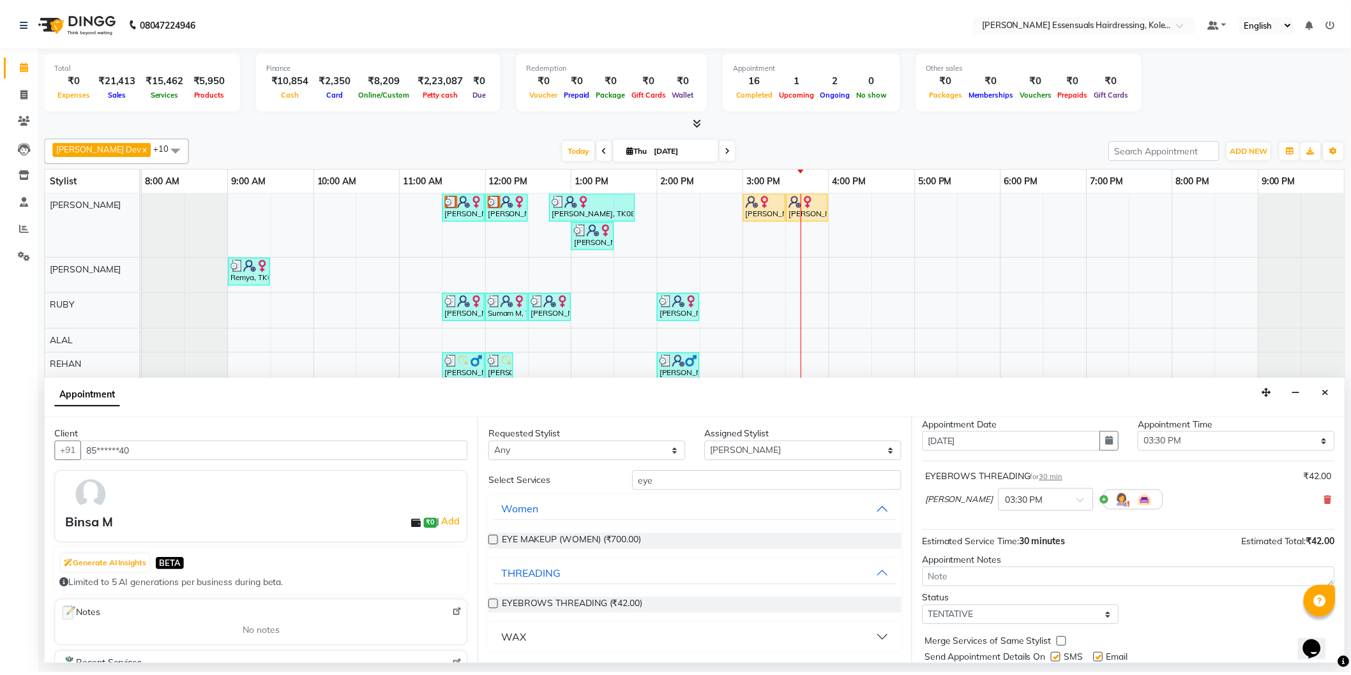
scroll to position [75, 0]
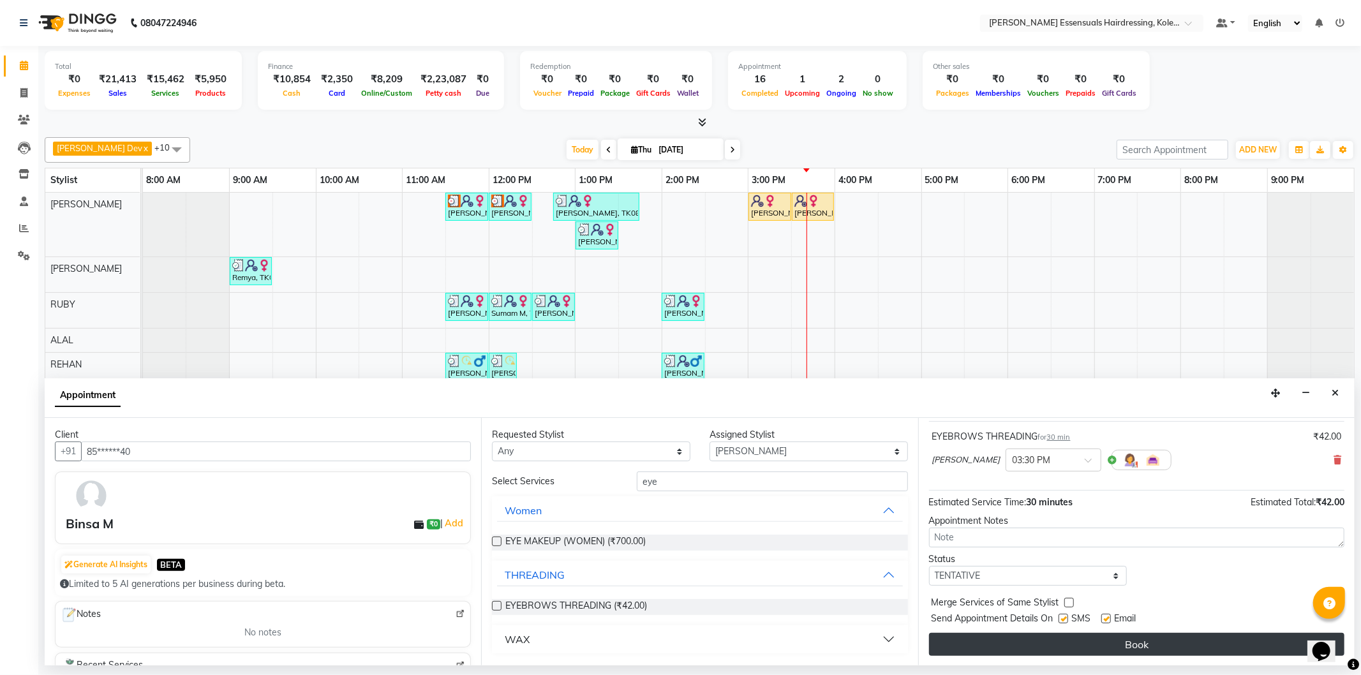
click at [1056, 639] on button "Book" at bounding box center [1137, 644] width 416 height 23
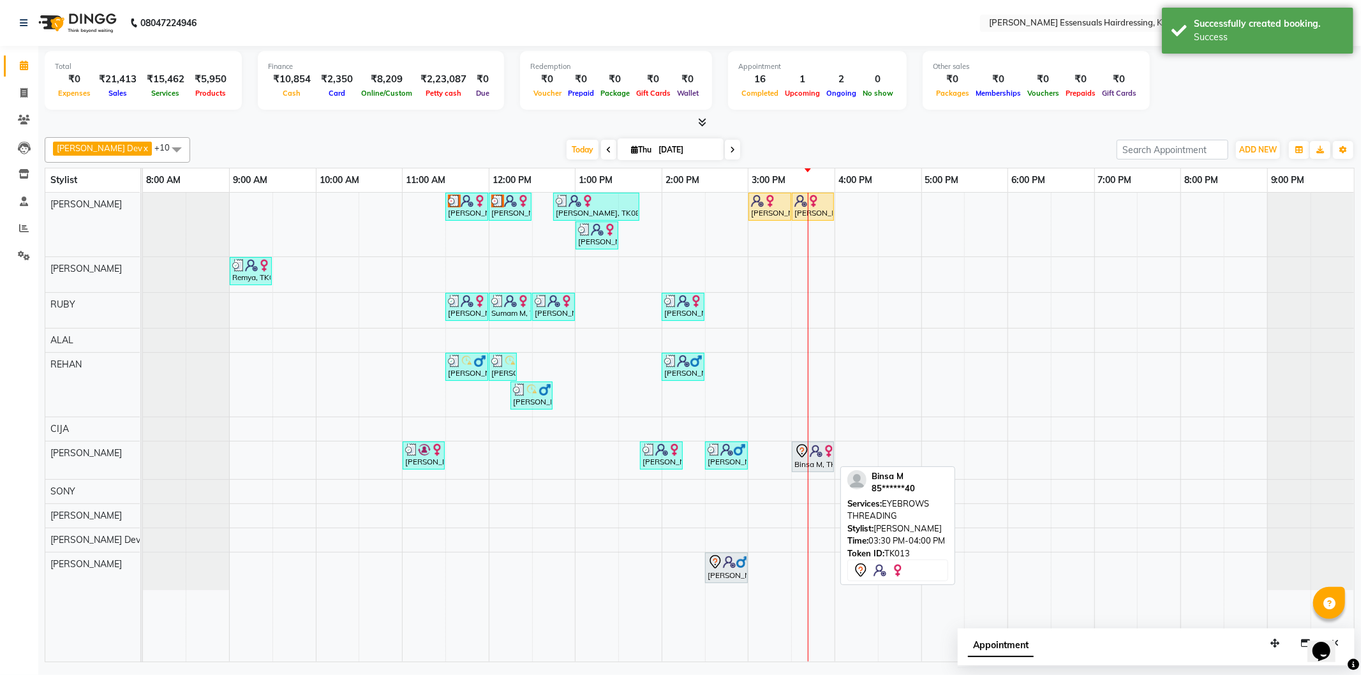
click at [819, 460] on div "Binsa M, TK13, 03:30 PM-04:00 PM, EYEBROWS THREADING" at bounding box center [813, 457] width 40 height 27
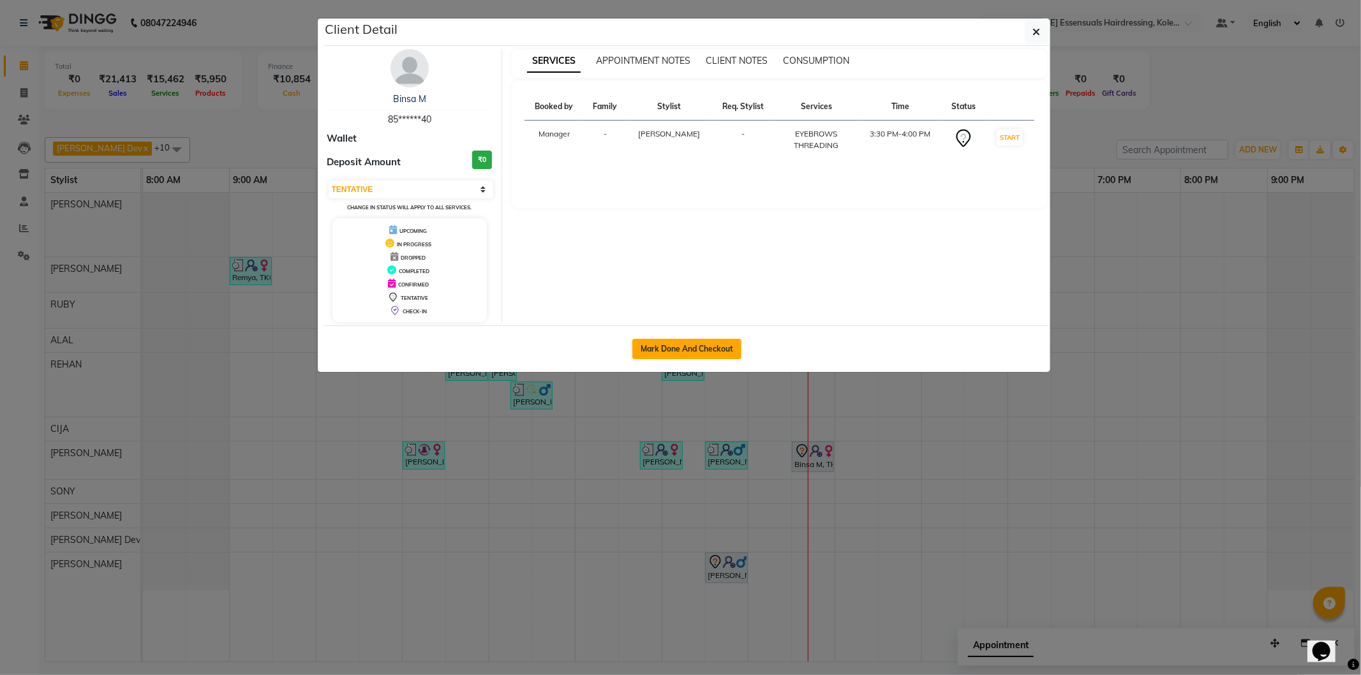
click at [673, 348] on button "Mark Done And Checkout" at bounding box center [687, 349] width 109 height 20
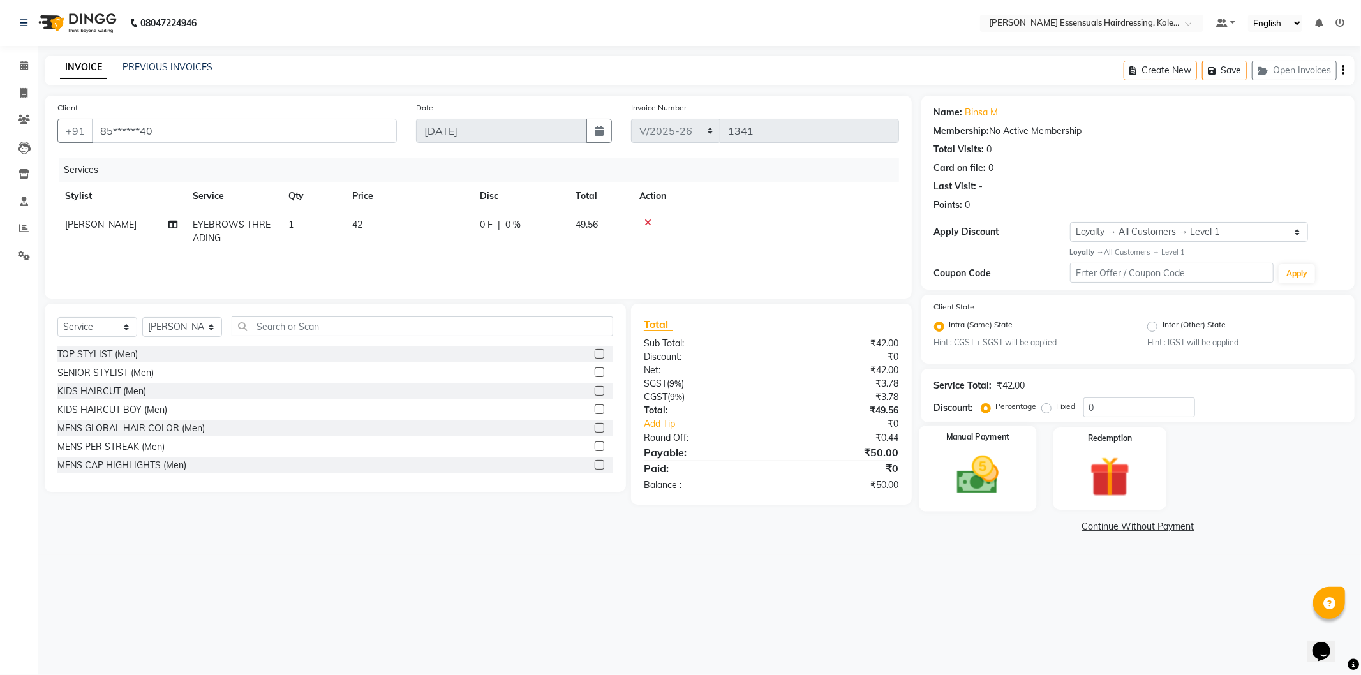
click at [1005, 432] on label "Manual Payment" at bounding box center [978, 437] width 64 height 12
click at [1031, 532] on span "CASH" at bounding box center [1027, 527] width 27 height 15
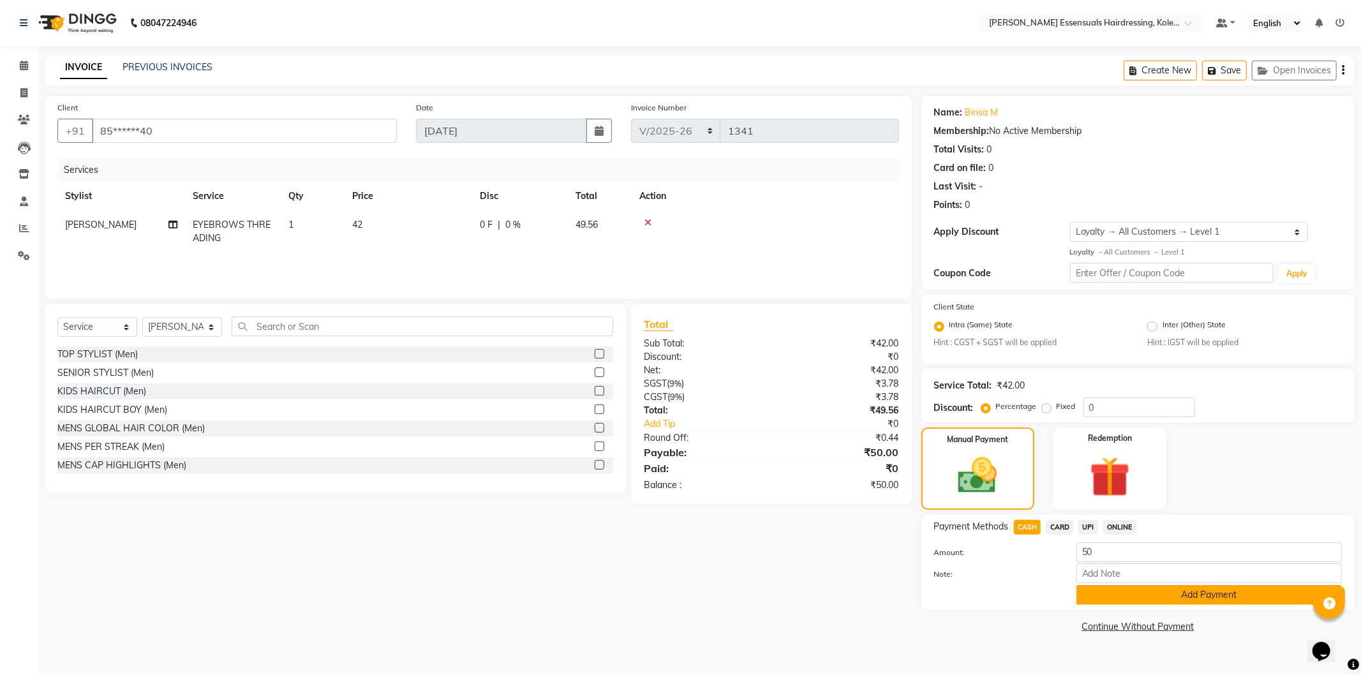
click at [1121, 588] on button "Add Payment" at bounding box center [1210, 595] width 266 height 20
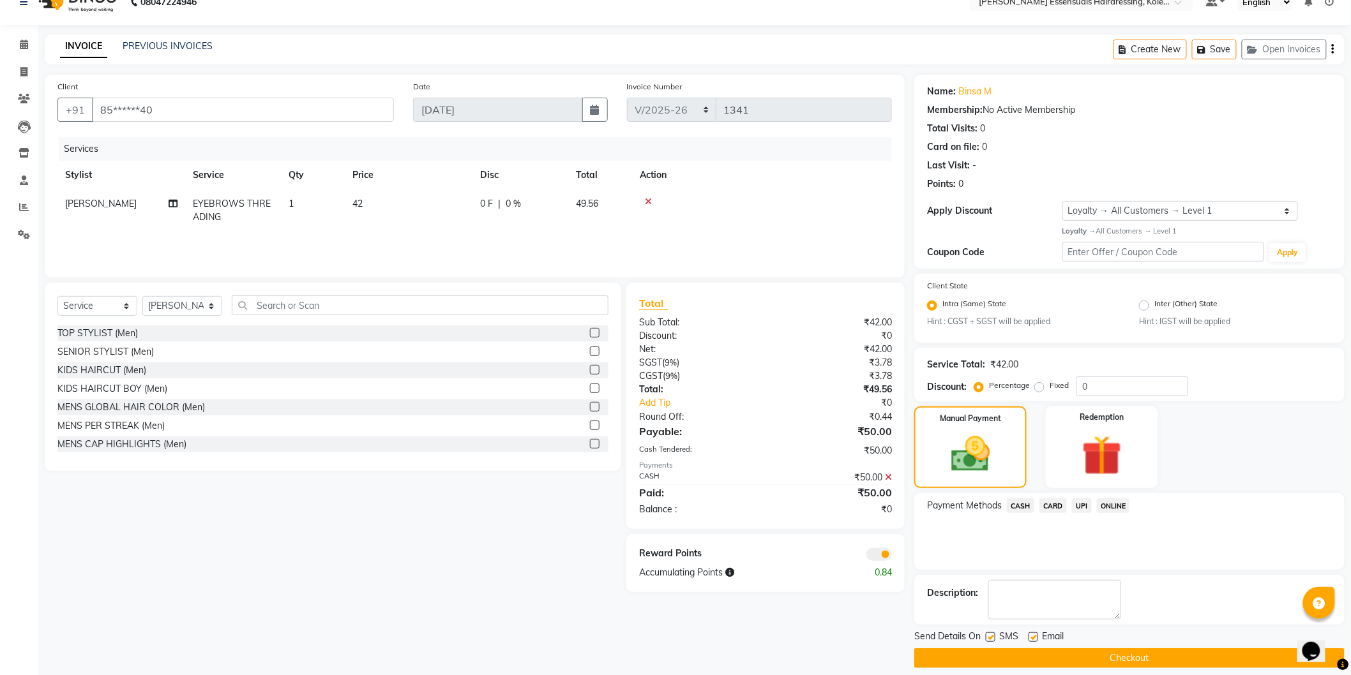
scroll to position [33, 0]
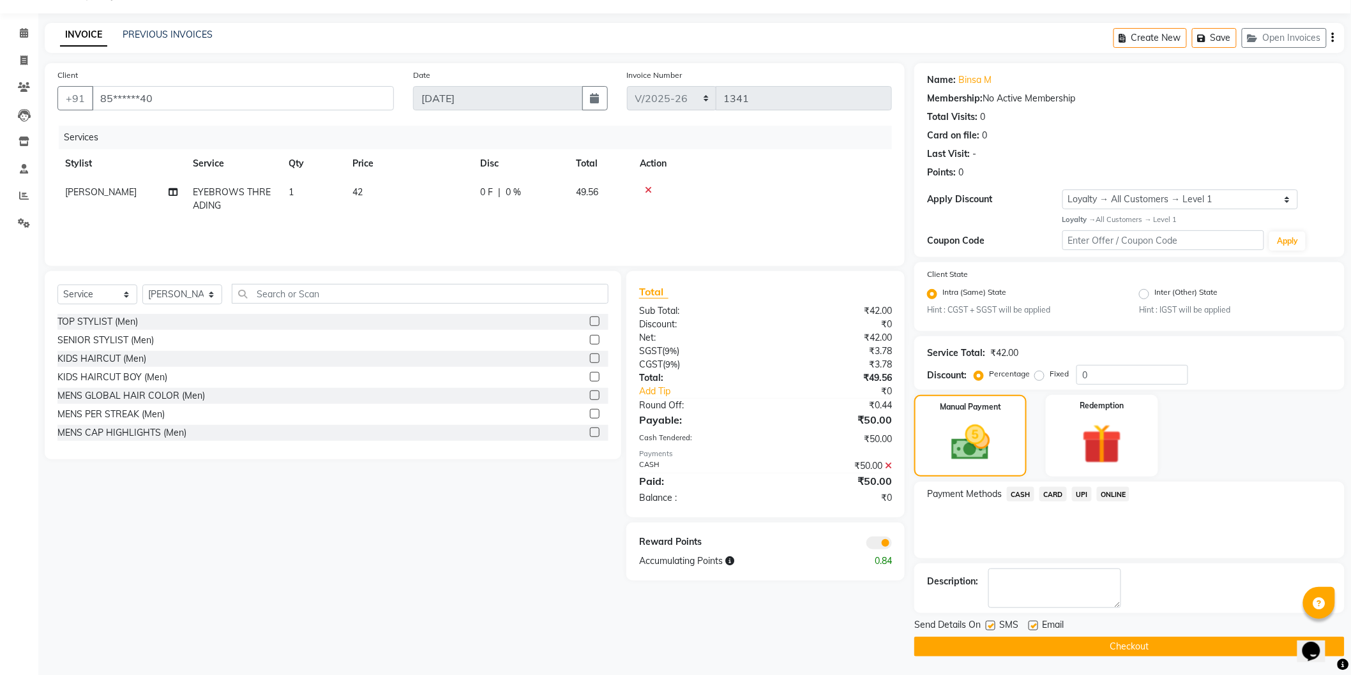
click at [1157, 641] on button "Checkout" at bounding box center [1129, 647] width 430 height 20
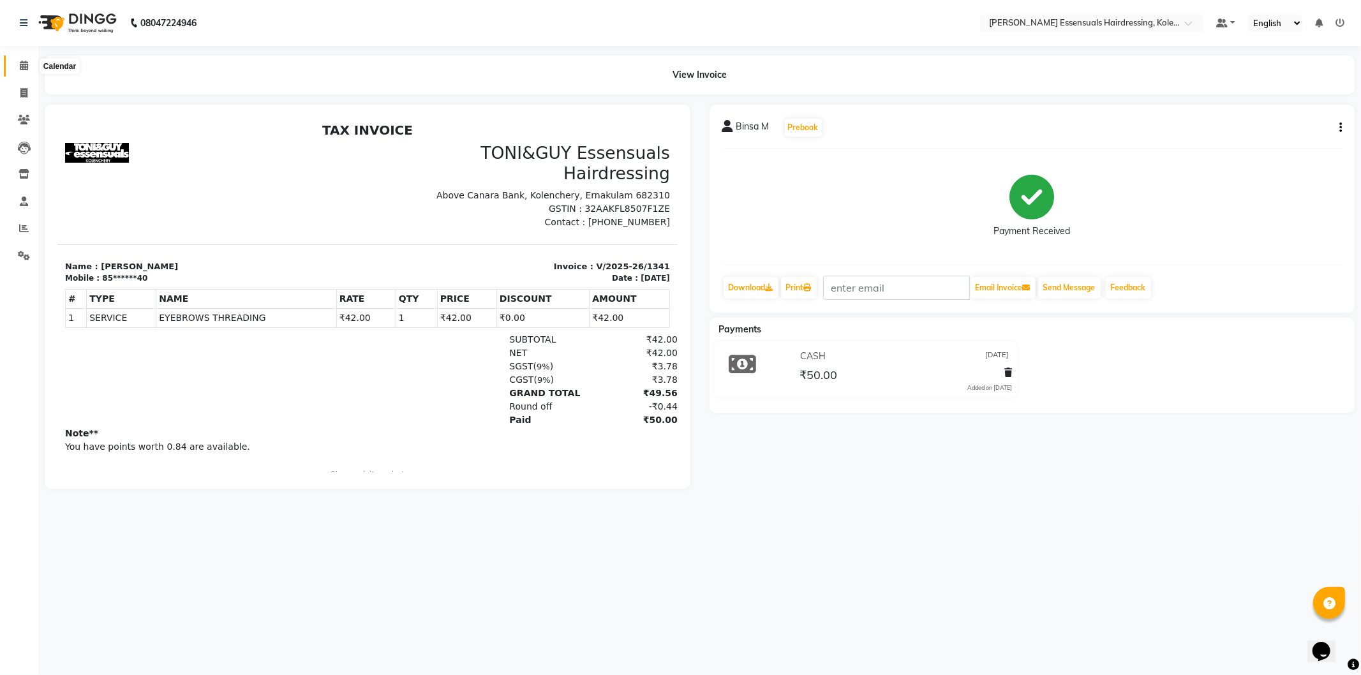
click at [20, 72] on span at bounding box center [24, 66] width 22 height 15
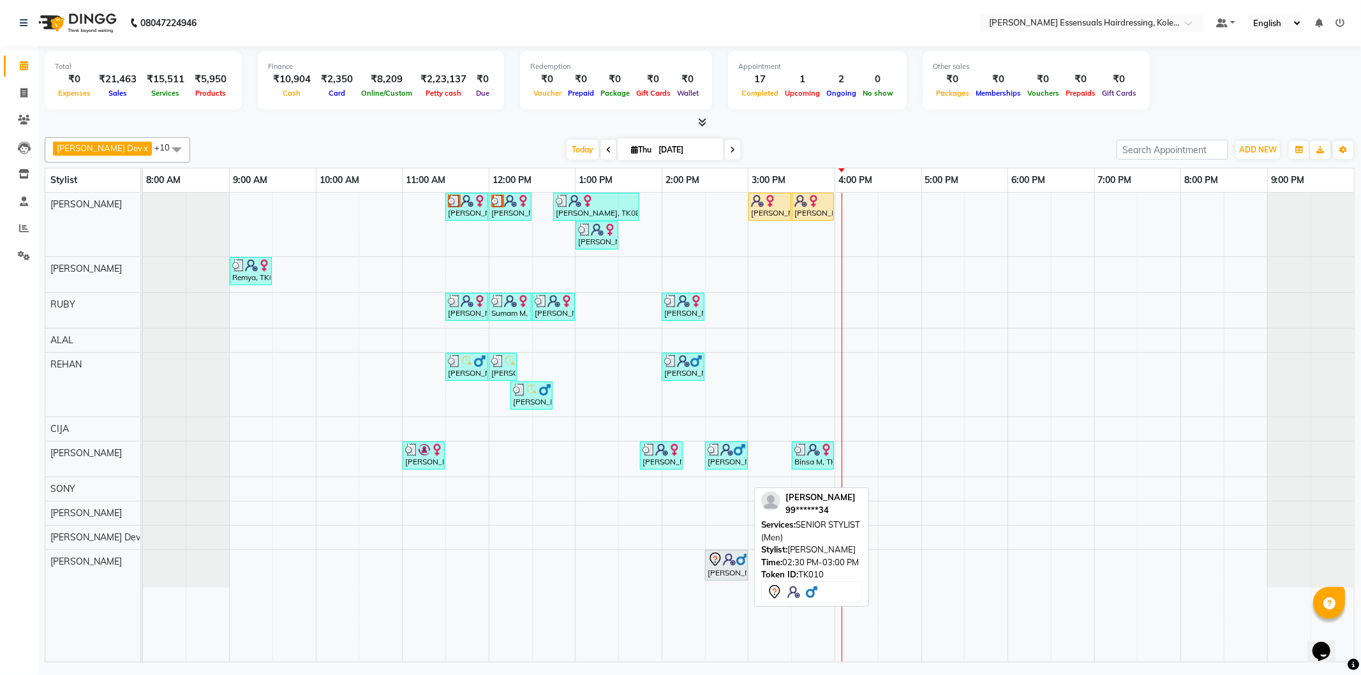
click at [735, 571] on div "[PERSON_NAME], TK10, 02:30 PM-03:00 PM, SENIOR STYLIST (Men)" at bounding box center [727, 565] width 40 height 27
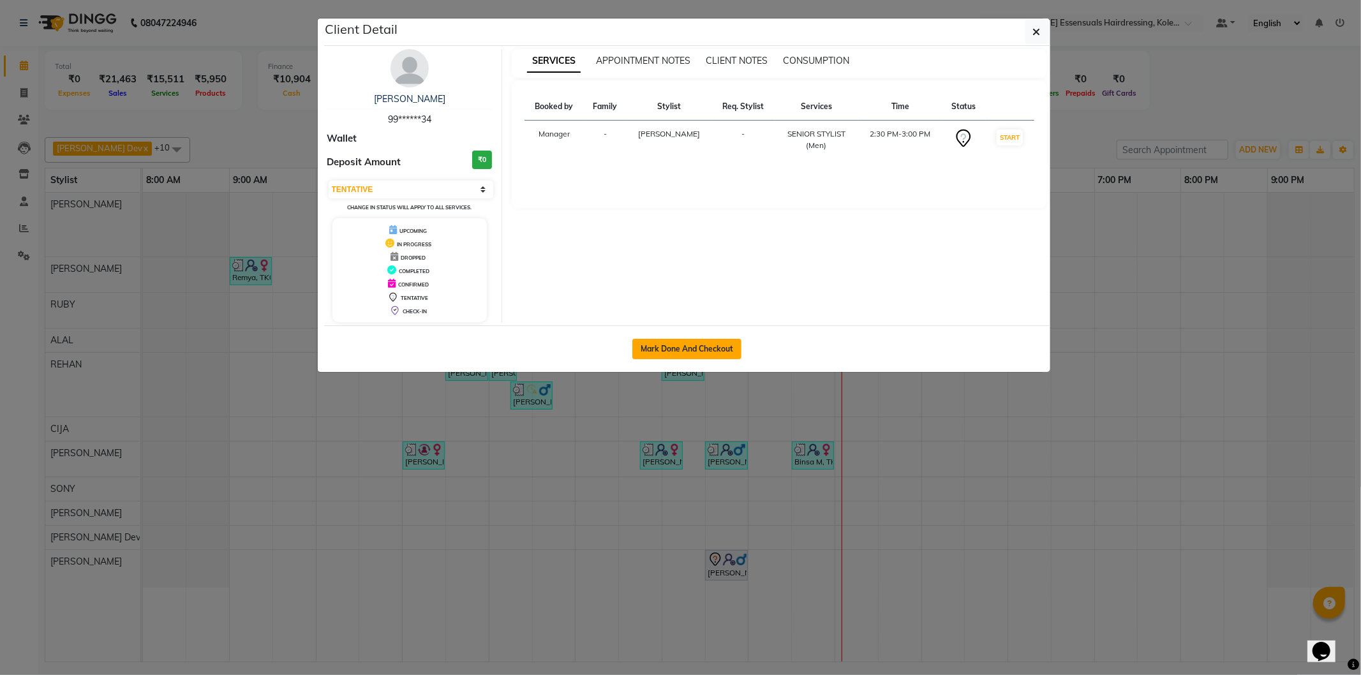
click at [687, 358] on button "Mark Done And Checkout" at bounding box center [687, 349] width 109 height 20
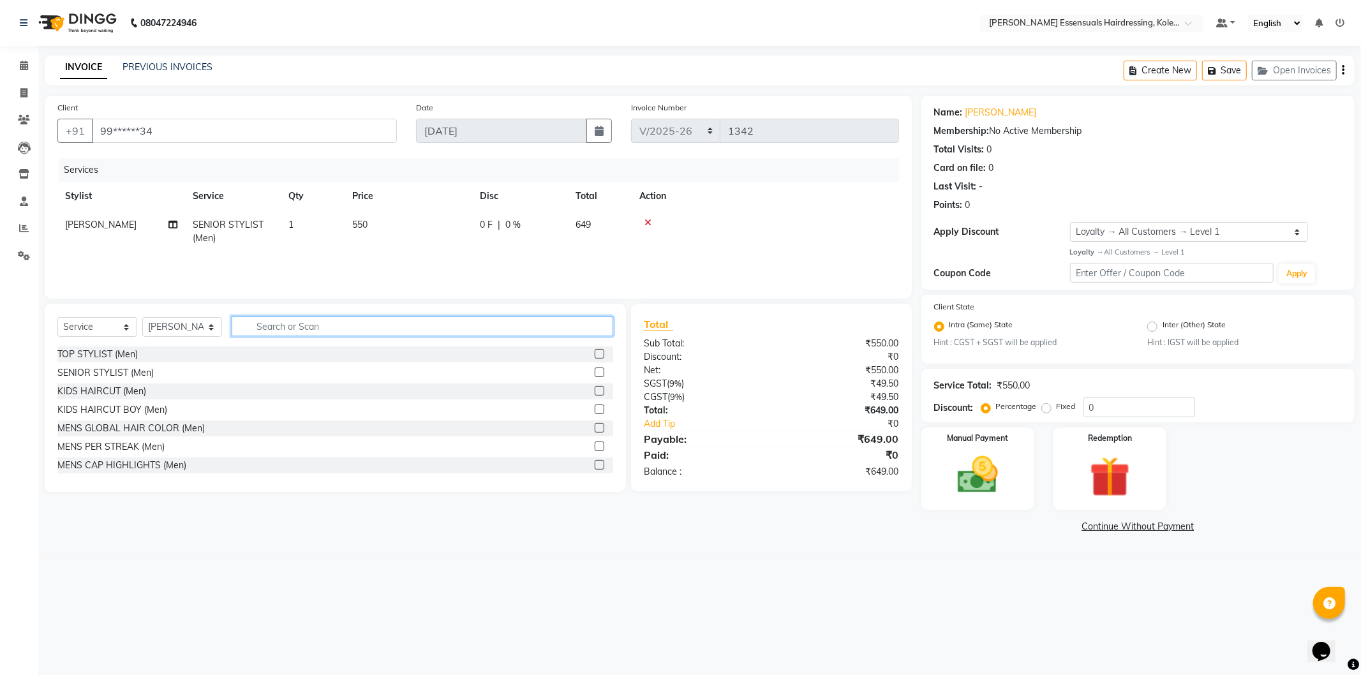
click at [303, 319] on input "text" at bounding box center [423, 327] width 382 height 20
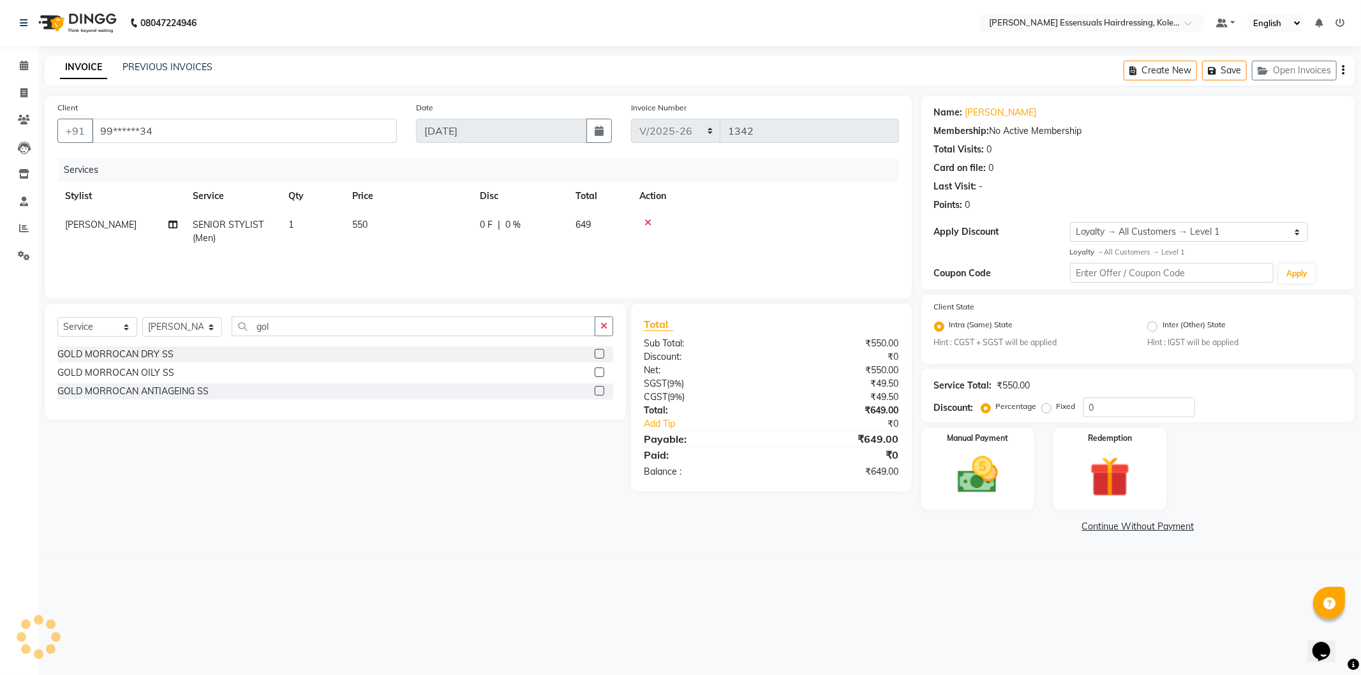
click at [598, 351] on label at bounding box center [600, 354] width 10 height 10
click at [598, 351] on input "checkbox" at bounding box center [599, 354] width 8 height 8
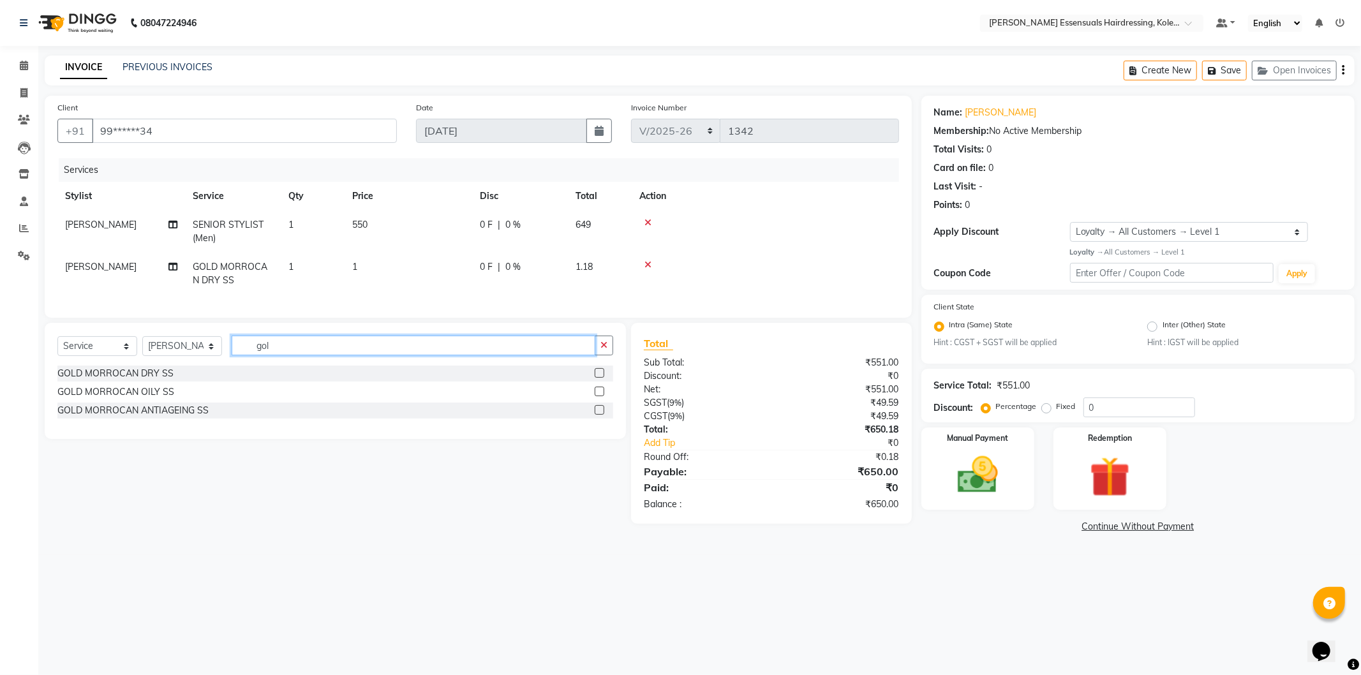
click at [411, 356] on input "gol" at bounding box center [414, 346] width 364 height 20
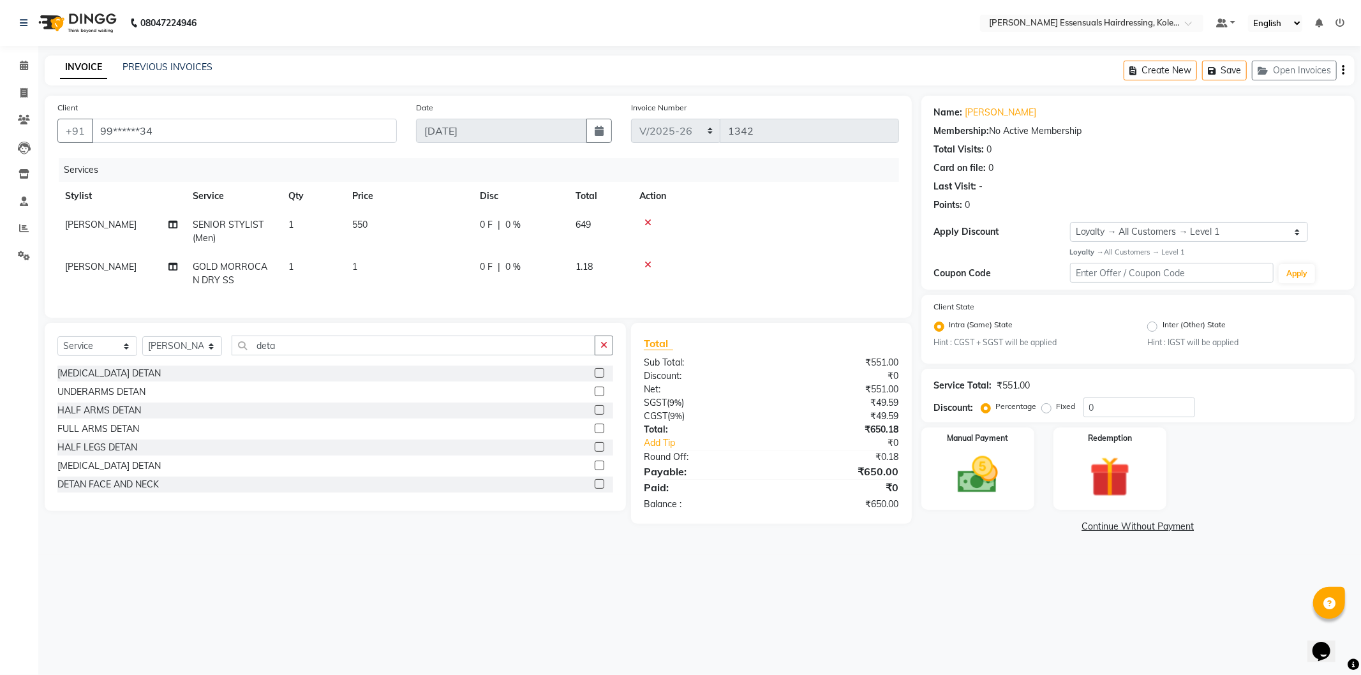
click at [595, 489] on label at bounding box center [600, 484] width 10 height 10
click at [595, 489] on input "checkbox" at bounding box center [599, 485] width 8 height 8
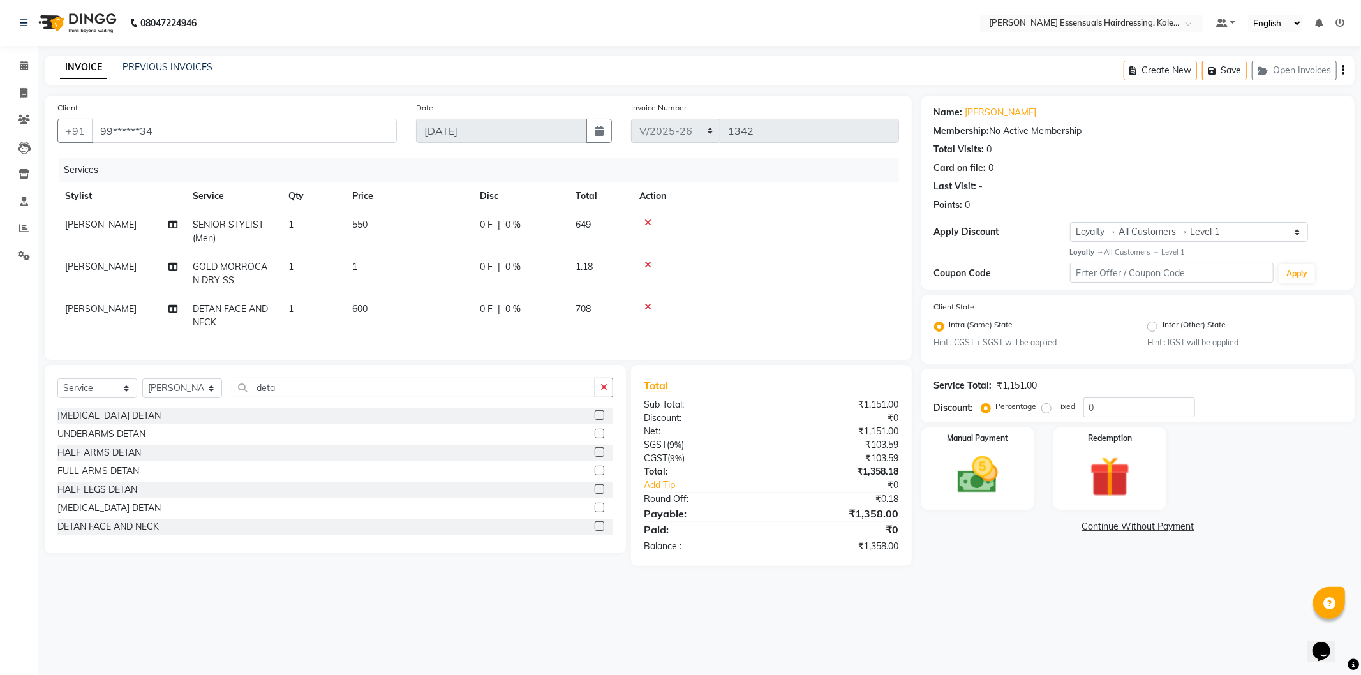
click at [366, 269] on td "1" at bounding box center [409, 274] width 128 height 42
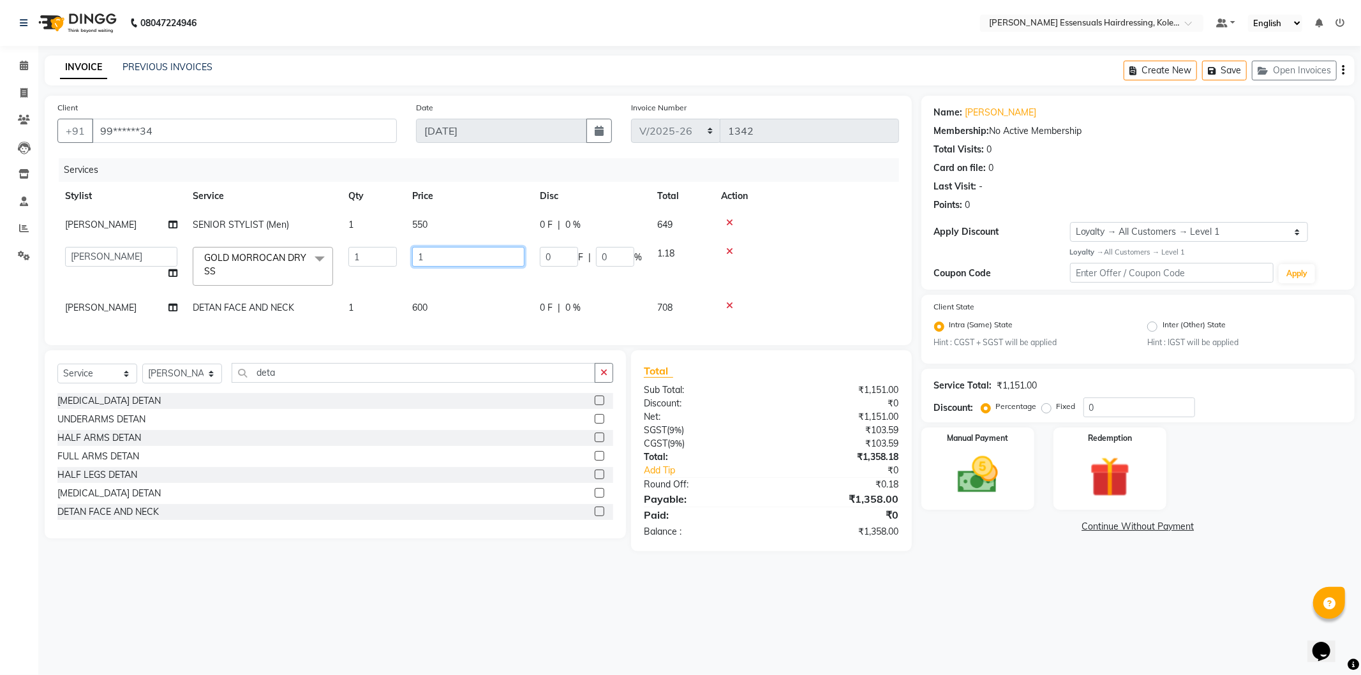
click at [414, 252] on input "1" at bounding box center [468, 257] width 112 height 20
click at [1204, 64] on button "Save" at bounding box center [1224, 71] width 45 height 20
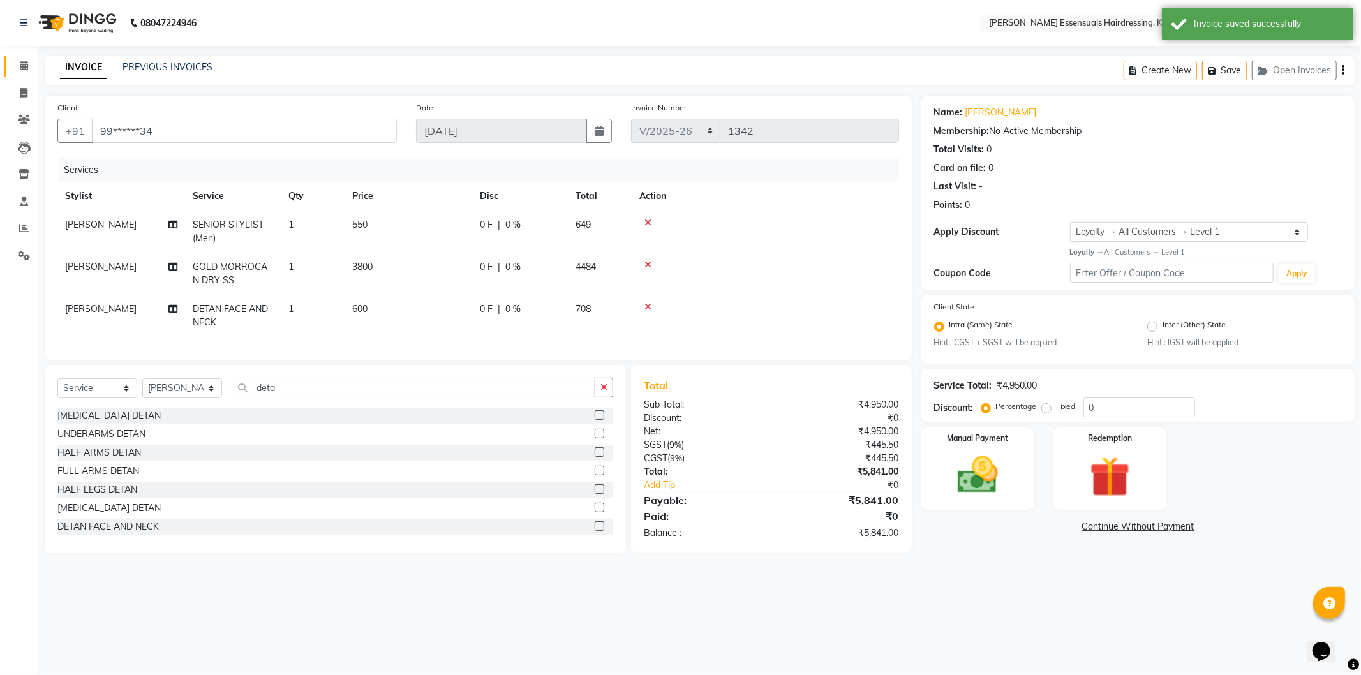
click at [21, 57] on link "Calendar" at bounding box center [19, 66] width 31 height 21
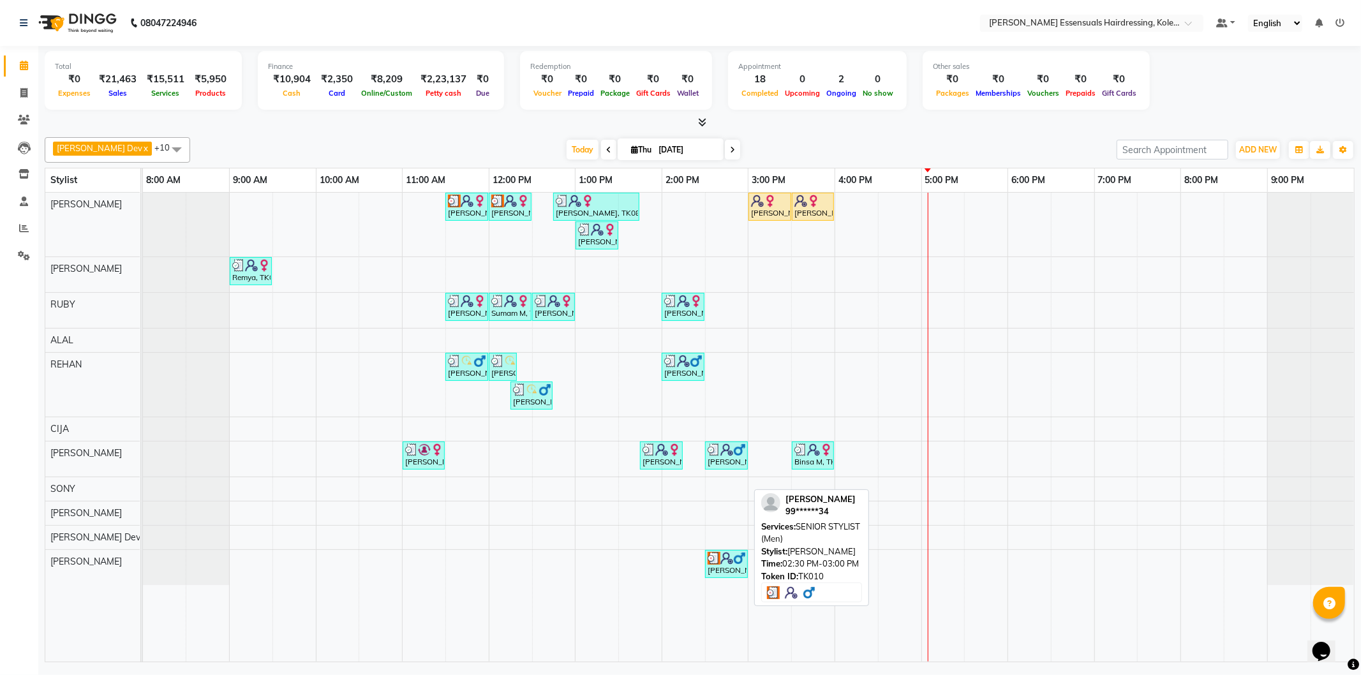
click at [722, 562] on img at bounding box center [727, 558] width 13 height 13
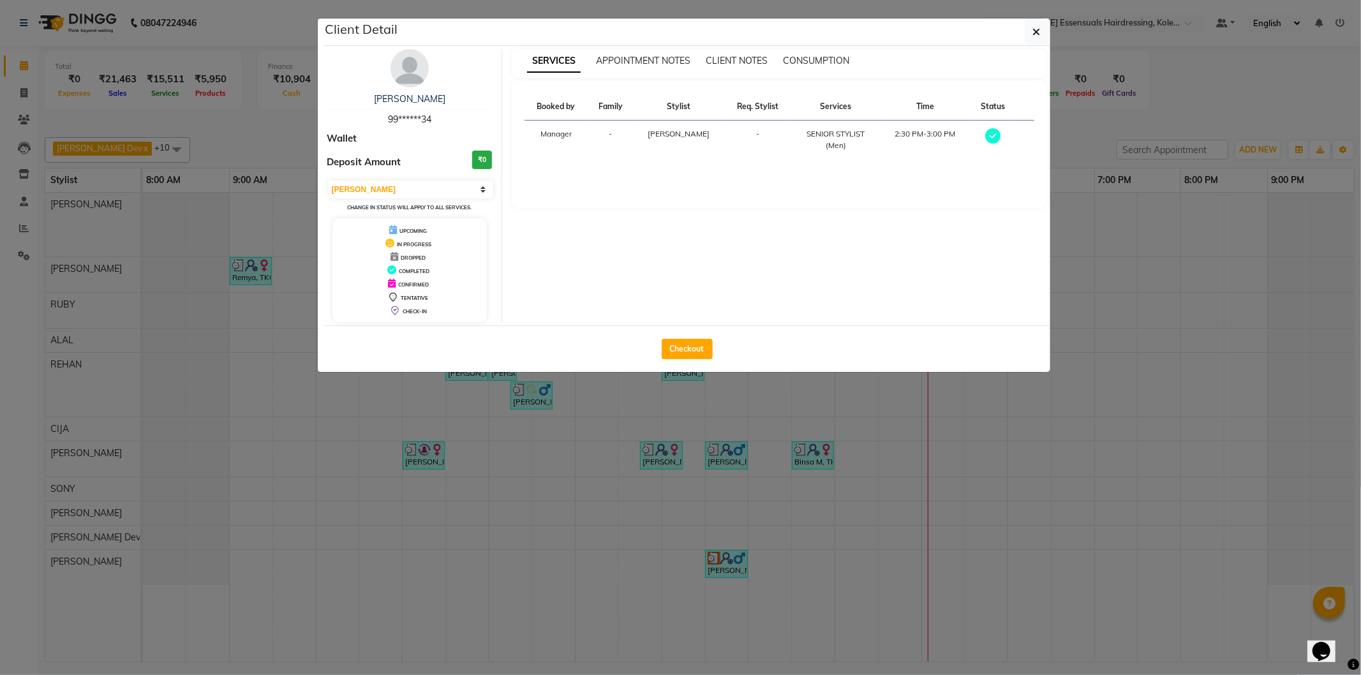
click at [668, 333] on div "Checkout" at bounding box center [687, 349] width 726 height 47
click at [678, 354] on button "Checkout" at bounding box center [687, 349] width 51 height 20
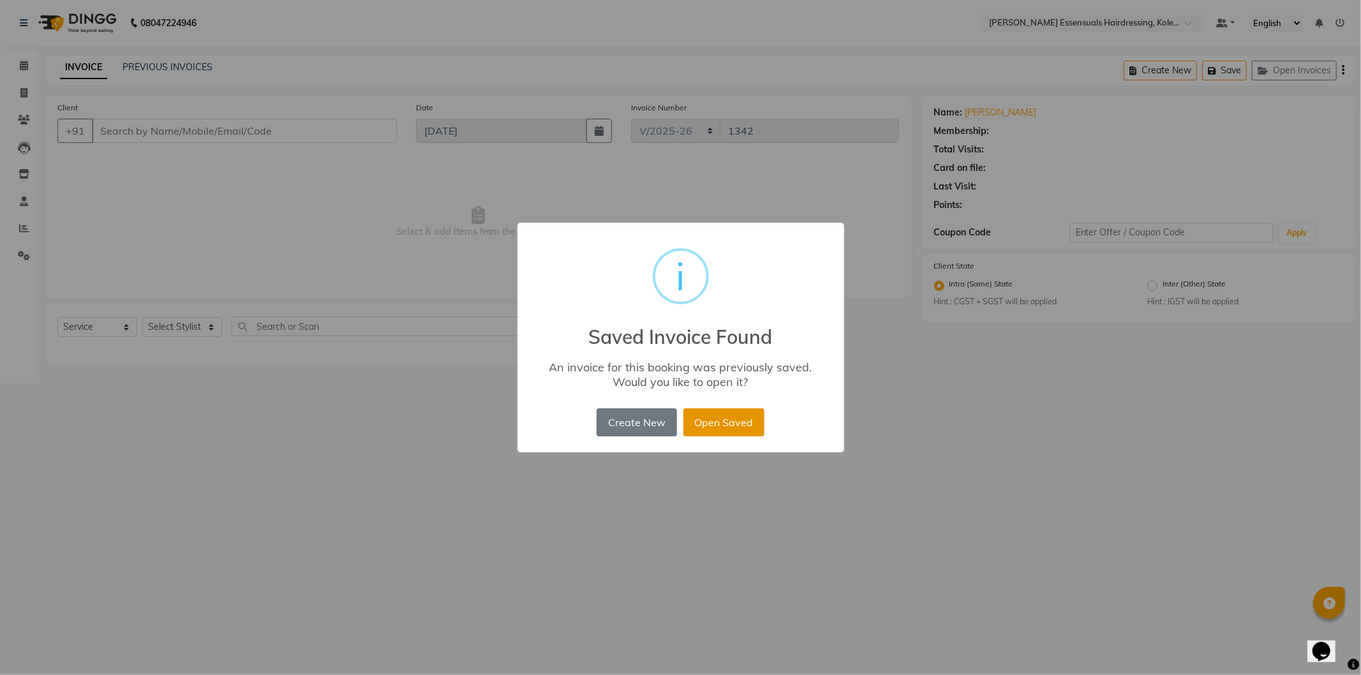
click at [753, 424] on button "Open Saved" at bounding box center [724, 422] width 81 height 28
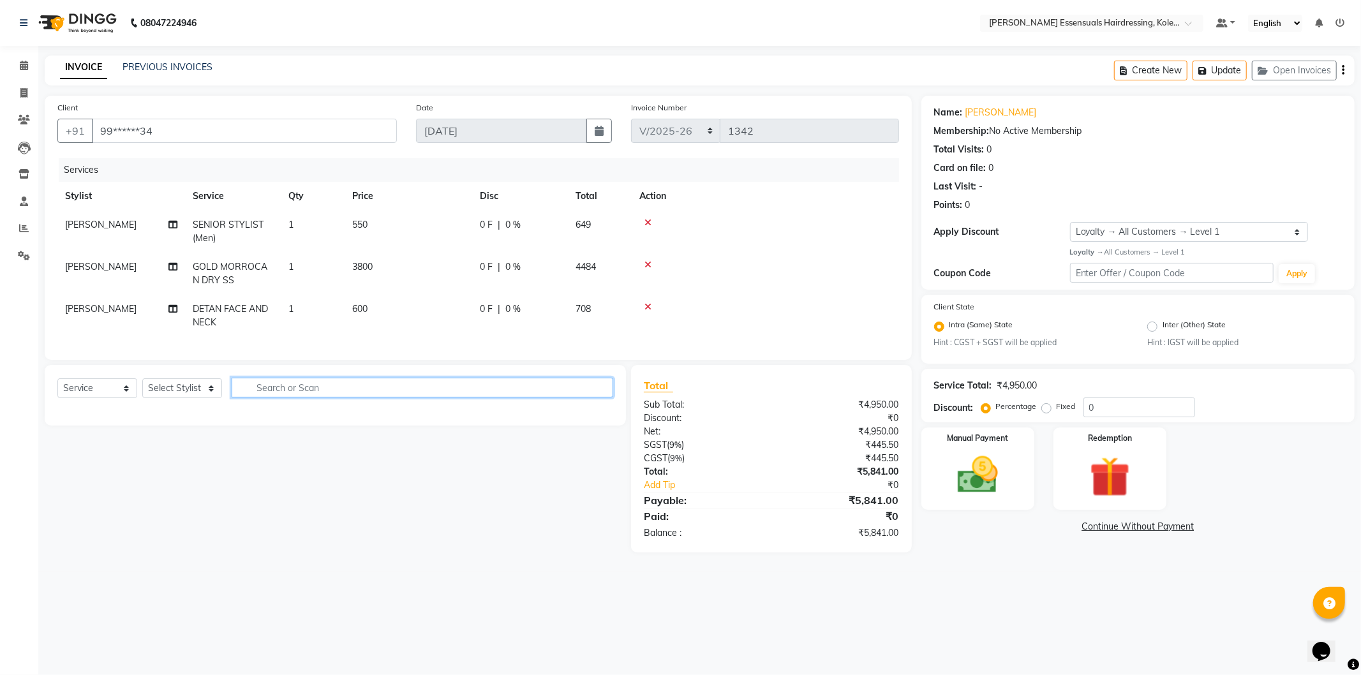
click at [269, 394] on input "text" at bounding box center [423, 388] width 382 height 20
click at [192, 394] on select "Select Stylist Admin [PERSON_NAME] Dev [PERSON_NAME] [PERSON_NAME] [PERSON_NAME…" at bounding box center [182, 388] width 80 height 20
click at [142, 389] on select "Select Stylist Admin [PERSON_NAME] Dev [PERSON_NAME] [PERSON_NAME] [PERSON_NAME…" at bounding box center [182, 388] width 80 height 20
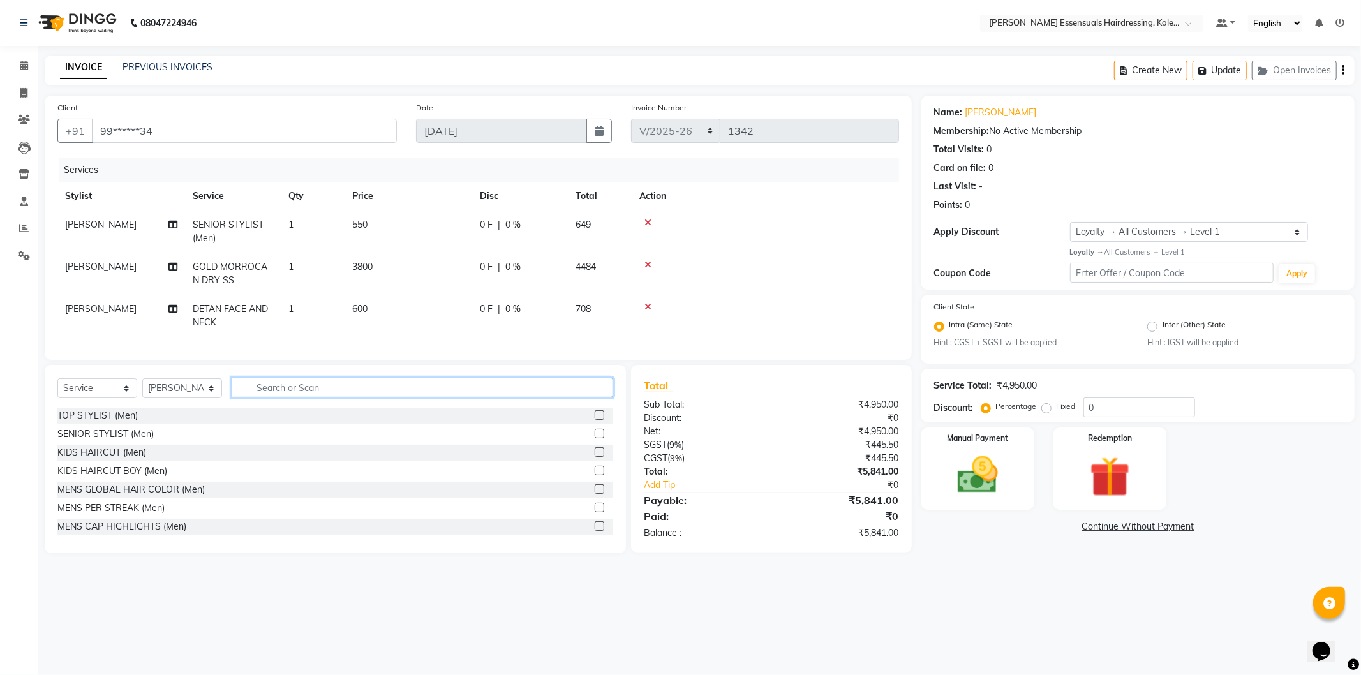
click at [272, 393] on input "text" at bounding box center [423, 388] width 382 height 20
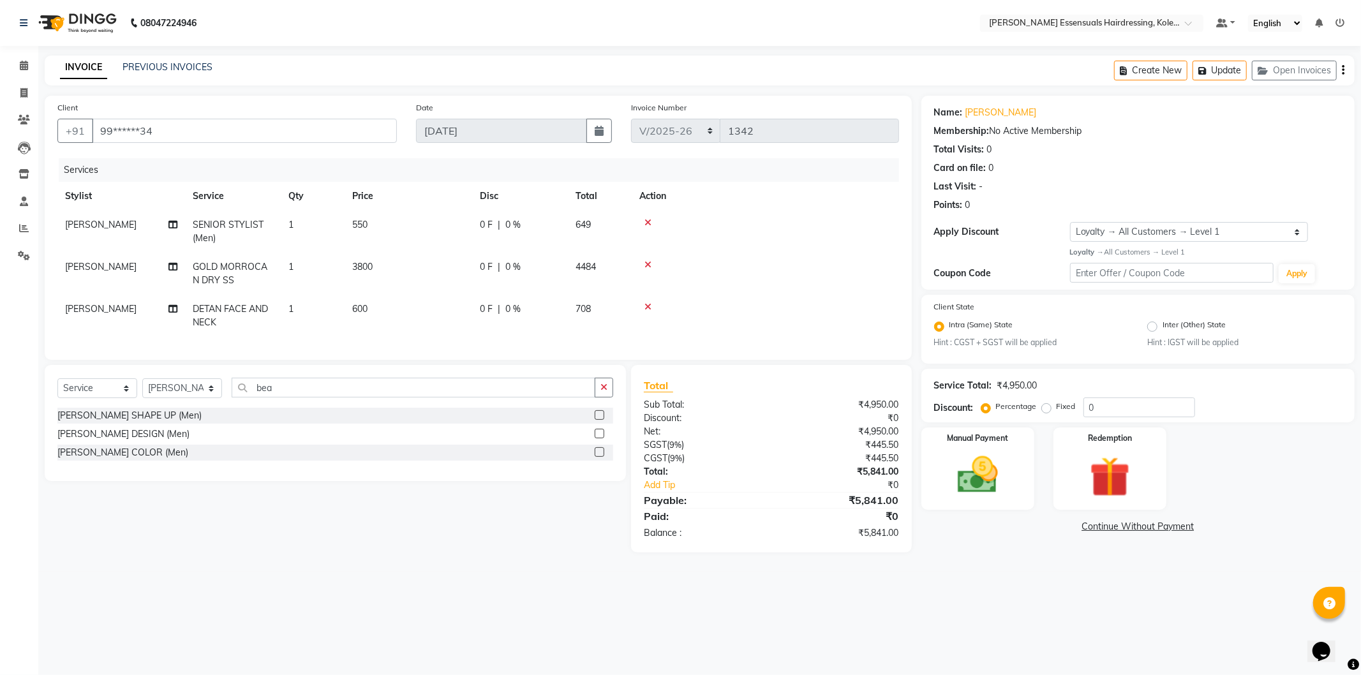
click at [599, 420] on label at bounding box center [600, 415] width 10 height 10
click at [599, 420] on input "checkbox" at bounding box center [599, 416] width 8 height 8
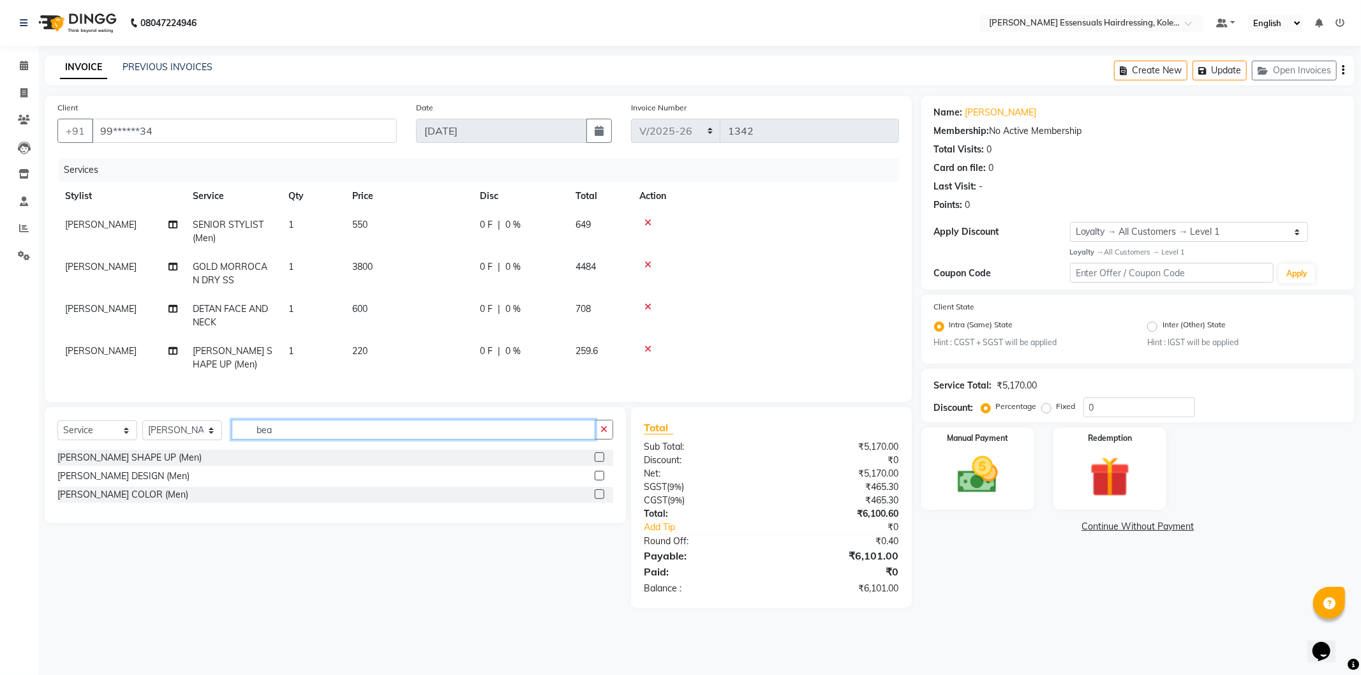
click at [296, 435] on input "bea" at bounding box center [414, 430] width 364 height 20
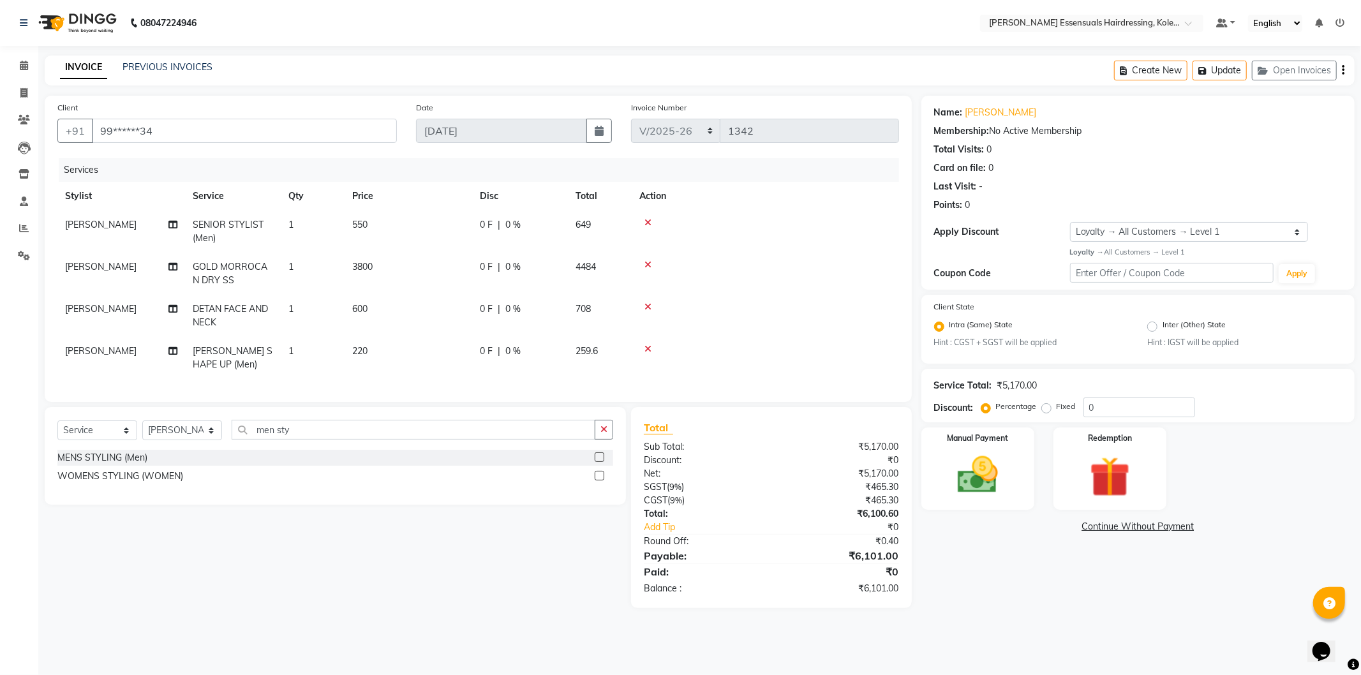
click at [596, 462] on label at bounding box center [600, 458] width 10 height 10
click at [596, 462] on input "checkbox" at bounding box center [599, 458] width 8 height 8
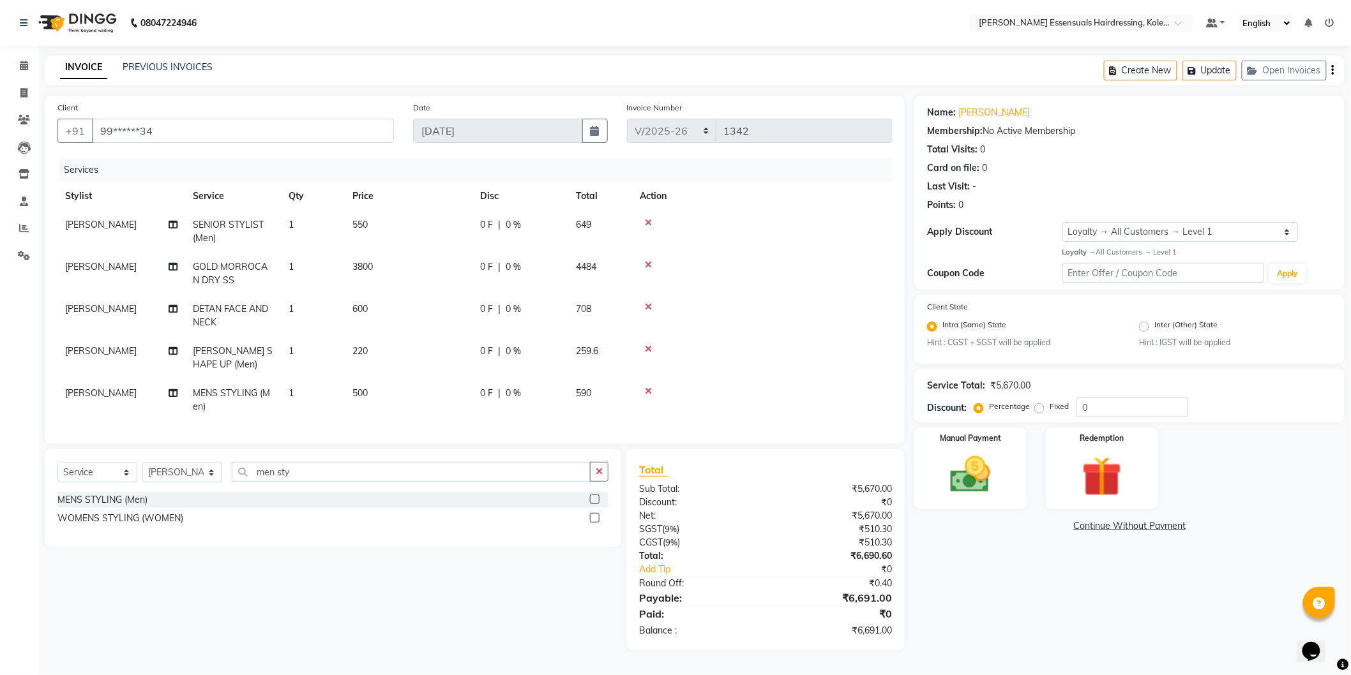
click at [80, 398] on span "[PERSON_NAME]" at bounding box center [100, 392] width 71 height 11
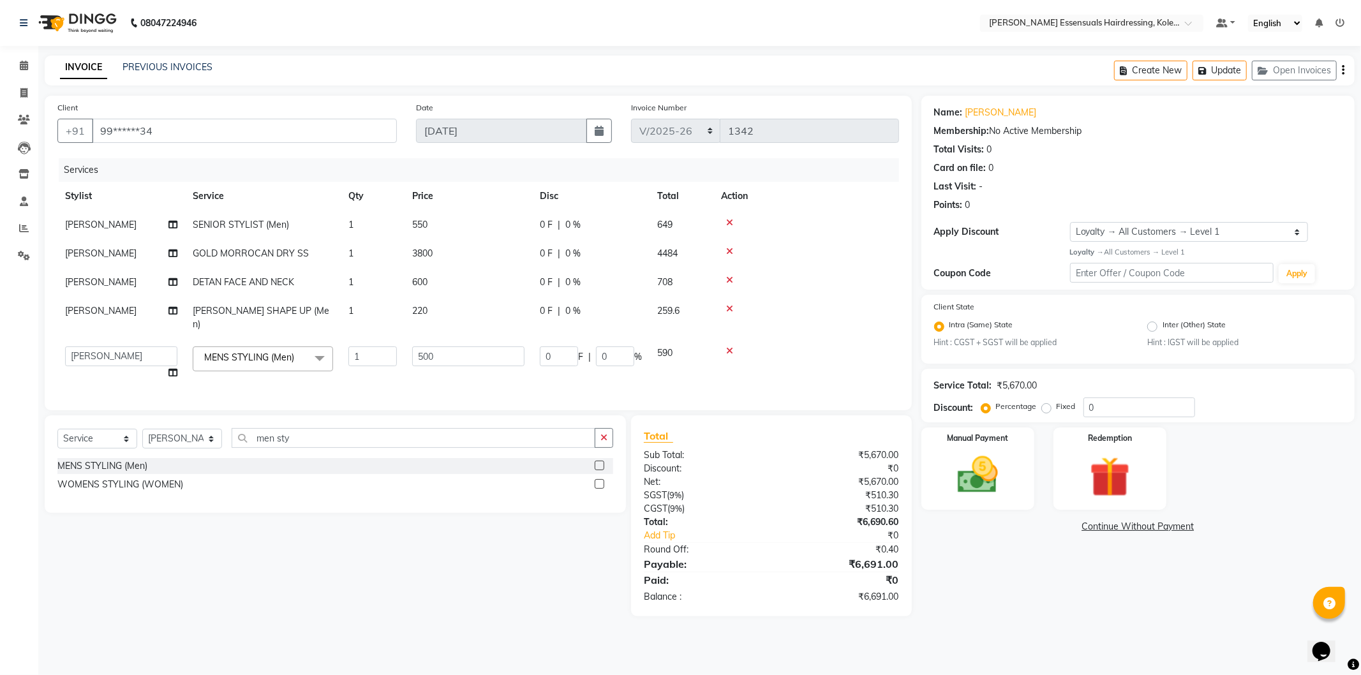
click at [103, 355] on td "Admin [PERSON_NAME] Dev [PERSON_NAME] [PERSON_NAME] [PERSON_NAME] Accountant [P…" at bounding box center [121, 363] width 128 height 49
click at [111, 347] on select "Admin [PERSON_NAME] Dev [PERSON_NAME] [PERSON_NAME] [PERSON_NAME] Accountant [P…" at bounding box center [121, 357] width 112 height 20
click at [467, 347] on input "500" at bounding box center [468, 357] width 112 height 20
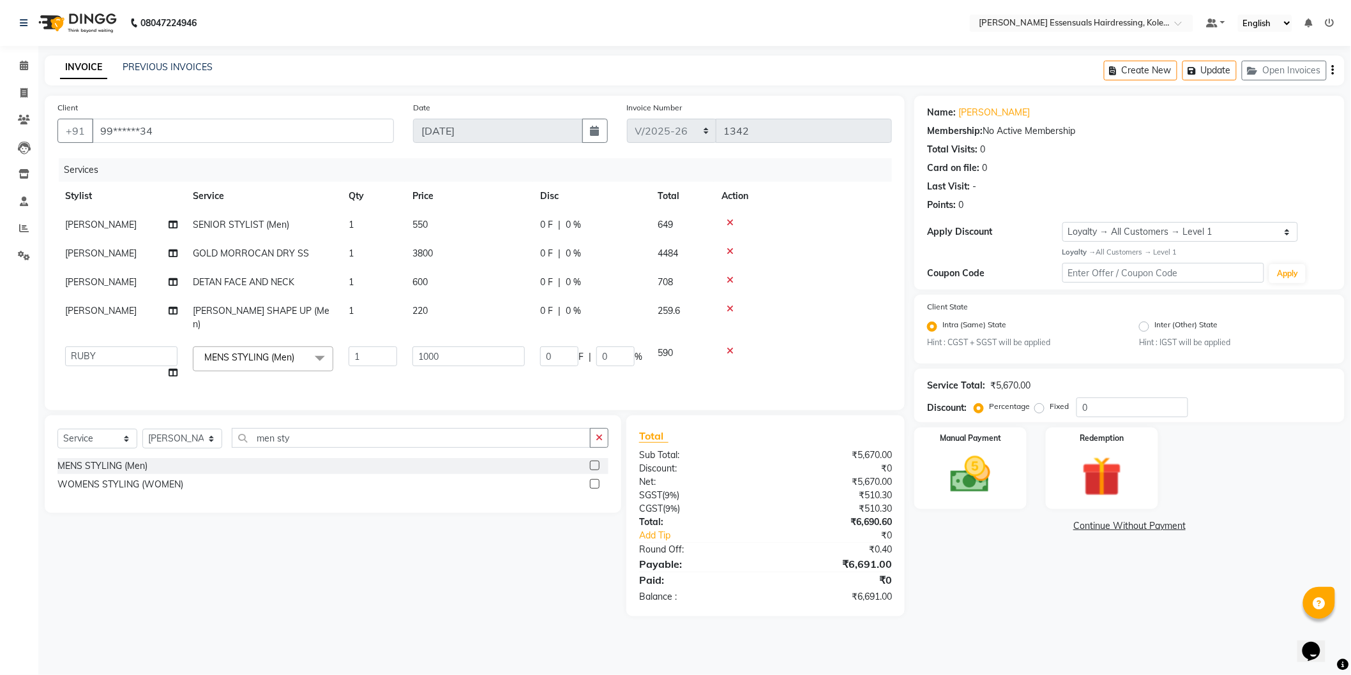
click at [502, 360] on tbody "[PERSON_NAME] SENIOR STYLIST (Men) 1 550 0 F | 0 % 649 [PERSON_NAME] GOLD MORRO…" at bounding box center [474, 299] width 834 height 177
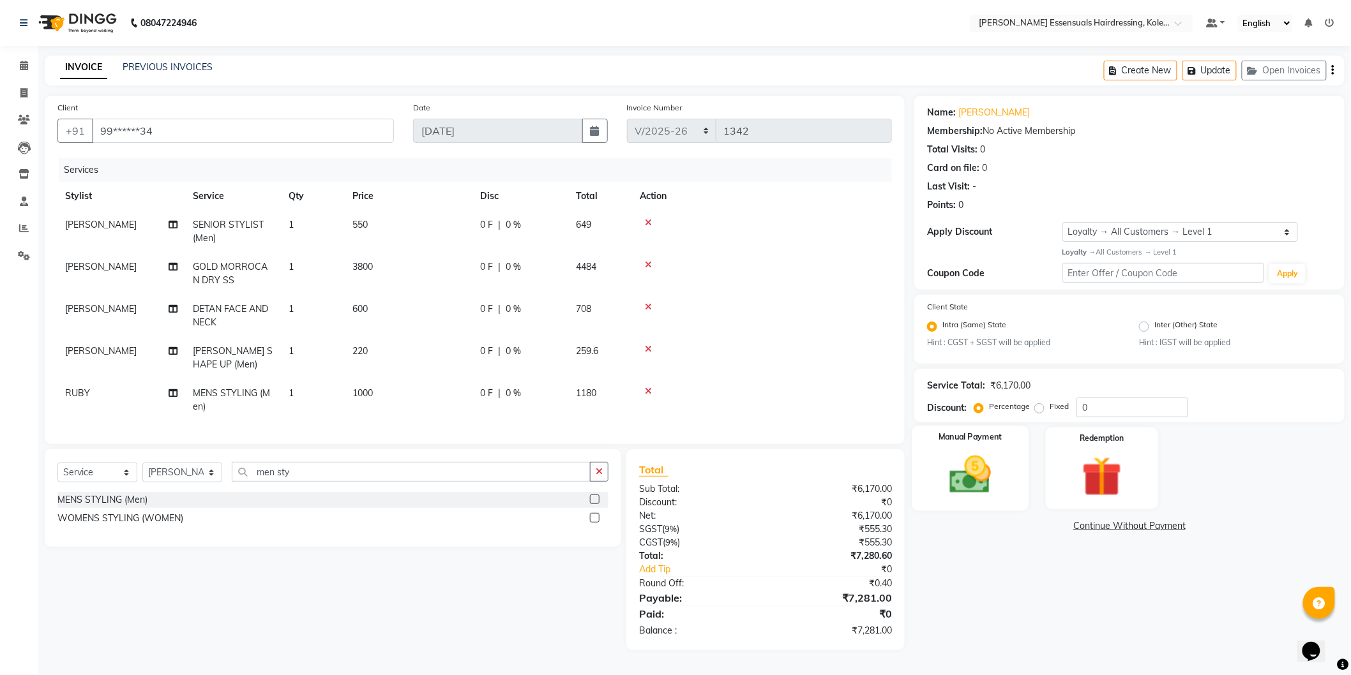
click at [994, 468] on img at bounding box center [970, 475] width 68 height 48
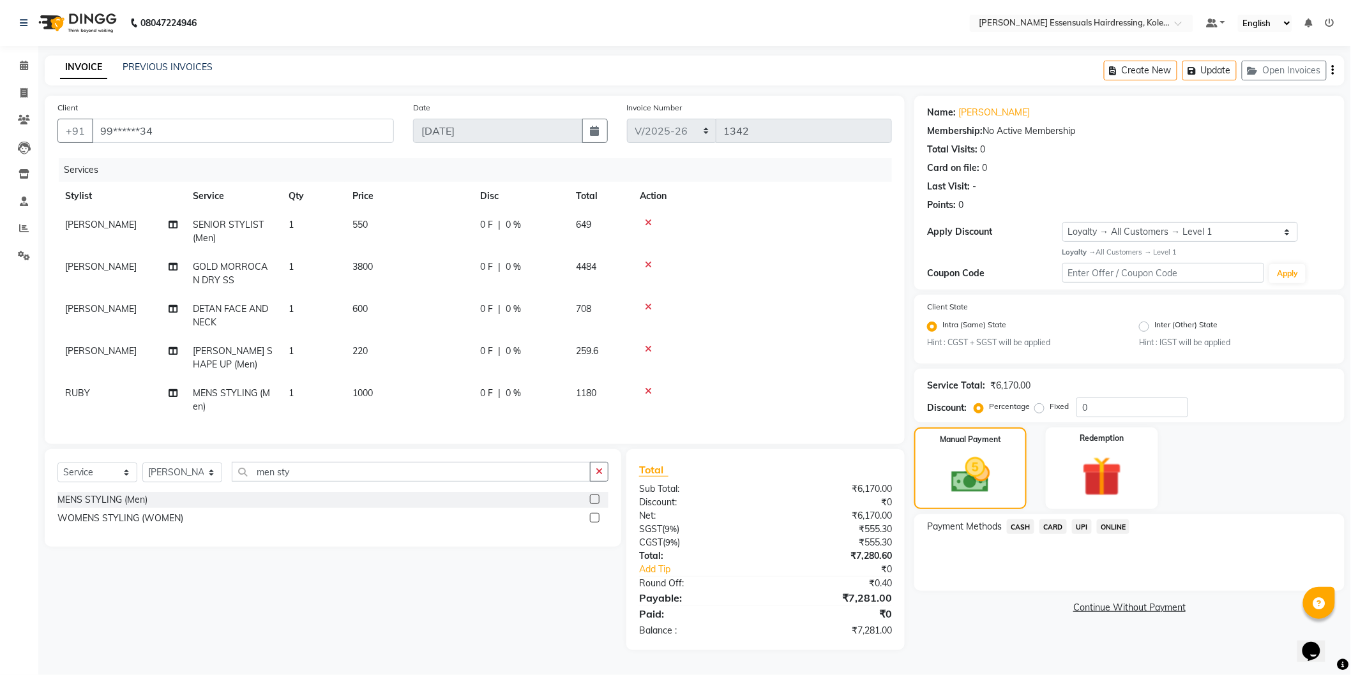
click at [1045, 527] on span "CARD" at bounding box center [1052, 527] width 27 height 15
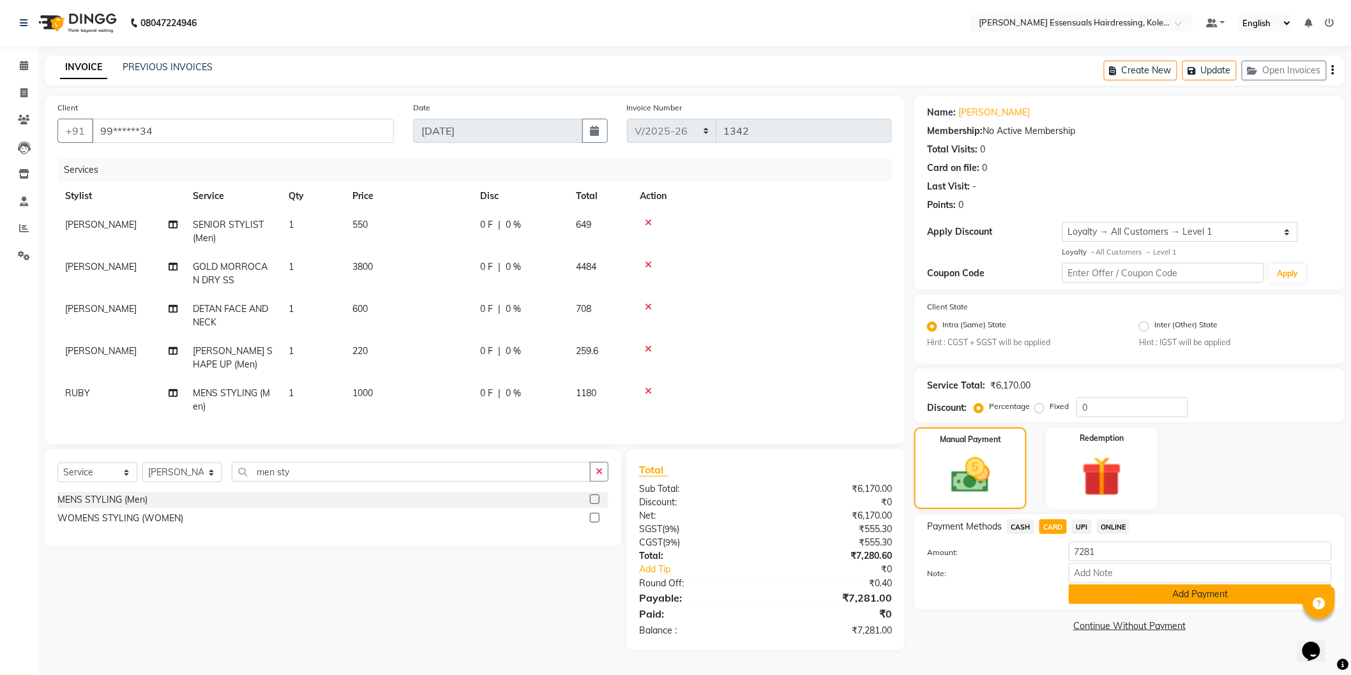
click at [1095, 591] on button "Add Payment" at bounding box center [1199, 595] width 263 height 20
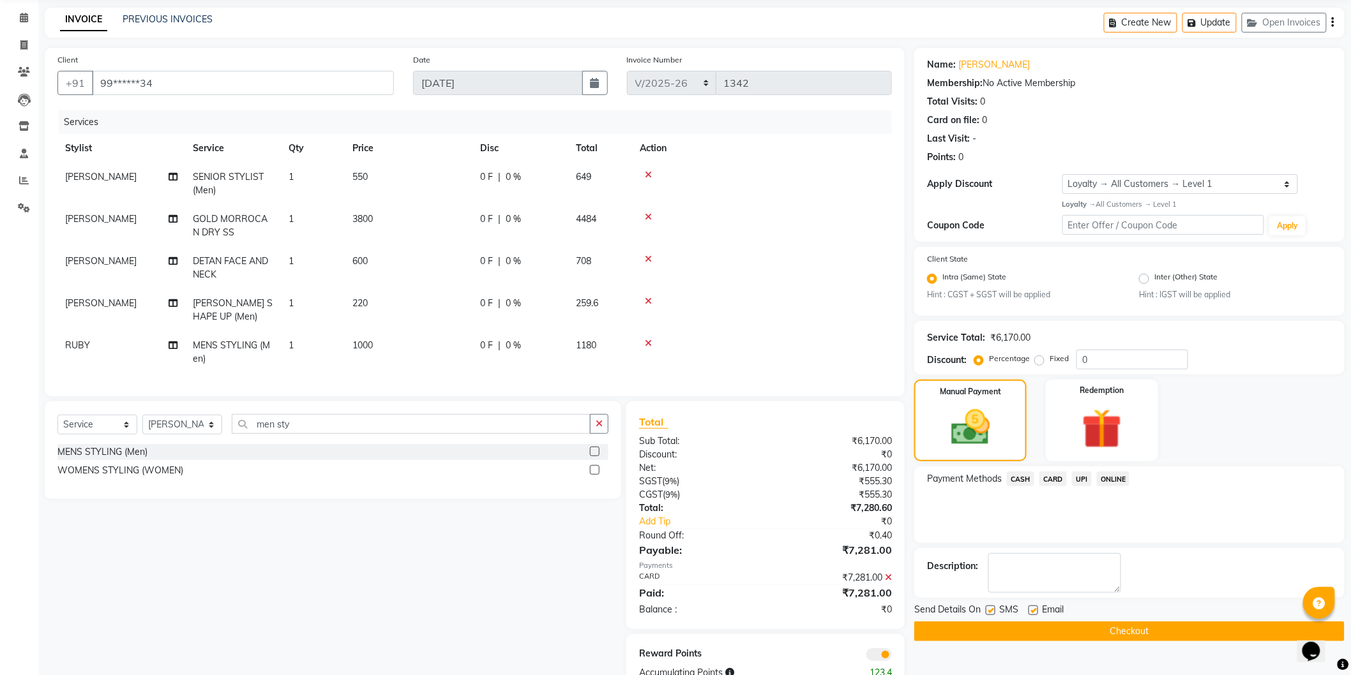
scroll to position [94, 0]
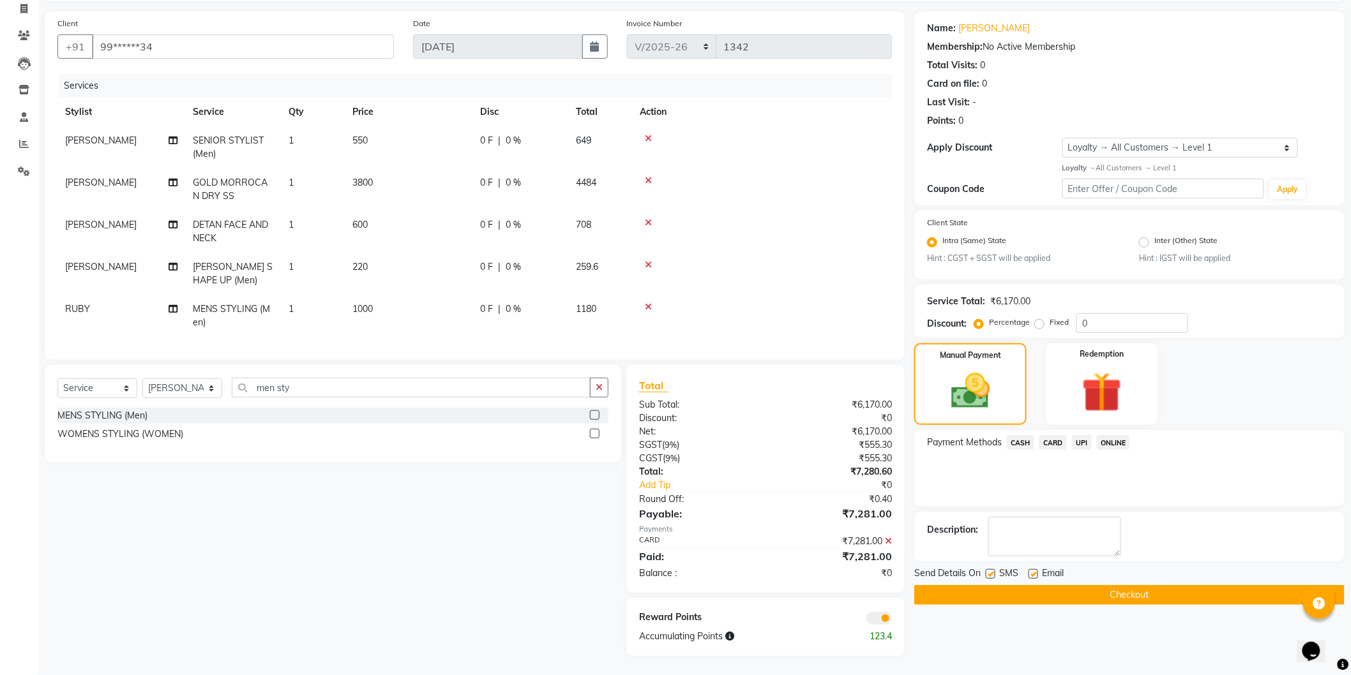
click at [1111, 585] on button "Checkout" at bounding box center [1129, 595] width 430 height 20
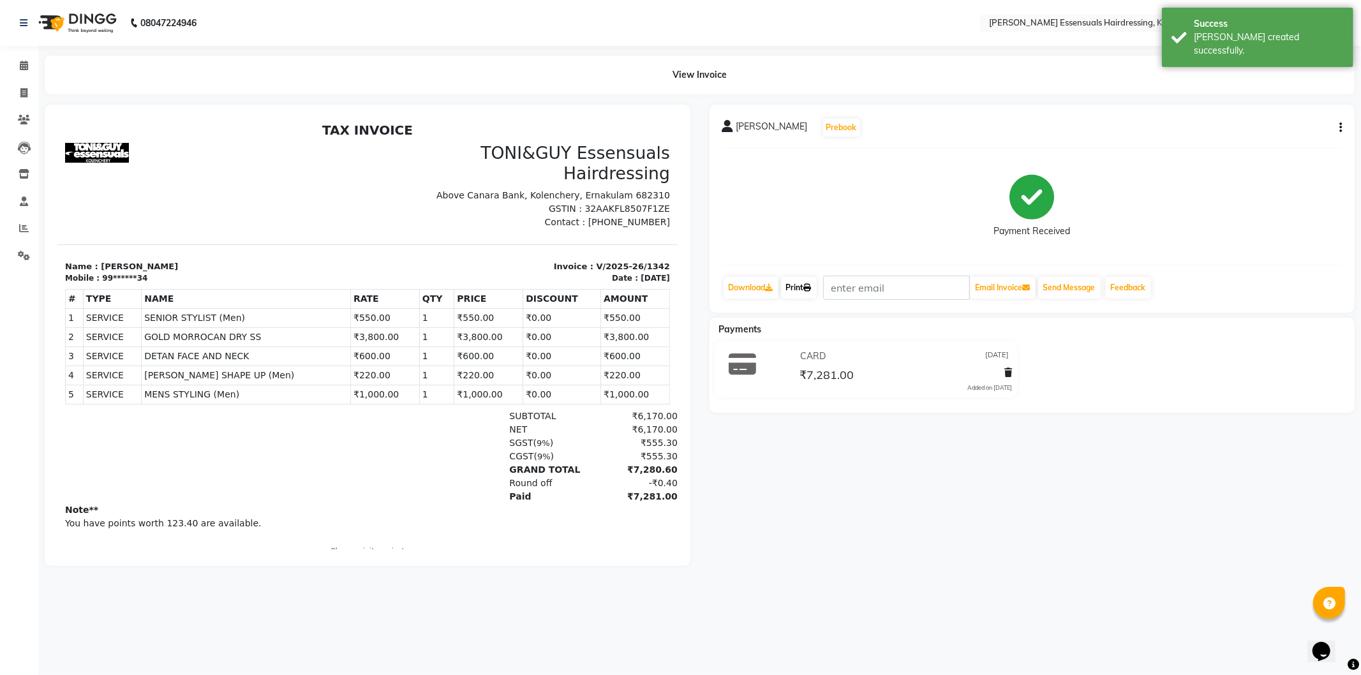
click at [795, 289] on link "Print" at bounding box center [799, 288] width 36 height 22
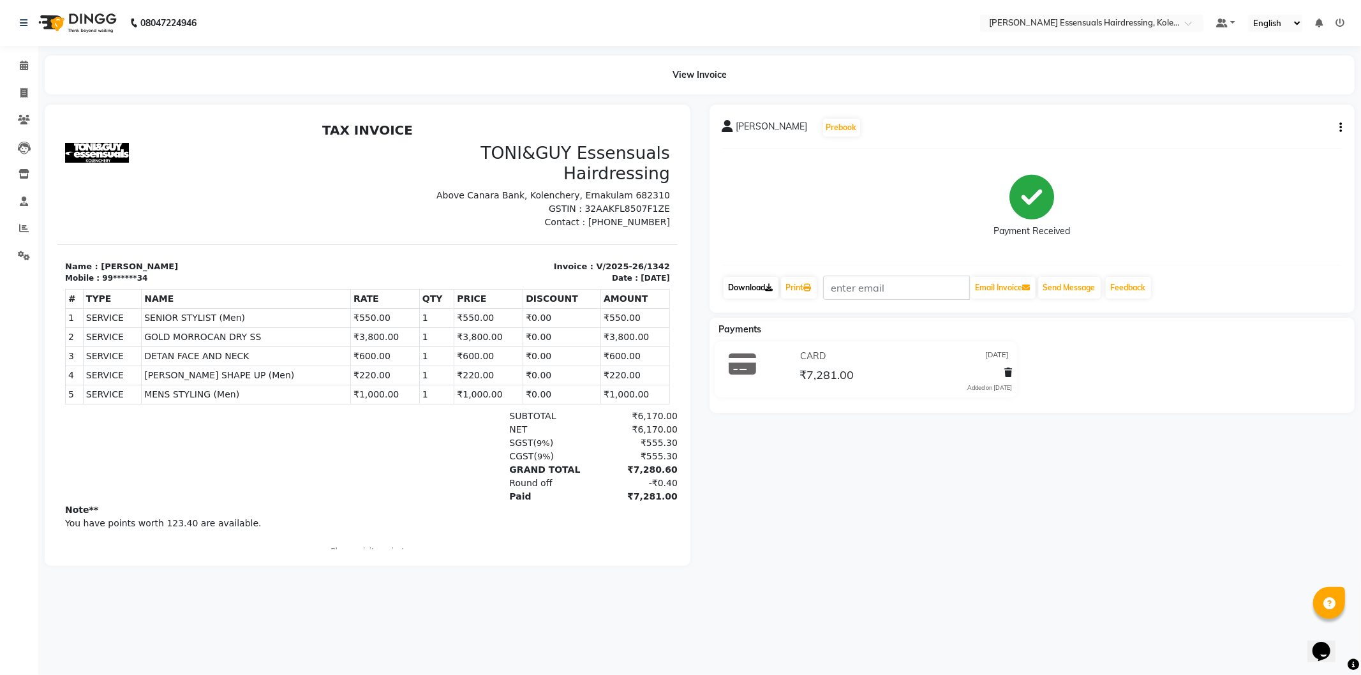
click at [752, 281] on link "Download" at bounding box center [751, 288] width 55 height 22
drag, startPoint x: 22, startPoint y: 61, endPoint x: 48, endPoint y: 74, distance: 29.4
click at [22, 61] on icon at bounding box center [24, 66] width 8 height 10
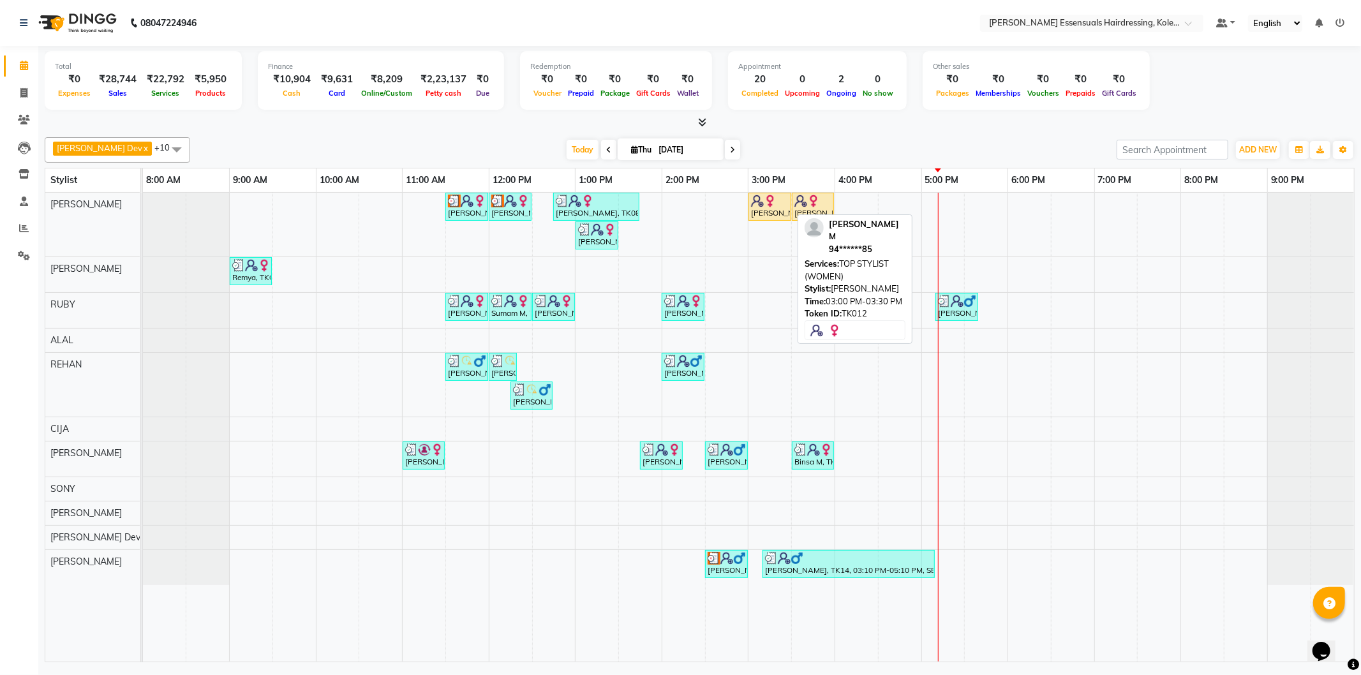
click at [787, 205] on div at bounding box center [770, 201] width 38 height 13
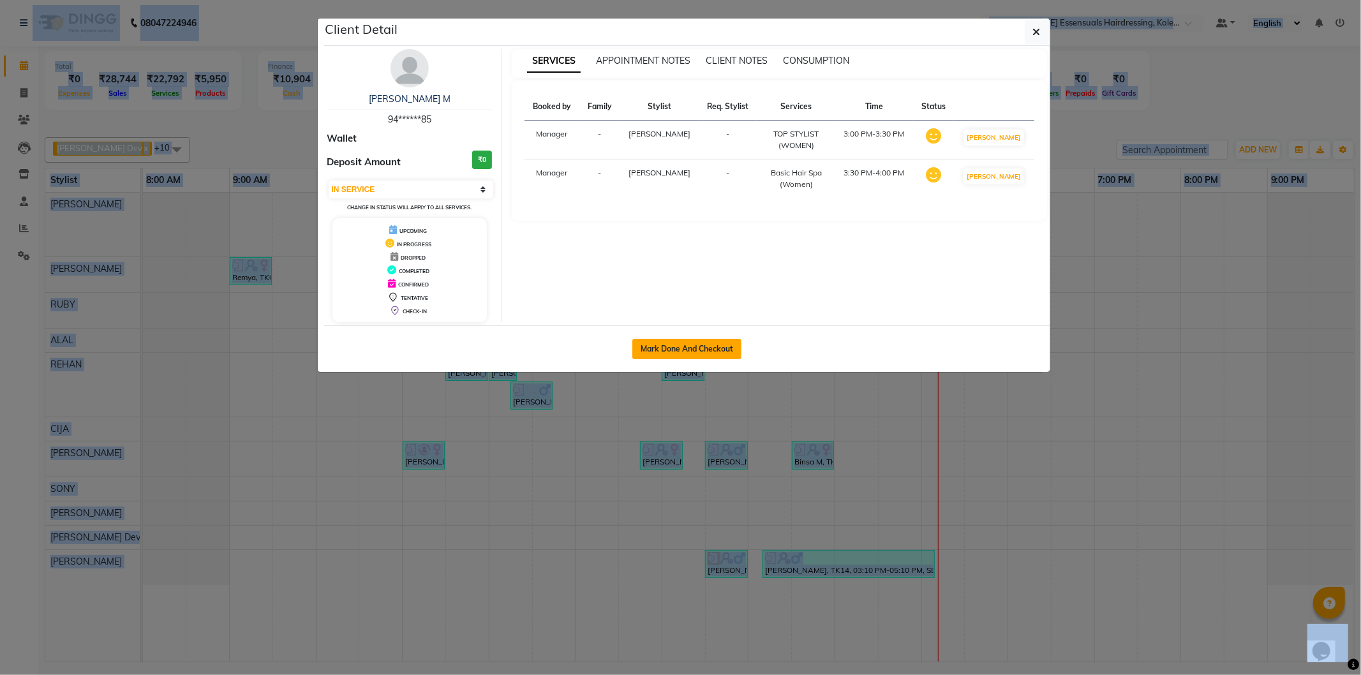
click at [705, 340] on button "Mark Done And Checkout" at bounding box center [687, 349] width 109 height 20
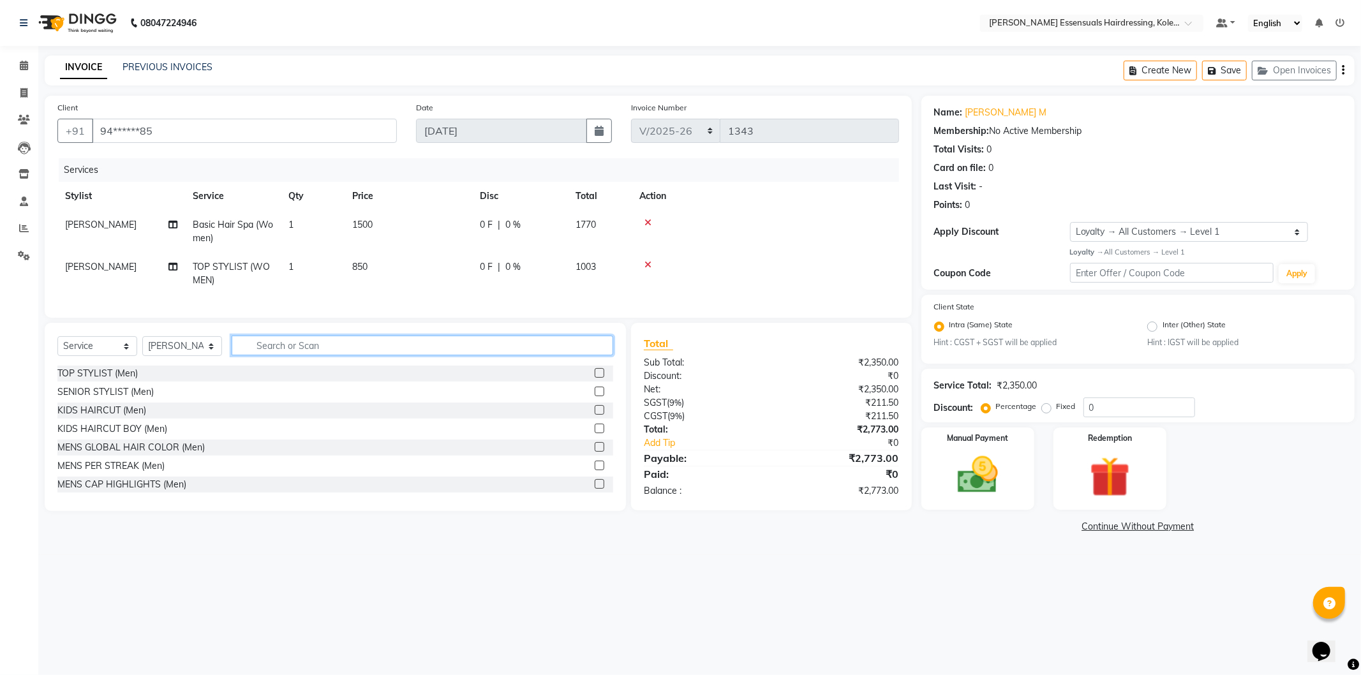
click at [347, 348] on input "text" at bounding box center [423, 346] width 382 height 20
drag, startPoint x: 202, startPoint y: 357, endPoint x: 200, endPoint y: 366, distance: 8.4
click at [202, 356] on select "Select Stylist Admin [PERSON_NAME] Dev [PERSON_NAME] [PERSON_NAME] [PERSON_NAME…" at bounding box center [182, 346] width 80 height 20
click at [142, 347] on select "Select Stylist Admin [PERSON_NAME] Dev [PERSON_NAME] [PERSON_NAME] [PERSON_NAME…" at bounding box center [182, 346] width 80 height 20
click at [273, 345] on div "Select Service Product Membership Package Voucher Prepaid Gift Card Select Styl…" at bounding box center [335, 417] width 581 height 188
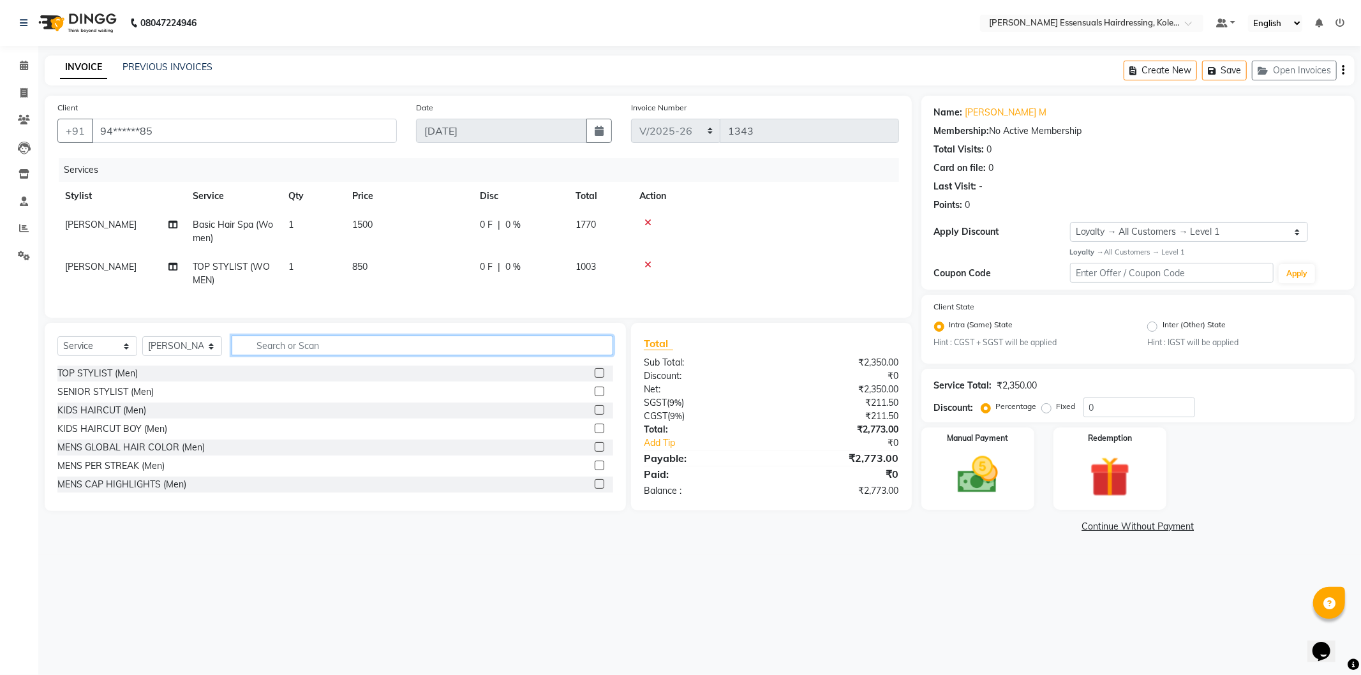
click at [274, 352] on input "text" at bounding box center [423, 346] width 382 height 20
click at [595, 489] on label at bounding box center [600, 484] width 10 height 10
click at [595, 489] on input "checkbox" at bounding box center [599, 485] width 8 height 8
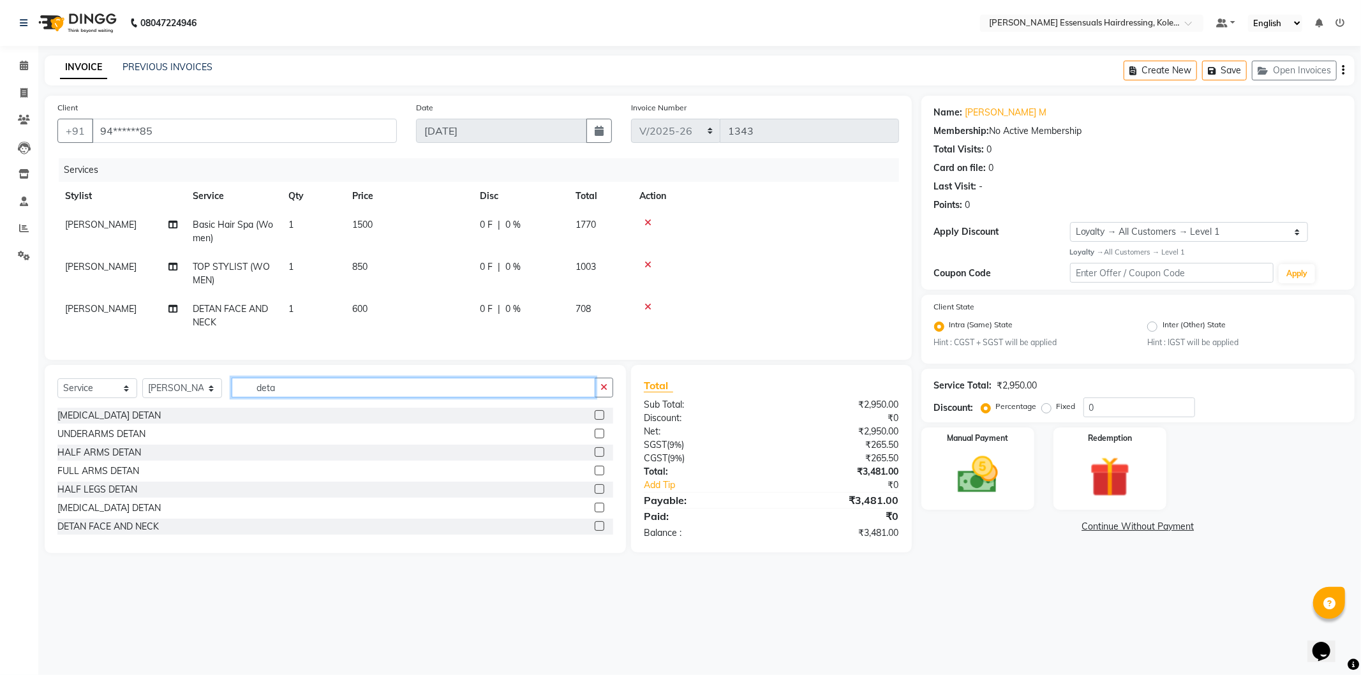
click at [310, 392] on input "deta" at bounding box center [414, 388] width 364 height 20
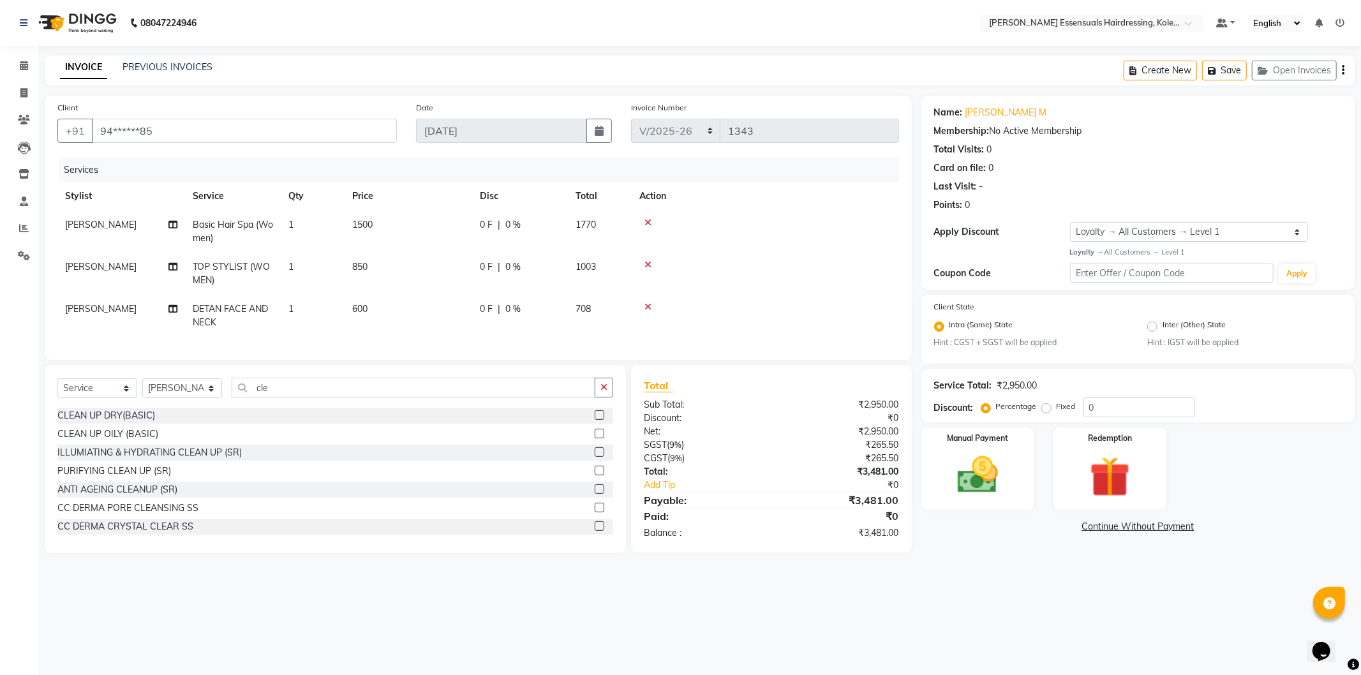
click at [595, 420] on label at bounding box center [600, 415] width 10 height 10
click at [595, 420] on input "checkbox" at bounding box center [599, 416] width 8 height 8
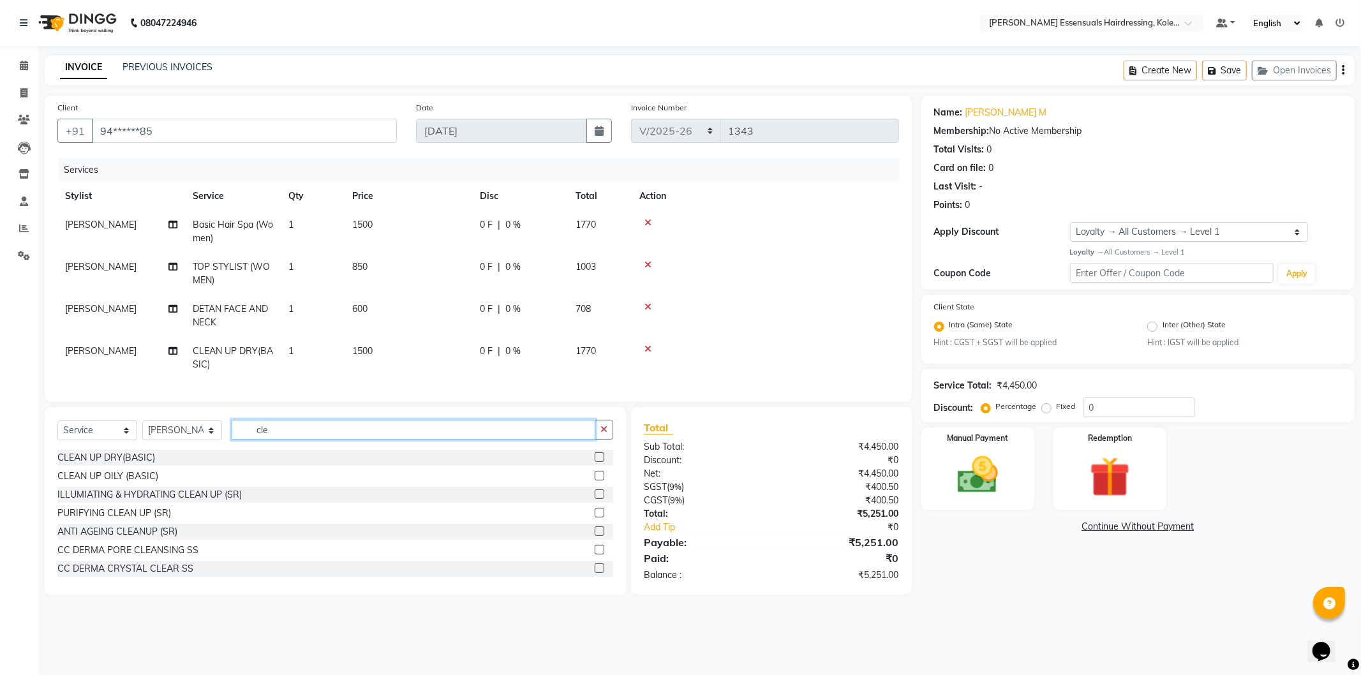
click at [315, 440] on input "cle" at bounding box center [414, 430] width 364 height 20
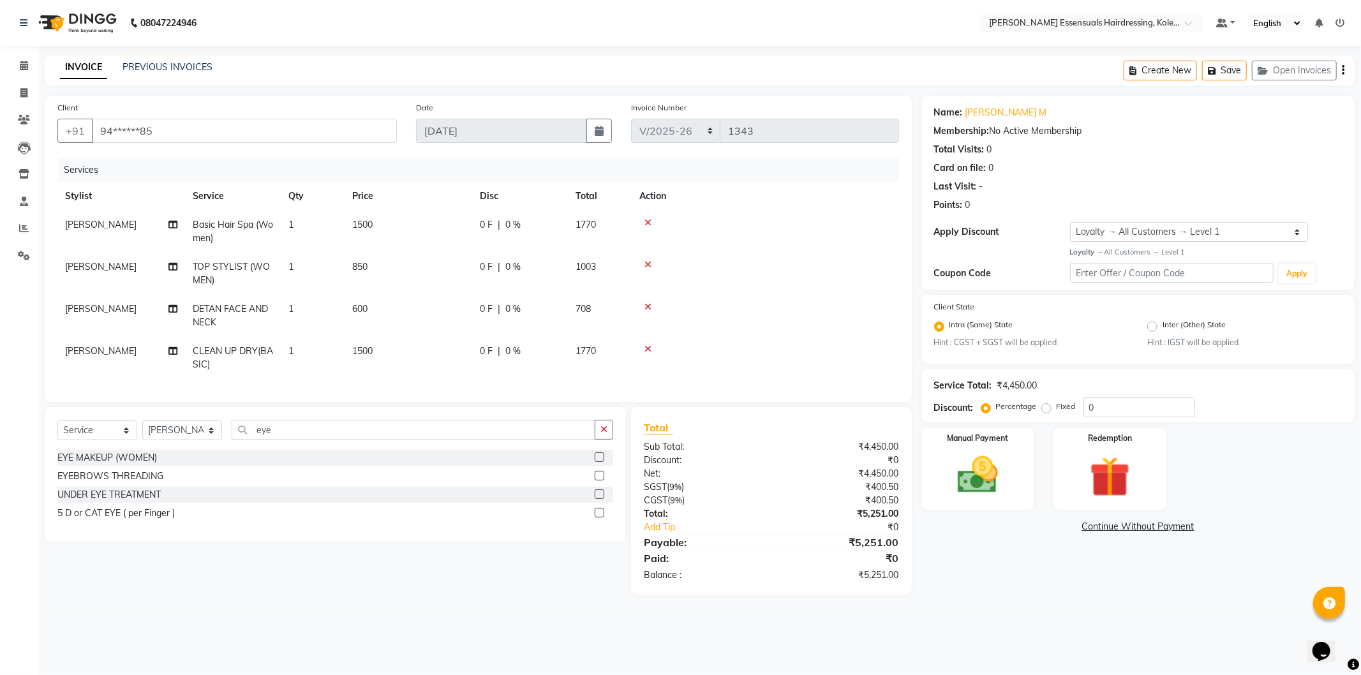
click at [600, 481] on label at bounding box center [600, 476] width 10 height 10
click at [600, 481] on input "checkbox" at bounding box center [599, 476] width 8 height 8
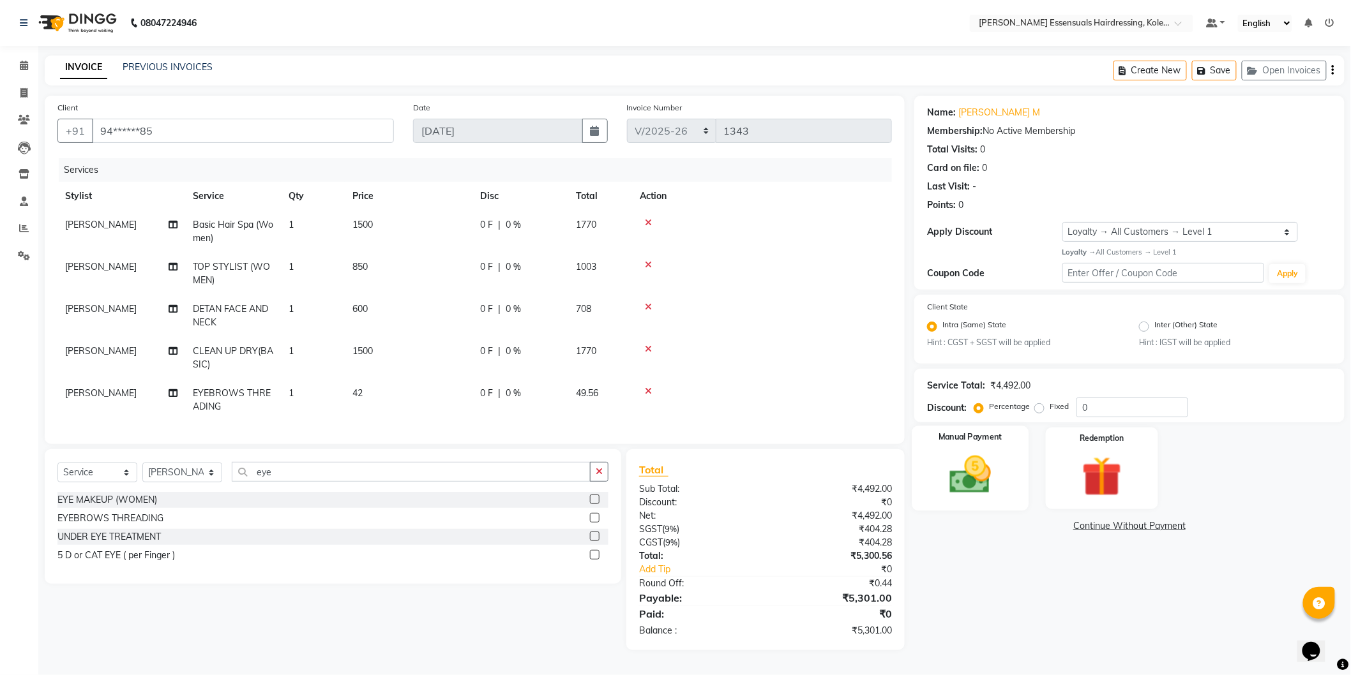
click at [975, 481] on img at bounding box center [970, 475] width 68 height 48
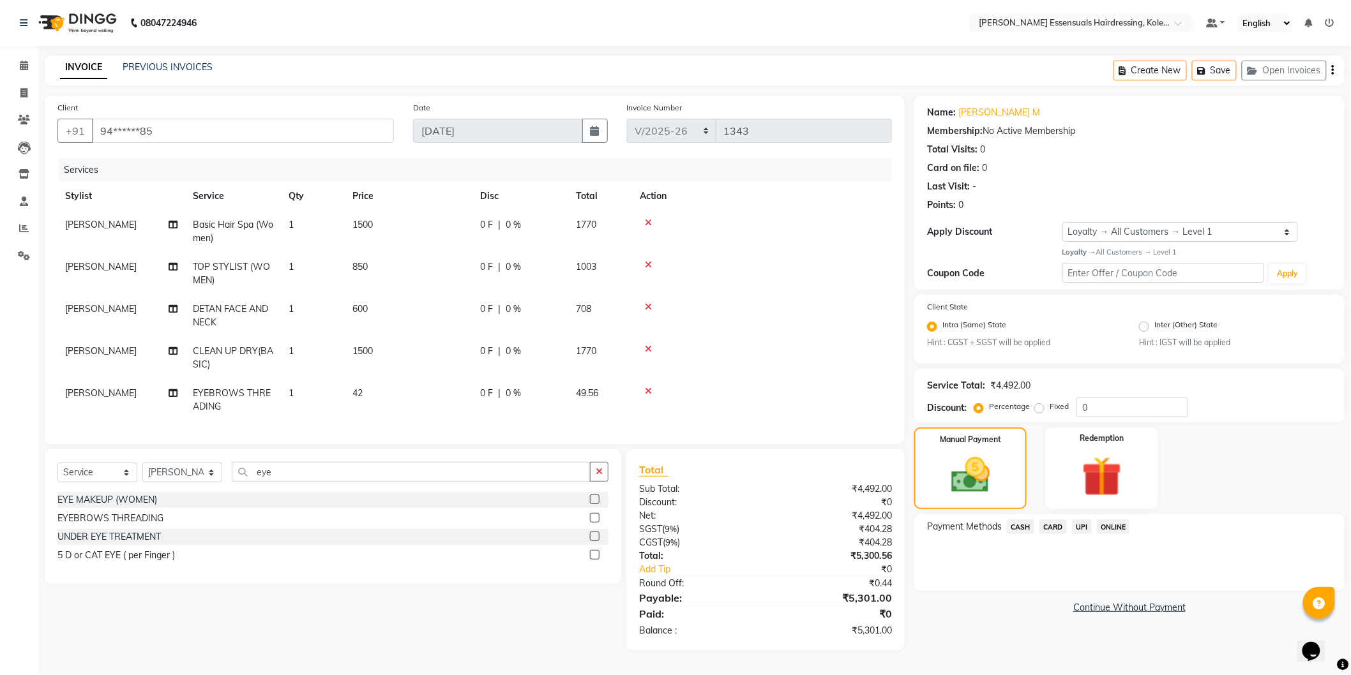
click at [1076, 525] on span "UPI" at bounding box center [1082, 527] width 20 height 15
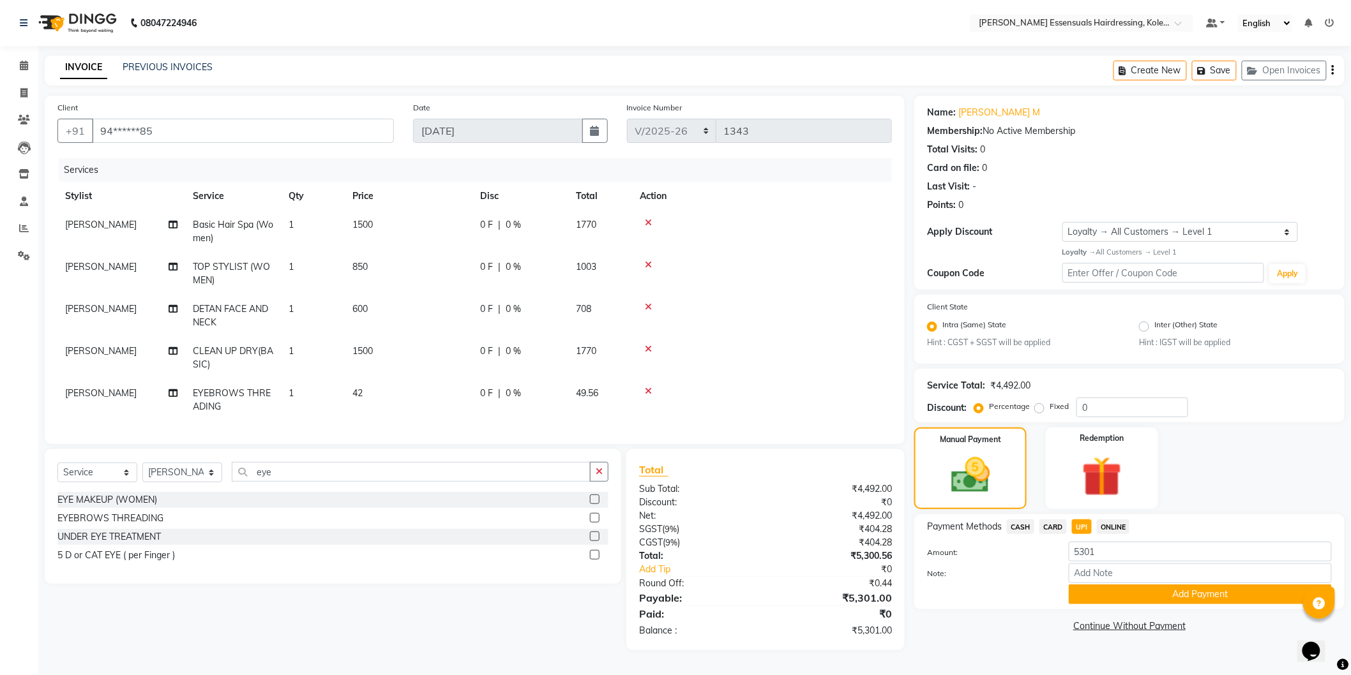
scroll to position [4, 0]
click at [1098, 589] on button "Add Payment" at bounding box center [1199, 595] width 263 height 20
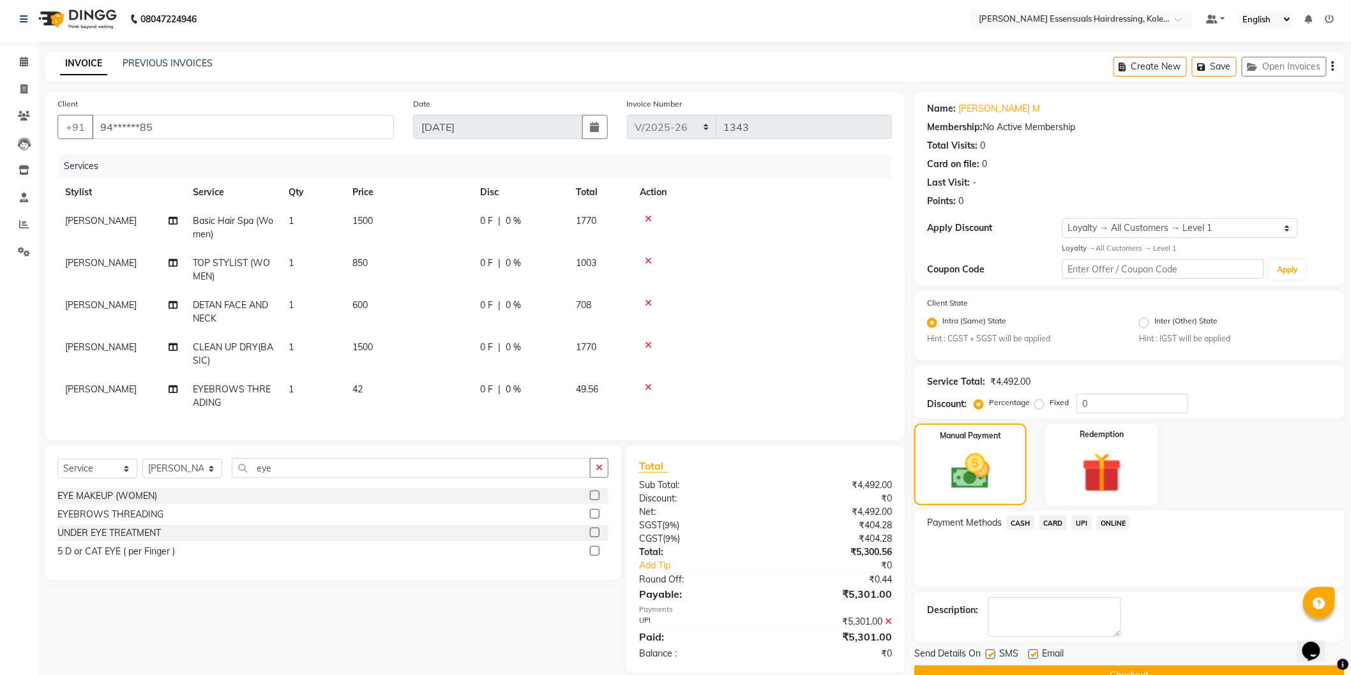
scroll to position [94, 0]
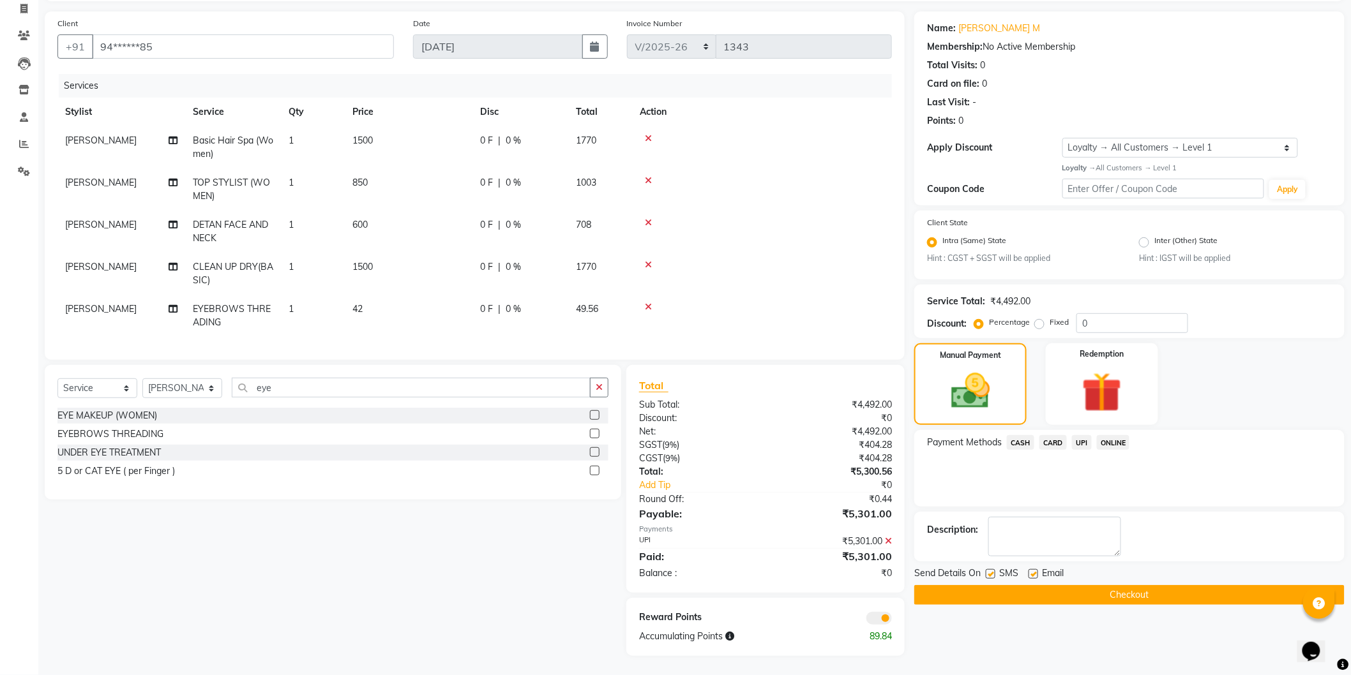
click at [1112, 571] on div "Send Details On SMS Email" at bounding box center [1129, 575] width 430 height 16
click at [1113, 585] on button "Checkout" at bounding box center [1129, 595] width 430 height 20
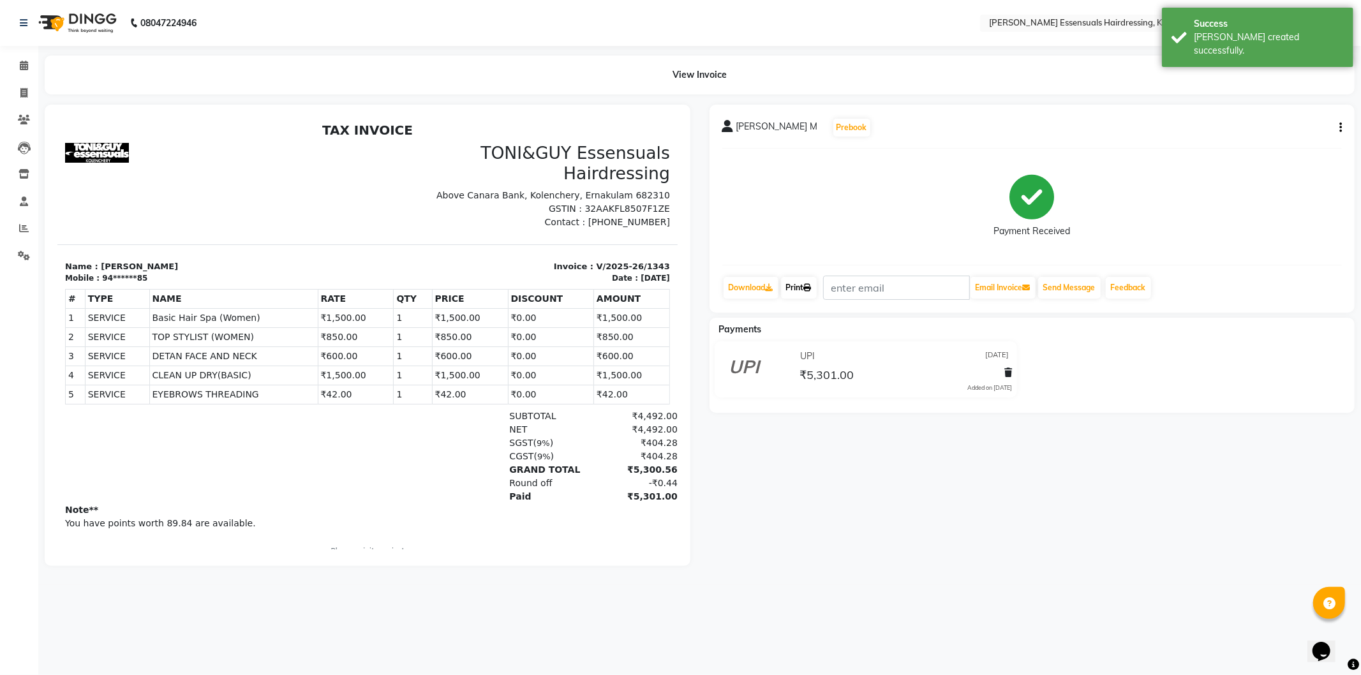
click at [797, 278] on link "Print" at bounding box center [799, 288] width 36 height 22
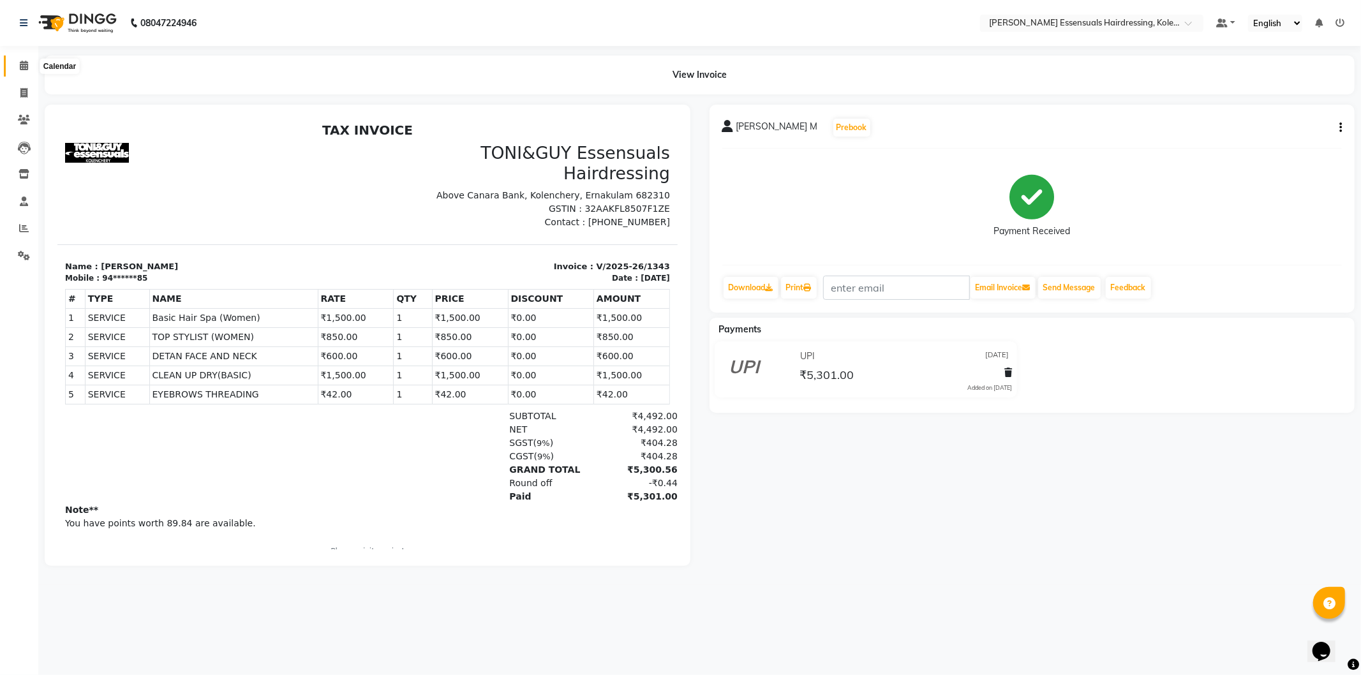
drag, startPoint x: 20, startPoint y: 63, endPoint x: 22, endPoint y: 69, distance: 6.5
click at [20, 64] on icon at bounding box center [24, 66] width 8 height 10
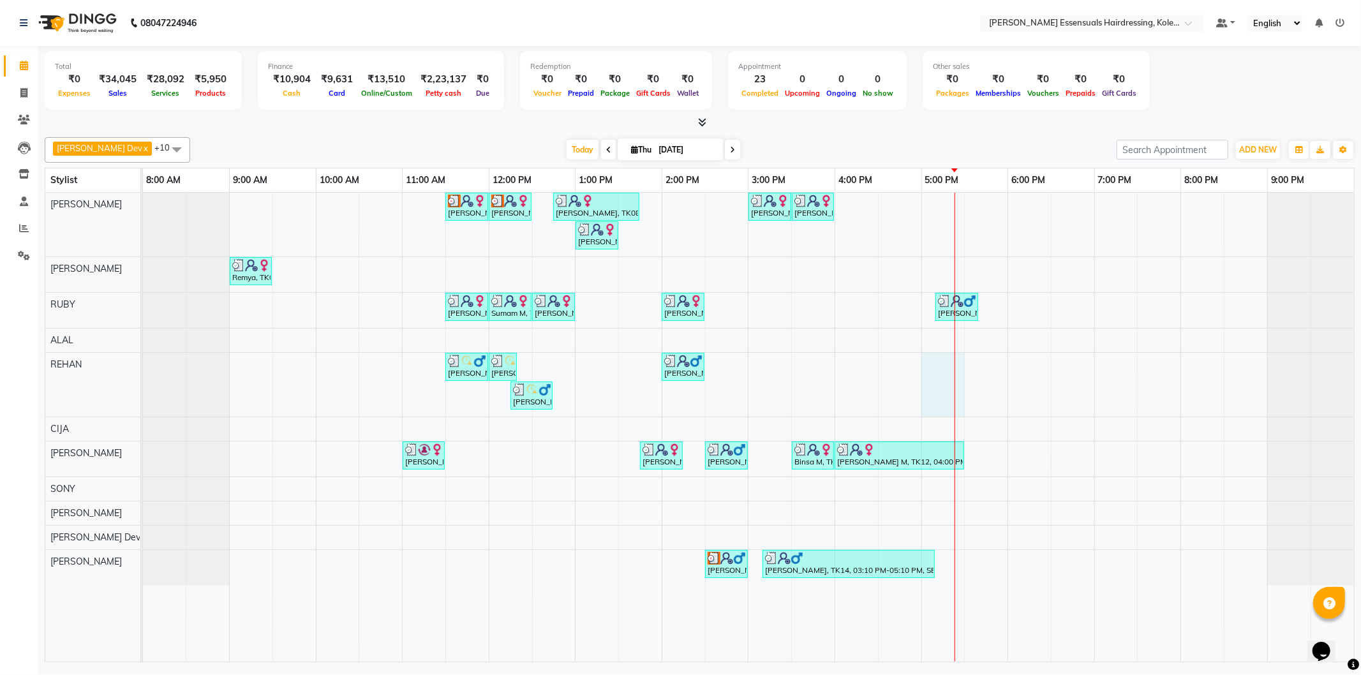
click at [952, 366] on div "Arya M, TK03, 11:30 AM-12:00 PM, WOMENS GLOBAL HAIR COLOR (WOMEN) Arya M, TK03,…" at bounding box center [748, 427] width 1211 height 469
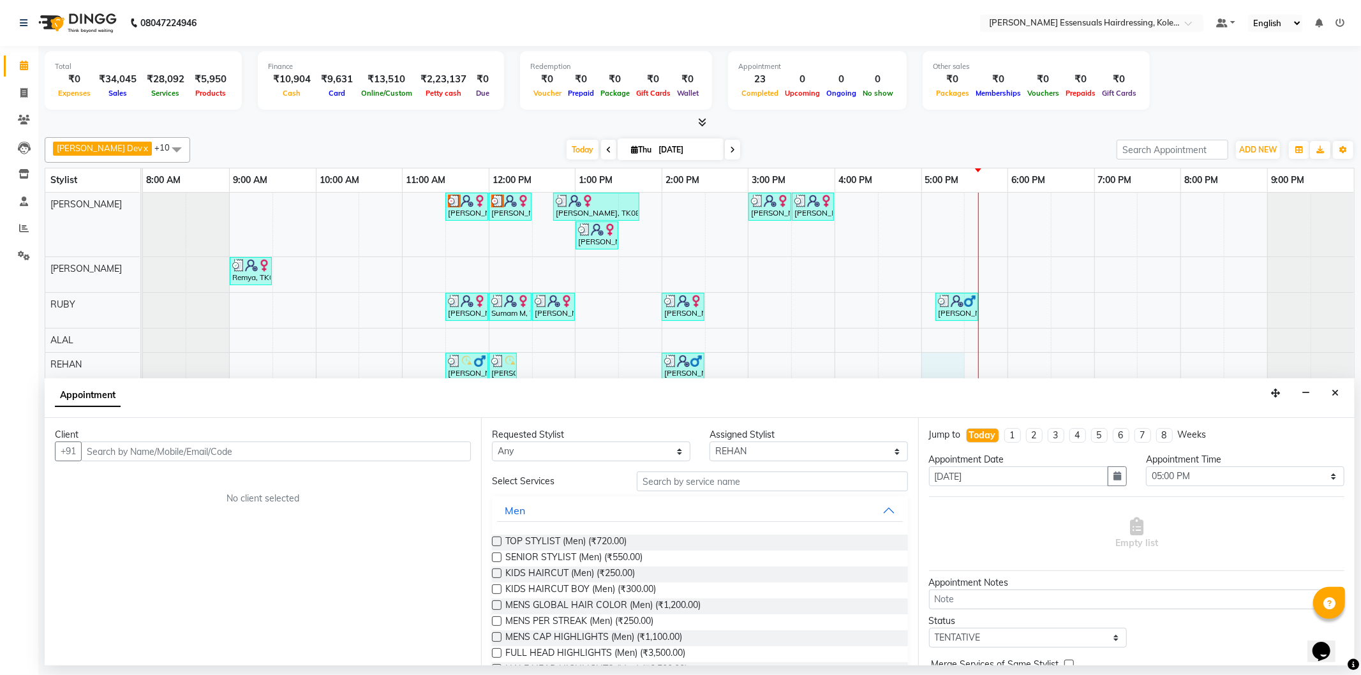
click at [338, 438] on div "Client" at bounding box center [263, 434] width 416 height 13
click at [341, 444] on input "text" at bounding box center [276, 452] width 390 height 20
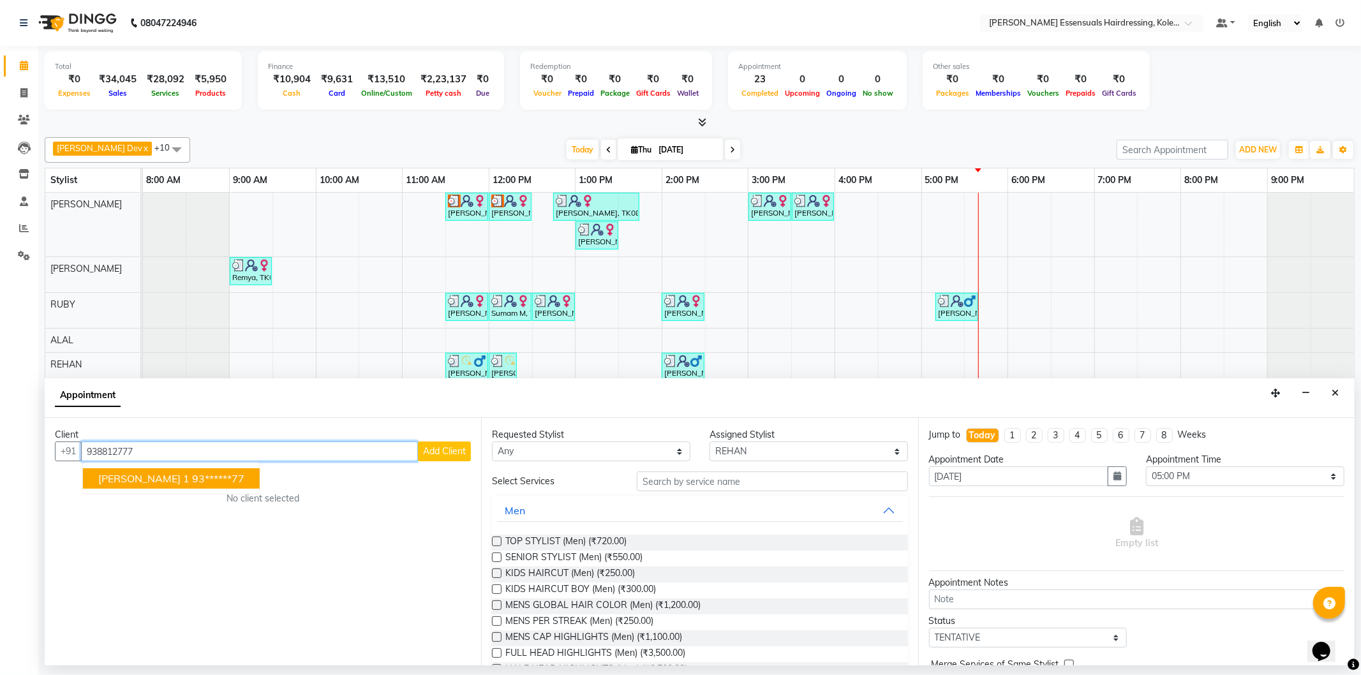
click at [129, 479] on span "[PERSON_NAME] 1" at bounding box center [143, 478] width 91 height 13
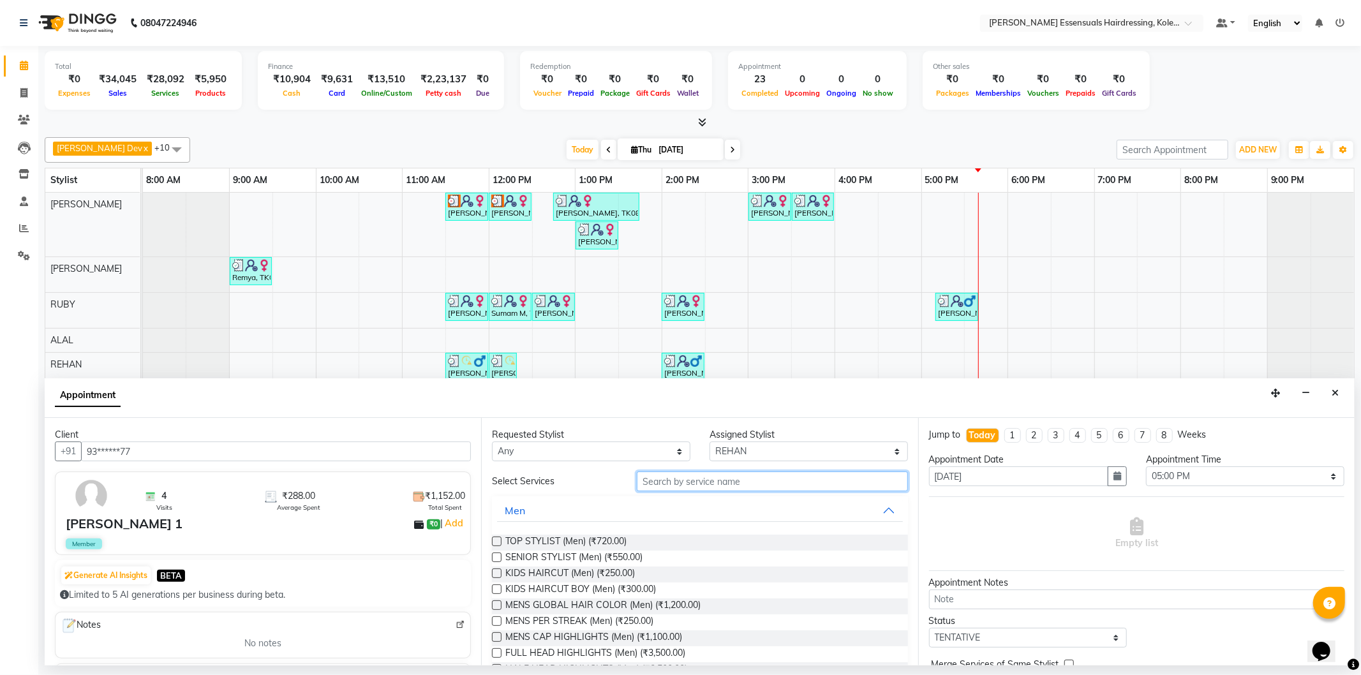
click at [716, 482] on input "text" at bounding box center [772, 482] width 271 height 20
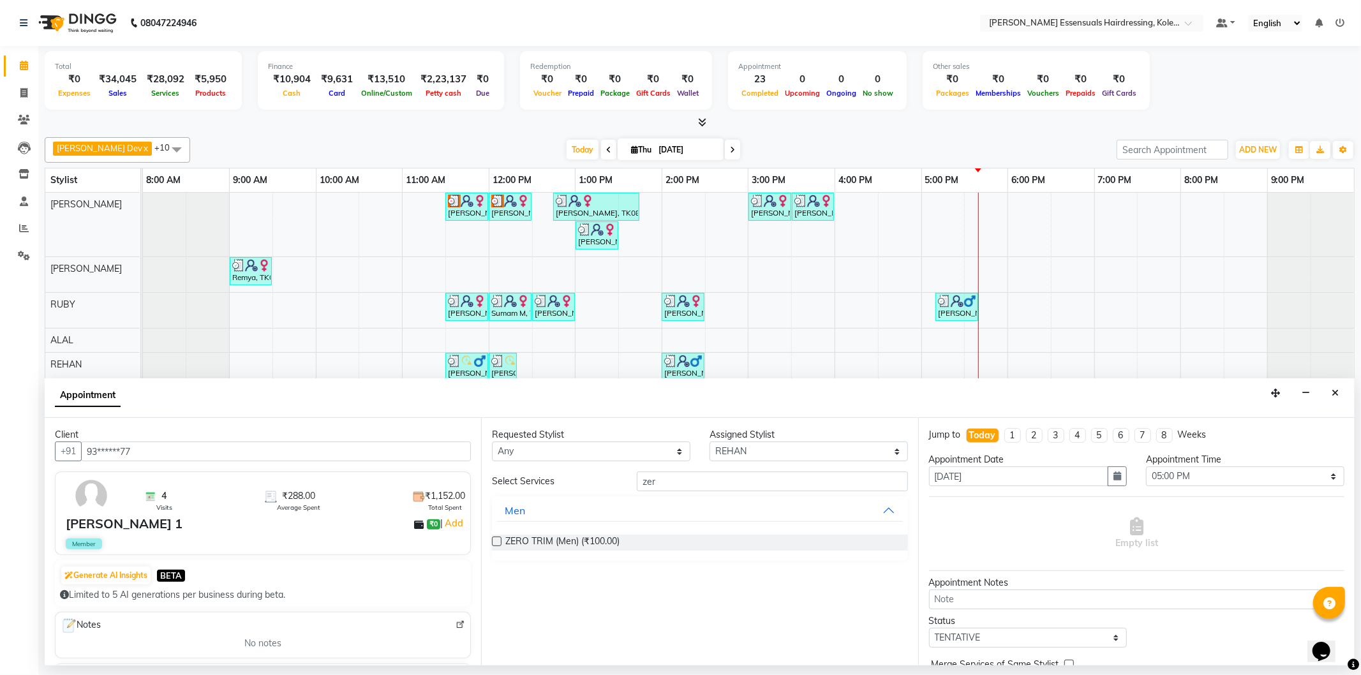
click at [498, 537] on label at bounding box center [497, 542] width 10 height 10
click at [498, 539] on input "checkbox" at bounding box center [496, 543] width 8 height 8
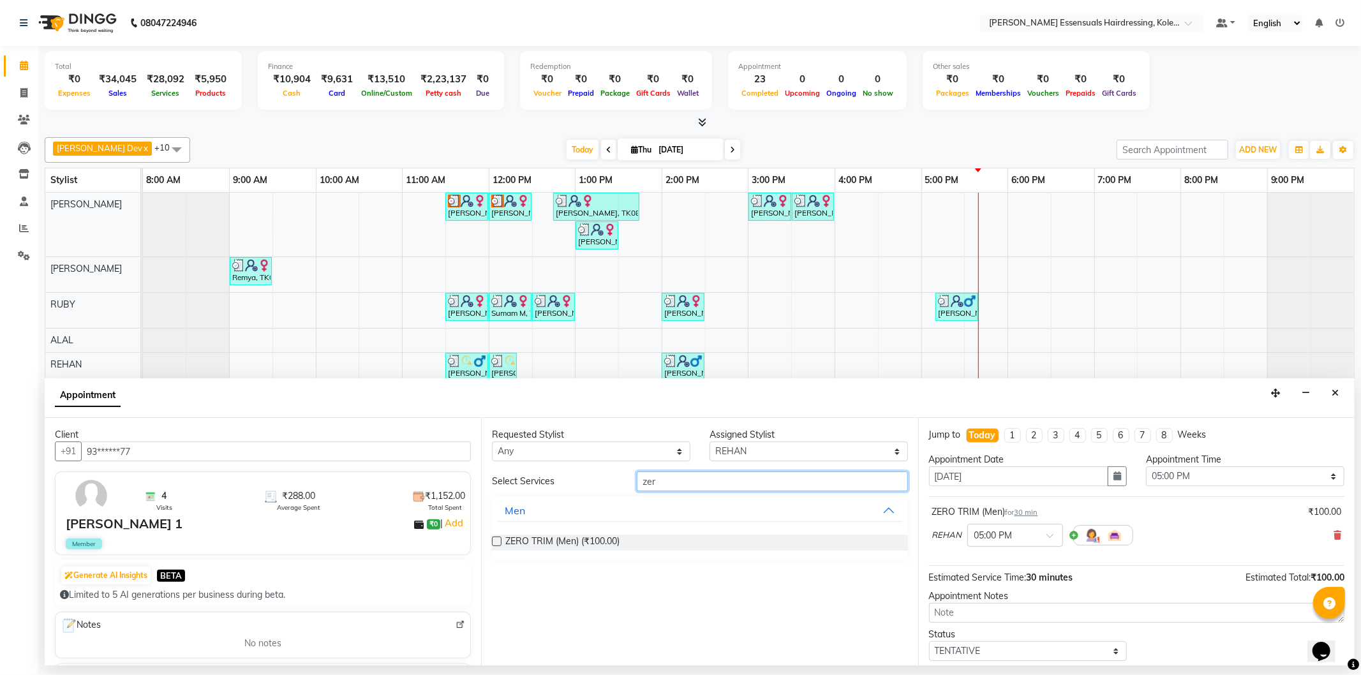
click at [733, 480] on input "zer" at bounding box center [772, 482] width 271 height 20
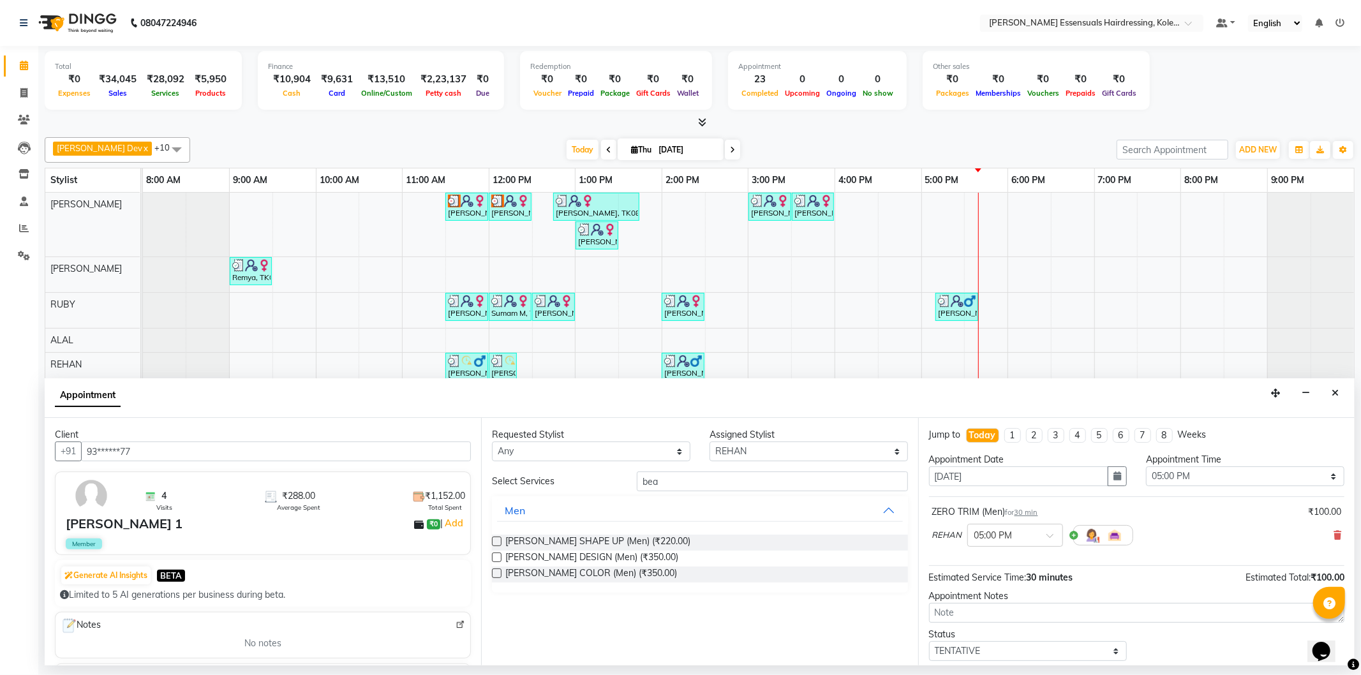
click at [500, 539] on label at bounding box center [497, 542] width 10 height 10
click at [500, 539] on input "checkbox" at bounding box center [496, 543] width 8 height 8
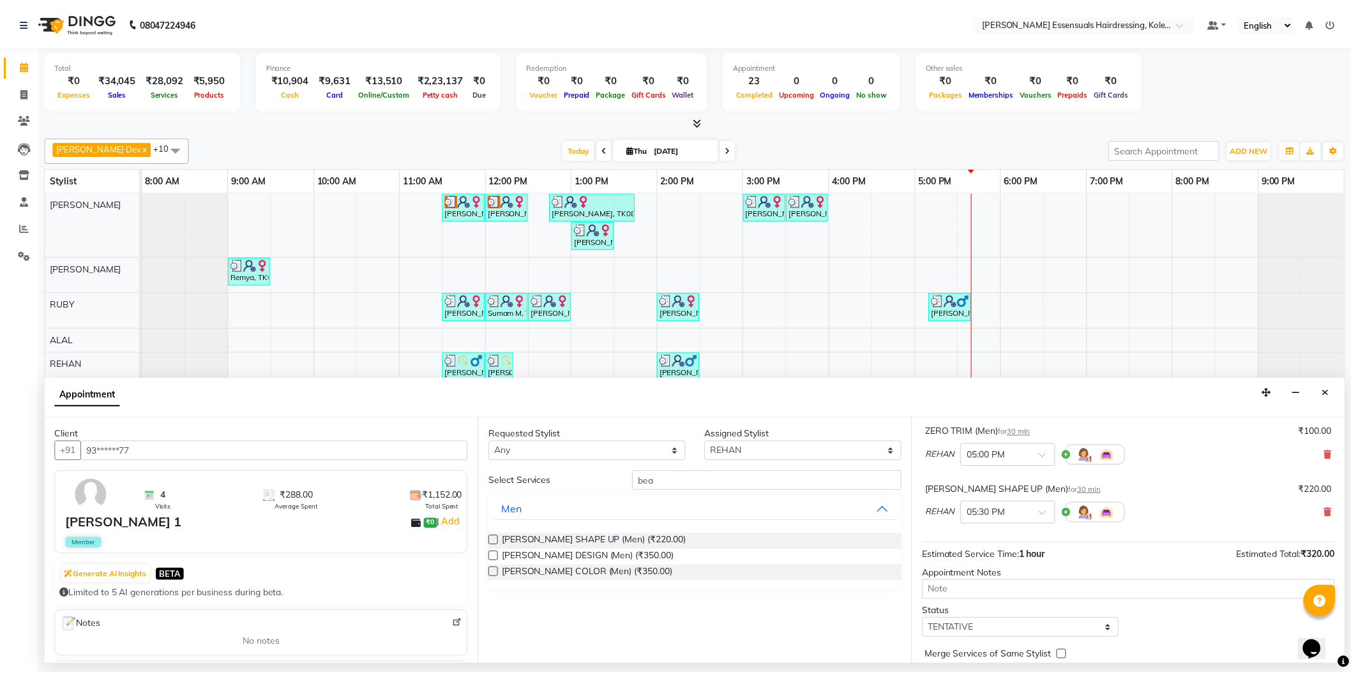
scroll to position [134, 0]
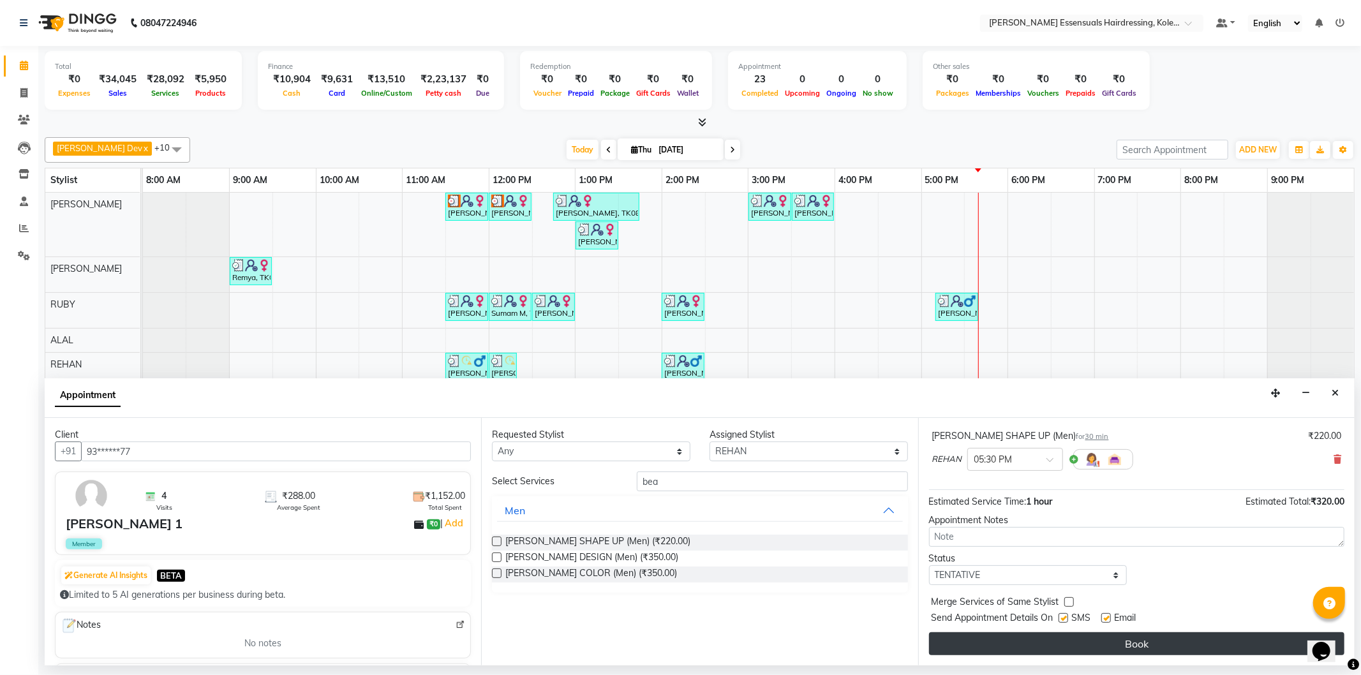
click at [1056, 645] on button "Book" at bounding box center [1137, 644] width 416 height 23
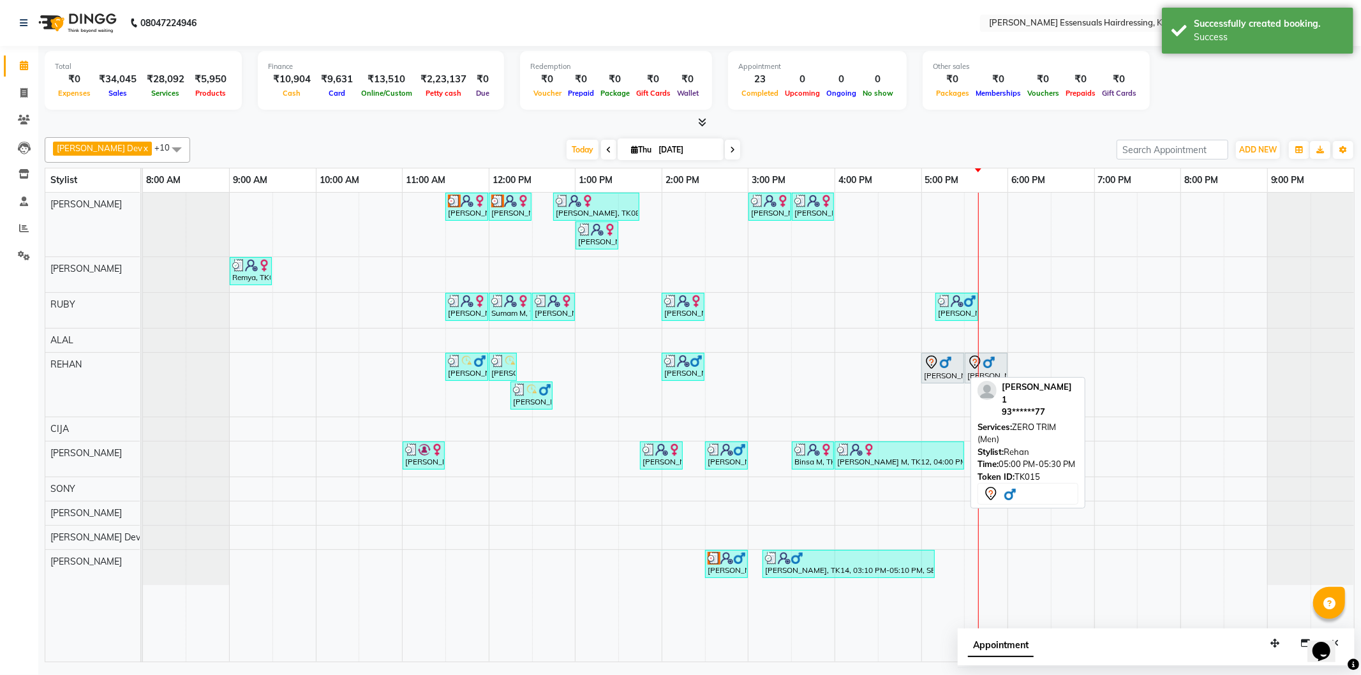
click at [949, 364] on img at bounding box center [946, 362] width 13 height 13
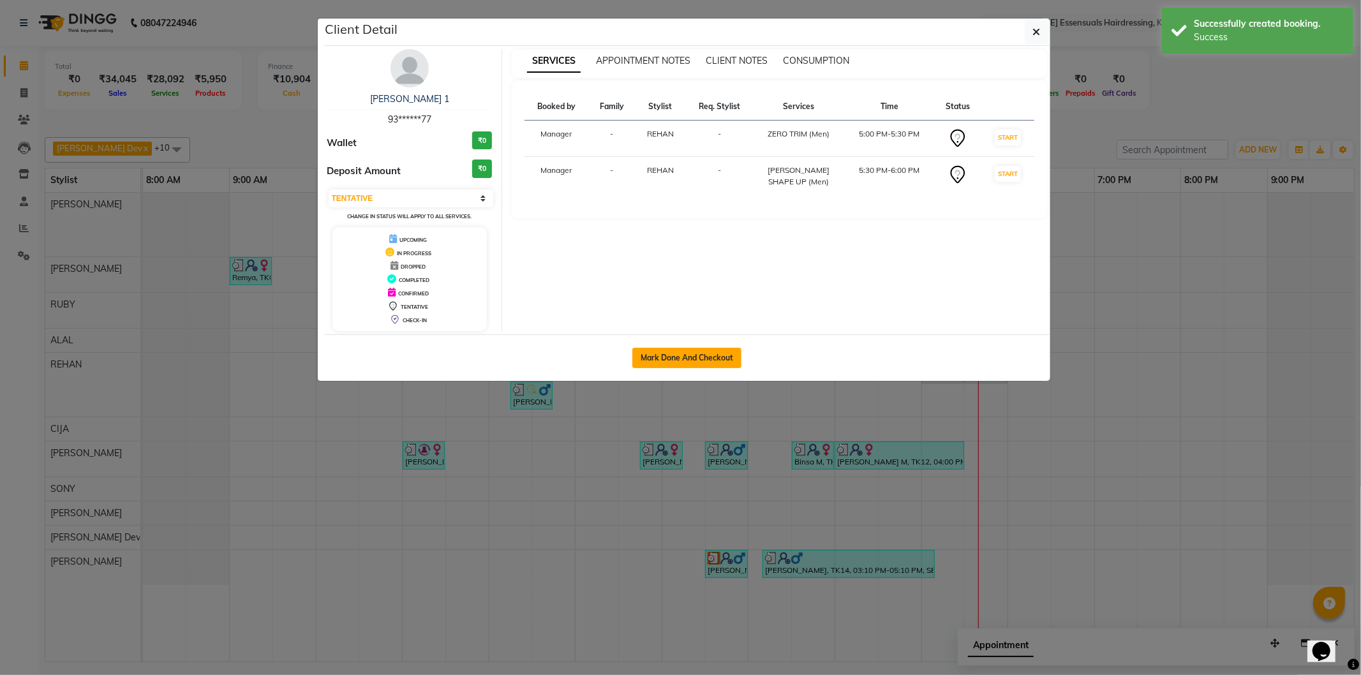
click at [693, 355] on button "Mark Done And Checkout" at bounding box center [687, 358] width 109 height 20
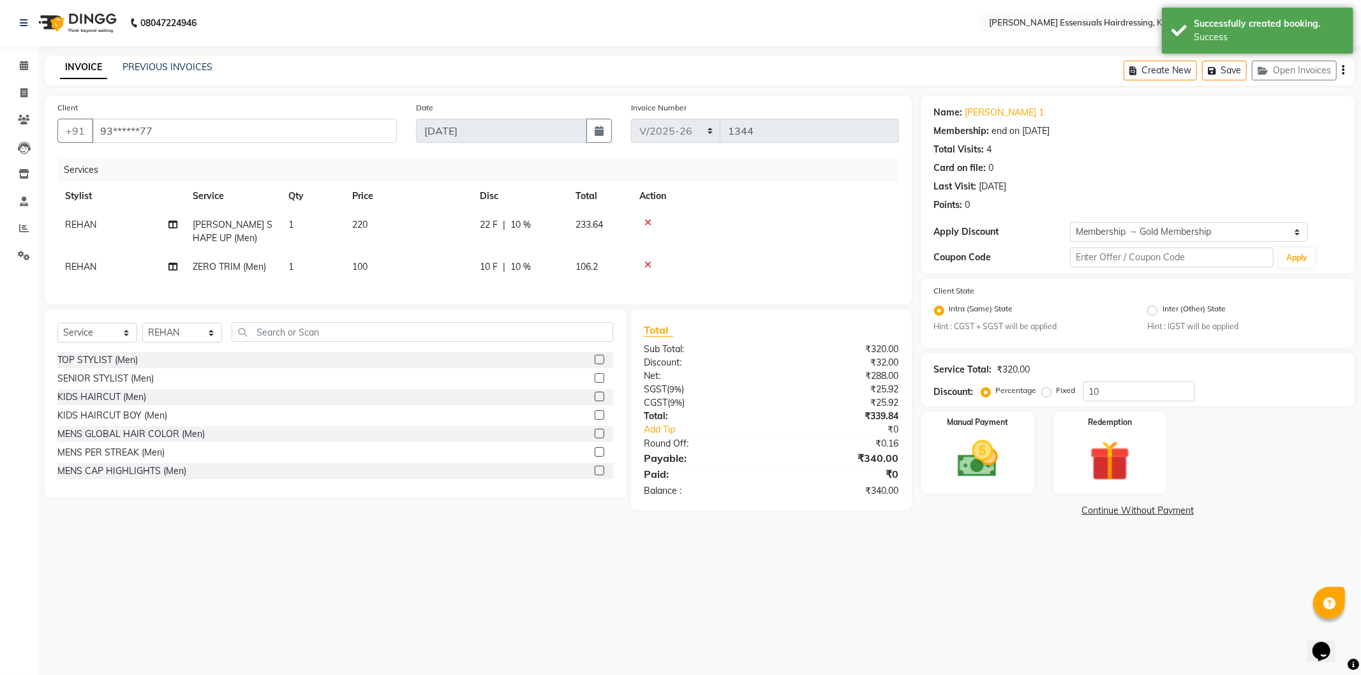
click at [378, 248] on td "220" at bounding box center [409, 232] width 128 height 42
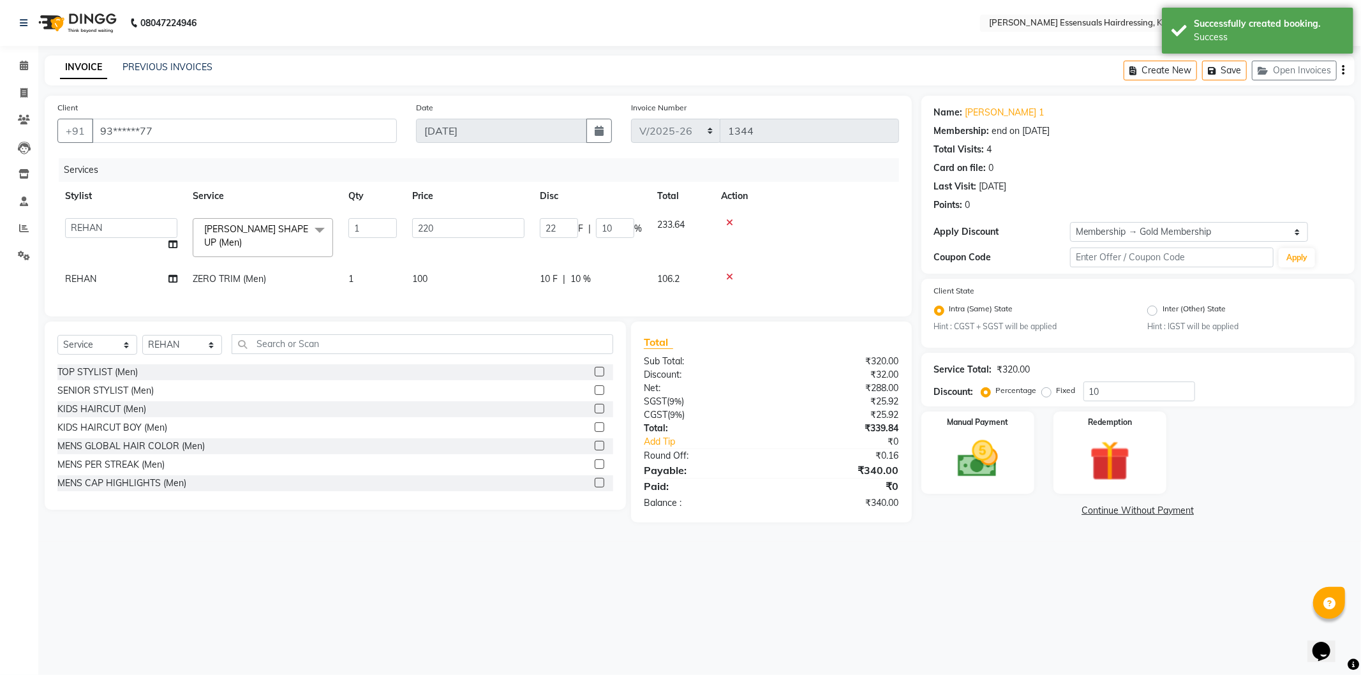
click at [424, 268] on td "100" at bounding box center [469, 279] width 128 height 29
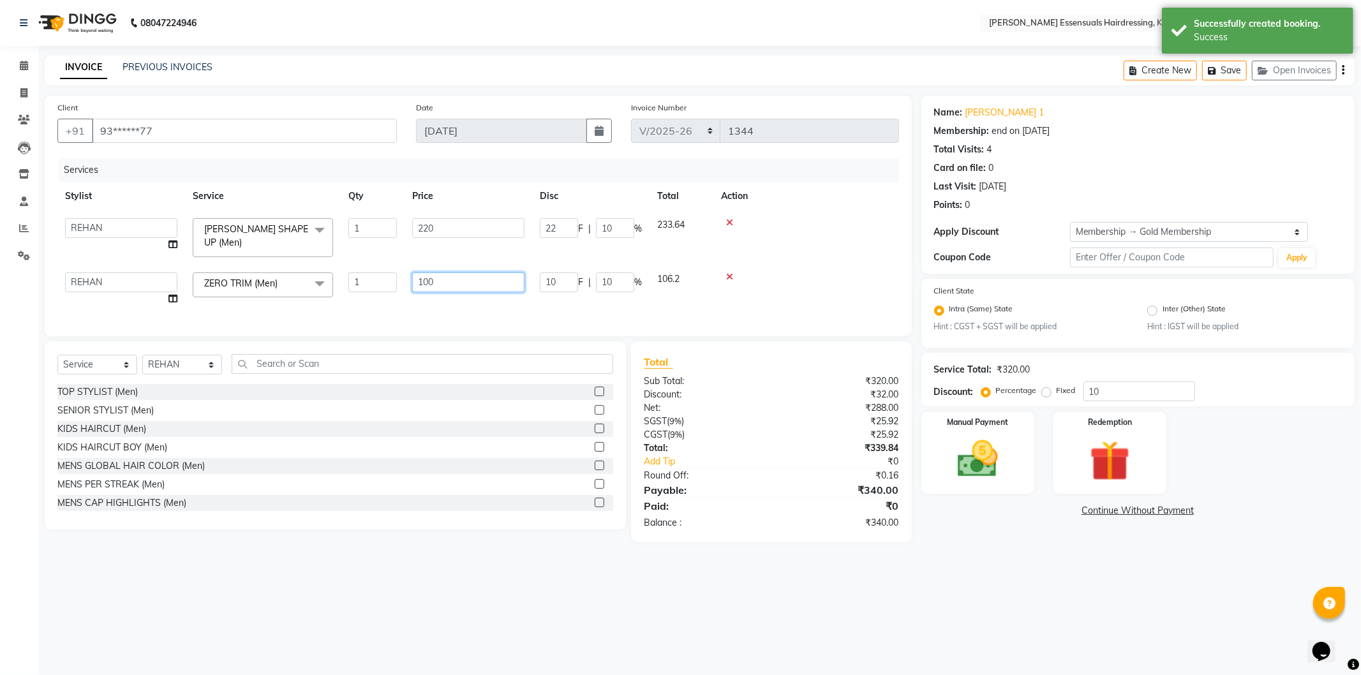
click at [424, 278] on input "100" at bounding box center [468, 283] width 112 height 20
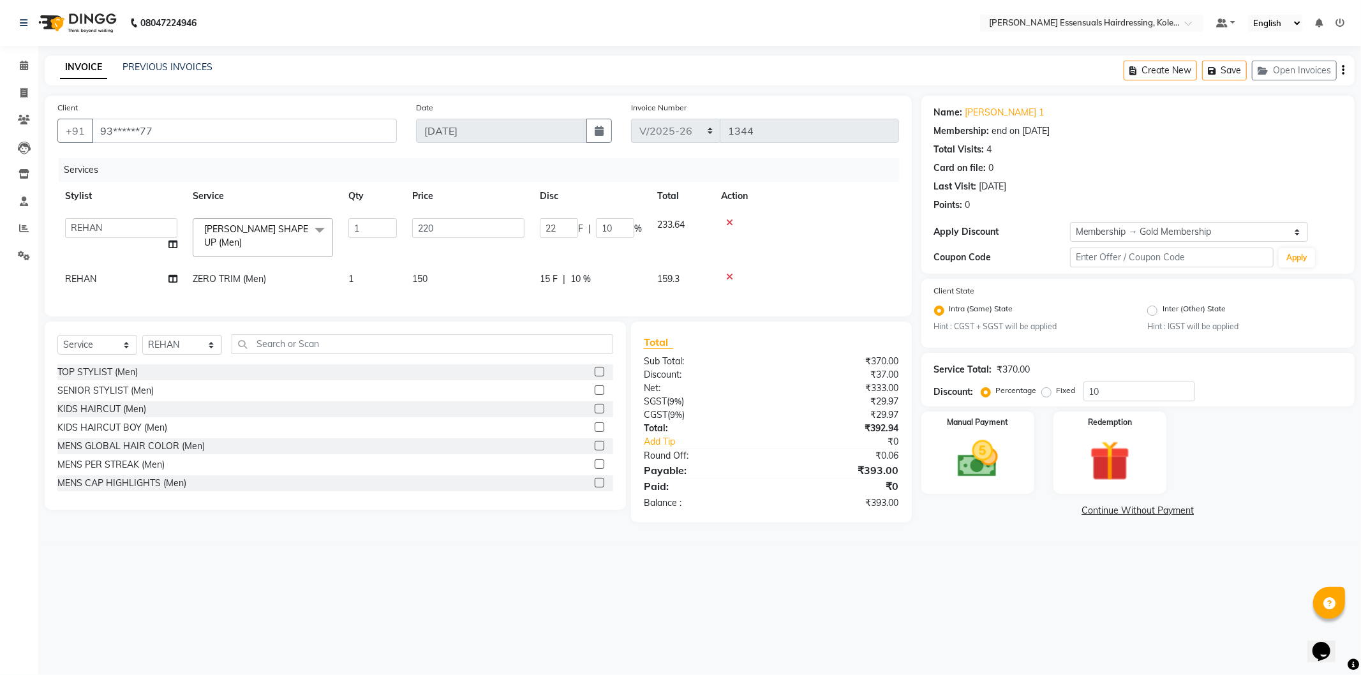
click at [479, 304] on div "Services Stylist Service Qty Price Disc Total Action Admin [PERSON_NAME] Dev [P…" at bounding box center [478, 231] width 842 height 146
click at [814, 250] on td at bounding box center [807, 238] width 186 height 54
click at [602, 209] on th "Disc" at bounding box center [590, 196] width 117 height 29
click at [1095, 394] on input "10" at bounding box center [1140, 392] width 112 height 20
click at [1022, 454] on div "Manual Payment" at bounding box center [977, 453] width 117 height 86
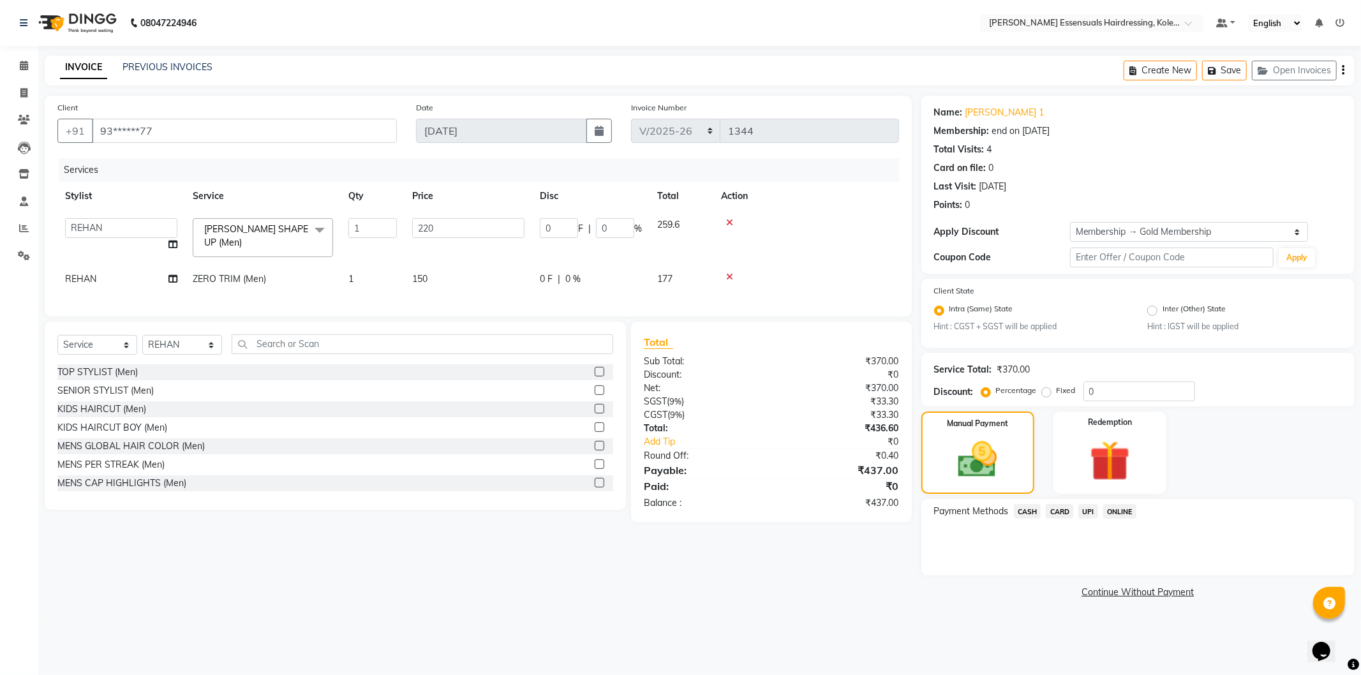
click at [1085, 513] on span "UPI" at bounding box center [1089, 511] width 20 height 15
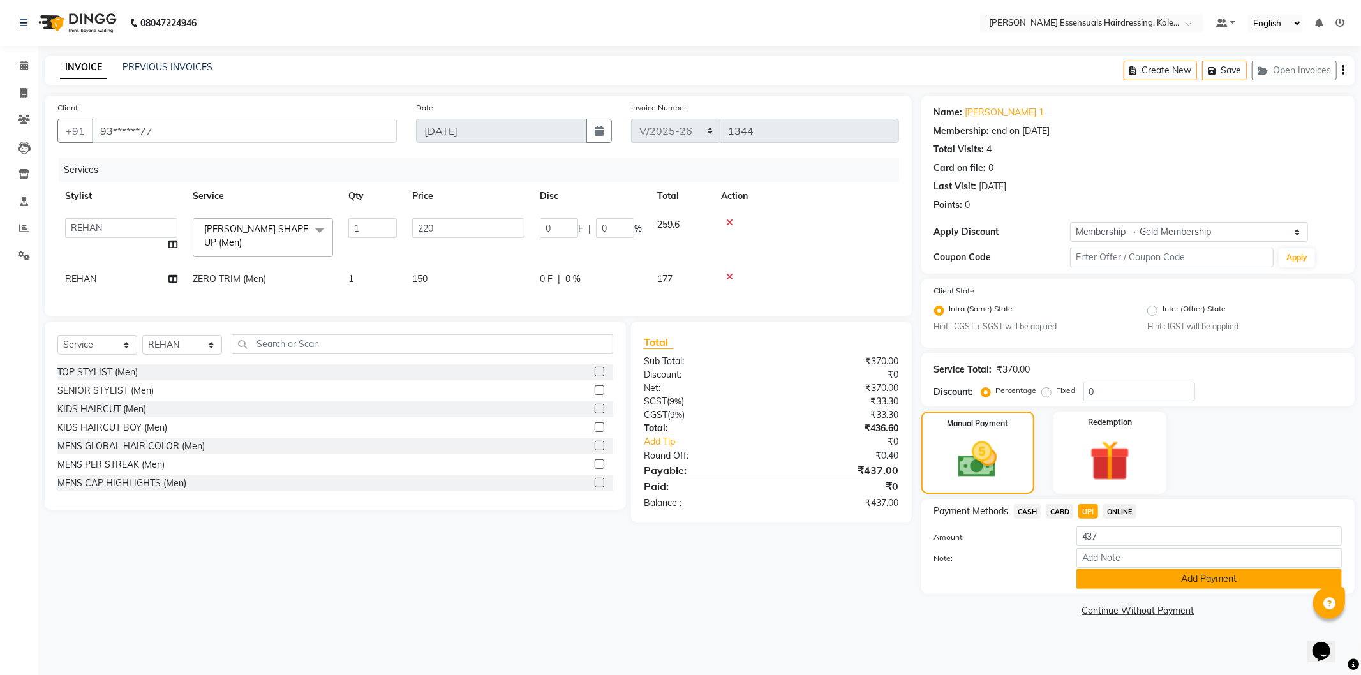
click at [1117, 581] on button "Add Payment" at bounding box center [1210, 579] width 266 height 20
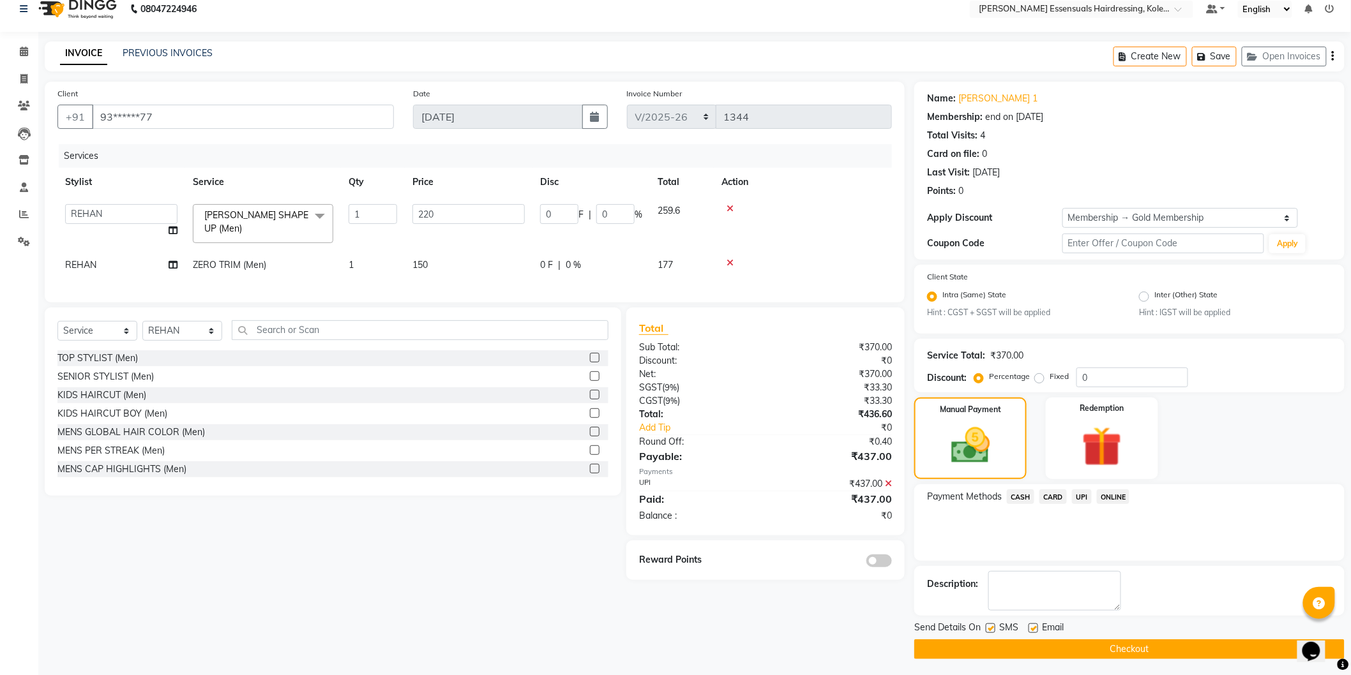
scroll to position [17, 0]
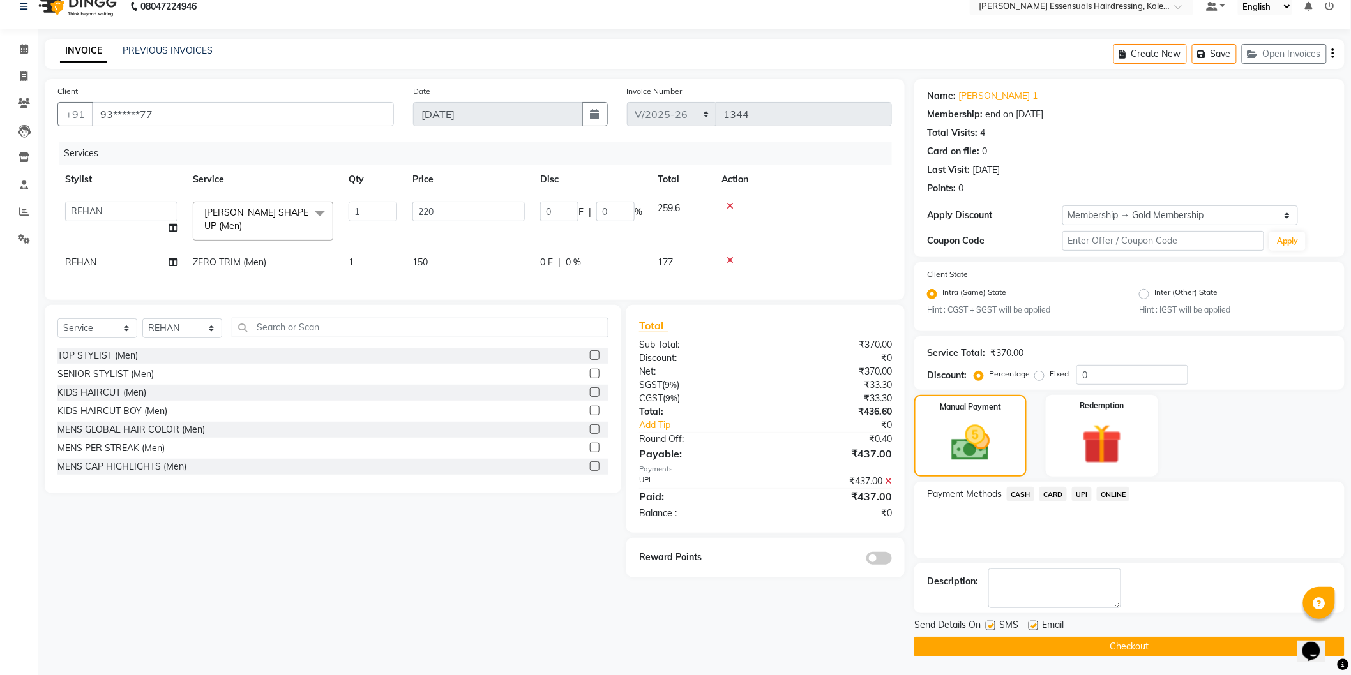
click at [1144, 648] on button "Checkout" at bounding box center [1129, 647] width 430 height 20
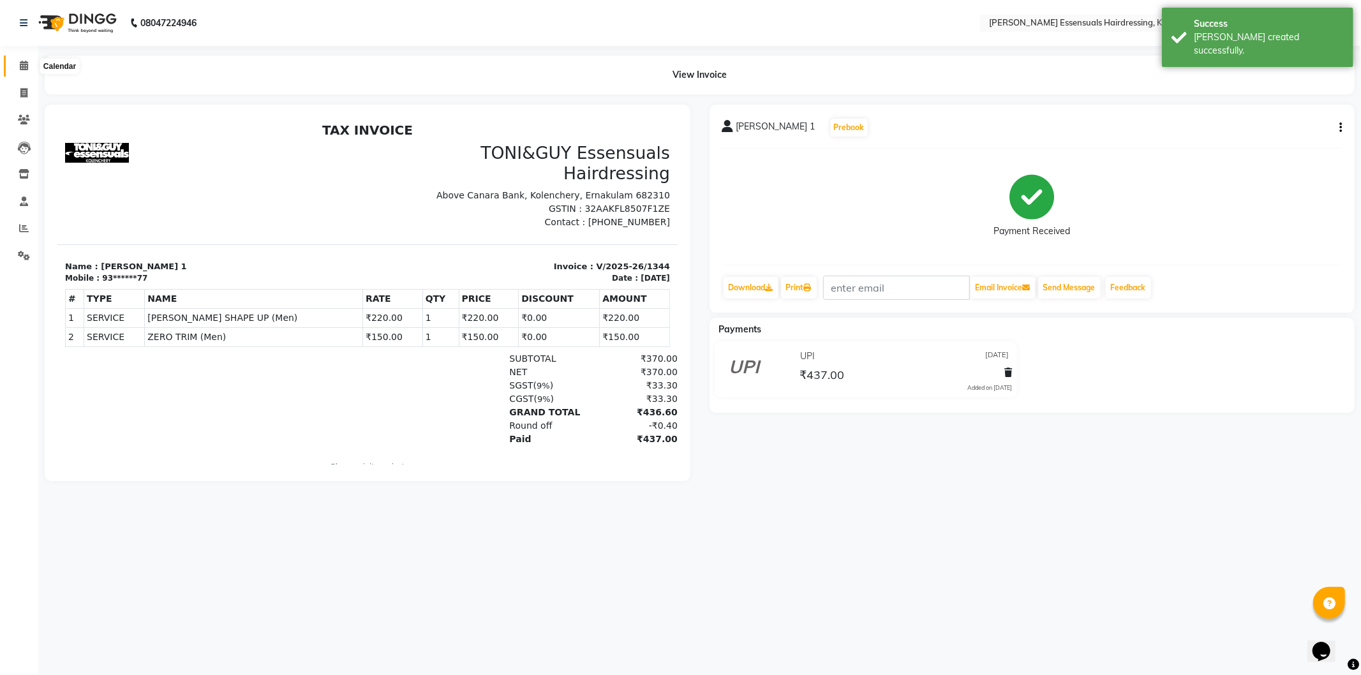
click at [27, 67] on span at bounding box center [24, 66] width 22 height 15
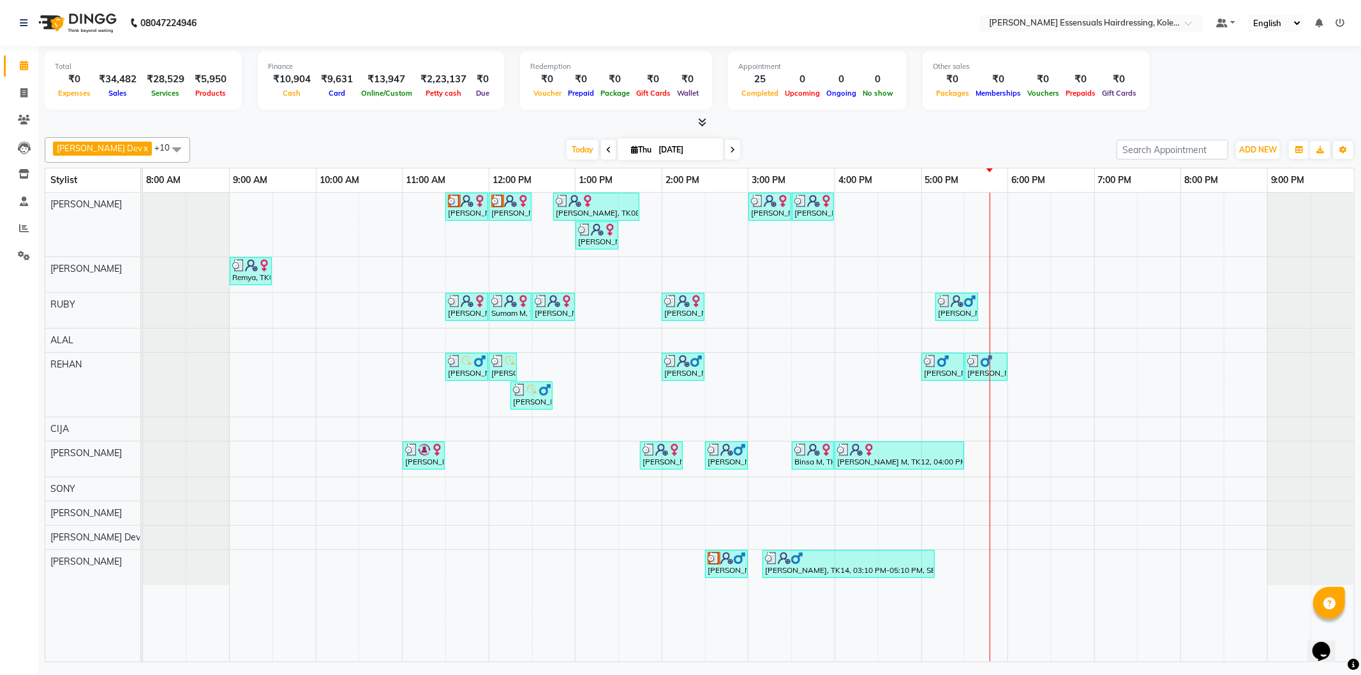
click at [187, 121] on div at bounding box center [700, 122] width 1310 height 13
click at [999, 310] on div "Arya M, TK03, 11:30 AM-12:00 PM, WOMENS GLOBAL HAIR COLOR (WOMEN) Arya M, TK03,…" at bounding box center [748, 427] width 1211 height 469
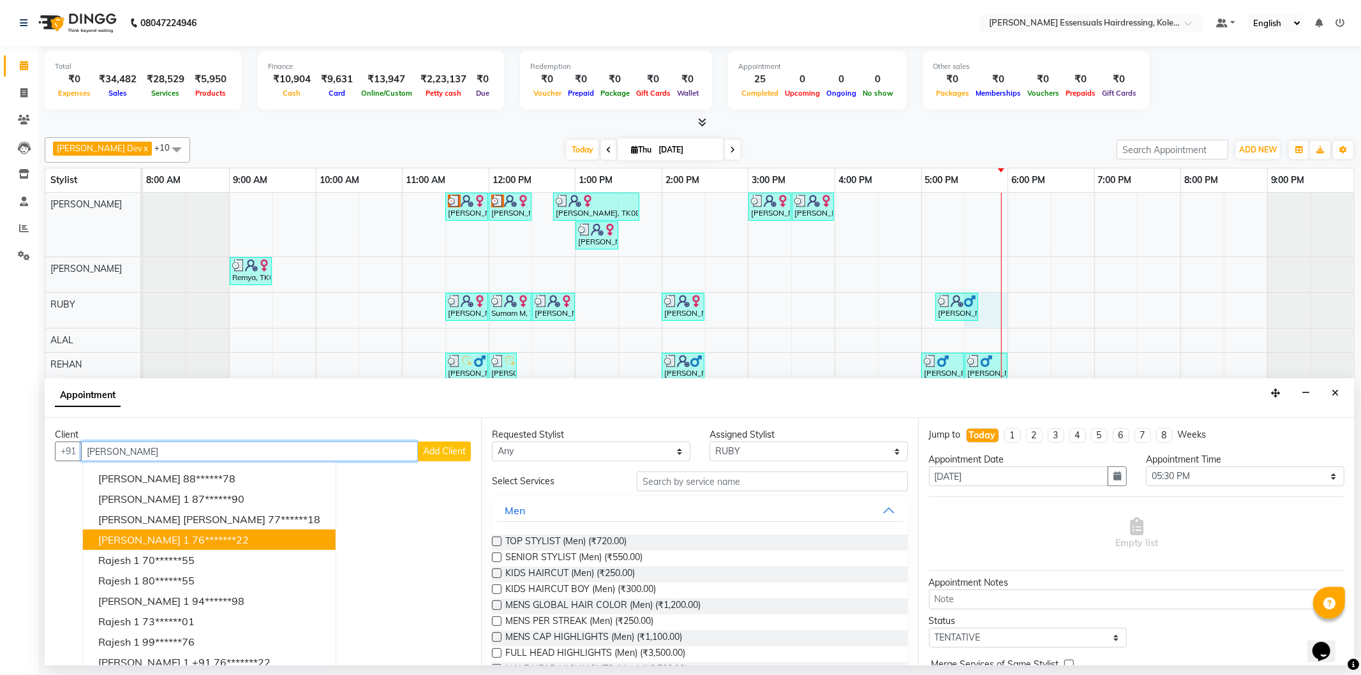
click at [192, 538] on ngb-highlight "76*******22" at bounding box center [220, 540] width 57 height 13
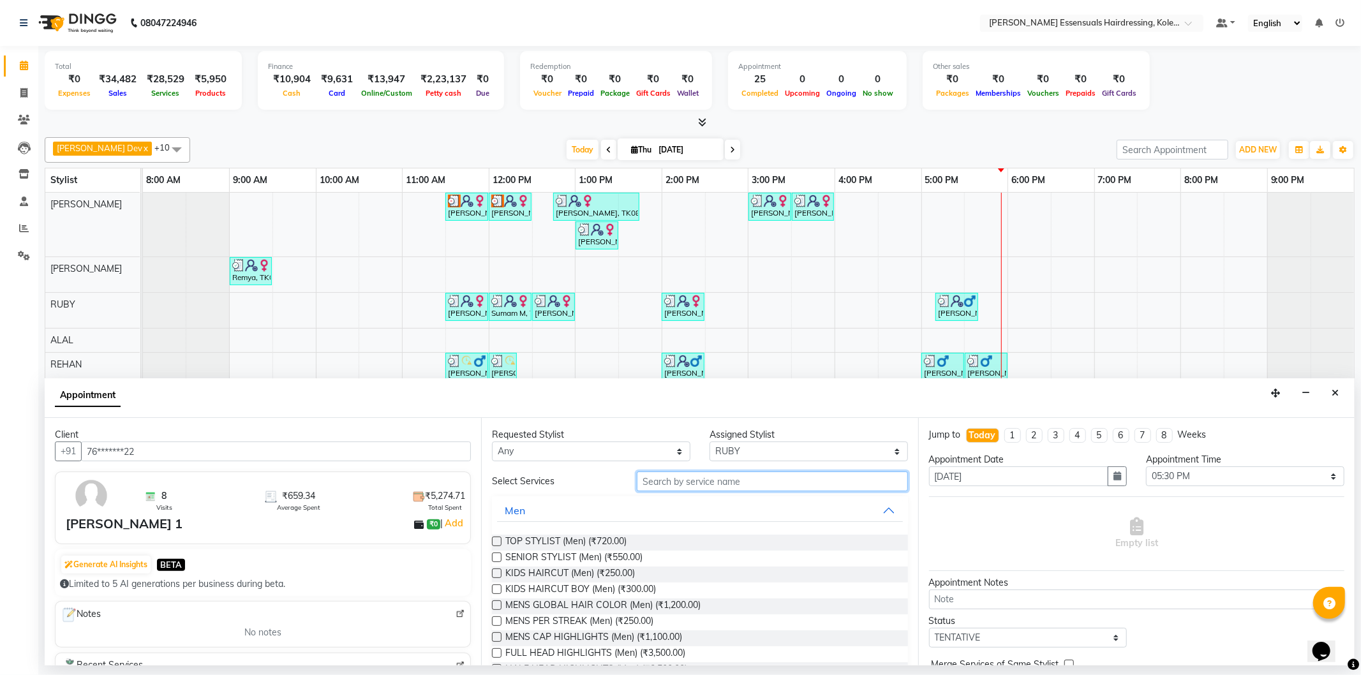
click at [719, 483] on input "text" at bounding box center [772, 482] width 271 height 20
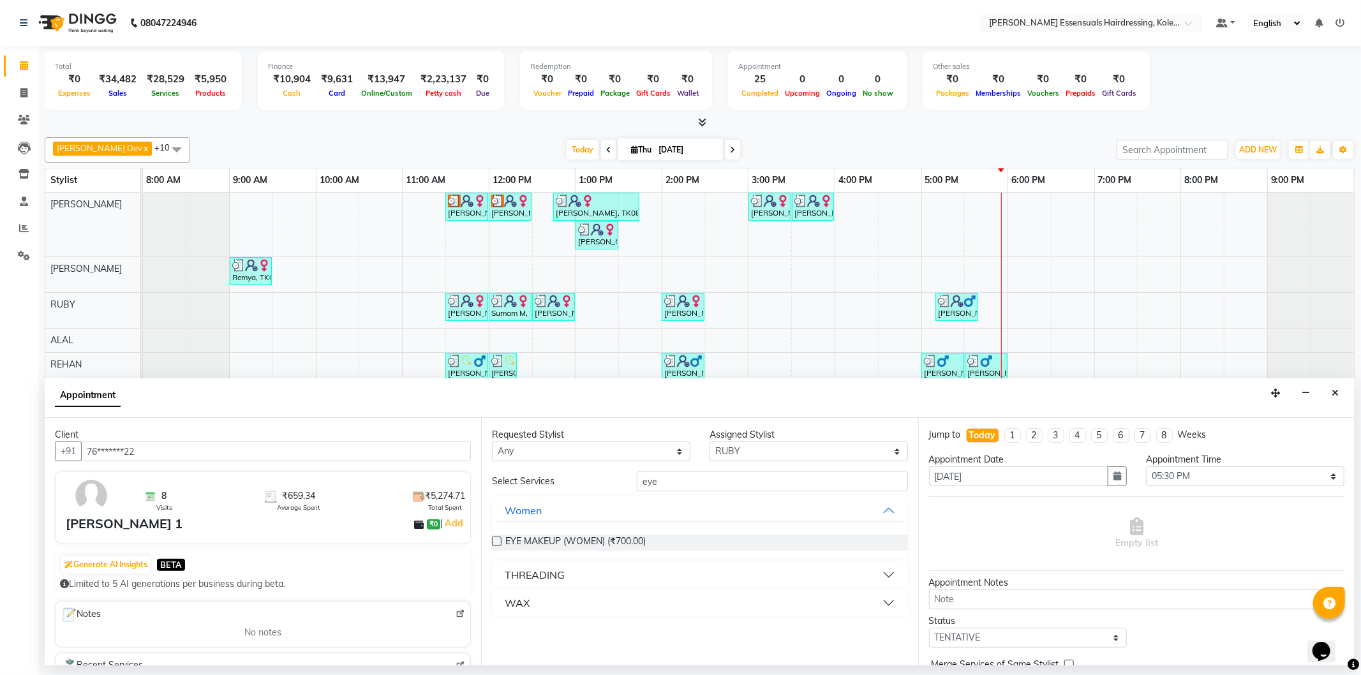
click at [513, 573] on div "THREADING" at bounding box center [535, 574] width 60 height 15
click at [498, 608] on label at bounding box center [497, 606] width 10 height 10
click at [498, 608] on input "checkbox" at bounding box center [496, 607] width 8 height 8
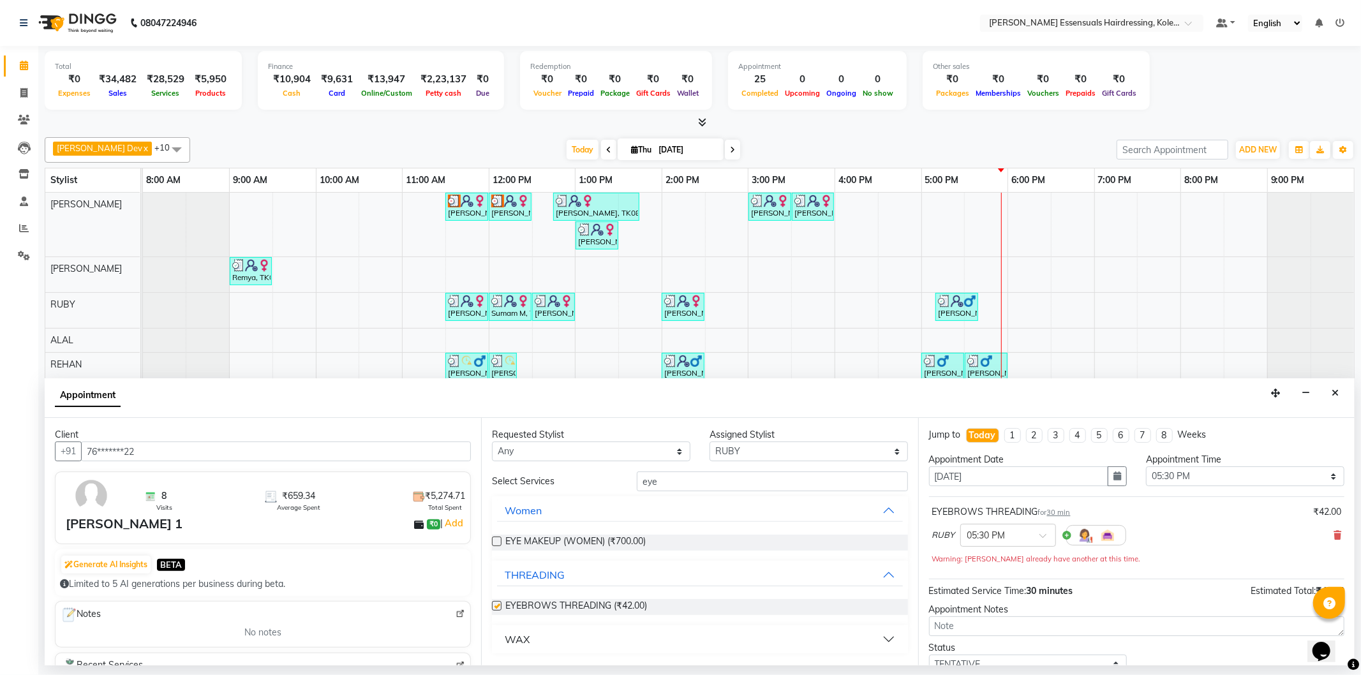
scroll to position [89, 0]
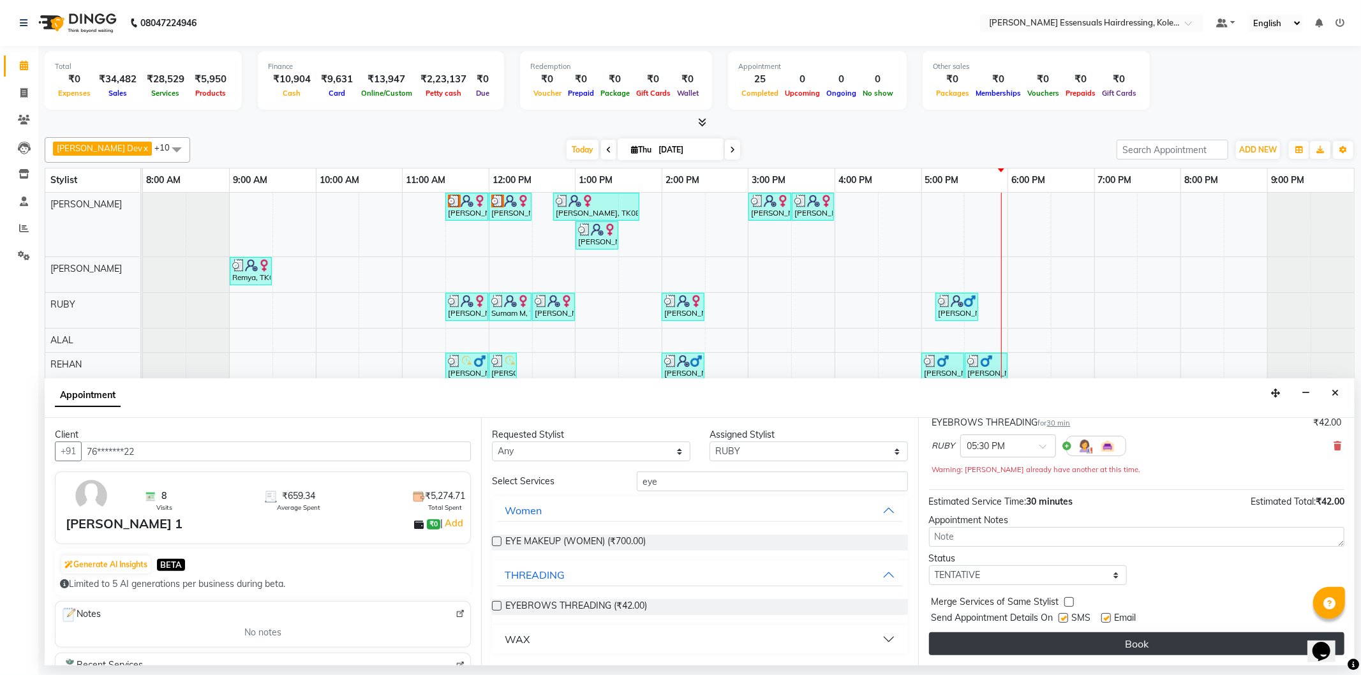
click at [1068, 640] on button "Book" at bounding box center [1137, 644] width 416 height 23
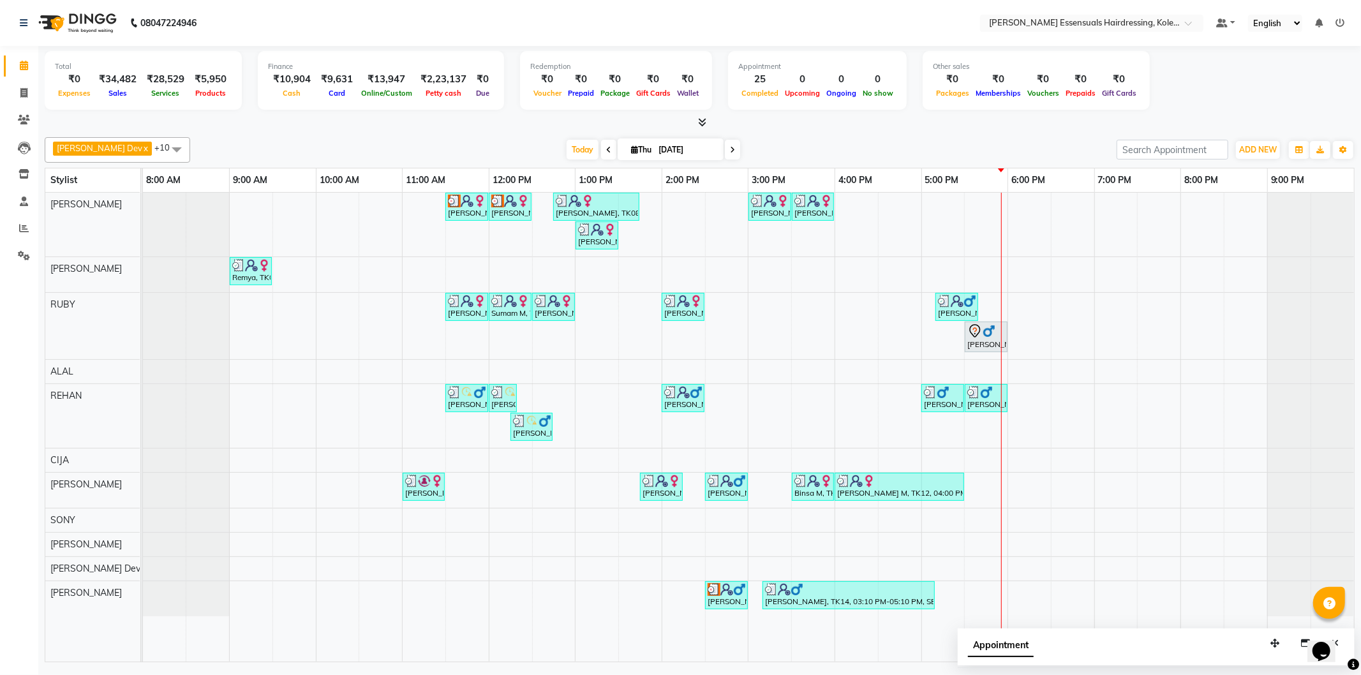
click at [999, 205] on div "Arya M, TK03, 11:30 AM-12:00 PM, WOMENS GLOBAL HAIR COLOR (WOMEN) Arya M, TK03,…" at bounding box center [748, 427] width 1211 height 469
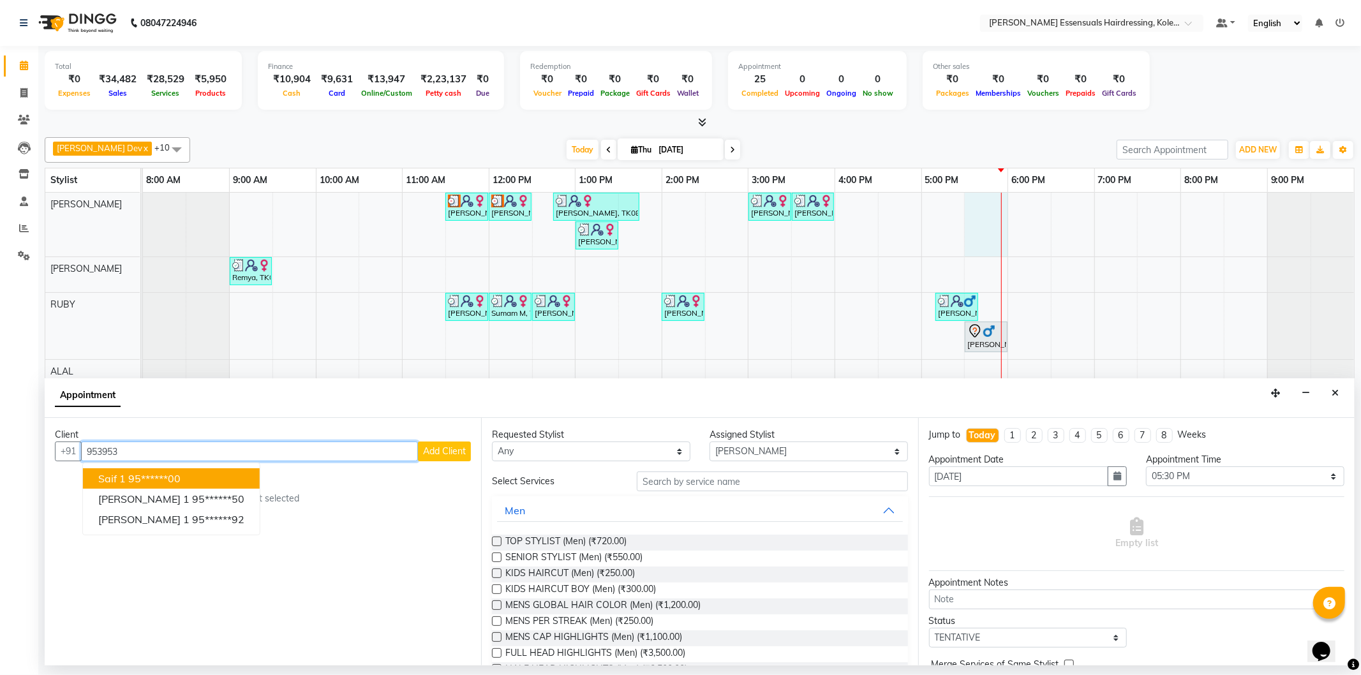
click at [172, 475] on ngb-highlight "95******00" at bounding box center [154, 478] width 52 height 13
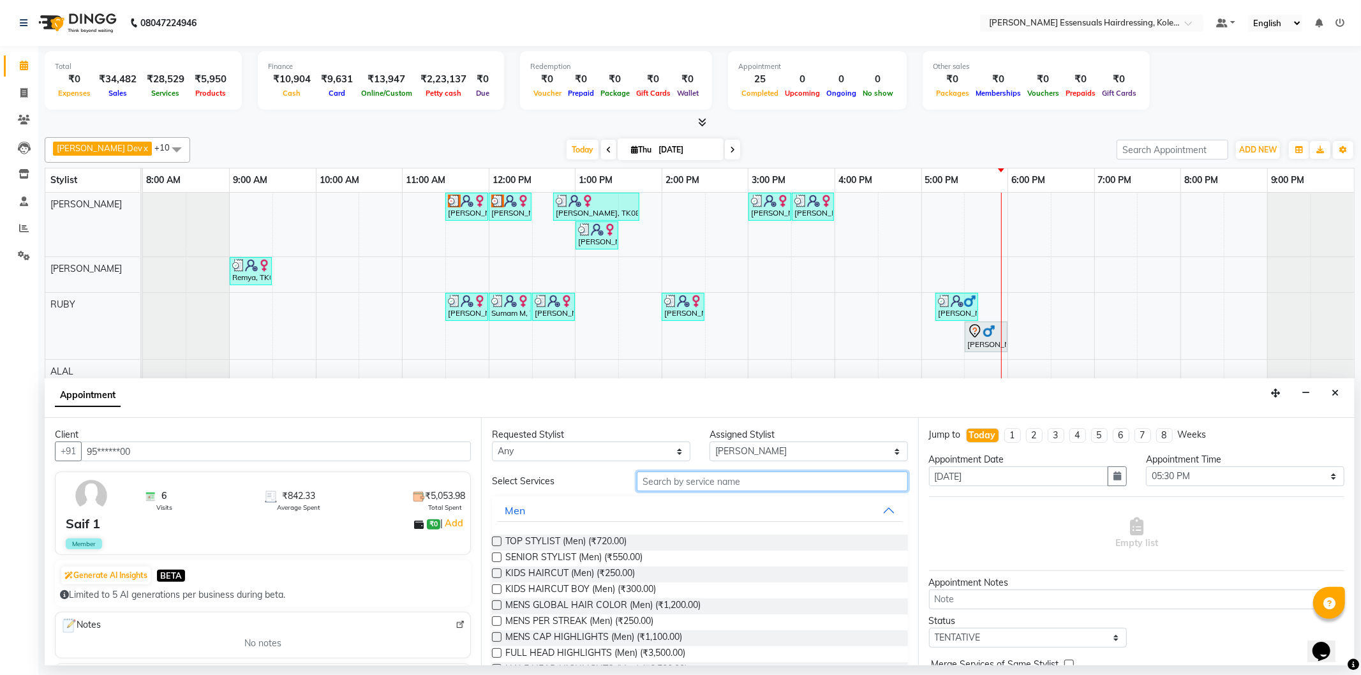
click at [731, 486] on input "text" at bounding box center [772, 482] width 271 height 20
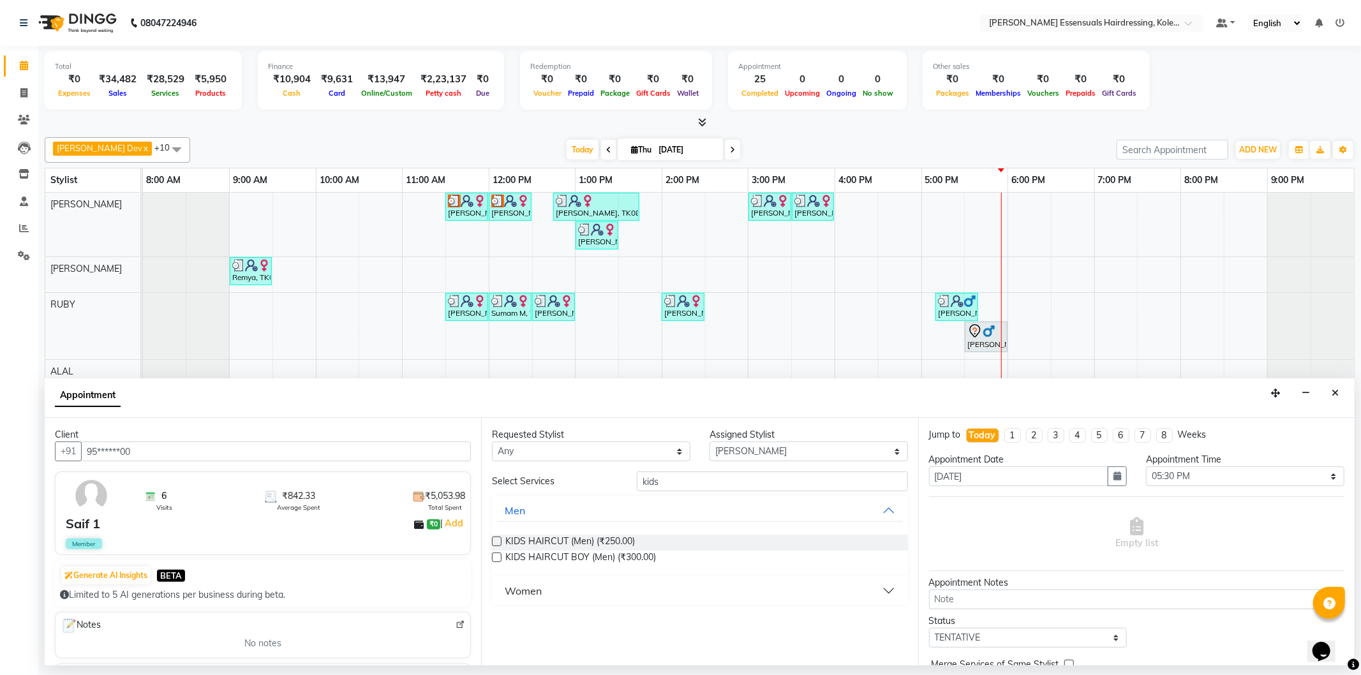
click at [562, 601] on button "Women" at bounding box center [699, 591] width 405 height 23
click at [502, 636] on div "KIDS HAIRCUT GIRL (WOMEN) (₹500.00)" at bounding box center [700, 639] width 416 height 16
drag, startPoint x: 497, startPoint y: 639, endPoint x: 503, endPoint y: 638, distance: 6.4
click at [495, 639] on label at bounding box center [497, 638] width 10 height 10
click at [495, 639] on input "checkbox" at bounding box center [496, 639] width 8 height 8
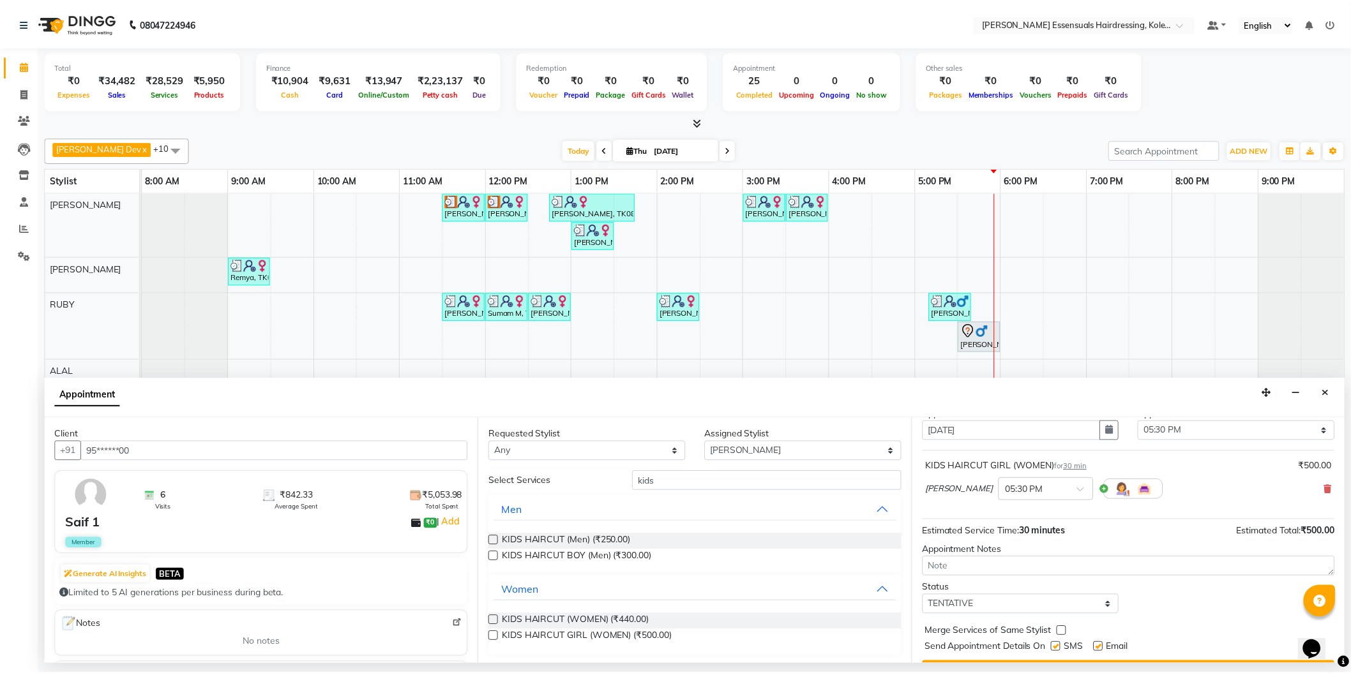
scroll to position [75, 0]
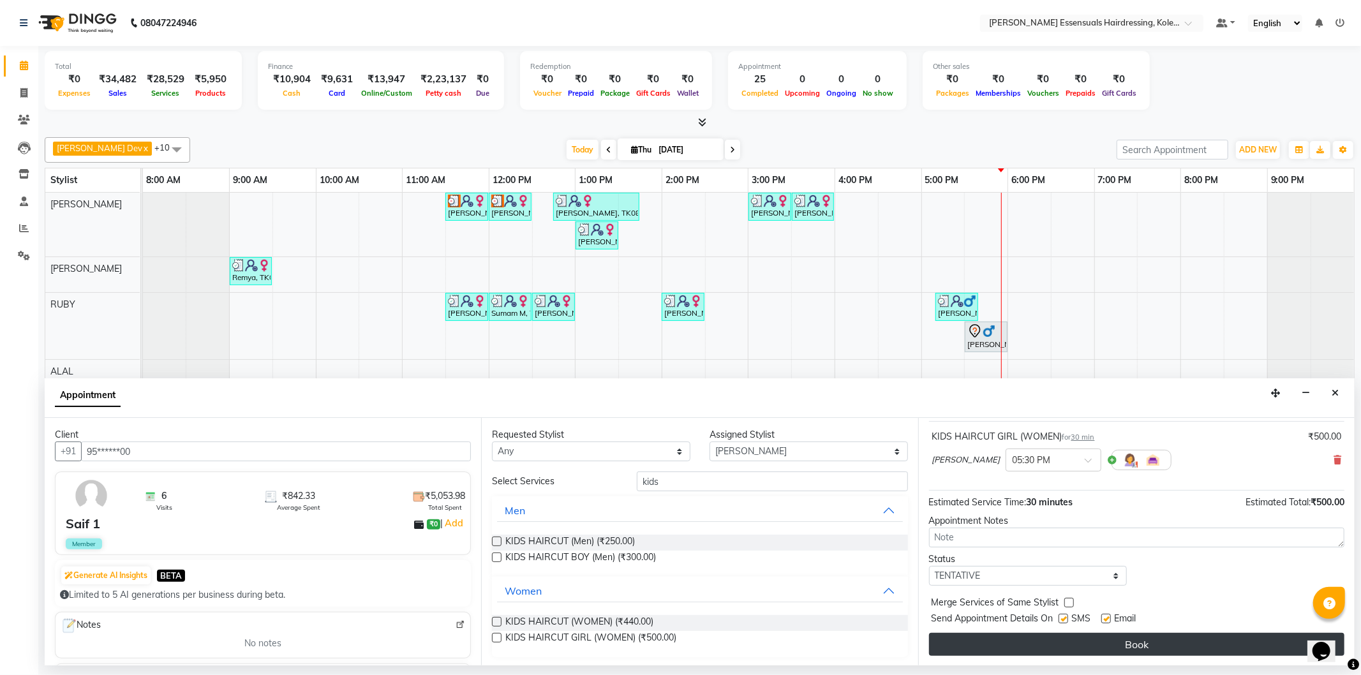
click at [1125, 645] on button "Book" at bounding box center [1137, 644] width 416 height 23
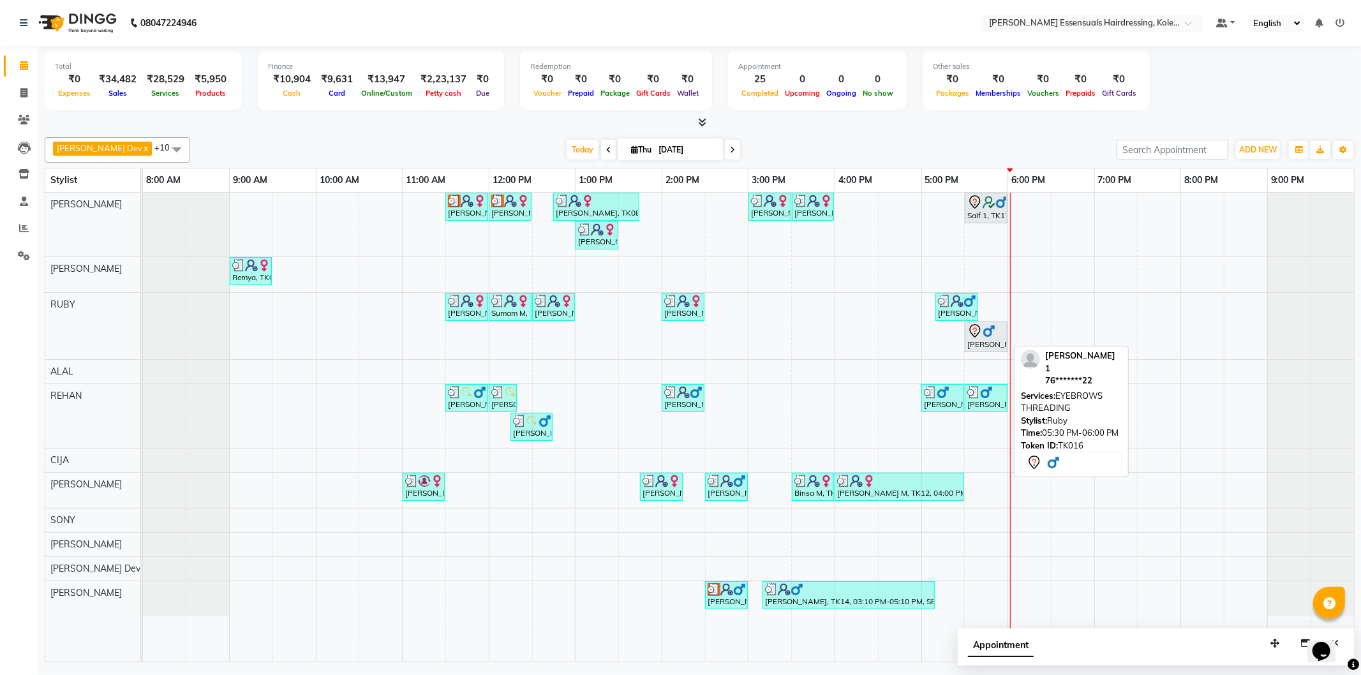
click at [985, 343] on div "[PERSON_NAME] 1, TK16, 05:30 PM-06:00 PM, EYEBROWS THREADING" at bounding box center [986, 337] width 40 height 27
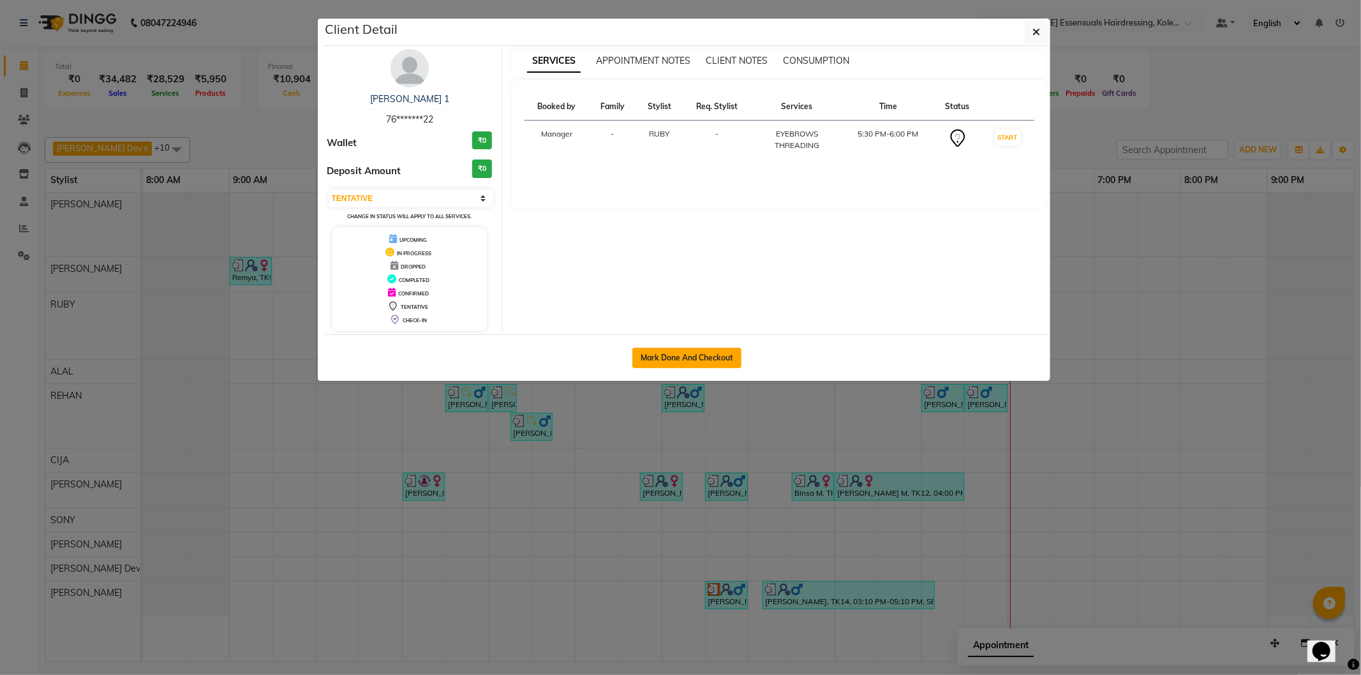
click at [667, 359] on button "Mark Done And Checkout" at bounding box center [687, 358] width 109 height 20
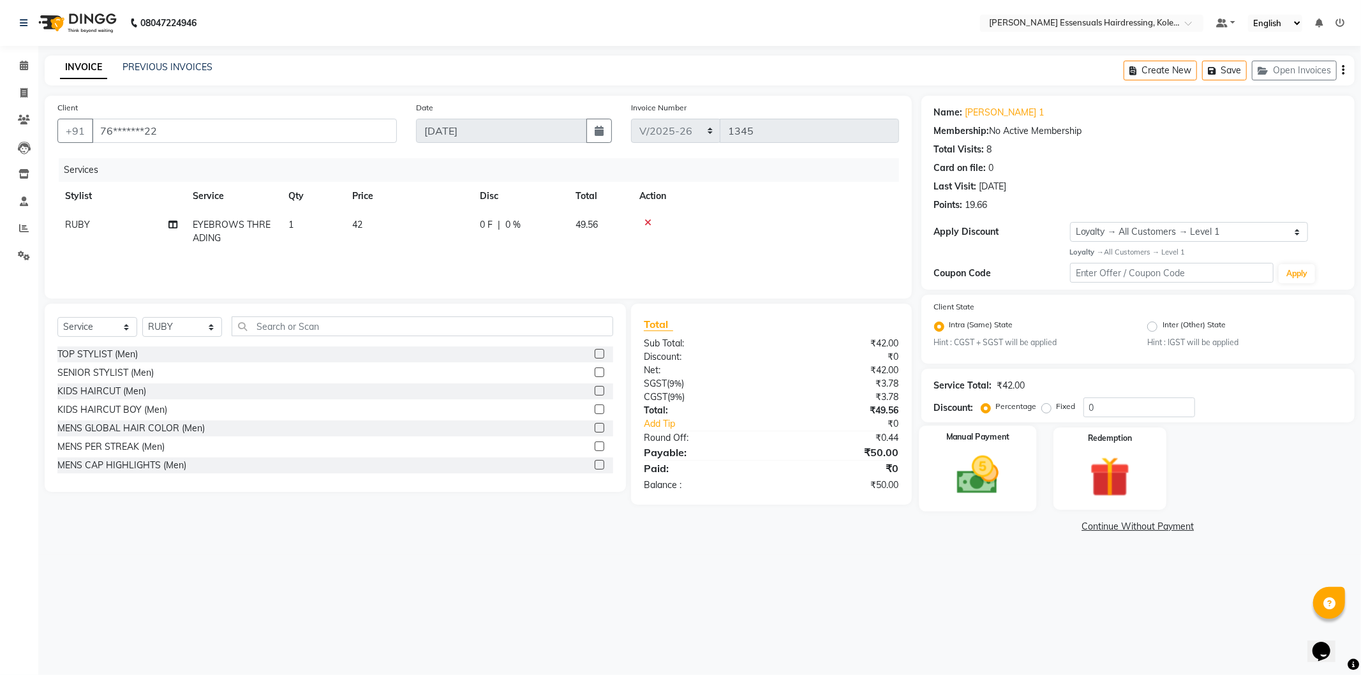
click at [1012, 458] on img at bounding box center [978, 475] width 68 height 49
click at [1092, 528] on span "UPI" at bounding box center [1089, 527] width 20 height 15
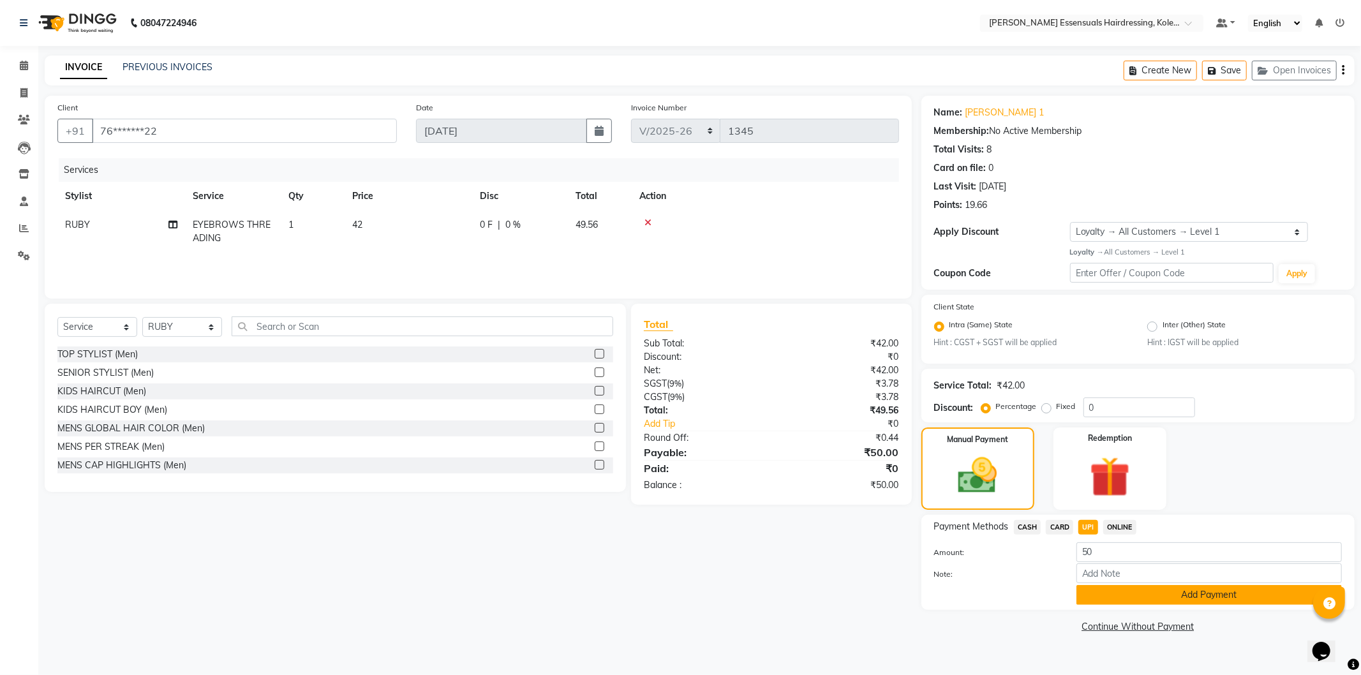
click at [1143, 594] on button "Add Payment" at bounding box center [1210, 595] width 266 height 20
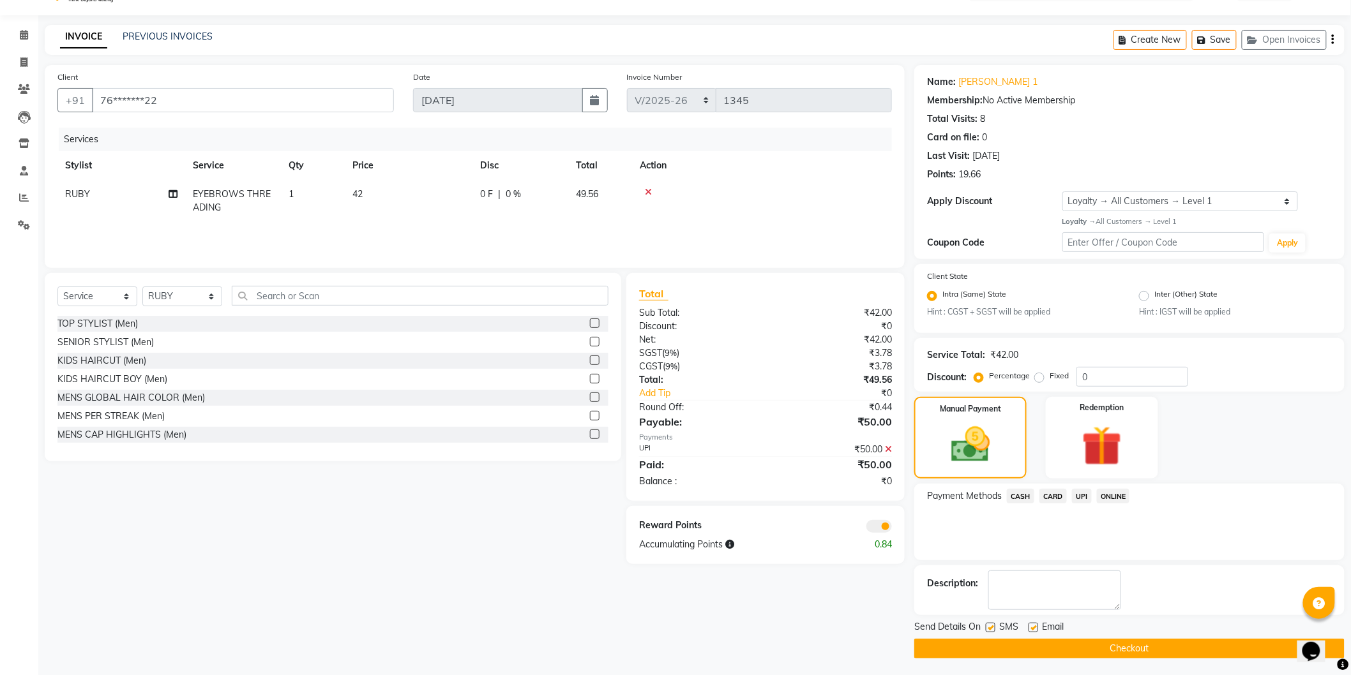
scroll to position [33, 0]
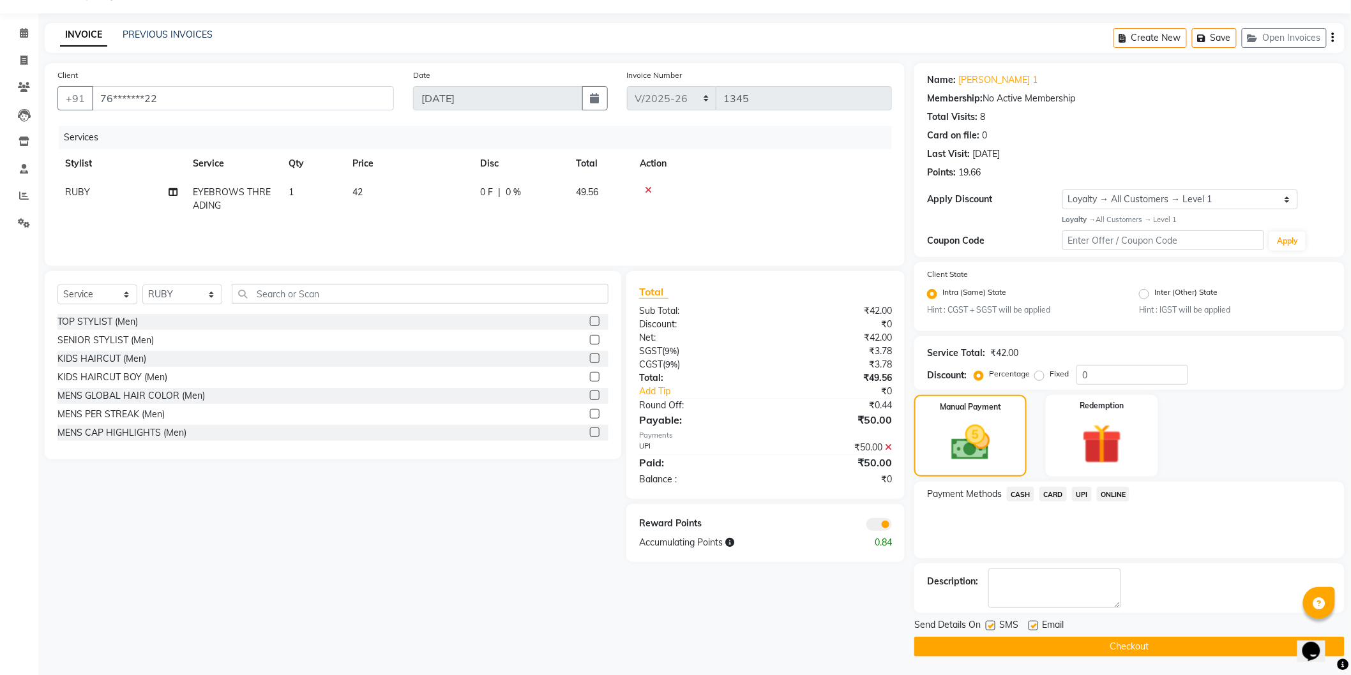
click at [1116, 642] on button "Checkout" at bounding box center [1129, 647] width 430 height 20
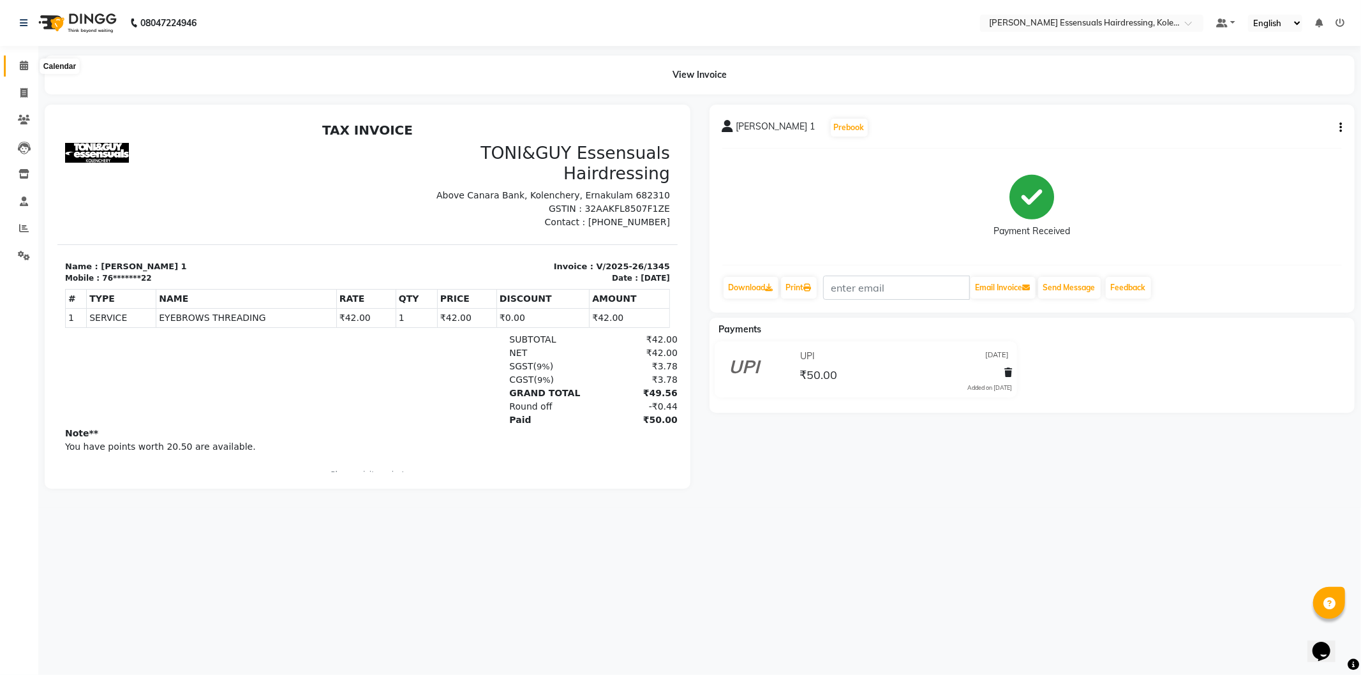
click at [20, 62] on icon at bounding box center [24, 66] width 8 height 10
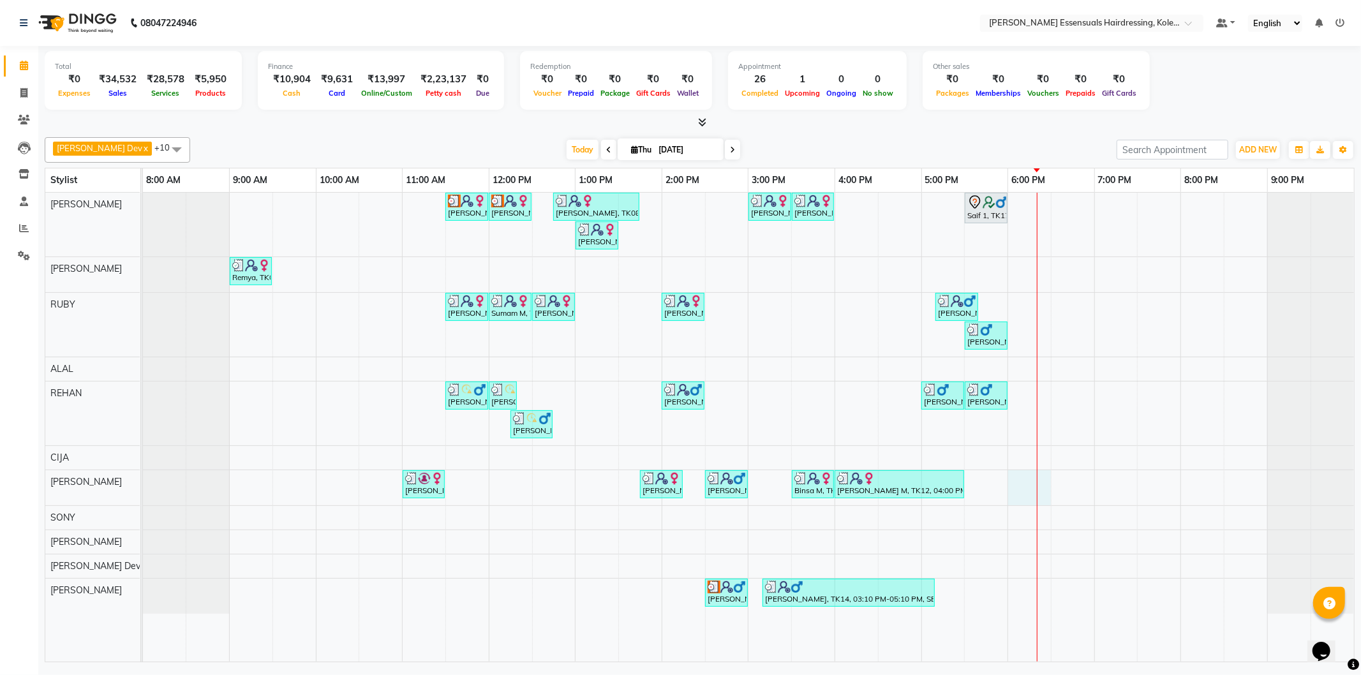
click at [1037, 482] on div at bounding box center [1037, 427] width 1 height 469
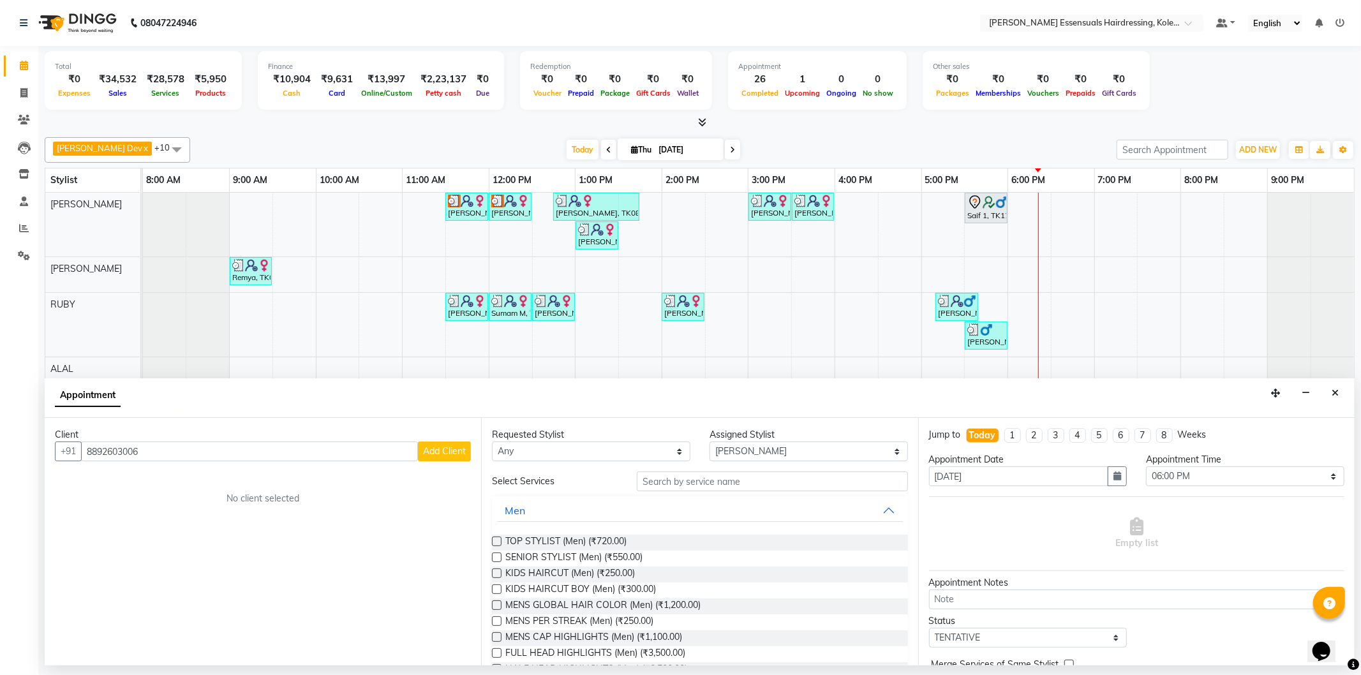
click at [431, 448] on span "Add Client" at bounding box center [444, 451] width 43 height 11
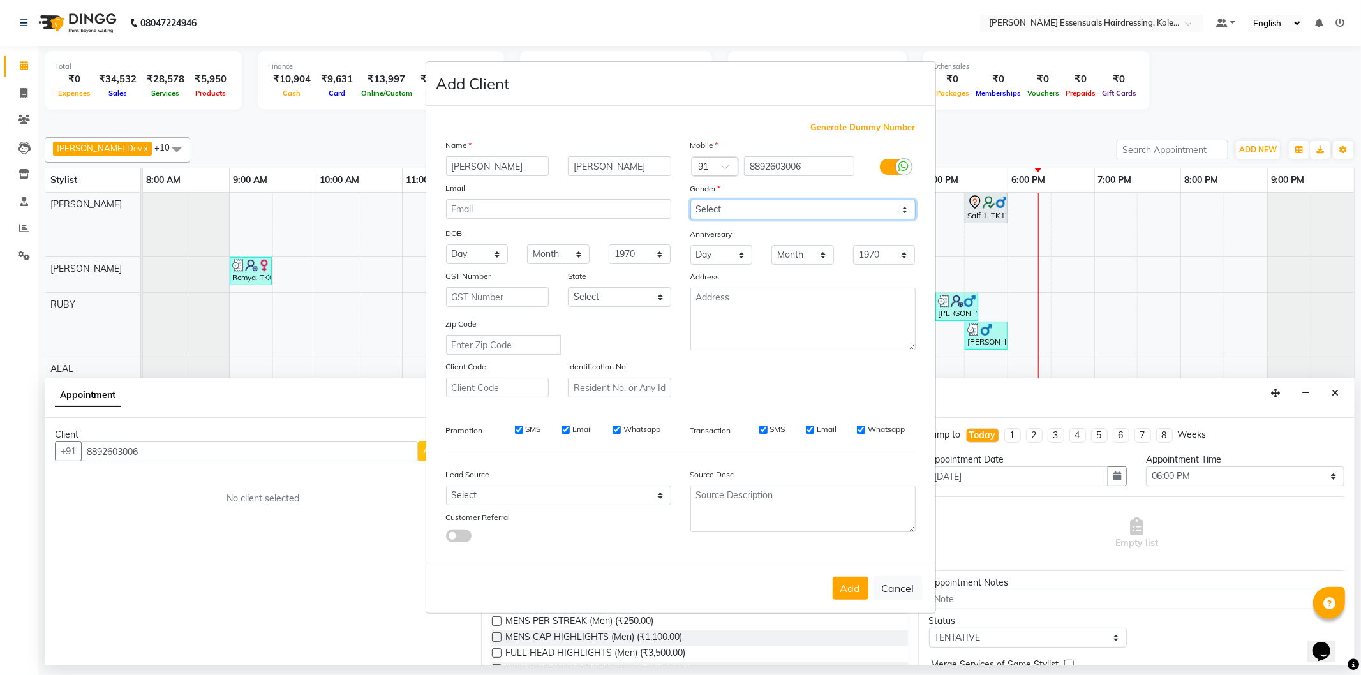
click at [728, 200] on select "Select [DEMOGRAPHIC_DATA] [DEMOGRAPHIC_DATA] Other Prefer Not To Say" at bounding box center [803, 210] width 225 height 20
click at [691, 200] on select "Select [DEMOGRAPHIC_DATA] [DEMOGRAPHIC_DATA] Other Prefer Not To Say" at bounding box center [803, 210] width 225 height 20
click at [850, 592] on button "Add" at bounding box center [851, 588] width 36 height 23
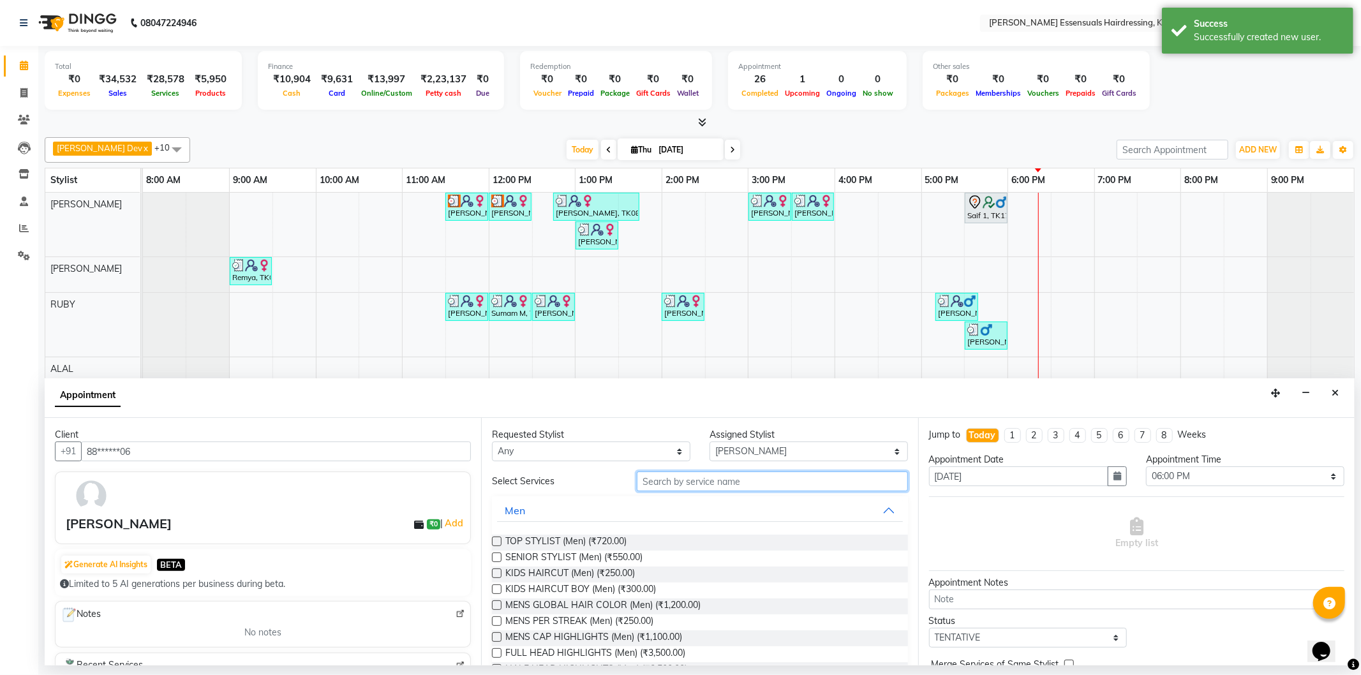
click at [698, 483] on input "text" at bounding box center [772, 482] width 271 height 20
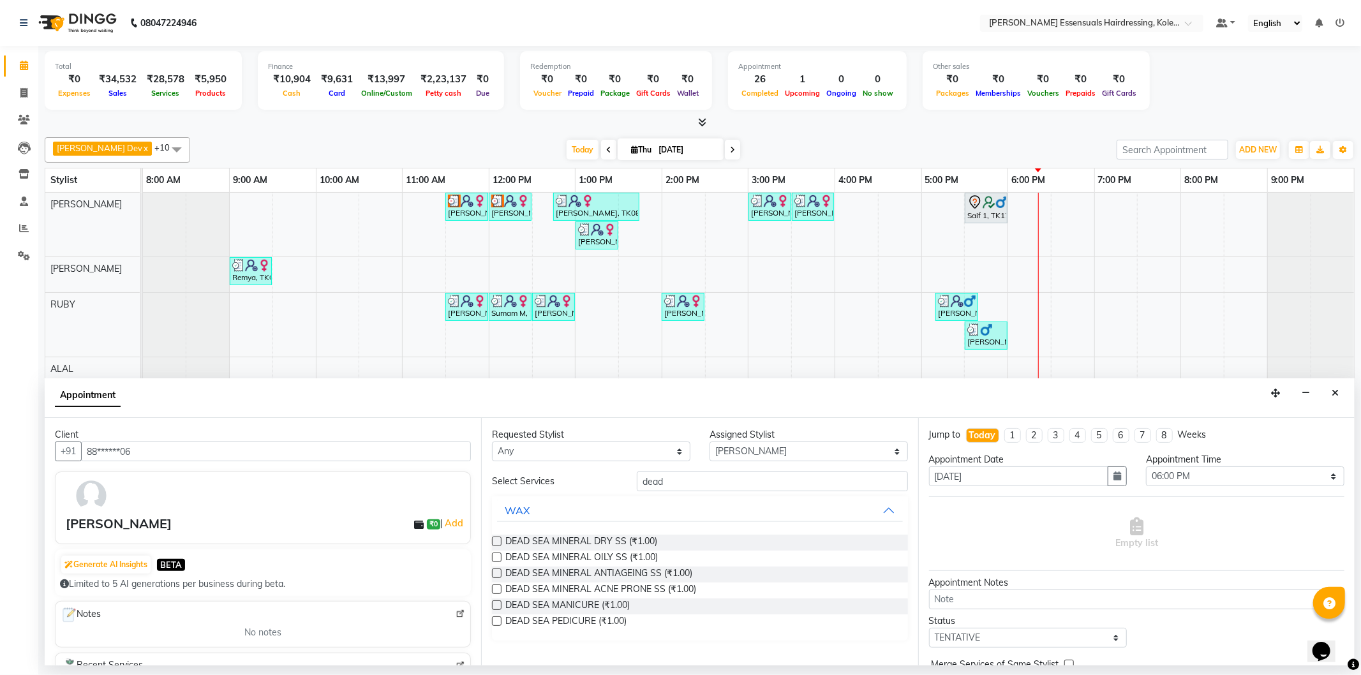
click at [494, 590] on label at bounding box center [497, 590] width 10 height 10
click at [494, 590] on input "checkbox" at bounding box center [496, 591] width 8 height 8
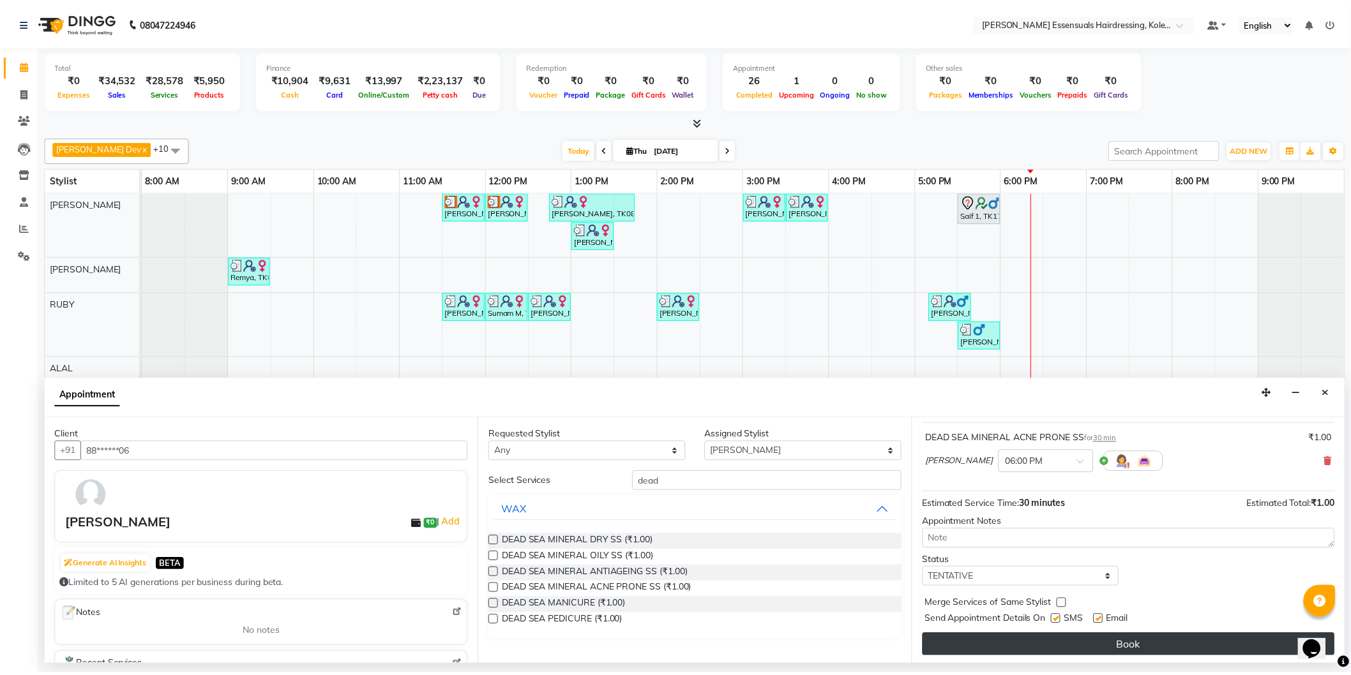
scroll to position [75, 0]
click at [1081, 645] on button "Book" at bounding box center [1137, 644] width 416 height 23
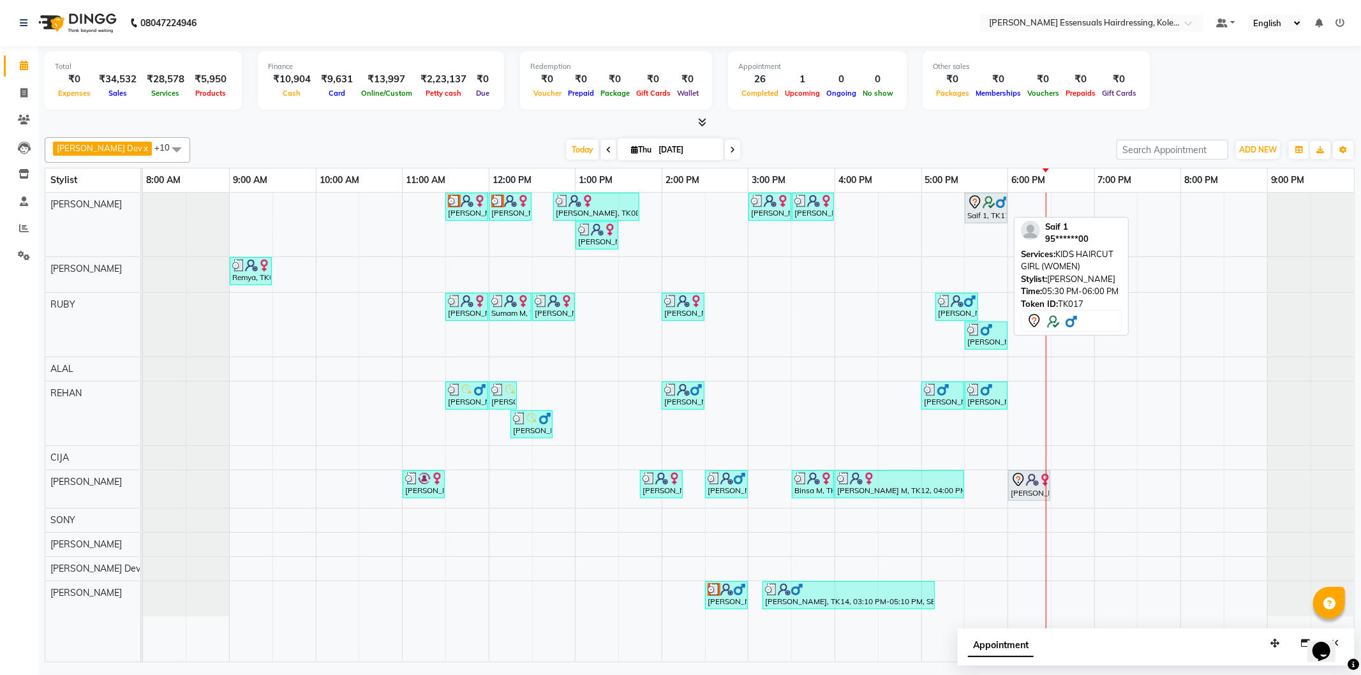
click at [996, 209] on div "Saif 1, TK17, 05:30 PM-06:00 PM, KIDS HAIRCUT GIRL (WOMEN)" at bounding box center [986, 208] width 40 height 27
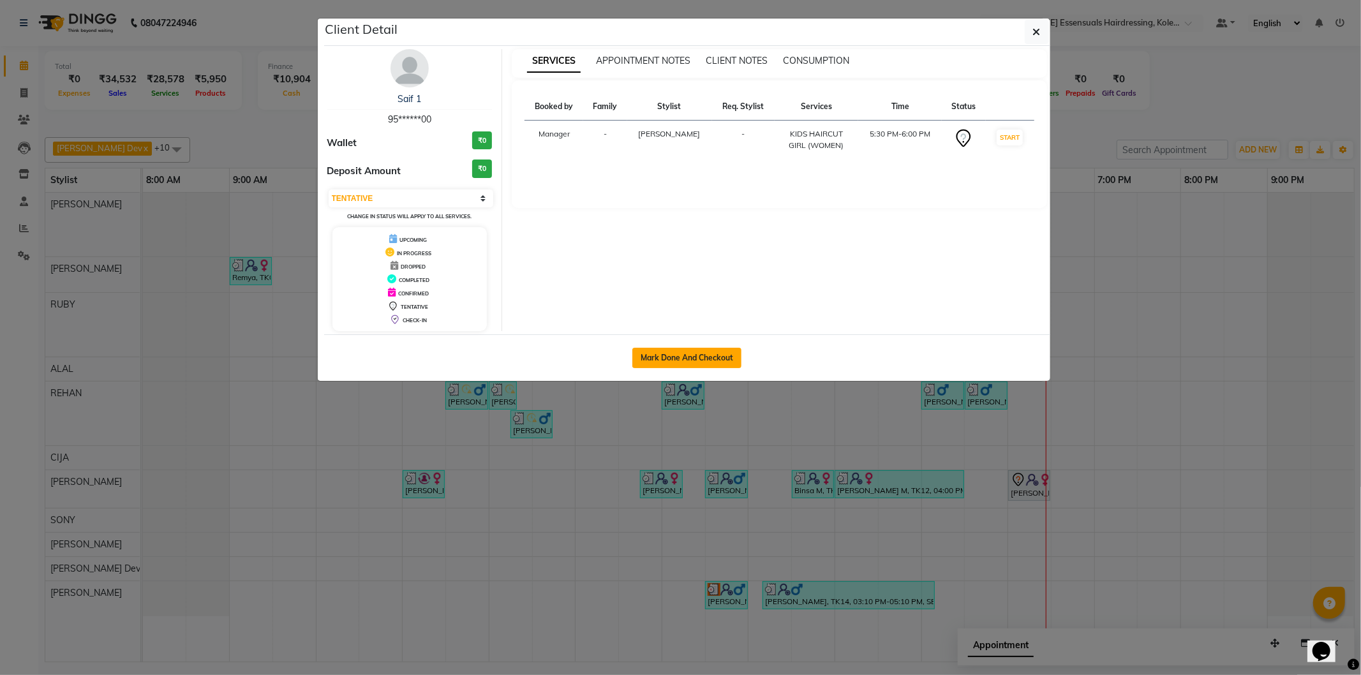
click at [707, 356] on button "Mark Done And Checkout" at bounding box center [687, 358] width 109 height 20
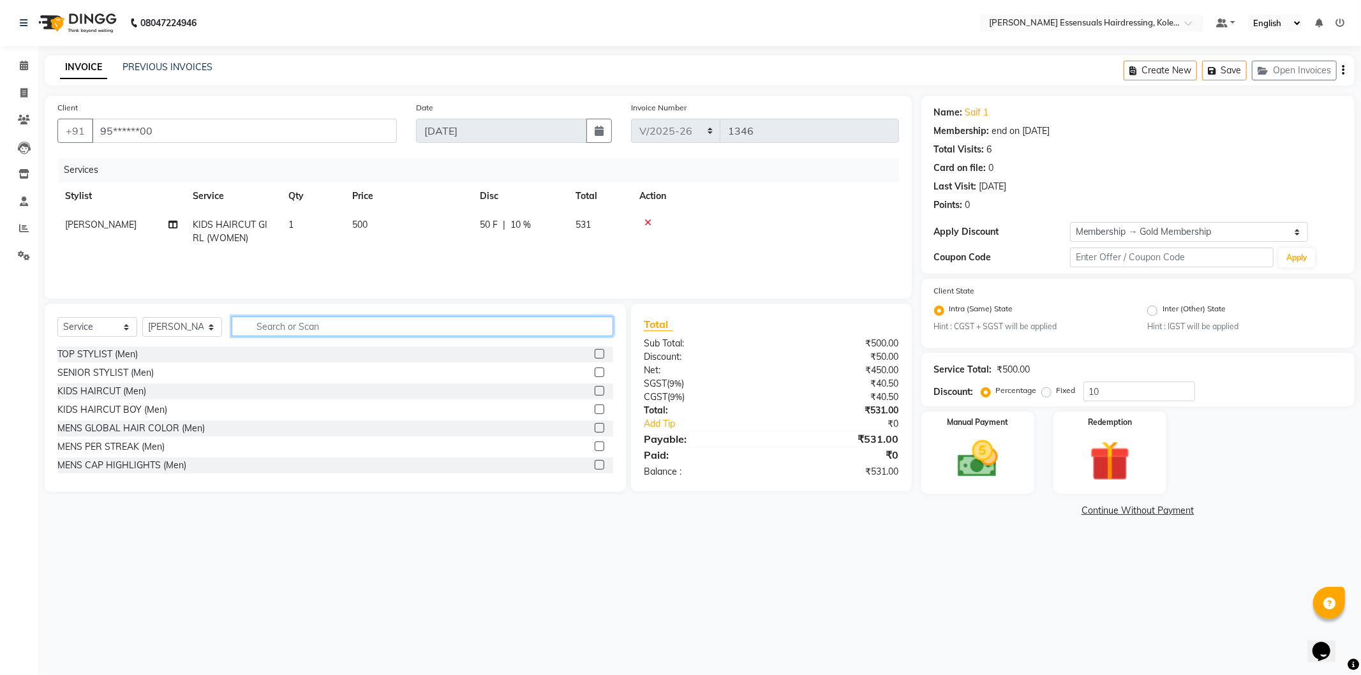
click at [304, 326] on input "text" at bounding box center [423, 327] width 382 height 20
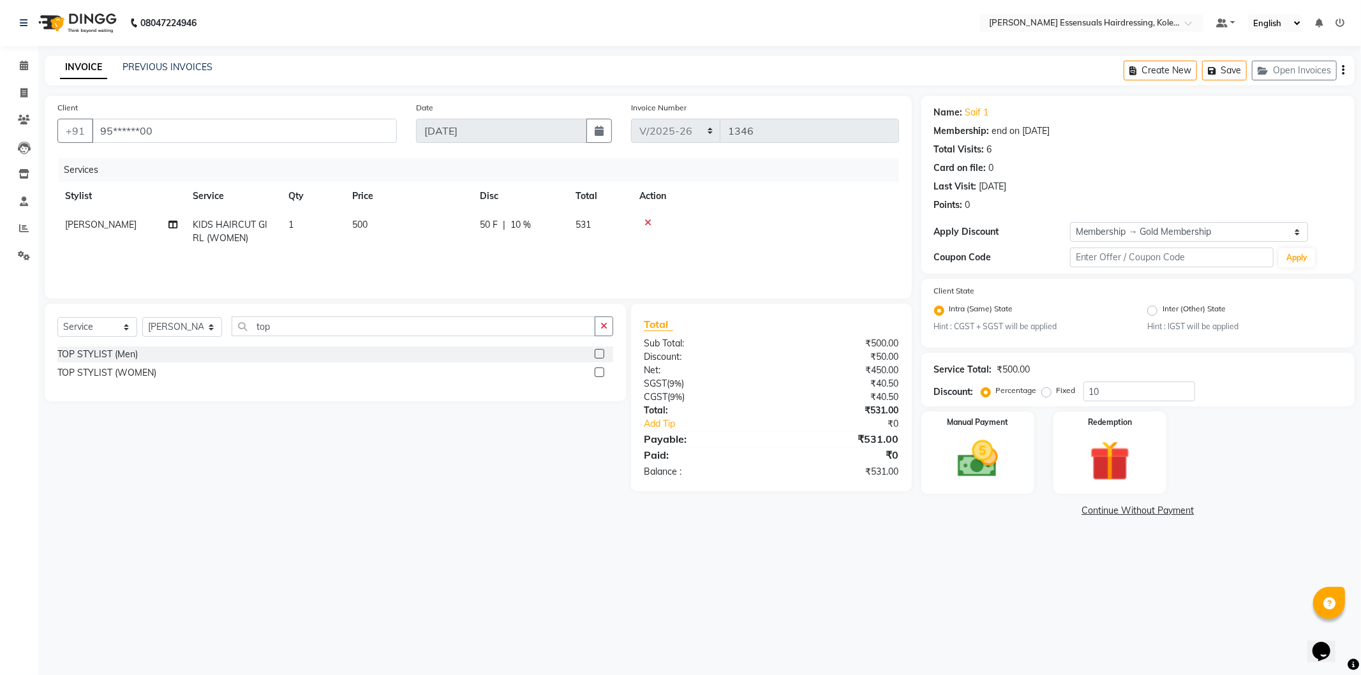
click at [597, 375] on label at bounding box center [600, 373] width 10 height 10
click at [597, 375] on input "checkbox" at bounding box center [599, 373] width 8 height 8
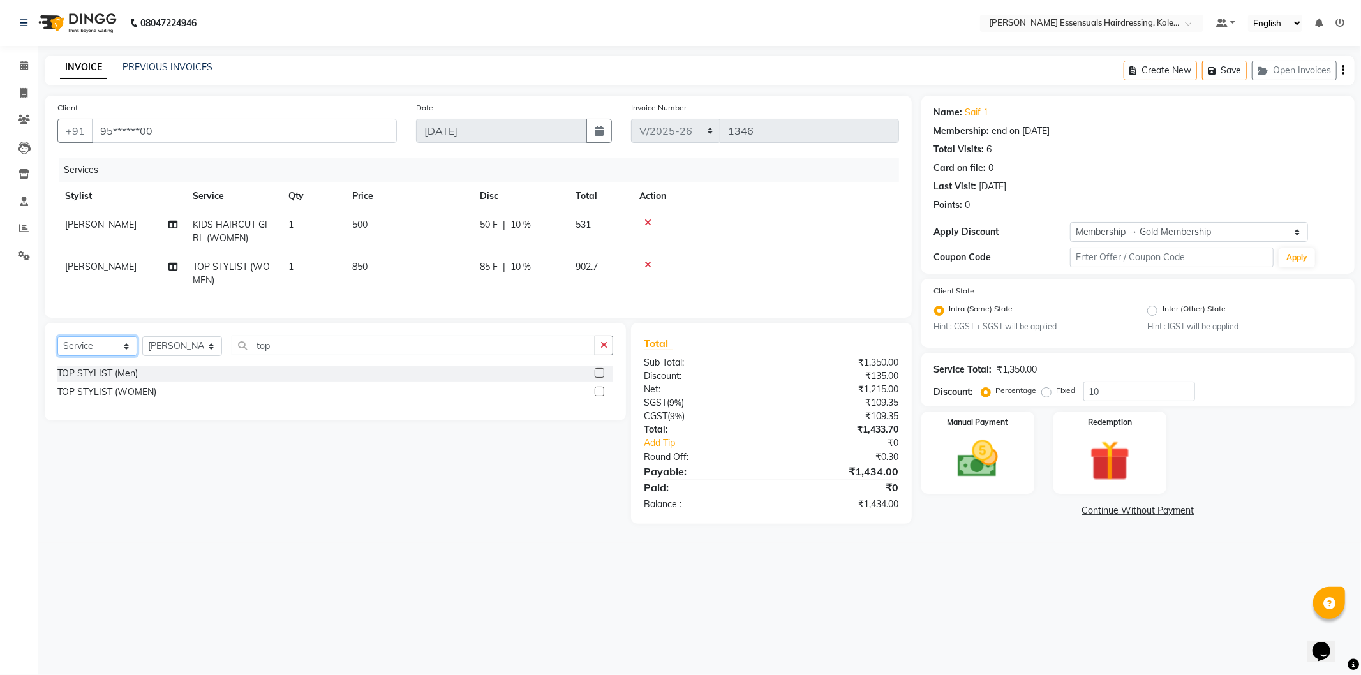
click at [117, 356] on select "Select Service Product Membership Package Voucher Prepaid Gift Card" at bounding box center [97, 346] width 80 height 20
click at [57, 347] on select "Select Service Product Membership Package Voucher Prepaid Gift Card" at bounding box center [97, 346] width 80 height 20
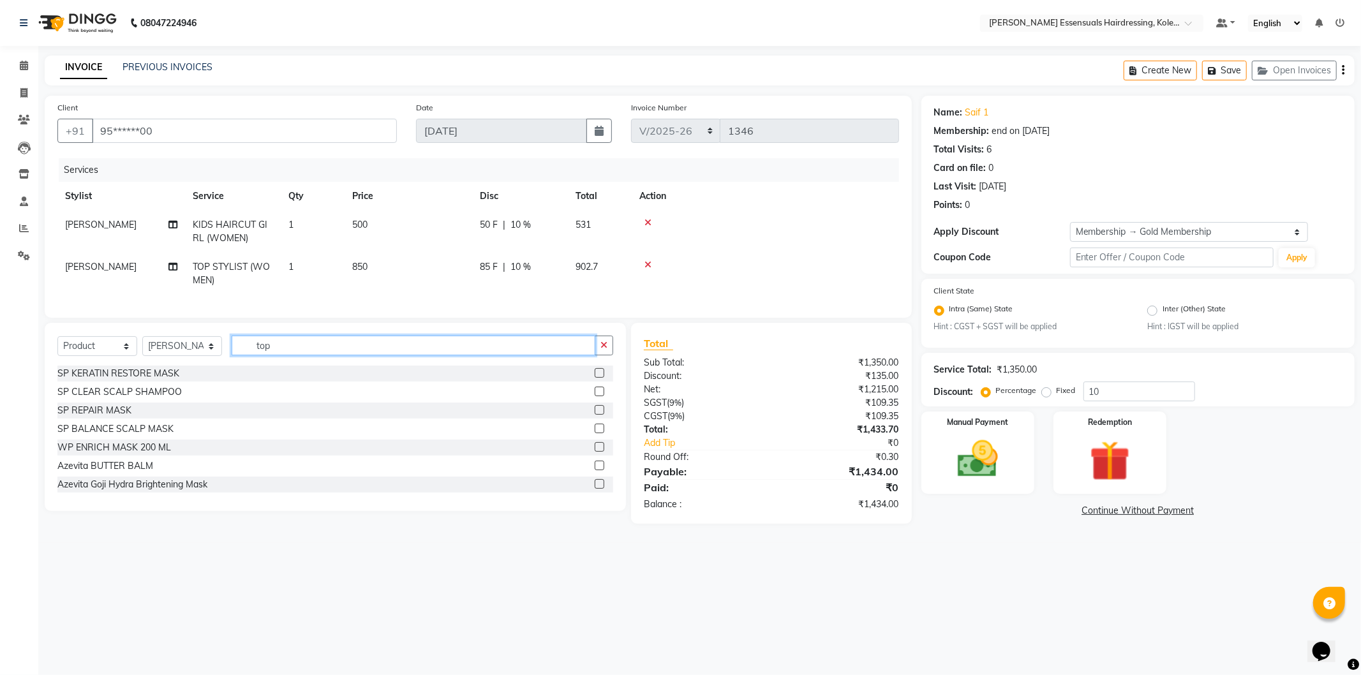
click at [269, 356] on input "top" at bounding box center [414, 346] width 364 height 20
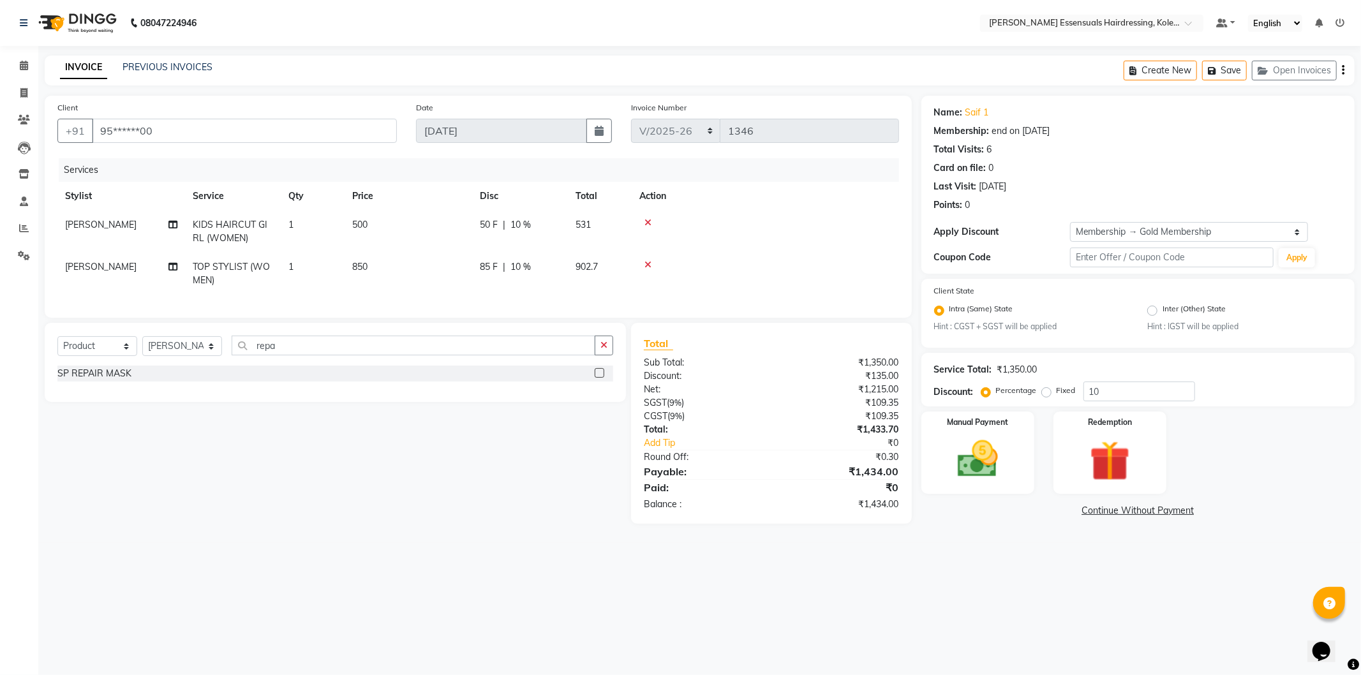
click at [600, 378] on label at bounding box center [600, 373] width 10 height 10
click at [600, 378] on input "checkbox" at bounding box center [599, 374] width 8 height 8
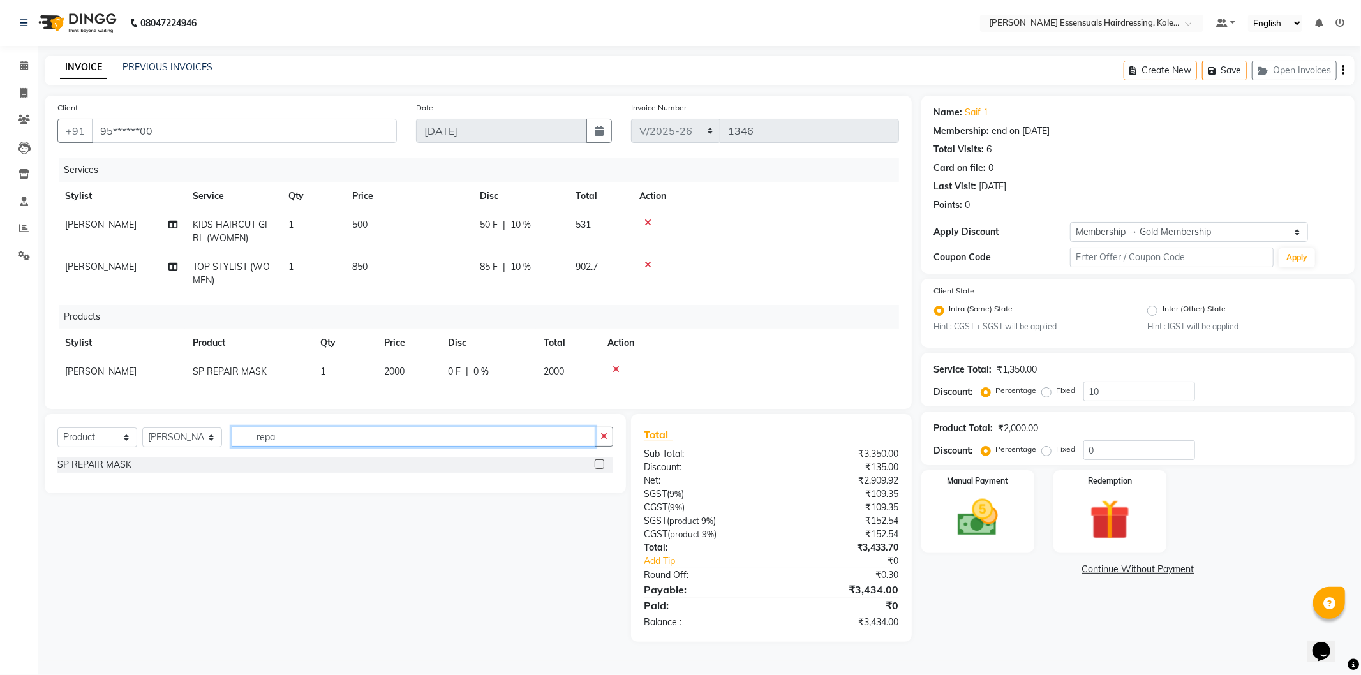
click at [292, 445] on input "repa" at bounding box center [414, 437] width 364 height 20
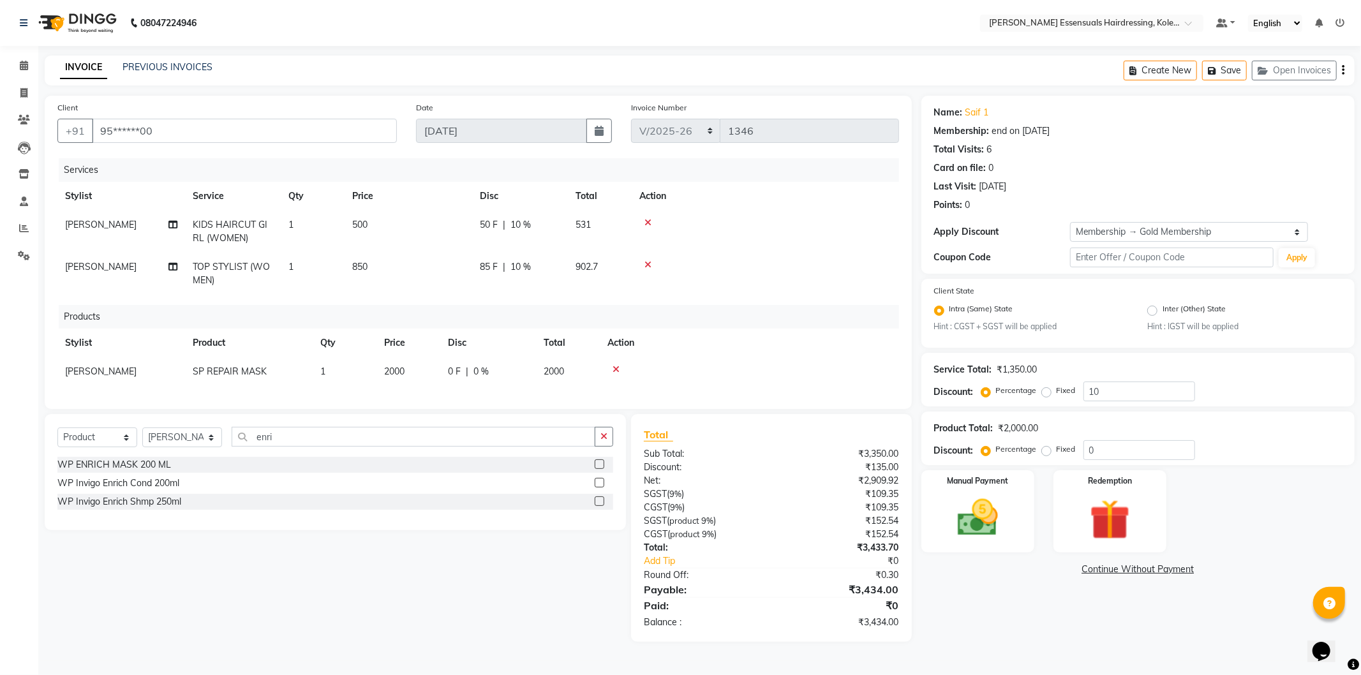
click at [600, 506] on label at bounding box center [600, 502] width 10 height 10
click at [600, 506] on input "checkbox" at bounding box center [599, 502] width 8 height 8
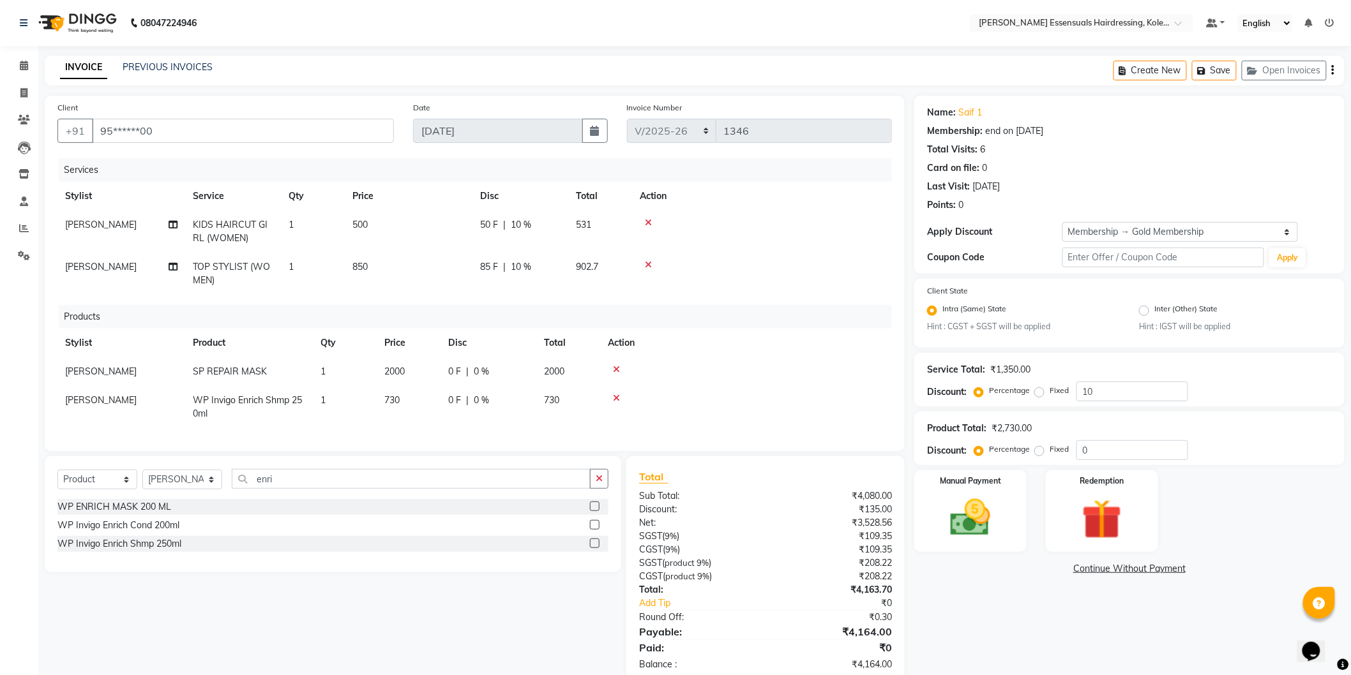
click at [390, 397] on span "730" at bounding box center [391, 399] width 15 height 11
click at [390, 397] on input "730" at bounding box center [408, 404] width 49 height 20
click at [437, 415] on td "750" at bounding box center [409, 404] width 64 height 36
click at [731, 333] on th "Action" at bounding box center [757, 343] width 270 height 29
click at [403, 357] on td "2000" at bounding box center [409, 371] width 64 height 29
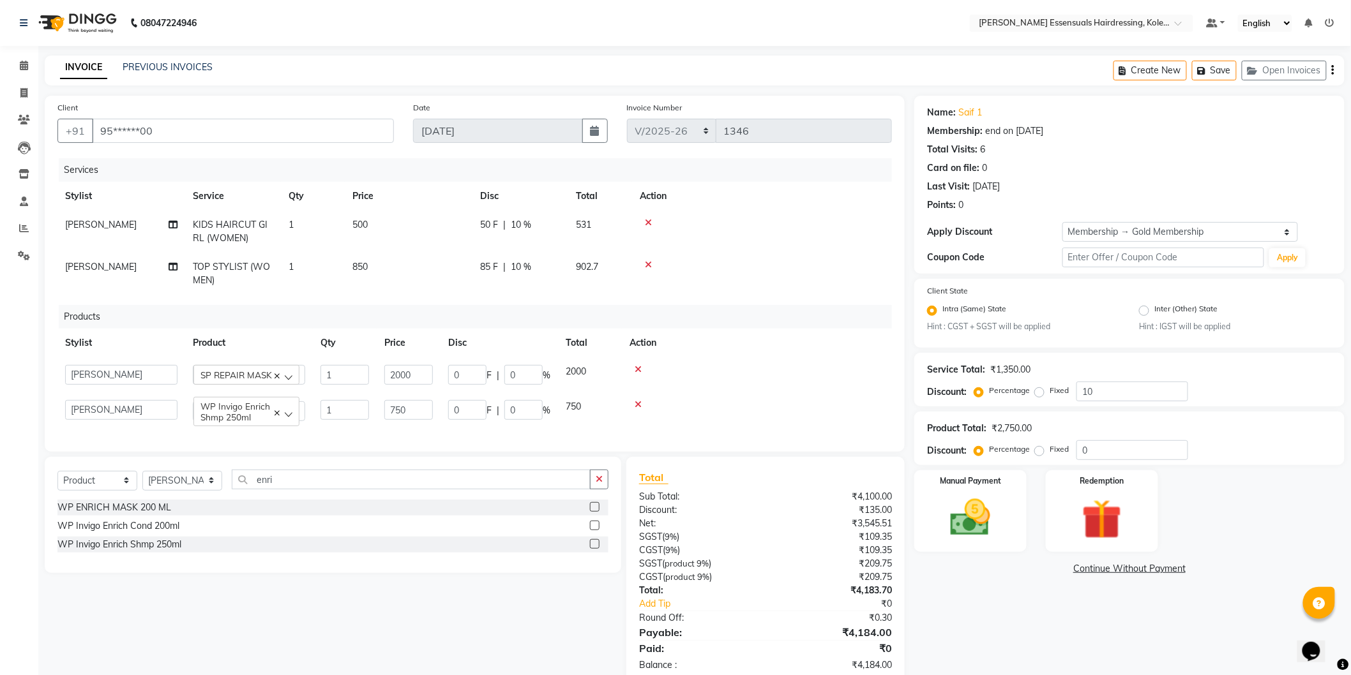
click at [404, 313] on div "Products" at bounding box center [480, 317] width 843 height 24
click at [367, 264] on span "850" at bounding box center [359, 266] width 15 height 11
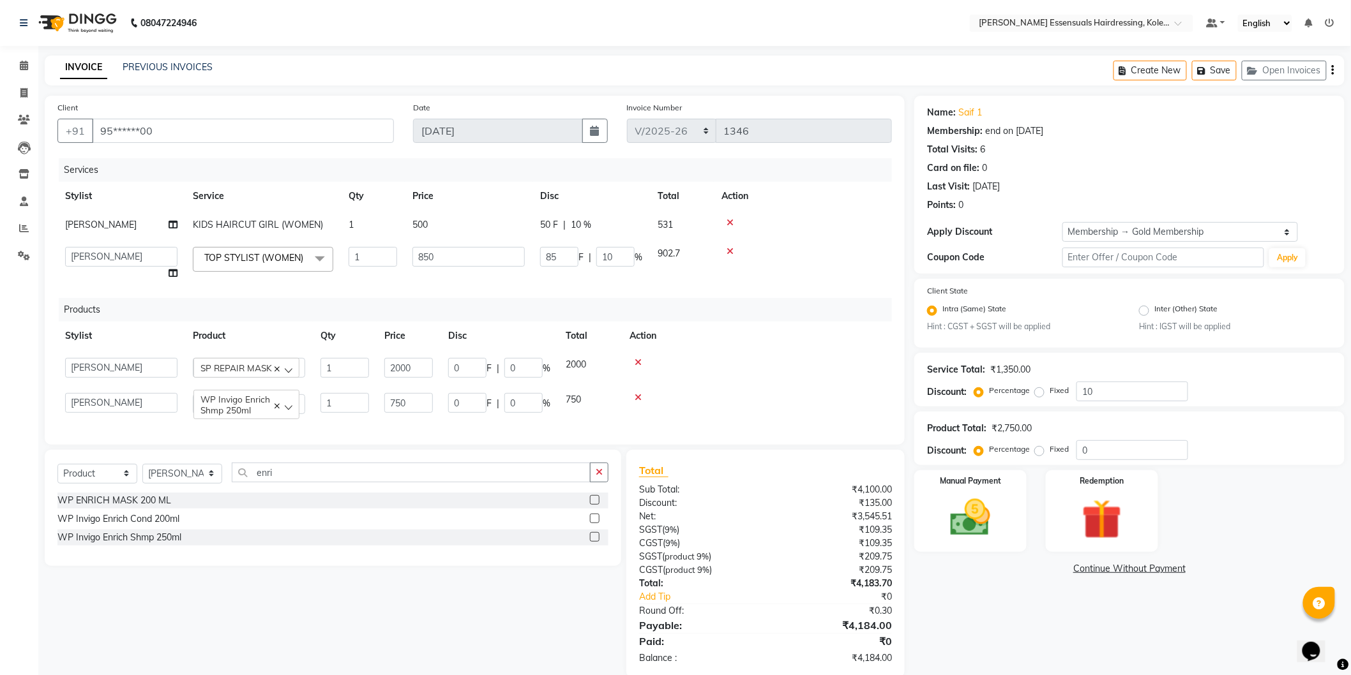
click at [420, 226] on span "500" at bounding box center [419, 224] width 15 height 11
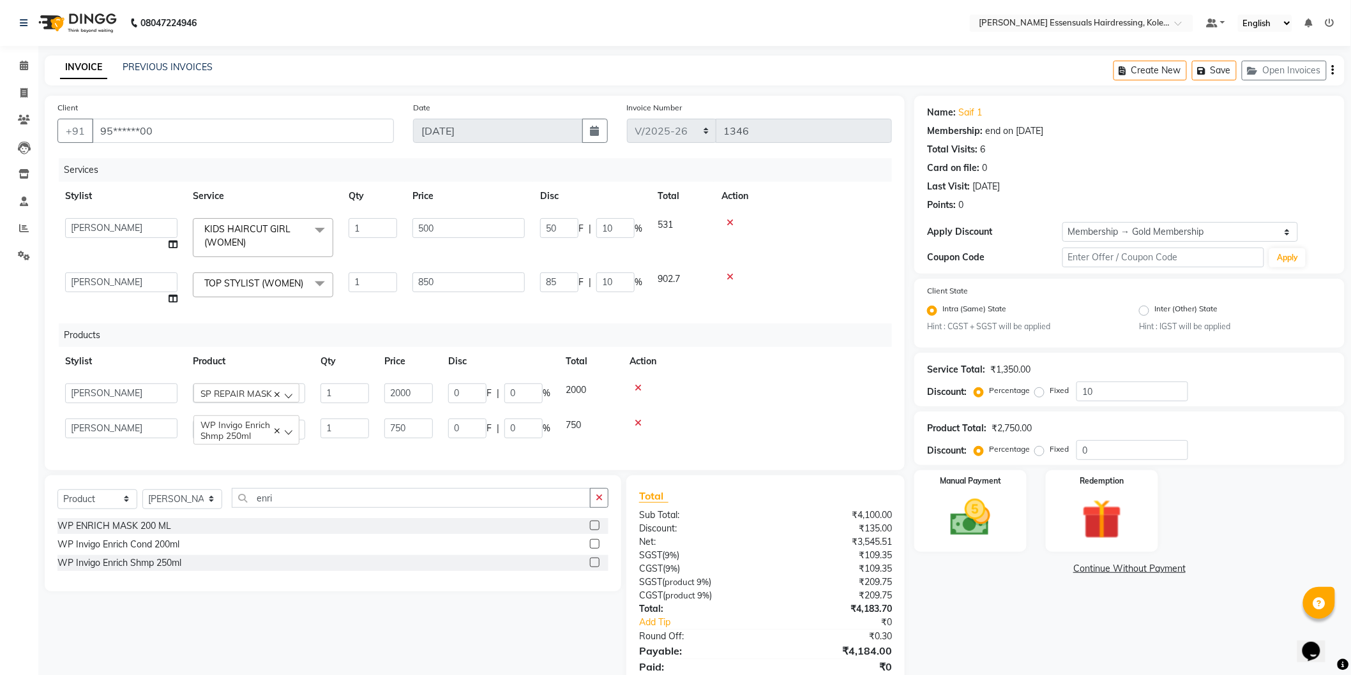
click at [639, 389] on icon at bounding box center [637, 388] width 7 height 9
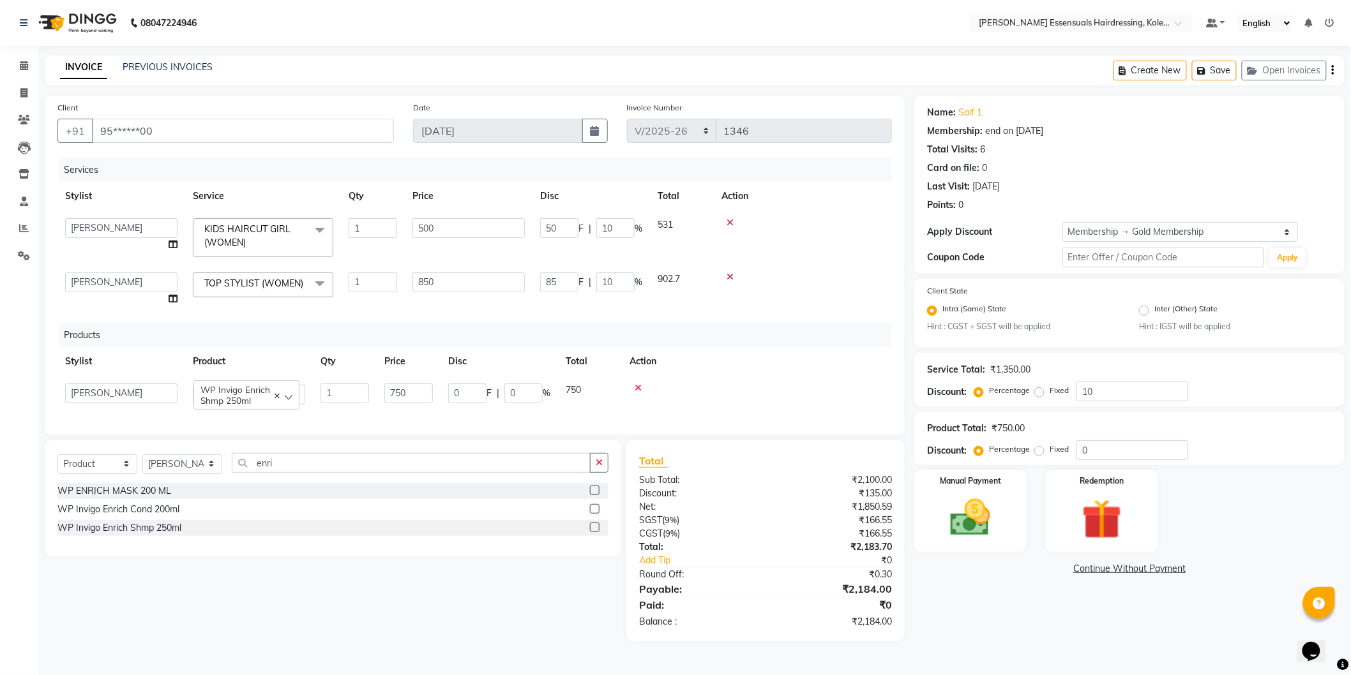
click at [638, 393] on icon at bounding box center [637, 388] width 7 height 9
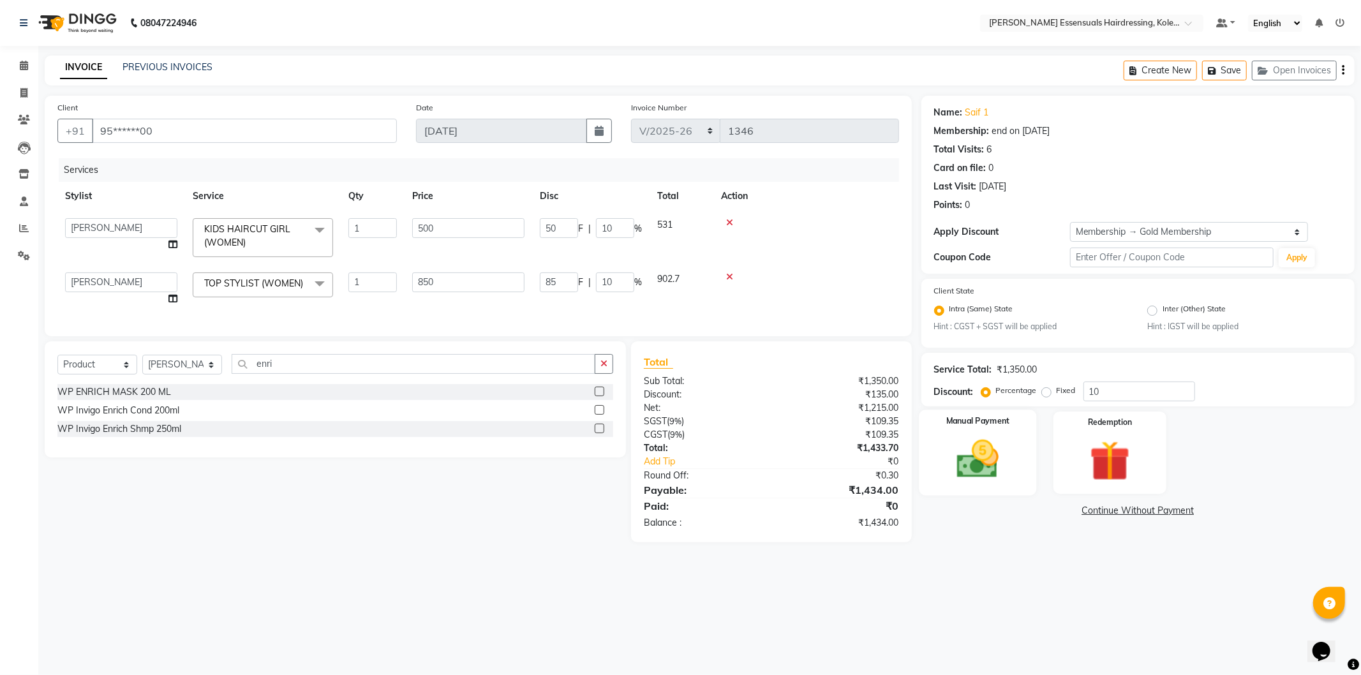
click at [996, 458] on img at bounding box center [978, 459] width 68 height 49
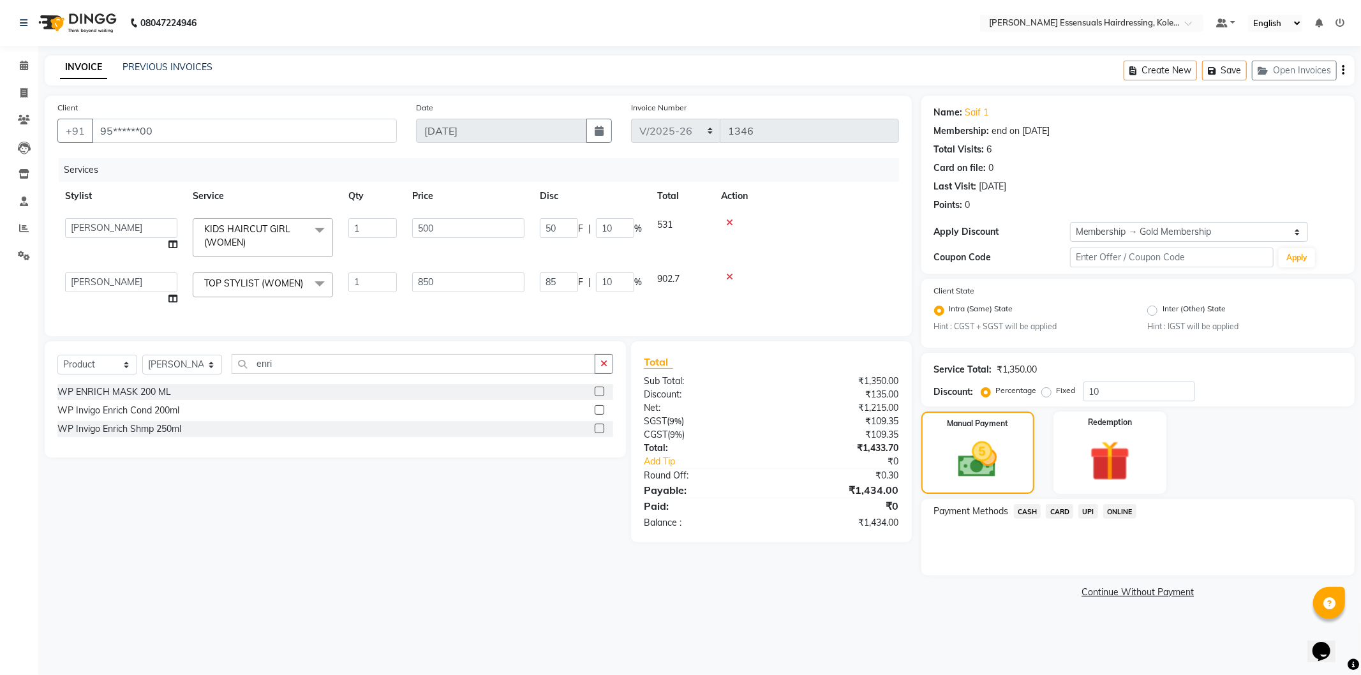
click at [1093, 513] on span "UPI" at bounding box center [1089, 511] width 20 height 15
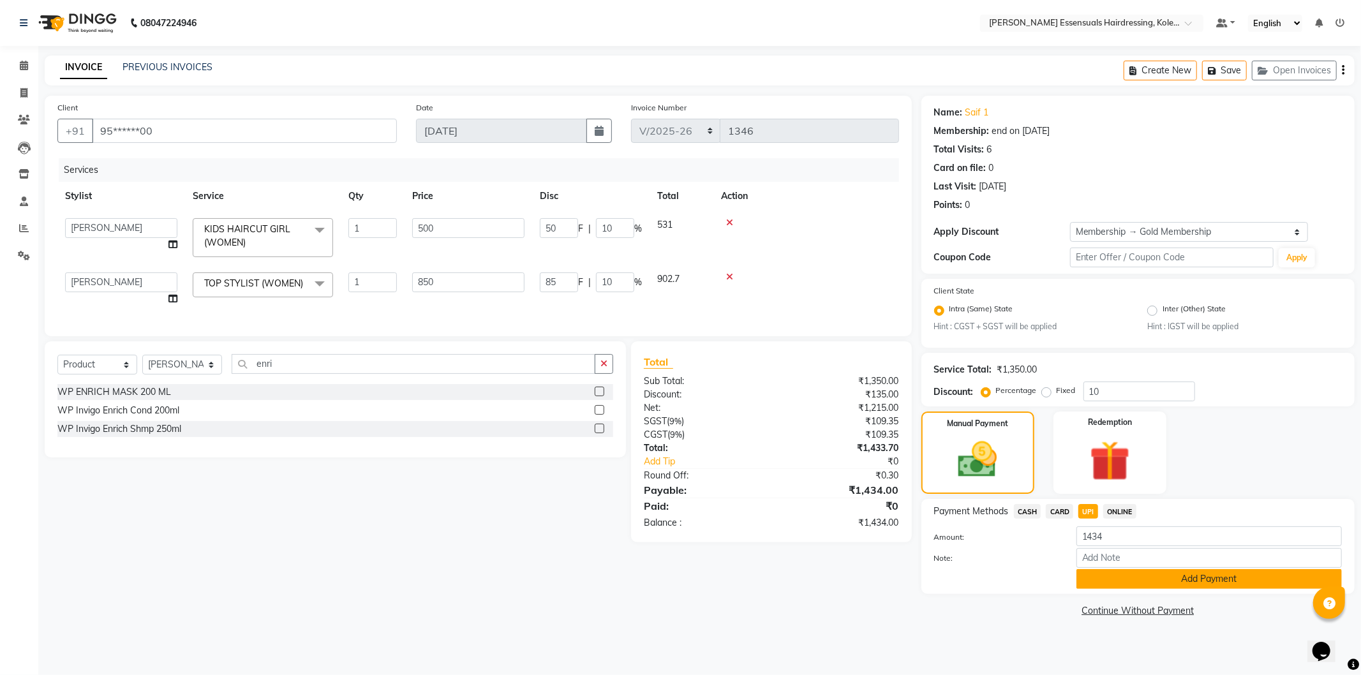
click at [1111, 581] on button "Add Payment" at bounding box center [1210, 579] width 266 height 20
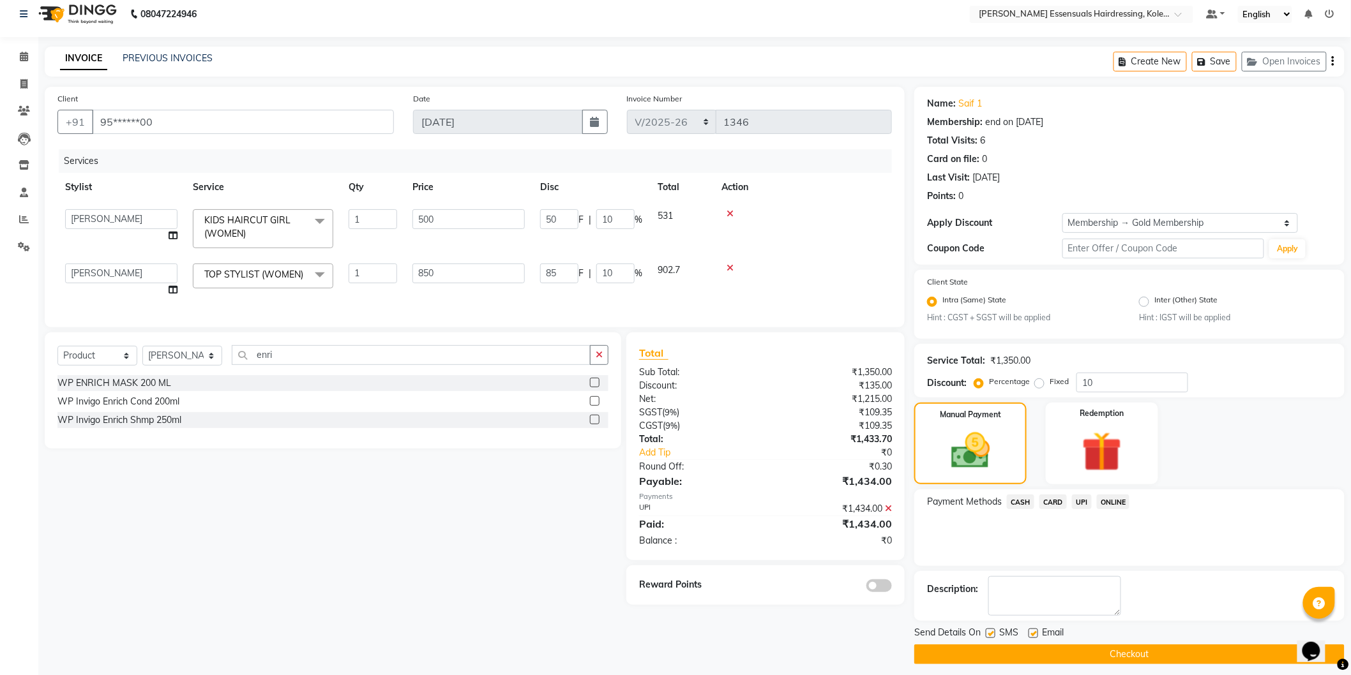
scroll to position [17, 0]
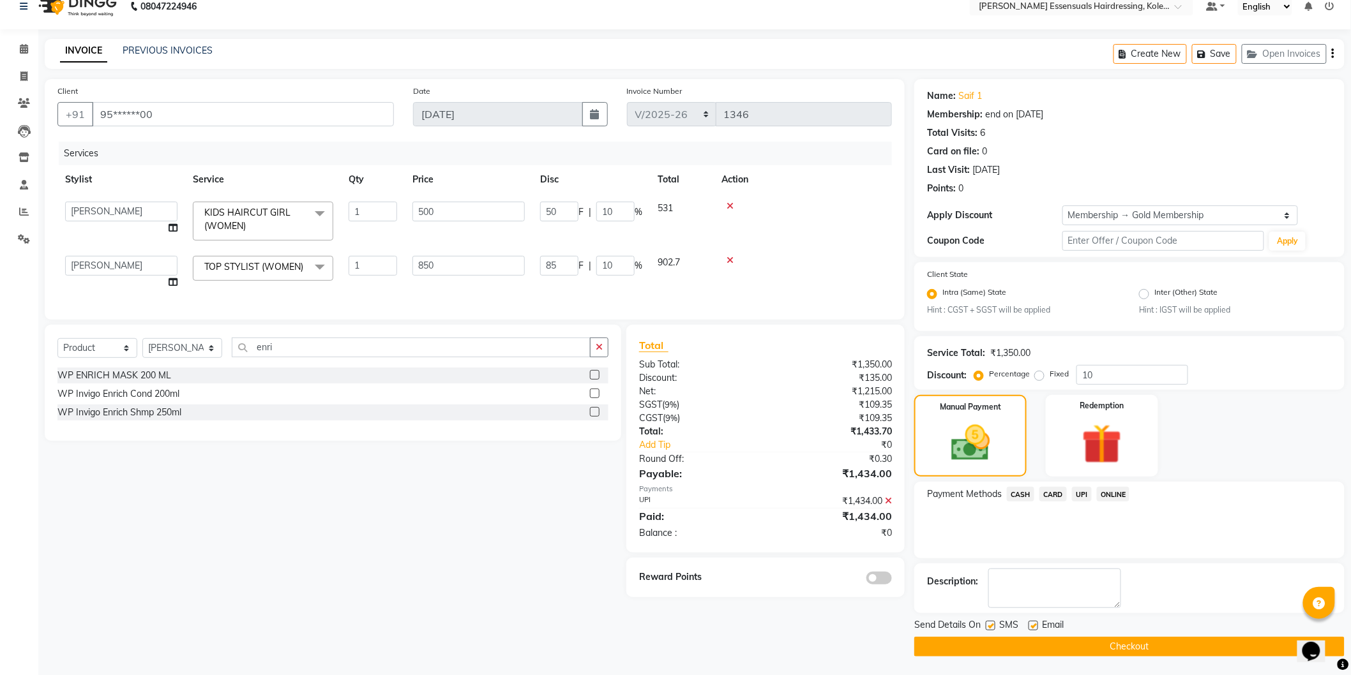
click at [1108, 646] on button "Checkout" at bounding box center [1129, 647] width 430 height 20
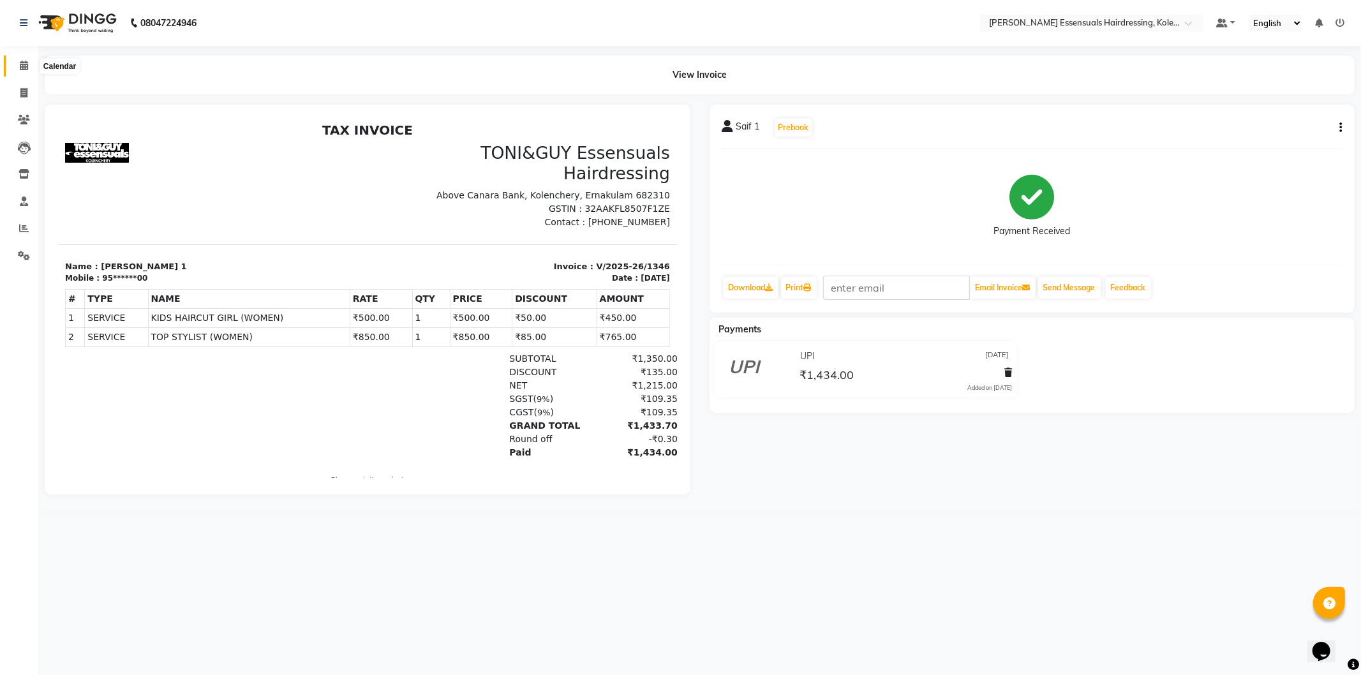
click at [26, 66] on icon at bounding box center [24, 66] width 8 height 10
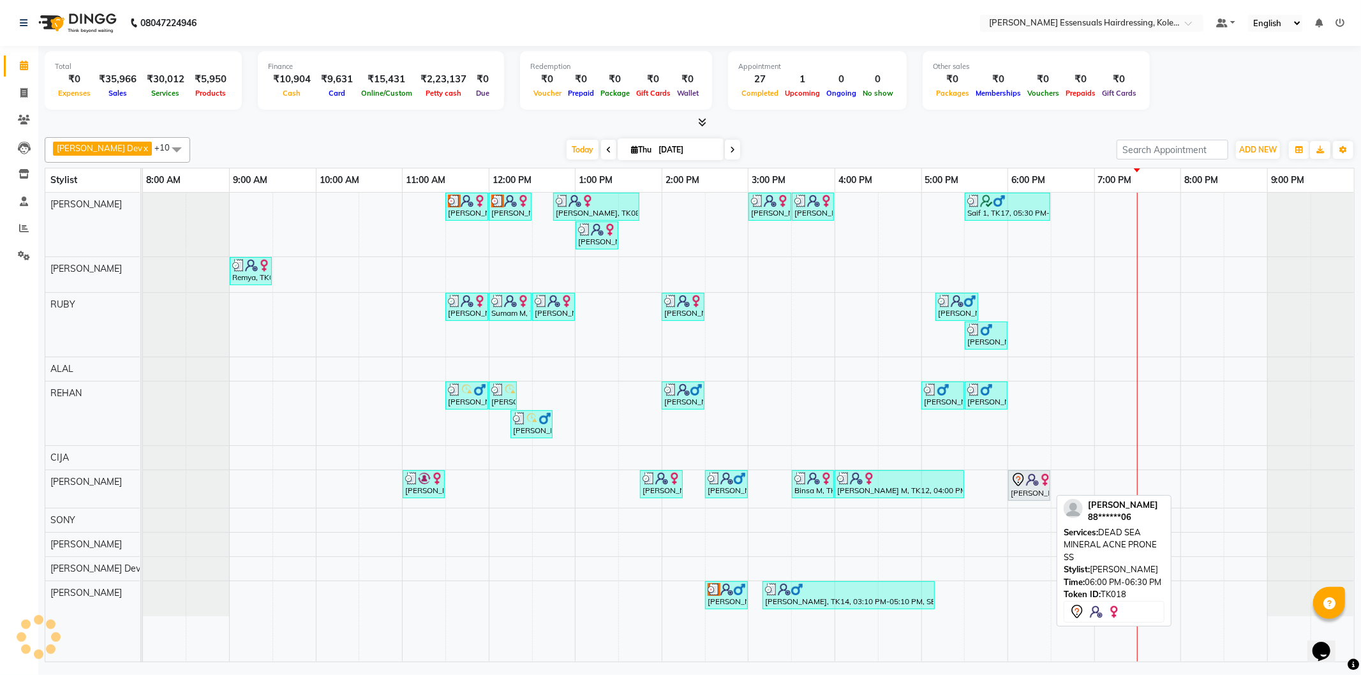
click at [1039, 489] on div "[PERSON_NAME], TK18, 06:00 PM-06:30 PM, DEAD SEA MINERAL ACNE PRONE SS" at bounding box center [1030, 485] width 40 height 27
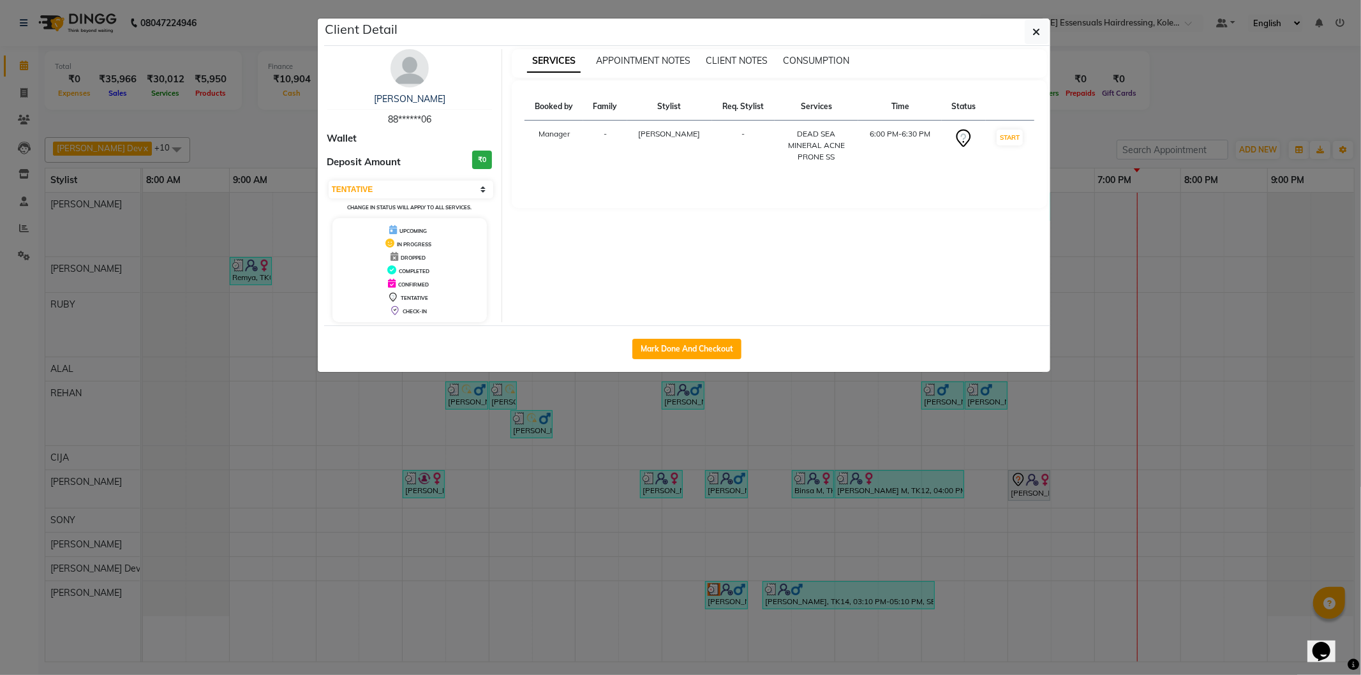
click at [710, 332] on div "Mark Done And Checkout" at bounding box center [687, 349] width 726 height 47
click at [704, 347] on button "Mark Done And Checkout" at bounding box center [687, 349] width 109 height 20
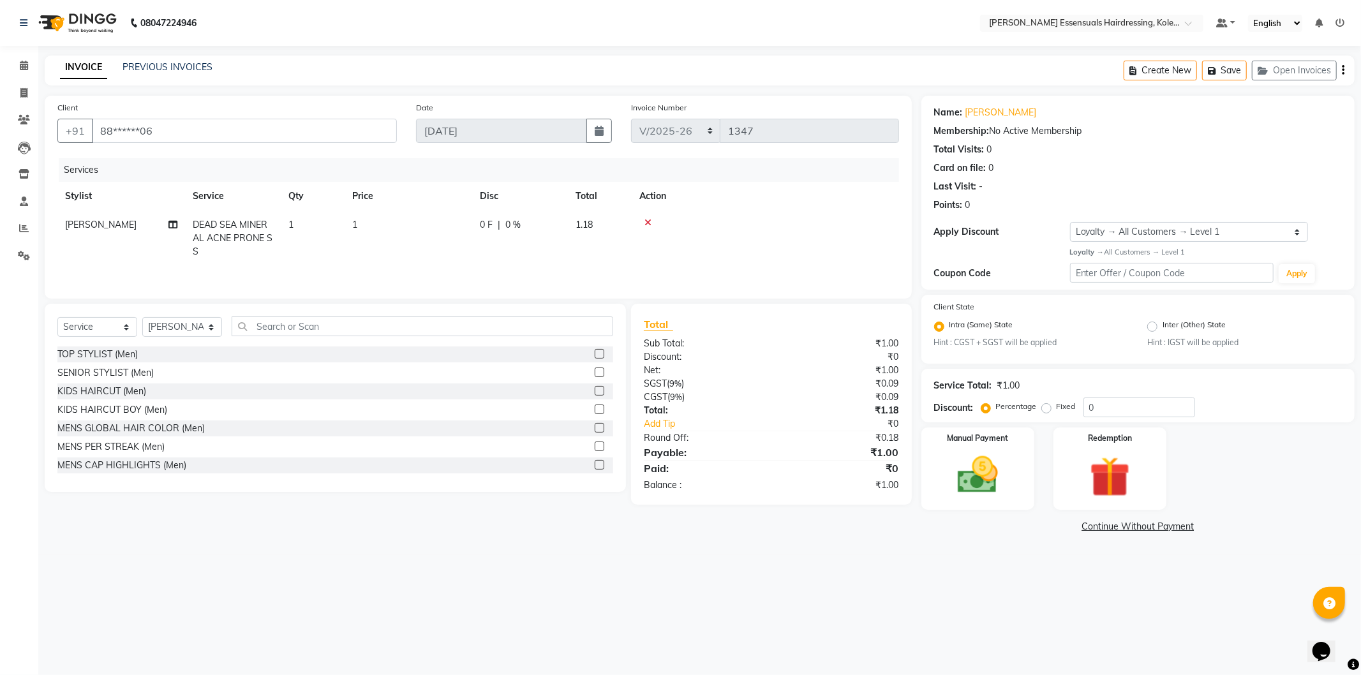
click at [366, 214] on td "1" at bounding box center [409, 239] width 128 height 56
click at [441, 230] on input "1" at bounding box center [468, 228] width 112 height 20
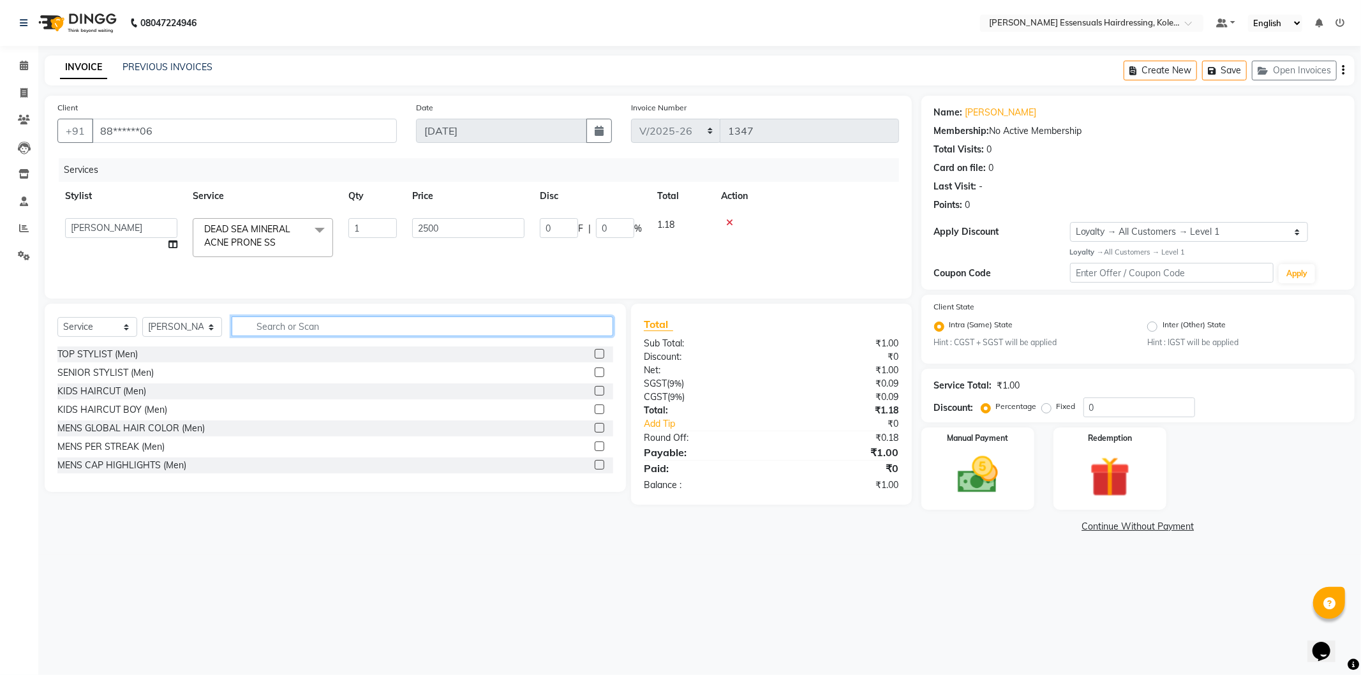
click at [262, 334] on input "text" at bounding box center [423, 327] width 382 height 20
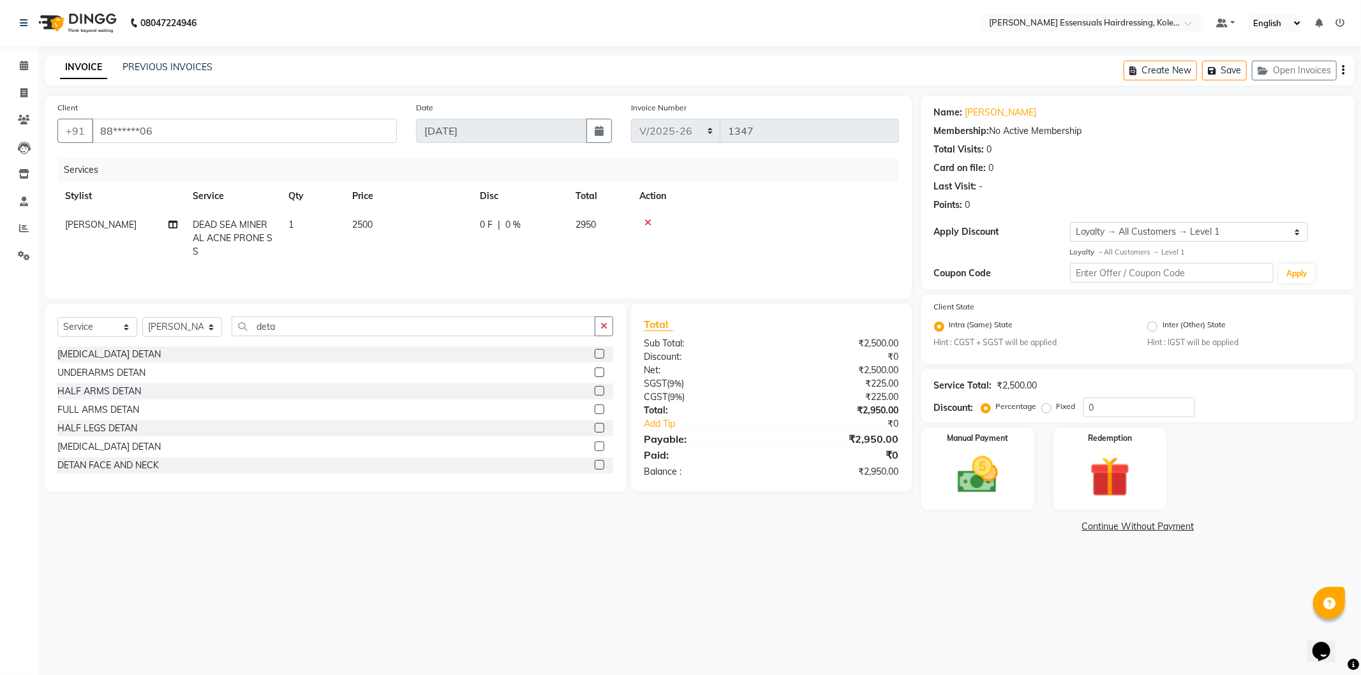
click at [595, 469] on label at bounding box center [600, 465] width 10 height 10
click at [595, 469] on input "checkbox" at bounding box center [599, 465] width 8 height 8
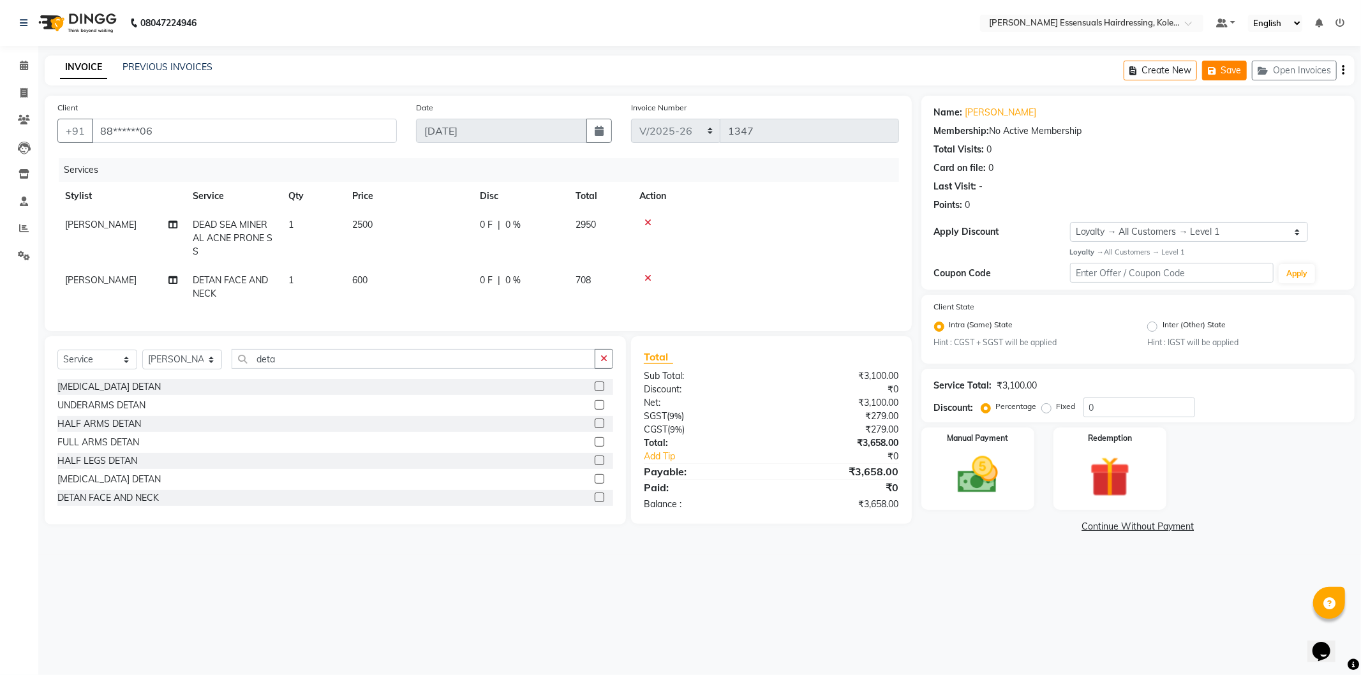
click at [1234, 65] on button "Save" at bounding box center [1224, 71] width 45 height 20
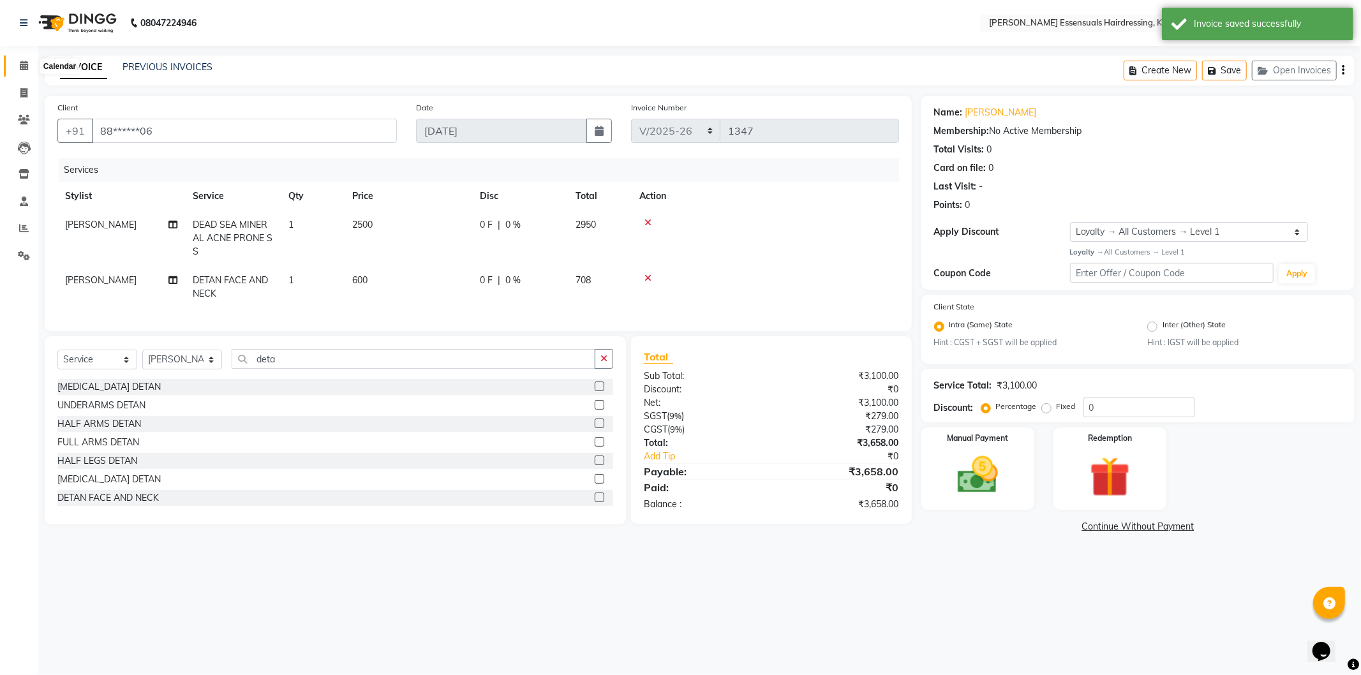
click at [22, 64] on icon at bounding box center [24, 66] width 8 height 10
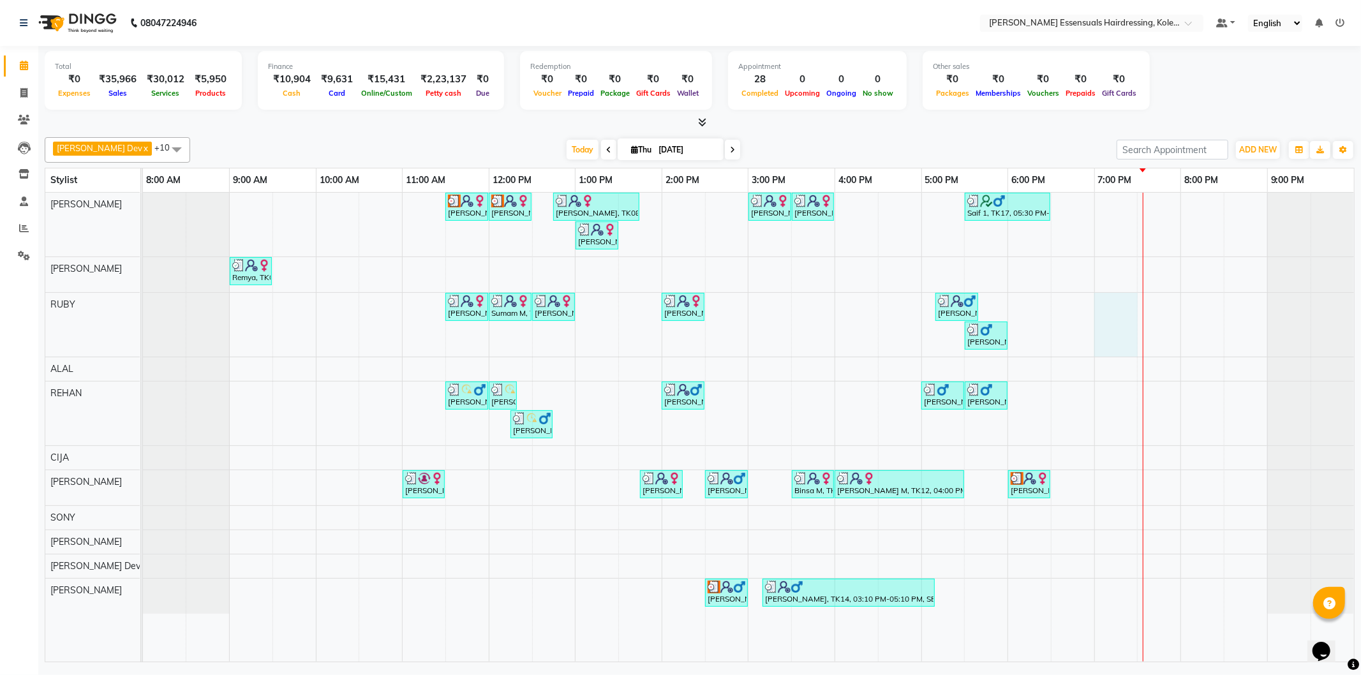
click at [1116, 313] on div "Arya M, TK03, 11:30 AM-12:00 PM, WOMENS GLOBAL HAIR COLOR (WOMEN) Arya M, TK03,…" at bounding box center [748, 427] width 1211 height 469
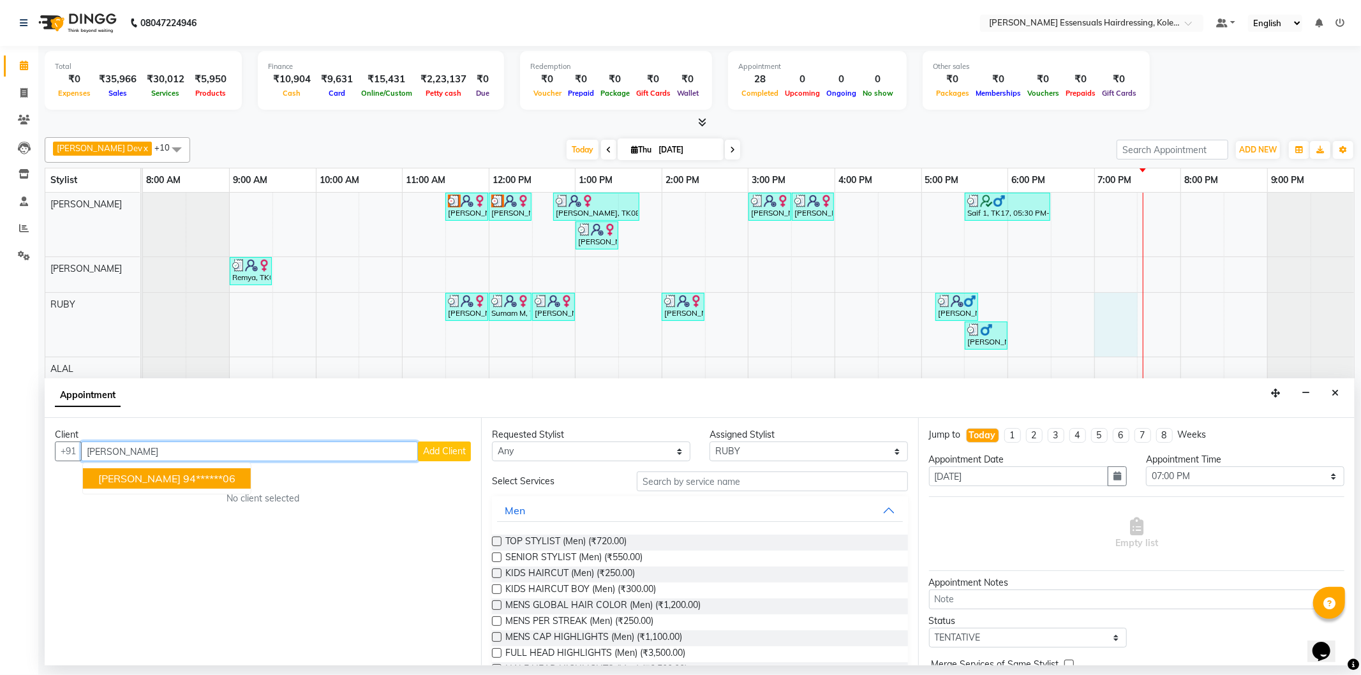
click at [155, 470] on button "[PERSON_NAME] 94******06" at bounding box center [167, 478] width 168 height 20
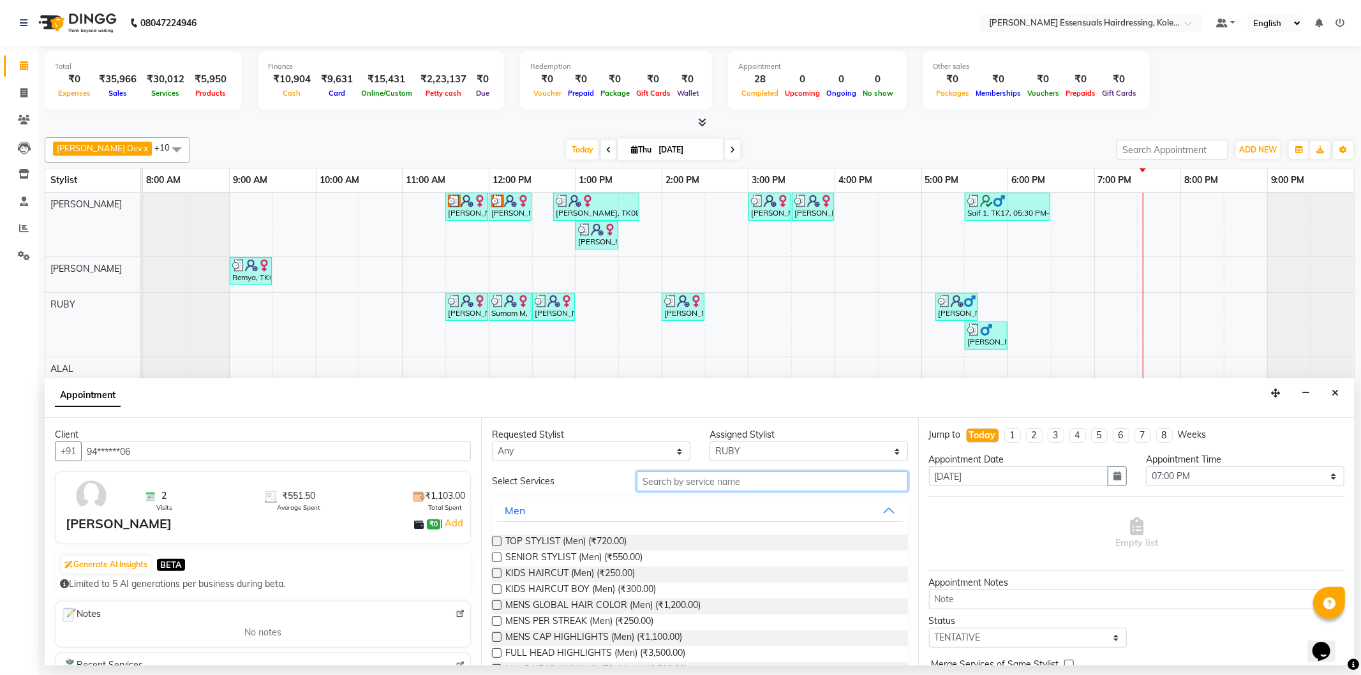
click at [649, 487] on input "text" at bounding box center [772, 482] width 271 height 20
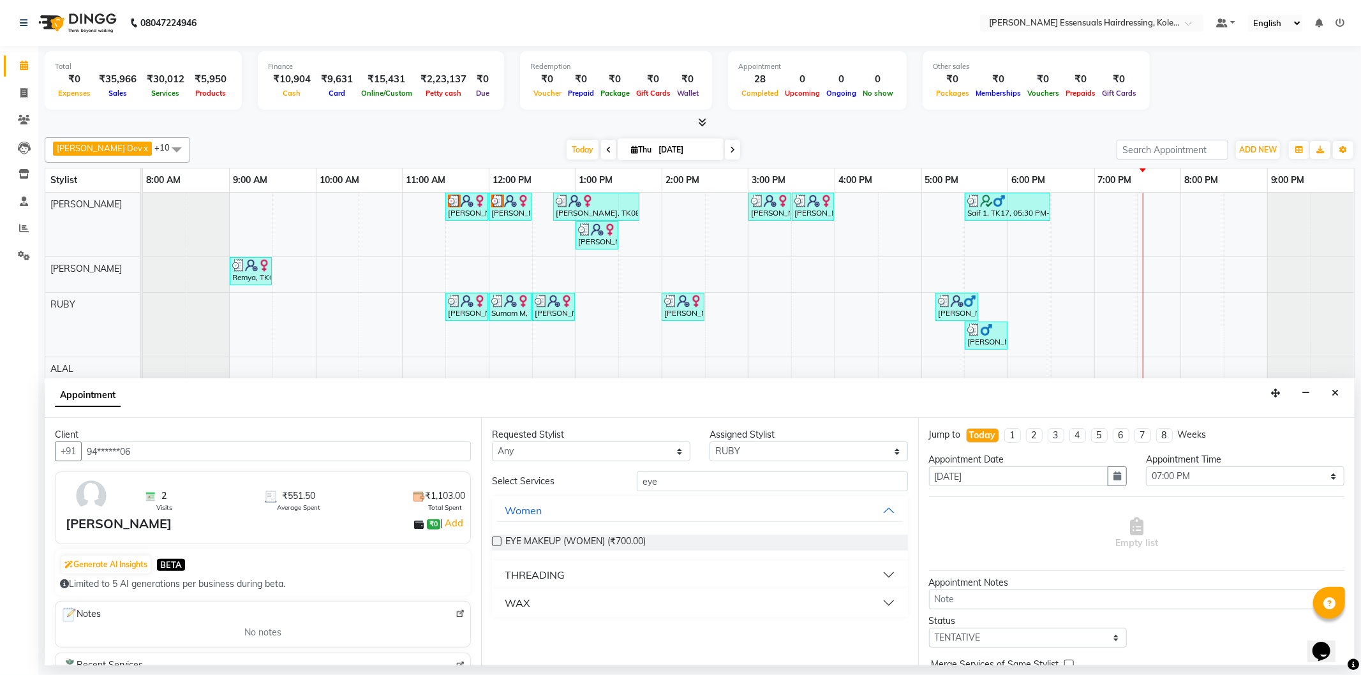
click at [560, 573] on div "THREADING" at bounding box center [535, 574] width 60 height 15
click at [497, 605] on label at bounding box center [497, 606] width 10 height 10
click at [497, 605] on input "checkbox" at bounding box center [496, 607] width 8 height 8
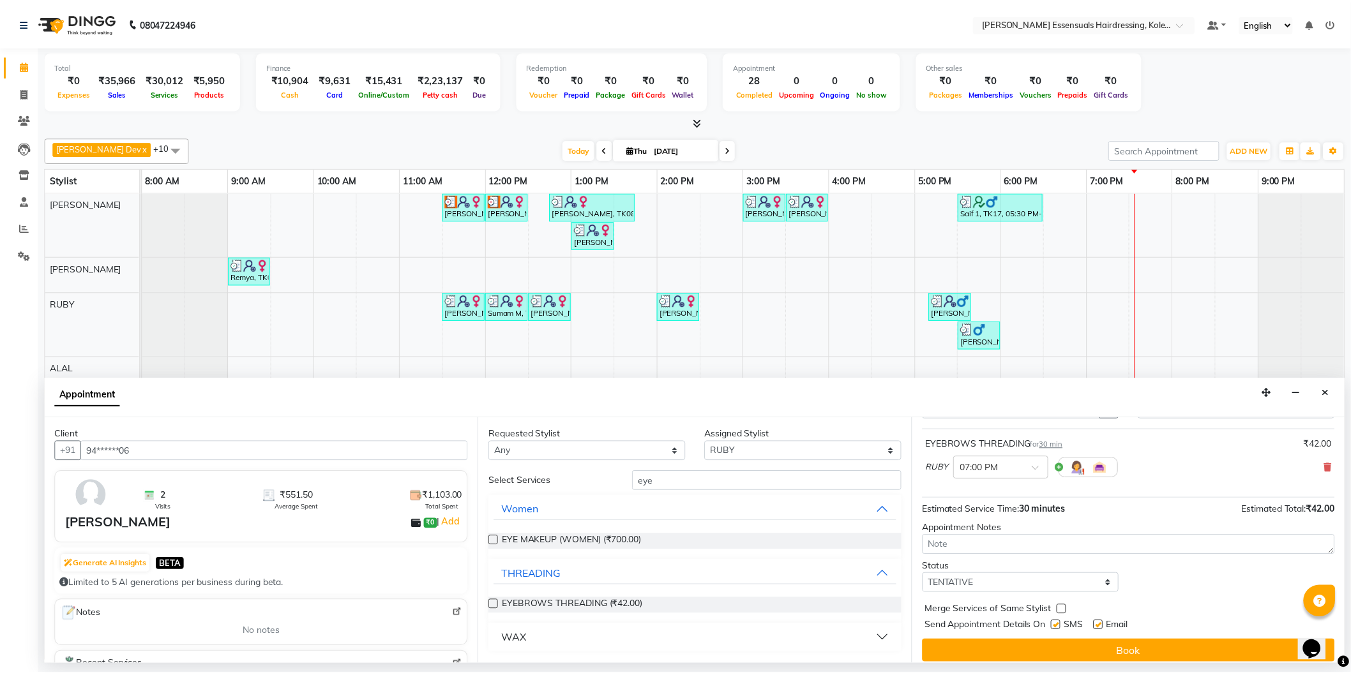
scroll to position [75, 0]
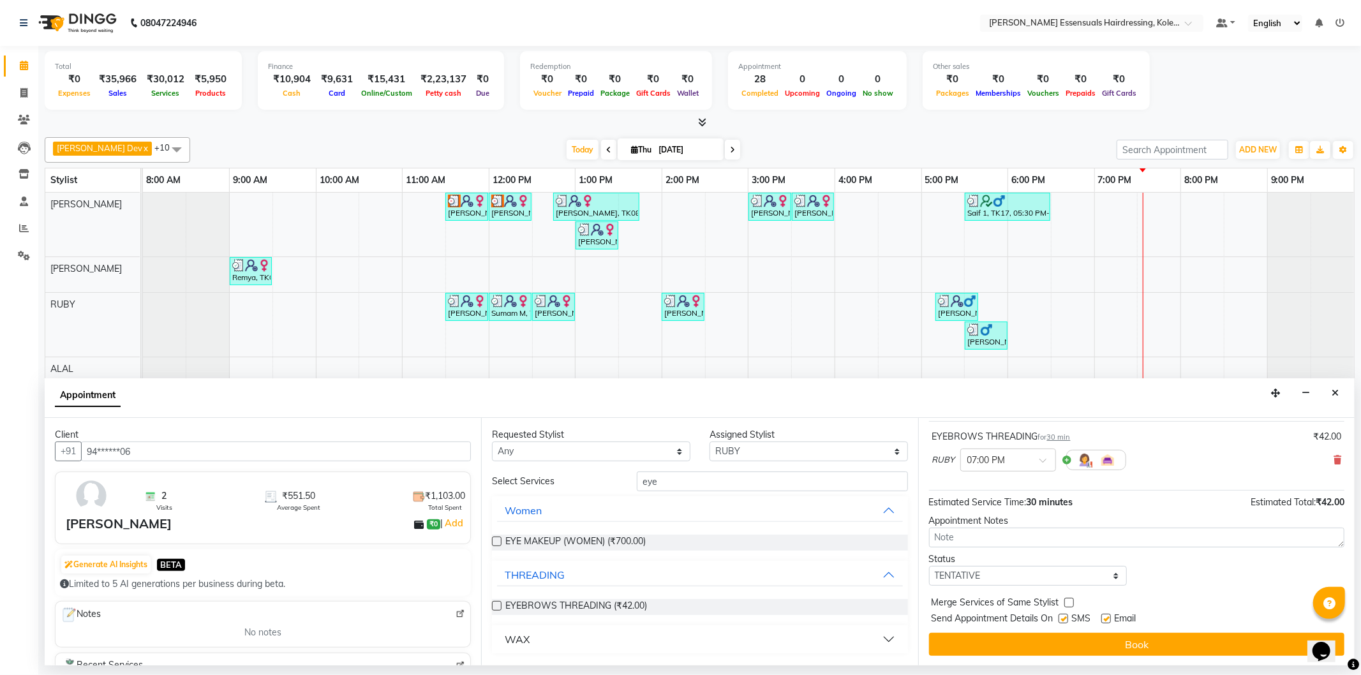
click at [1000, 641] on button "Book" at bounding box center [1137, 644] width 416 height 23
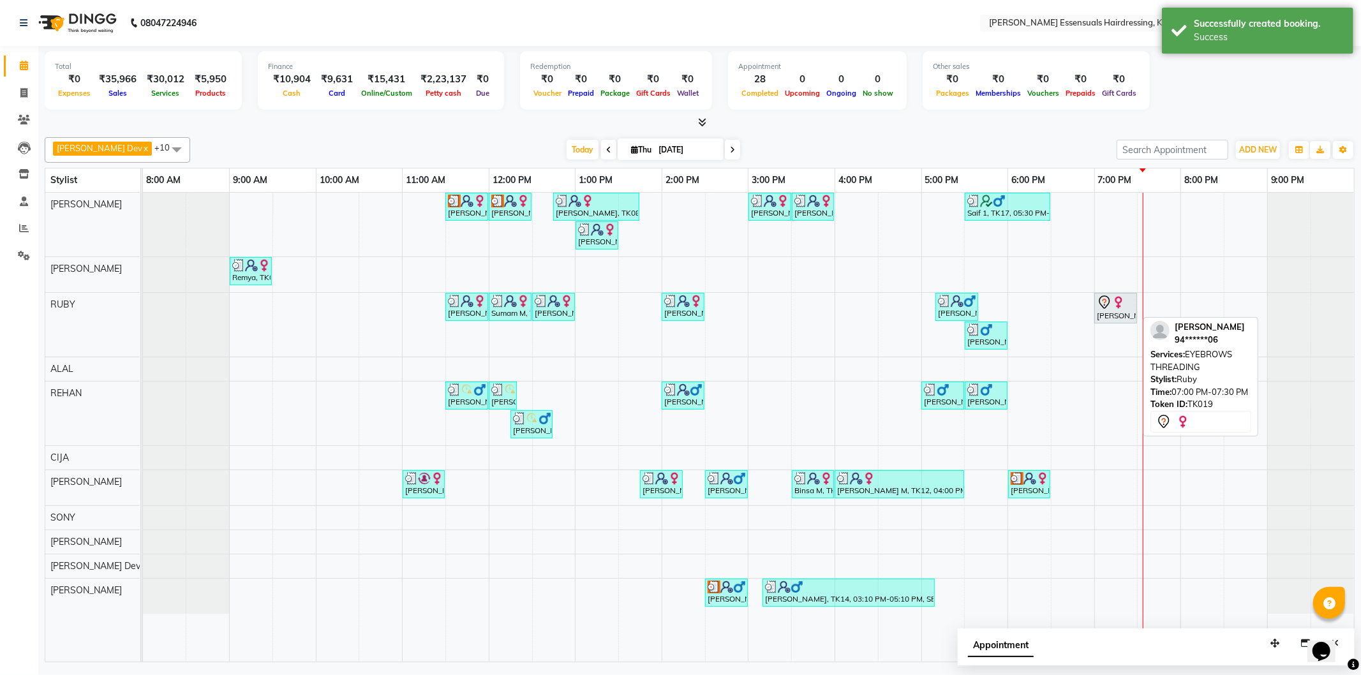
click at [1119, 315] on div "[PERSON_NAME], TK19, 07:00 PM-07:30 PM, EYEBROWS THREADING" at bounding box center [1116, 308] width 40 height 27
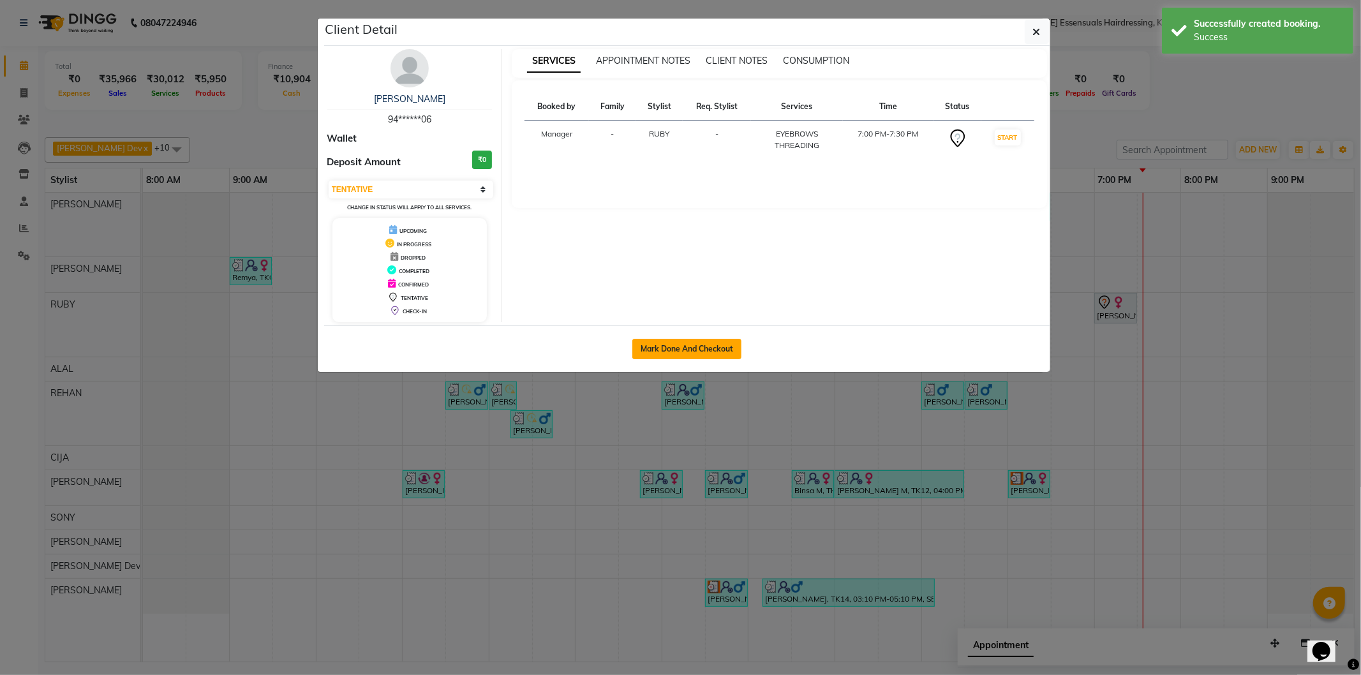
click at [698, 354] on button "Mark Done And Checkout" at bounding box center [687, 349] width 109 height 20
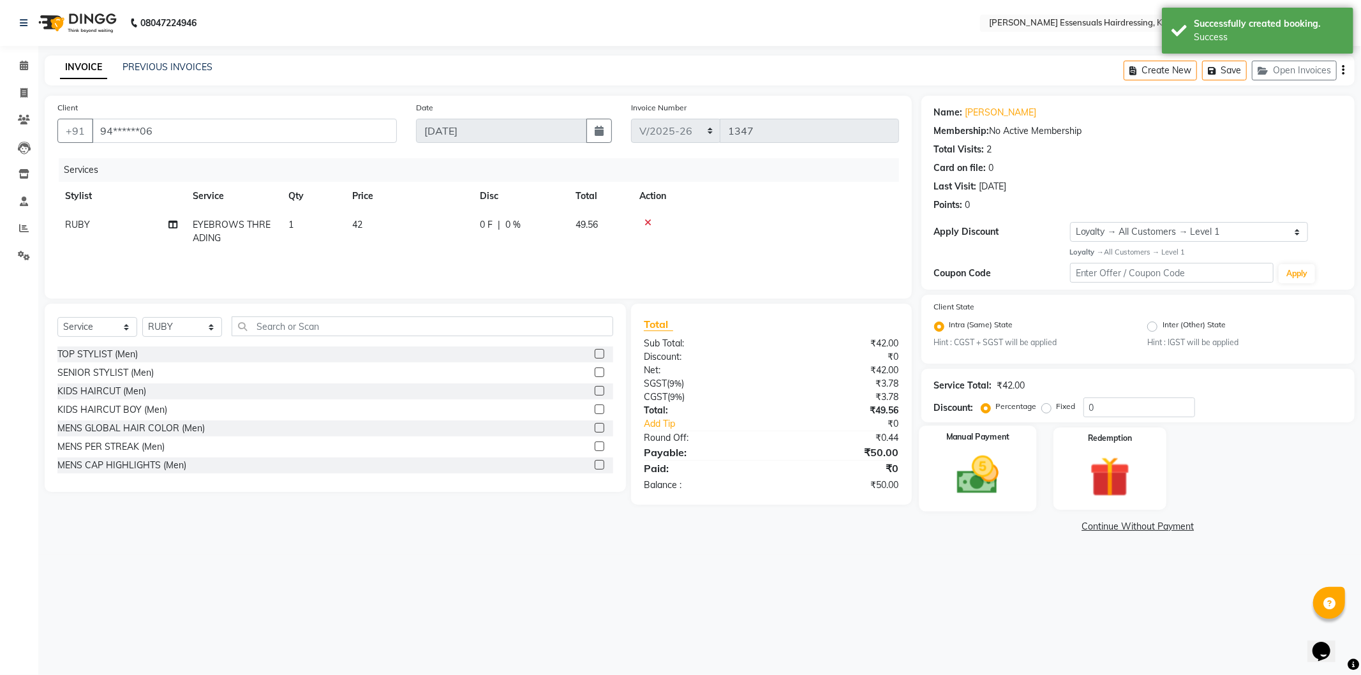
click at [955, 474] on img at bounding box center [978, 475] width 68 height 49
click at [1081, 522] on span "UPI" at bounding box center [1089, 527] width 20 height 15
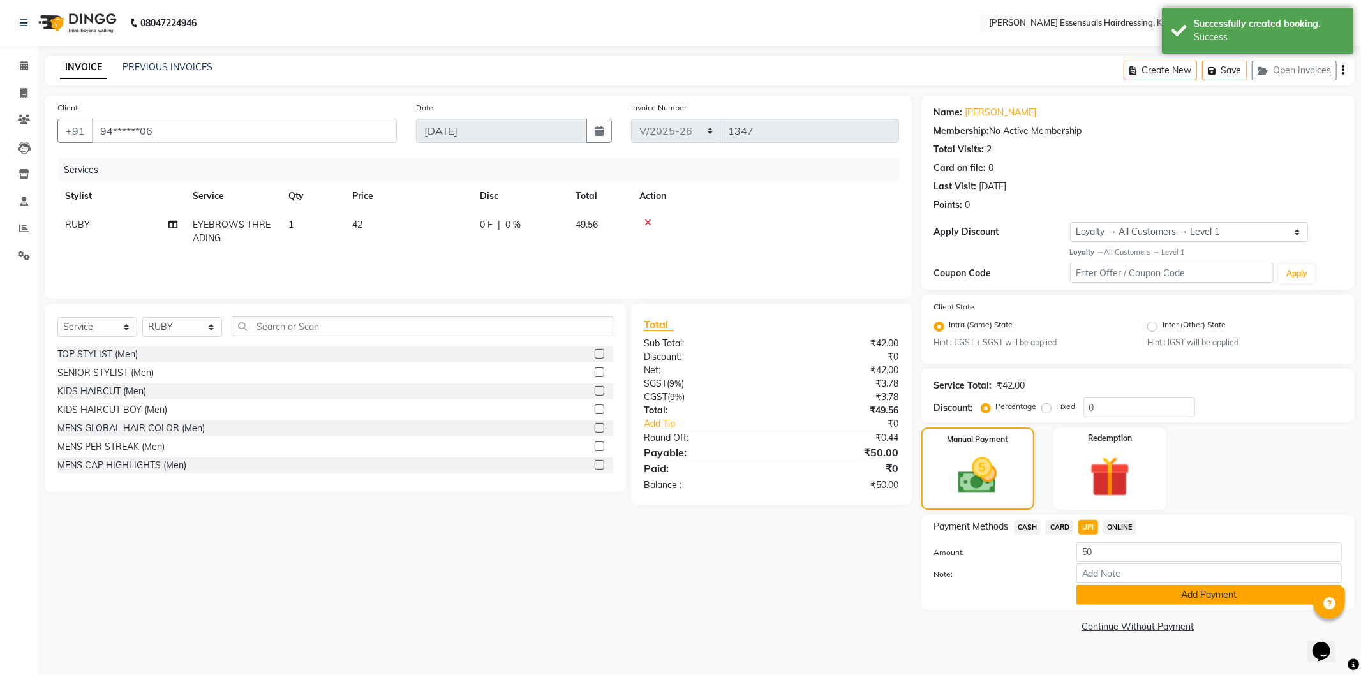
click at [1109, 592] on button "Add Payment" at bounding box center [1210, 595] width 266 height 20
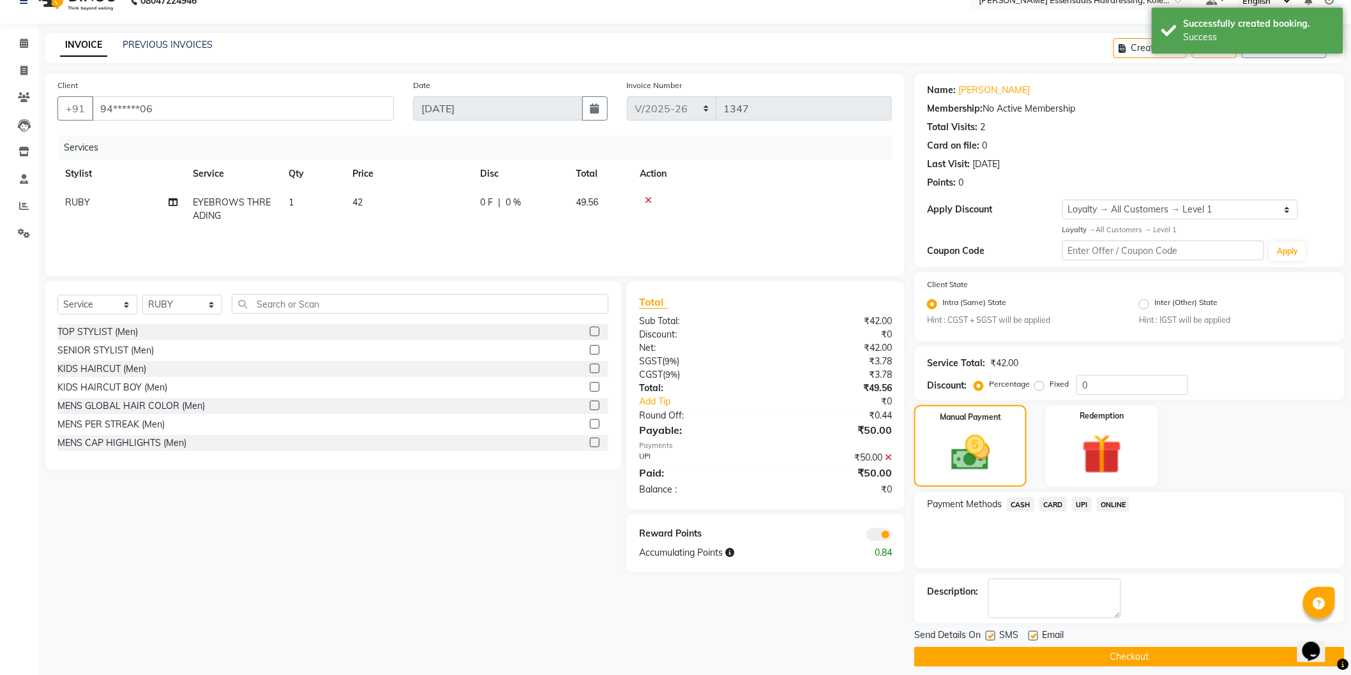
scroll to position [33, 0]
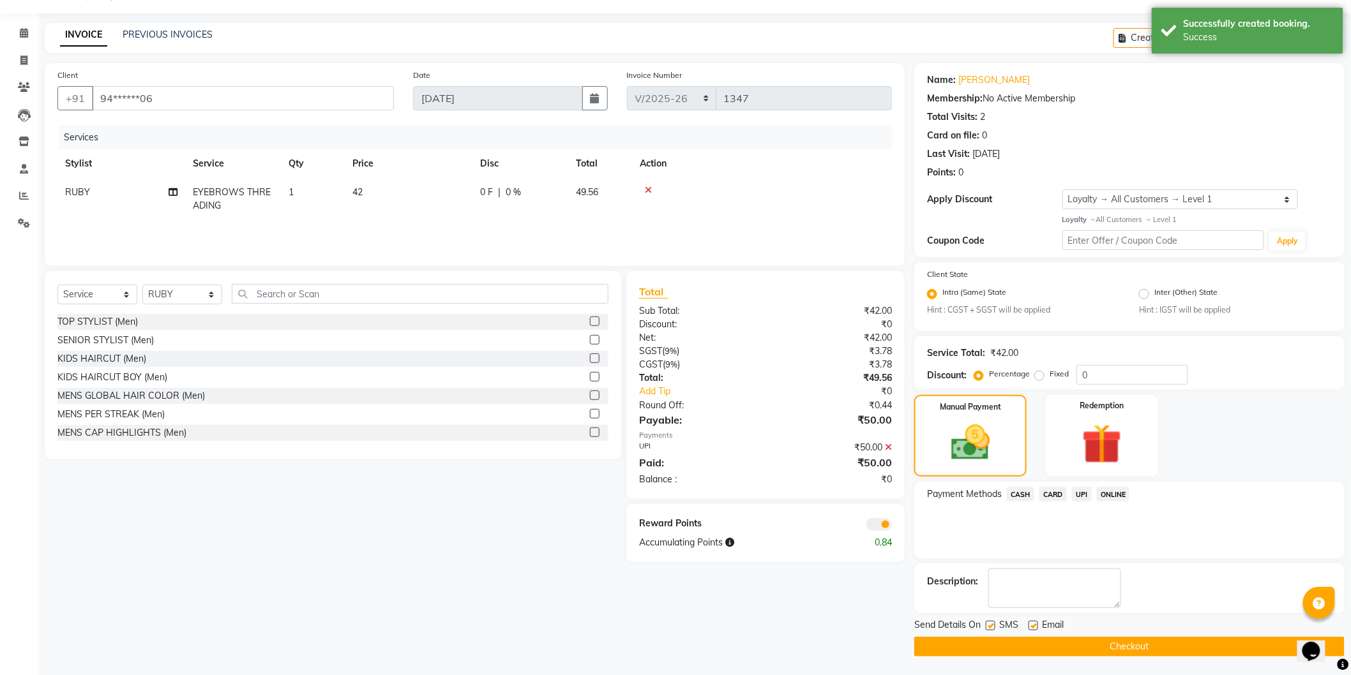
click at [1090, 649] on button "Checkout" at bounding box center [1129, 647] width 430 height 20
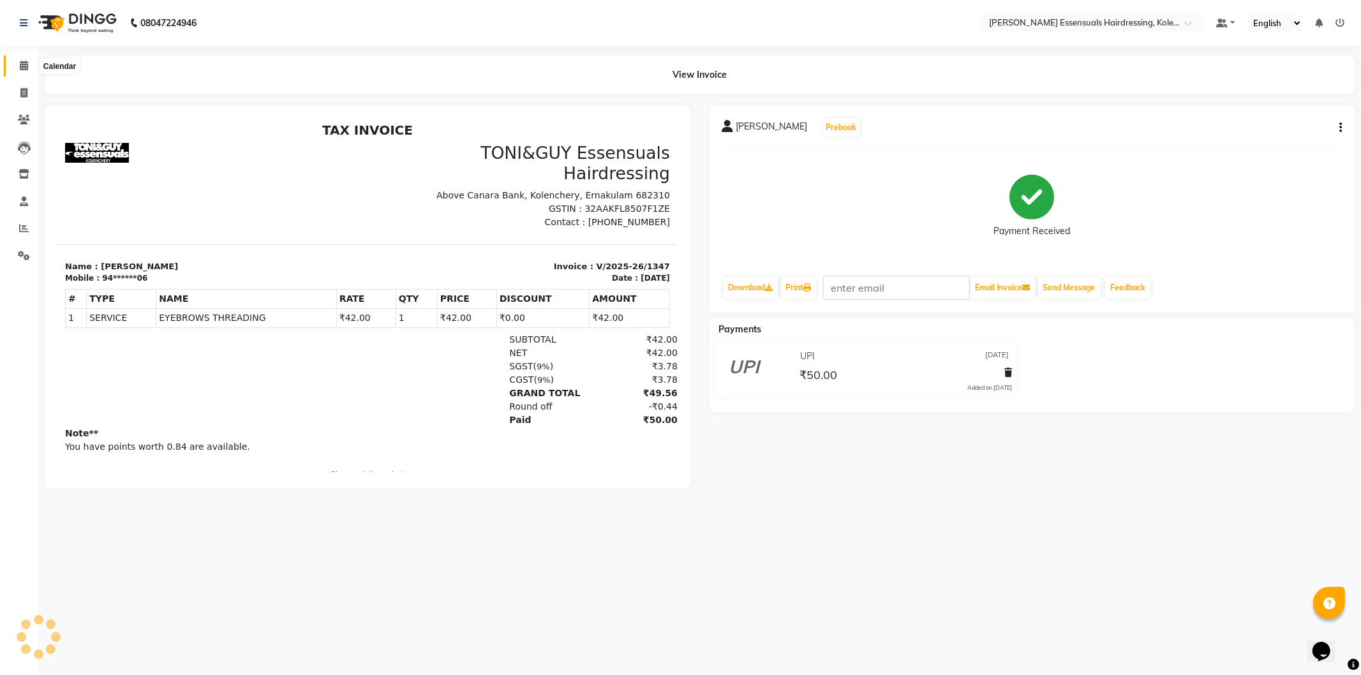
click at [17, 61] on span at bounding box center [24, 66] width 22 height 15
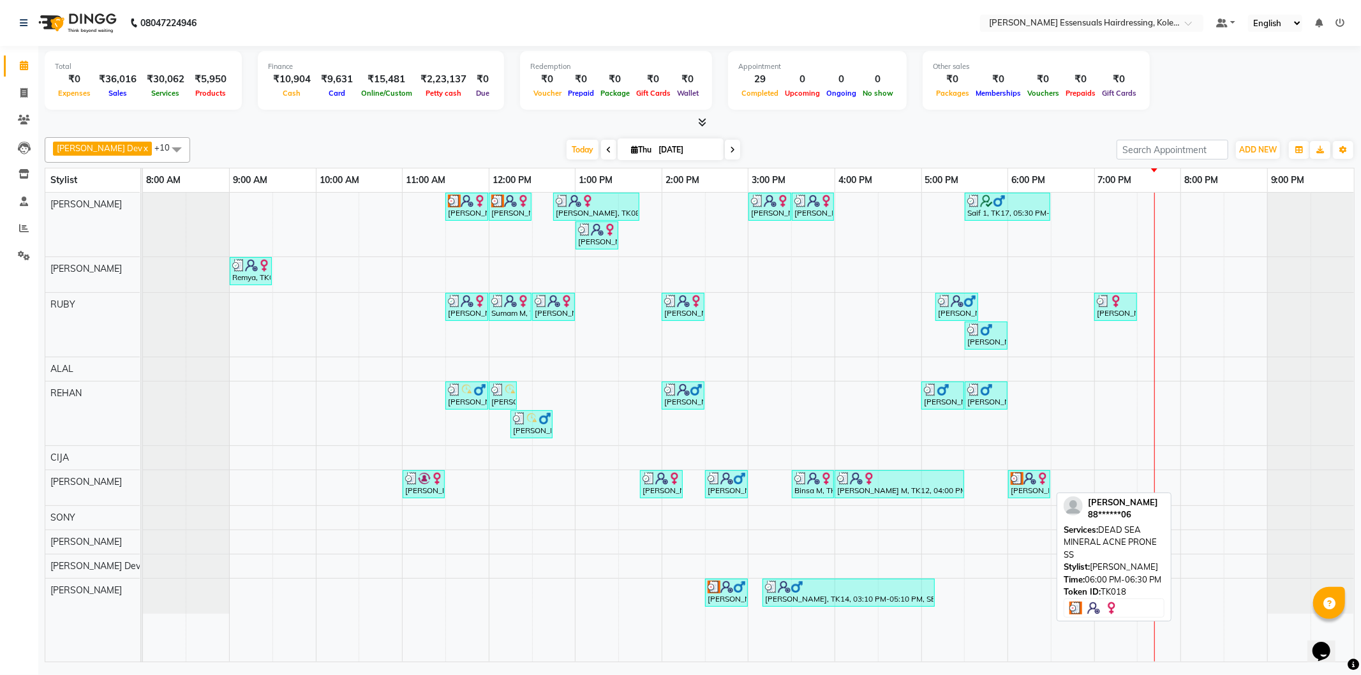
click at [1028, 480] on img at bounding box center [1030, 478] width 13 height 13
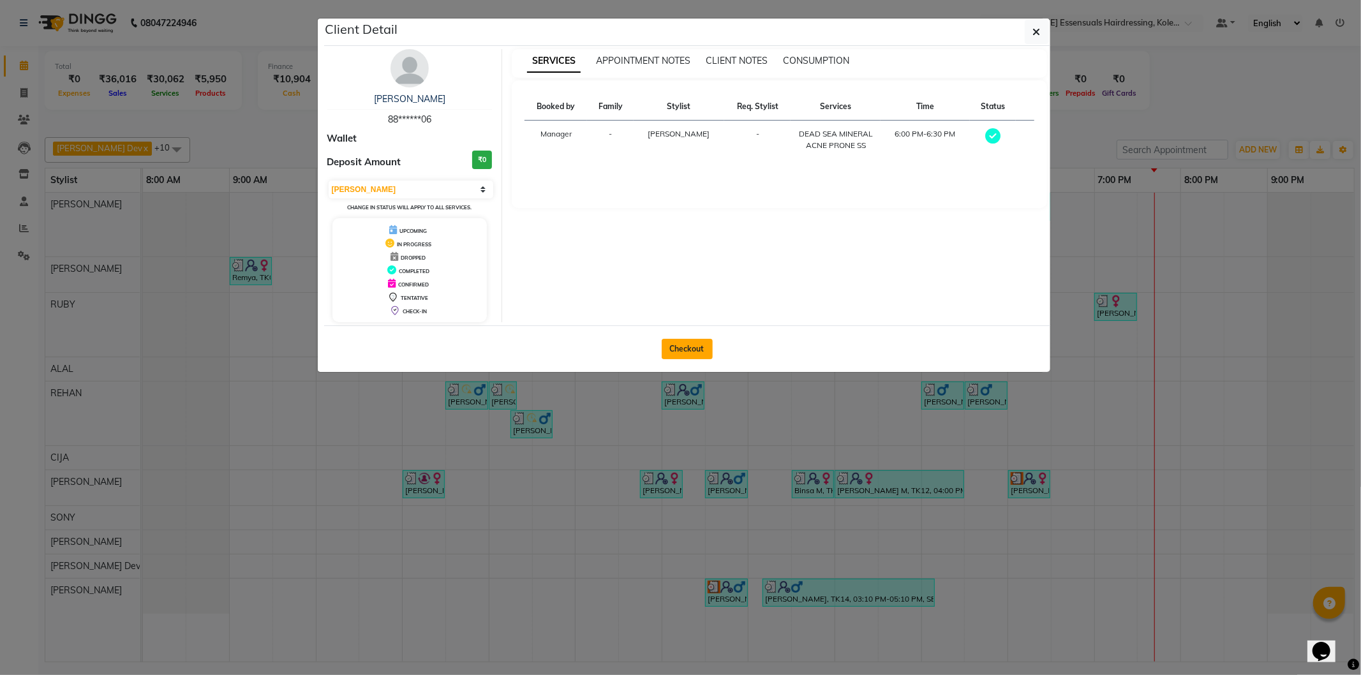
click at [687, 357] on button "Checkout" at bounding box center [687, 349] width 51 height 20
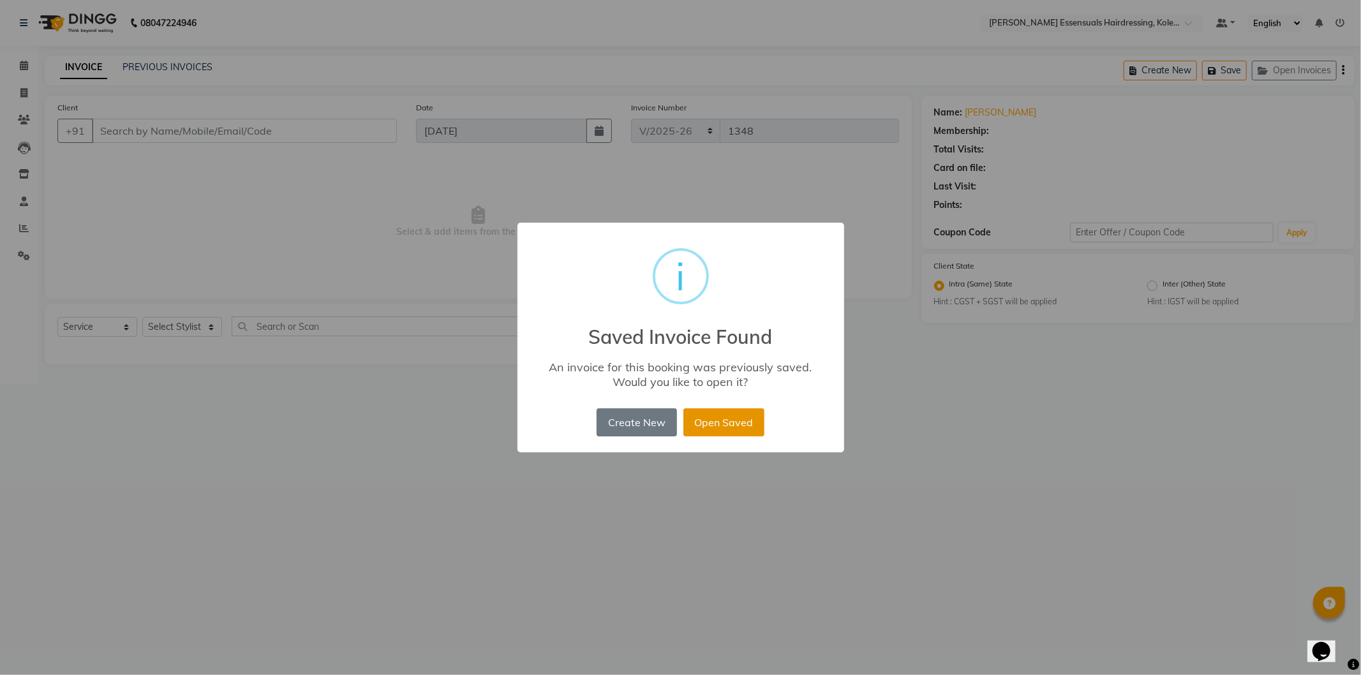
click at [747, 409] on button "Open Saved" at bounding box center [724, 422] width 81 height 28
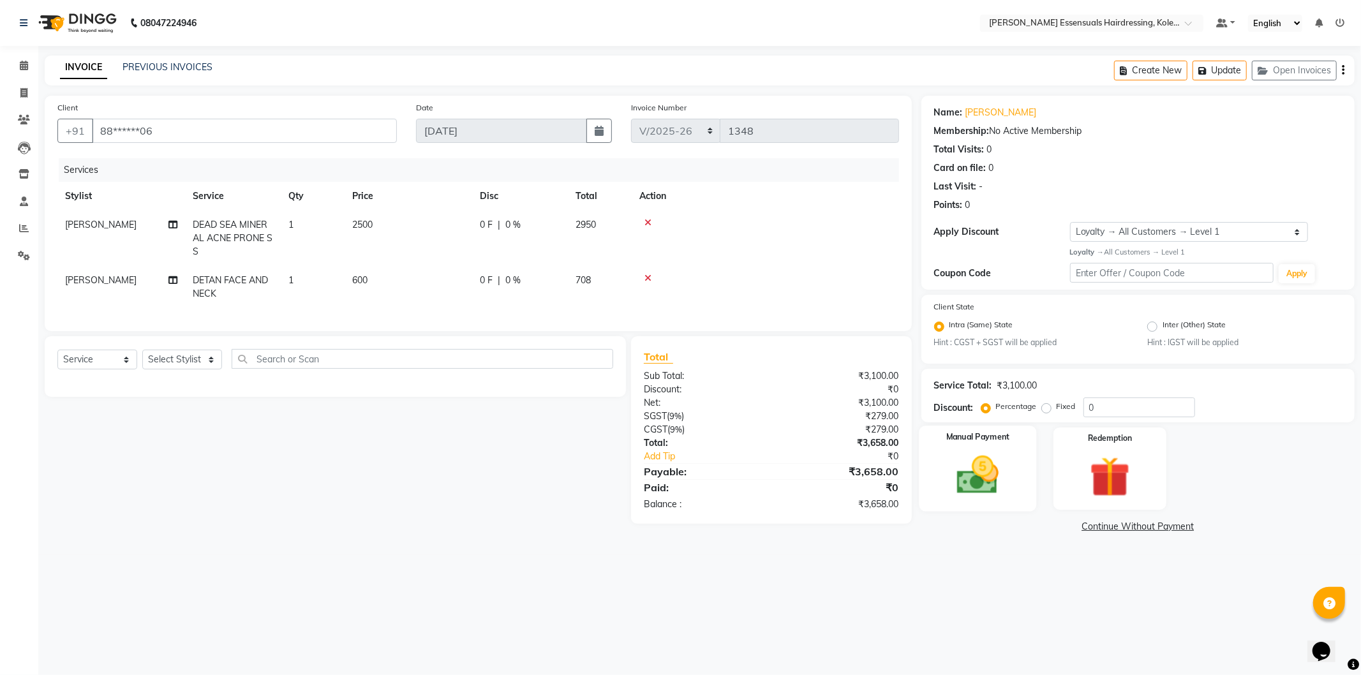
click at [990, 466] on img at bounding box center [978, 475] width 68 height 49
click at [1085, 526] on span "UPI" at bounding box center [1089, 527] width 20 height 15
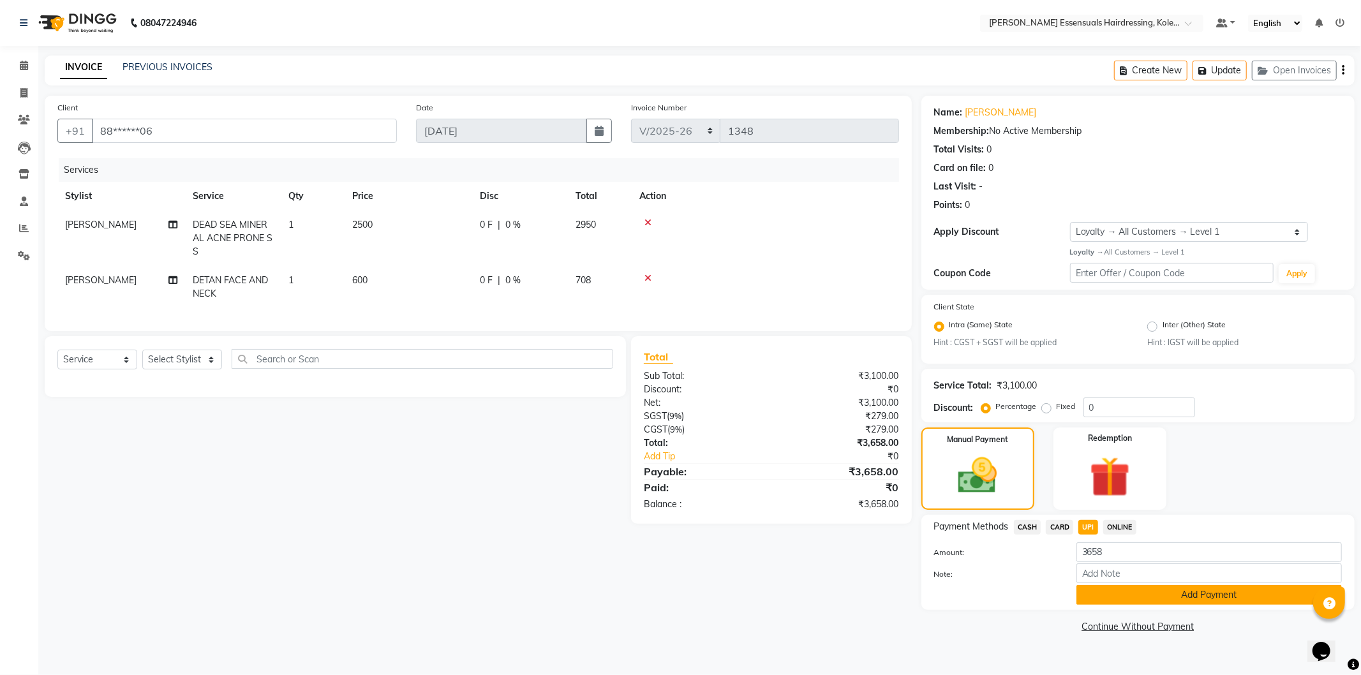
click at [1102, 590] on button "Add Payment" at bounding box center [1210, 595] width 266 height 20
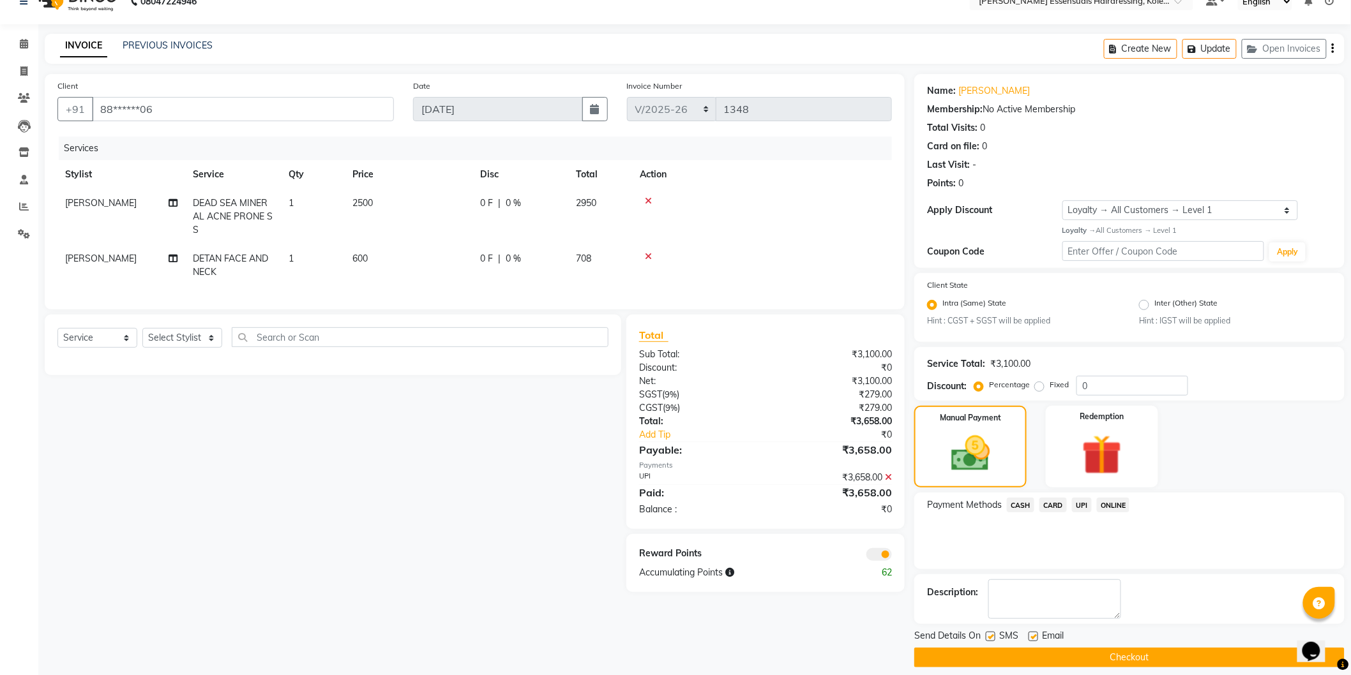
scroll to position [33, 0]
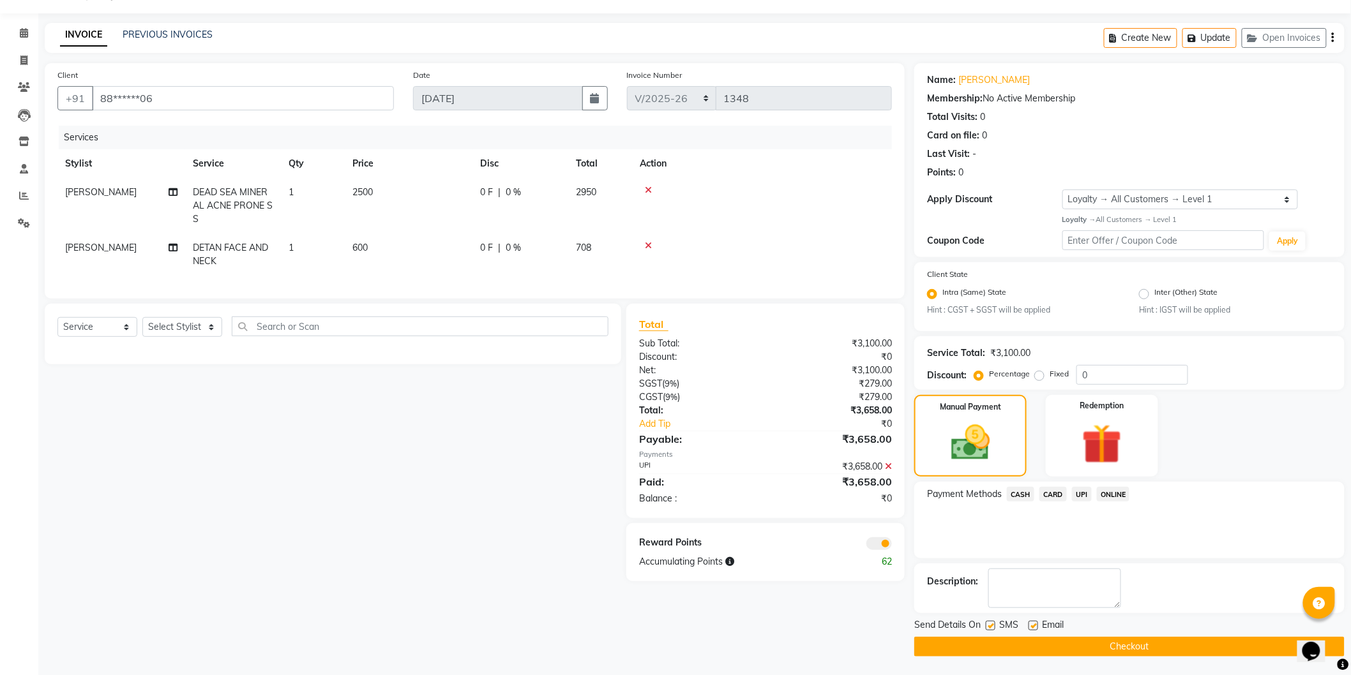
click at [1090, 648] on button "Checkout" at bounding box center [1129, 647] width 430 height 20
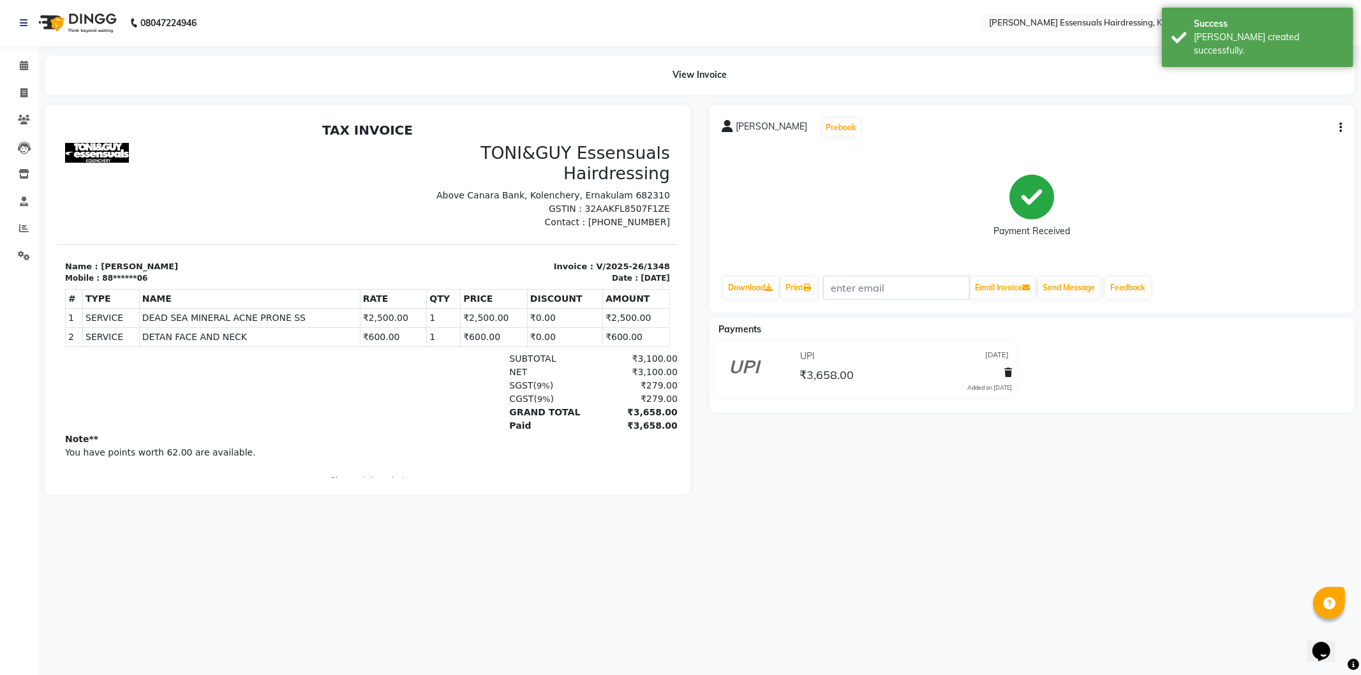
click at [1083, 642] on div "08047224946 Select Location × Toni&guy Essensuals Hairdressing, Kolenchery. Def…" at bounding box center [680, 337] width 1361 height 675
click at [802, 284] on link "Print" at bounding box center [799, 288] width 36 height 22
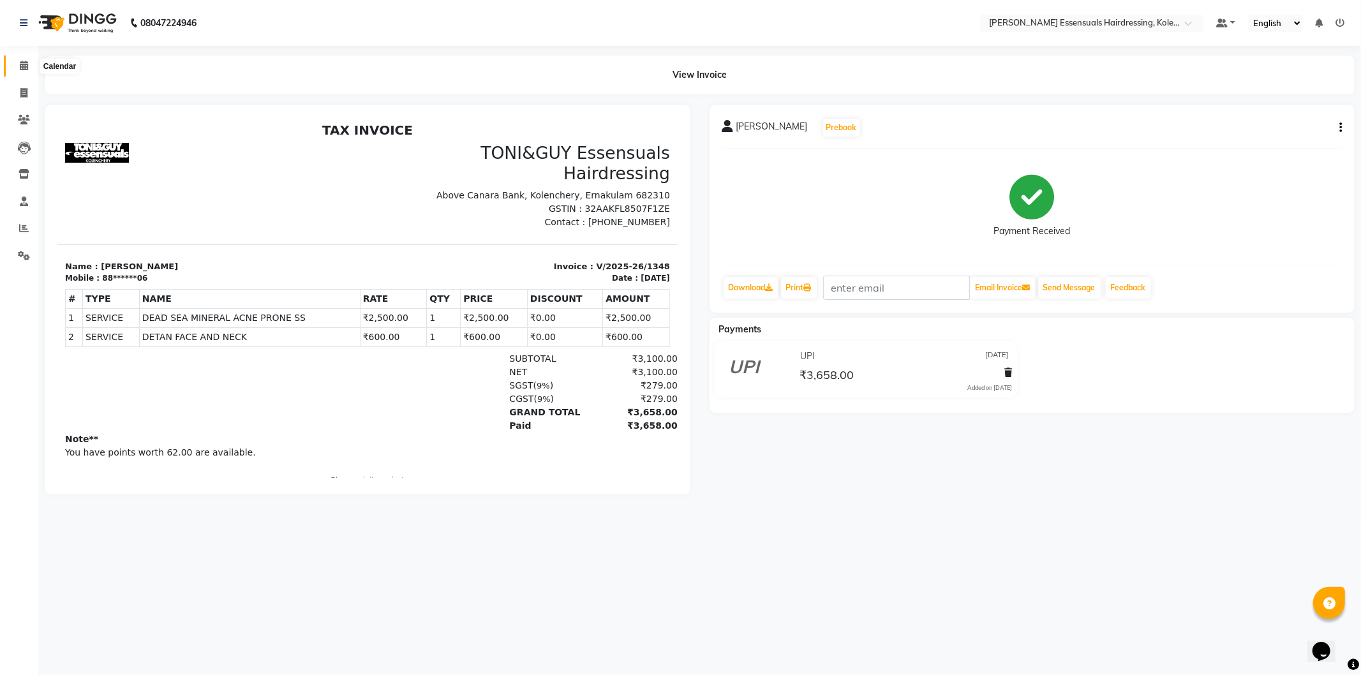
click at [18, 64] on span at bounding box center [24, 66] width 22 height 15
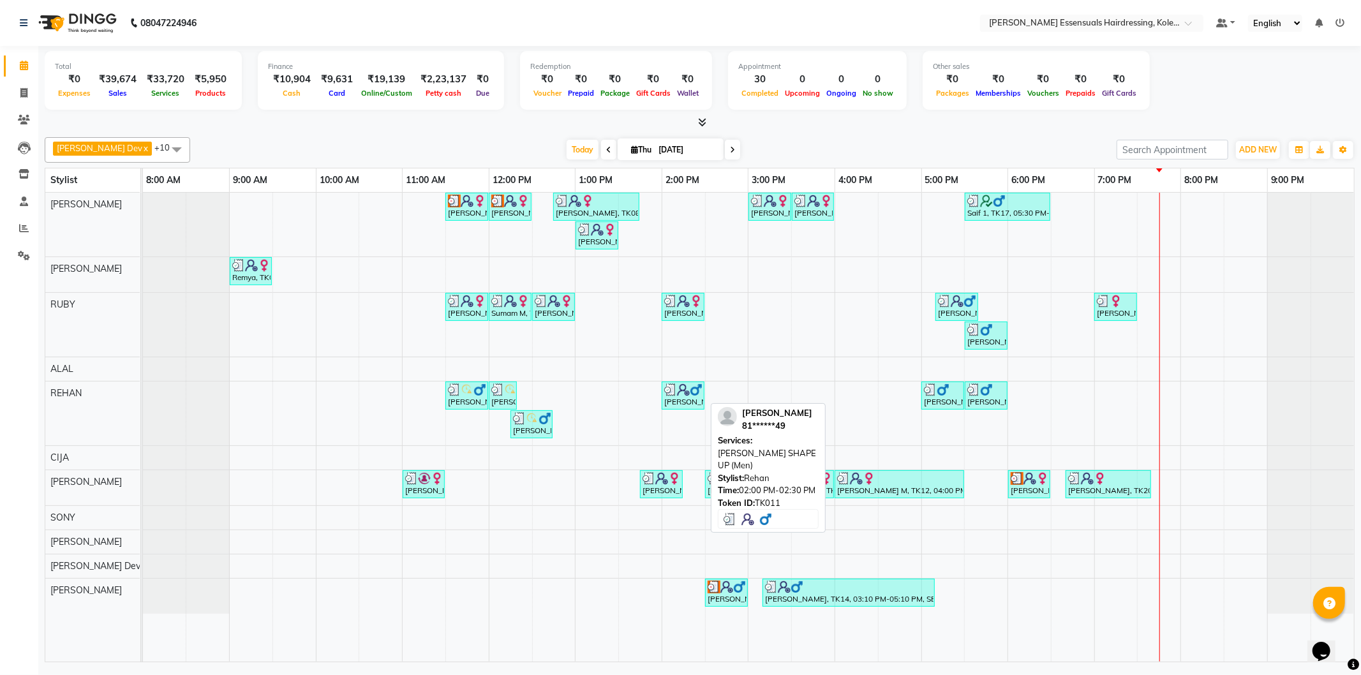
click at [693, 399] on div "[PERSON_NAME], TK11, 02:00 PM-02:30 PM, [PERSON_NAME] SHAPE UP (Men)" at bounding box center [683, 396] width 40 height 24
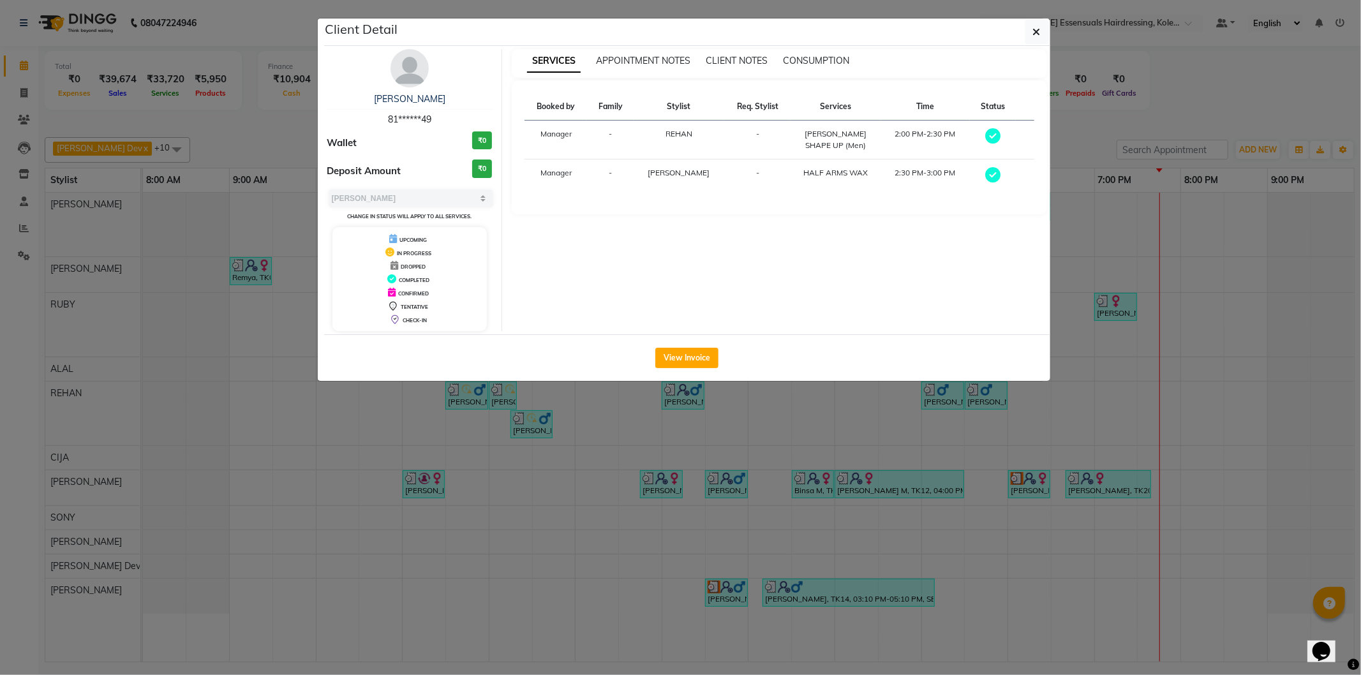
click at [702, 370] on div "View Invoice" at bounding box center [687, 357] width 726 height 47
click at [700, 361] on button "View Invoice" at bounding box center [687, 358] width 63 height 20
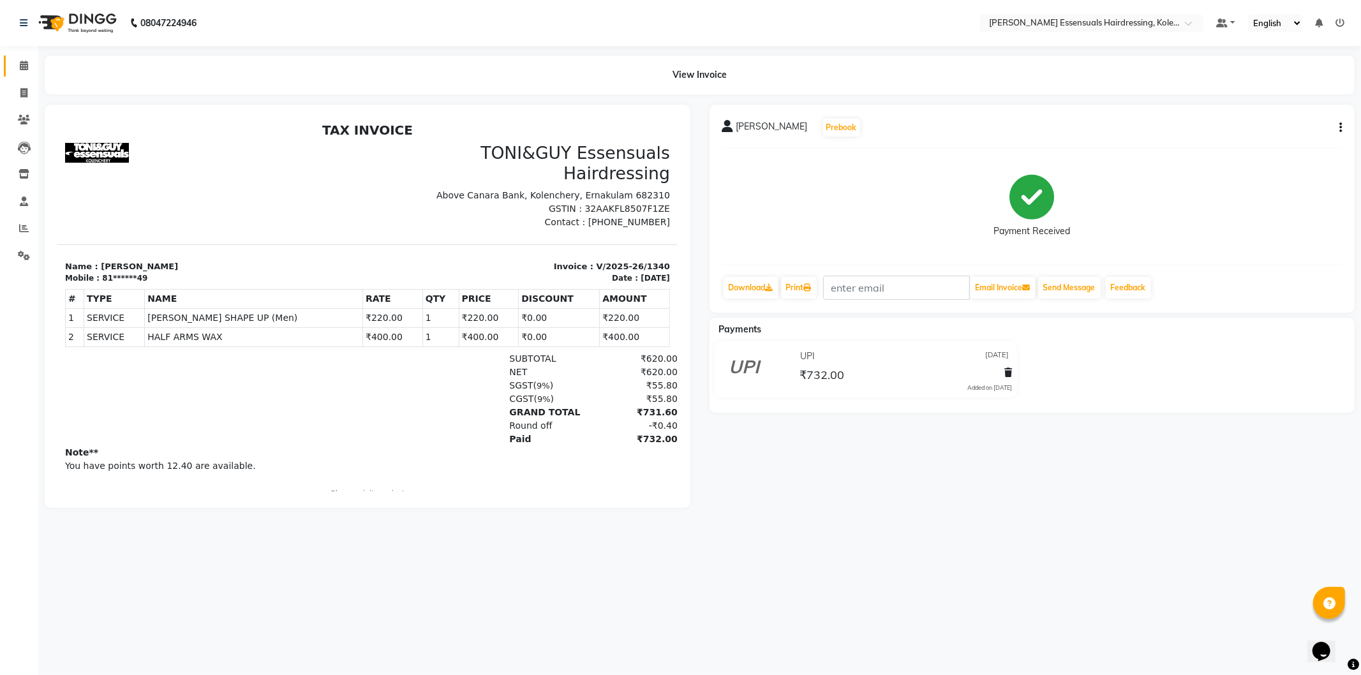
click at [30, 73] on link "Calendar" at bounding box center [19, 66] width 31 height 21
